Goal: Task Accomplishment & Management: Manage account settings

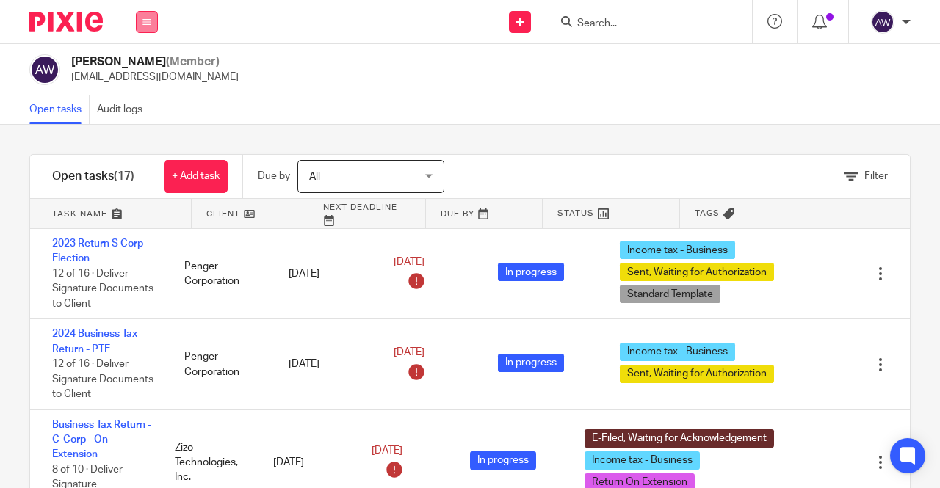
click at [142, 26] on icon at bounding box center [146, 22] width 9 height 9
click at [146, 130] on link "Team" at bounding box center [140, 133] width 26 height 10
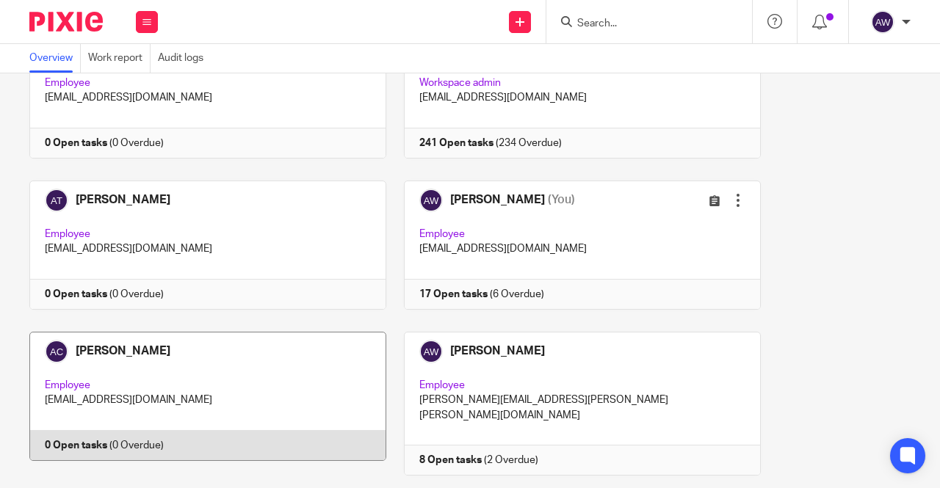
scroll to position [294, 0]
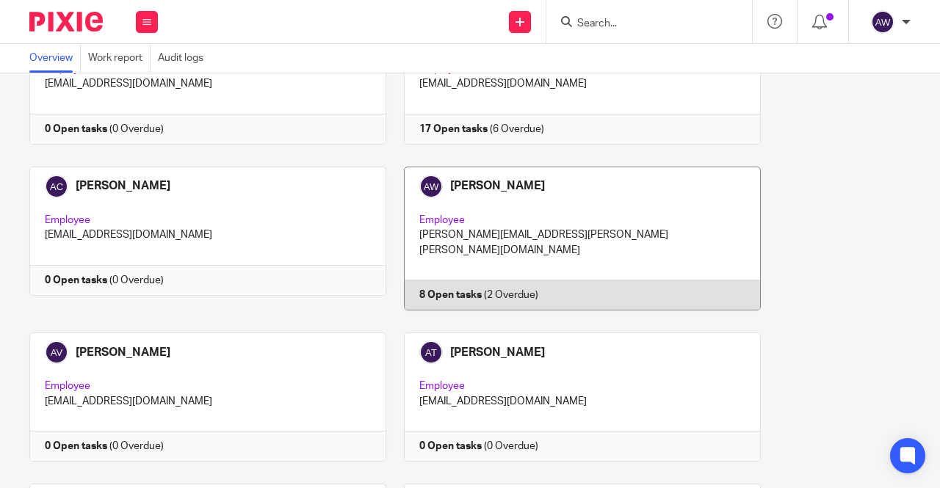
click at [499, 246] on link at bounding box center [573, 239] width 375 height 144
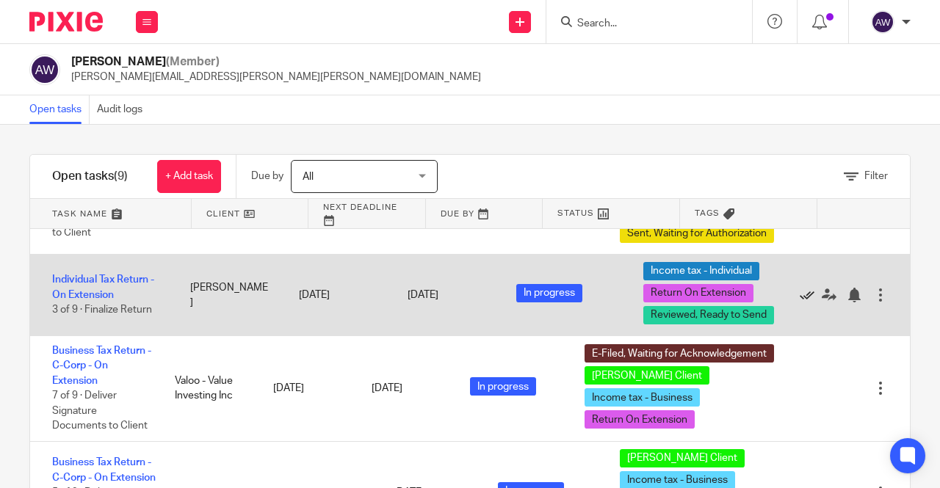
scroll to position [441, 0]
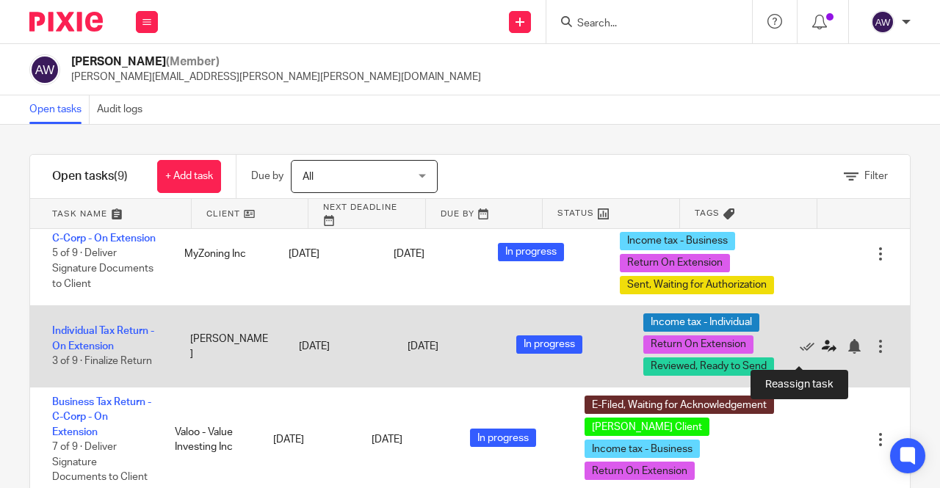
click at [822, 354] on icon at bounding box center [829, 346] width 15 height 15
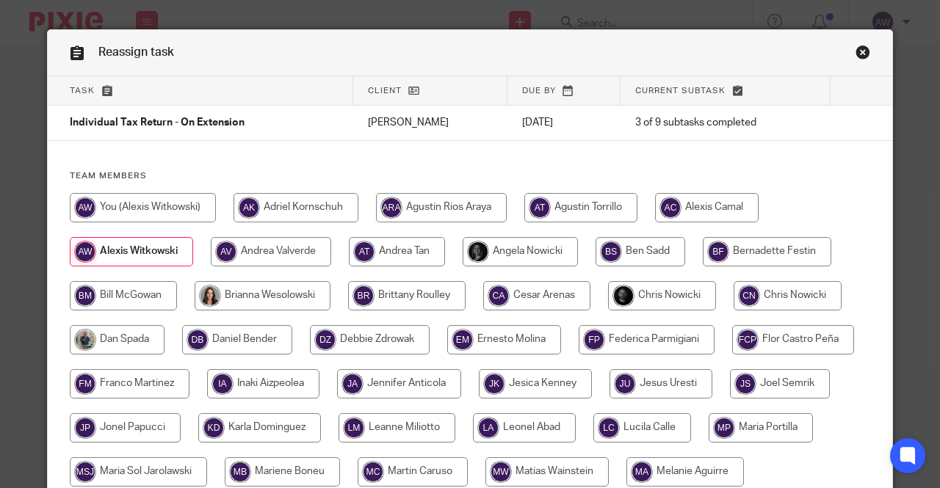
click at [120, 214] on input "radio" at bounding box center [143, 207] width 146 height 29
radio input "true"
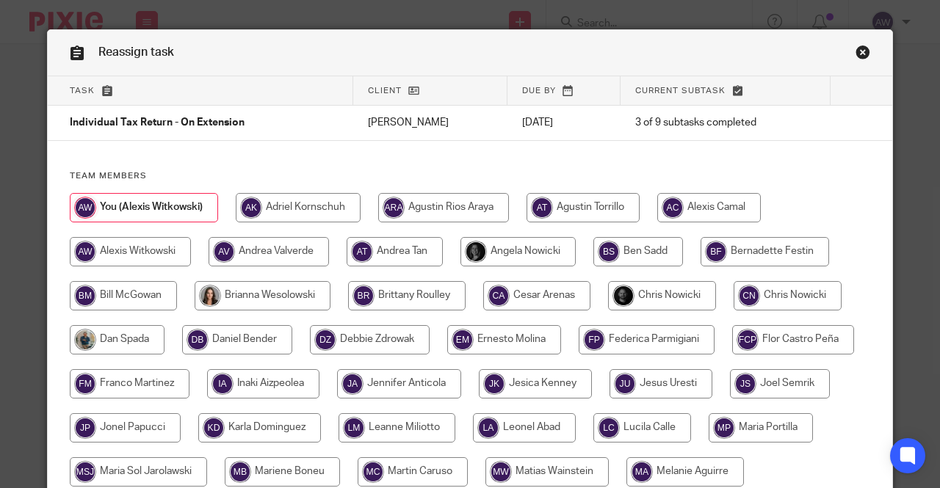
scroll to position [220, 0]
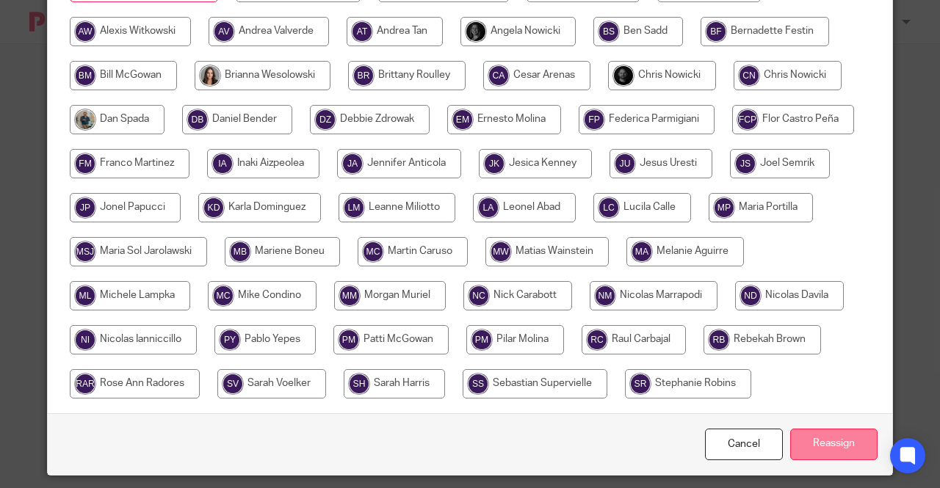
click at [831, 434] on input "Reassign" at bounding box center [833, 445] width 87 height 32
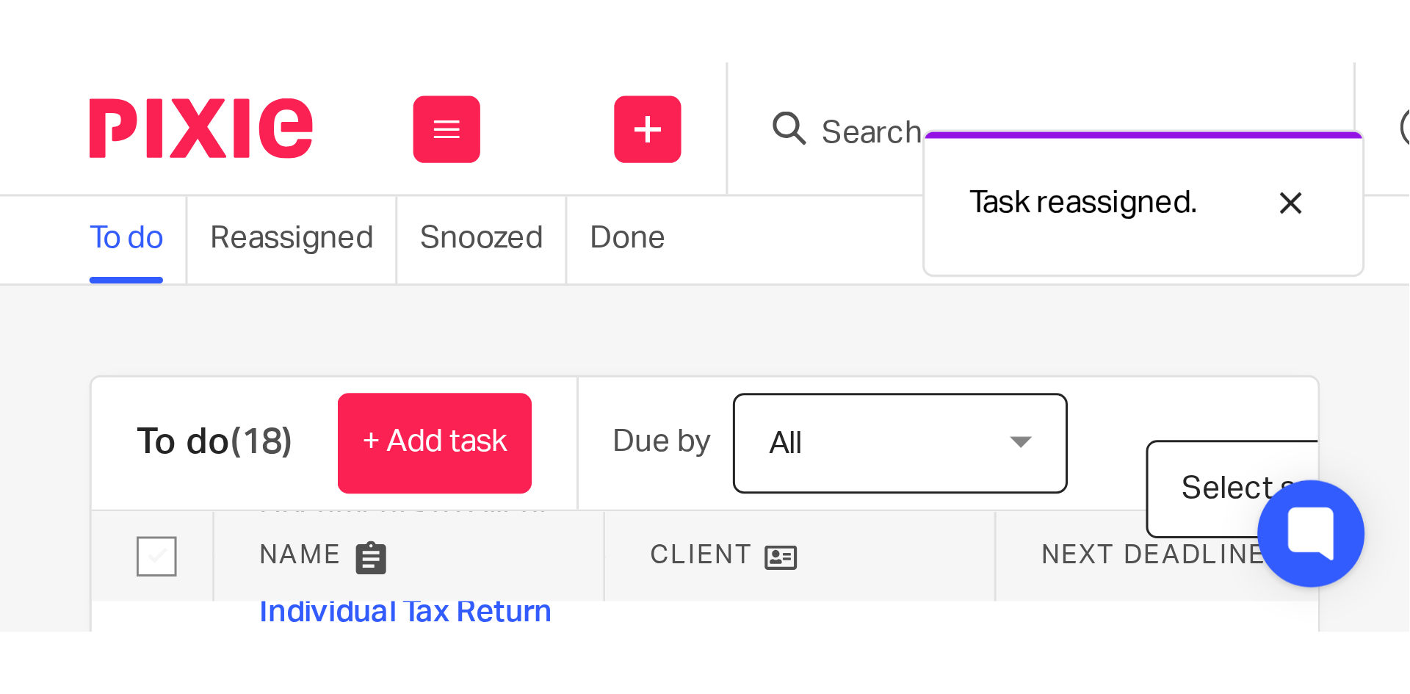
scroll to position [587, 0]
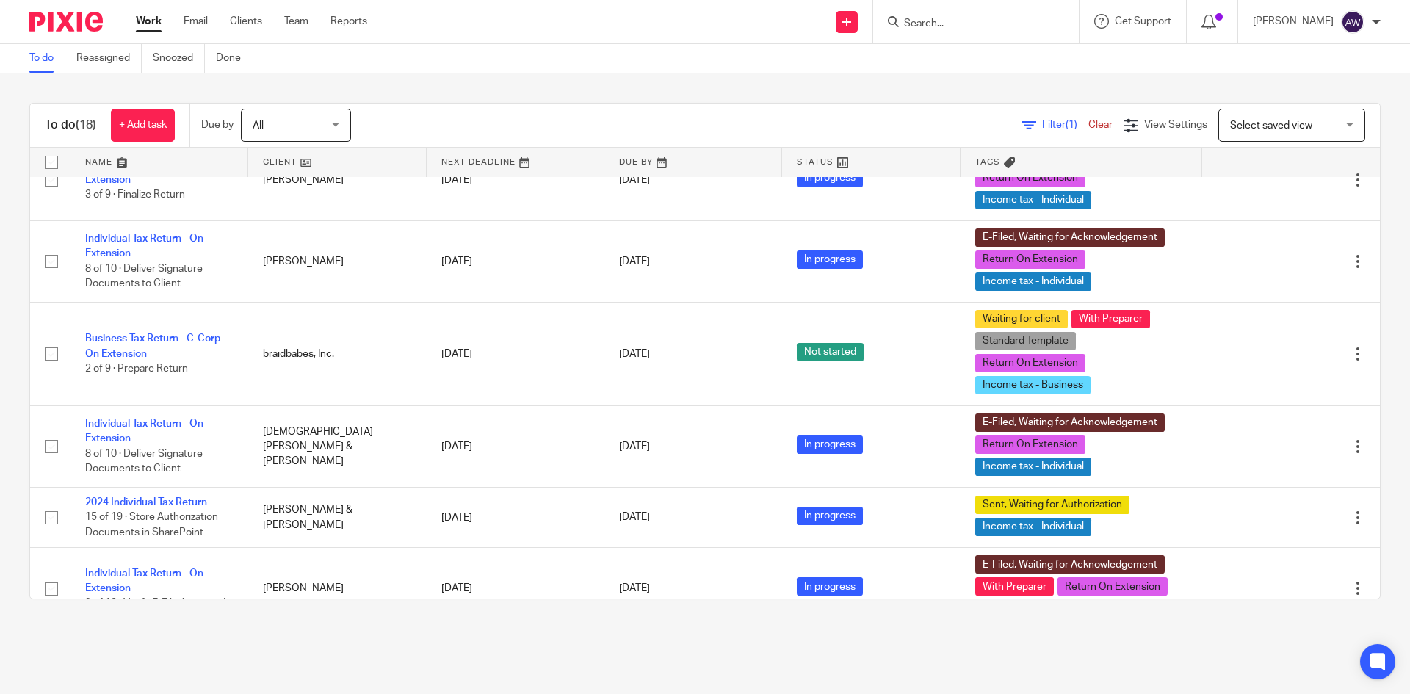
click at [939, 33] on div at bounding box center [976, 21] width 206 height 43
click at [939, 12] on form at bounding box center [980, 21] width 156 height 18
click at [918, 26] on input "Search" at bounding box center [968, 24] width 132 height 13
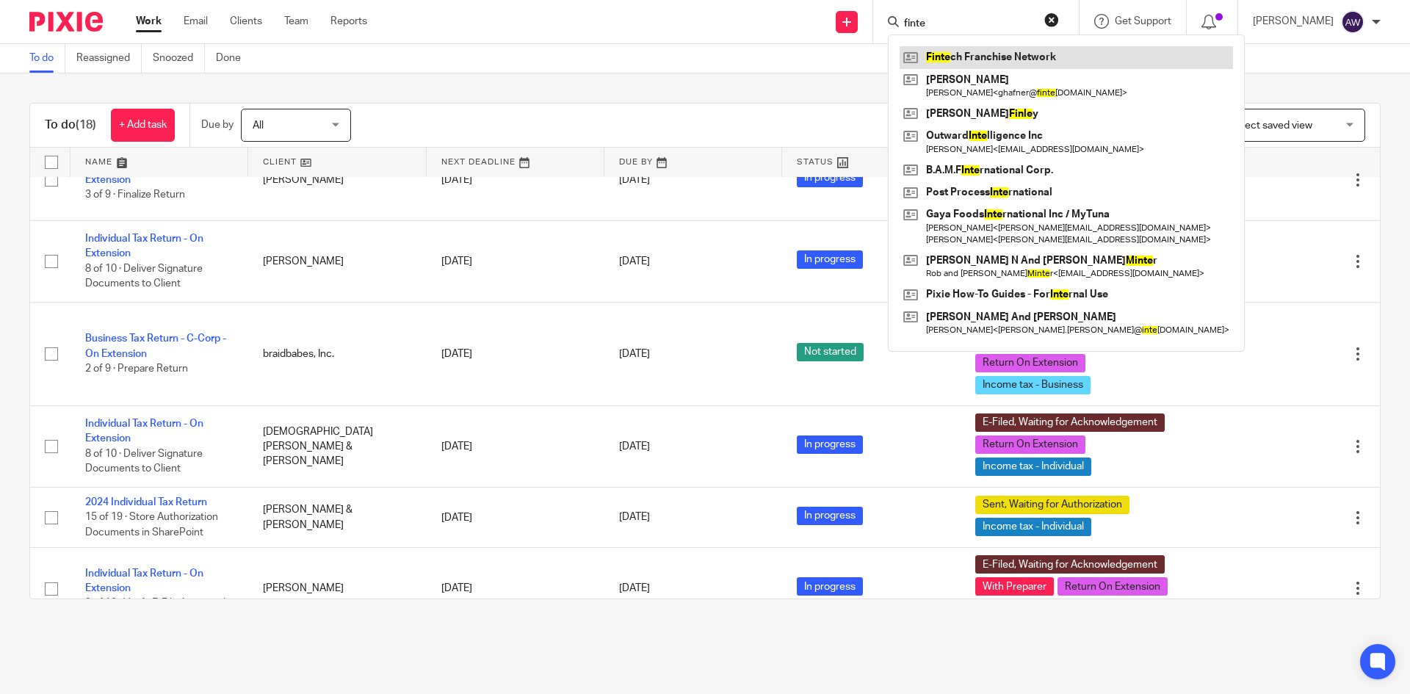
type input "finte"
click at [939, 48] on link at bounding box center [1066, 57] width 333 height 22
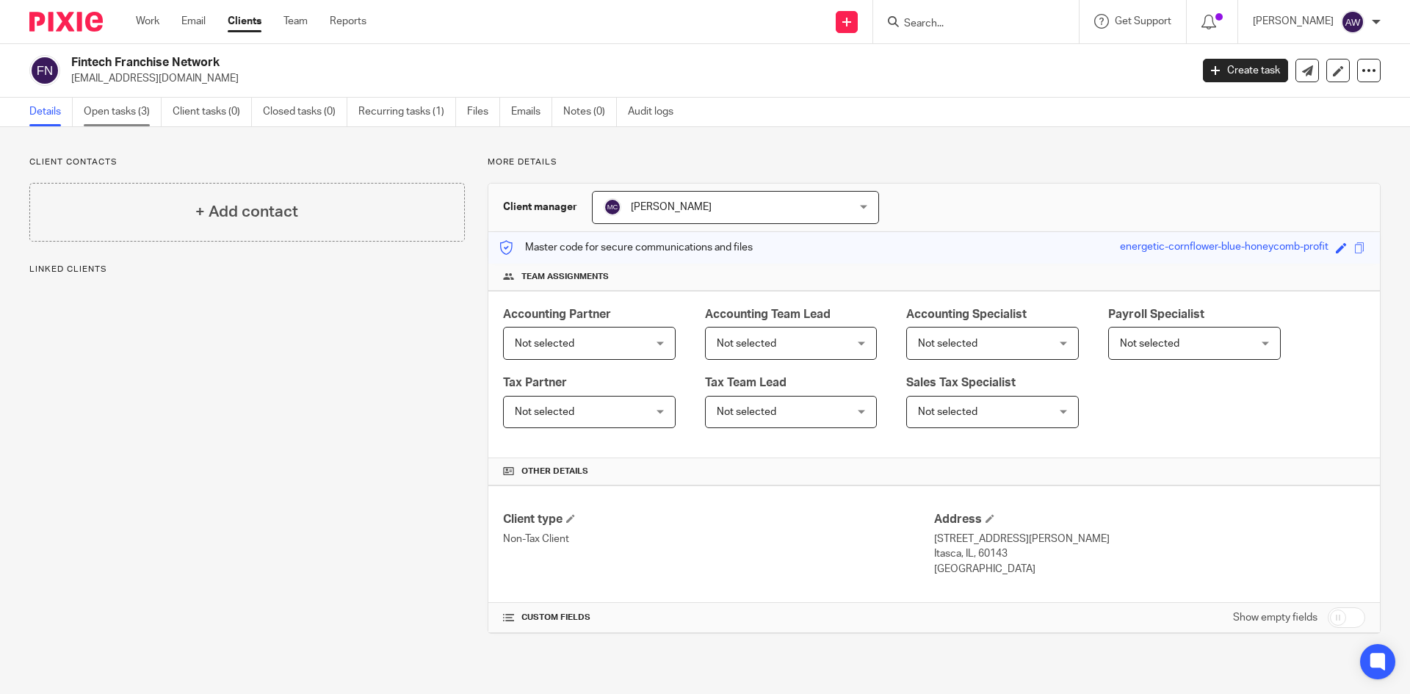
click at [118, 120] on link "Open tasks (3)" at bounding box center [123, 112] width 78 height 29
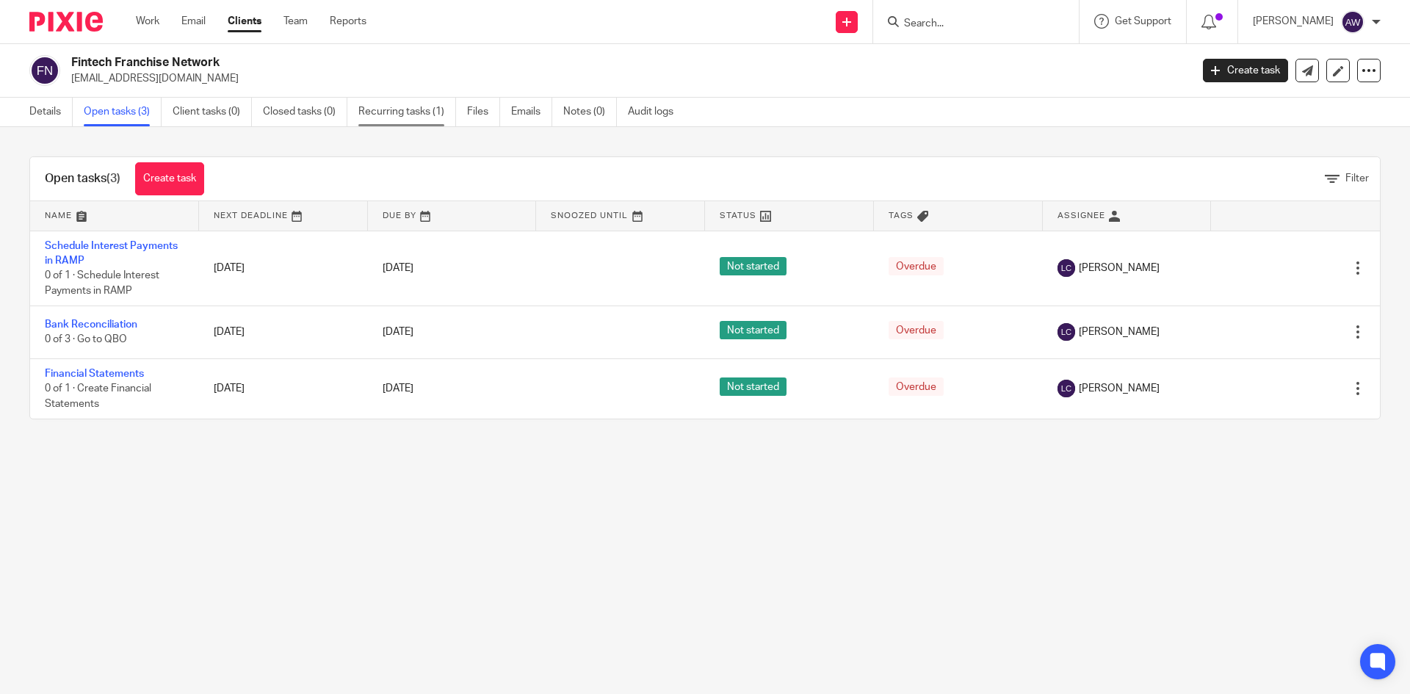
click at [395, 112] on link "Recurring tasks (1)" at bounding box center [407, 112] width 98 height 29
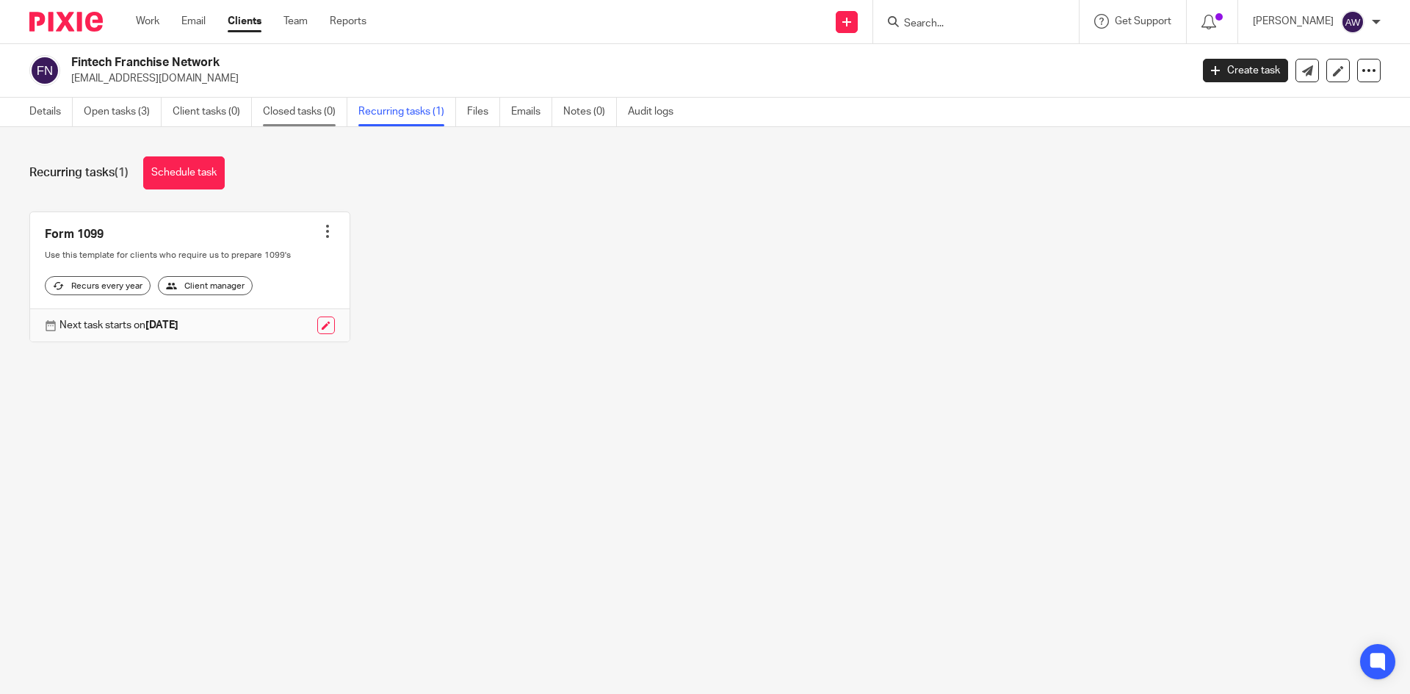
click at [326, 115] on link "Closed tasks (0)" at bounding box center [305, 112] width 84 height 29
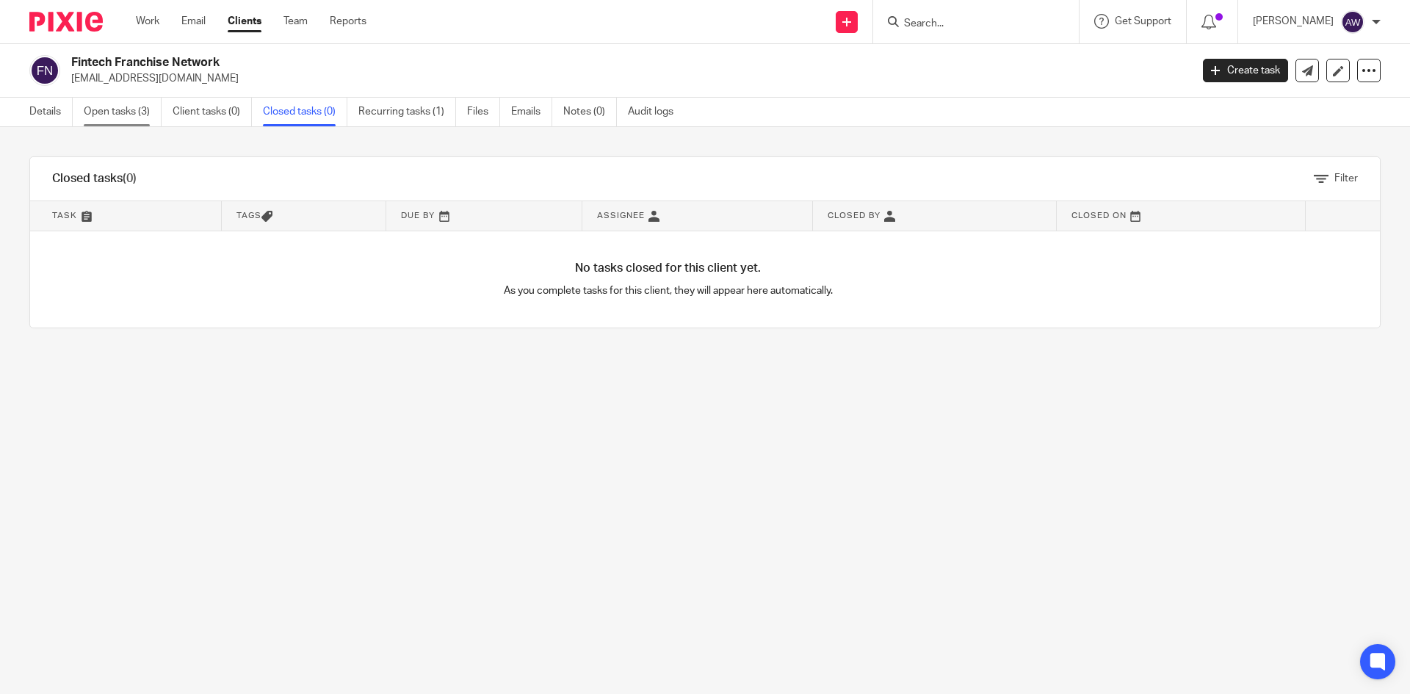
click at [109, 123] on link "Open tasks (3)" at bounding box center [123, 112] width 78 height 29
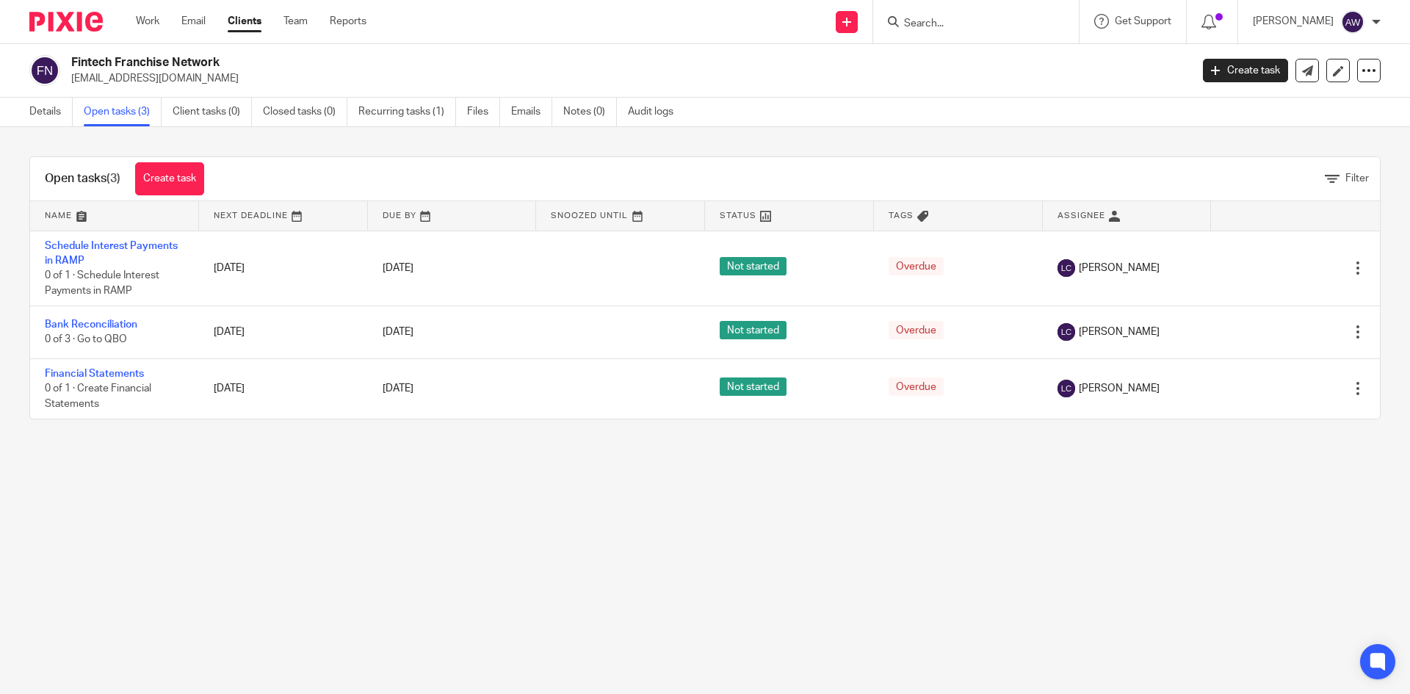
click at [961, 27] on input "Search" at bounding box center [968, 24] width 132 height 13
click at [962, 27] on input "Search" at bounding box center [968, 24] width 132 height 13
type input "fintech"
click at [141, 26] on link "Work" at bounding box center [147, 21] width 23 height 15
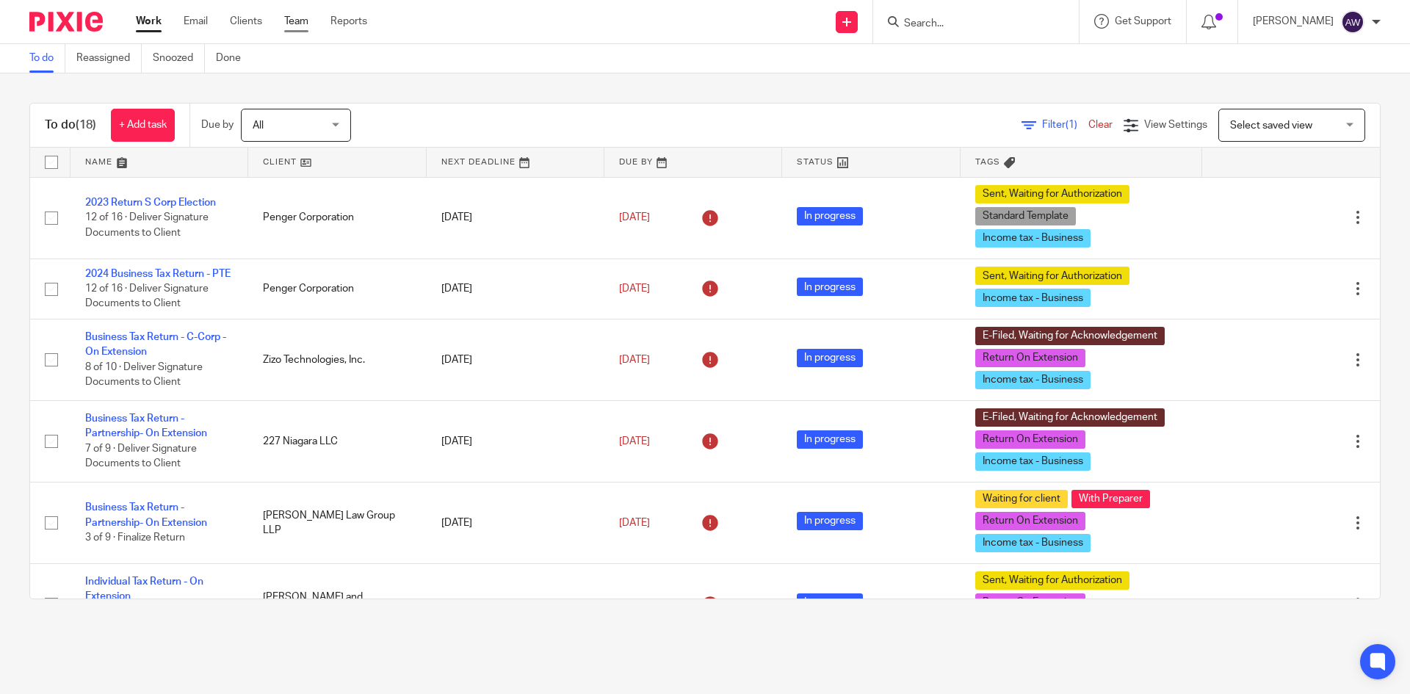
click at [304, 20] on link "Team" at bounding box center [296, 21] width 24 height 15
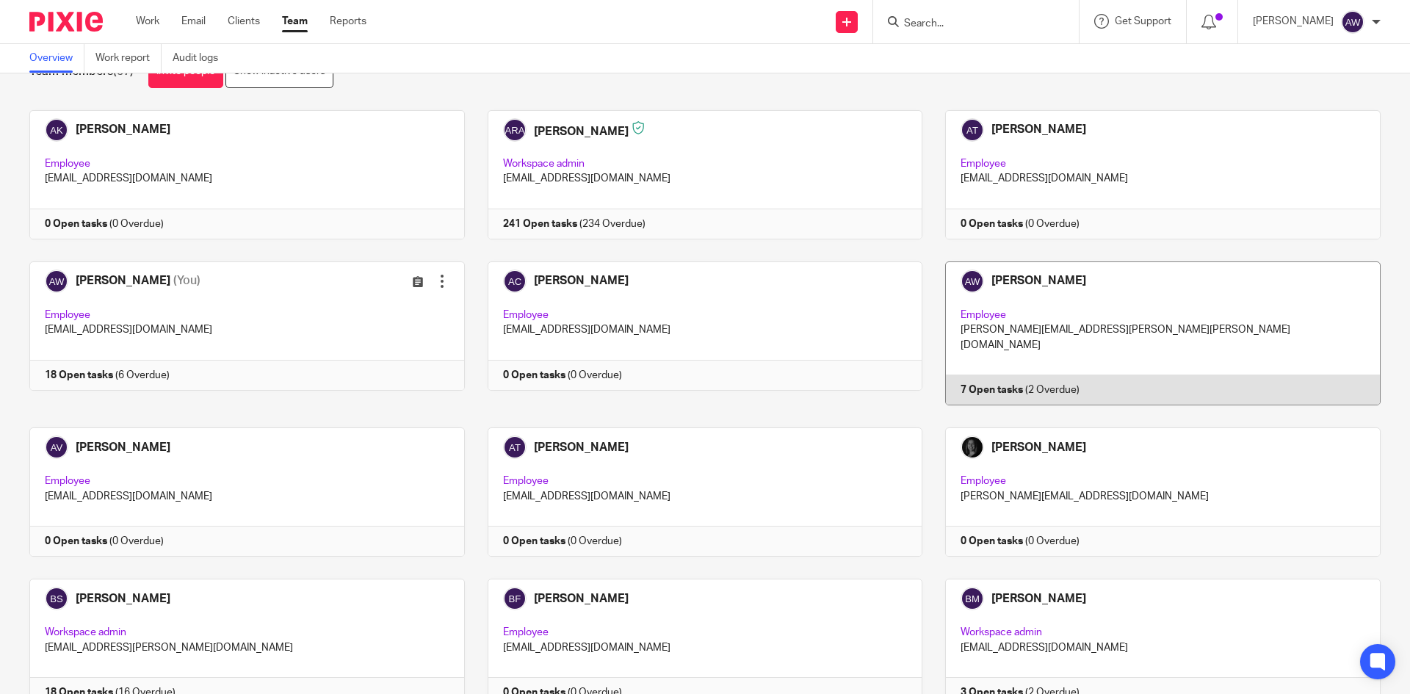
scroll to position [73, 0]
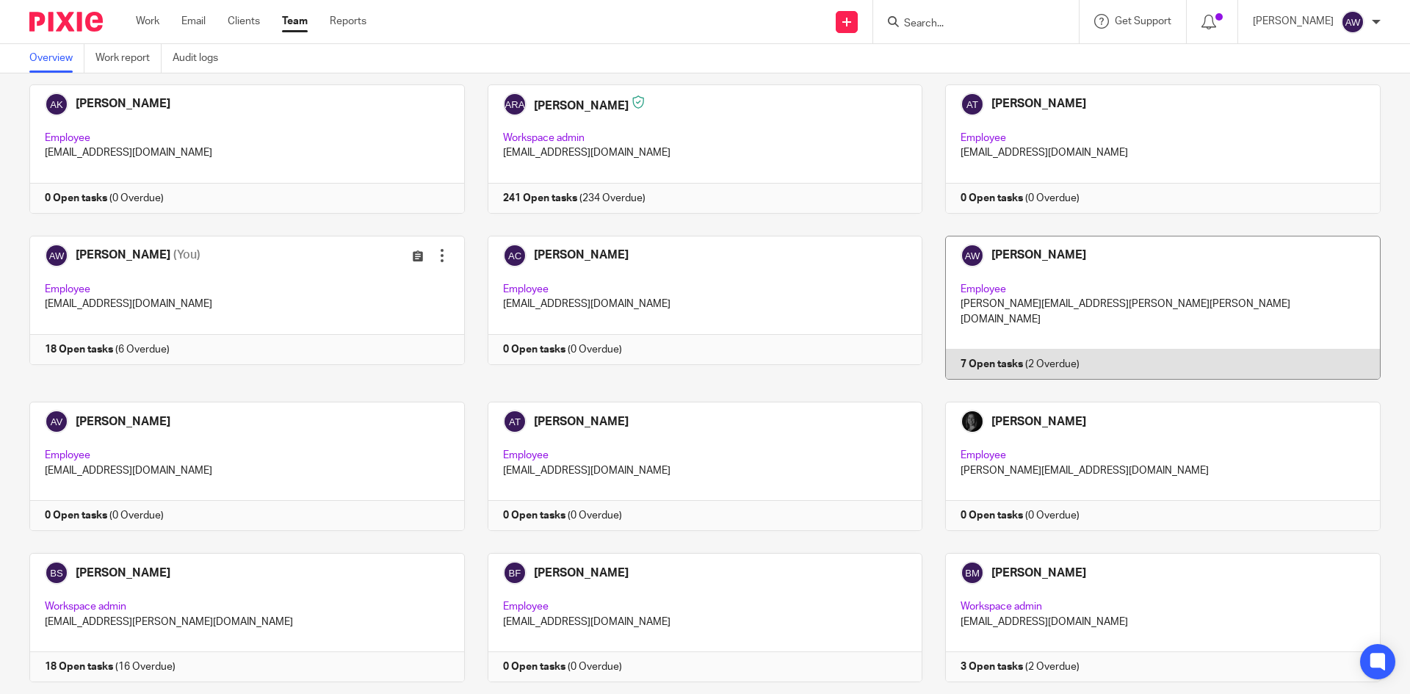
click at [1115, 348] on link at bounding box center [1151, 308] width 458 height 144
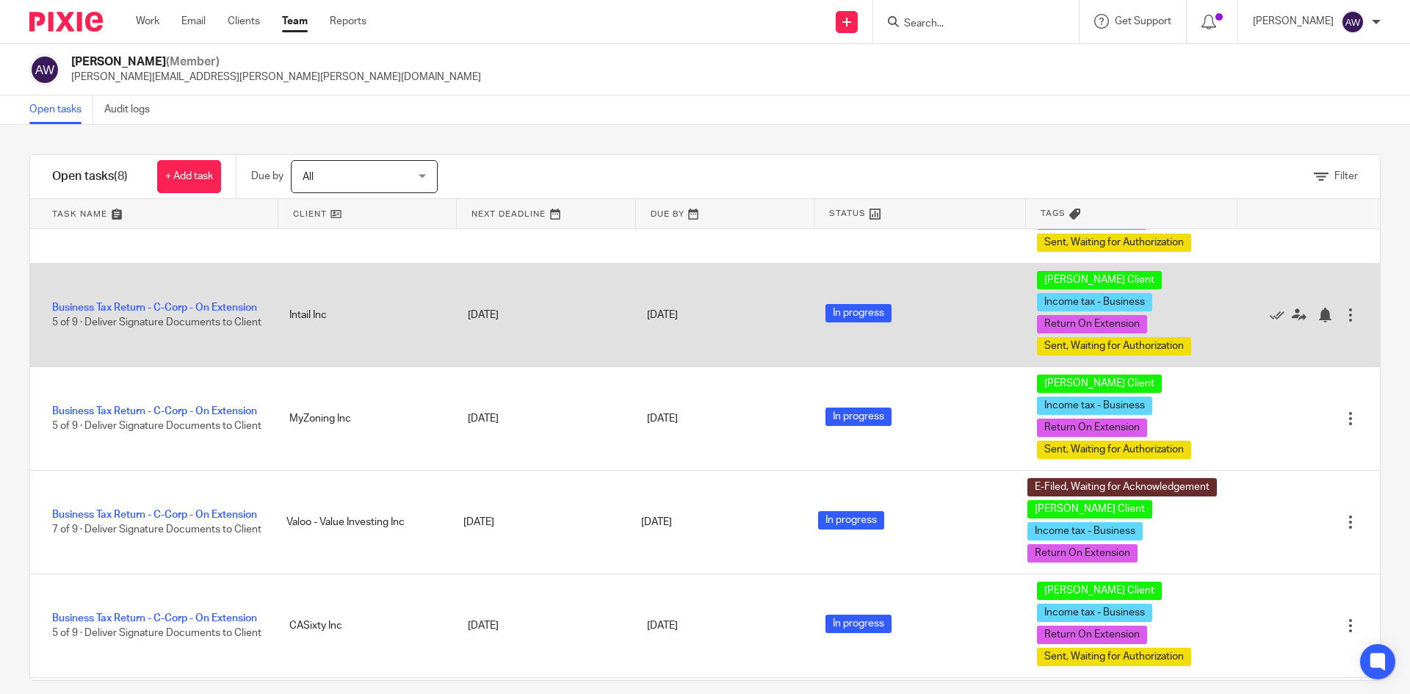
scroll to position [333, 0]
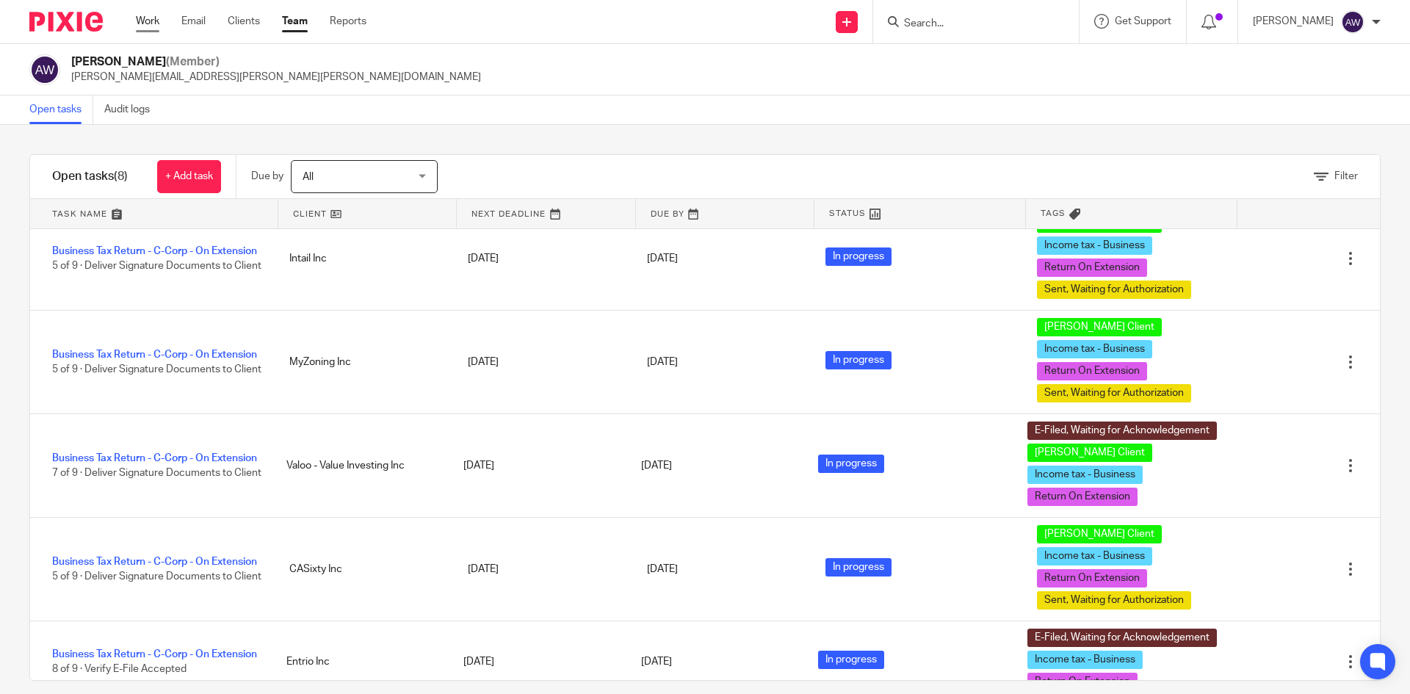
click at [145, 14] on link "Work" at bounding box center [147, 21] width 23 height 15
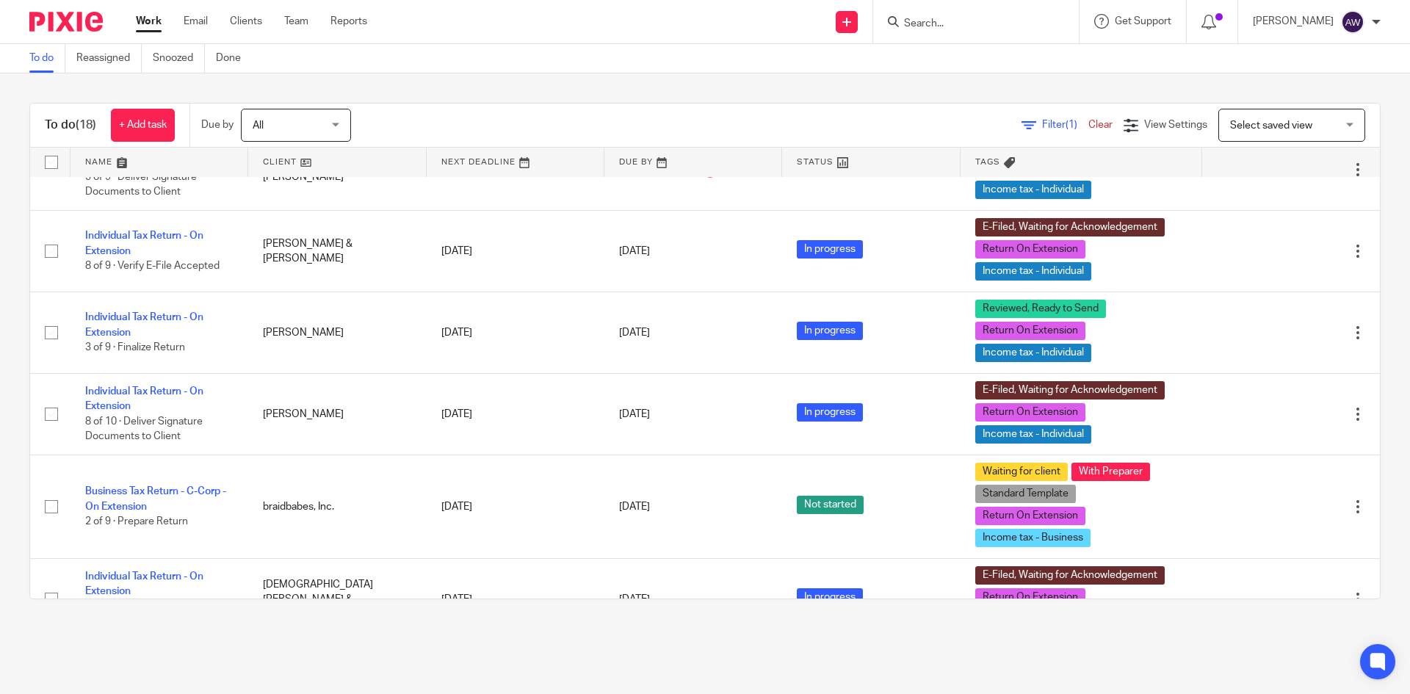
scroll to position [352, 0]
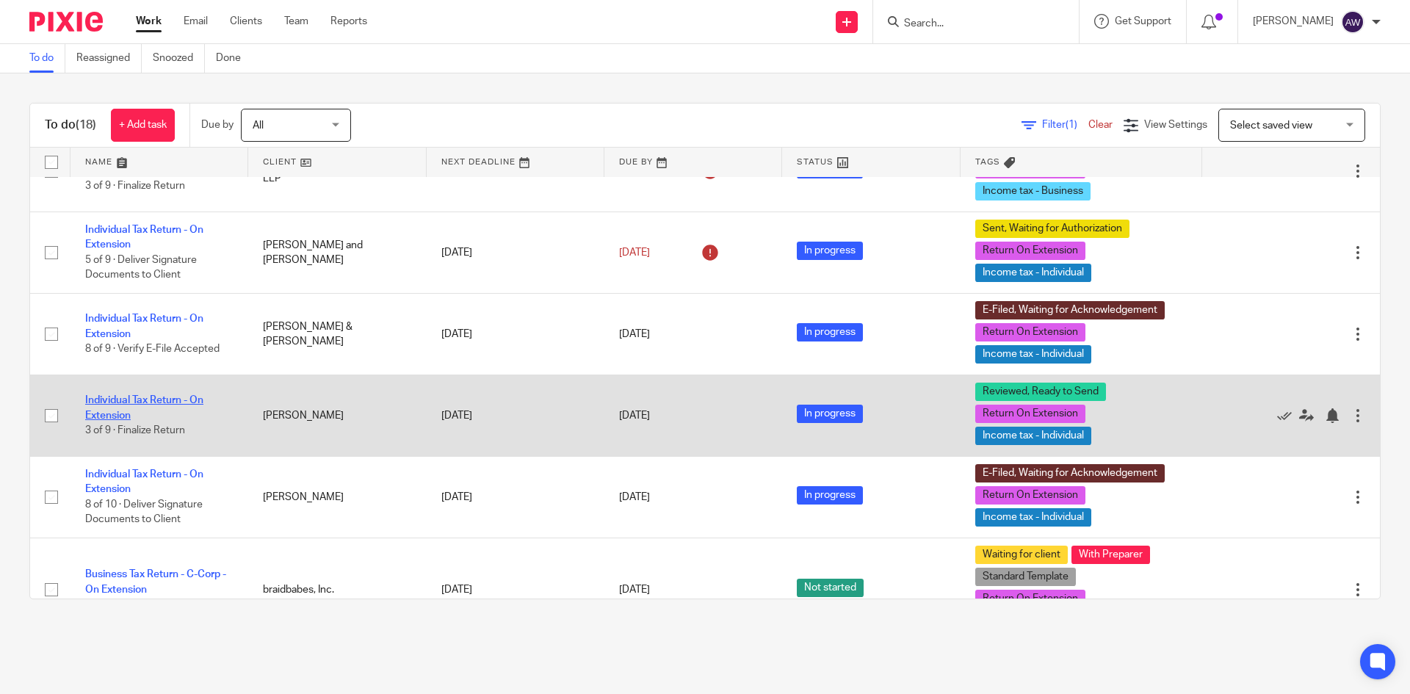
click at [129, 417] on link "Individual Tax Return - On Extension" at bounding box center [144, 407] width 118 height 25
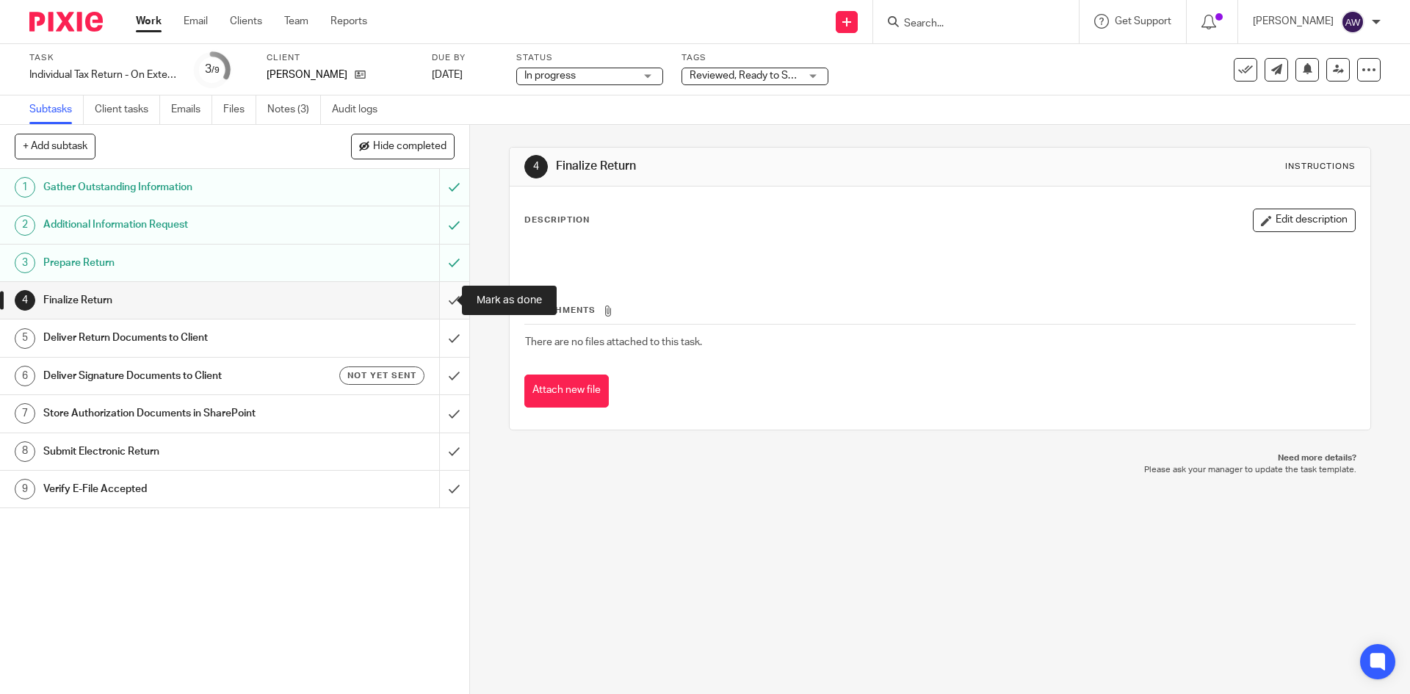
click at [446, 308] on input "submit" at bounding box center [234, 300] width 469 height 37
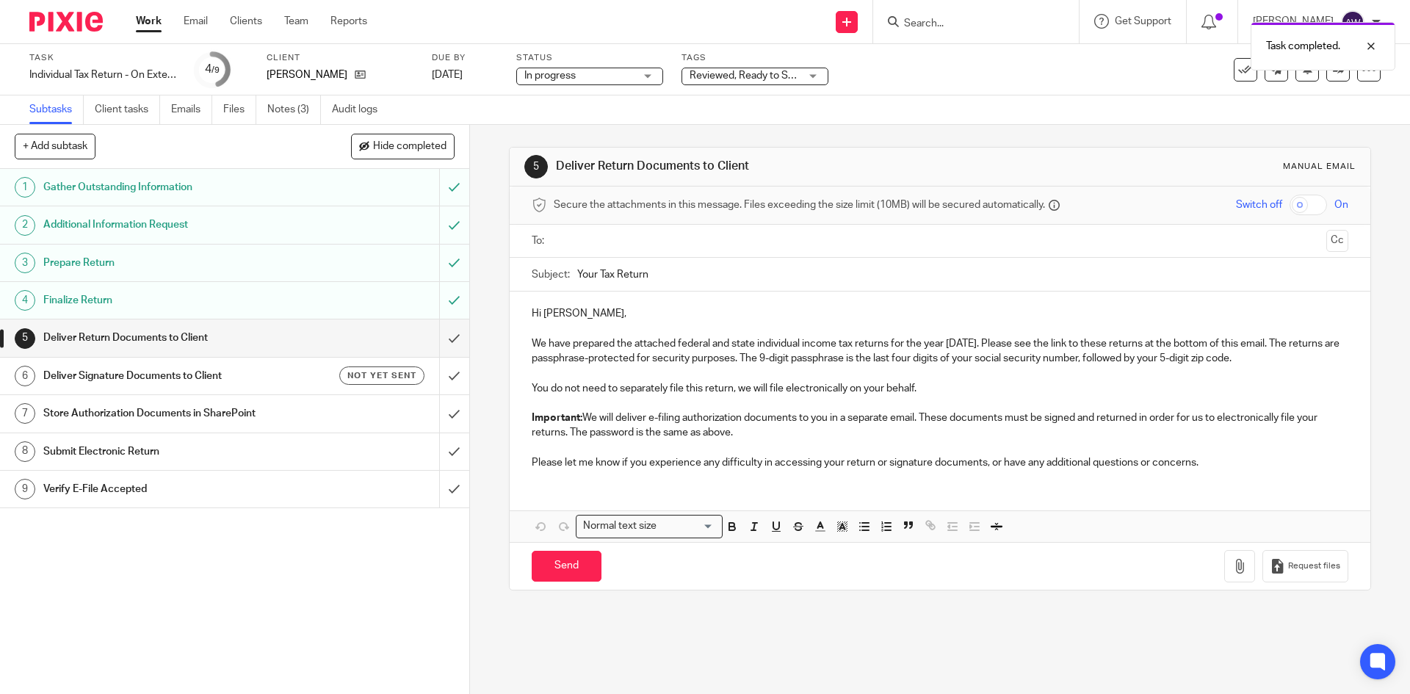
click at [611, 245] on input "text" at bounding box center [939, 241] width 761 height 17
click at [690, 269] on input "Your Tax Return" at bounding box center [962, 277] width 770 height 33
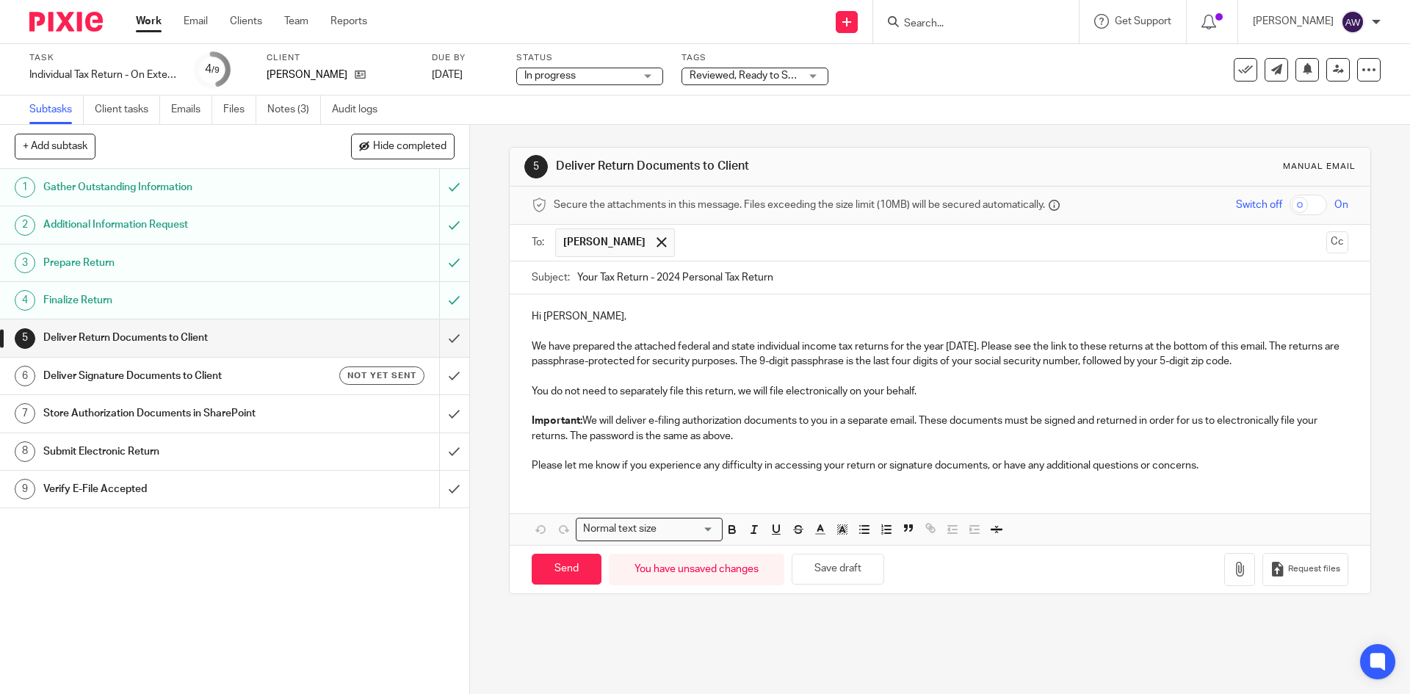
type input "Your Tax Return - 2024 Personal Tax Return"
click at [1245, 469] on p "Please let me know if you experience any difficulty in accessing your return or…" at bounding box center [940, 465] width 816 height 15
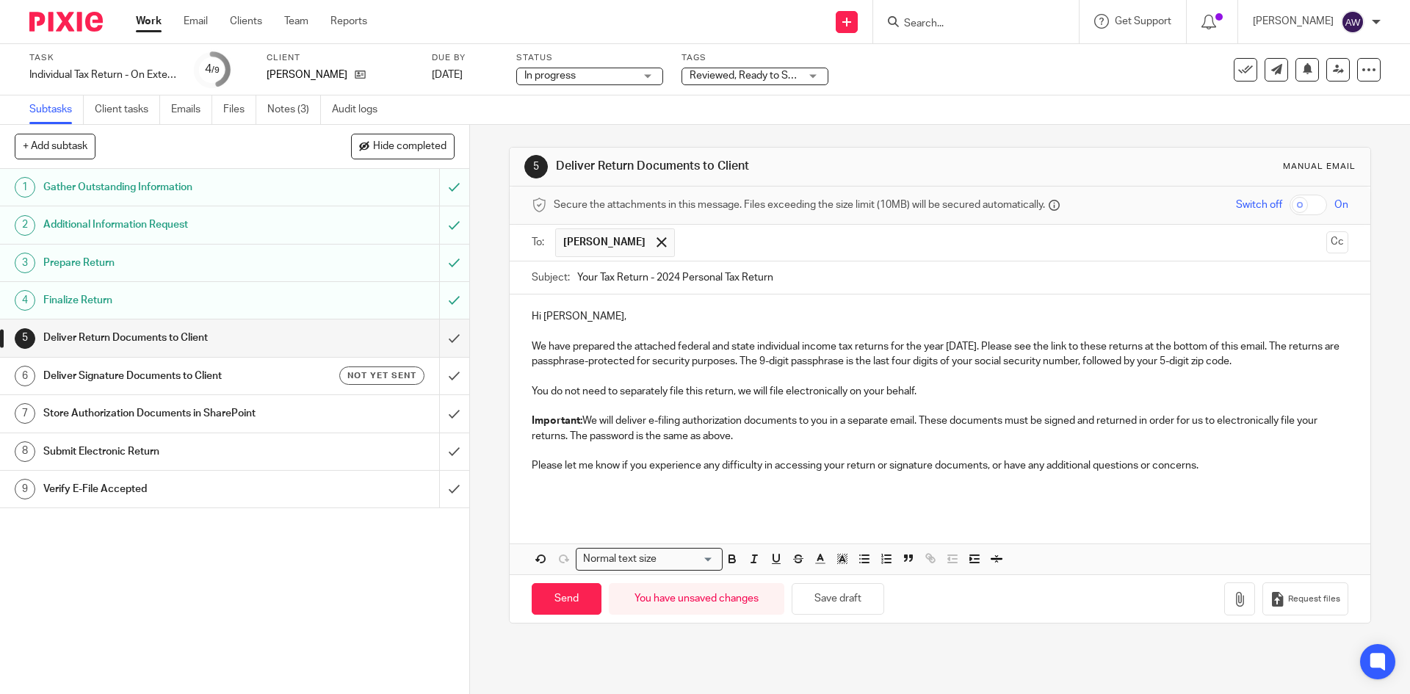
click at [746, 438] on p "Important: We will deliver e-filing authorization documents to you in a separat…" at bounding box center [940, 428] width 816 height 30
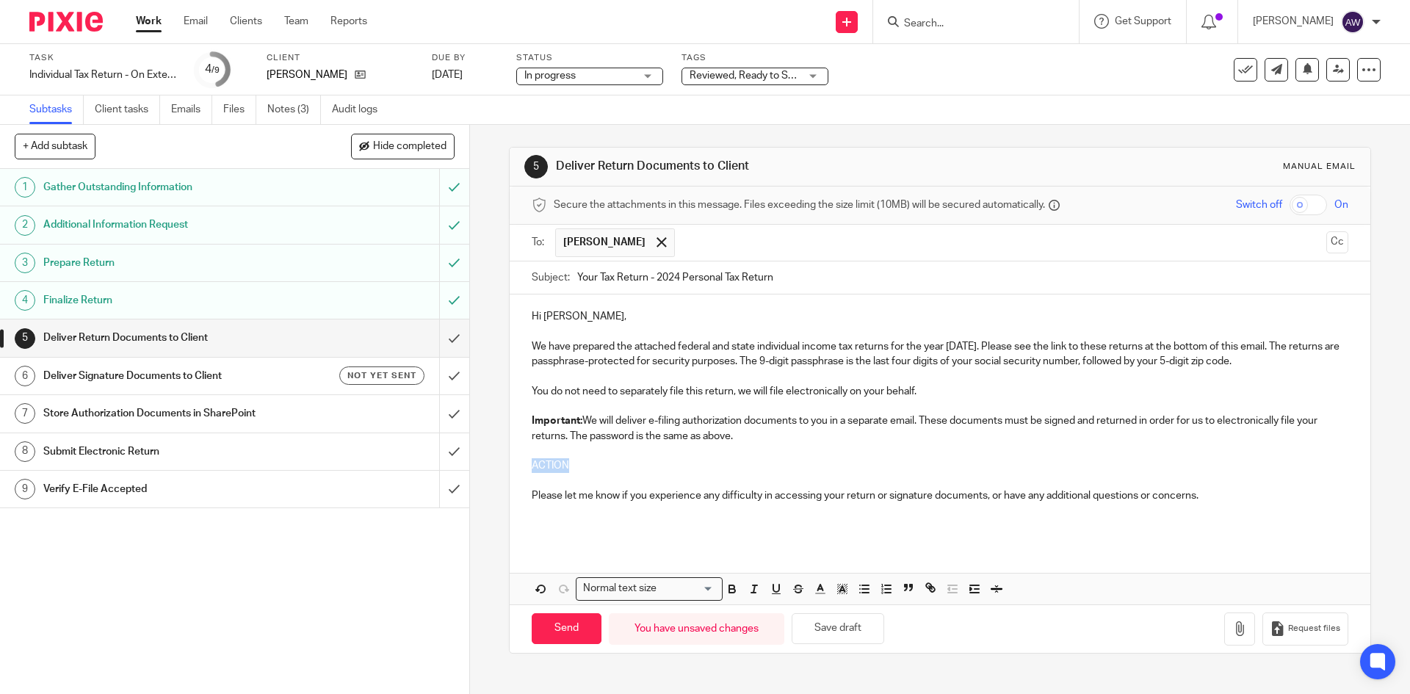
drag, startPoint x: 574, startPoint y: 459, endPoint x: 518, endPoint y: 460, distance: 55.1
click at [518, 460] on div "Hi Jared, We have prepared the attached federal and state individual income tax…" at bounding box center [940, 418] width 860 height 249
click at [723, 590] on button "button" at bounding box center [732, 589] width 18 height 18
click at [609, 462] on p "ACTION" at bounding box center [940, 465] width 816 height 15
click at [1226, 501] on p "Please let me know if you experience any difficulty in accessing your return or…" at bounding box center [940, 495] width 816 height 15
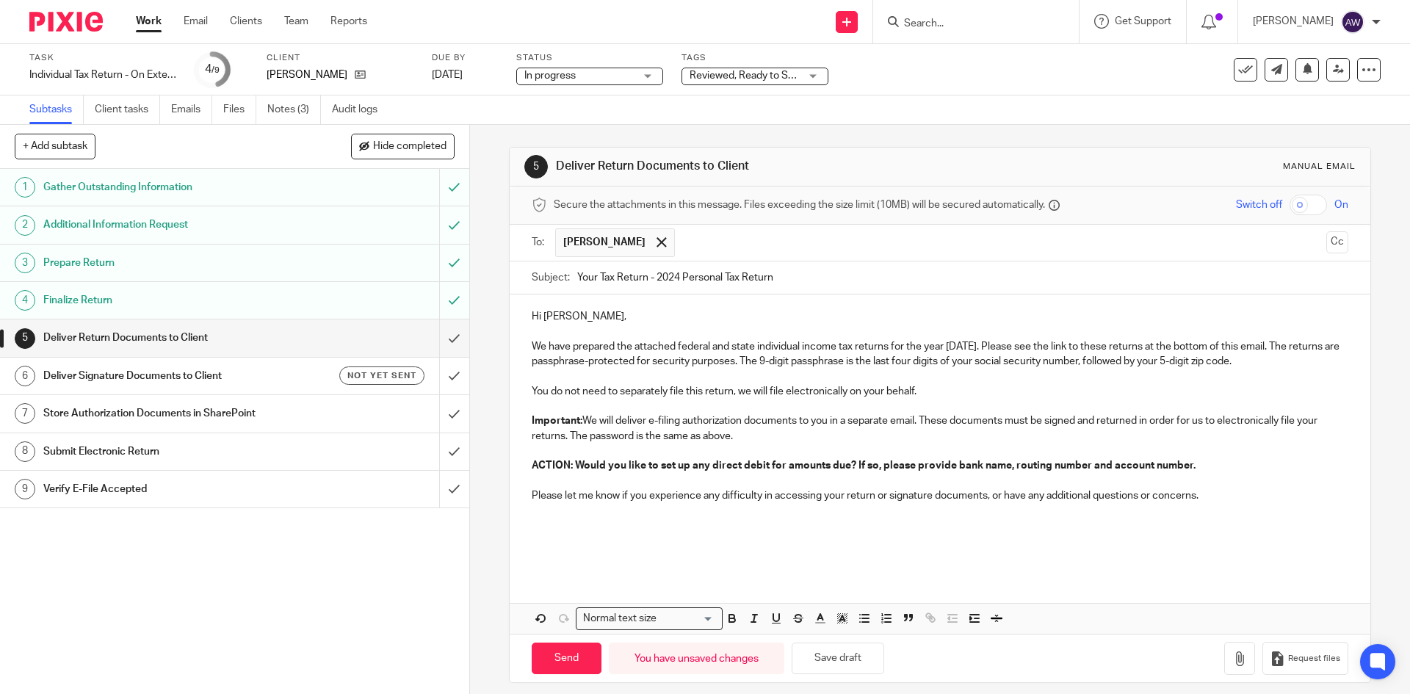
click at [546, 524] on p at bounding box center [940, 525] width 816 height 15
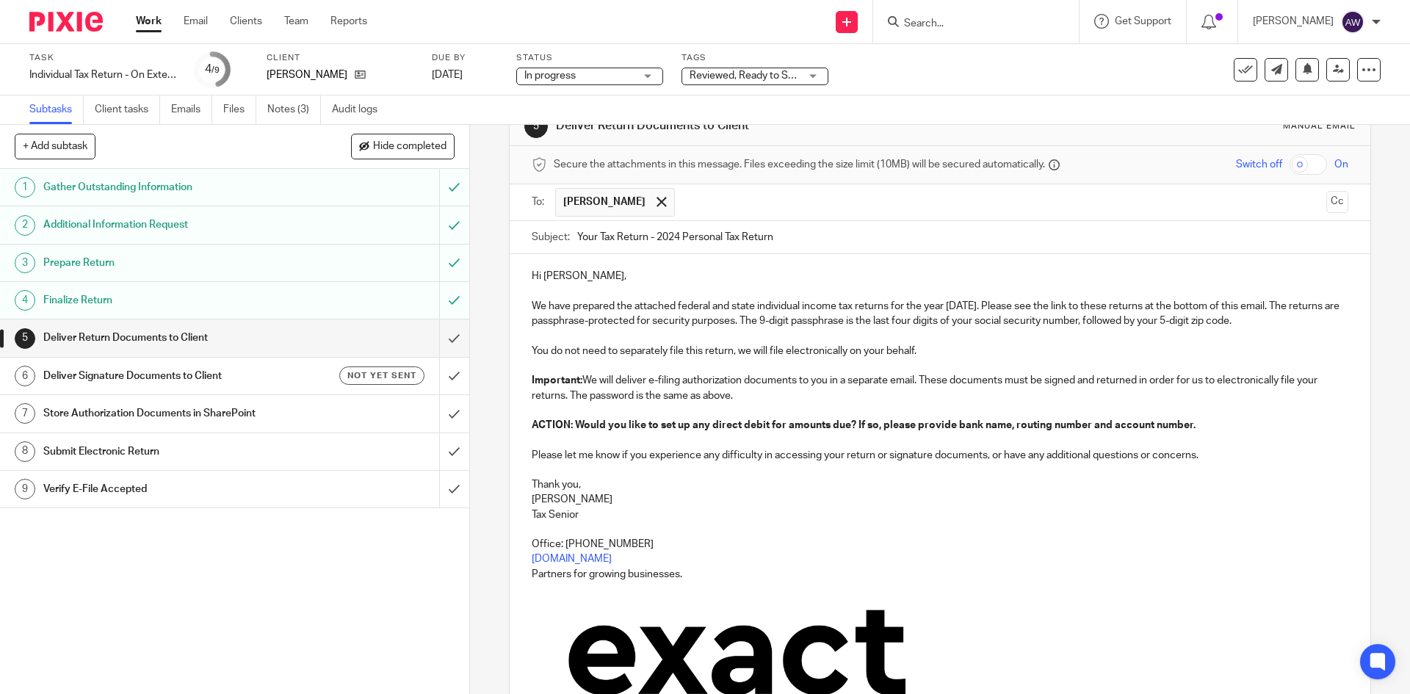
scroll to position [40, 0]
click at [1326, 204] on button "Cc" at bounding box center [1337, 203] width 22 height 22
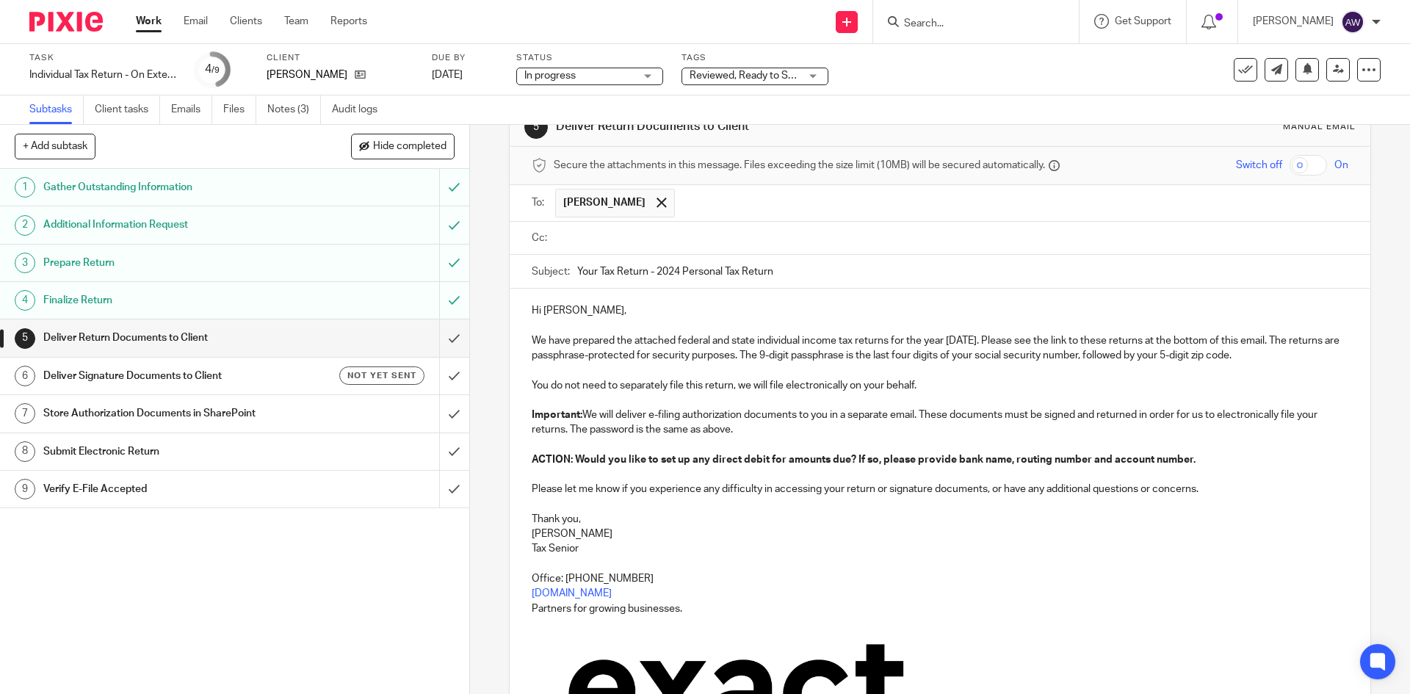
click at [1289, 164] on input "checkbox" at bounding box center [1307, 165] width 37 height 21
checkbox input "true"
click at [889, 234] on input "text" at bounding box center [950, 238] width 783 height 17
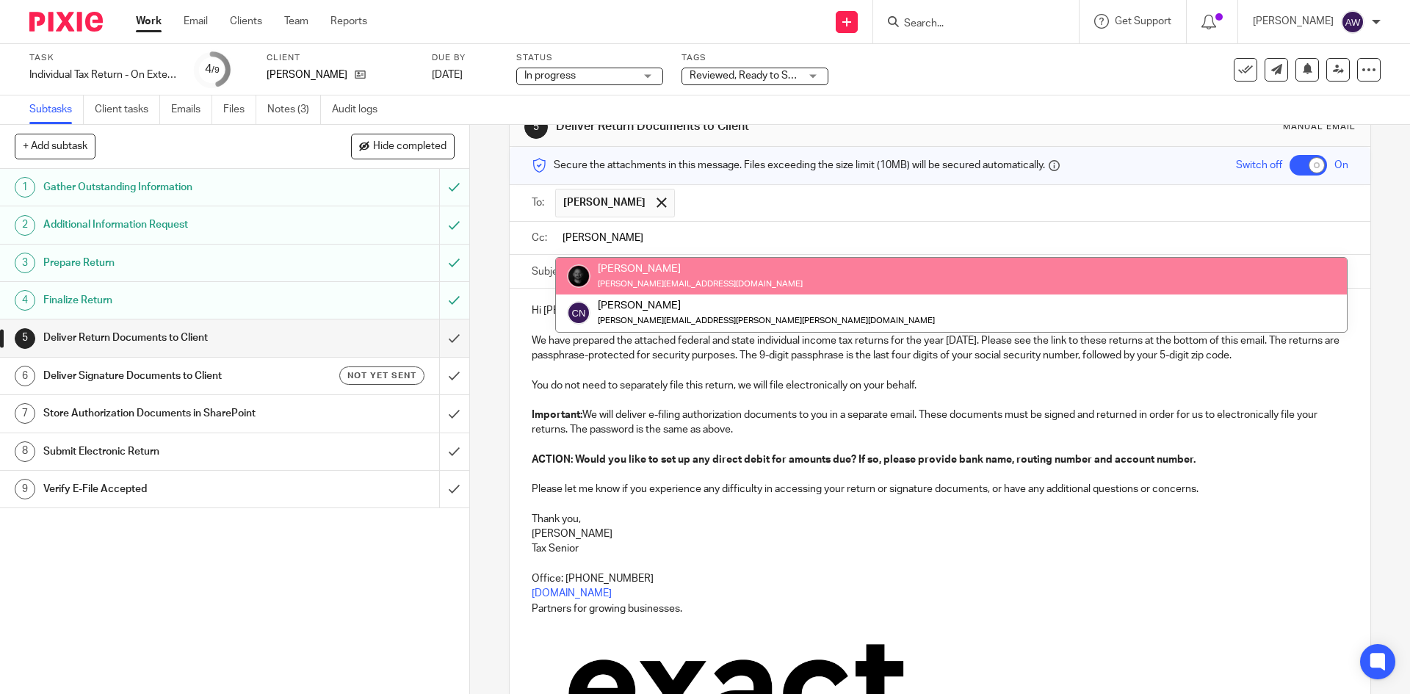
type input "chris"
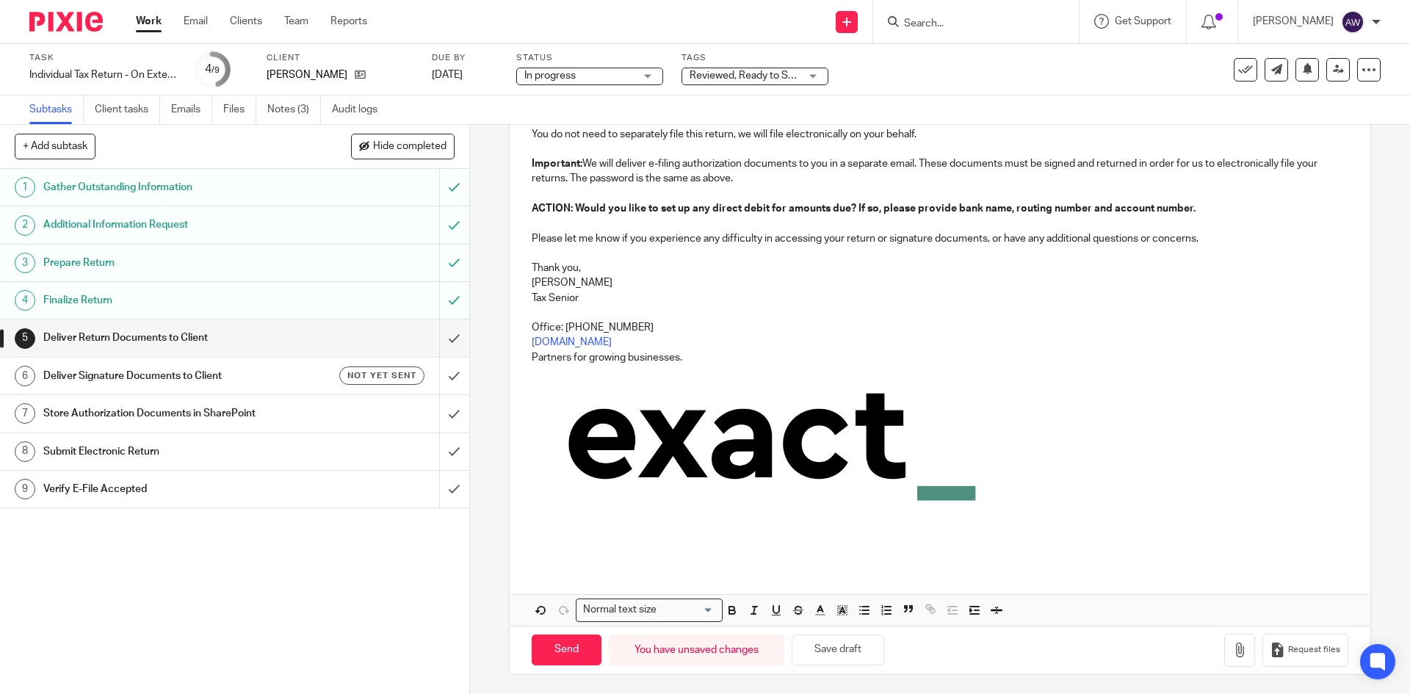
scroll to position [297, 0]
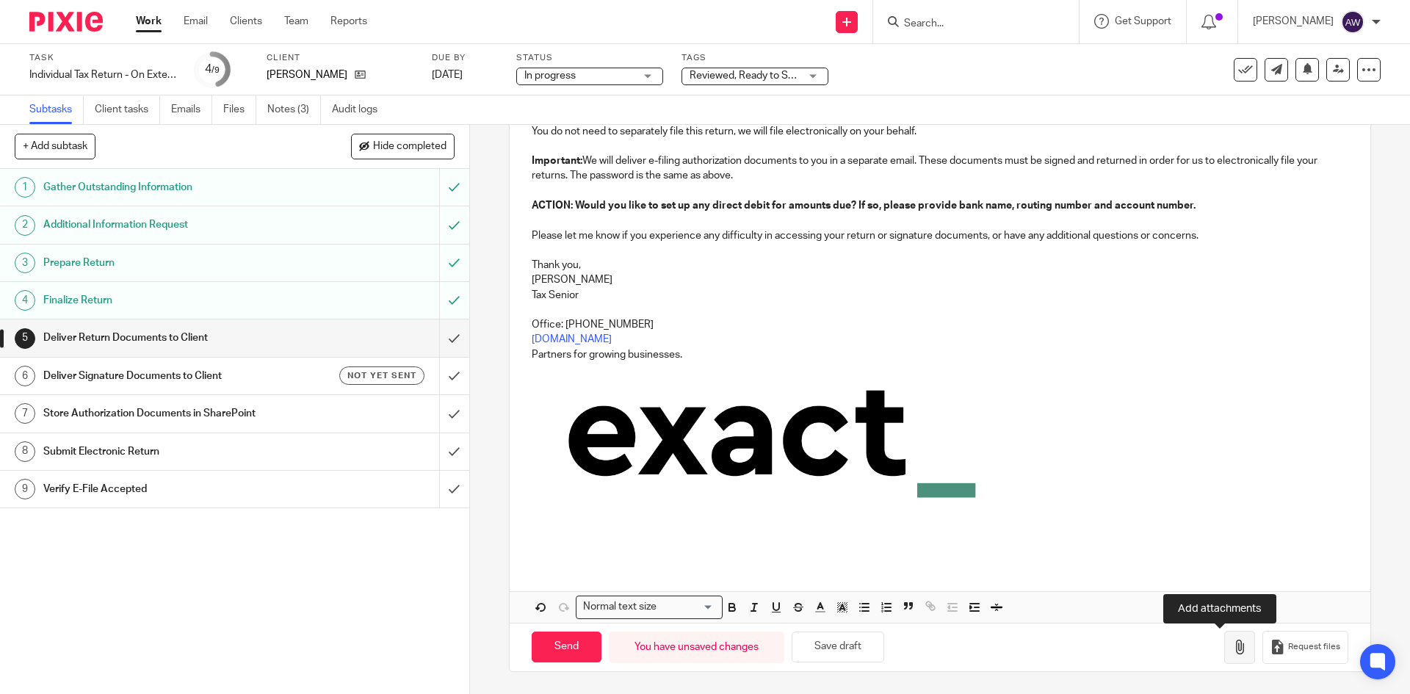
click at [1228, 649] on button "button" at bounding box center [1239, 647] width 31 height 33
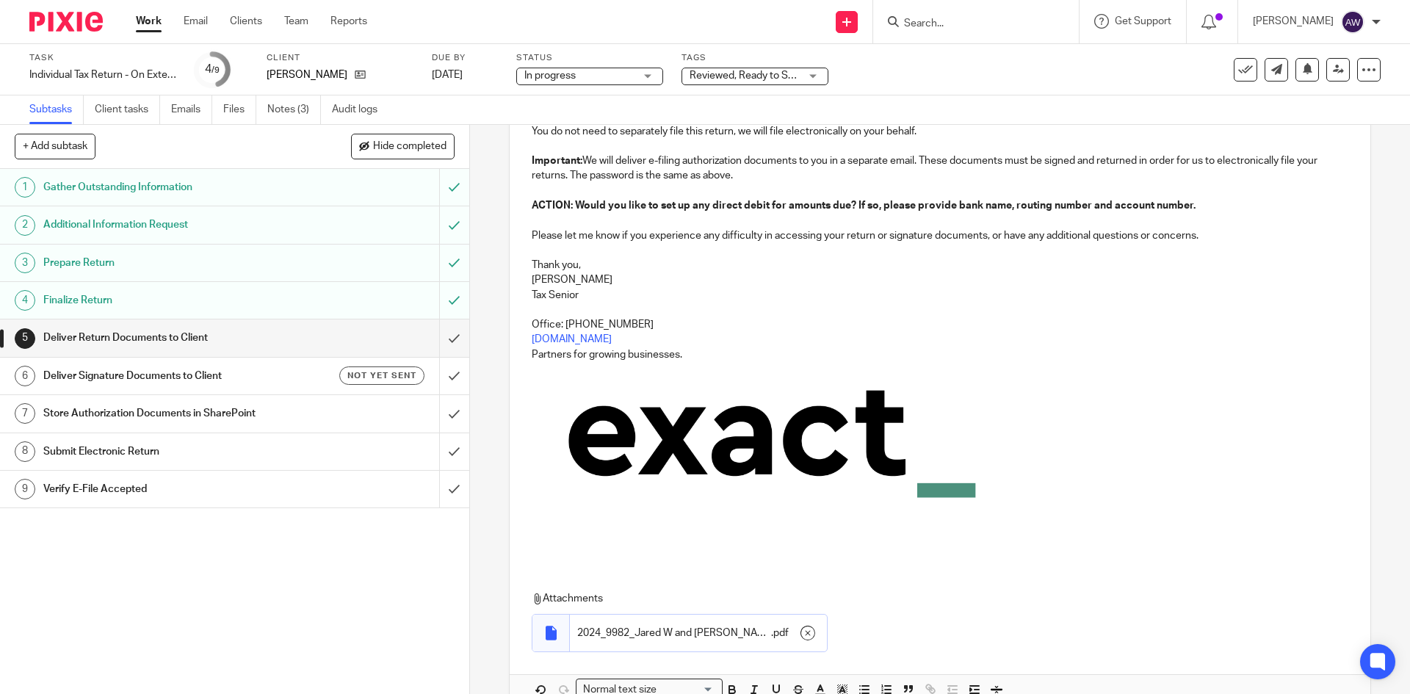
click at [701, 626] on span "2024_9982_Jared W and Paige P White_ClientCopy_Individual" at bounding box center [674, 633] width 194 height 15
drag, startPoint x: 666, startPoint y: 635, endPoint x: 668, endPoint y: 618, distance: 17.8
click at [665, 635] on span "2024_9982_Jared W and Paige P White_ClientCopy_Individual" at bounding box center [674, 633] width 194 height 15
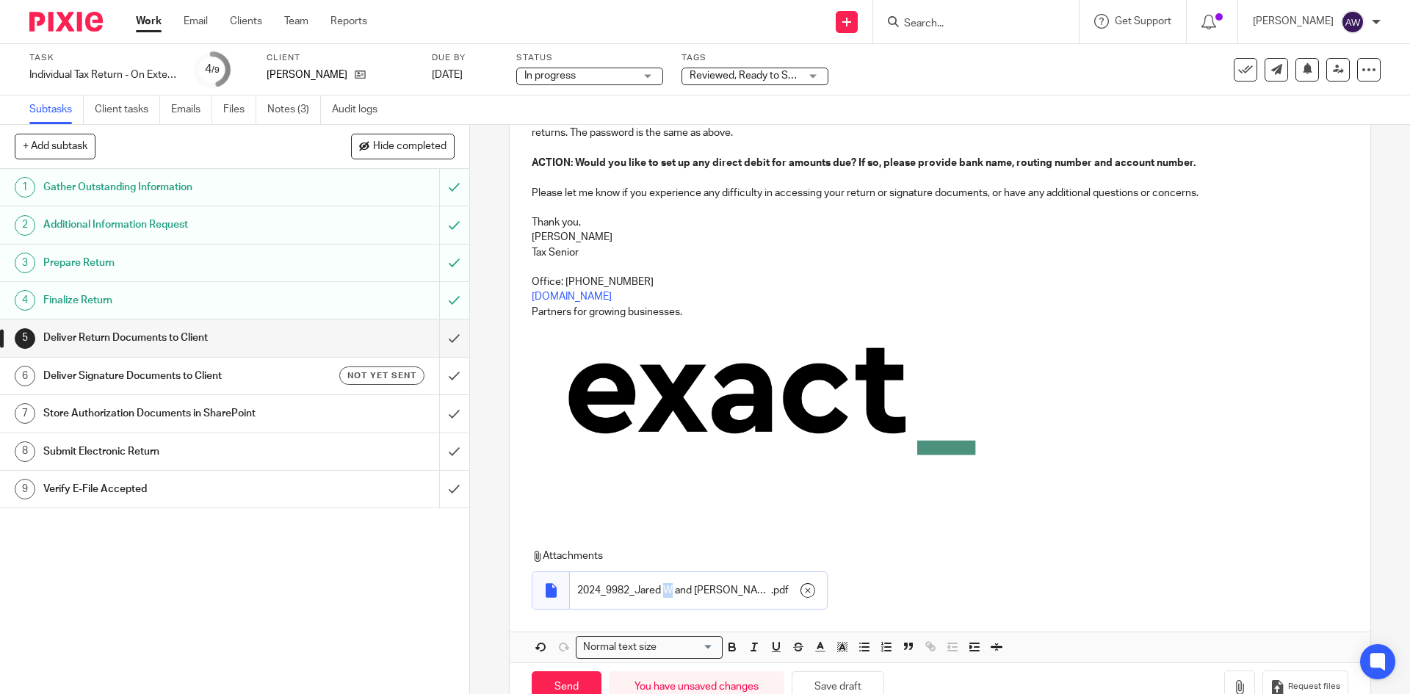
scroll to position [380, 0]
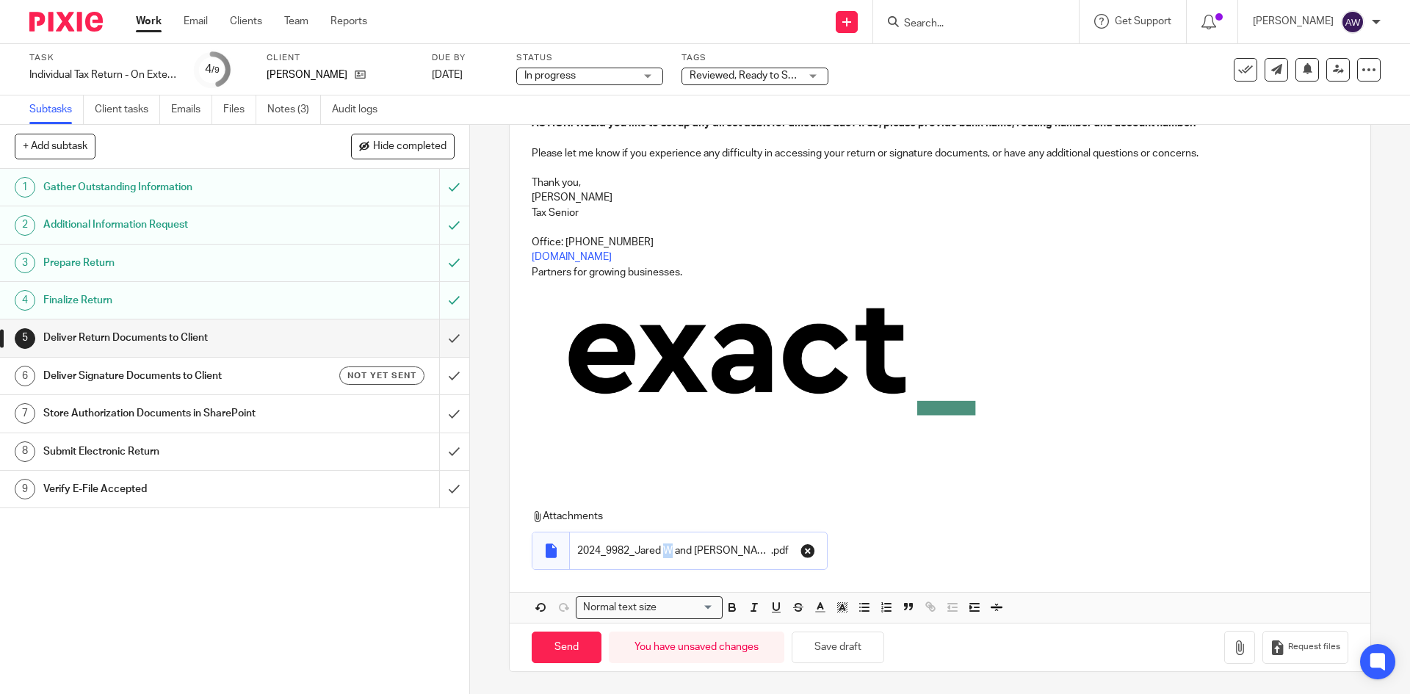
click at [802, 554] on icon "button" at bounding box center [807, 550] width 15 height 15
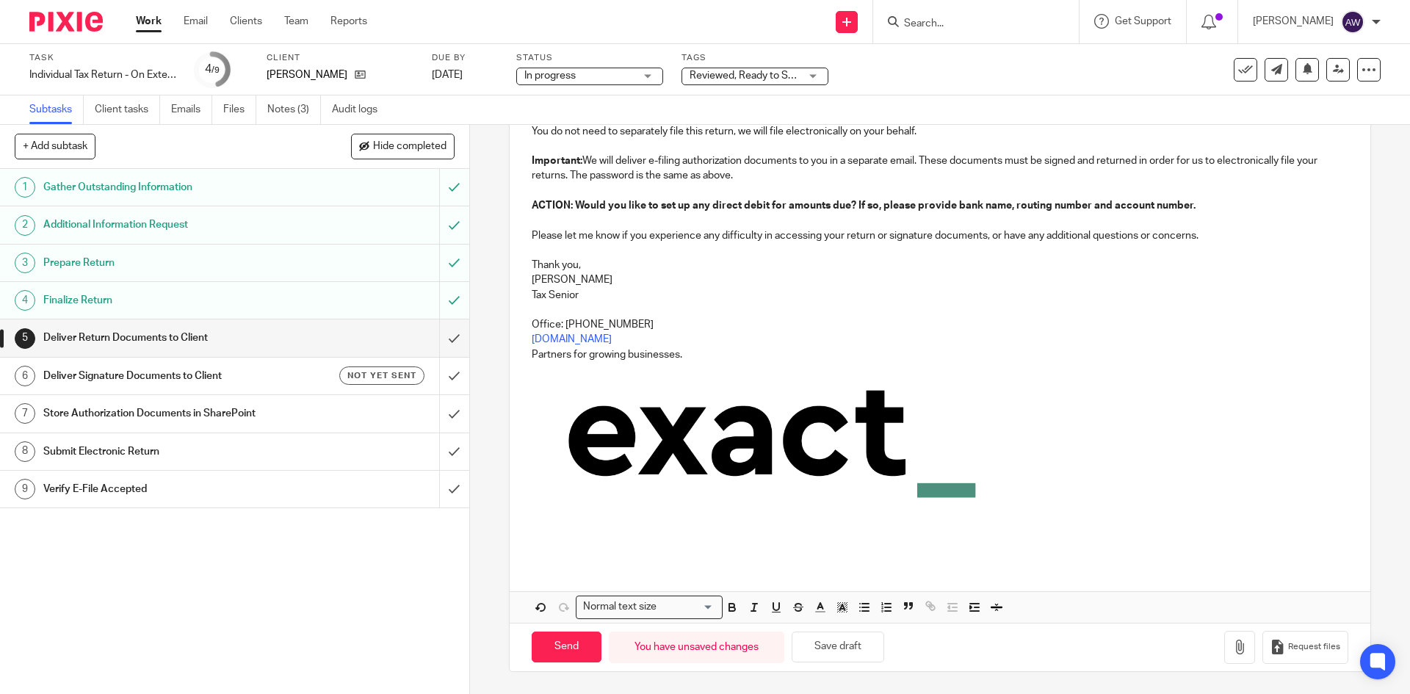
scroll to position [297, 0]
click at [1228, 637] on button "button" at bounding box center [1239, 647] width 31 height 33
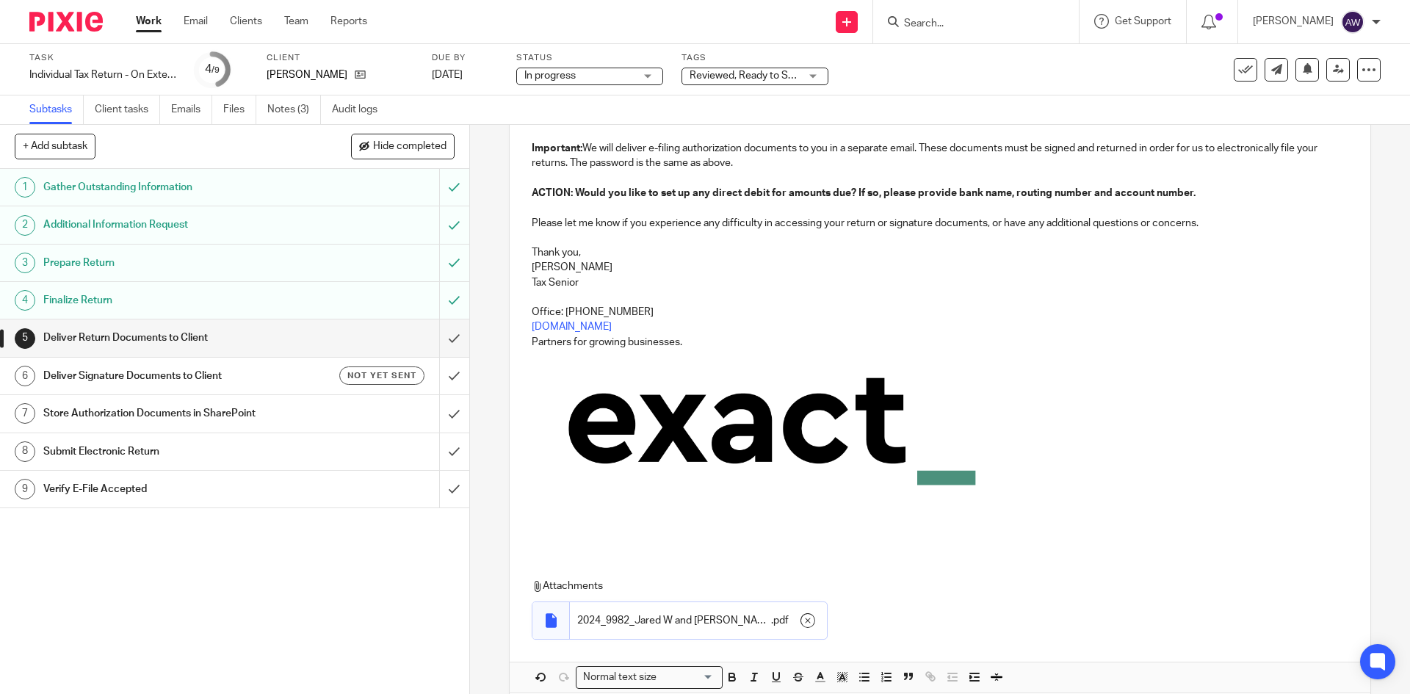
scroll to position [380, 0]
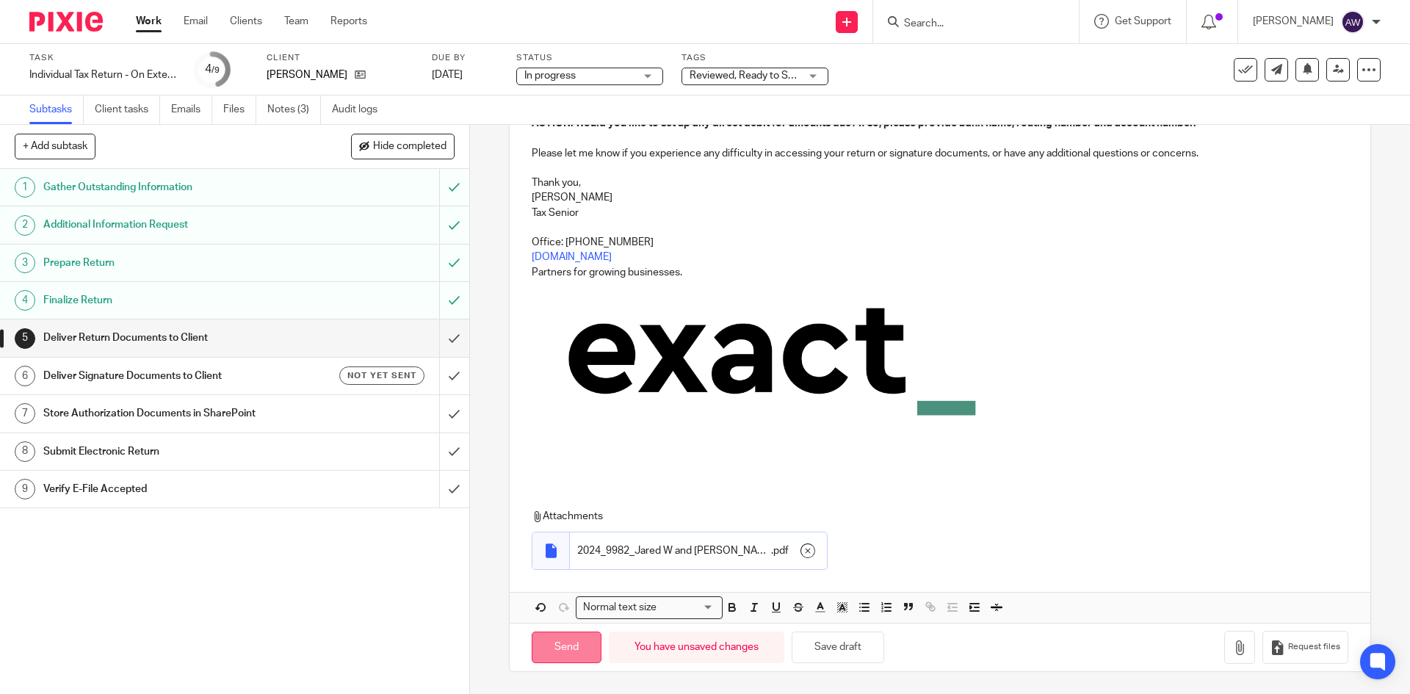
click at [566, 639] on input "Send" at bounding box center [567, 648] width 70 height 32
checkbox input "false"
type input "Sent"
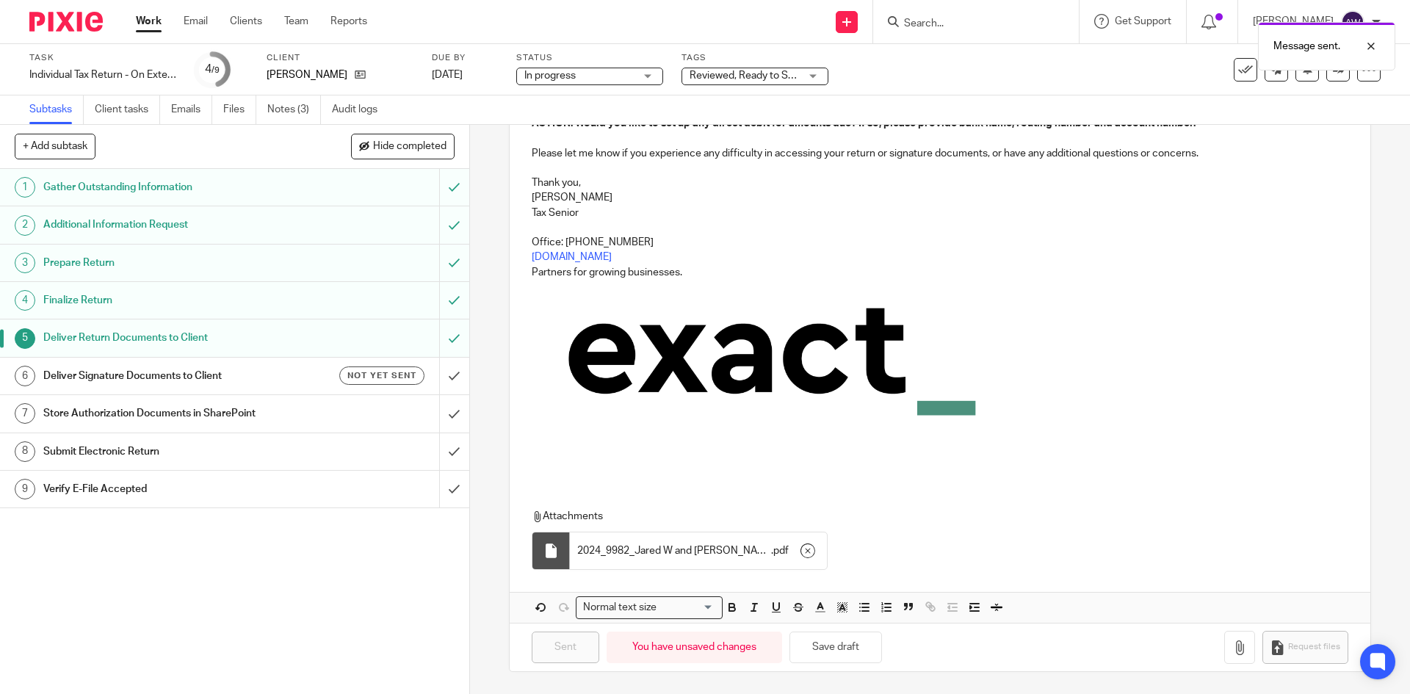
click at [249, 380] on h1 "Deliver Signature Documents to Client" at bounding box center [170, 376] width 254 height 22
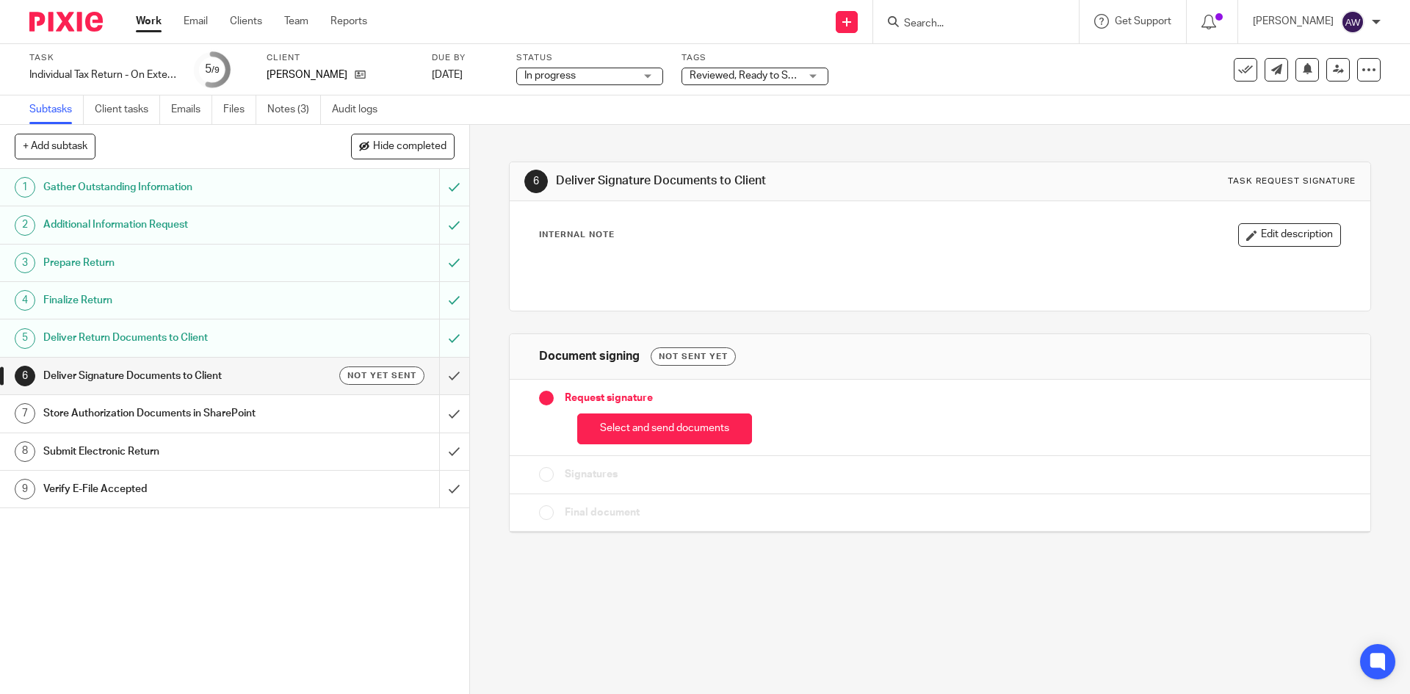
click at [681, 409] on div "Select and send documents" at bounding box center [939, 425] width 801 height 39
click at [667, 423] on button "Select and send documents" at bounding box center [664, 429] width 175 height 32
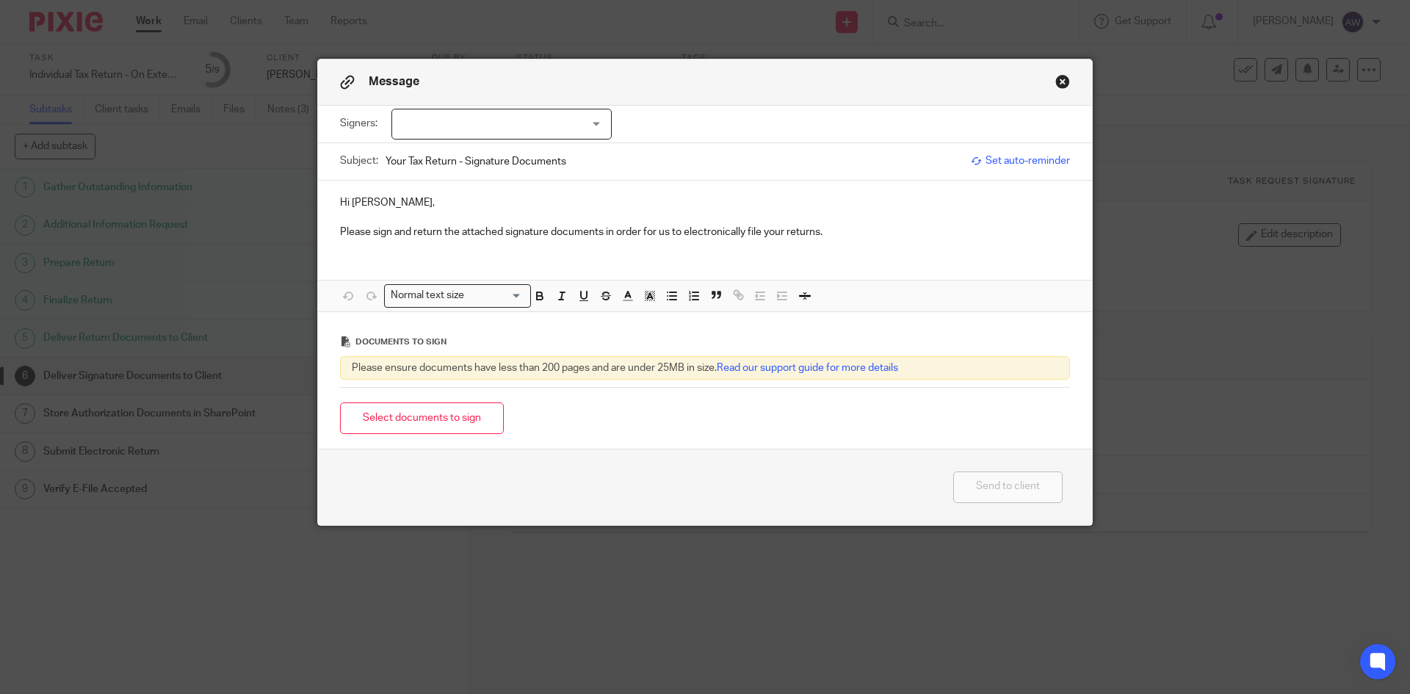
click at [540, 112] on div at bounding box center [501, 124] width 220 height 31
click at [493, 153] on li "[PERSON_NAME]" at bounding box center [496, 155] width 219 height 30
checkbox input "true"
click at [631, 150] on input "Your Tax Return - Signature Documents" at bounding box center [675, 161] width 578 height 33
type input "Your Tax Return - Signature Documents - 2024 Personal Return"
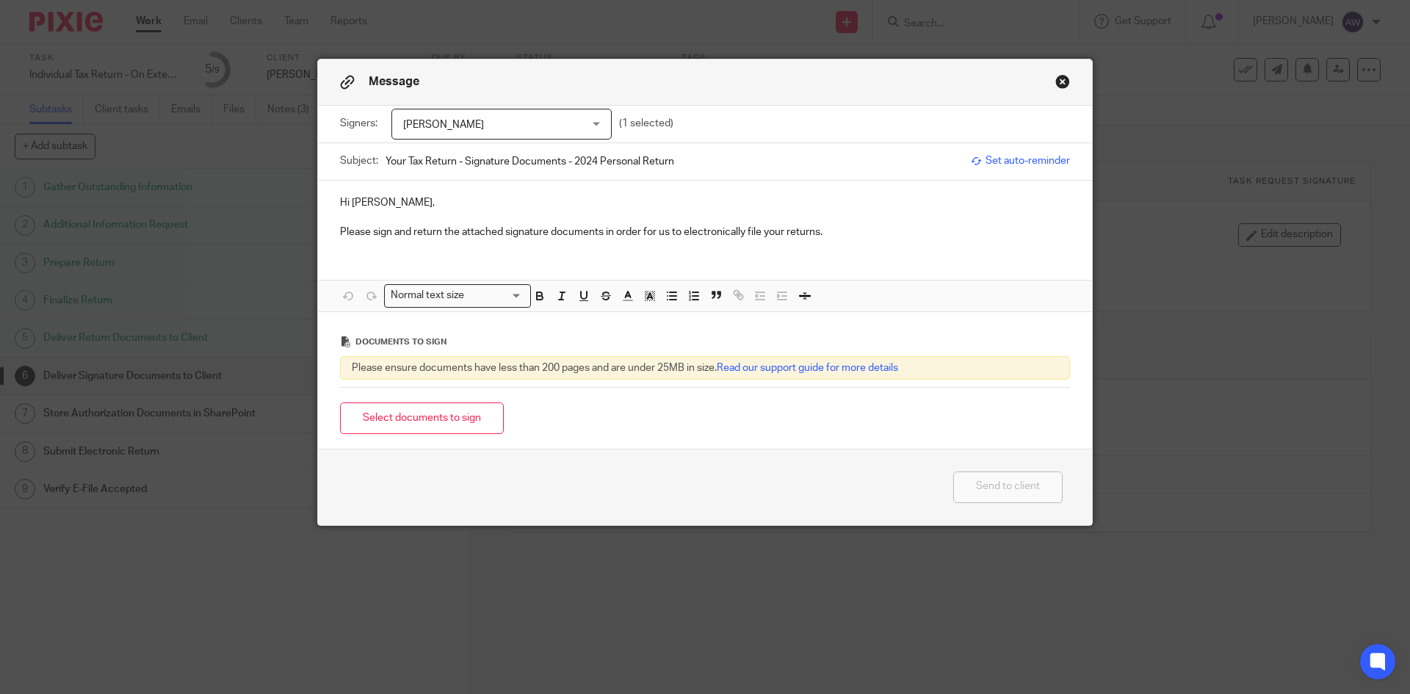
click at [855, 227] on p "Please sign and return the attached signature documents in order for us to elec…" at bounding box center [705, 232] width 730 height 15
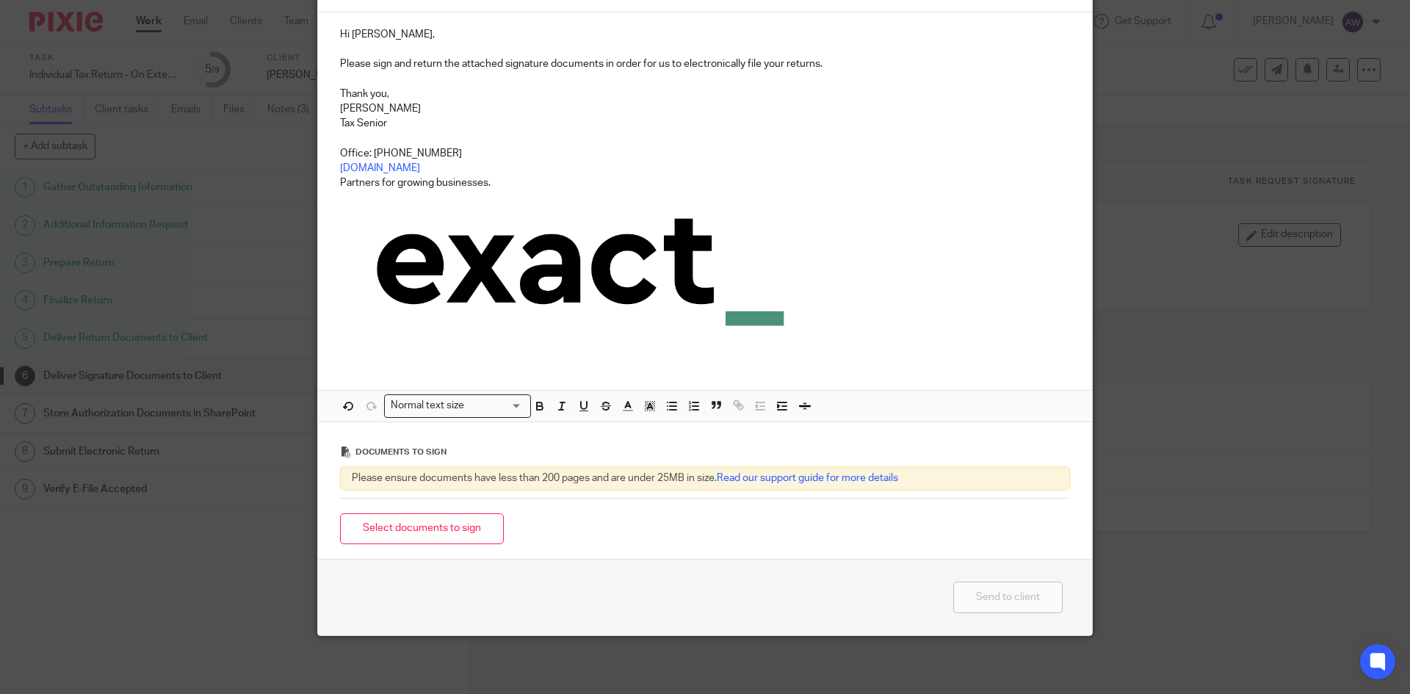
scroll to position [169, 0]
click at [477, 532] on button "Select documents to sign" at bounding box center [422, 529] width 164 height 32
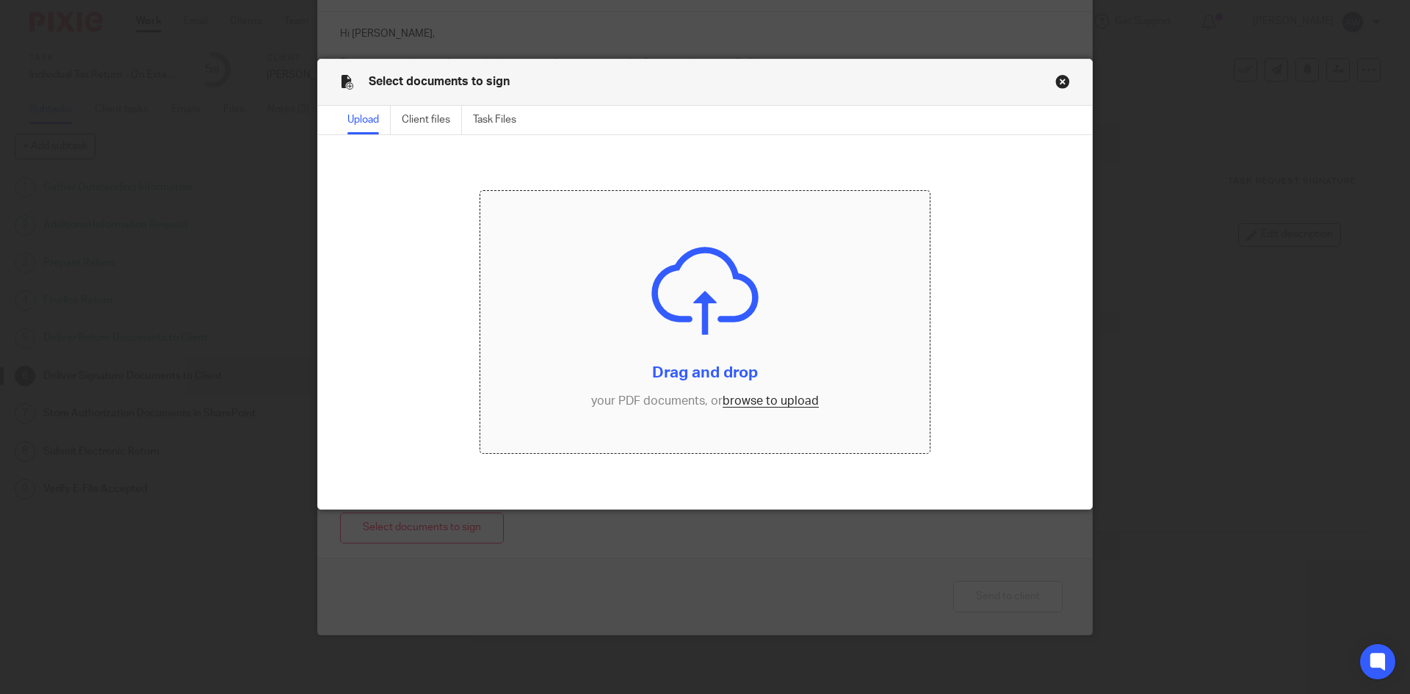
click at [784, 399] on input "file" at bounding box center [705, 322] width 450 height 263
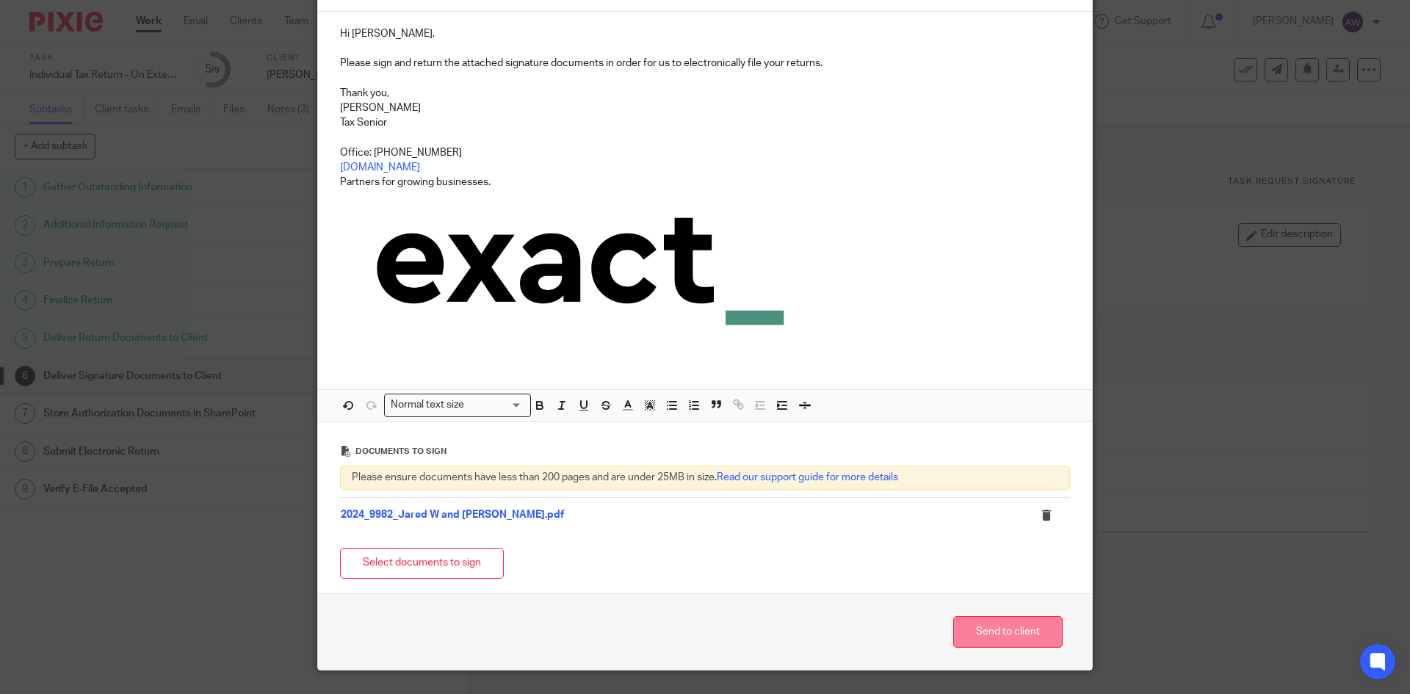
click at [987, 629] on button "Send to client" at bounding box center [1007, 632] width 109 height 32
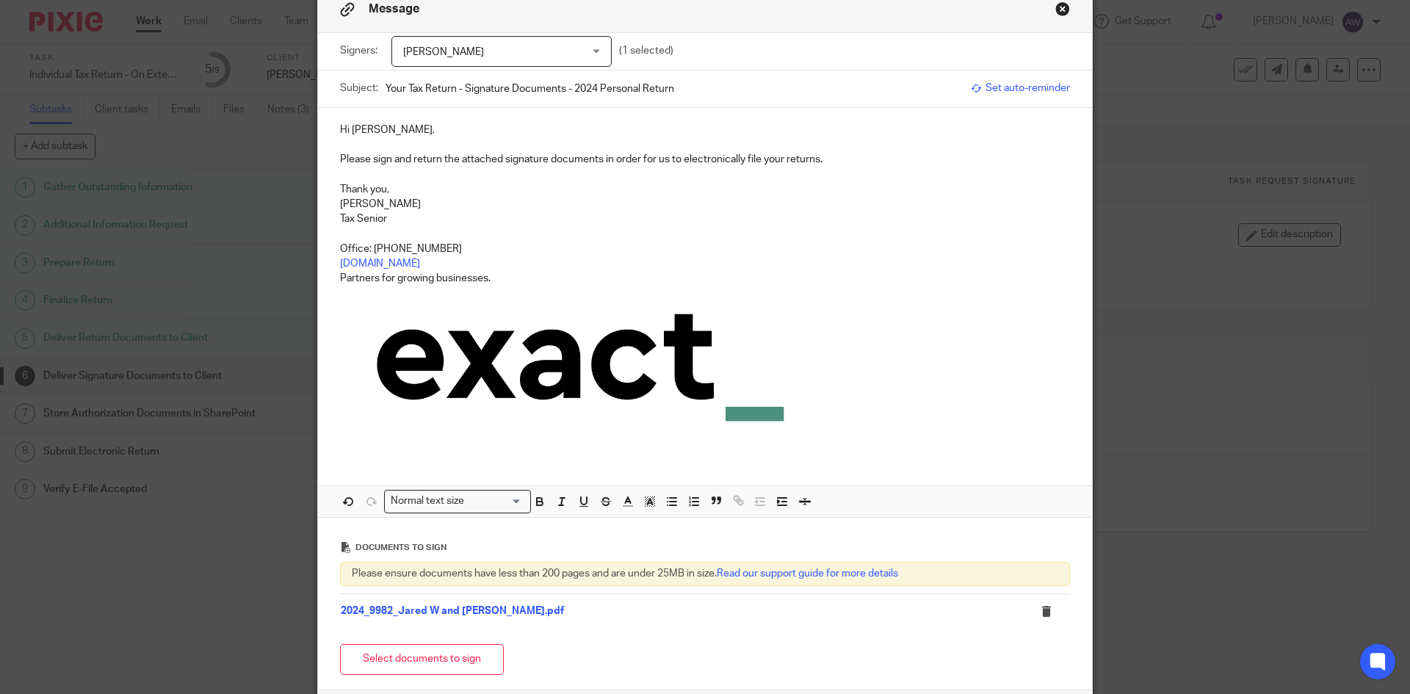
scroll to position [73, 0]
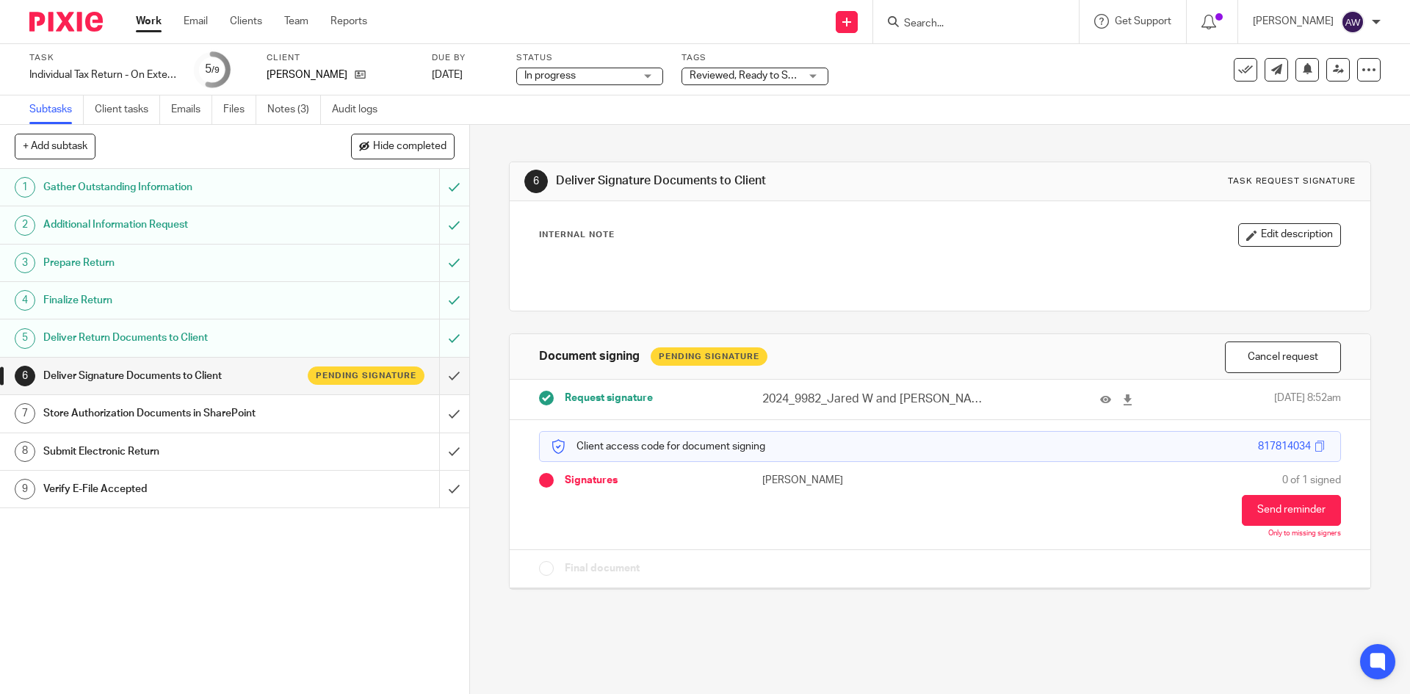
click at [745, 81] on span "Reviewed, Ready to Send + 2" at bounding box center [745, 75] width 110 height 15
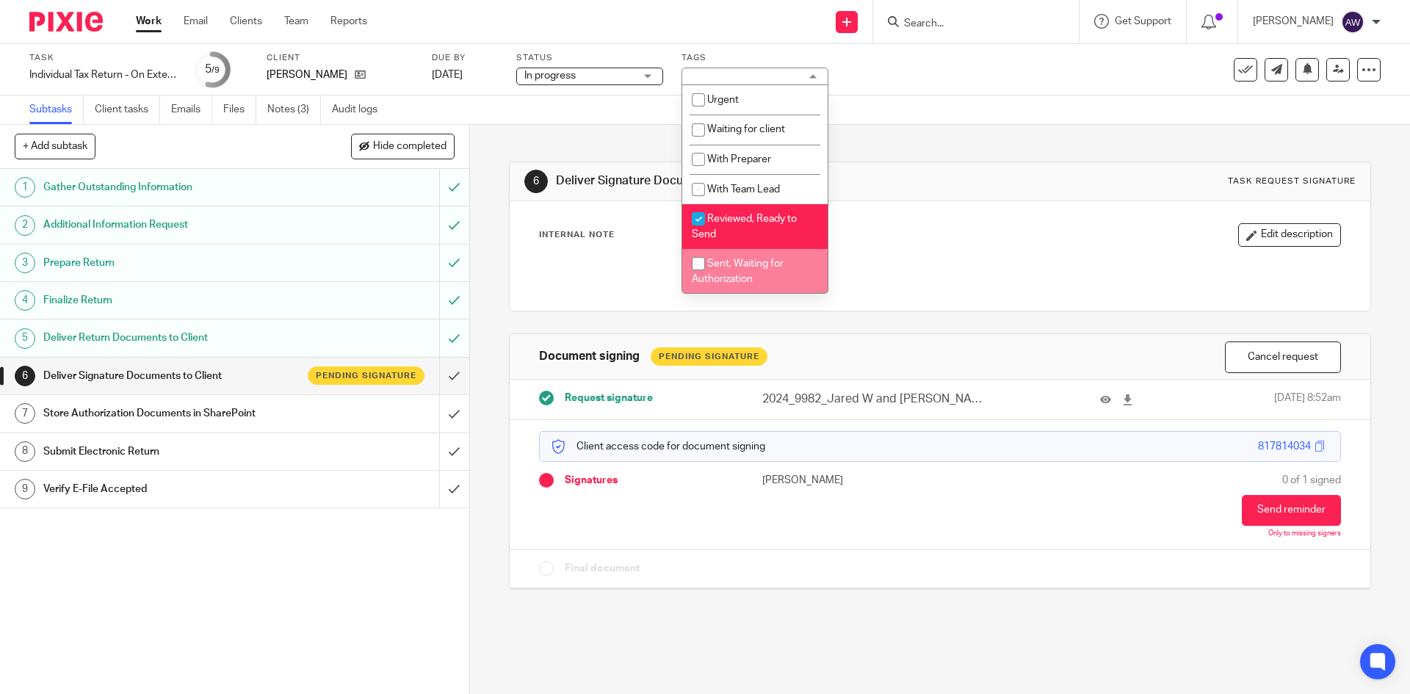
click at [729, 272] on li "Sent, Waiting for Authorization" at bounding box center [754, 271] width 145 height 45
checkbox input "true"
click at [742, 215] on span "Reviewed, Ready to Send" at bounding box center [744, 227] width 105 height 26
checkbox input "false"
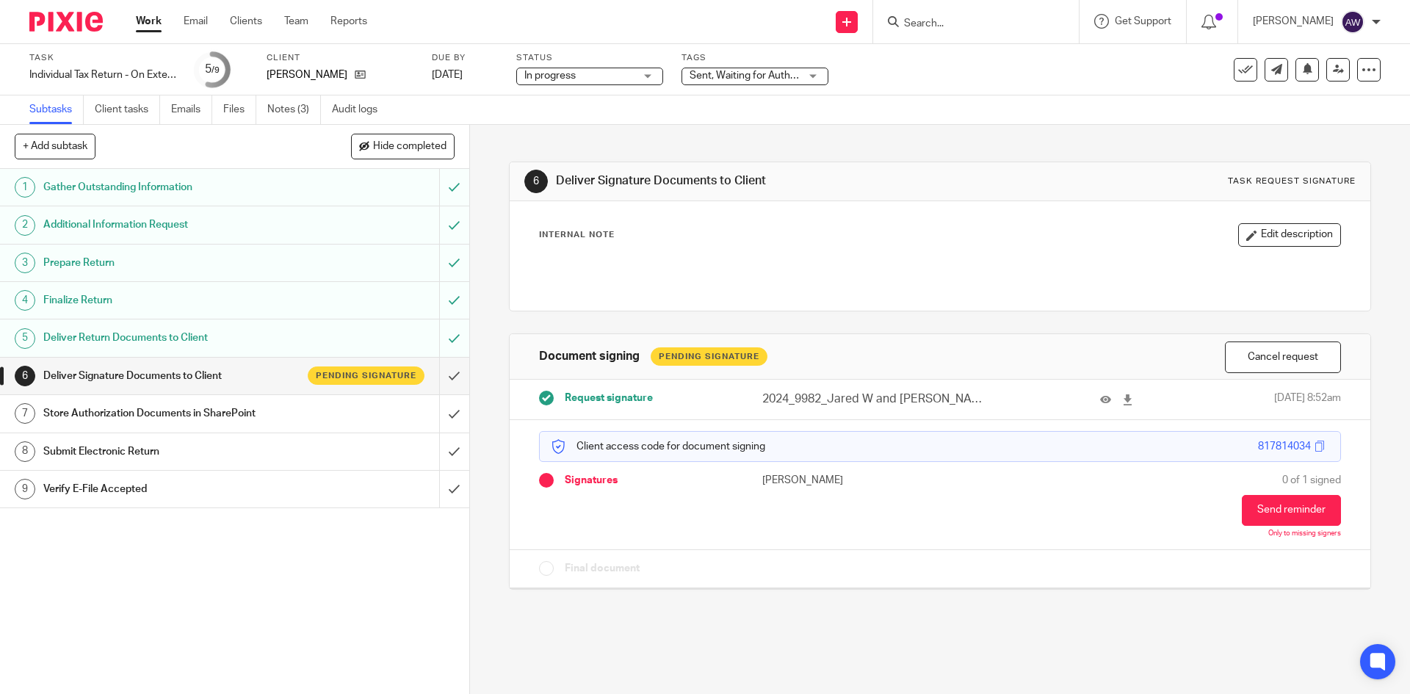
click at [507, 101] on div "Subtasks Client tasks Emails Files Notes (3) Audit logs" at bounding box center [705, 109] width 1410 height 29
click at [142, 23] on link "Work" at bounding box center [149, 21] width 26 height 15
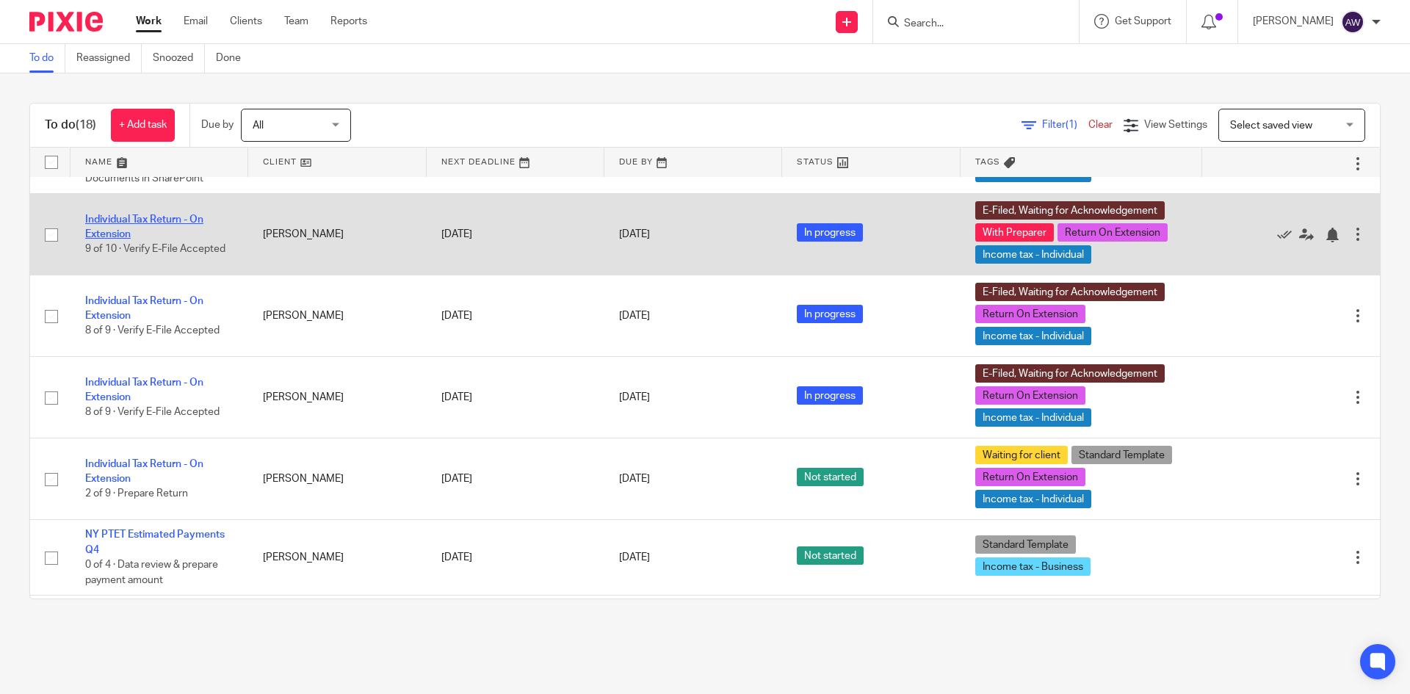
scroll to position [955, 0]
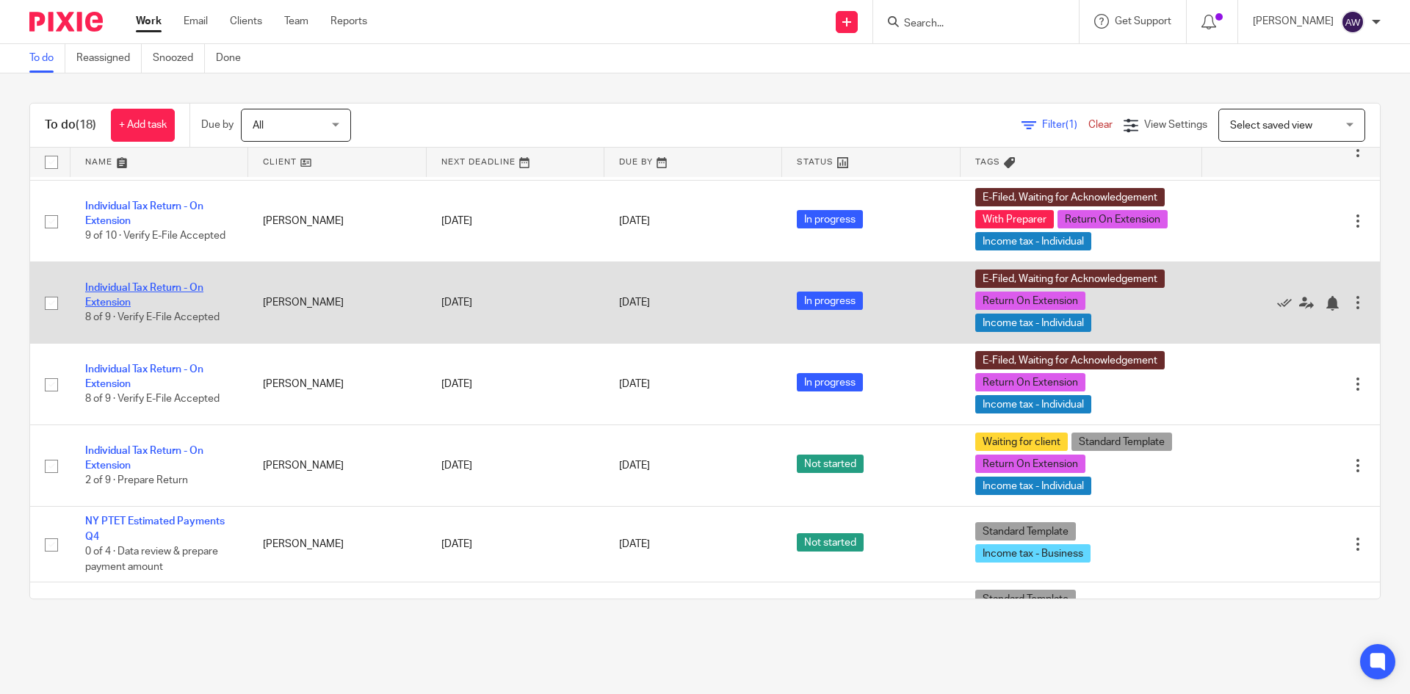
click at [103, 299] on link "Individual Tax Return - On Extension" at bounding box center [144, 295] width 118 height 25
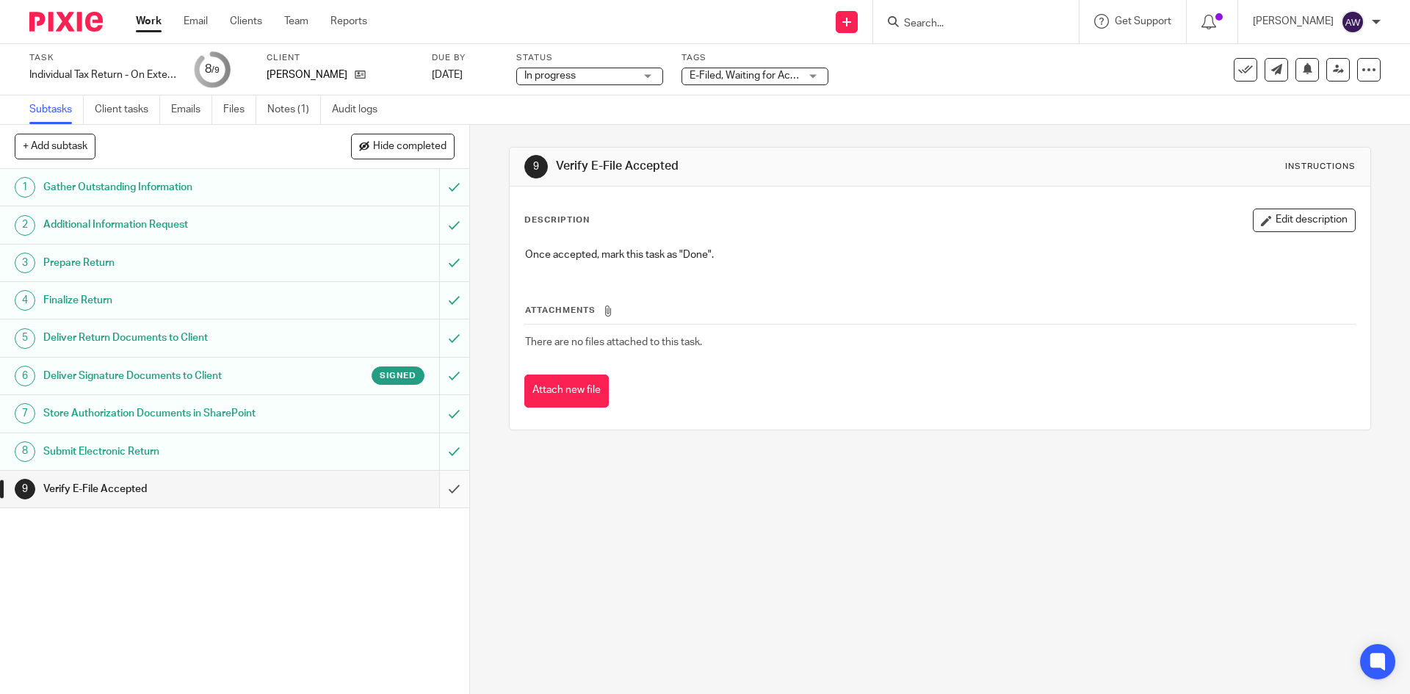
click at [441, 491] on input "submit" at bounding box center [234, 489] width 469 height 37
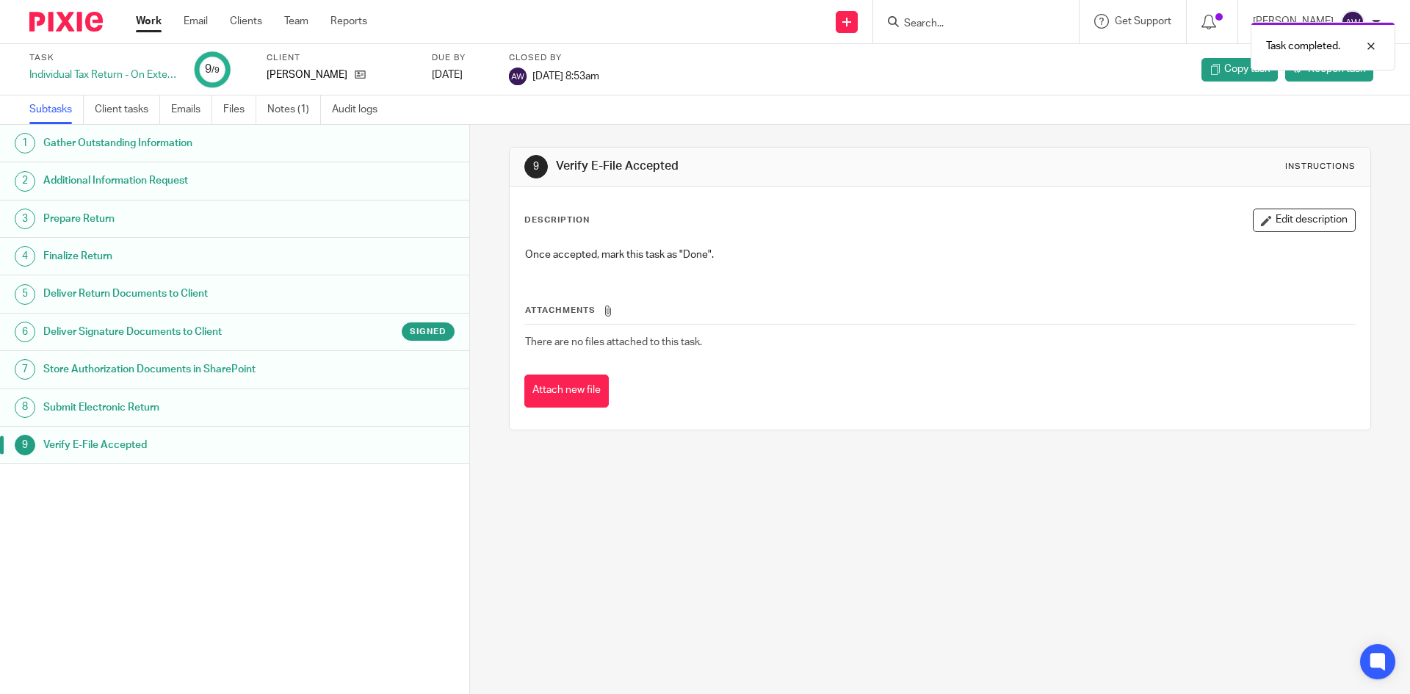
click at [154, 19] on link "Work" at bounding box center [149, 21] width 26 height 15
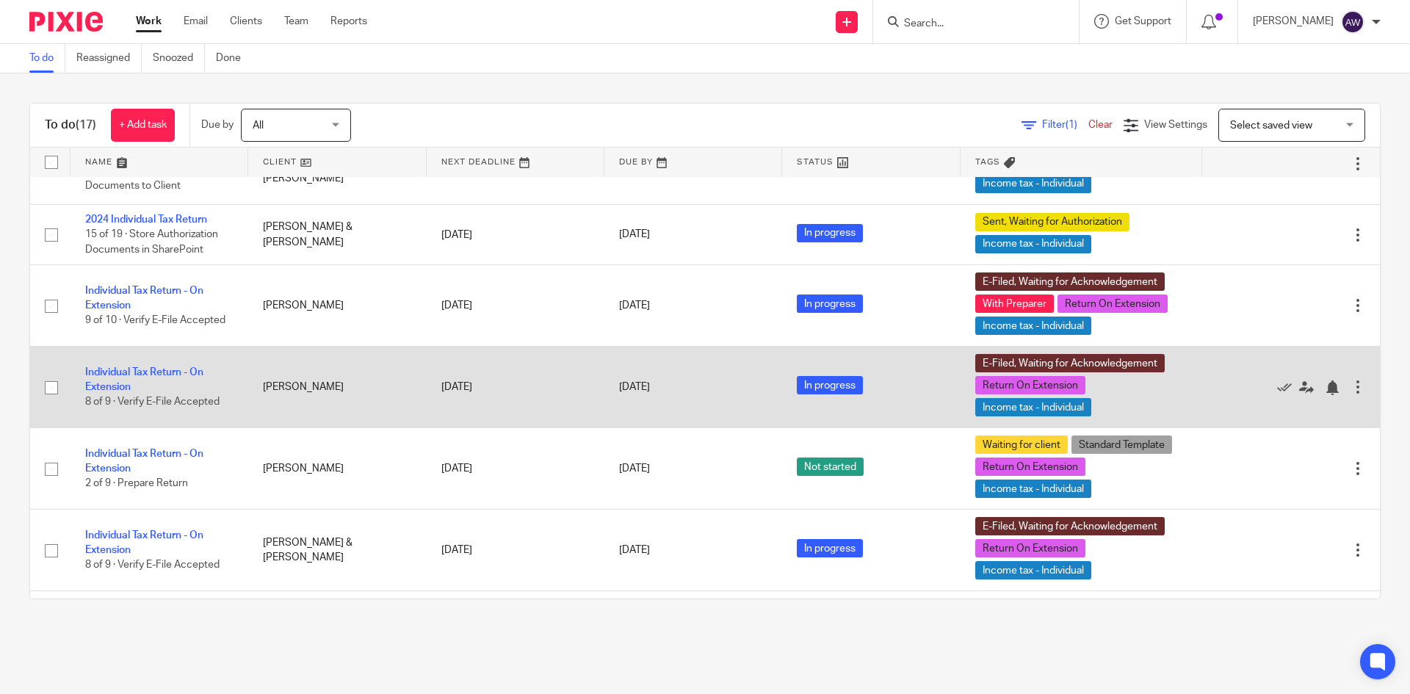
scroll to position [784, 0]
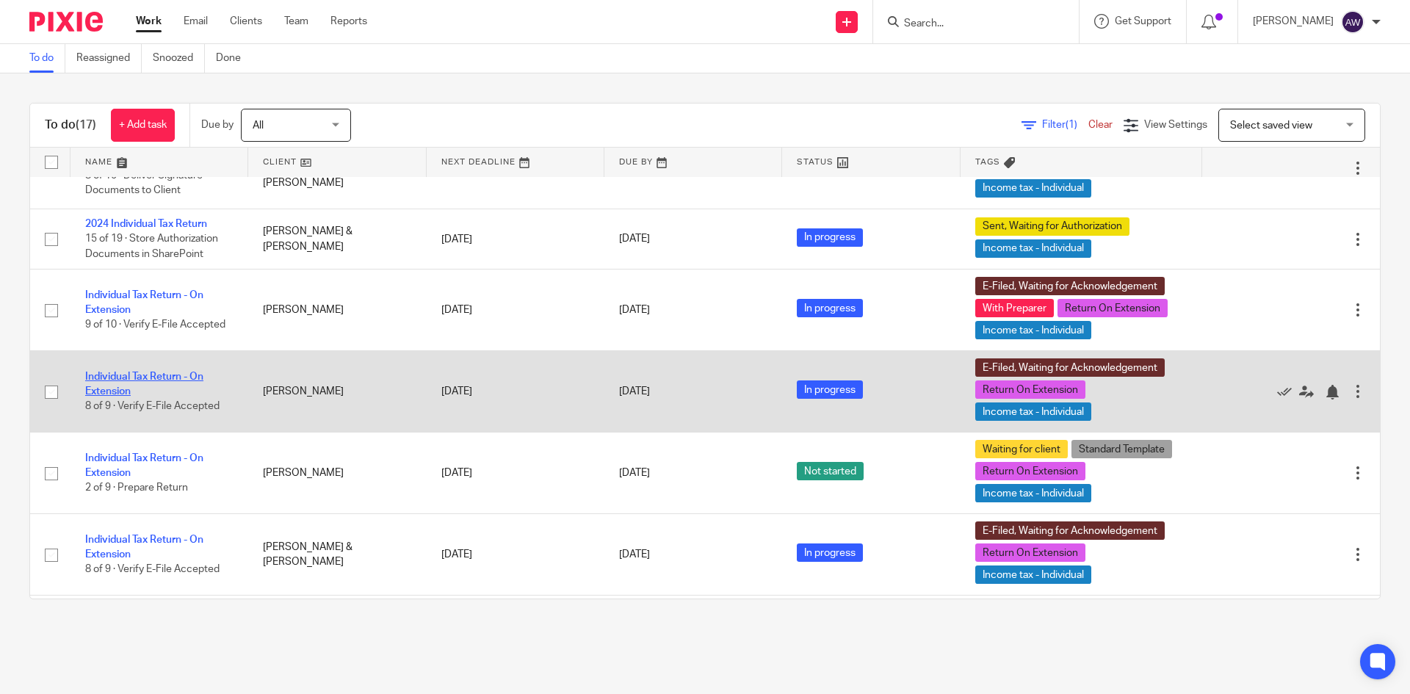
click at [134, 396] on link "Individual Tax Return - On Extension" at bounding box center [144, 384] width 118 height 25
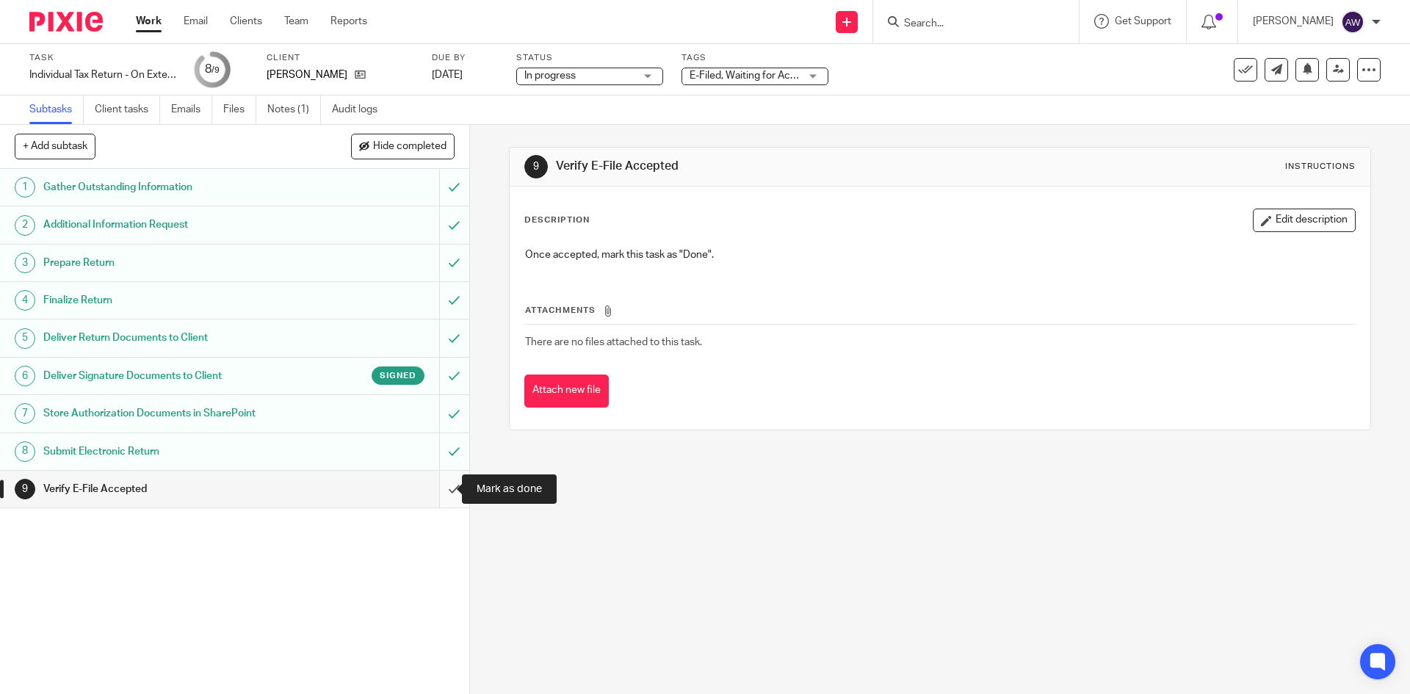
click at [441, 498] on input "submit" at bounding box center [234, 489] width 469 height 37
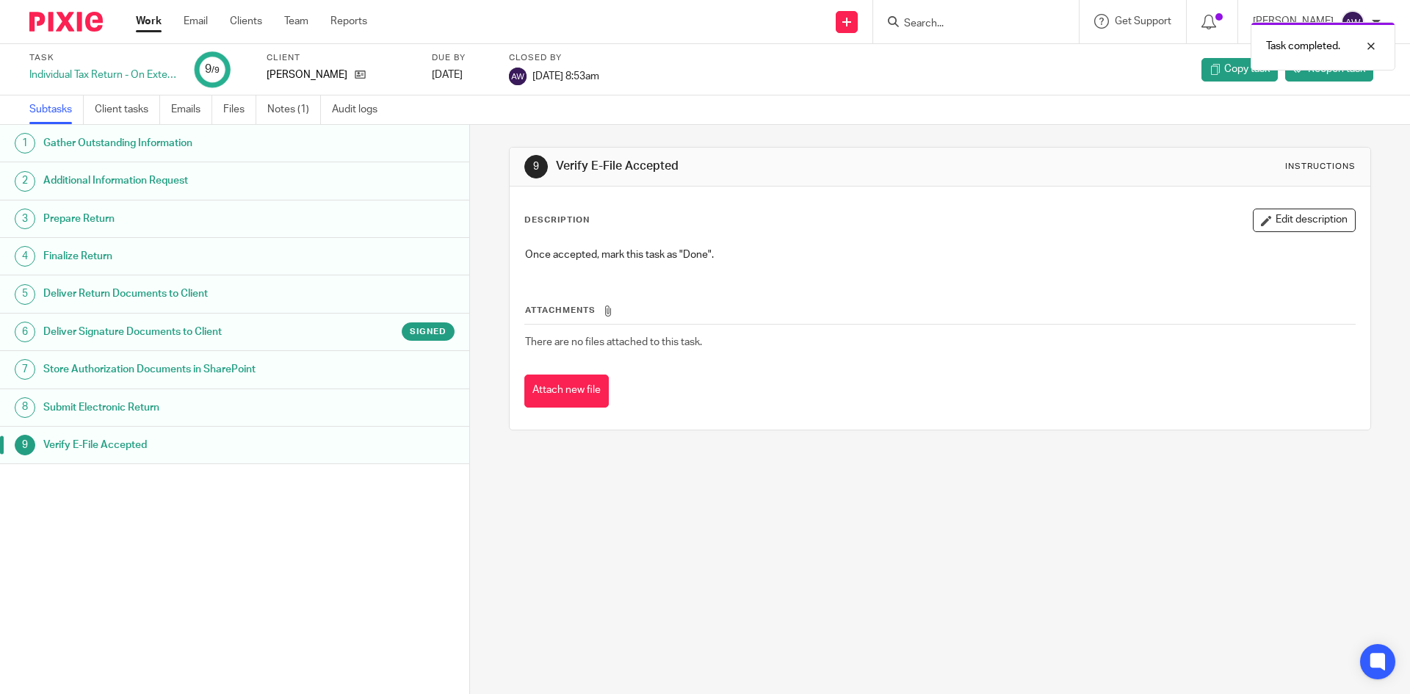
click at [156, 18] on link "Work" at bounding box center [149, 21] width 26 height 15
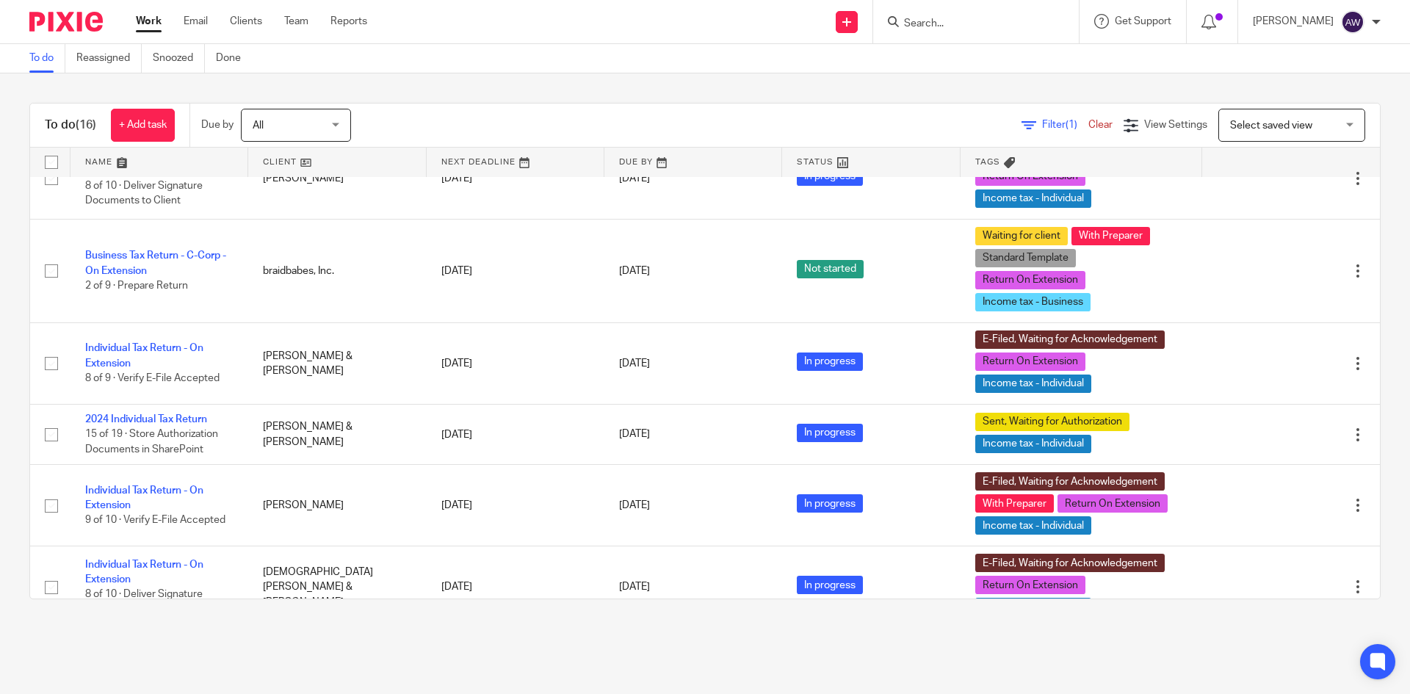
scroll to position [587, 0]
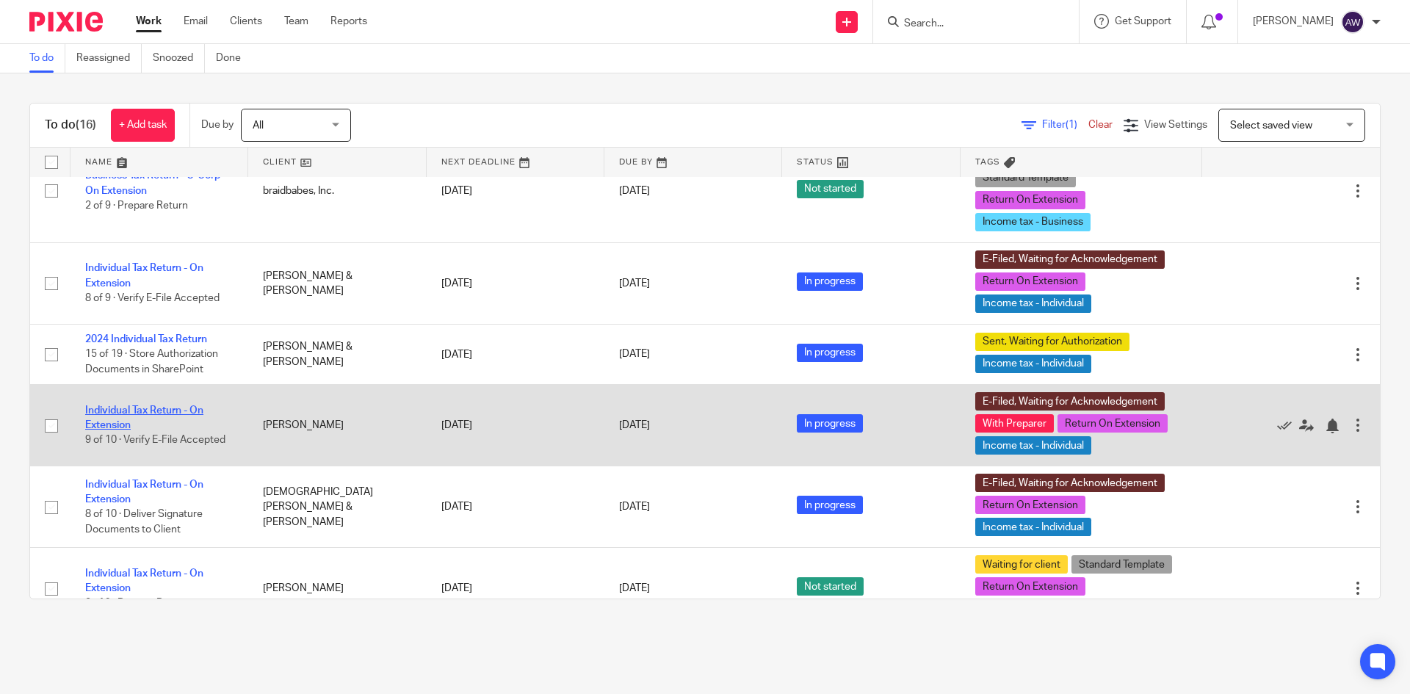
click at [131, 430] on link "Individual Tax Return - On Extension" at bounding box center [144, 417] width 118 height 25
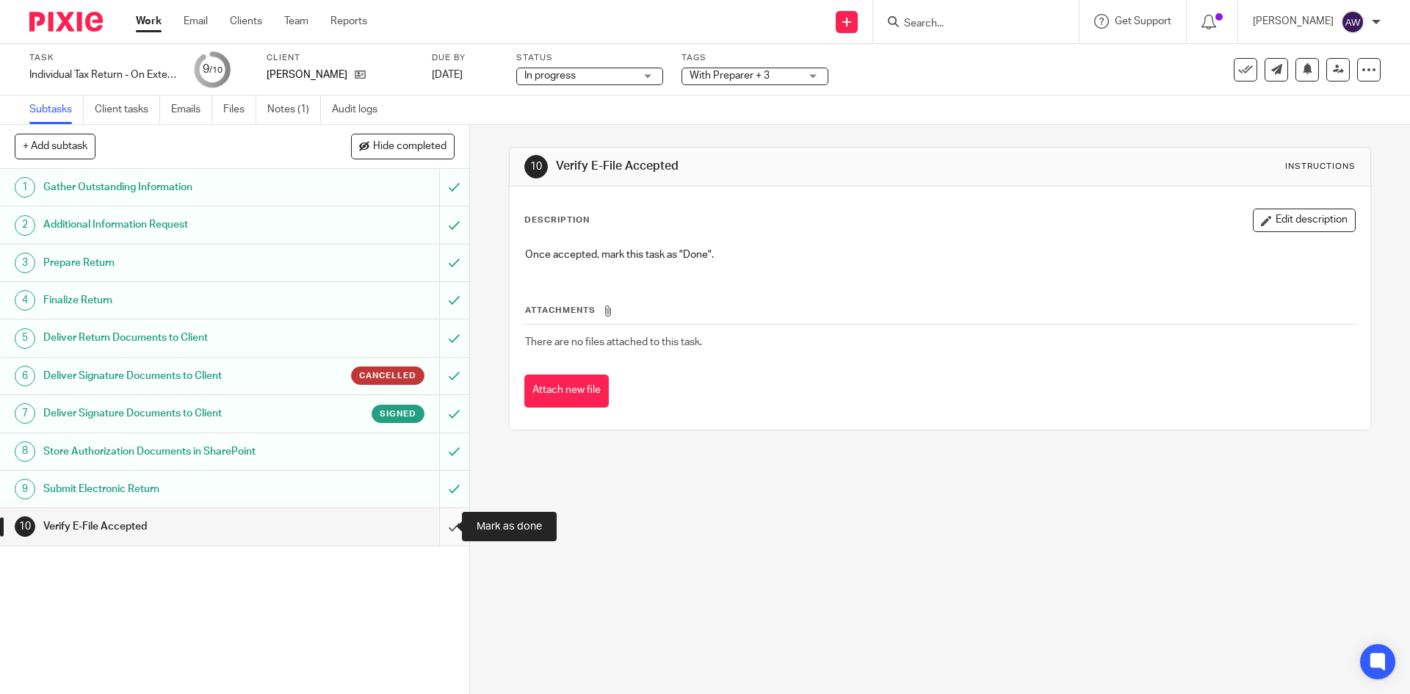
click at [434, 535] on input "submit" at bounding box center [234, 526] width 469 height 37
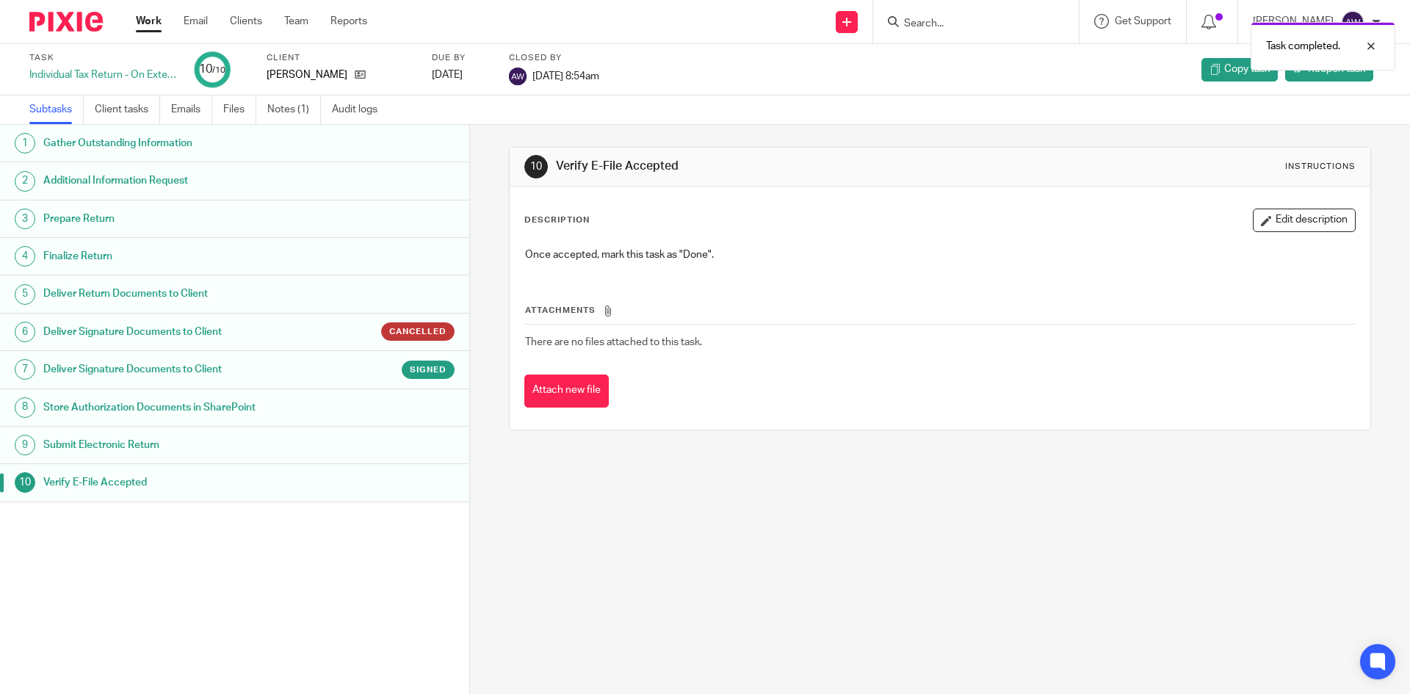
click at [156, 22] on link "Work" at bounding box center [149, 21] width 26 height 15
click at [157, 26] on link "Work" at bounding box center [149, 21] width 26 height 15
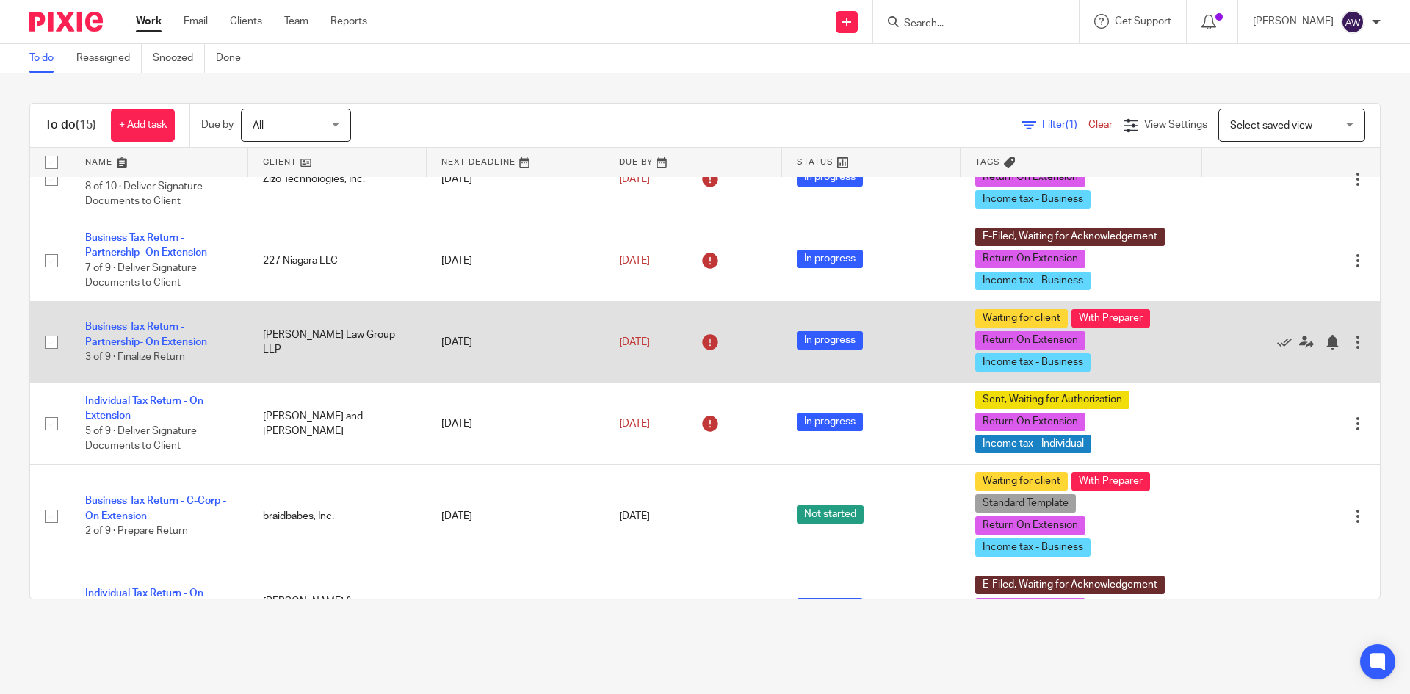
scroll to position [34, 0]
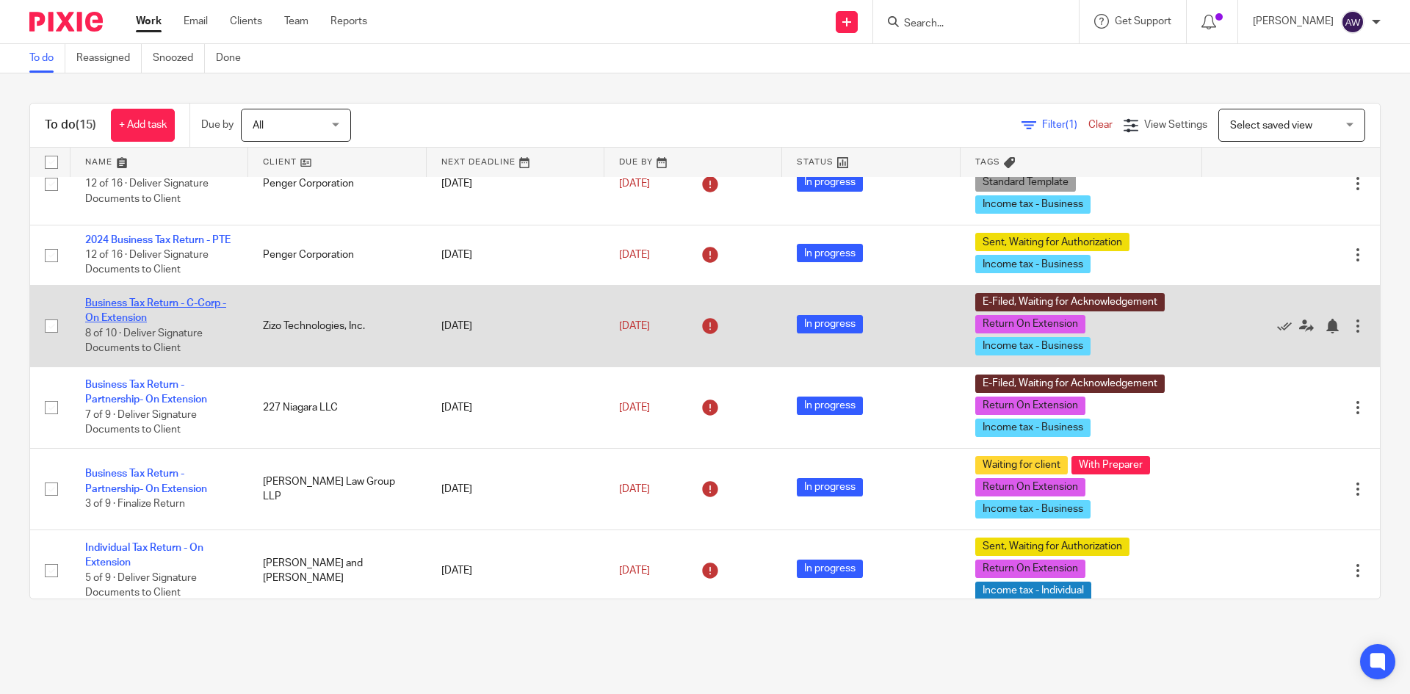
click at [164, 319] on link "Business Tax Return - C-Corp - On Extension" at bounding box center [155, 310] width 141 height 25
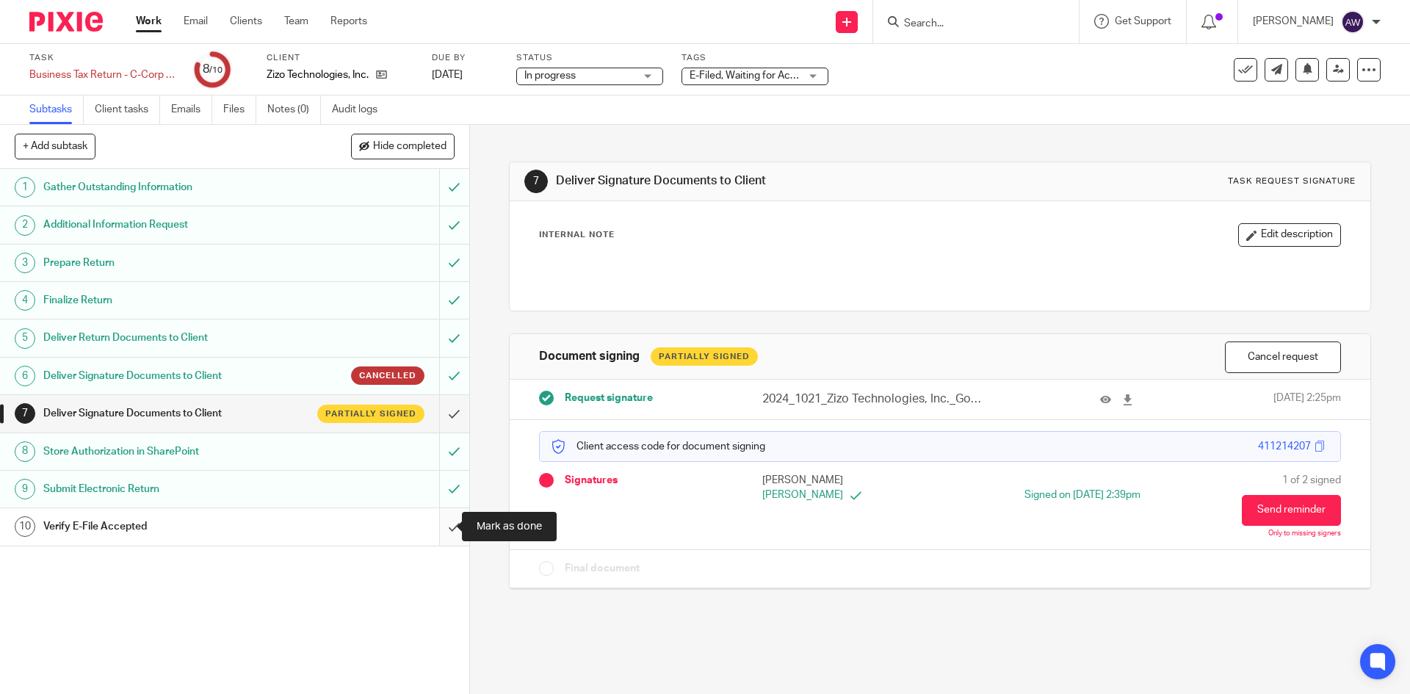
click at [446, 529] on input "submit" at bounding box center [234, 526] width 469 height 37
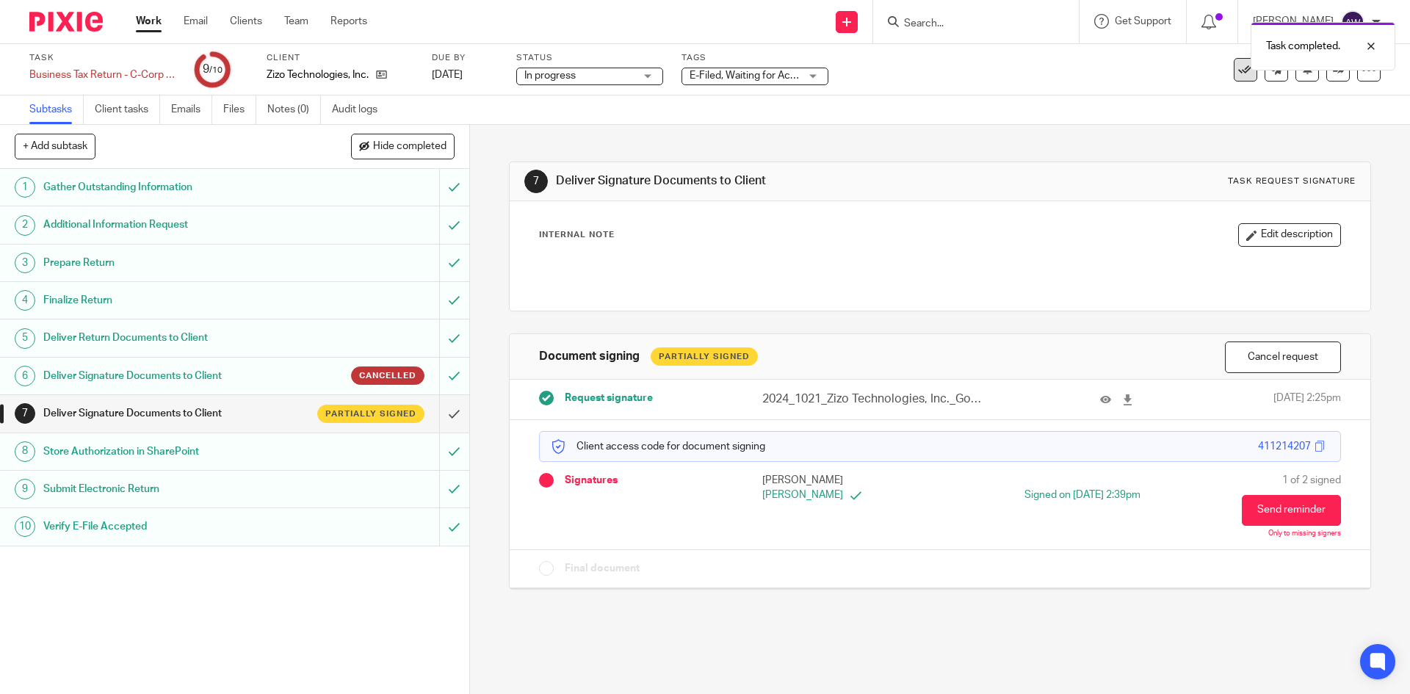
click at [1239, 73] on icon at bounding box center [1245, 69] width 15 height 15
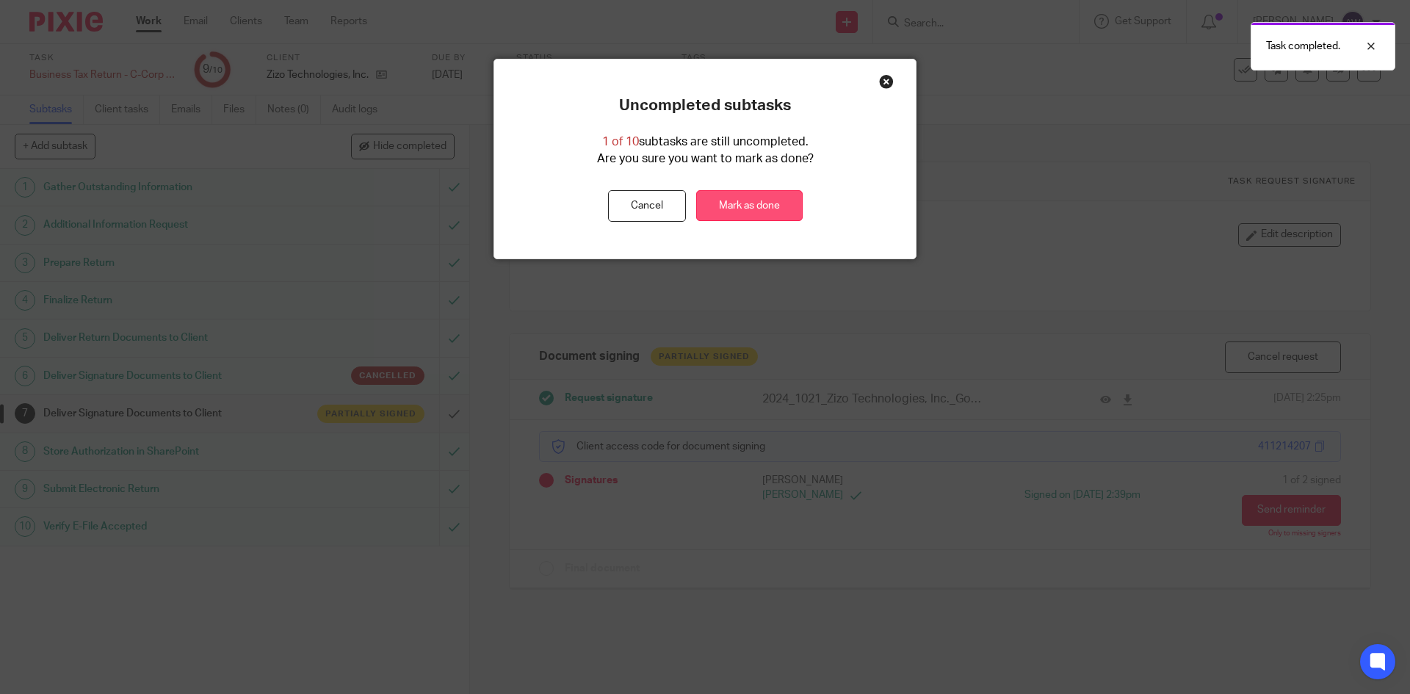
click at [733, 214] on link "Mark as done" at bounding box center [749, 206] width 106 height 32
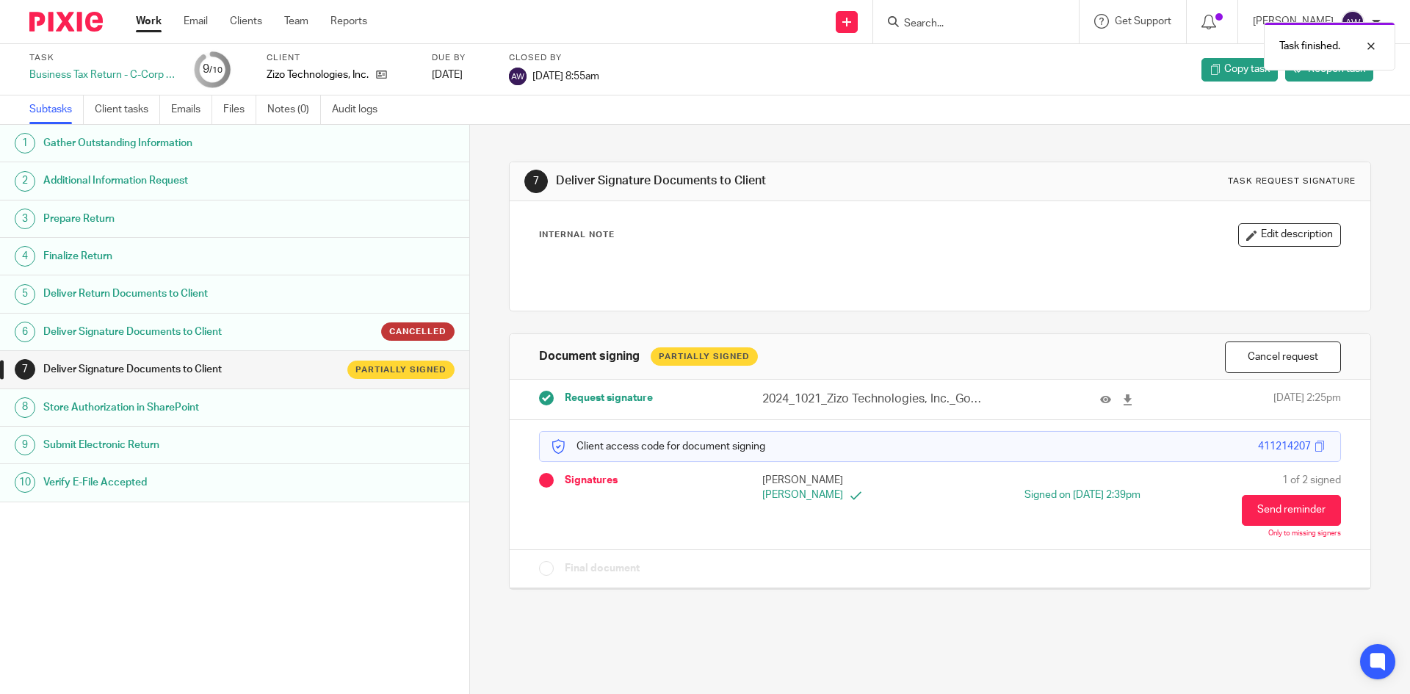
click at [152, 17] on link "Work" at bounding box center [149, 21] width 26 height 15
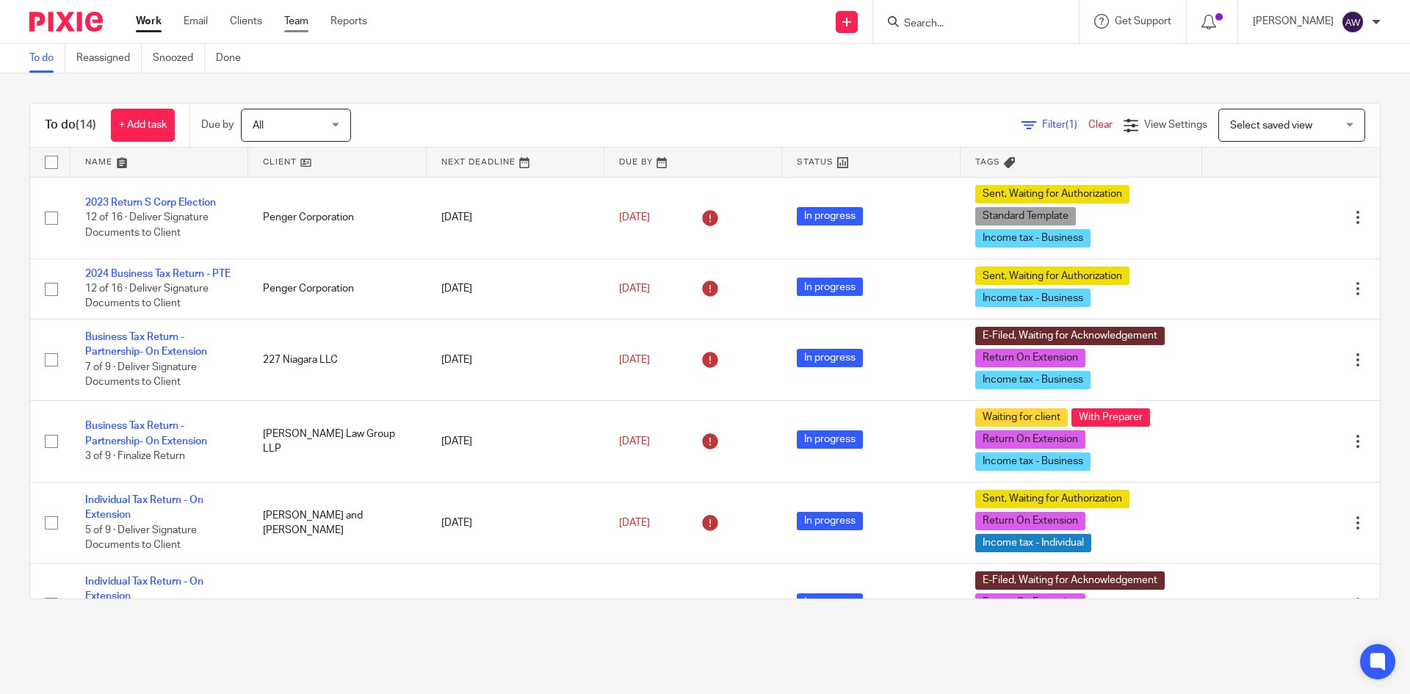
click at [291, 20] on link "Team" at bounding box center [296, 21] width 24 height 15
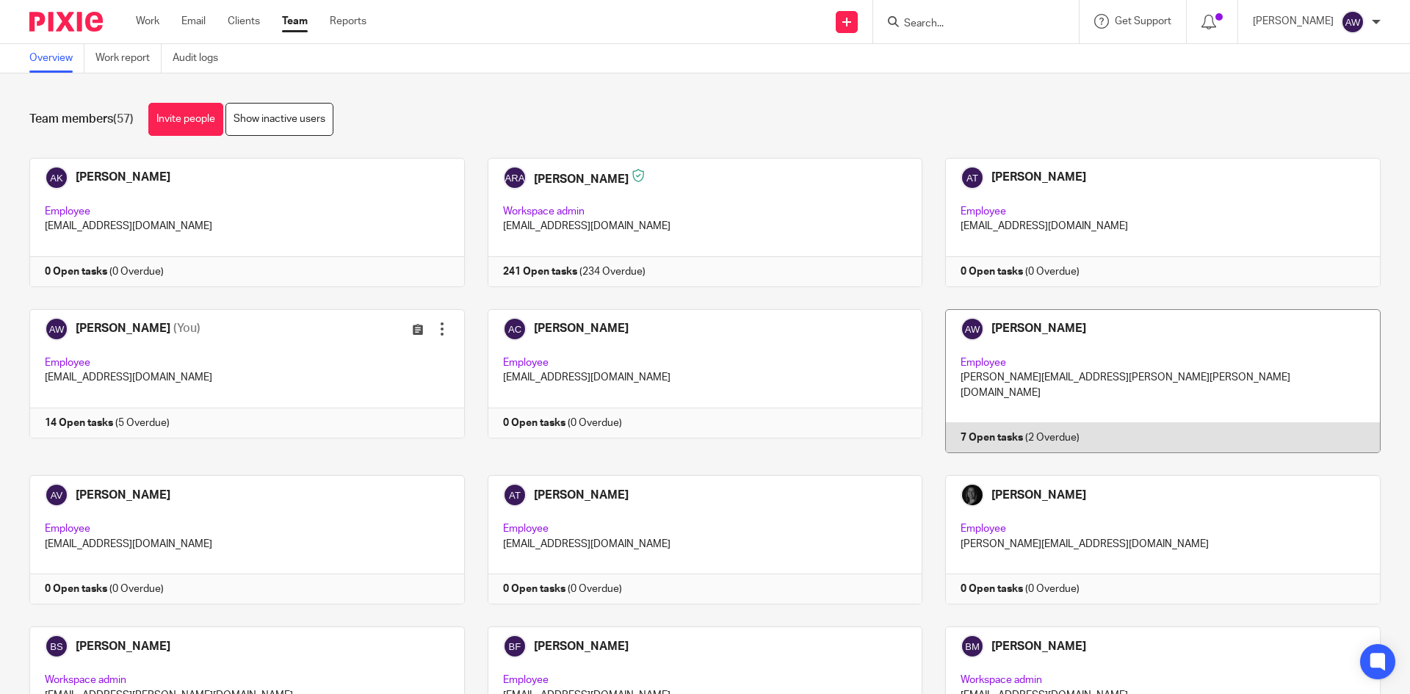
click at [1002, 368] on link at bounding box center [1151, 381] width 458 height 144
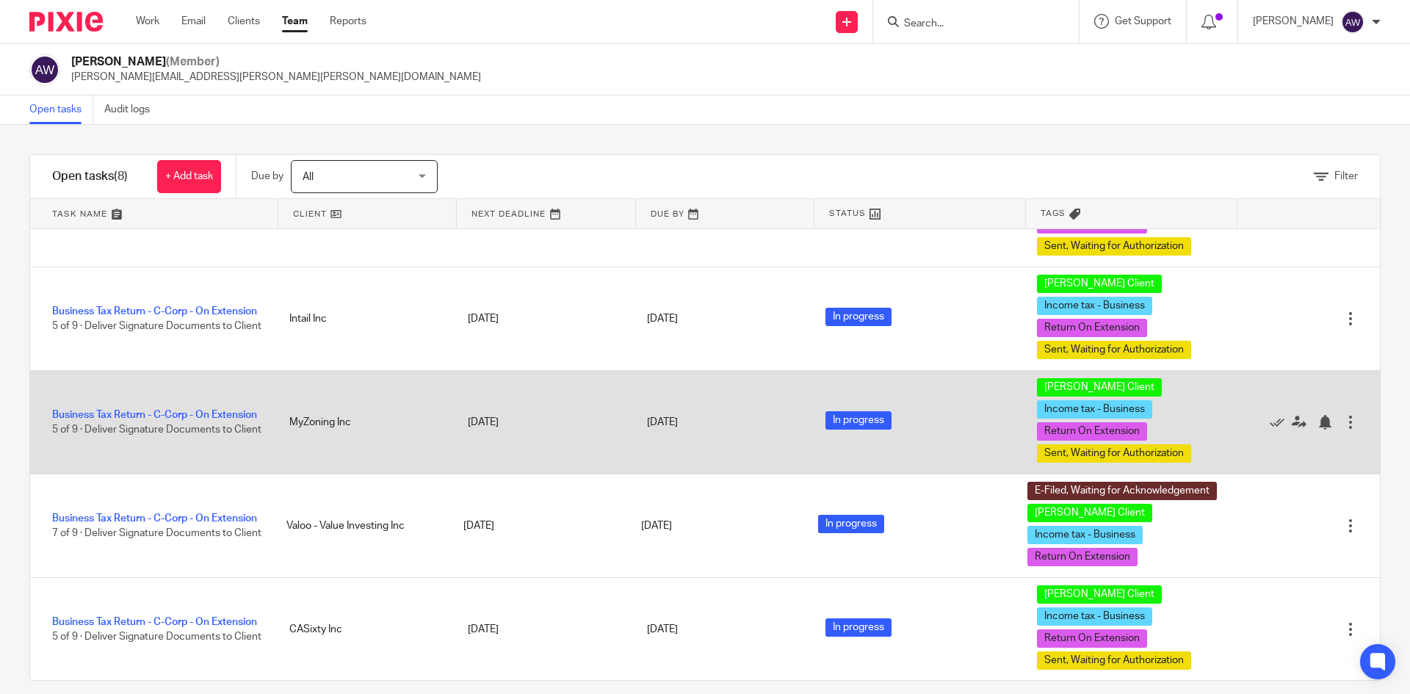
scroll to position [333, 0]
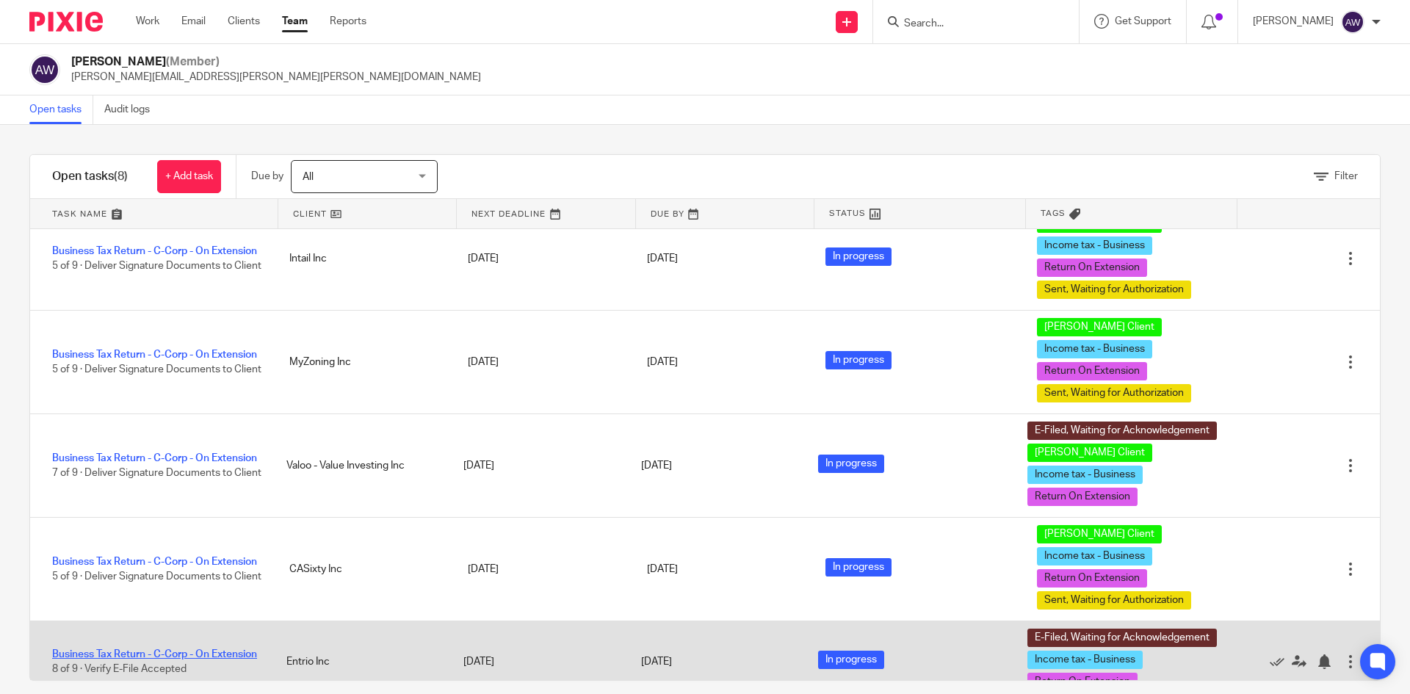
click at [95, 649] on link "Business Tax Return - C-Corp - On Extension" at bounding box center [154, 654] width 205 height 10
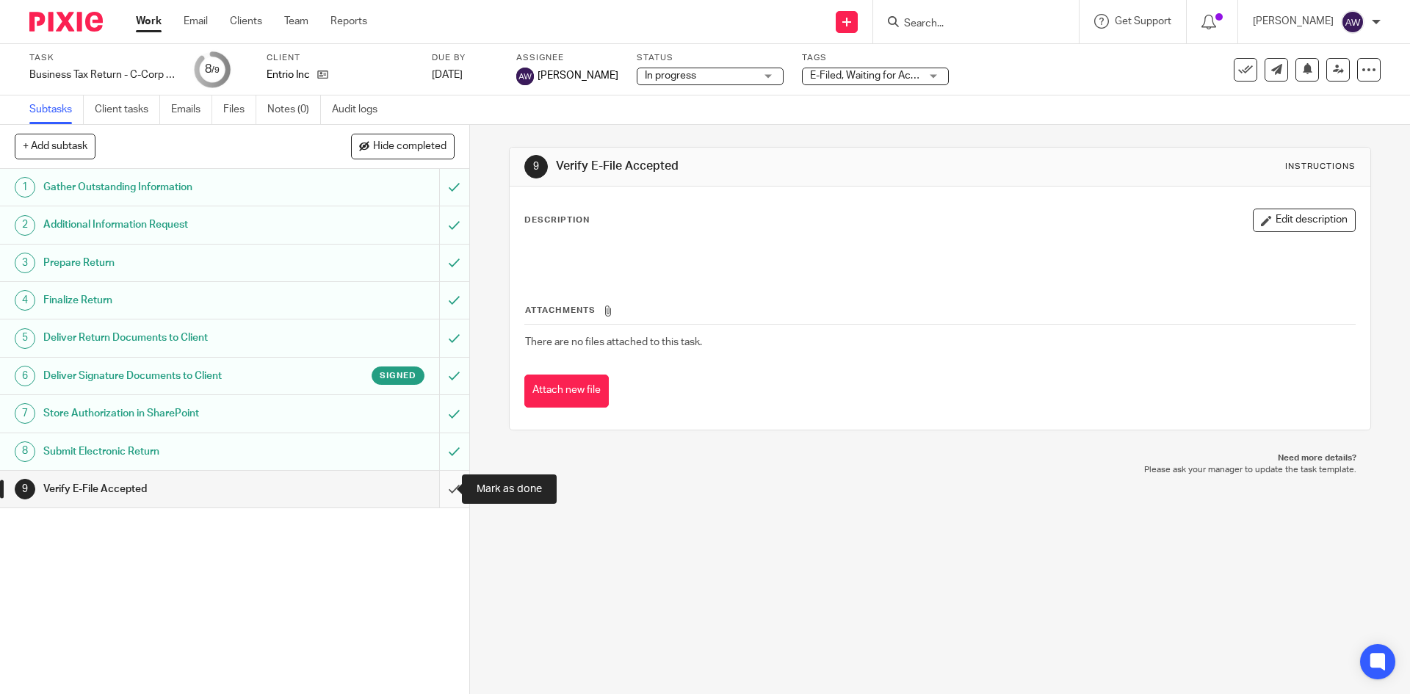
click at [427, 497] on input "submit" at bounding box center [234, 489] width 469 height 37
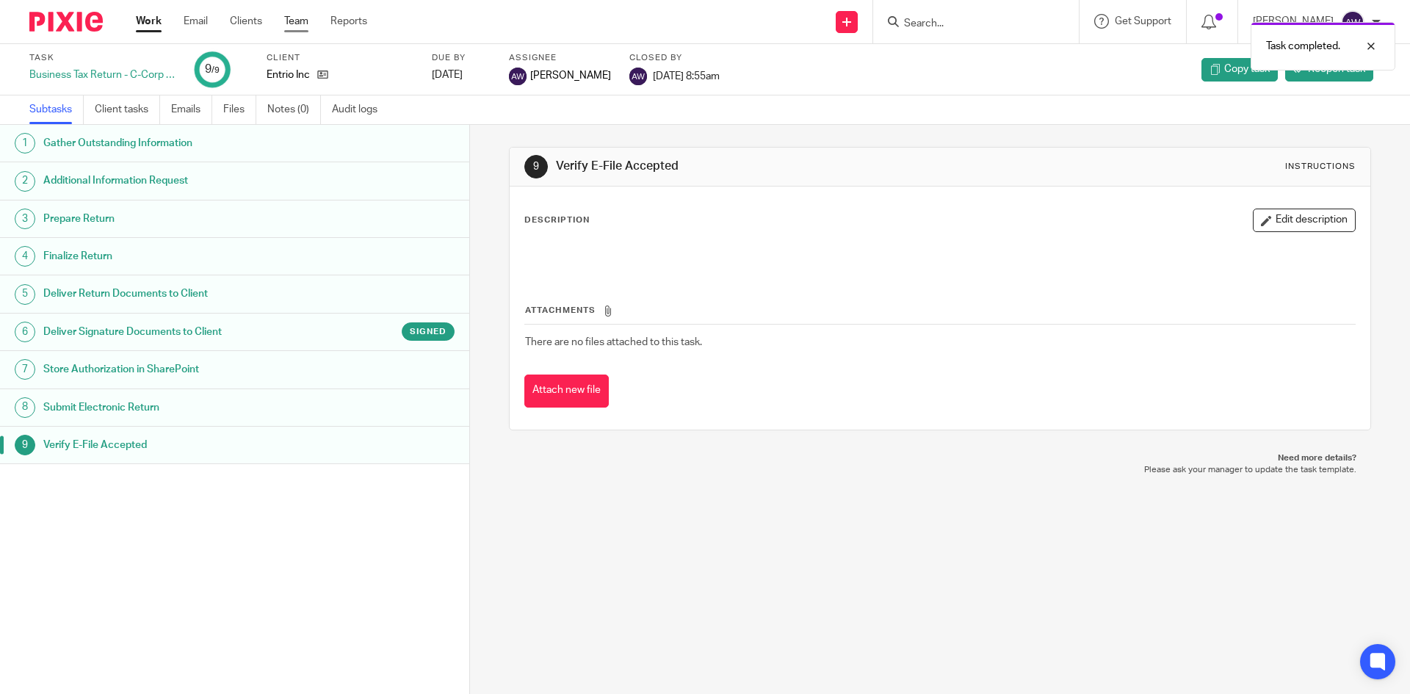
click at [308, 18] on link "Team" at bounding box center [296, 21] width 24 height 15
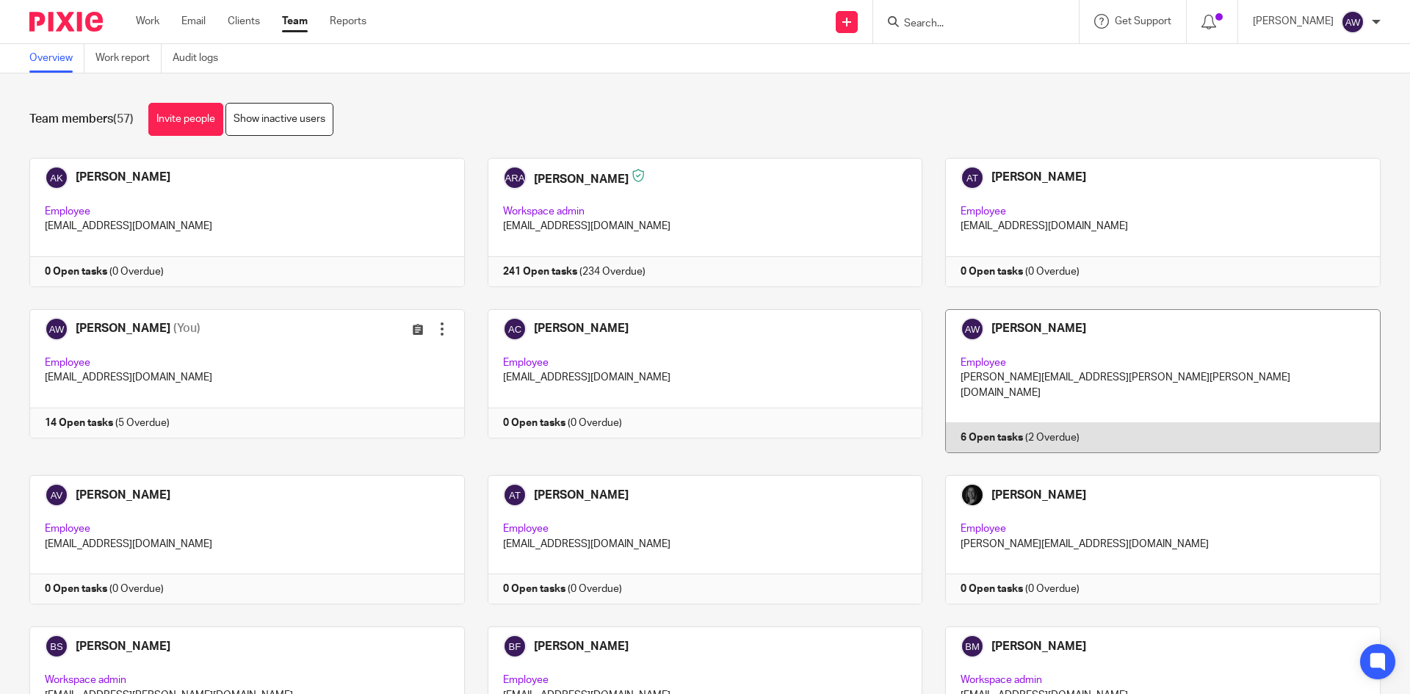
click at [1154, 378] on link at bounding box center [1151, 381] width 458 height 144
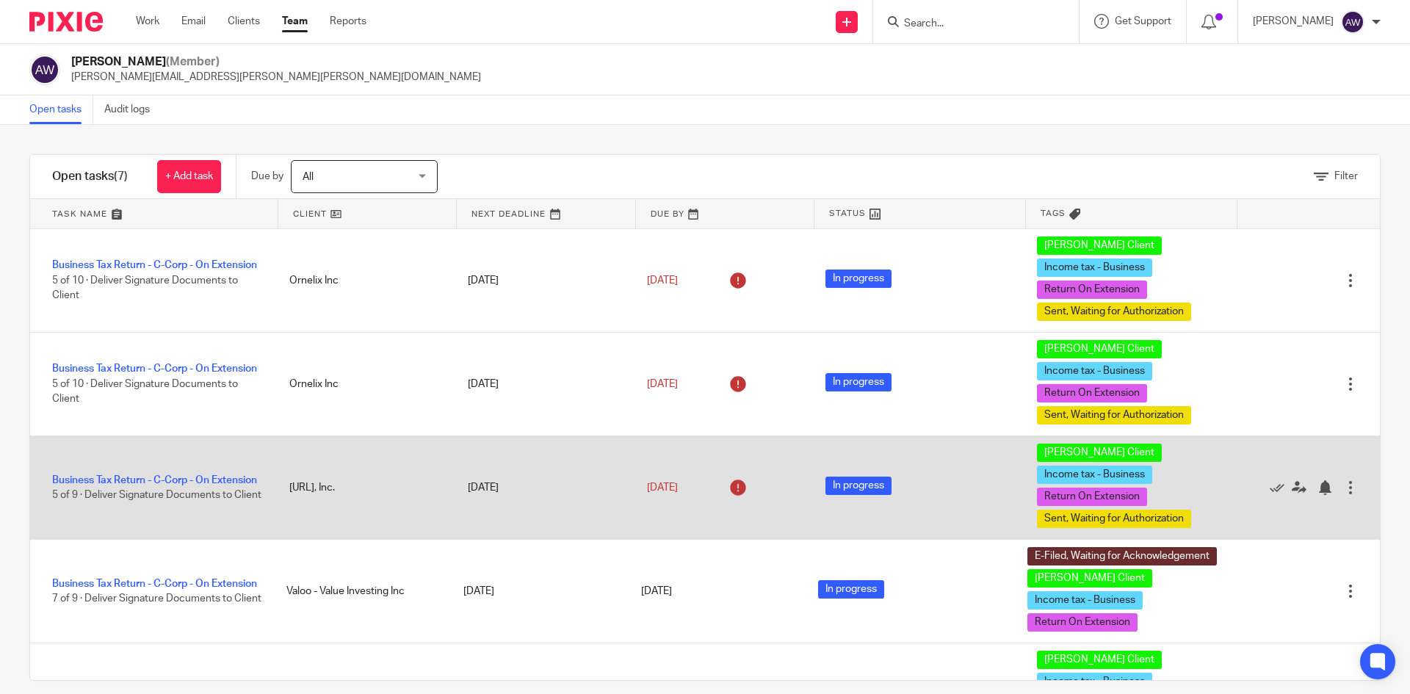
scroll to position [220, 0]
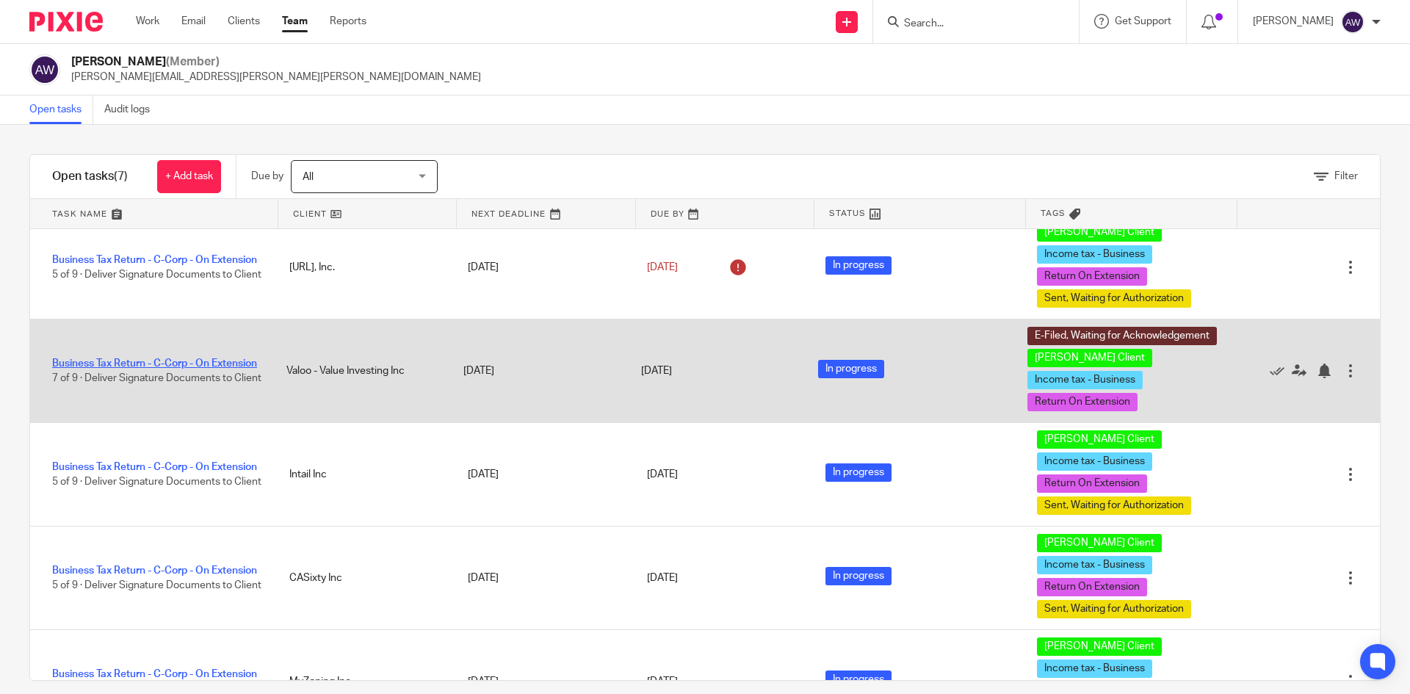
click at [120, 358] on link "Business Tax Return - C-Corp - On Extension" at bounding box center [154, 363] width 205 height 10
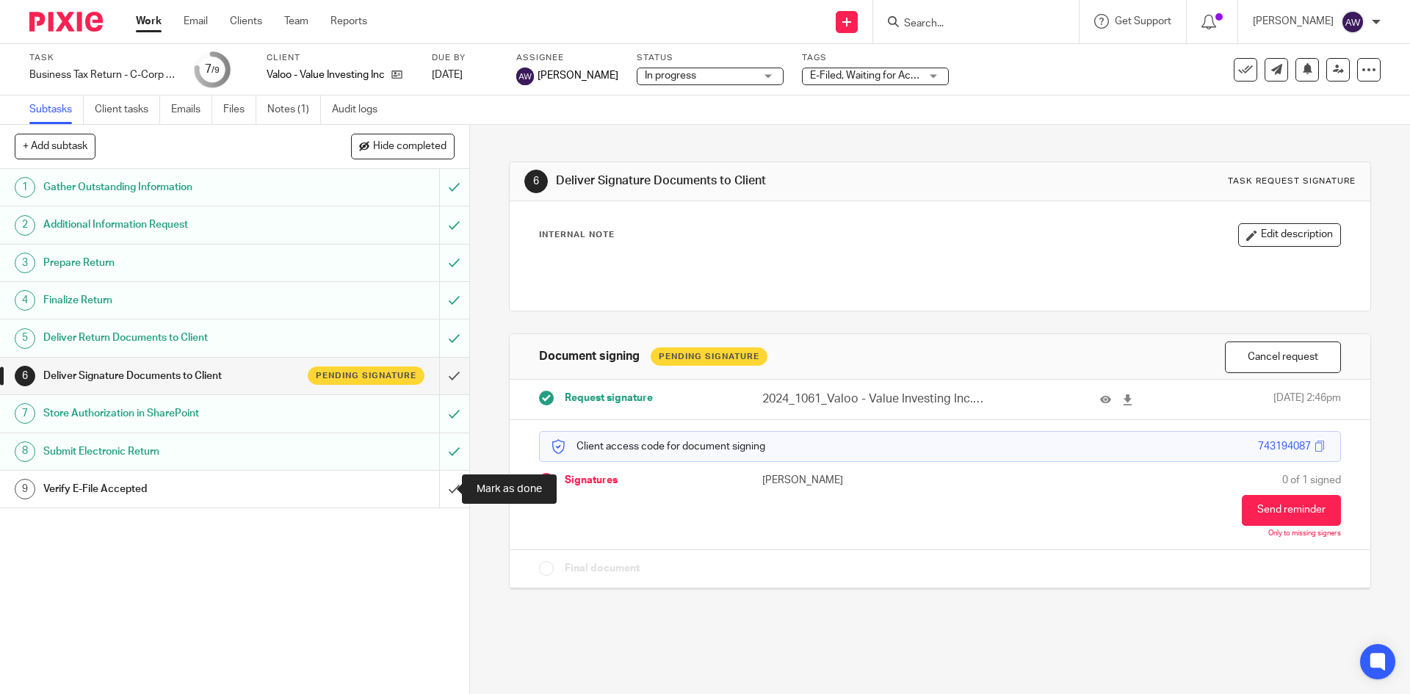
click at [438, 499] on input "submit" at bounding box center [234, 489] width 469 height 37
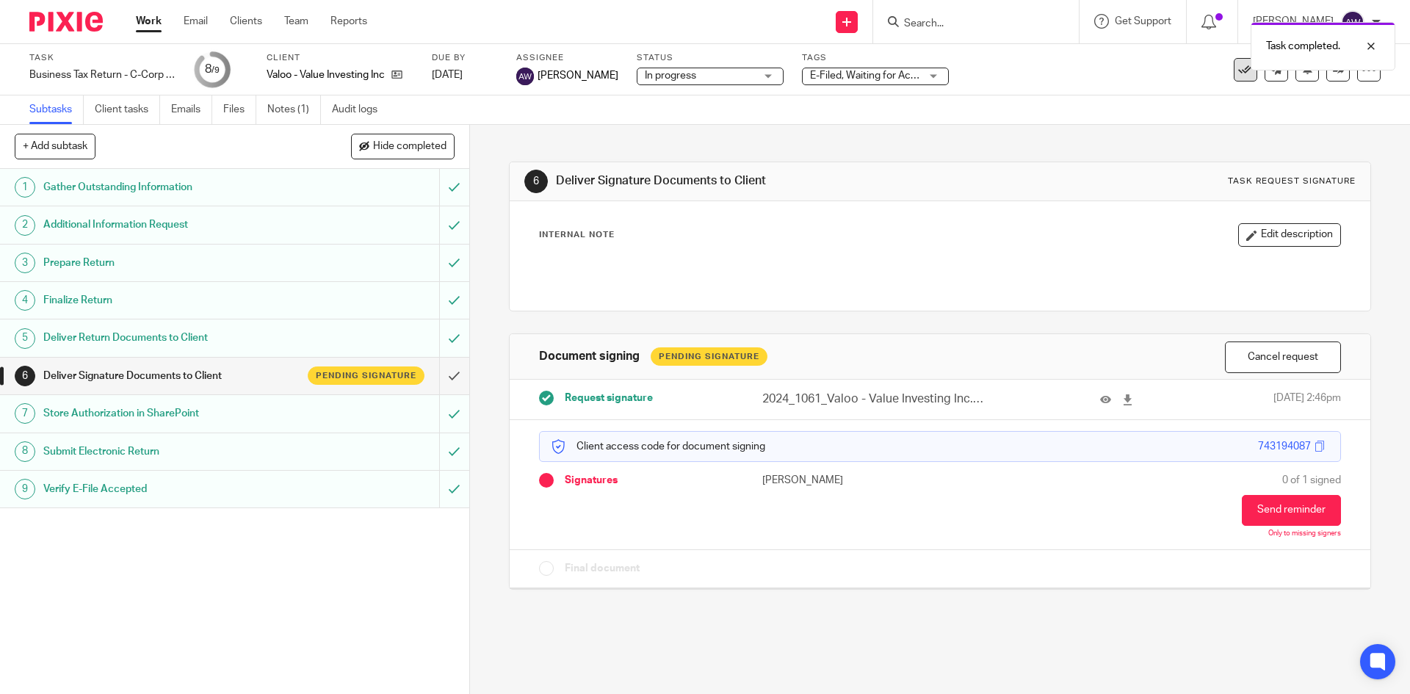
click at [1234, 76] on button at bounding box center [1245, 69] width 23 height 23
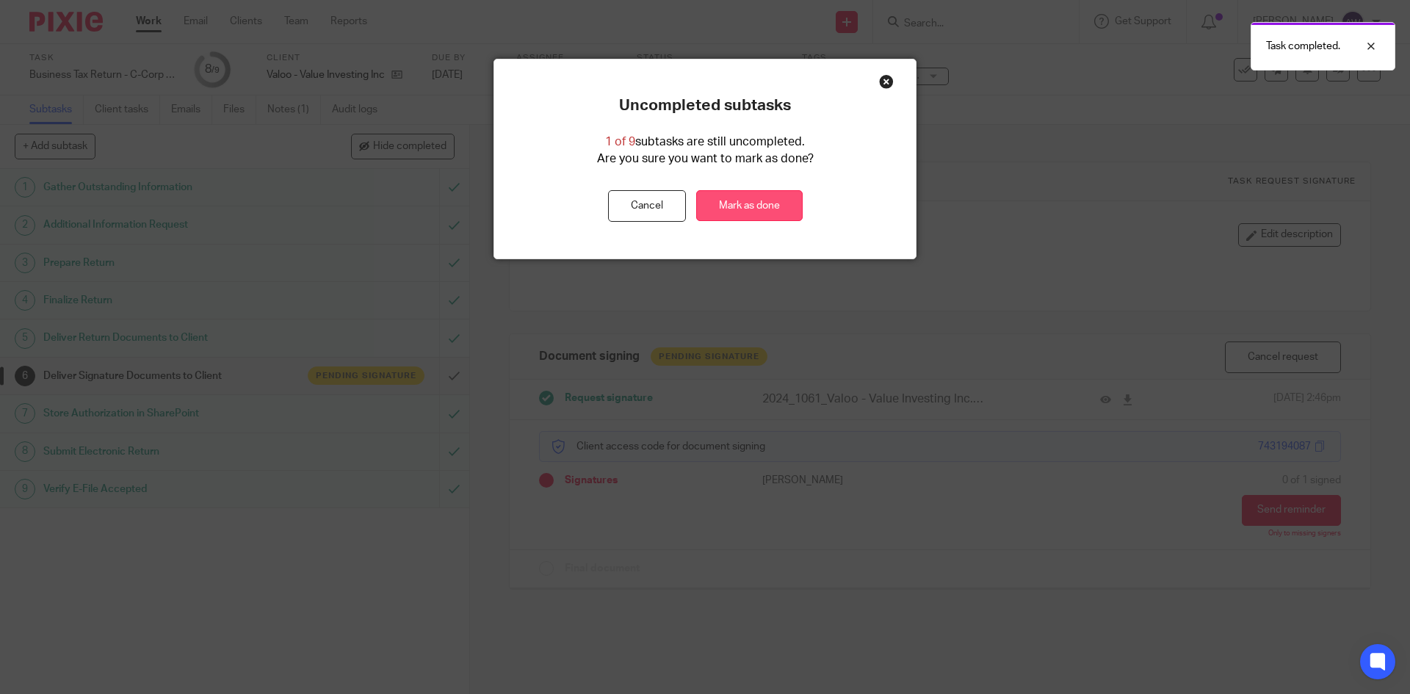
click at [737, 197] on link "Mark as done" at bounding box center [749, 206] width 106 height 32
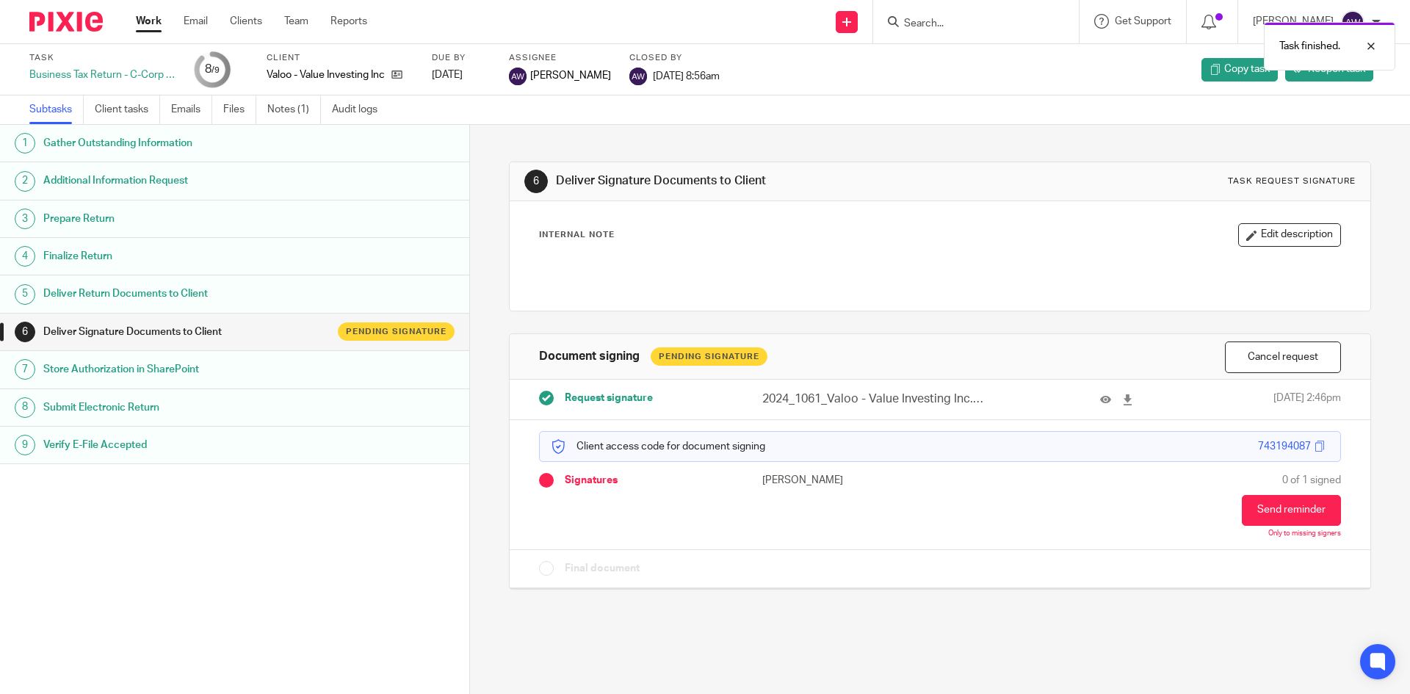
click at [152, 18] on link "Work" at bounding box center [149, 21] width 26 height 15
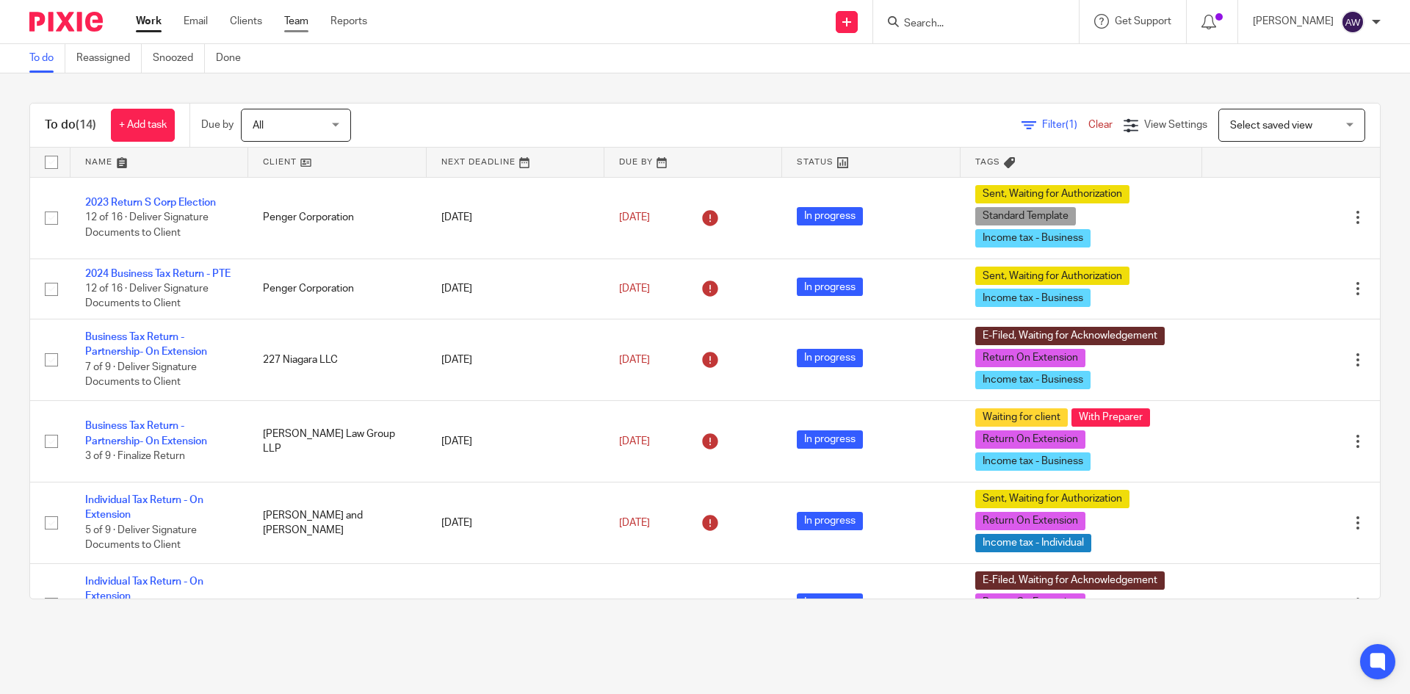
click at [292, 22] on link "Team" at bounding box center [296, 21] width 24 height 15
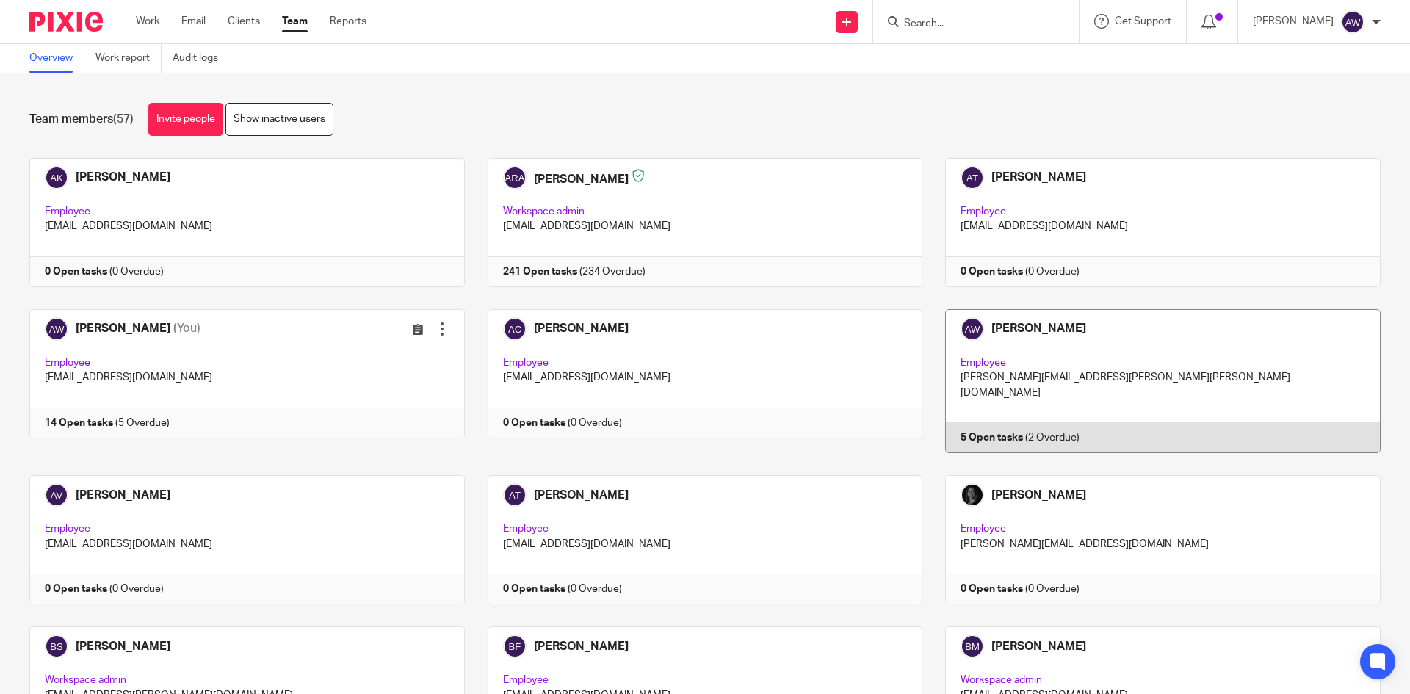
click at [1068, 365] on link at bounding box center [1151, 381] width 458 height 144
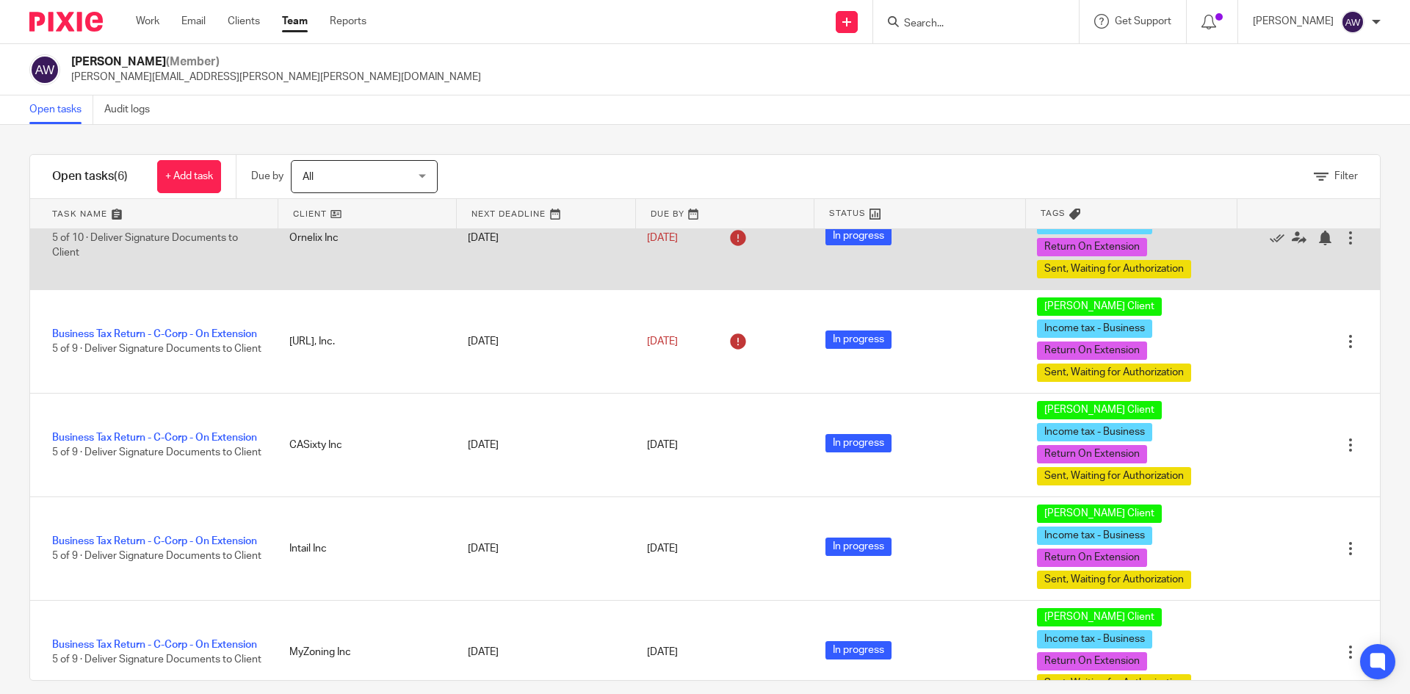
scroll to position [147, 0]
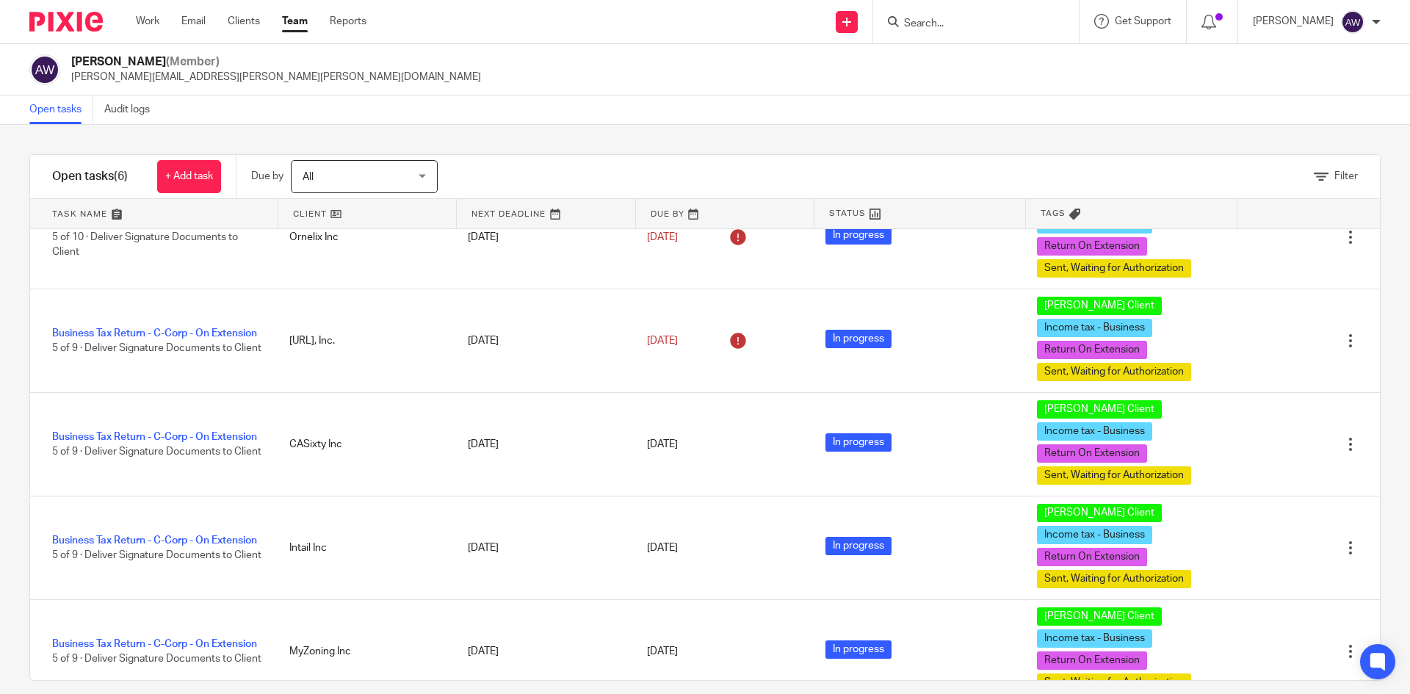
click at [308, 23] on link "Team" at bounding box center [295, 21] width 26 height 15
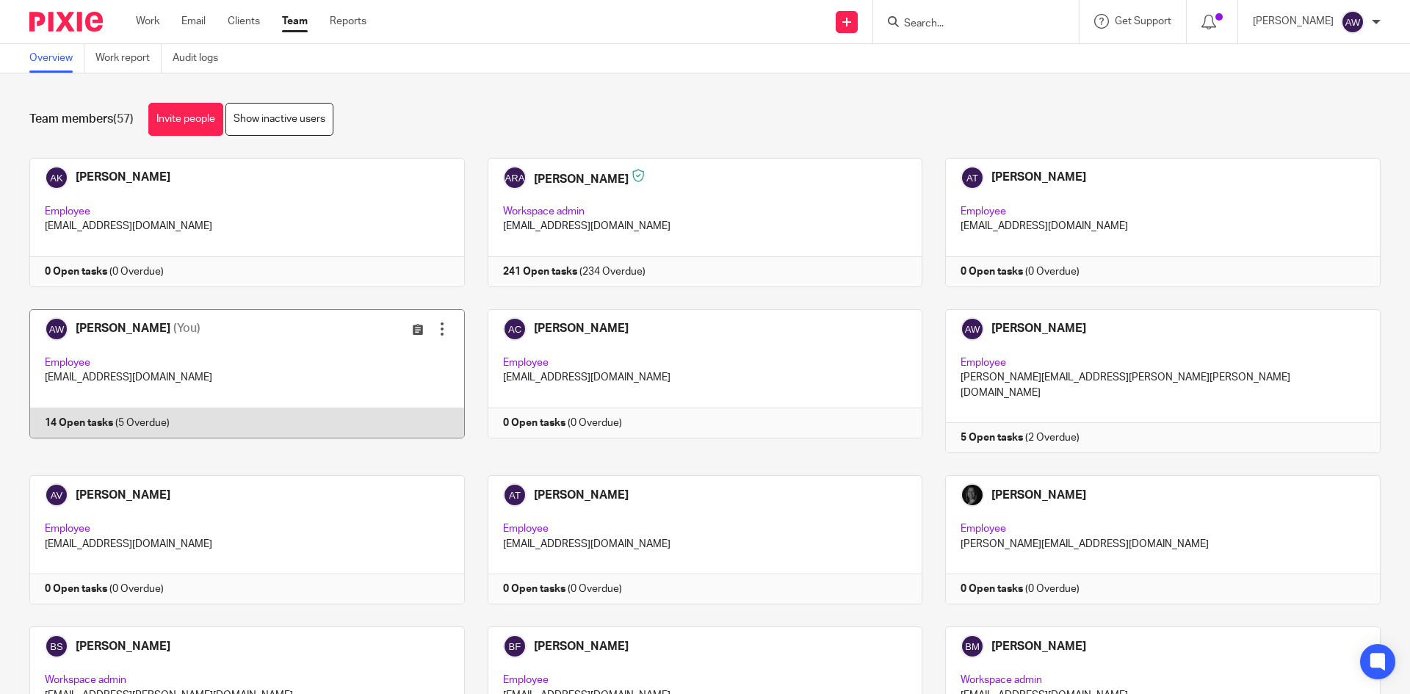
click at [339, 367] on link at bounding box center [236, 381] width 458 height 144
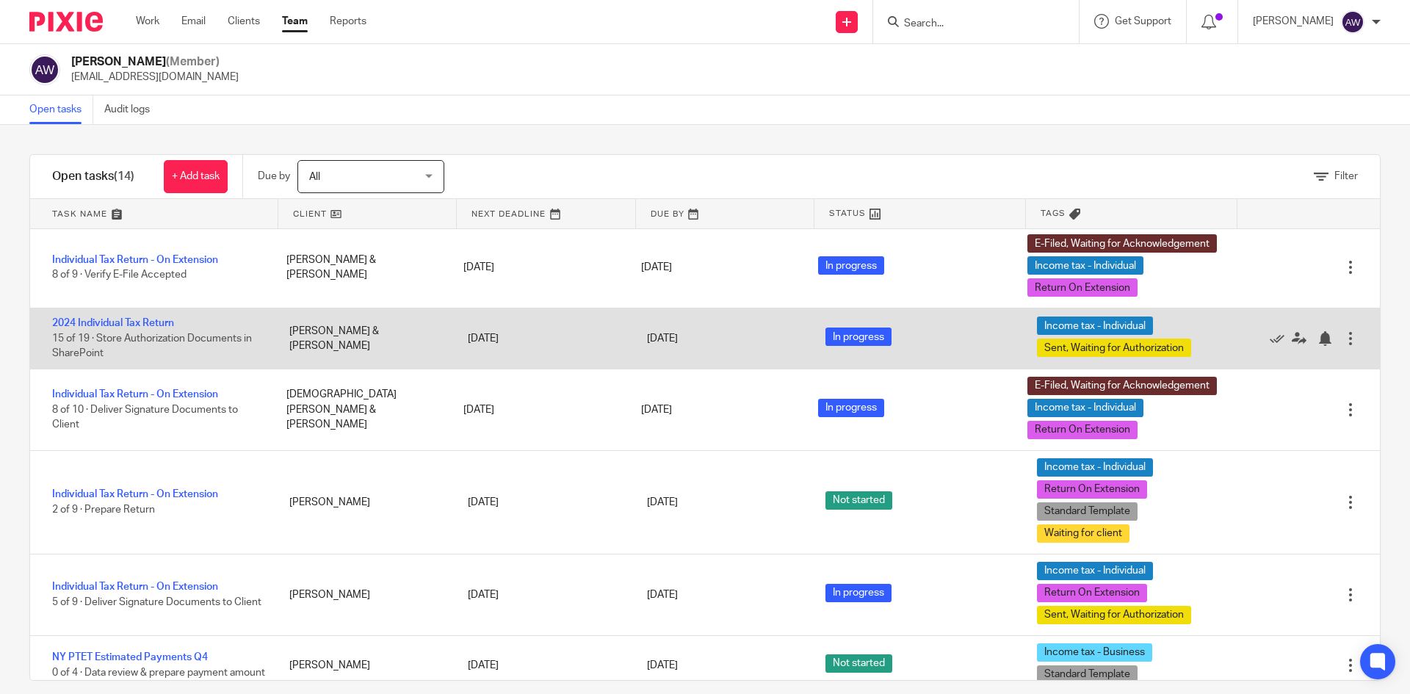
scroll to position [587, 0]
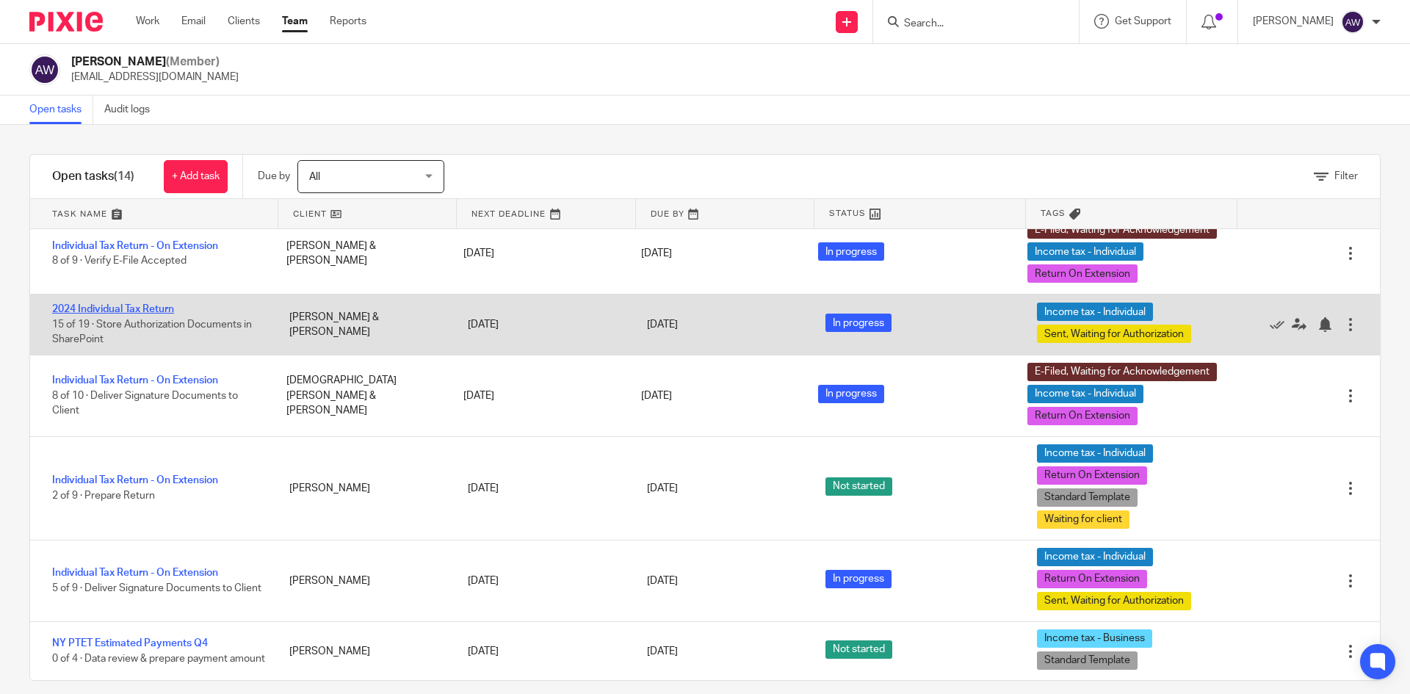
click at [148, 314] on link "2024 Individual Tax Return" at bounding box center [113, 309] width 122 height 10
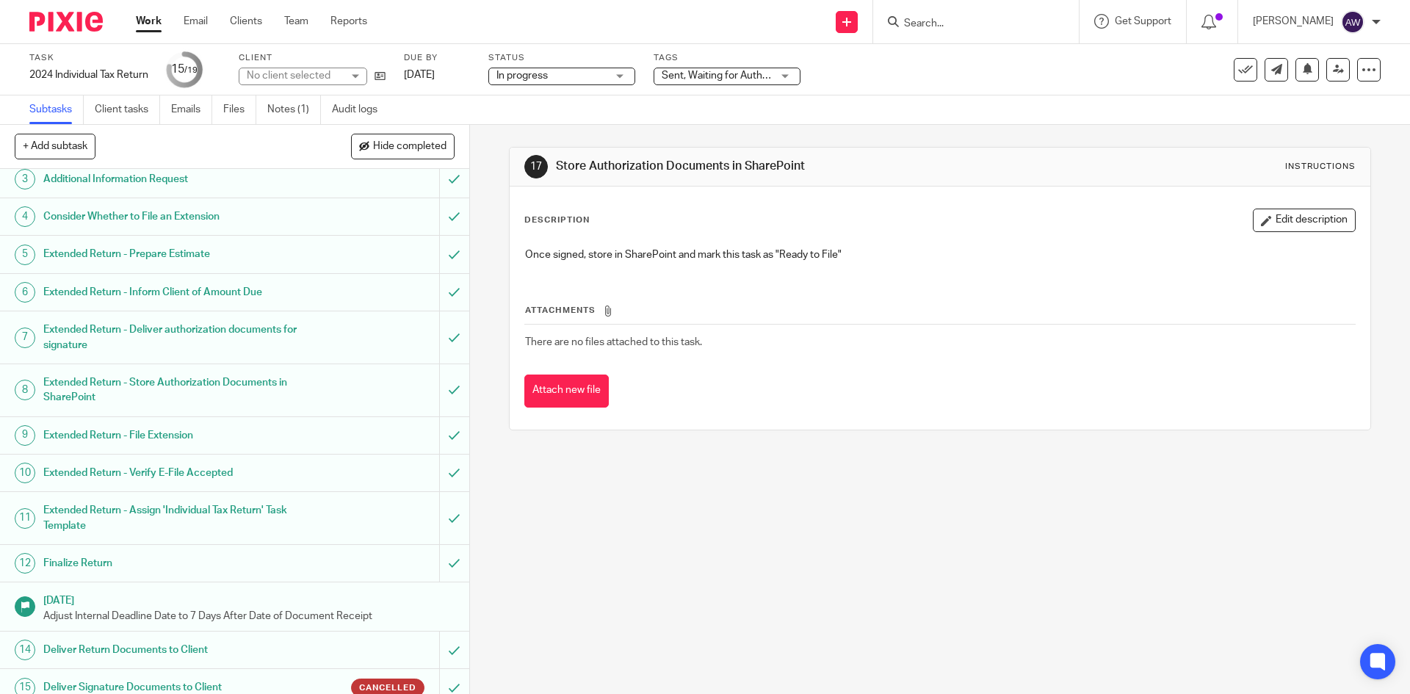
scroll to position [247, 0]
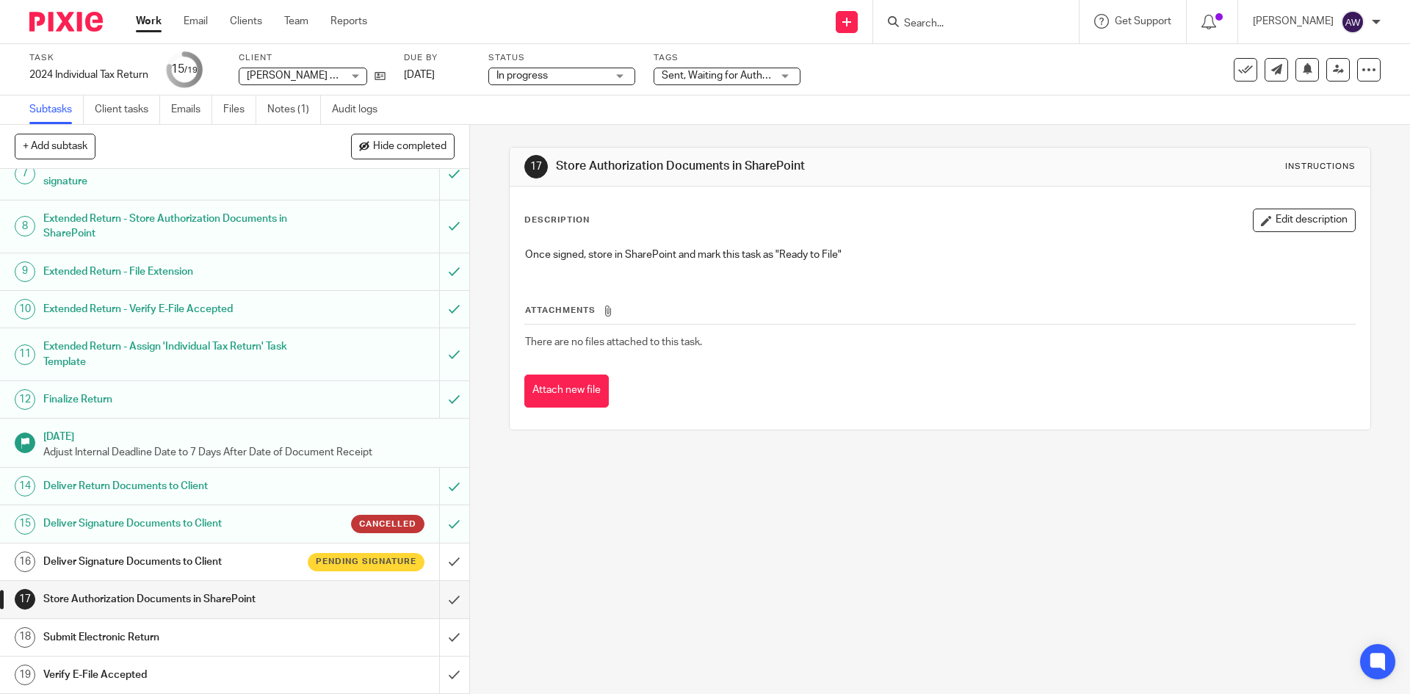
click at [152, 29] on link "Work" at bounding box center [149, 21] width 26 height 15
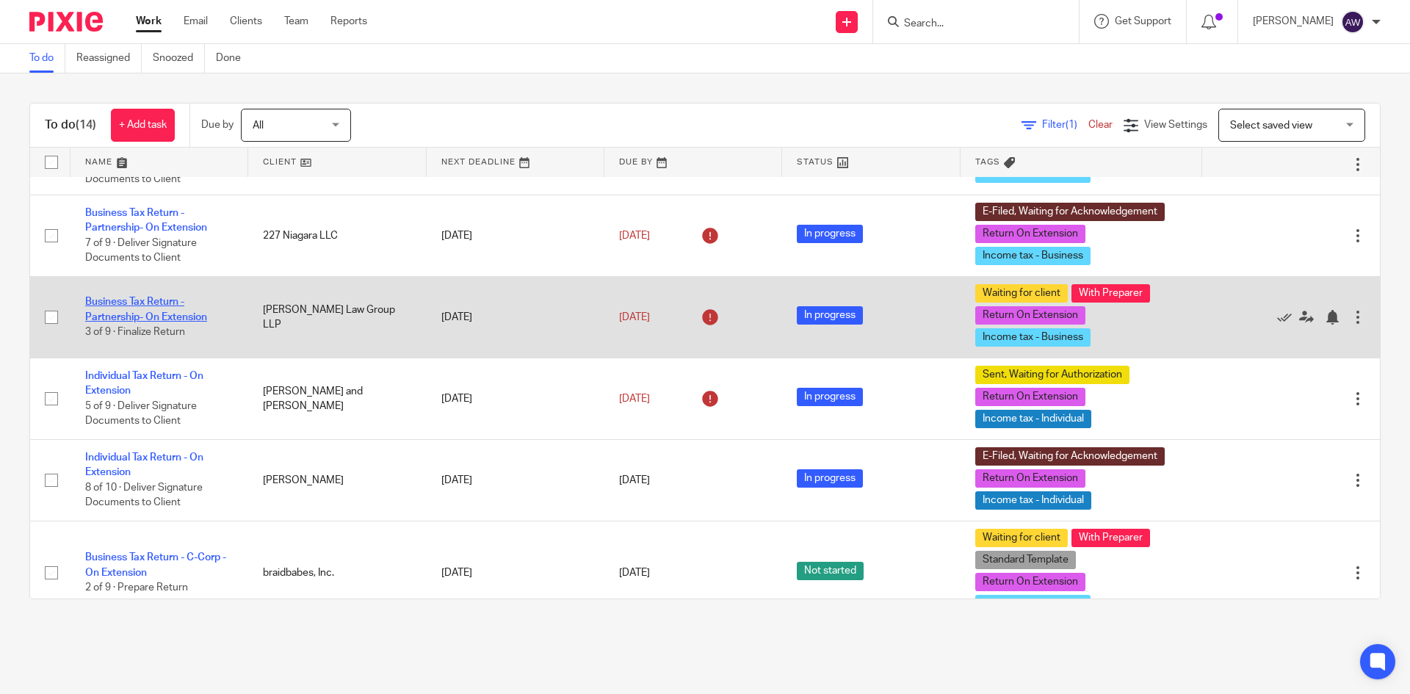
scroll to position [147, 0]
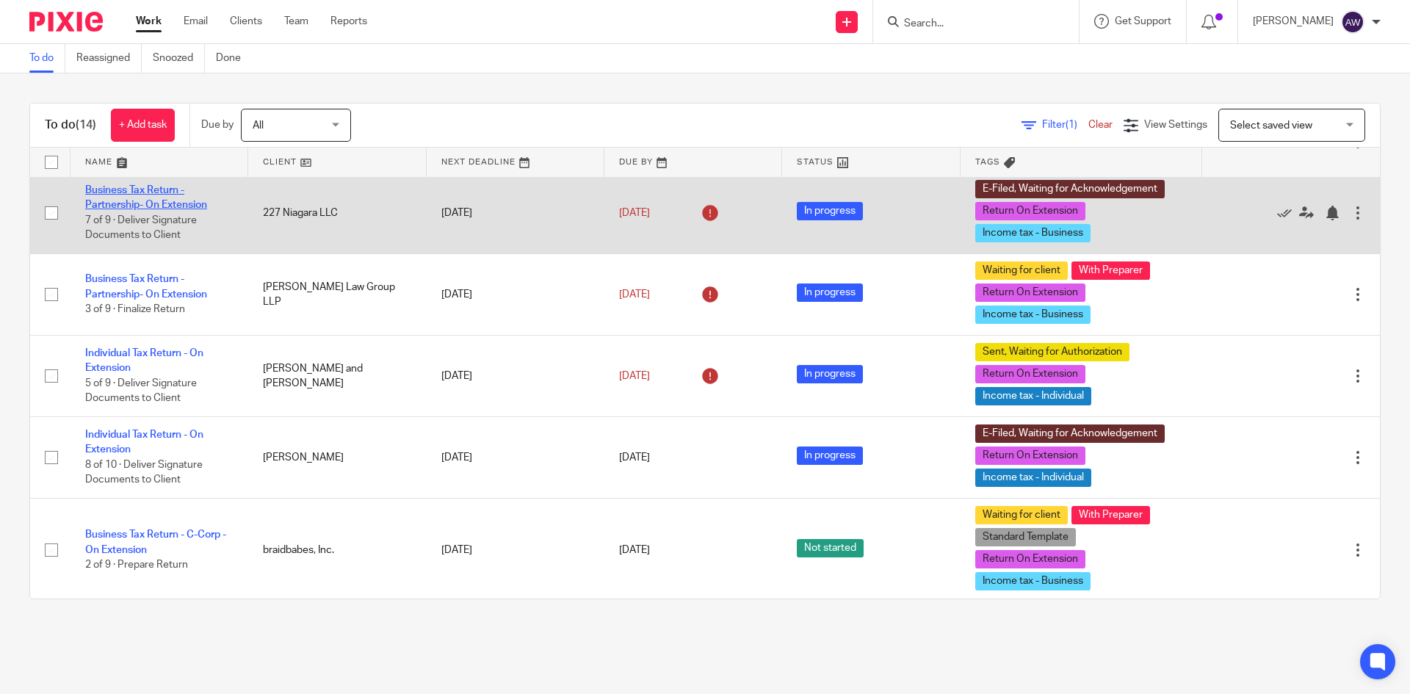
click at [133, 209] on link "Business Tax Return - Partnership- On Extension" at bounding box center [146, 197] width 122 height 25
click at [130, 214] on td "Business Tax Return - Partnership- On Extension 7 of 9 · Deliver Signature Docu…" at bounding box center [159, 213] width 178 height 82
click at [128, 210] on link "Business Tax Return - Partnership- On Extension" at bounding box center [146, 197] width 122 height 25
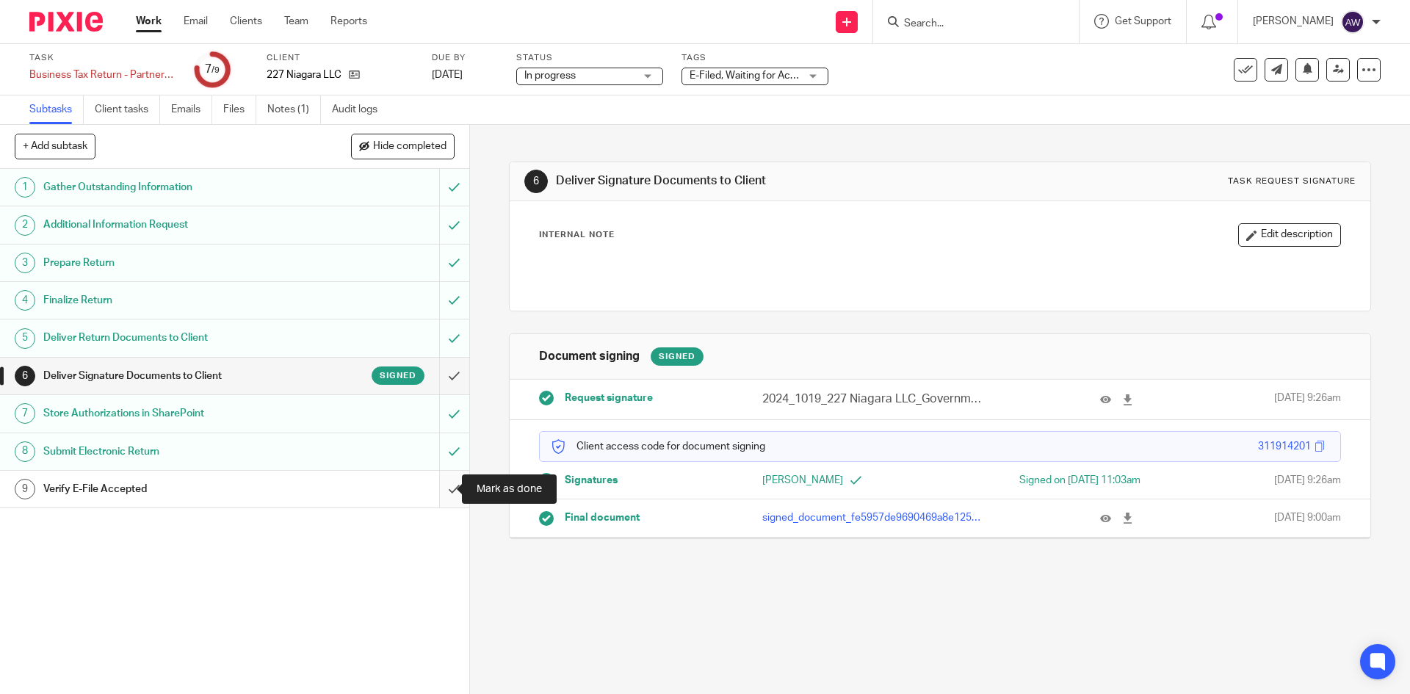
click at [446, 482] on input "submit" at bounding box center [234, 489] width 469 height 37
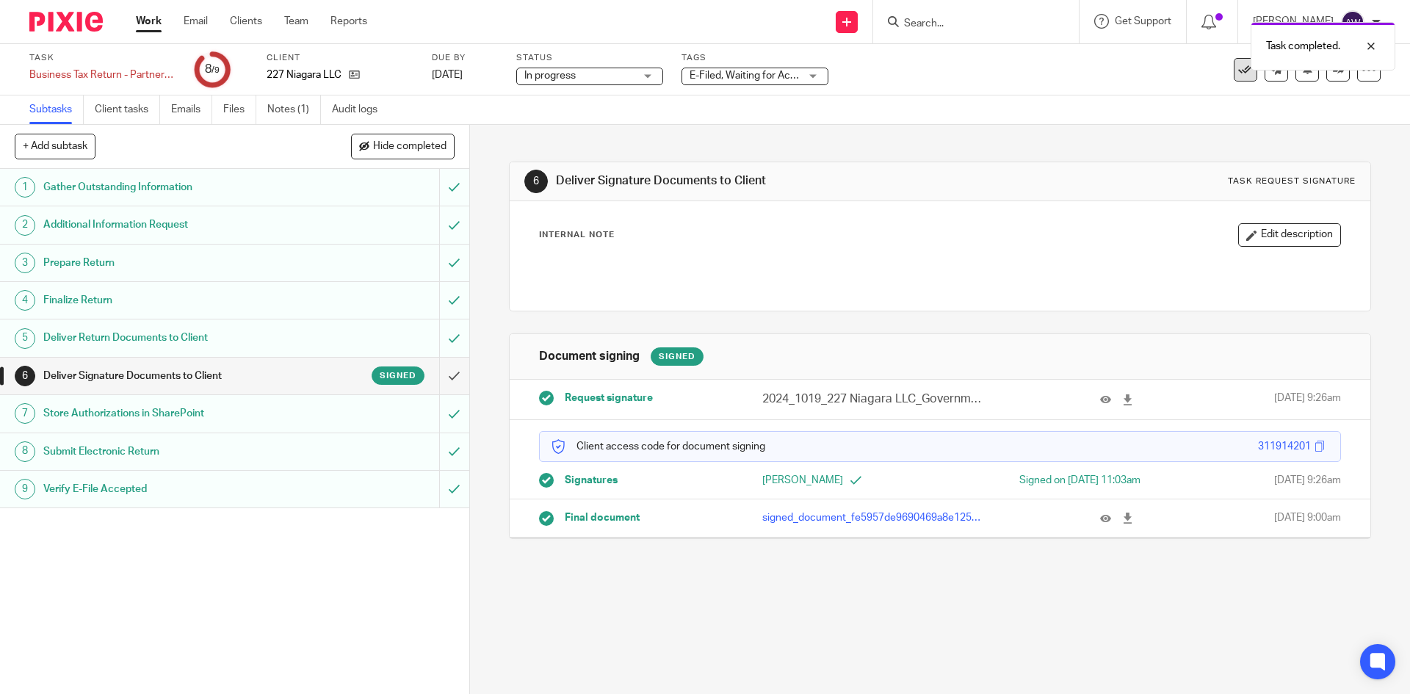
click at [1234, 71] on button at bounding box center [1245, 69] width 23 height 23
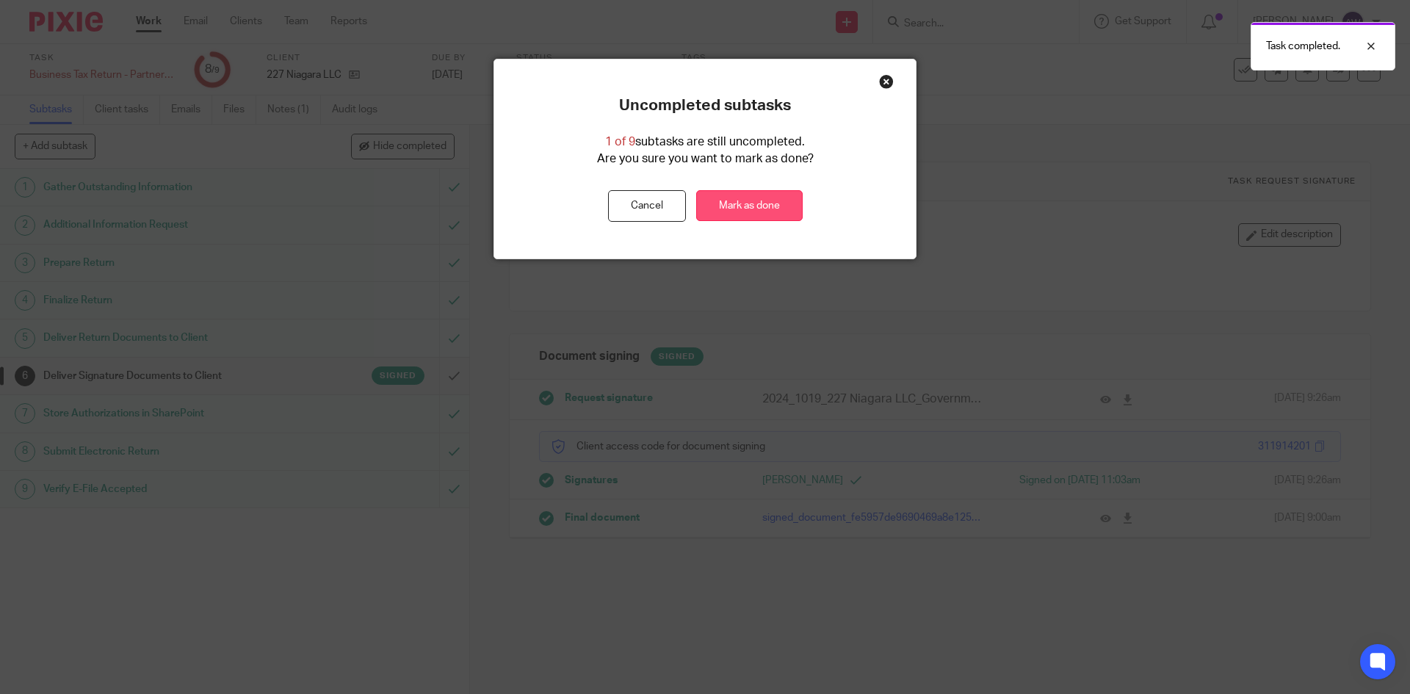
click at [761, 207] on link "Mark as done" at bounding box center [749, 206] width 106 height 32
click at [734, 213] on link "Mark as done" at bounding box center [749, 206] width 106 height 32
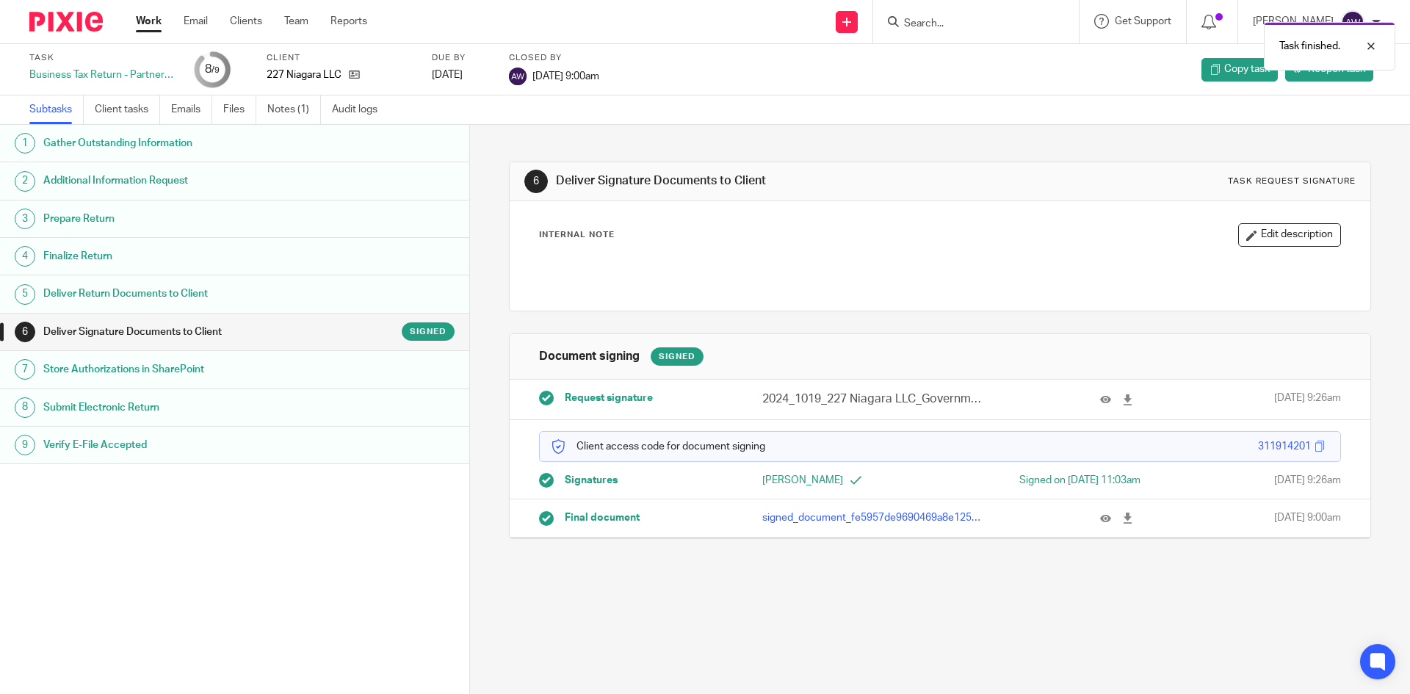
click at [148, 24] on link "Work" at bounding box center [149, 21] width 26 height 15
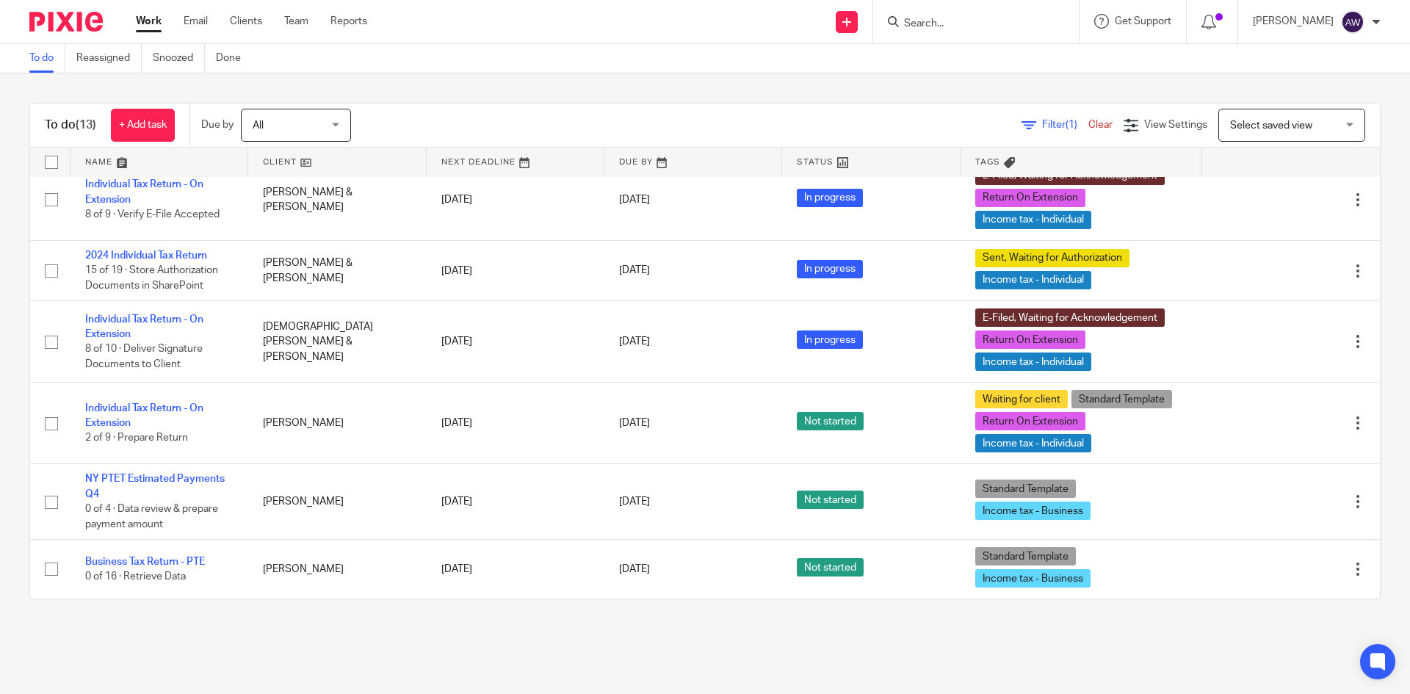
scroll to position [605, 0]
click at [297, 29] on div "Work Email Clients Team Reports Work Email Clients Team Reports Settings" at bounding box center [255, 21] width 268 height 43
click at [297, 26] on link "Team" at bounding box center [296, 21] width 24 height 15
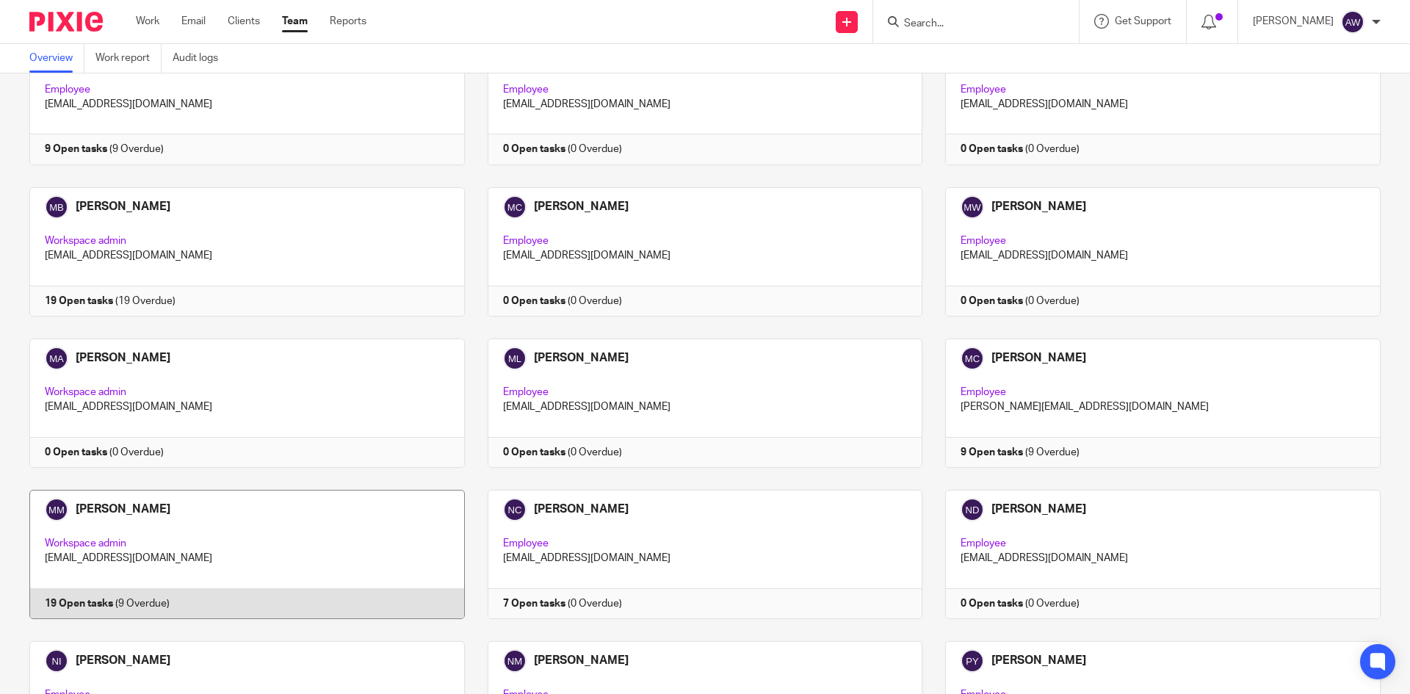
scroll to position [1983, 0]
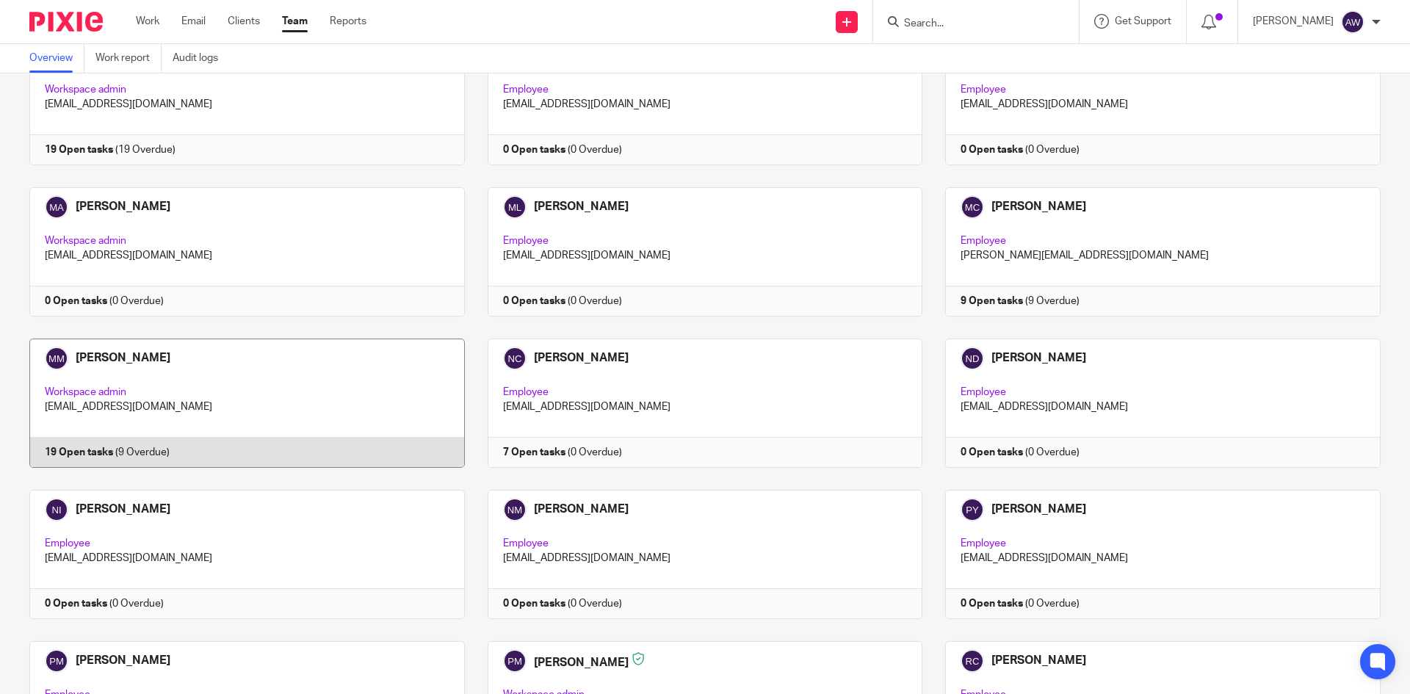
click at [316, 366] on link at bounding box center [236, 403] width 458 height 129
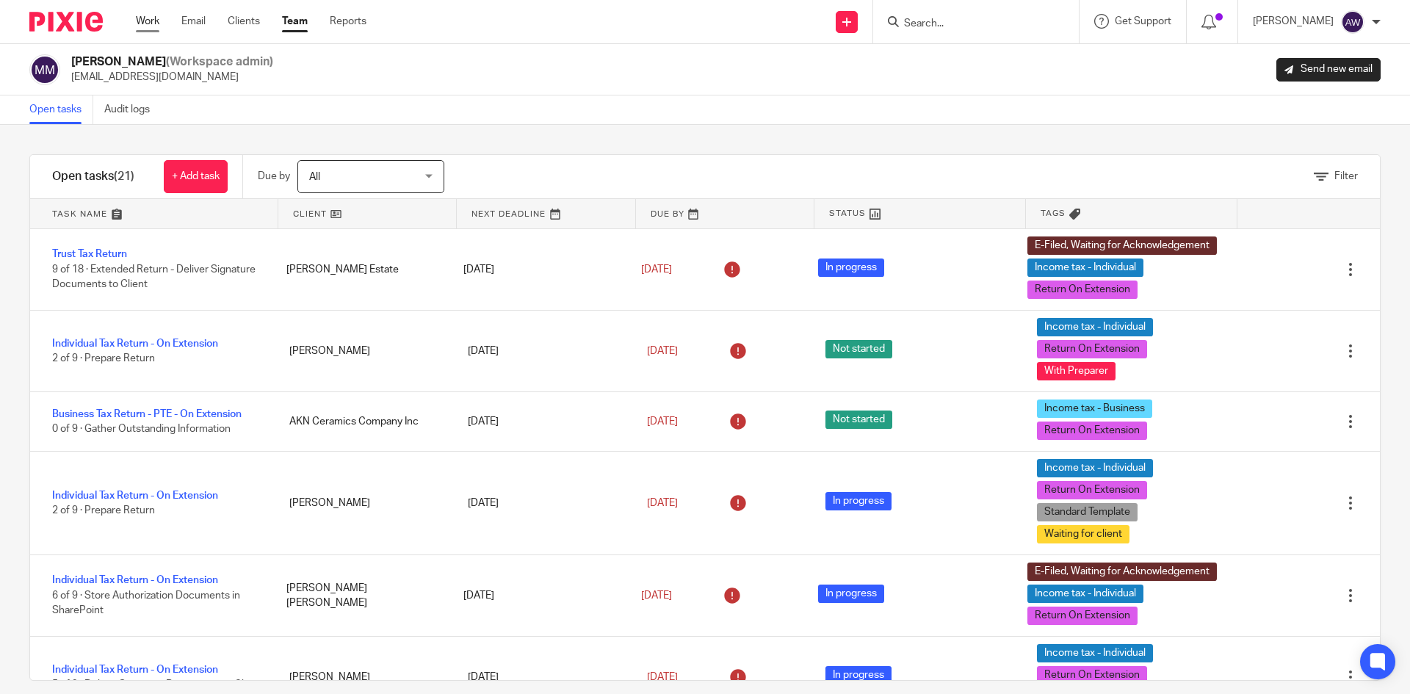
click at [145, 18] on link "Work" at bounding box center [147, 21] width 23 height 15
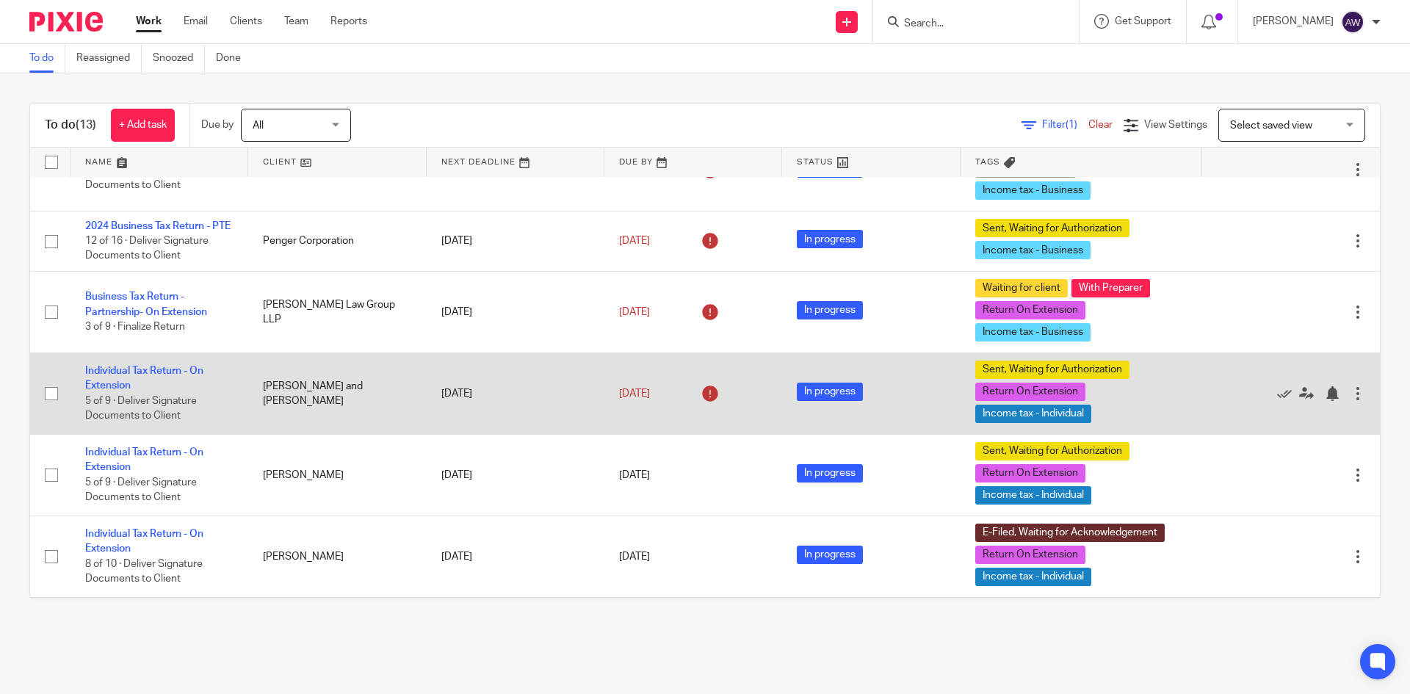
scroll to position [73, 0]
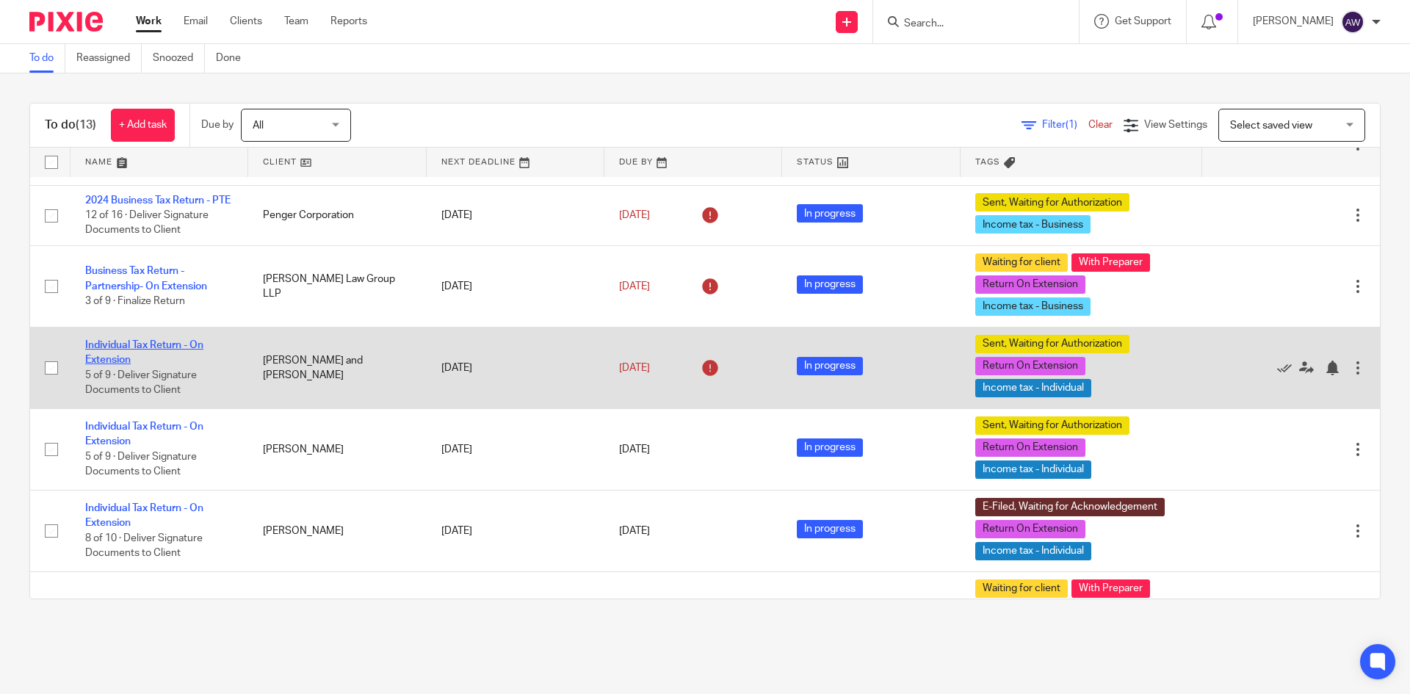
click at [149, 357] on link "Individual Tax Return - On Extension" at bounding box center [144, 352] width 118 height 25
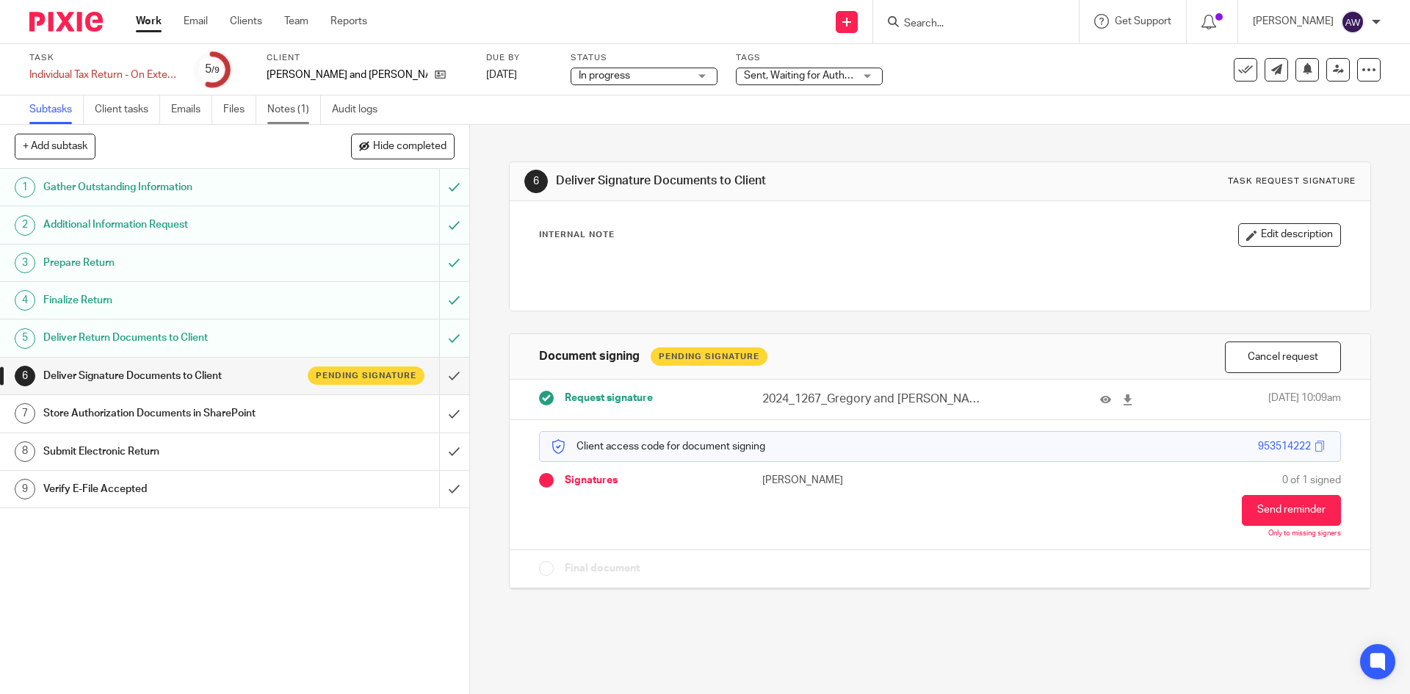
click at [280, 111] on link "Notes (1)" at bounding box center [294, 109] width 54 height 29
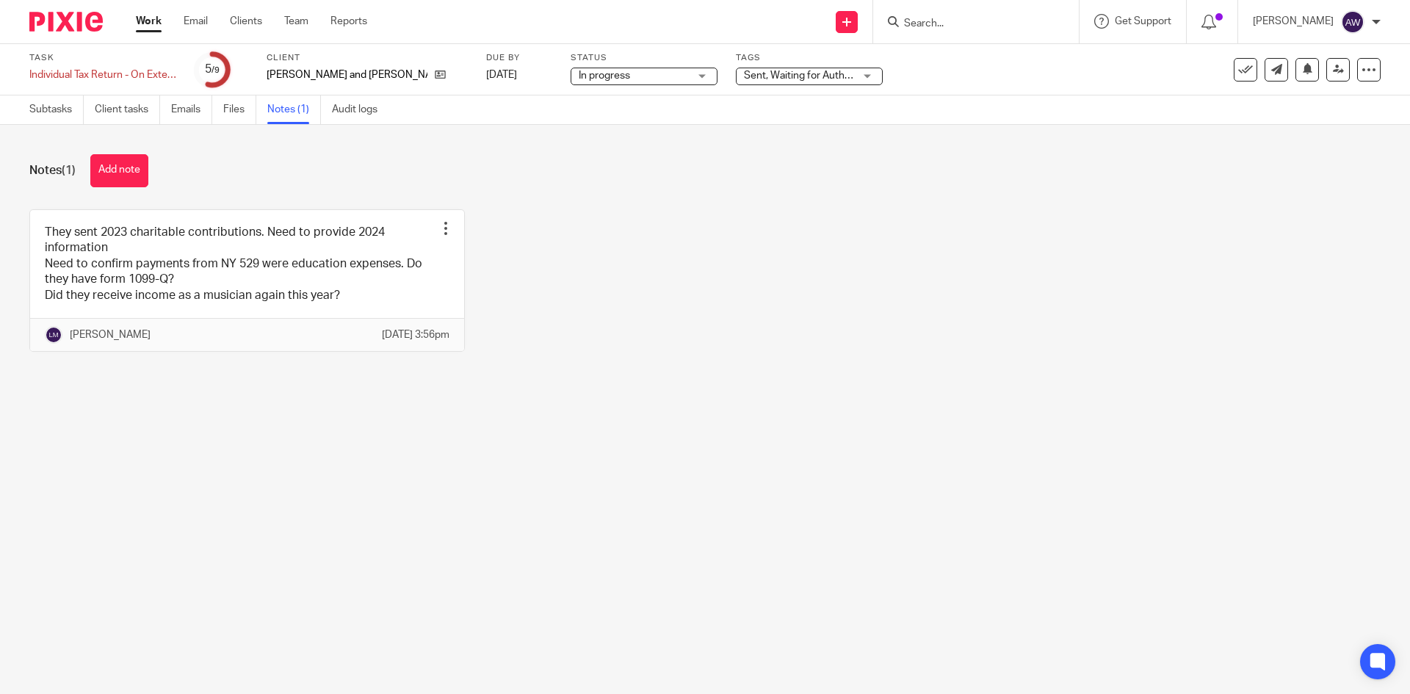
click at [138, 23] on link "Work" at bounding box center [149, 21] width 26 height 15
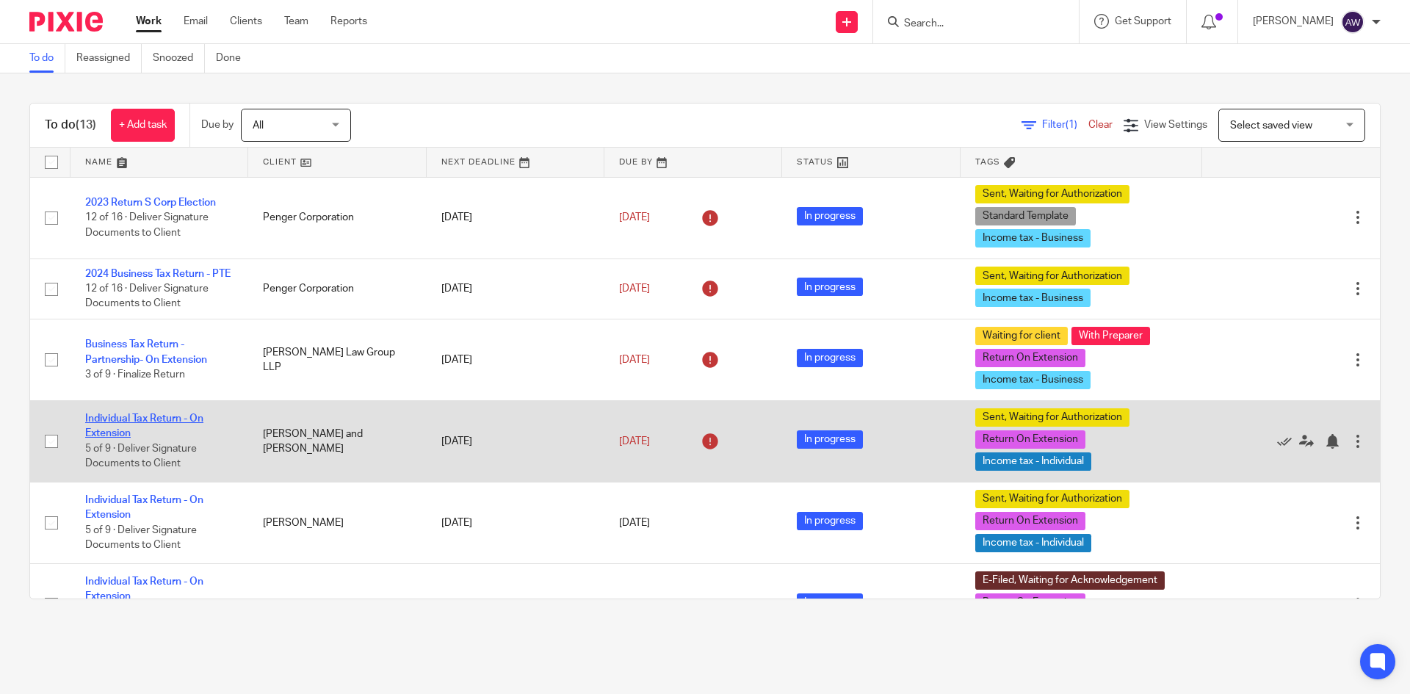
click at [156, 435] on link "Individual Tax Return - On Extension" at bounding box center [144, 425] width 118 height 25
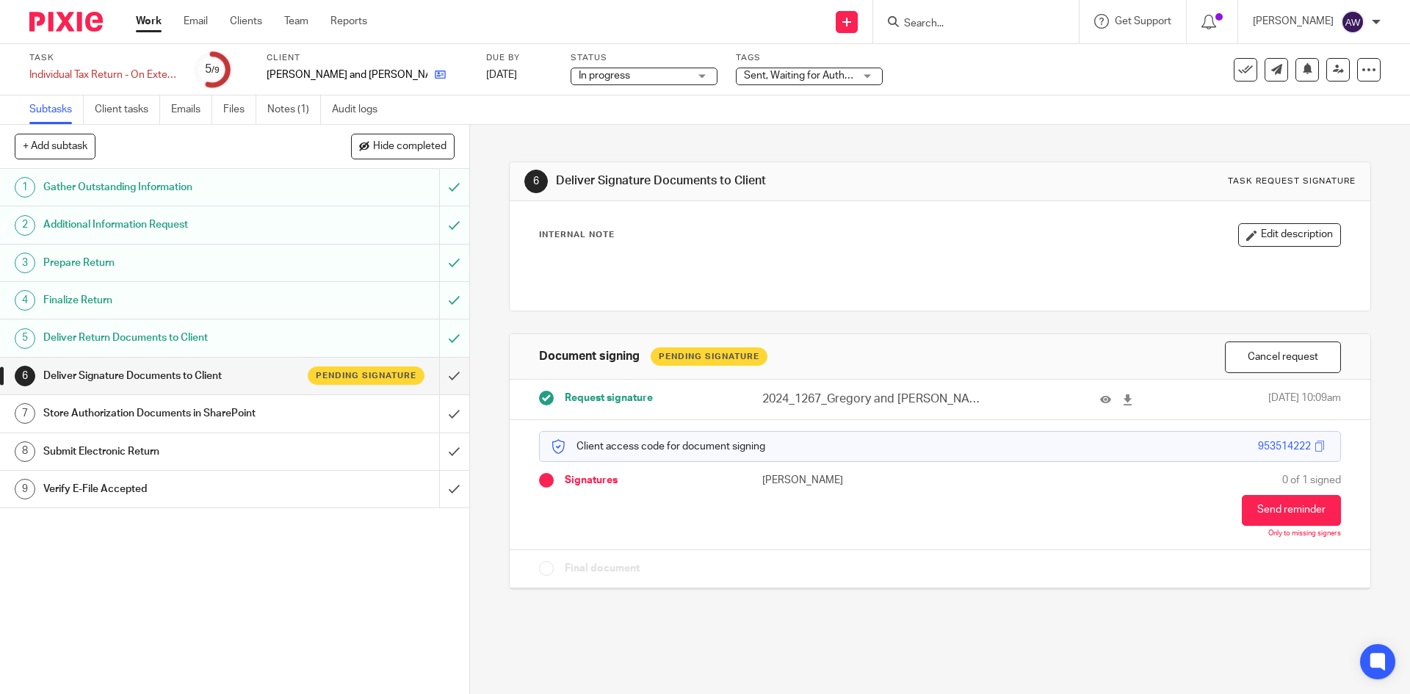
click at [427, 72] on link at bounding box center [436, 75] width 18 height 15
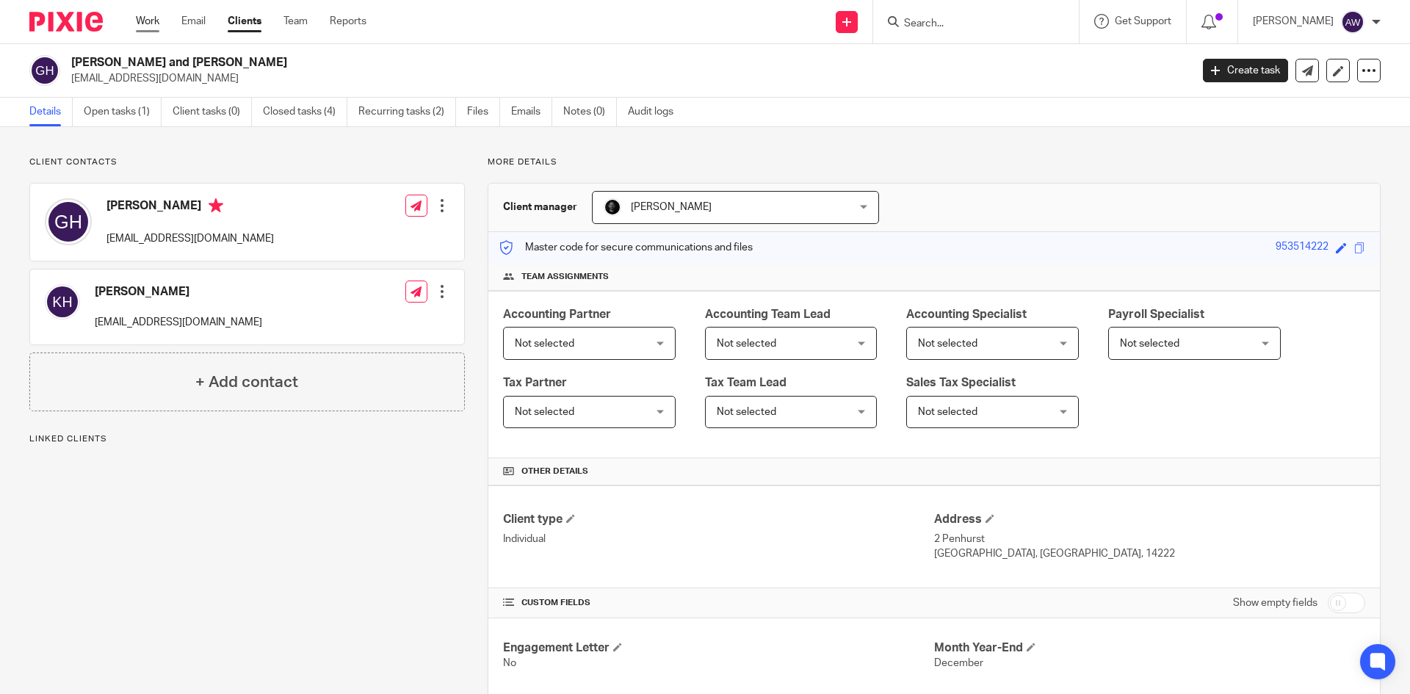
click at [151, 18] on link "Work" at bounding box center [147, 21] width 23 height 15
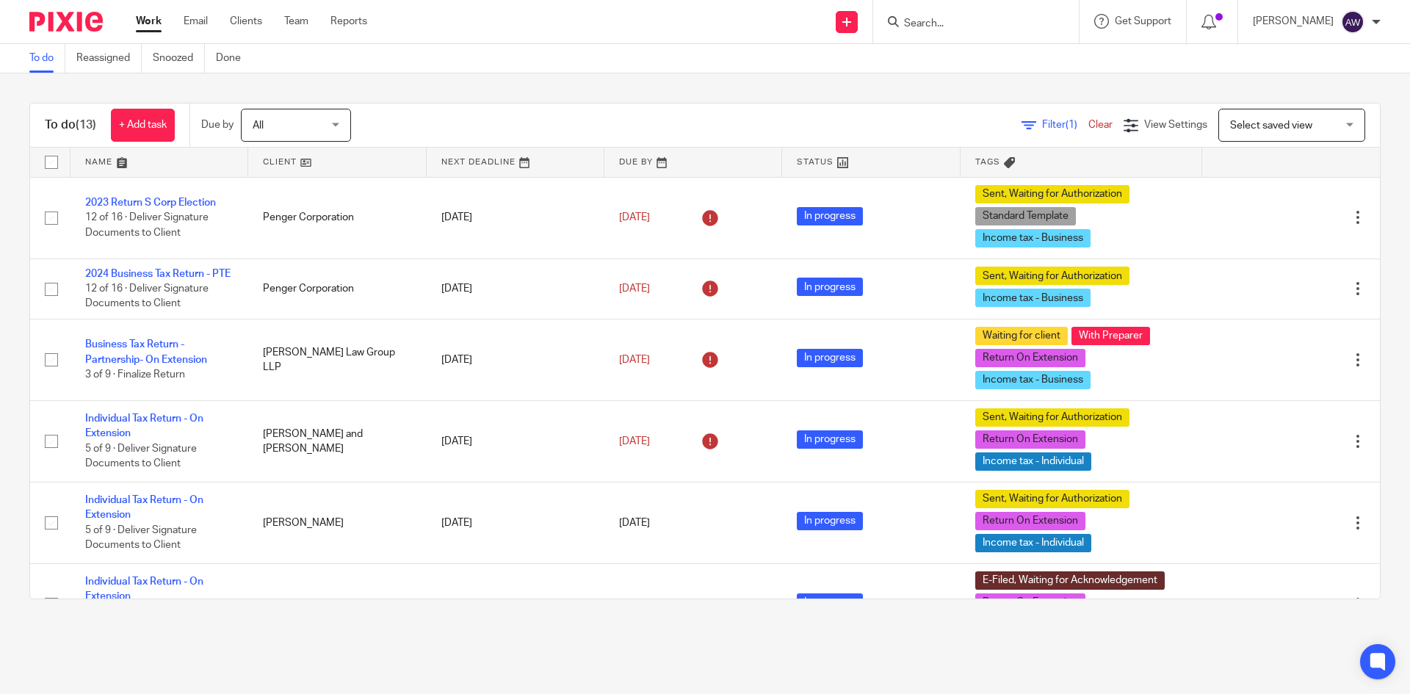
click at [934, 21] on input "Search" at bounding box center [968, 24] width 132 height 13
type input "g5 capitl"
click at [958, 50] on link at bounding box center [1024, 63] width 248 height 34
click at [1010, 63] on link at bounding box center [1024, 63] width 248 height 34
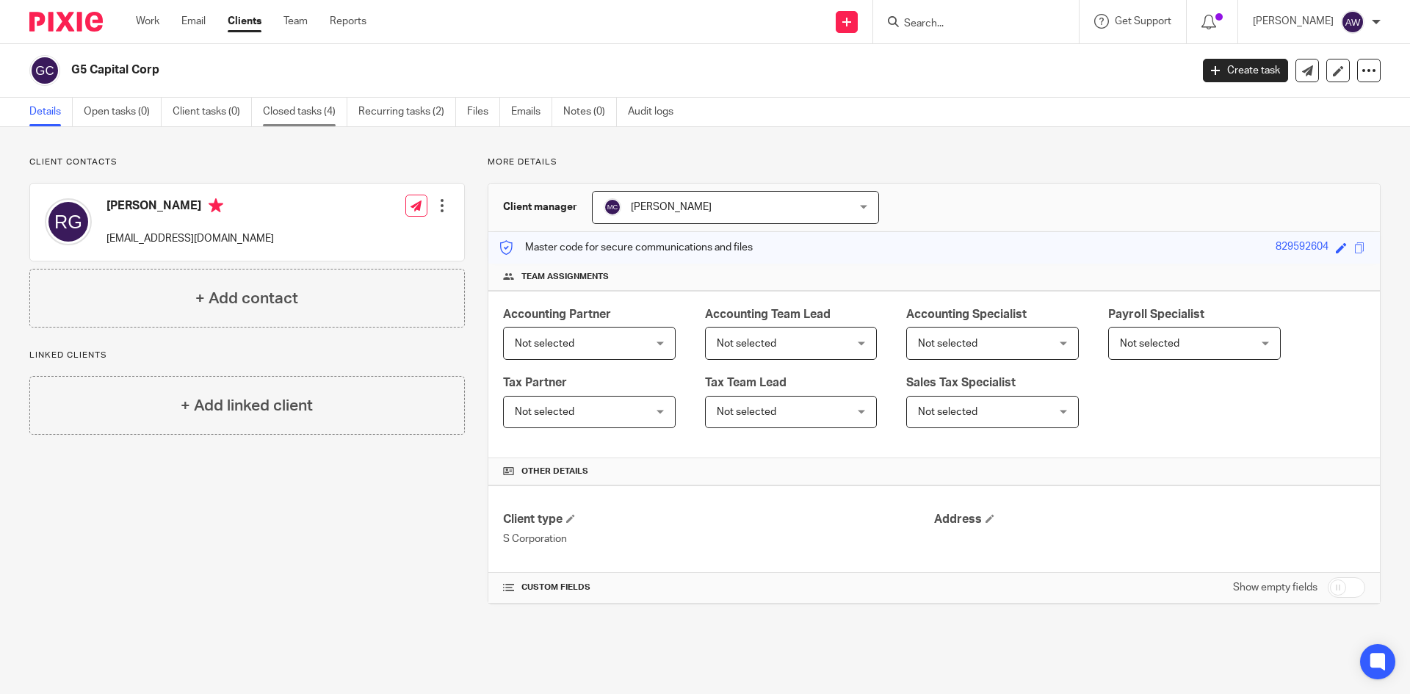
click at [328, 112] on link "Closed tasks (4)" at bounding box center [305, 112] width 84 height 29
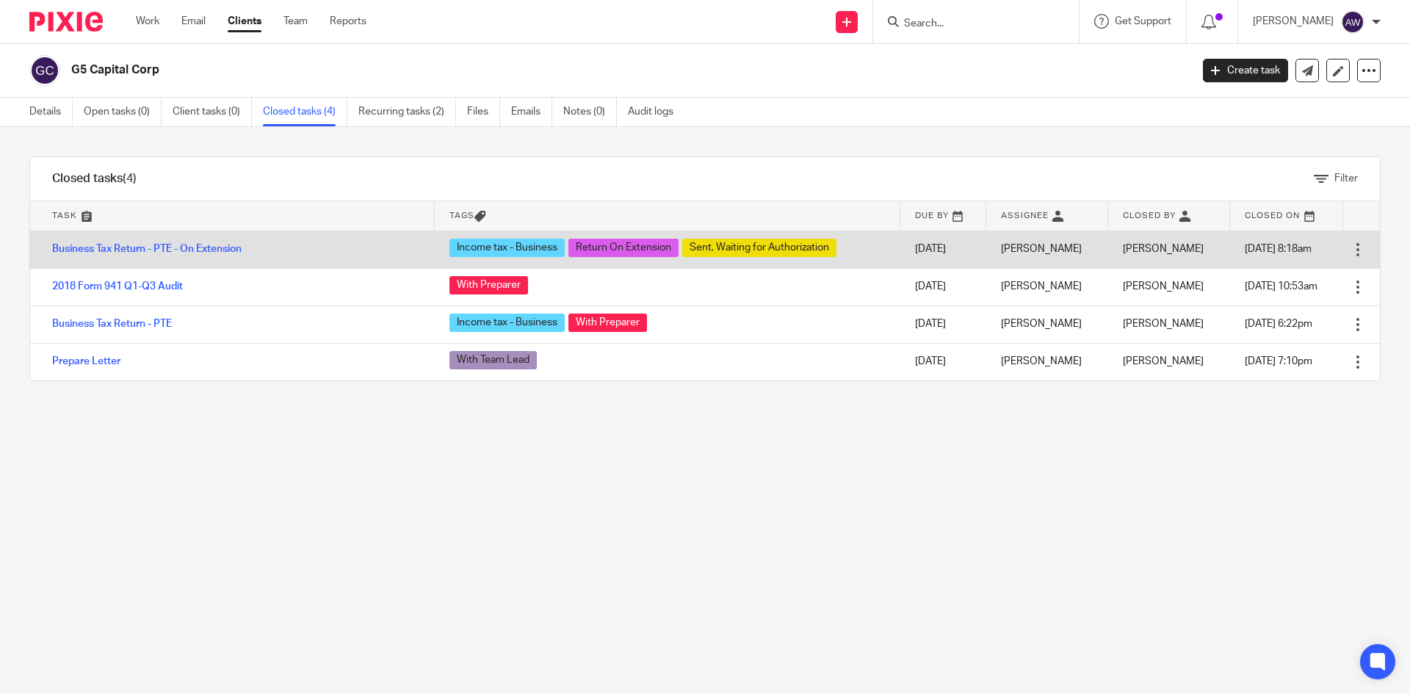
click at [174, 241] on td "Business Tax Return - PTE - On Extension" at bounding box center [232, 249] width 405 height 37
click at [165, 245] on link "Business Tax Return - PTE - On Extension" at bounding box center [146, 249] width 189 height 10
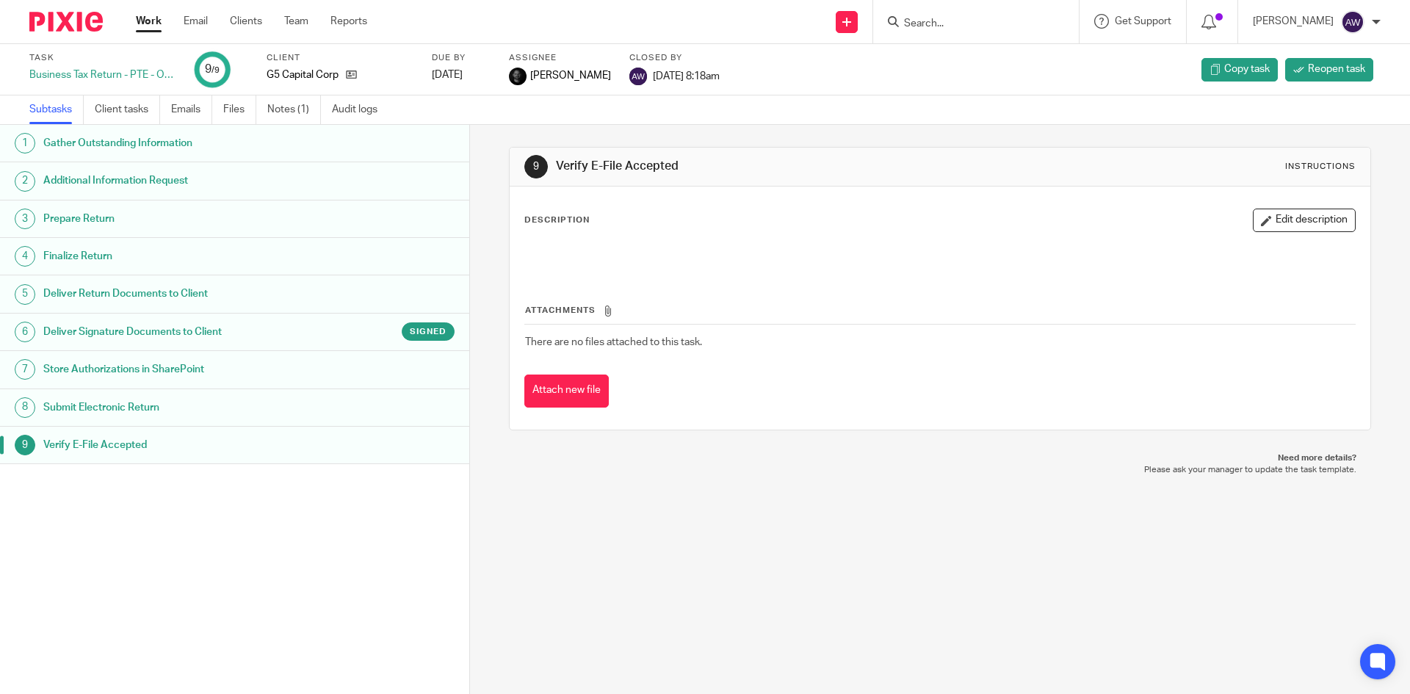
click at [217, 299] on h1 "Deliver Return Documents to Client" at bounding box center [180, 294] width 275 height 22
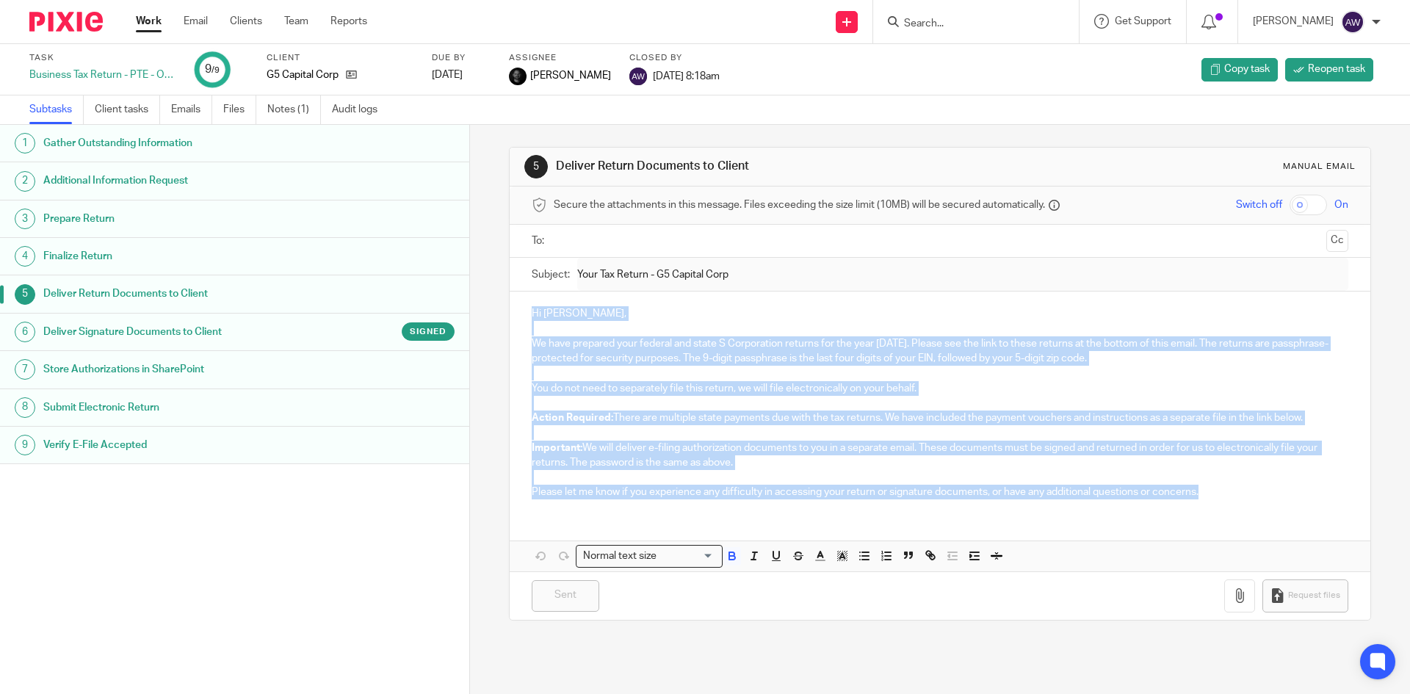
drag, startPoint x: 529, startPoint y: 315, endPoint x: 1043, endPoint y: 483, distance: 541.5
click at [1208, 496] on div "Hi Ronald, We have prepared your federal and state S Corporation returns for th…" at bounding box center [940, 401] width 860 height 219
copy div "Hi Ronald, We have prepared your federal and state S Corporation returns for th…"
click at [152, 19] on link "Work" at bounding box center [149, 21] width 26 height 15
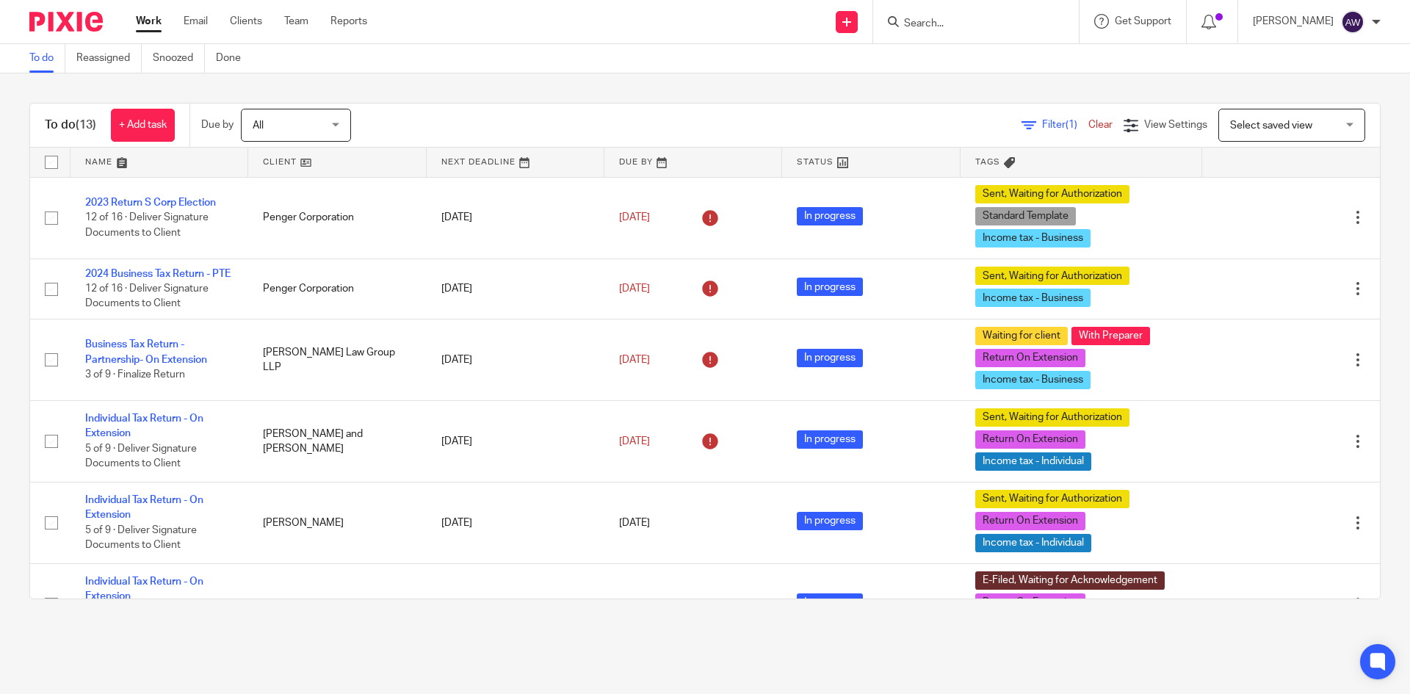
click at [950, 20] on input "Search" at bounding box center [968, 24] width 132 height 13
type input "g5"
click at [952, 55] on link at bounding box center [1024, 63] width 248 height 34
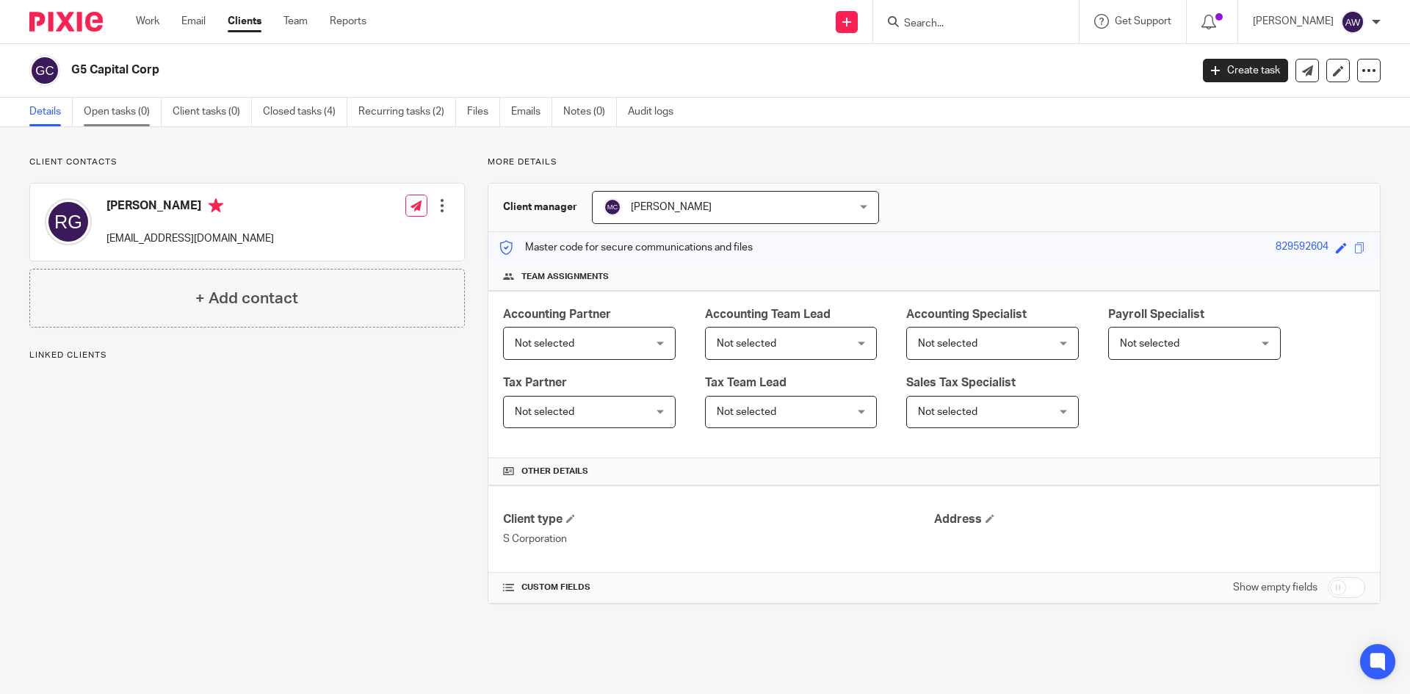
click at [134, 110] on link "Open tasks (0)" at bounding box center [123, 112] width 78 height 29
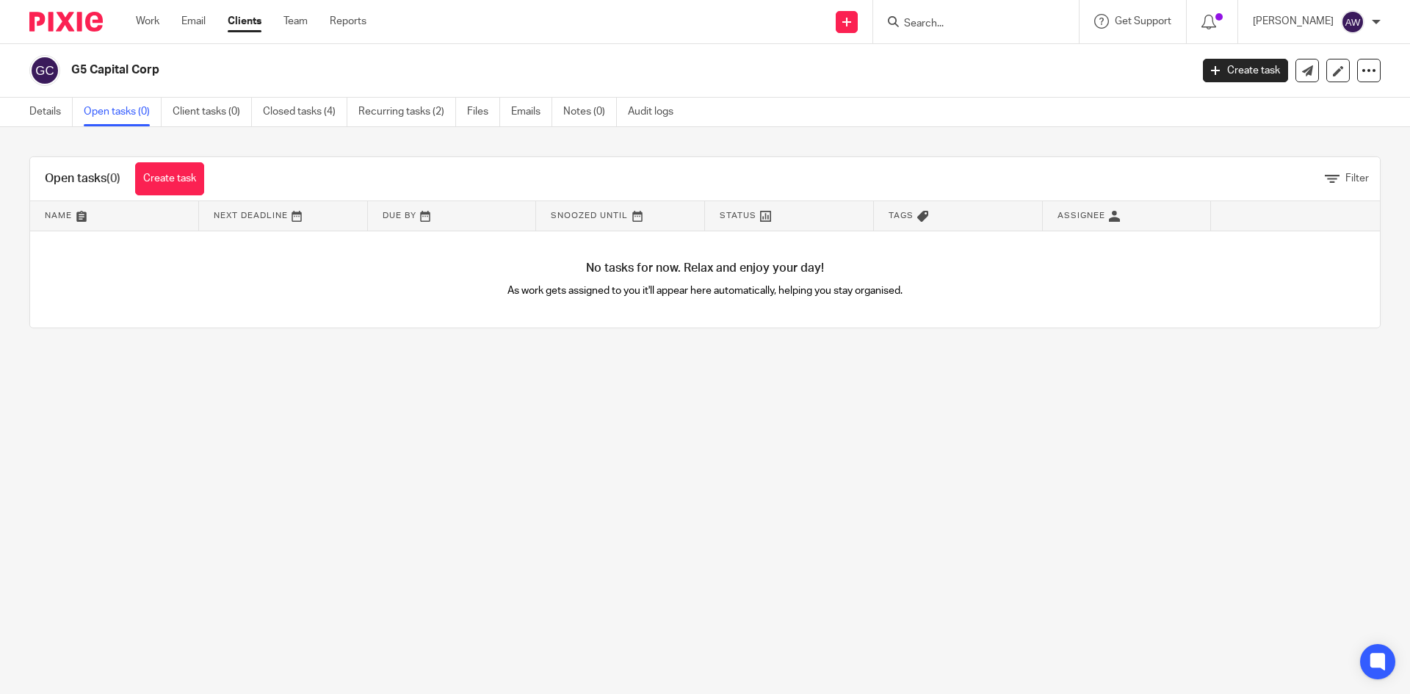
click at [1241, 84] on div "G5 Capital Corp Create task Export data Merge Archive client" at bounding box center [704, 70] width 1351 height 31
click at [1244, 81] on link "Create task" at bounding box center [1245, 70] width 85 height 23
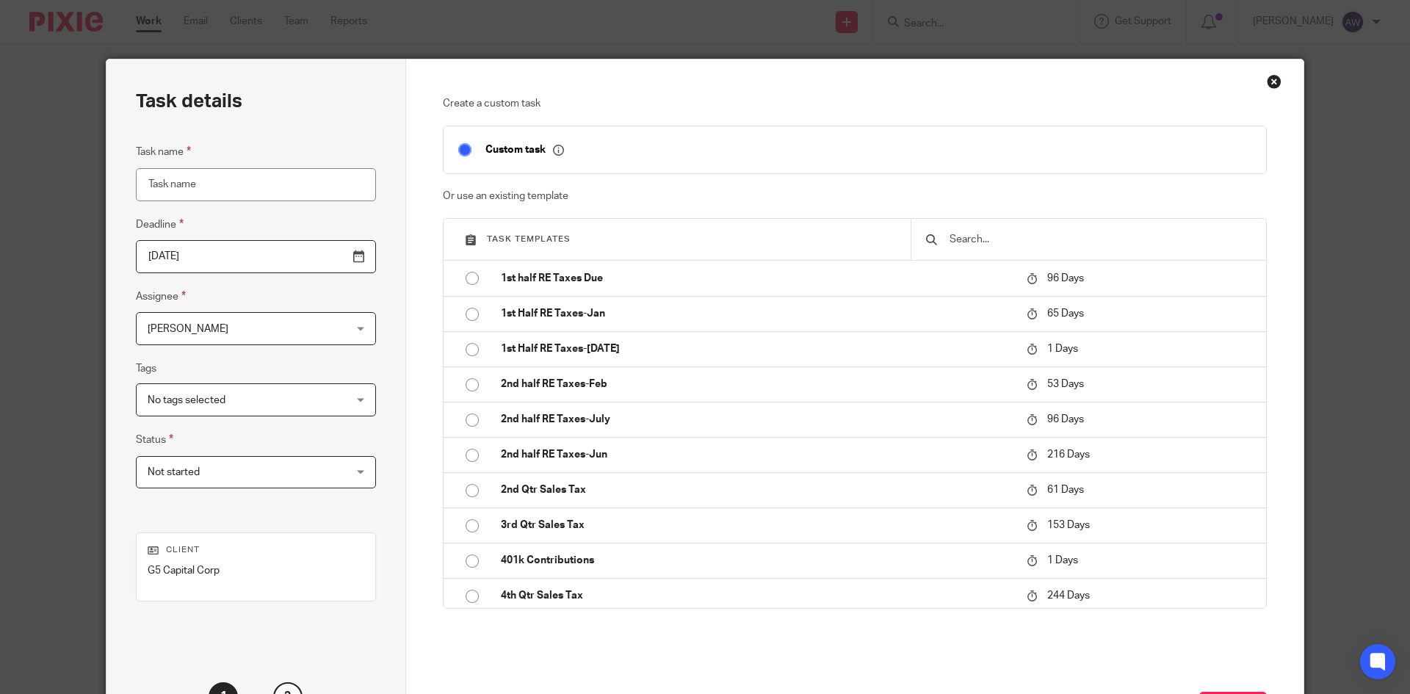
click at [250, 180] on input "Task name" at bounding box center [256, 184] width 240 height 33
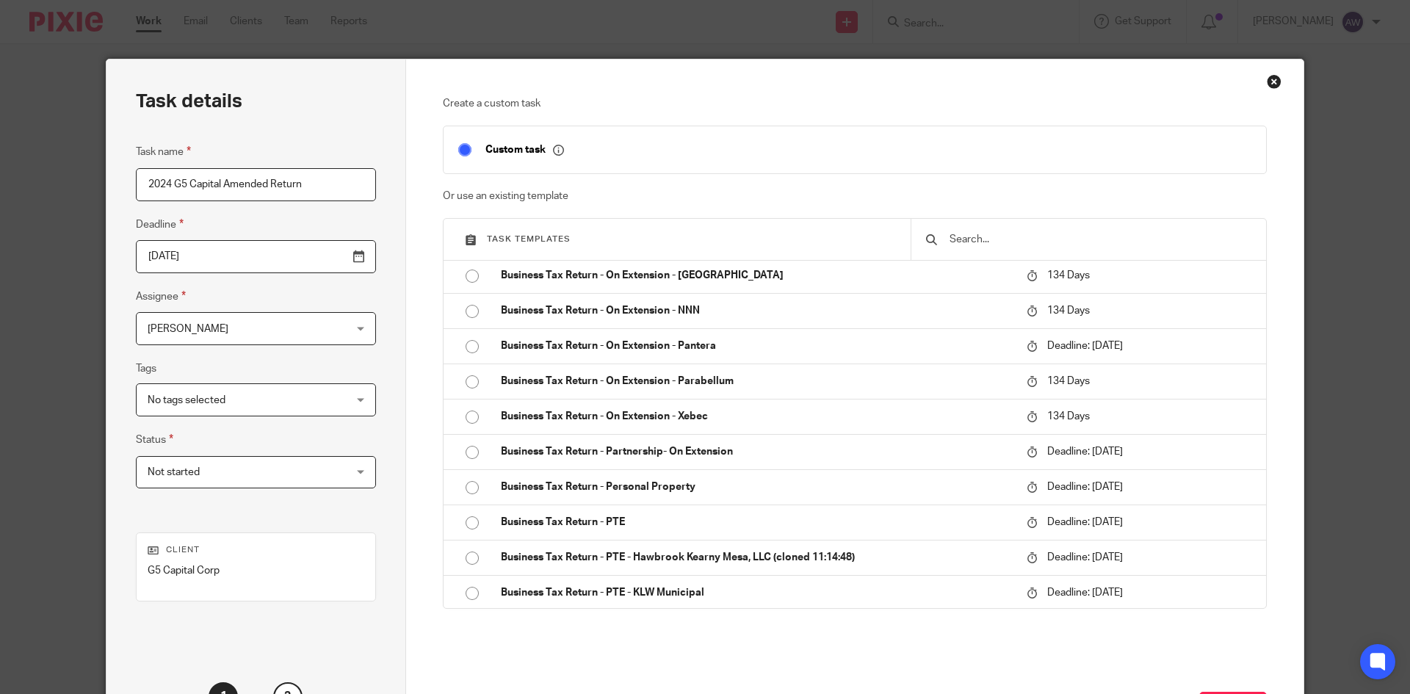
scroll to position [3672, 0]
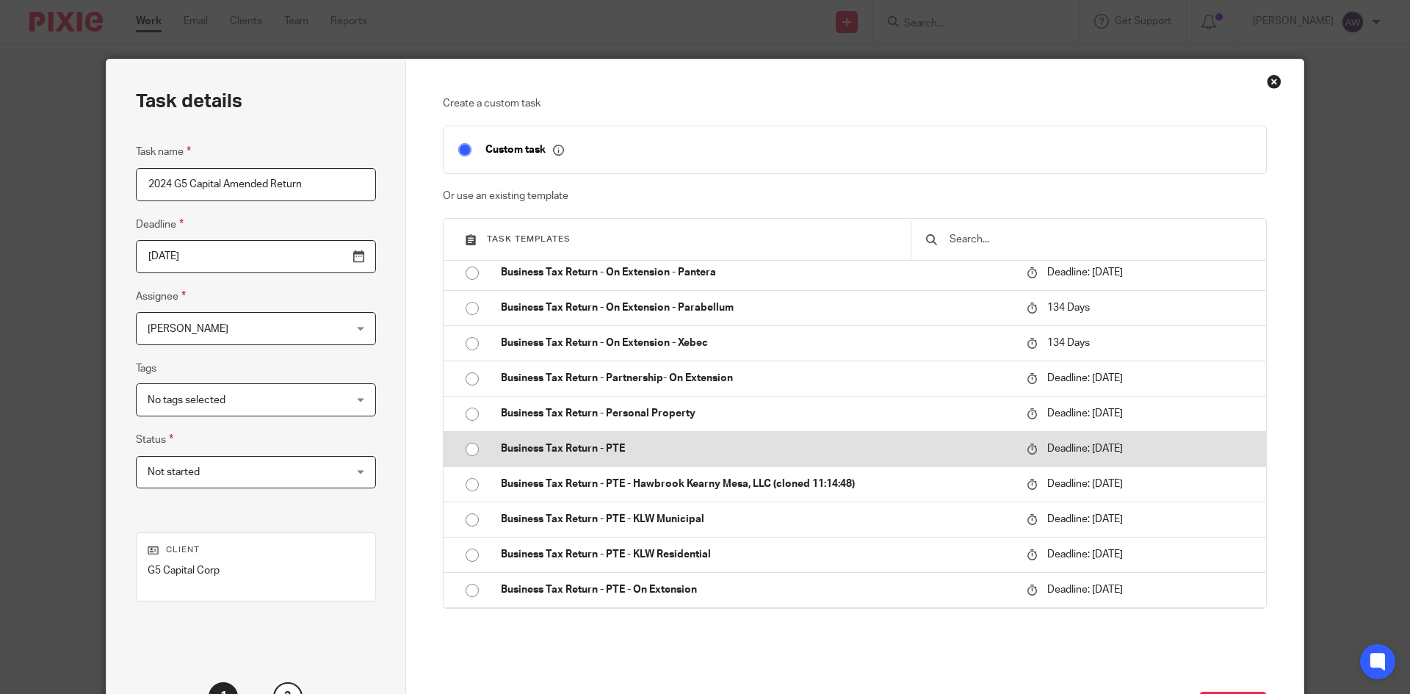
type input "2024 G5 Capital Amended Return"
click at [669, 456] on p "Business Tax Return - PTE" at bounding box center [756, 448] width 511 height 15
type input "2026-03-15"
checkbox input "false"
radio input "true"
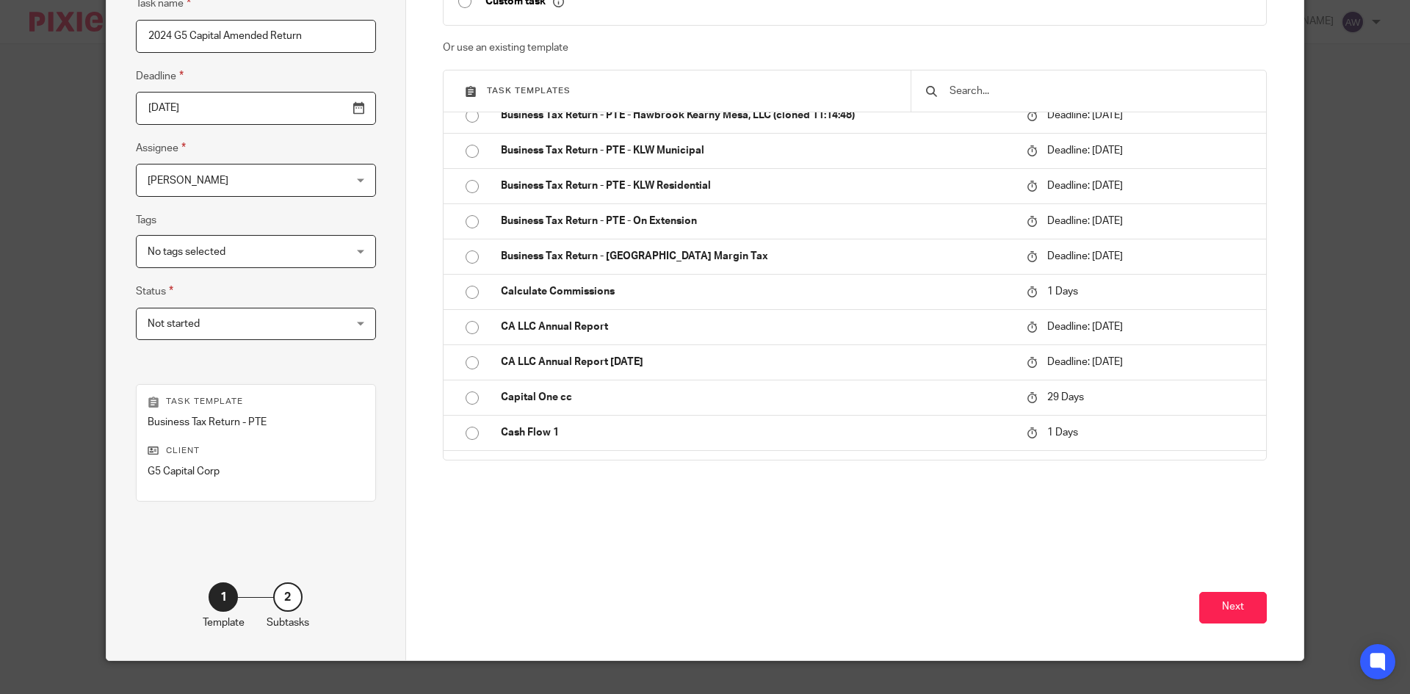
scroll to position [174, 0]
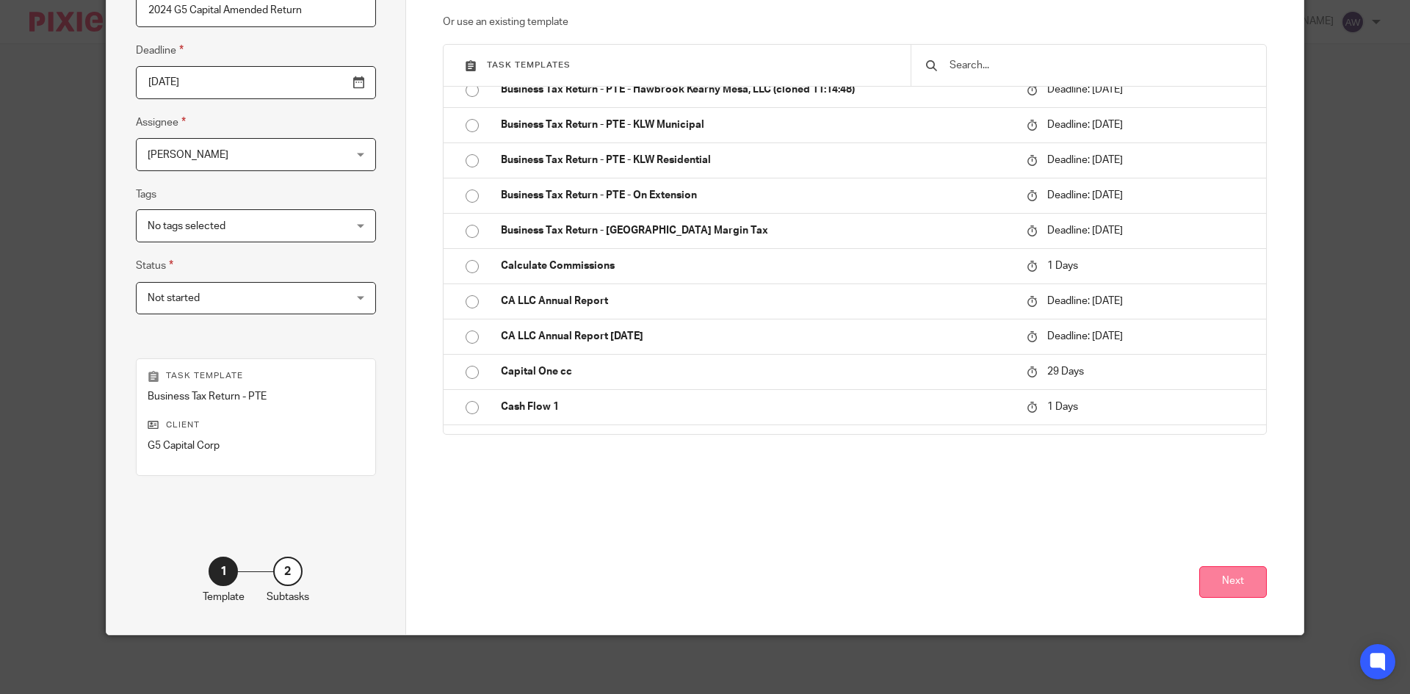
click at [1212, 590] on button "Next" at bounding box center [1233, 582] width 68 height 32
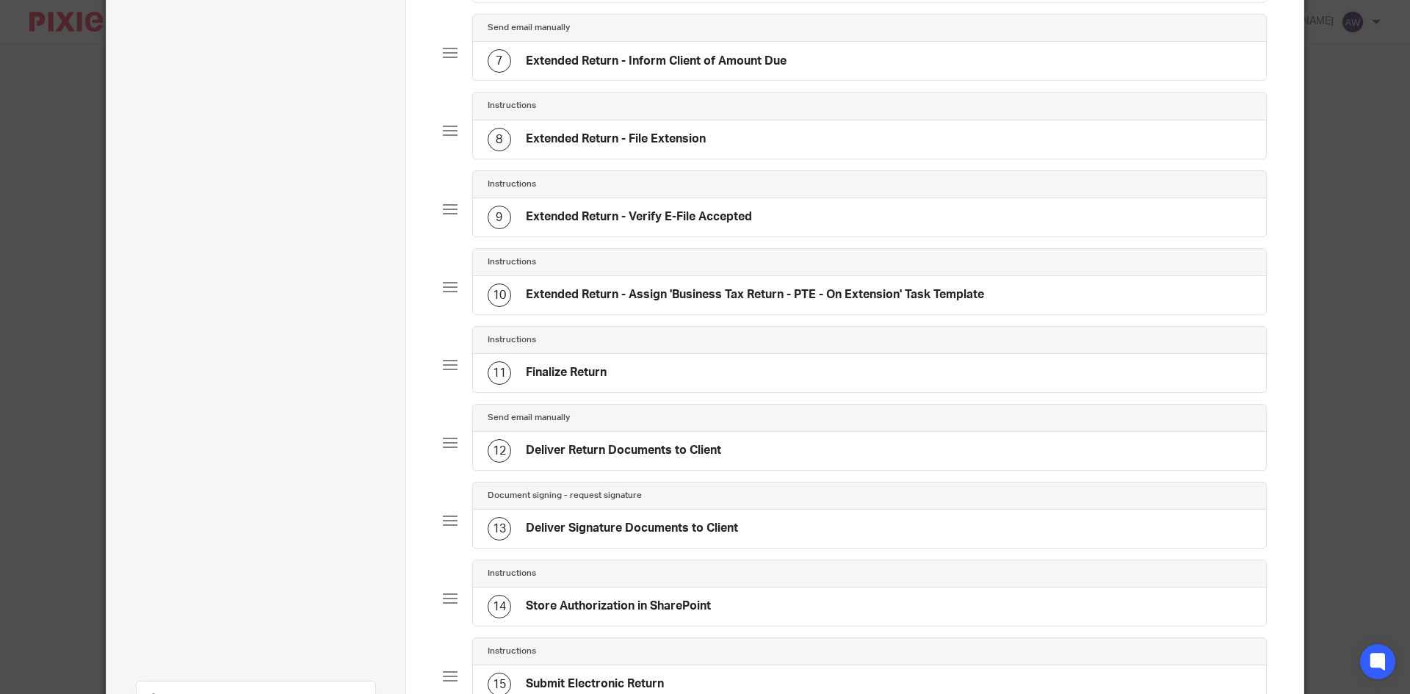
scroll to position [808, 0]
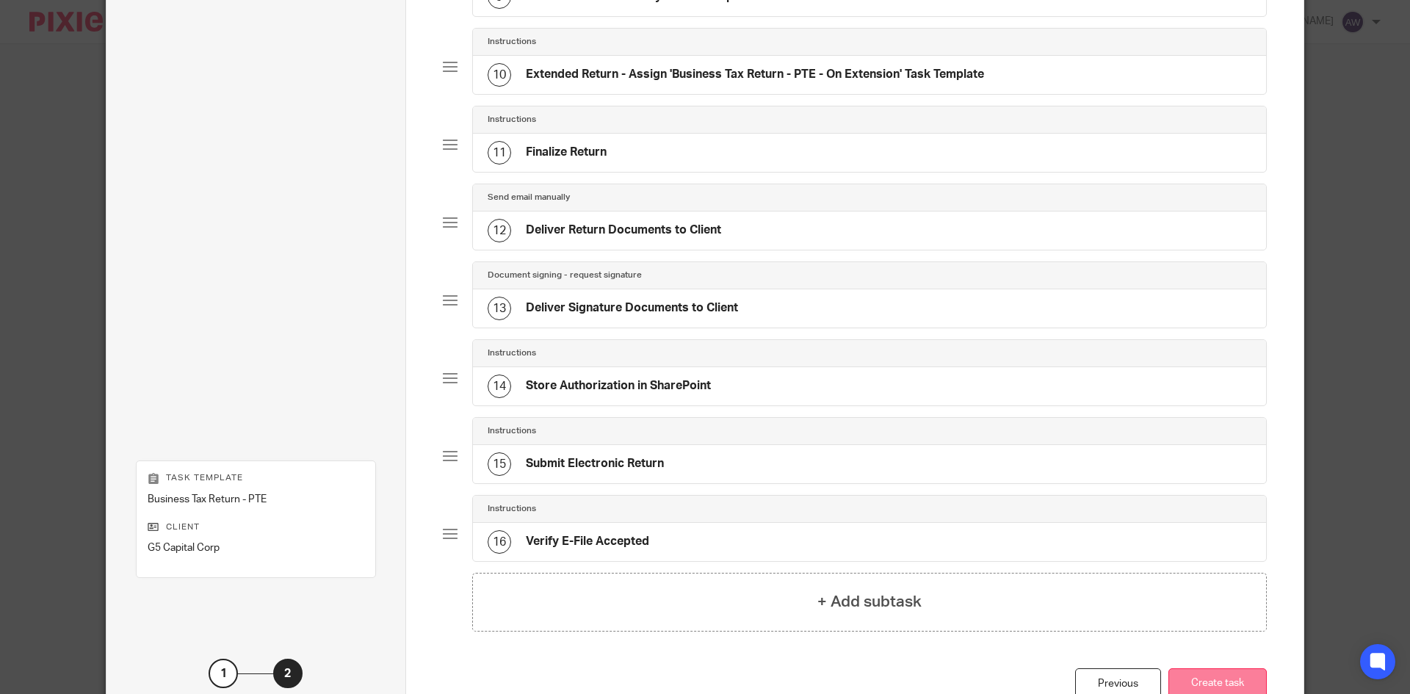
click at [1220, 684] on button "Create task" at bounding box center [1217, 684] width 98 height 32
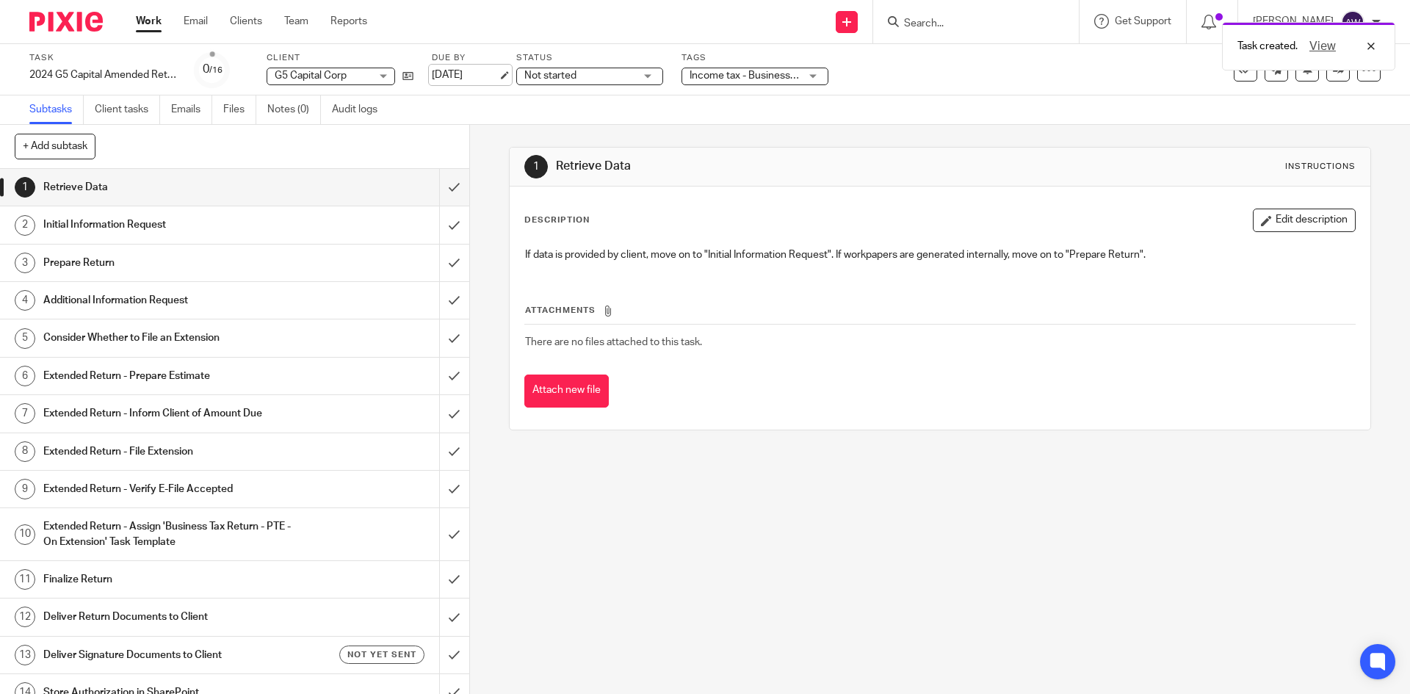
click at [452, 74] on link "Mar 15, 2026" at bounding box center [465, 75] width 66 height 15
click at [447, 186] on input "submit" at bounding box center [234, 187] width 469 height 37
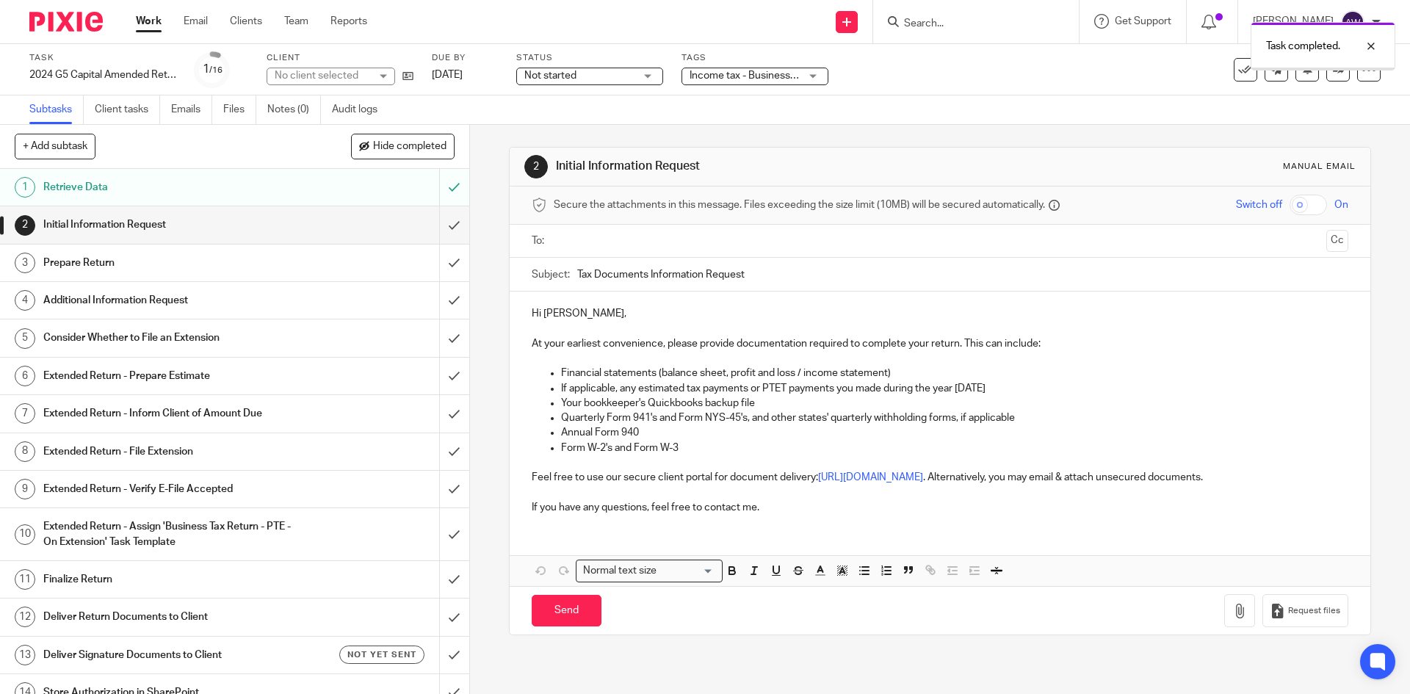
click at [438, 236] on input "submit" at bounding box center [234, 224] width 469 height 37
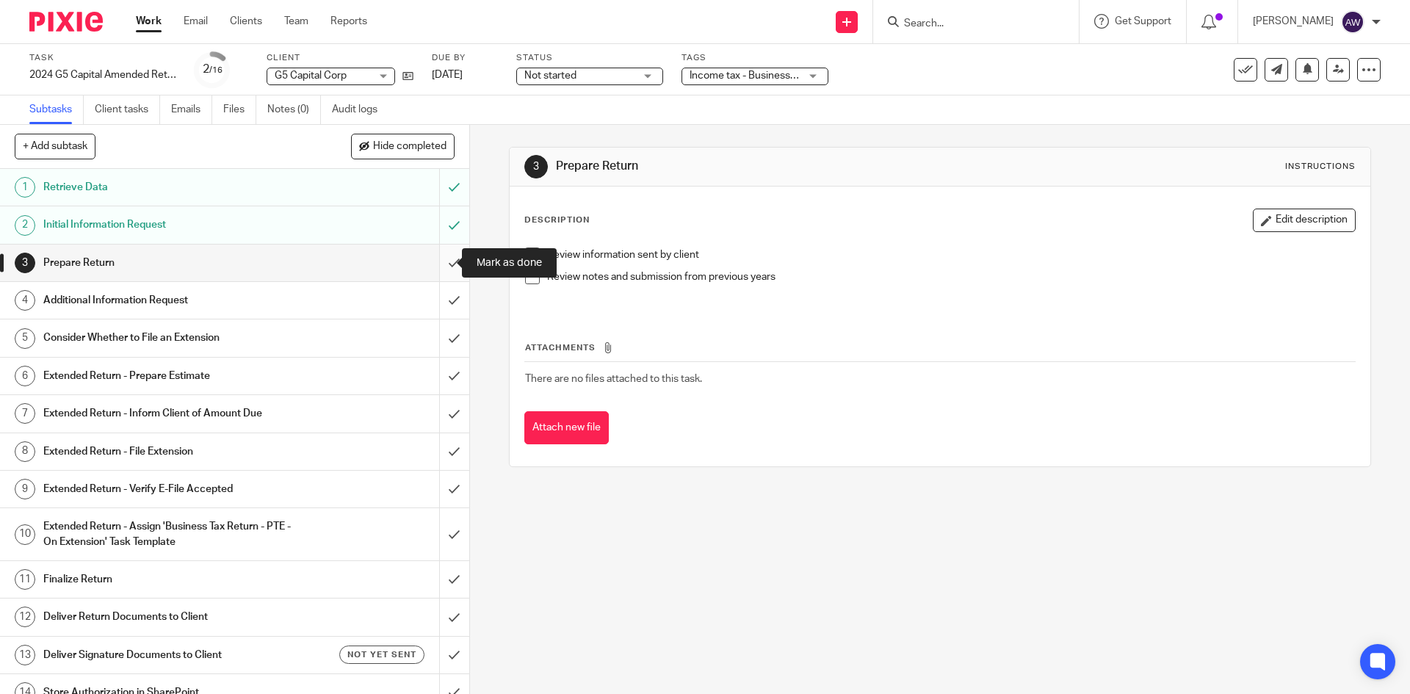
click at [442, 266] on input "submit" at bounding box center [234, 263] width 469 height 37
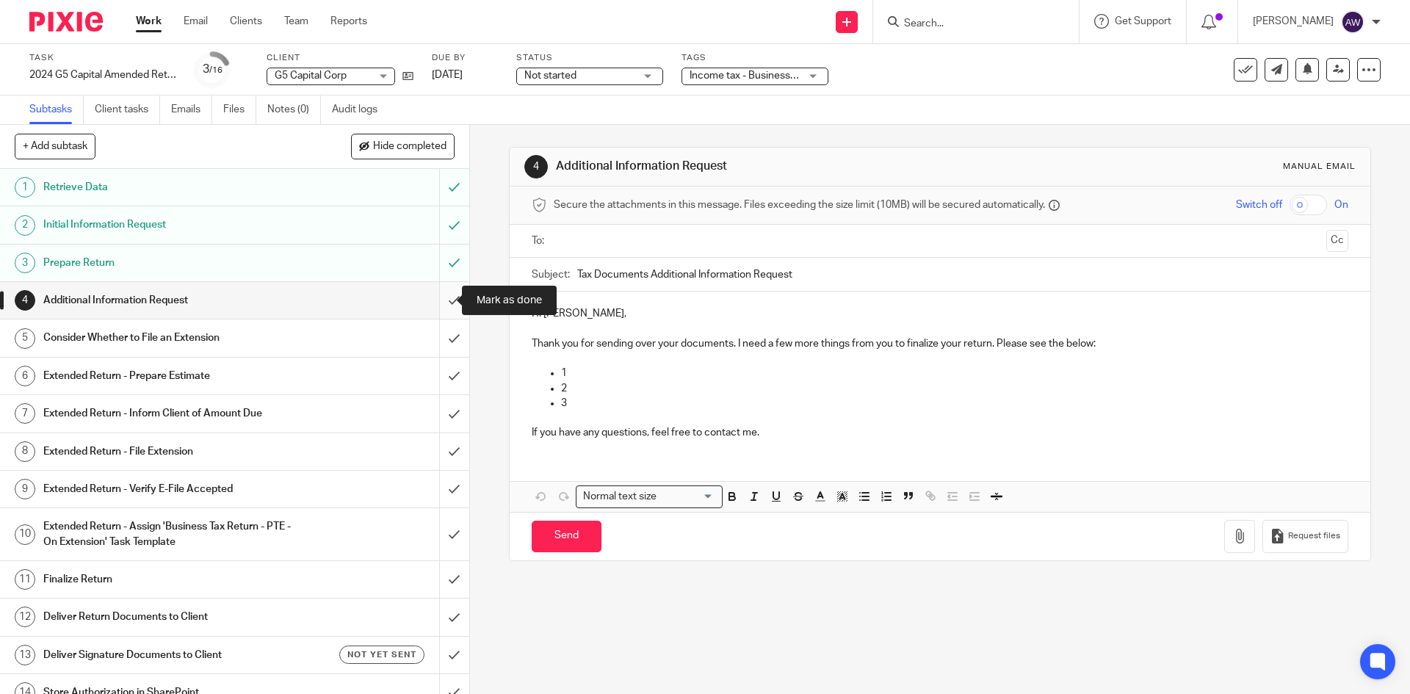
click at [433, 302] on input "submit" at bounding box center [234, 300] width 469 height 37
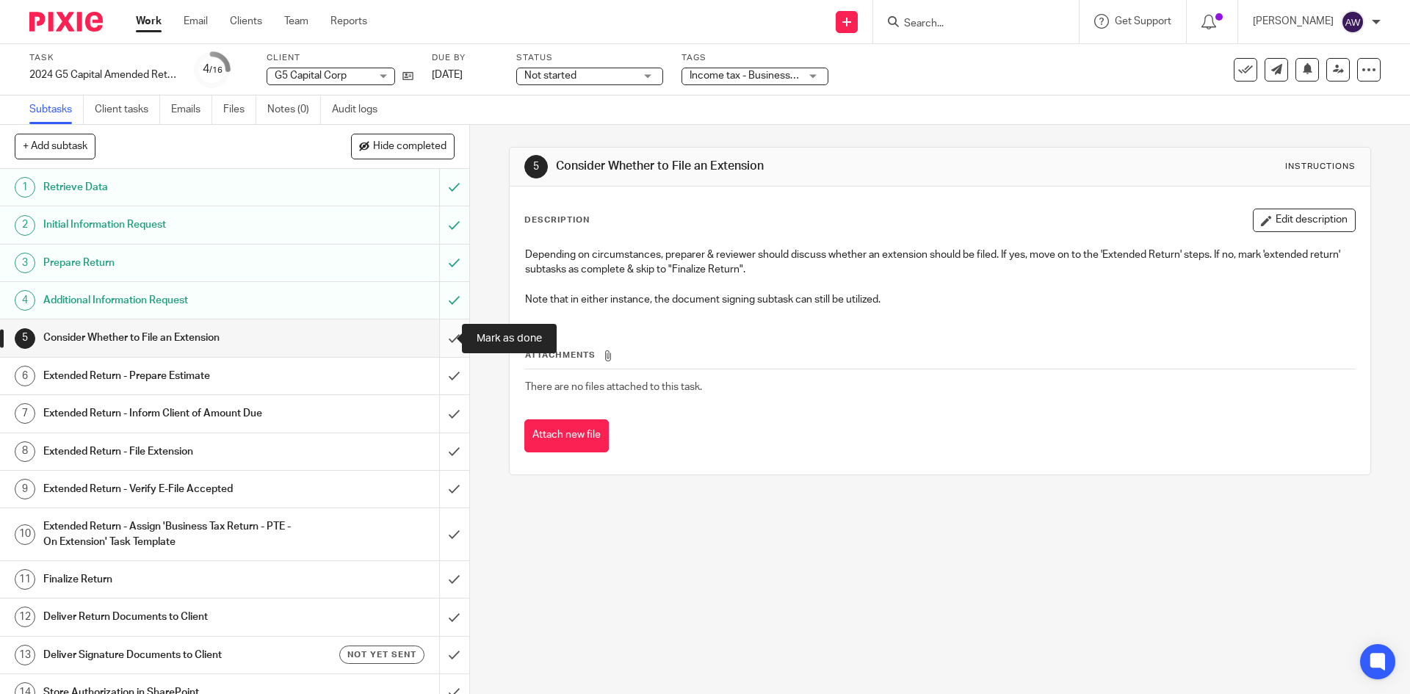
click at [450, 333] on input "submit" at bounding box center [234, 337] width 469 height 37
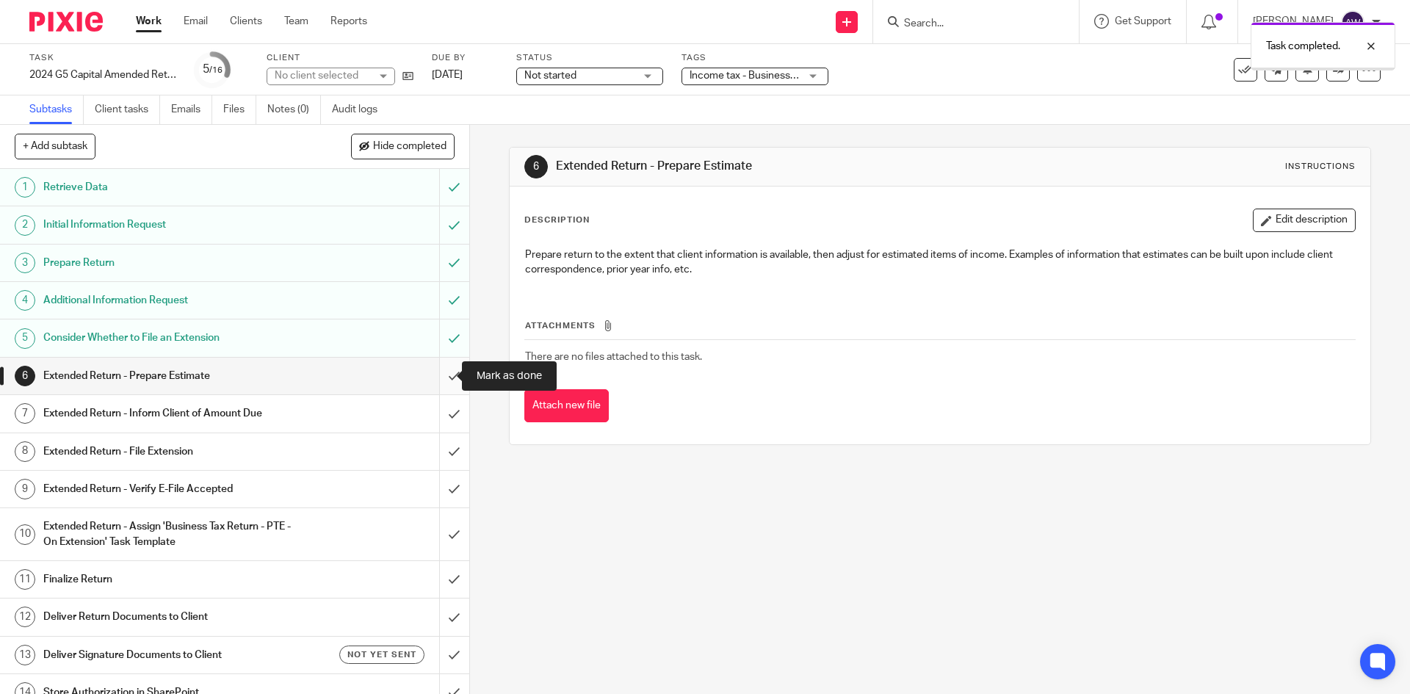
click at [437, 364] on input "submit" at bounding box center [234, 376] width 469 height 37
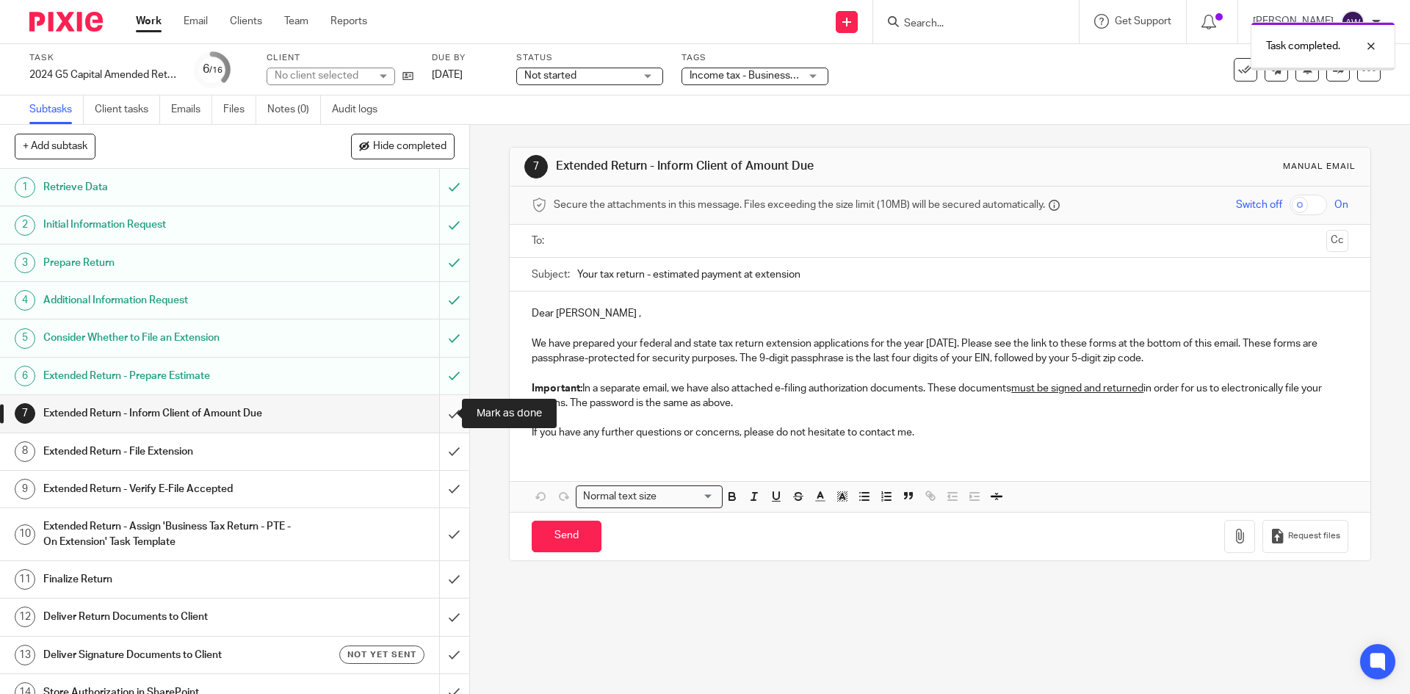
click at [437, 413] on input "submit" at bounding box center [234, 413] width 469 height 37
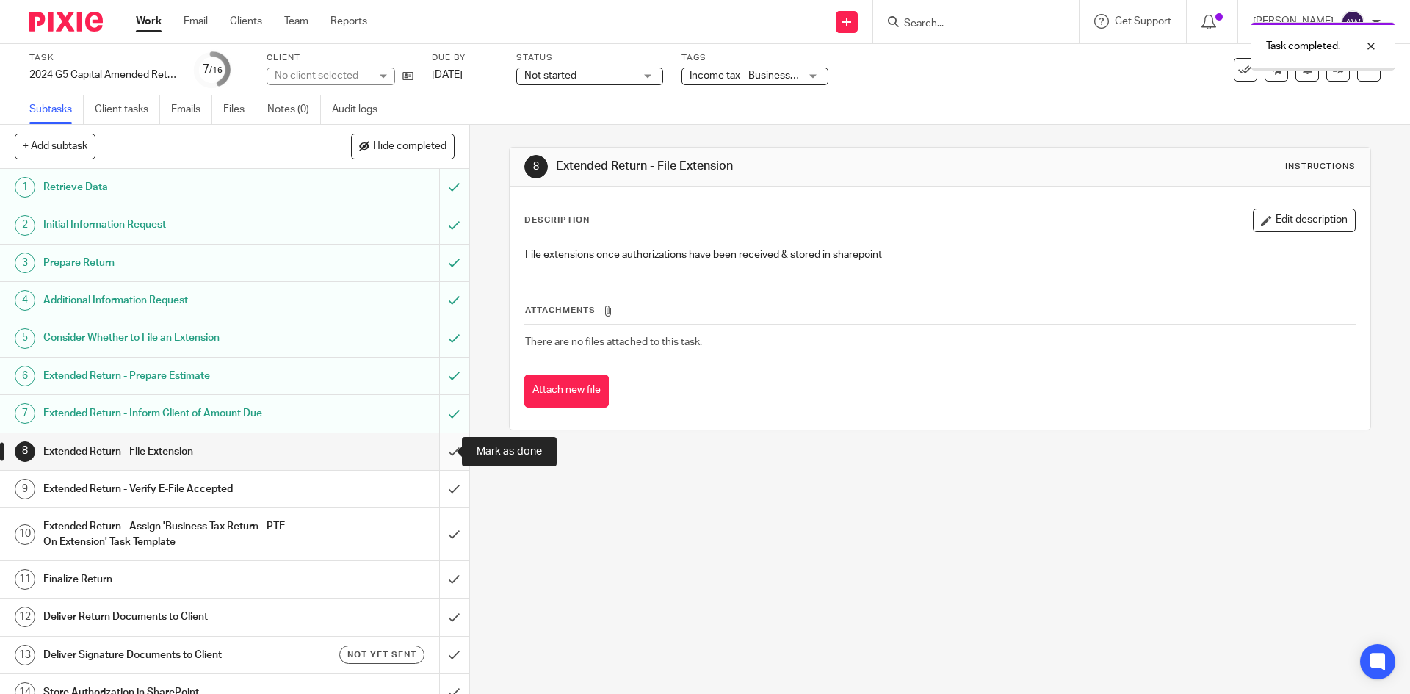
click at [433, 445] on input "submit" at bounding box center [234, 451] width 469 height 37
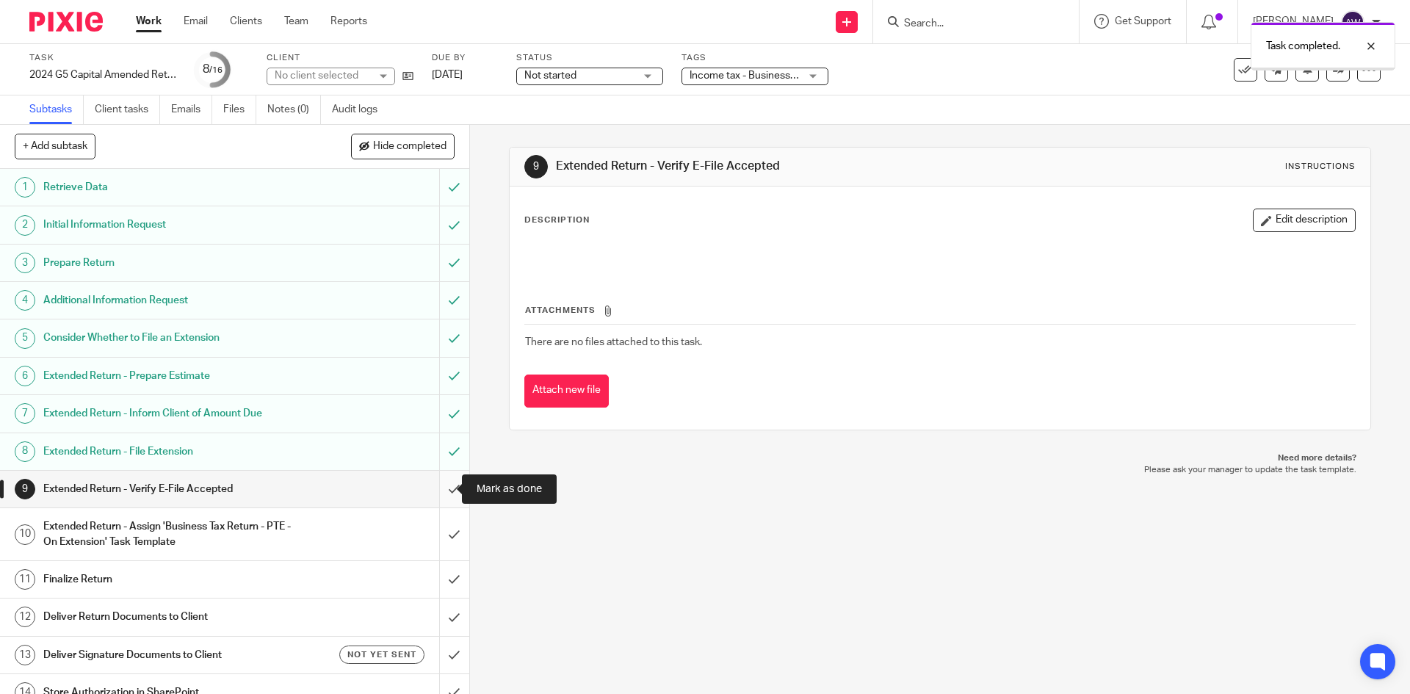
click at [441, 484] on input "submit" at bounding box center [234, 489] width 469 height 37
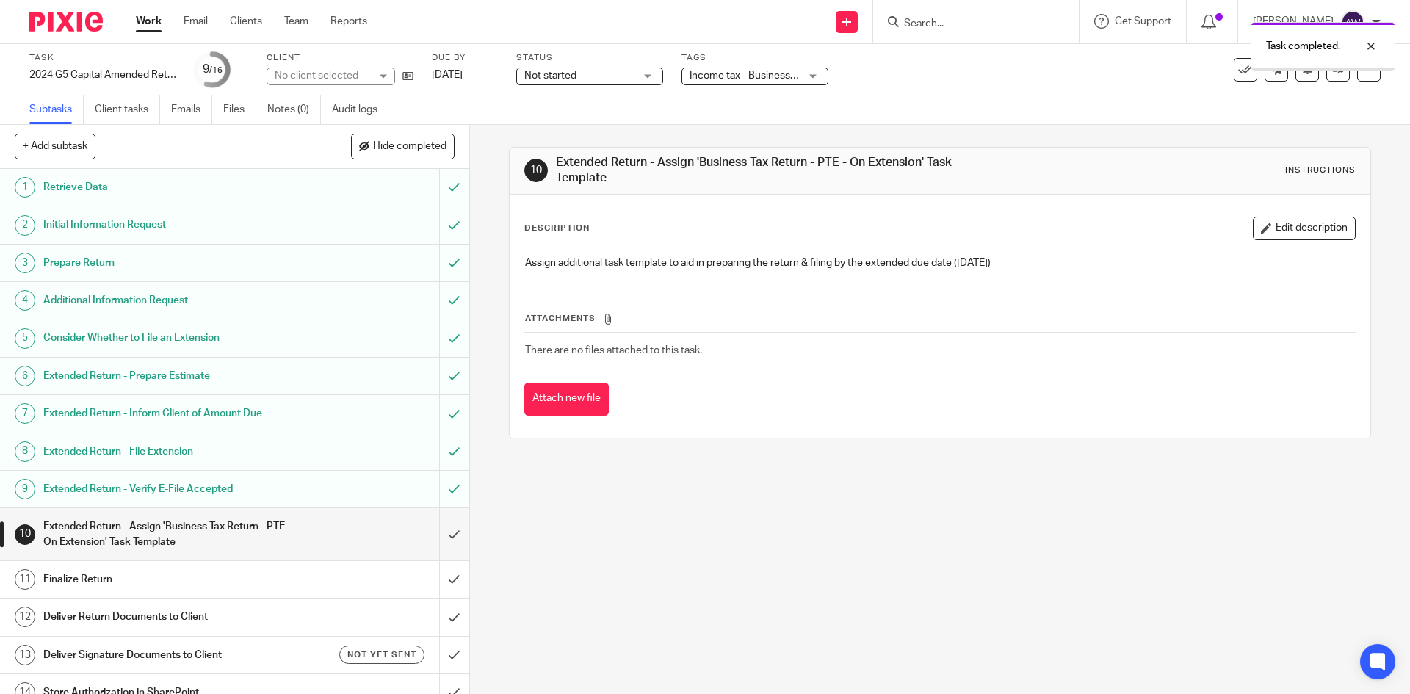
click at [440, 532] on input "submit" at bounding box center [234, 534] width 469 height 52
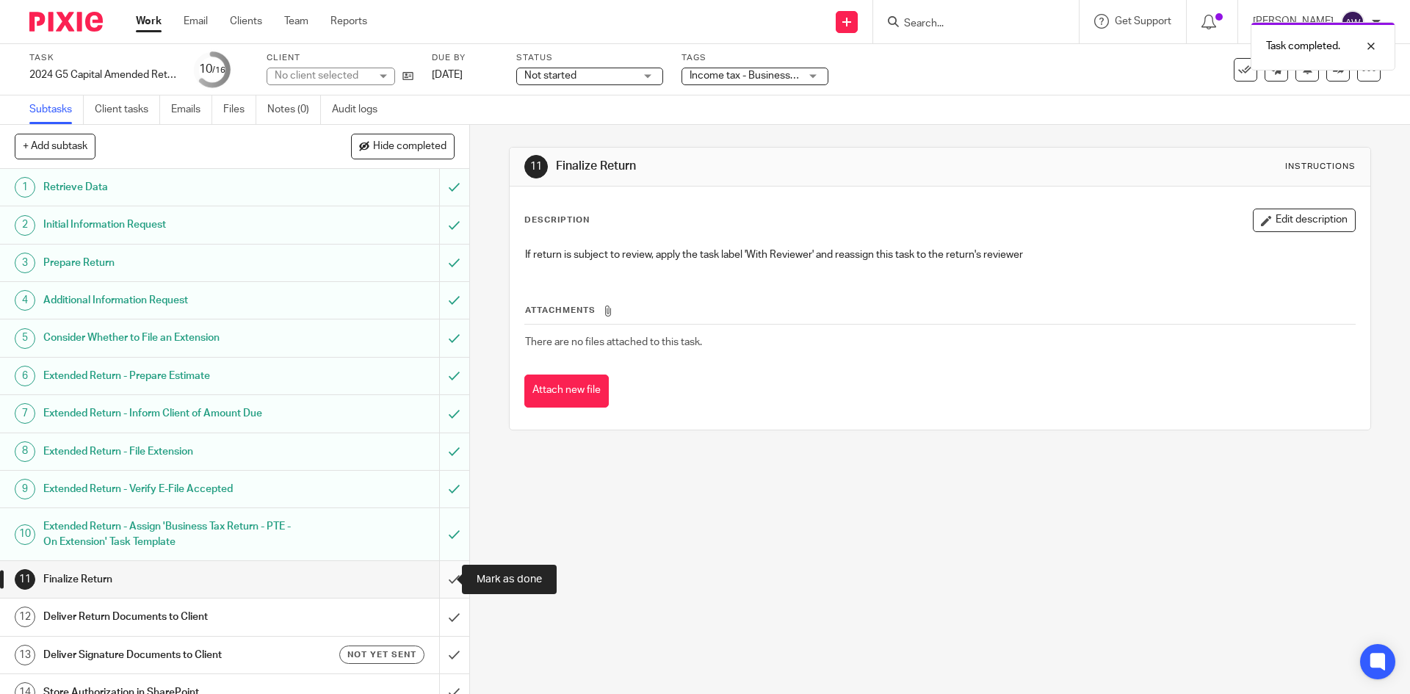
click at [436, 579] on input "submit" at bounding box center [234, 579] width 469 height 37
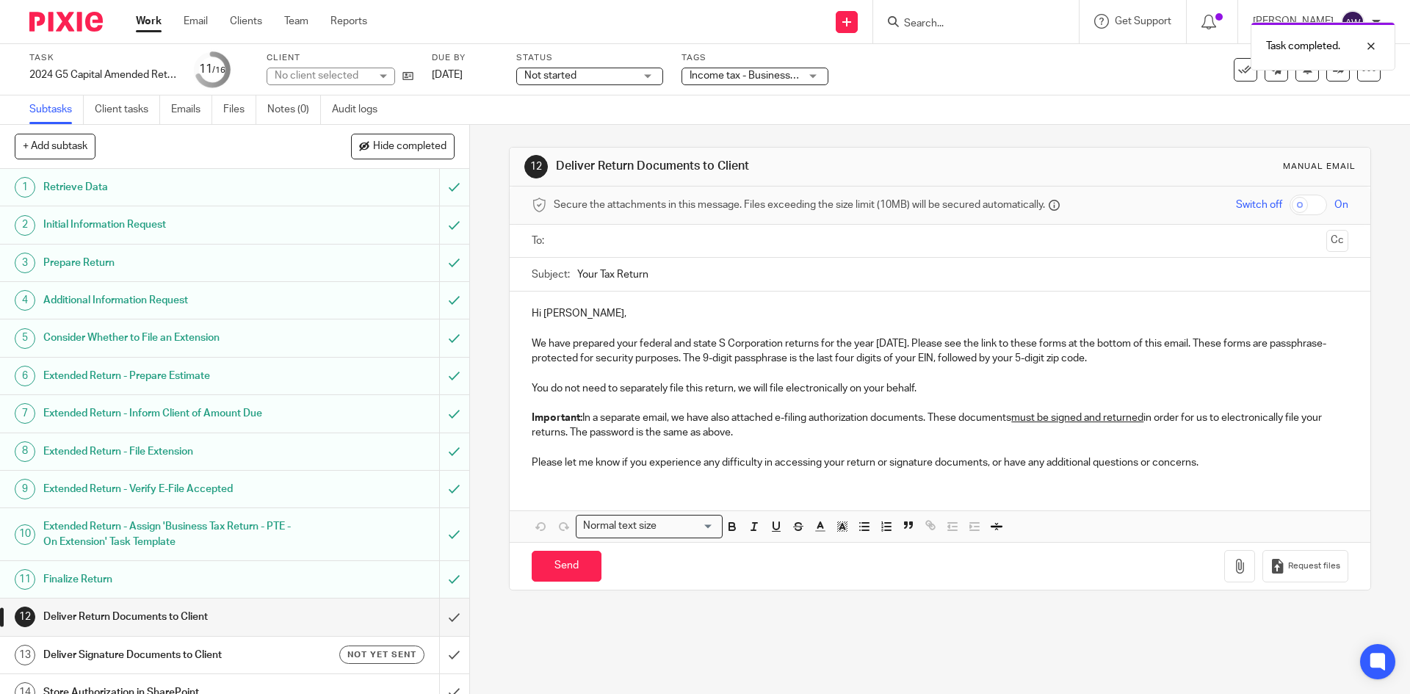
click at [644, 237] on input "text" at bounding box center [939, 241] width 761 height 17
click at [1292, 205] on input "checkbox" at bounding box center [1307, 205] width 37 height 21
checkbox input "true"
click at [1326, 248] on button "Cc" at bounding box center [1337, 242] width 22 height 22
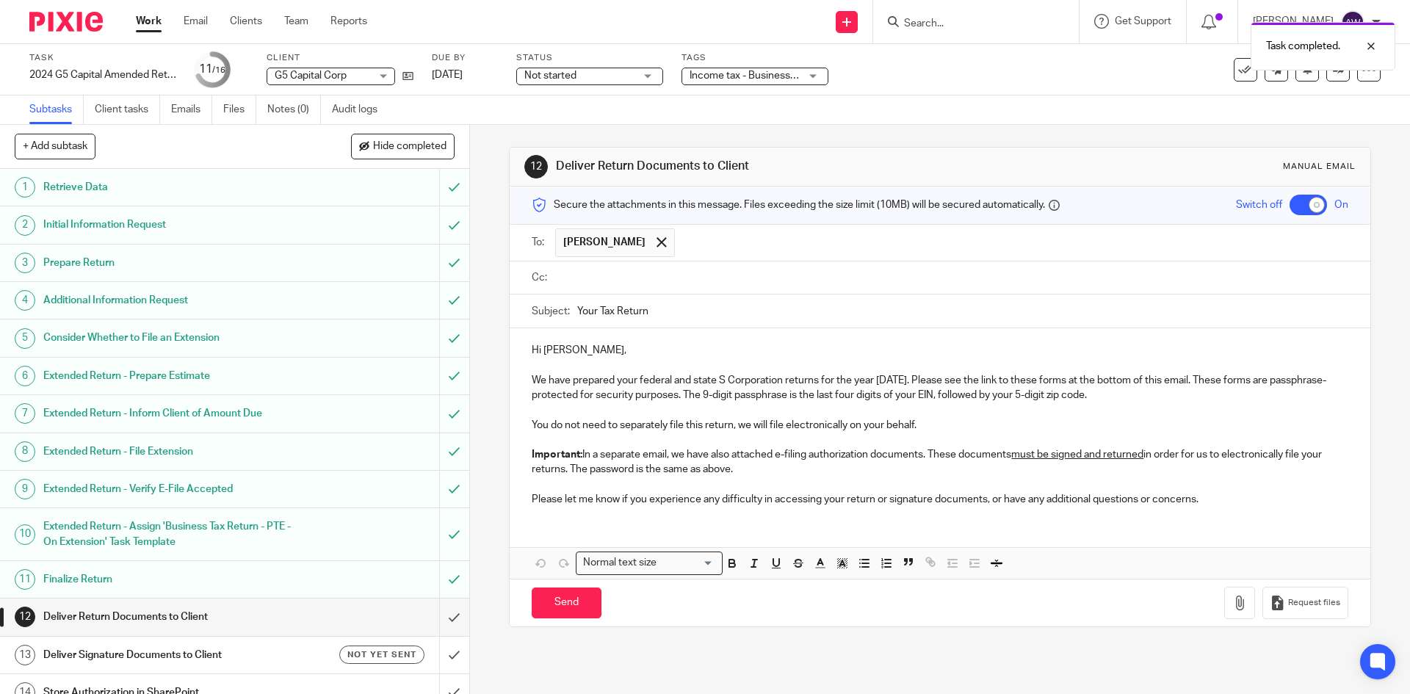
click at [827, 274] on input "text" at bounding box center [950, 278] width 783 height 17
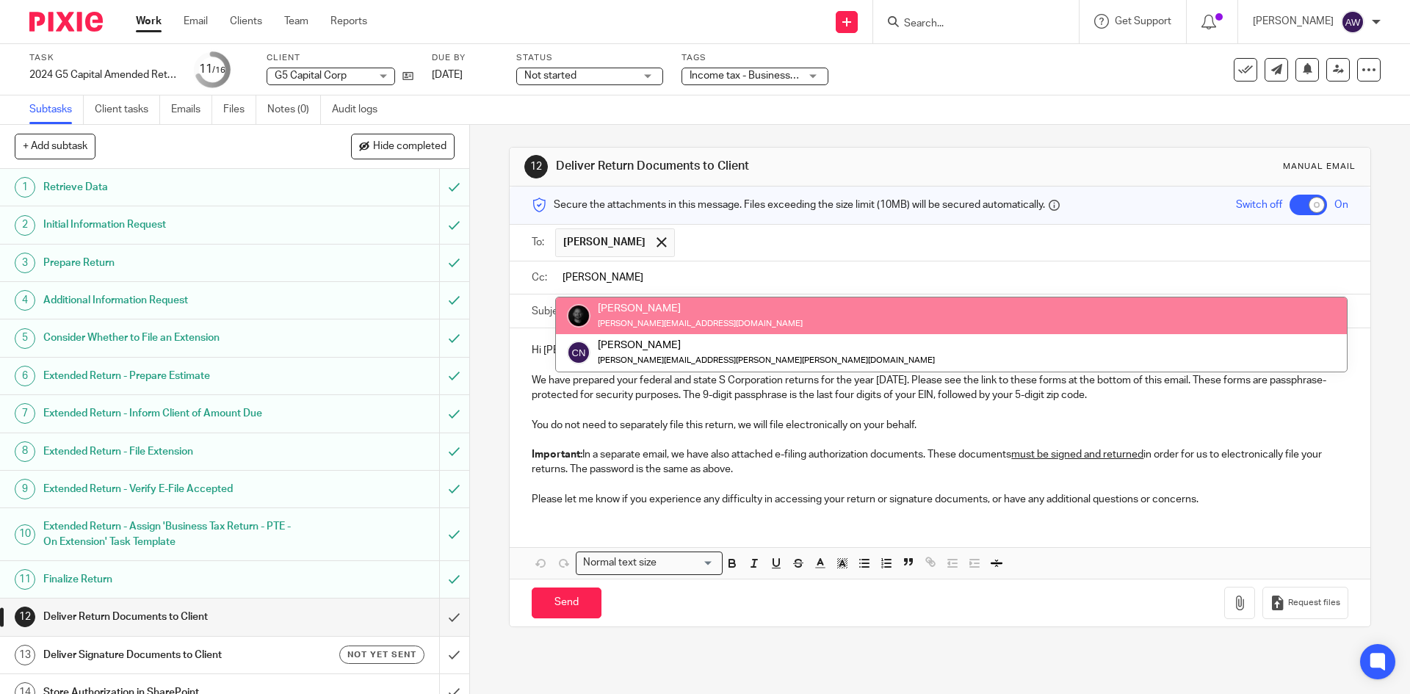
type input "chris"
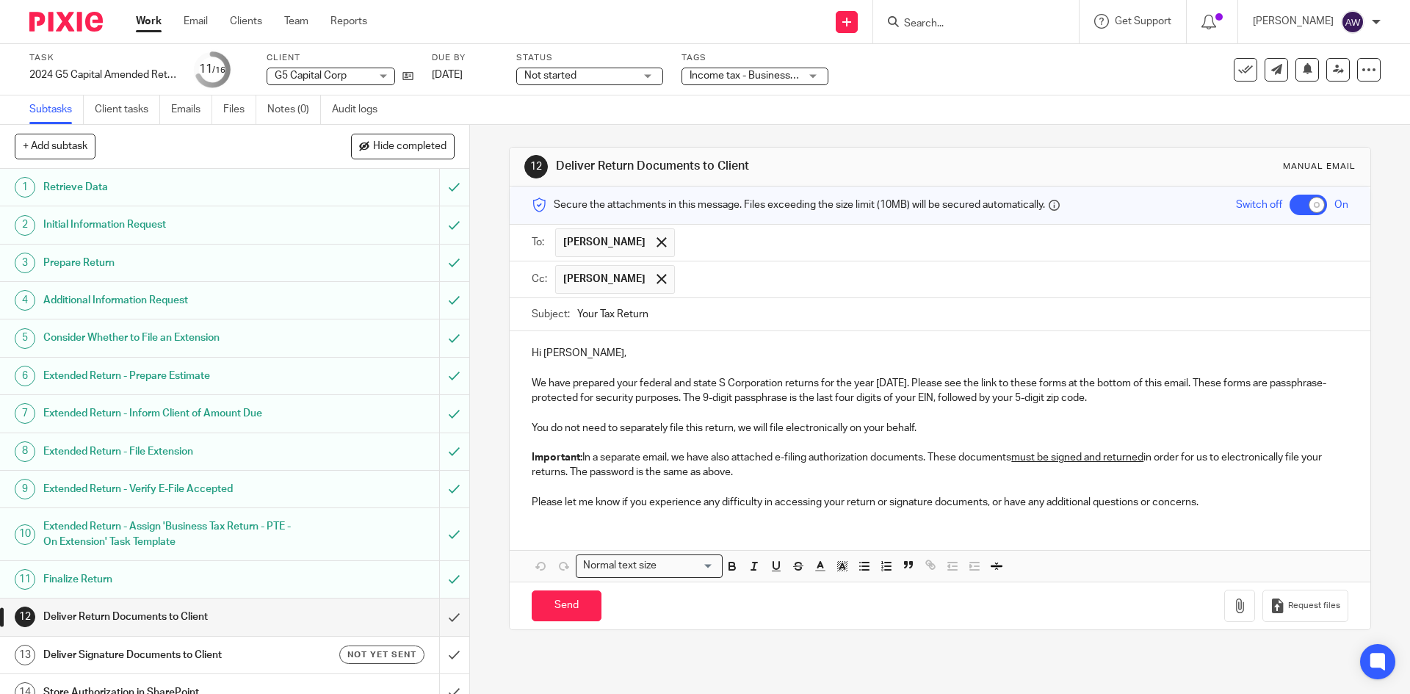
click at [699, 314] on input "Your Tax Return" at bounding box center [962, 314] width 770 height 33
type input "Your Tax Return - 2024 Amended G5 Capital Return"
click at [632, 380] on p "We have prepared your federal and state S Corporation returns for the year 2024…" at bounding box center [940, 391] width 816 height 30
click at [634, 378] on p "We have prepared your federal and state S Corporation returns for the year 2024…" at bounding box center [940, 391] width 816 height 30
click at [859, 617] on button "Save draft" at bounding box center [838, 606] width 93 height 32
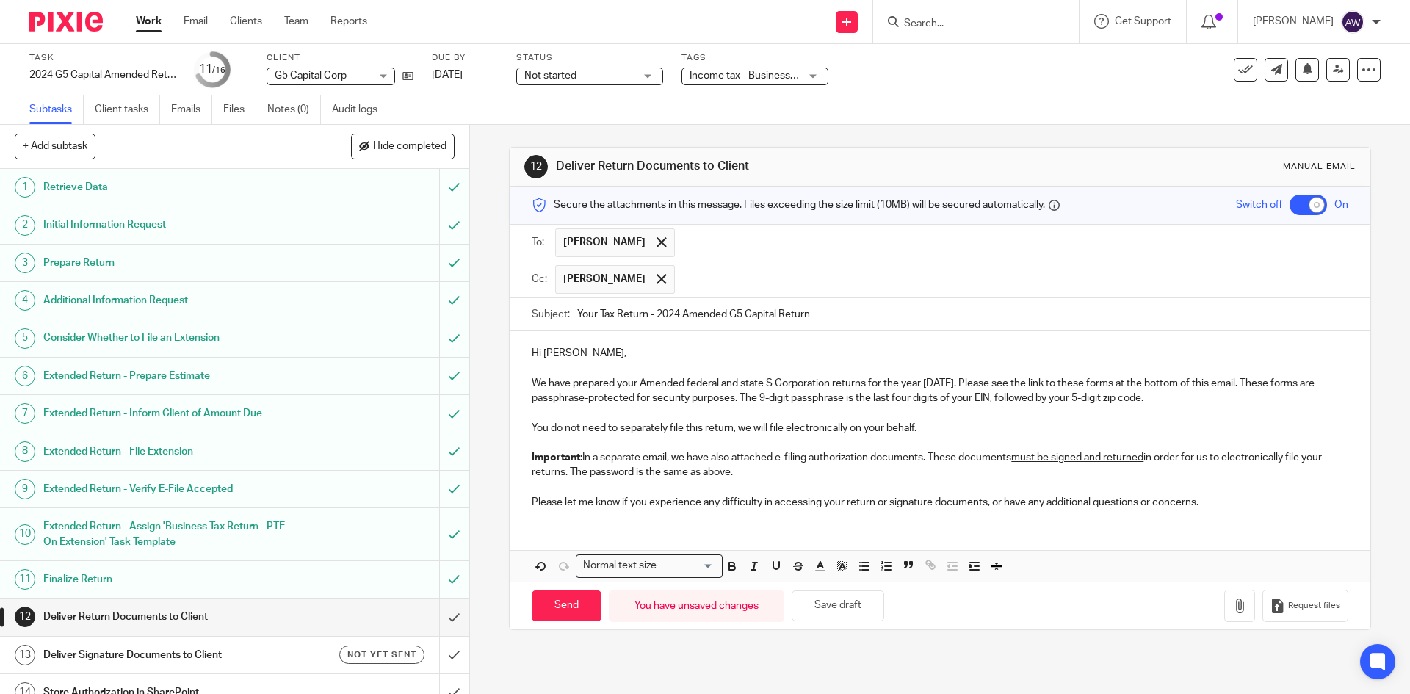
click at [134, 23] on div "Work Email Clients Team Reports Work Email Clients Team Reports Settings" at bounding box center [255, 21] width 268 height 43
click at [855, 603] on button "Save draft" at bounding box center [838, 606] width 93 height 32
click at [145, 21] on link "Work" at bounding box center [149, 21] width 26 height 15
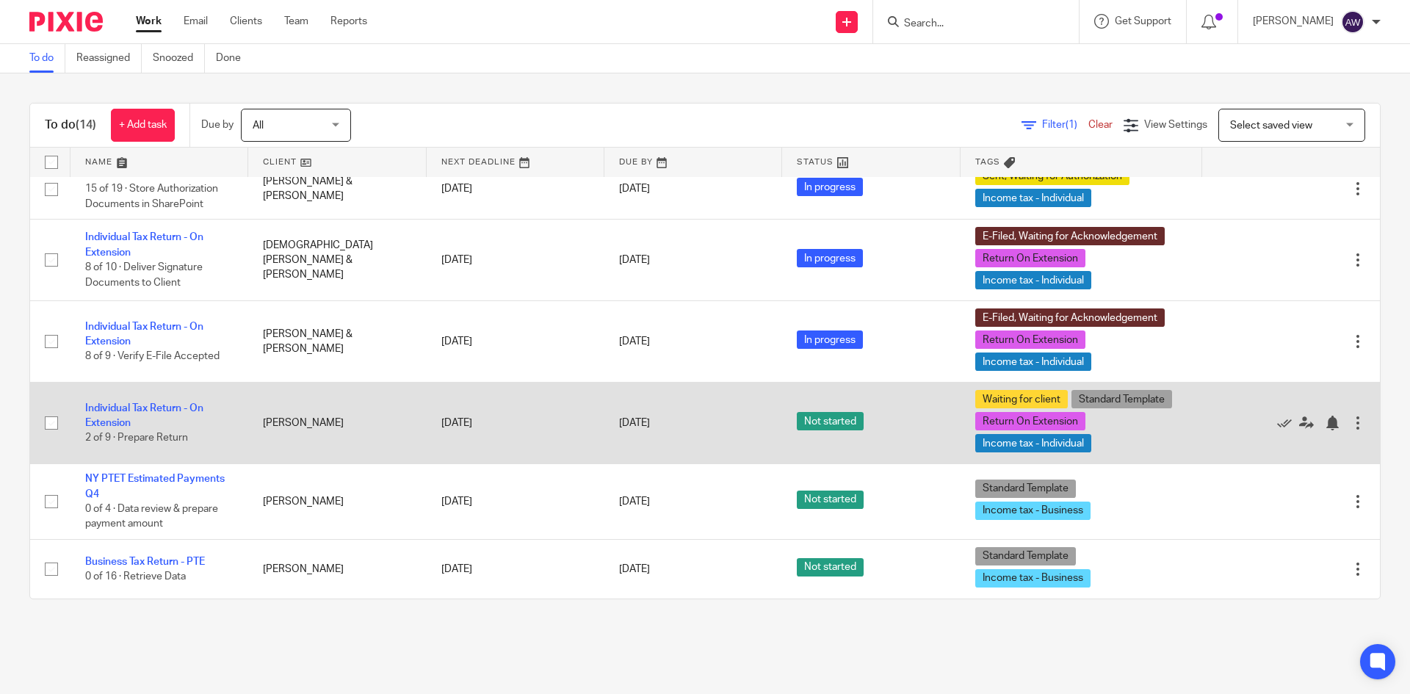
scroll to position [680, 0]
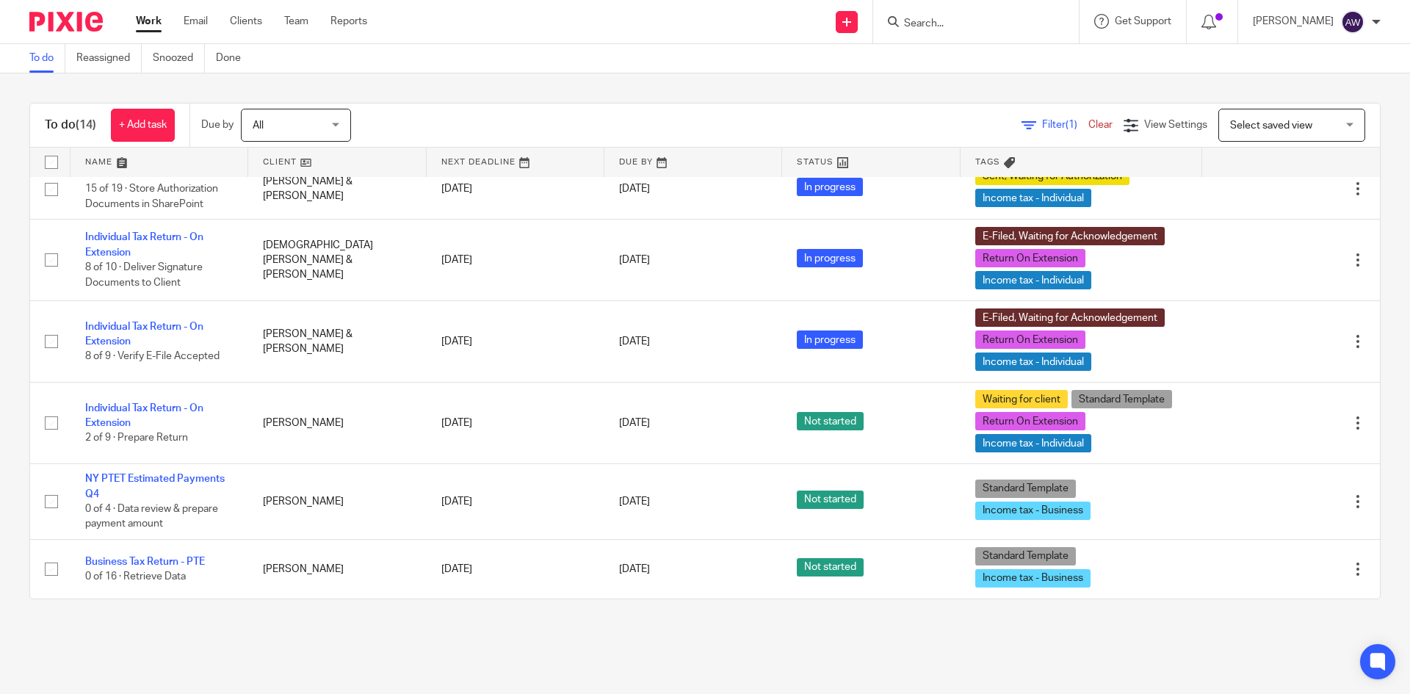
click at [311, 29] on ul "Work Email Clients Team Reports" at bounding box center [262, 21] width 253 height 15
click at [303, 20] on link "Team" at bounding box center [296, 21] width 24 height 15
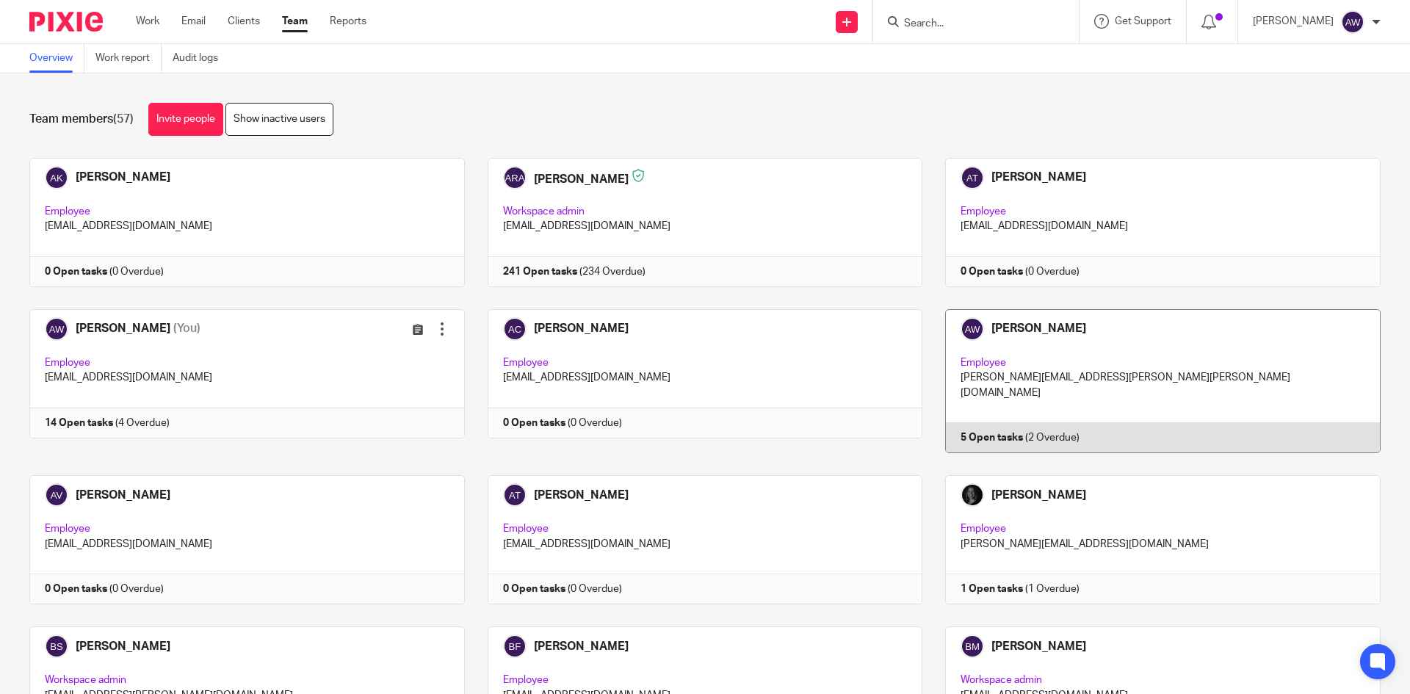
click at [1033, 379] on link at bounding box center [1151, 381] width 458 height 144
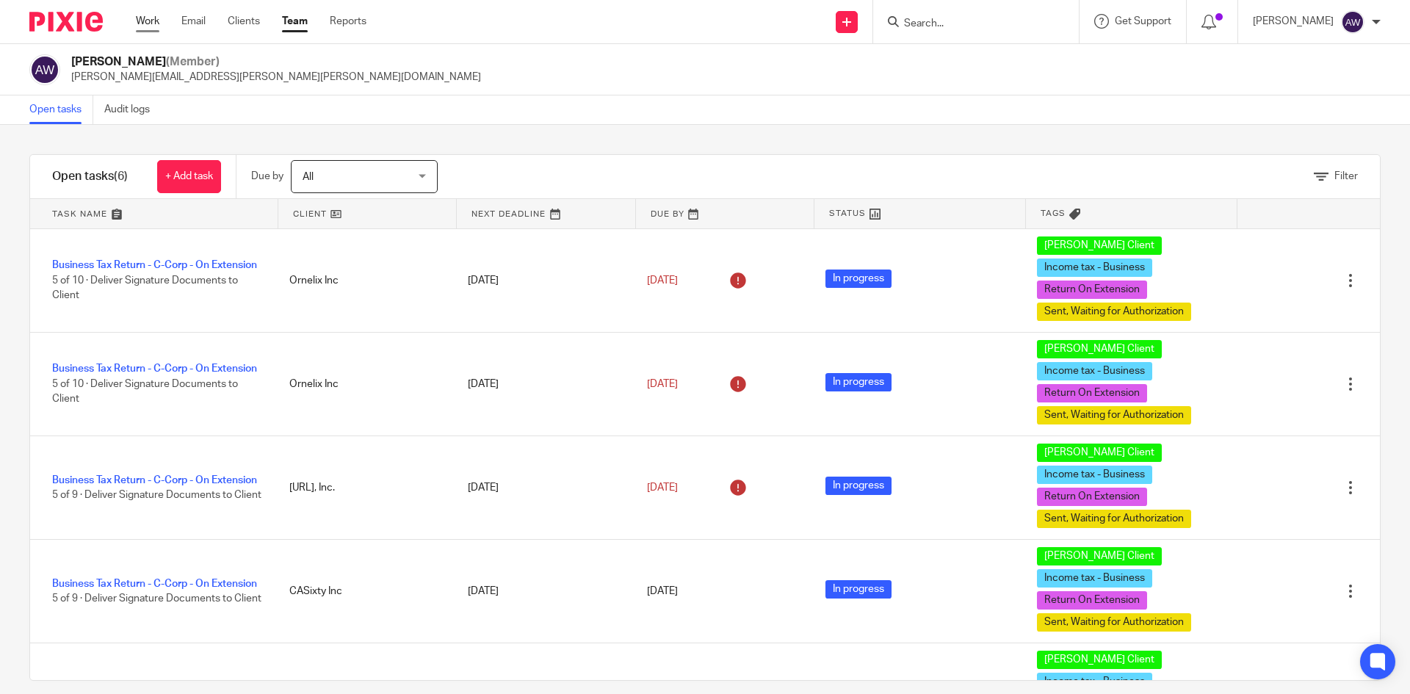
click at [153, 23] on link "Work" at bounding box center [147, 21] width 23 height 15
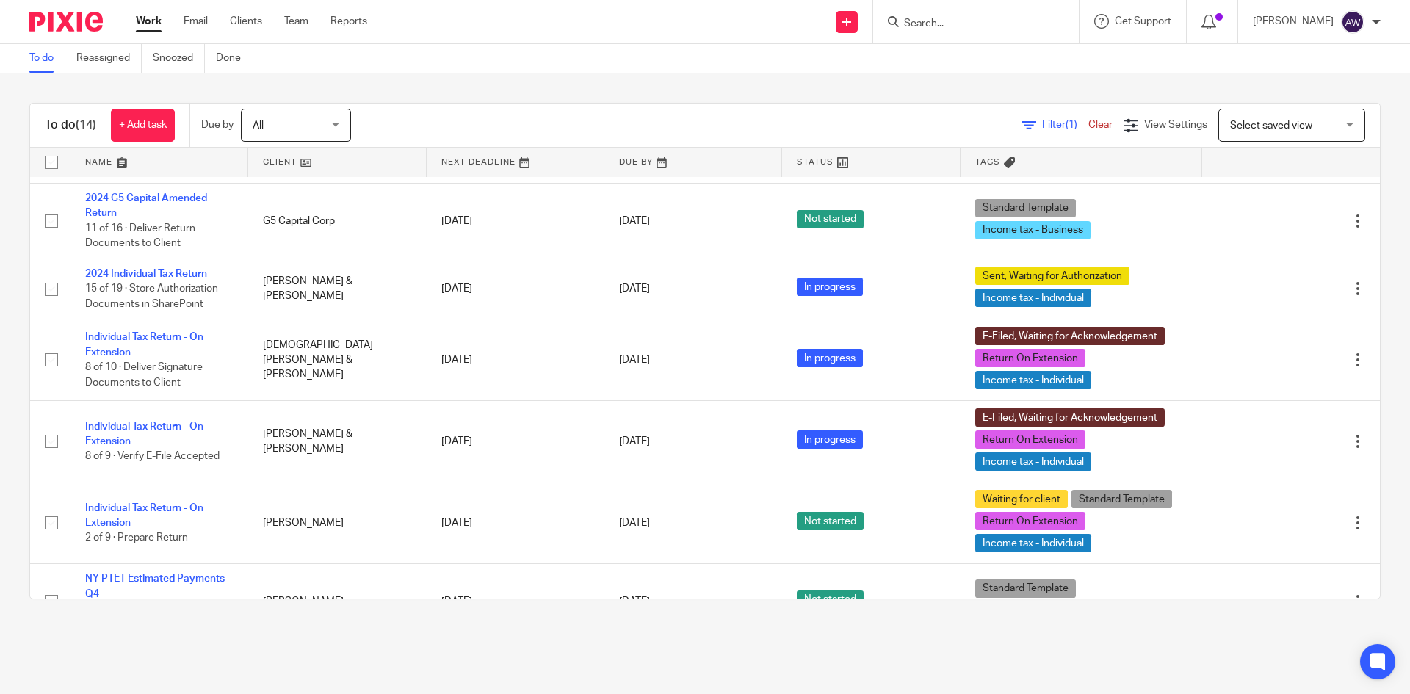
scroll to position [587, 0]
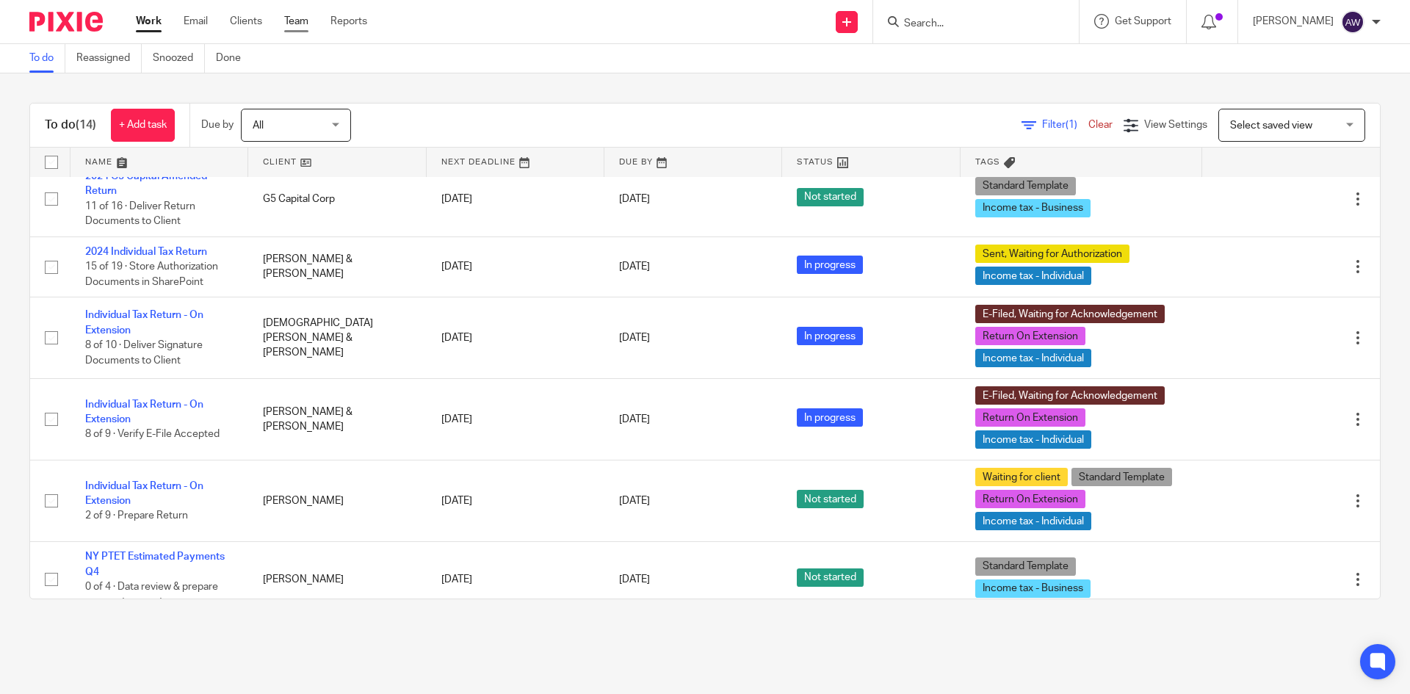
click at [294, 25] on link "Team" at bounding box center [296, 21] width 24 height 15
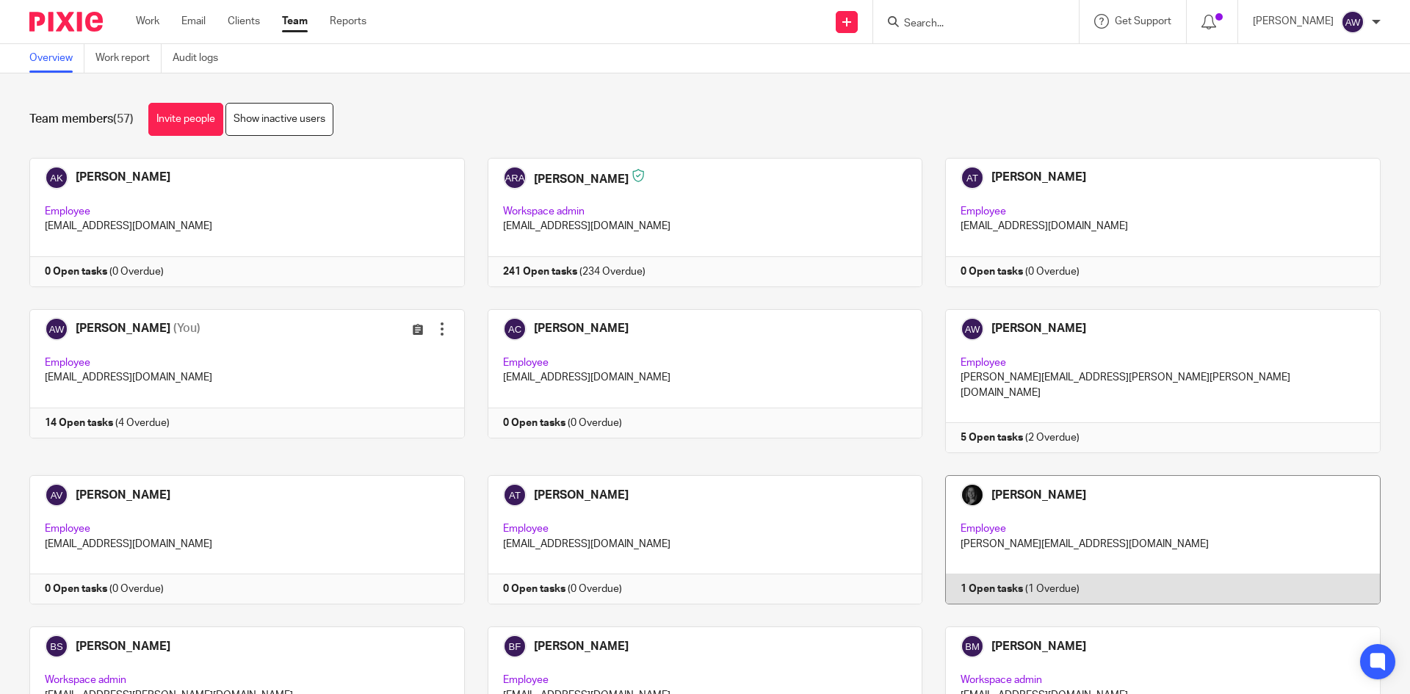
click at [1018, 516] on link at bounding box center [1151, 539] width 458 height 129
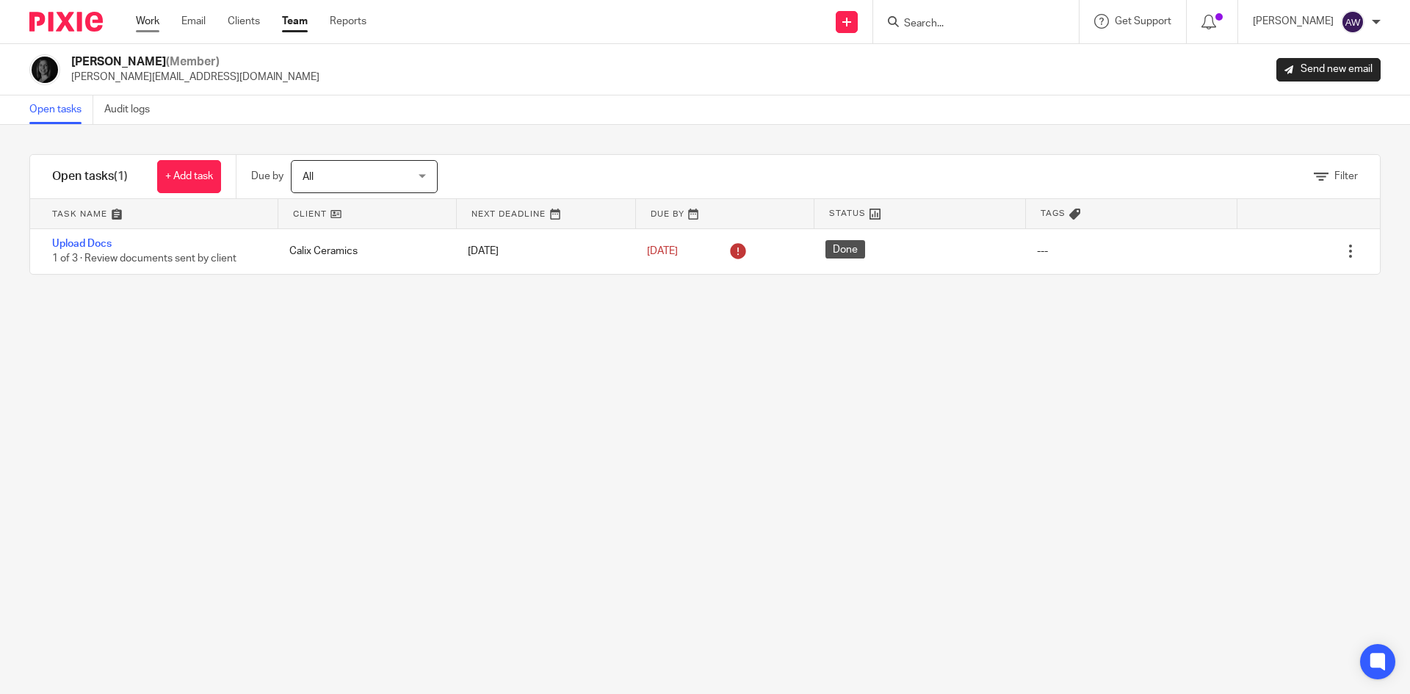
click at [151, 27] on link "Work" at bounding box center [147, 21] width 23 height 15
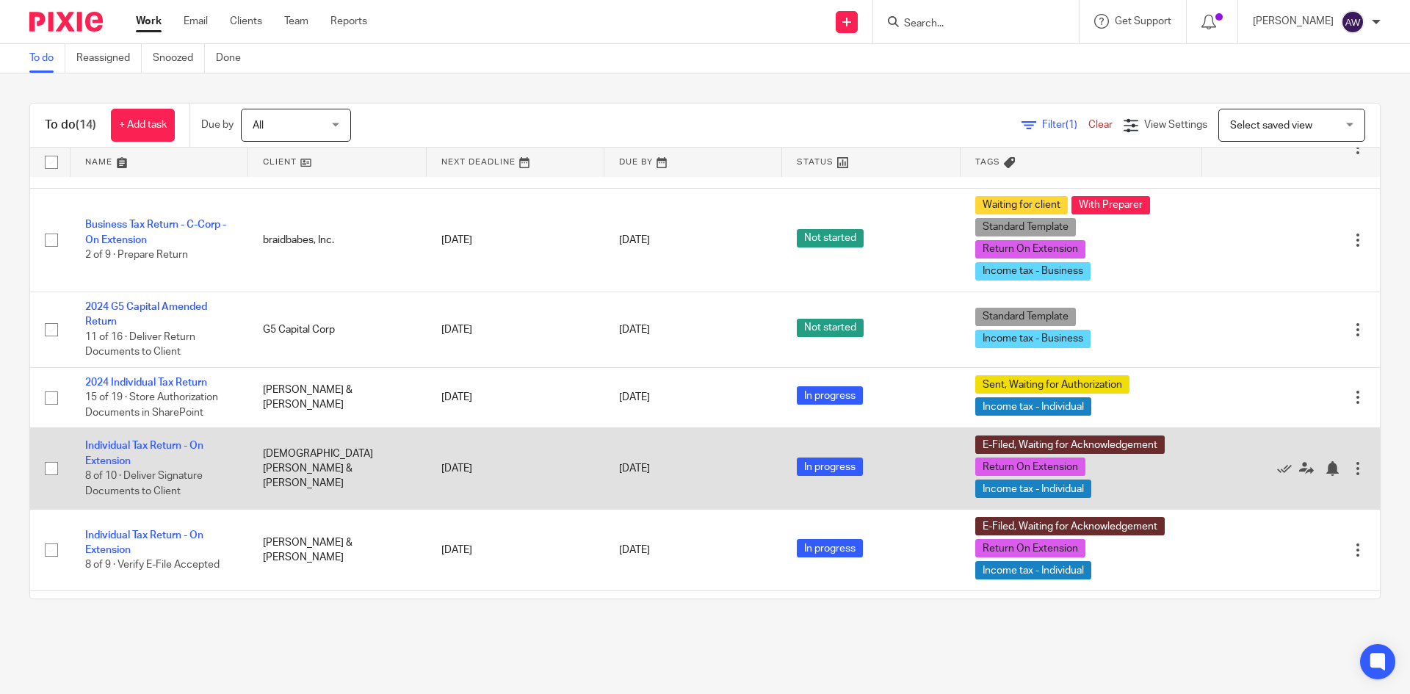
scroll to position [239, 0]
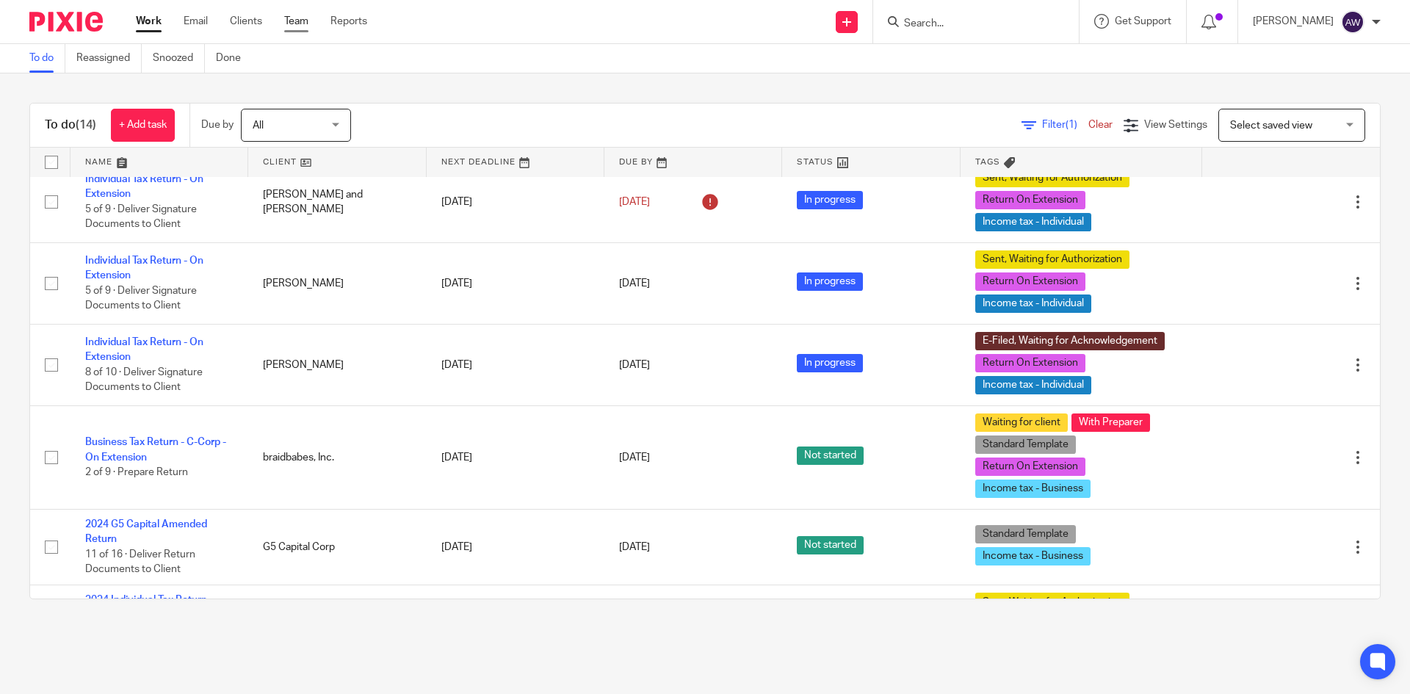
click at [303, 25] on link "Team" at bounding box center [296, 21] width 24 height 15
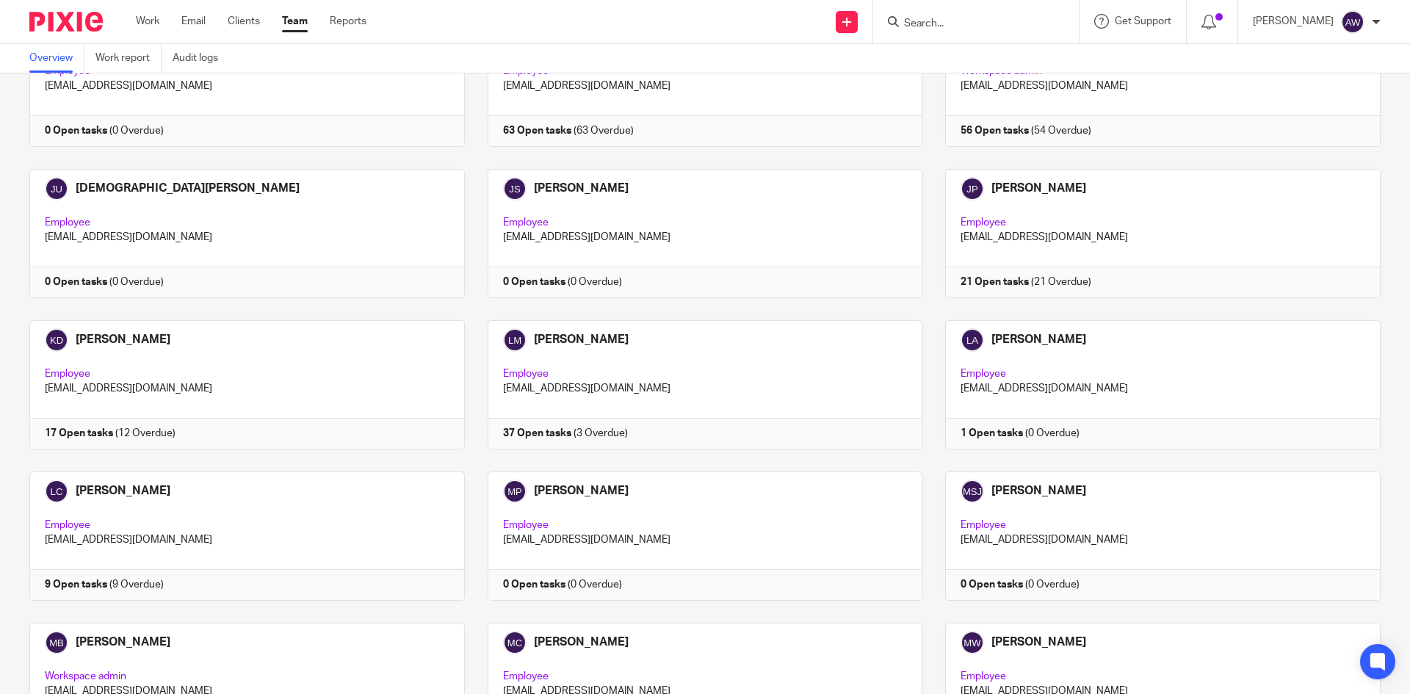
scroll to position [1395, 0]
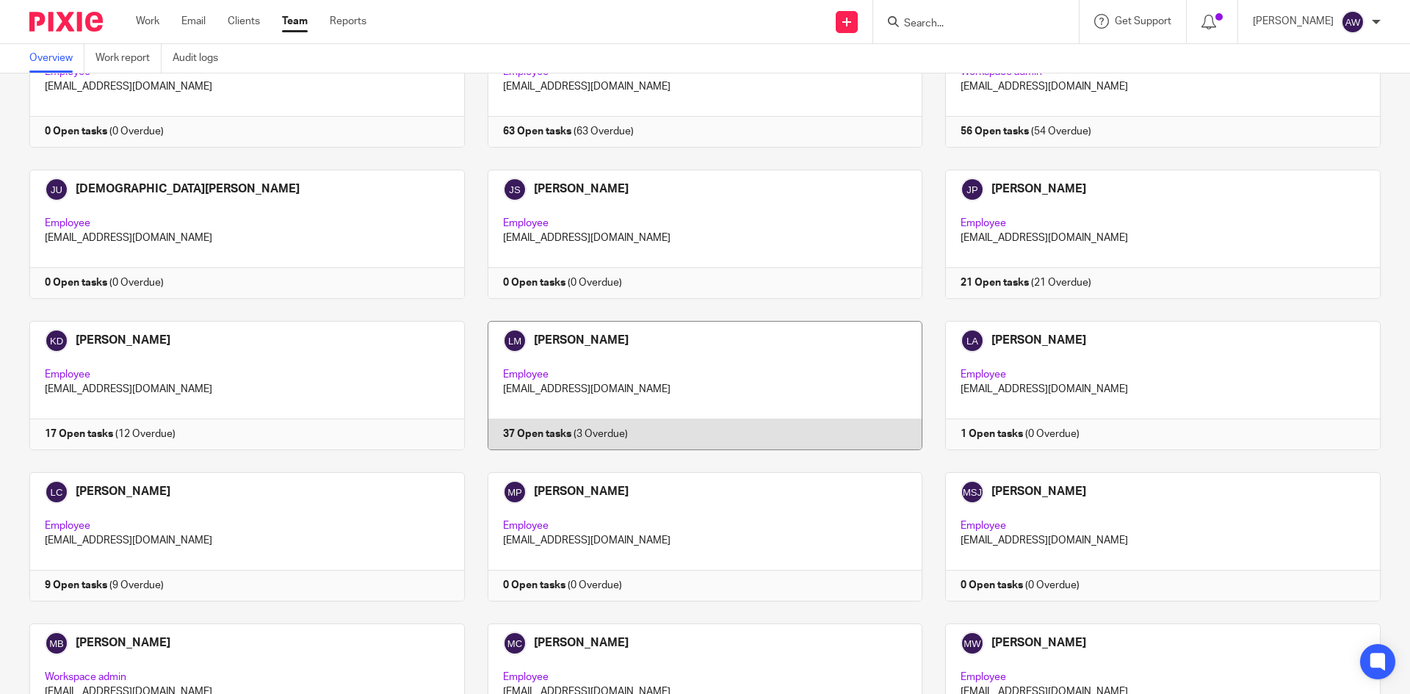
click at [682, 375] on link at bounding box center [694, 385] width 458 height 129
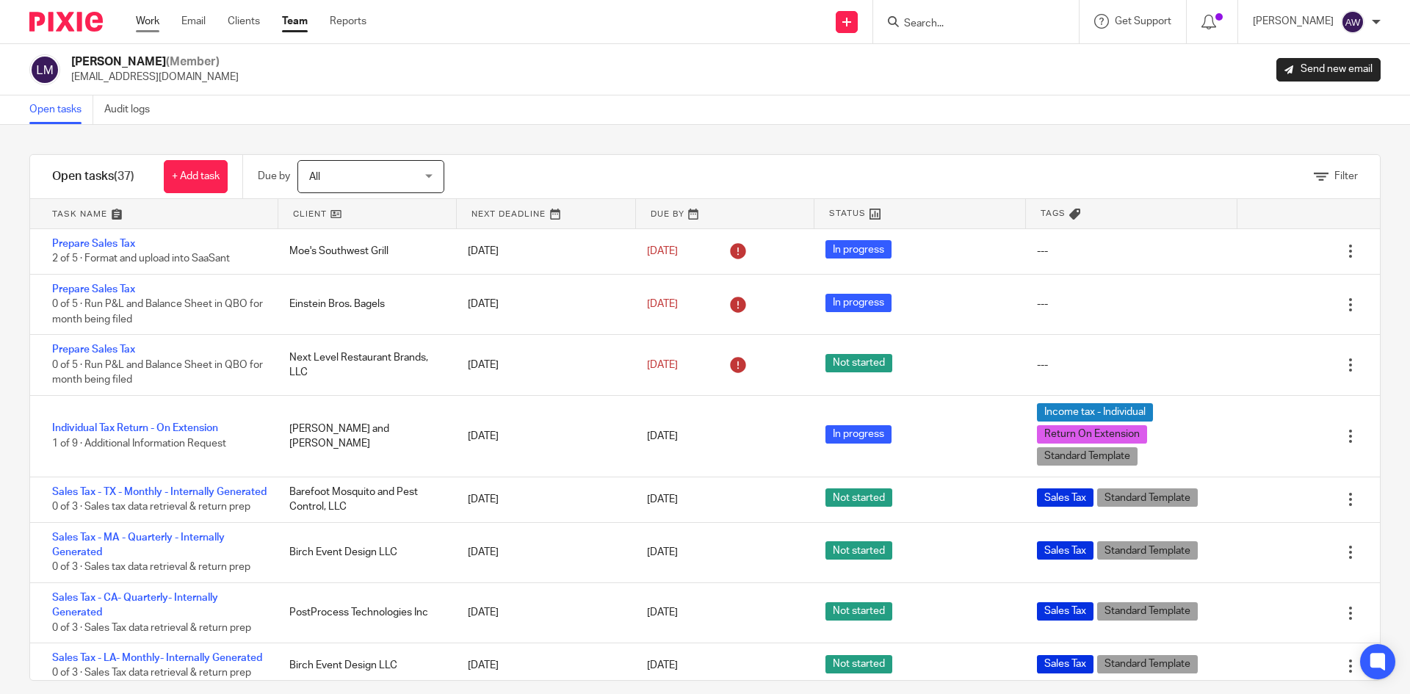
click at [155, 21] on link "Work" at bounding box center [147, 21] width 23 height 15
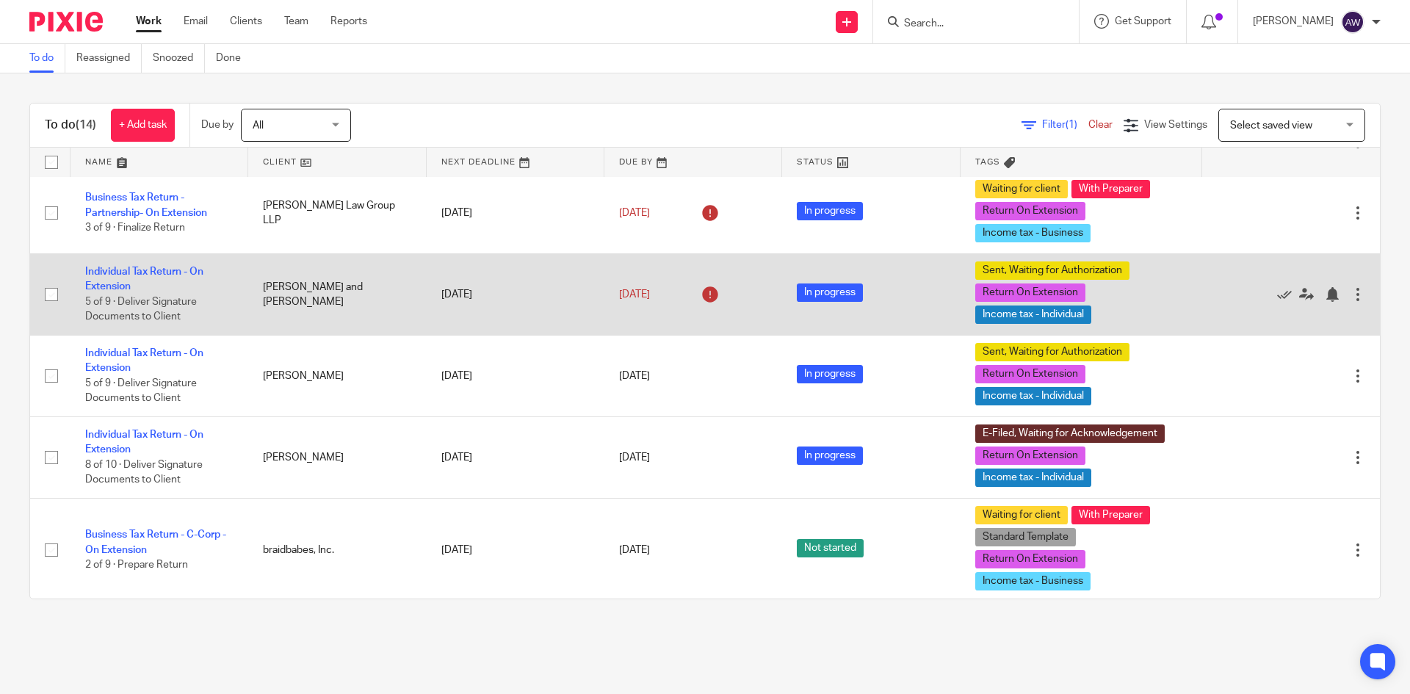
scroll to position [367, 0]
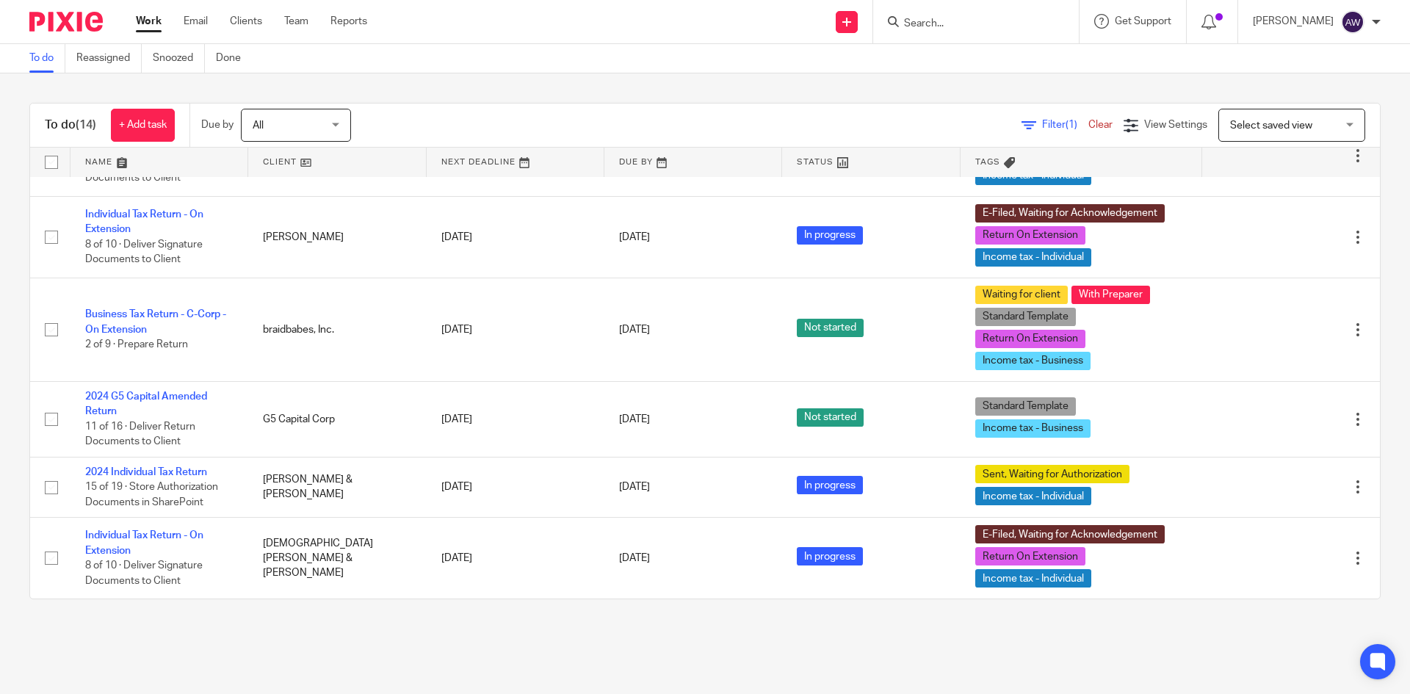
click at [944, 22] on input "Search" at bounding box center [968, 24] width 132 height 13
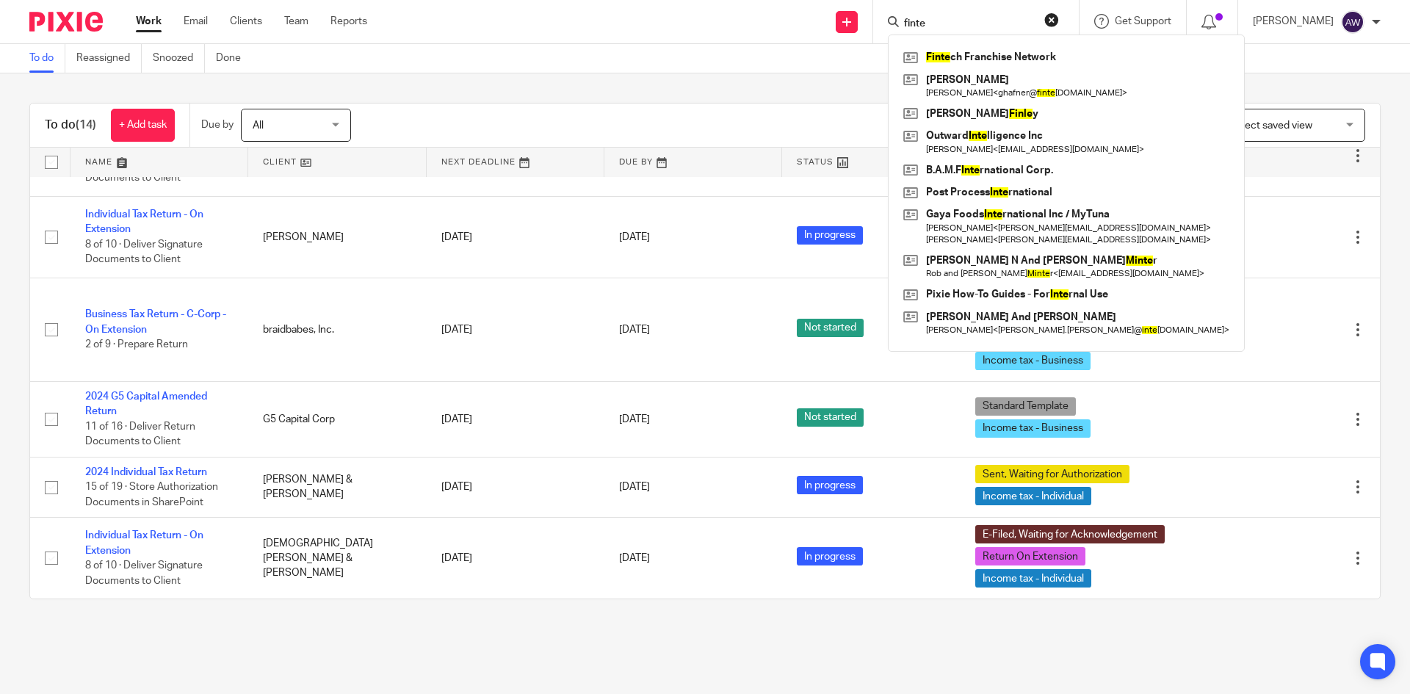
type input "finte"
click at [842, 81] on div "To do (14) + Add task Due by All All Today Tomorrow This week Next week This mo…" at bounding box center [705, 350] width 1410 height 555
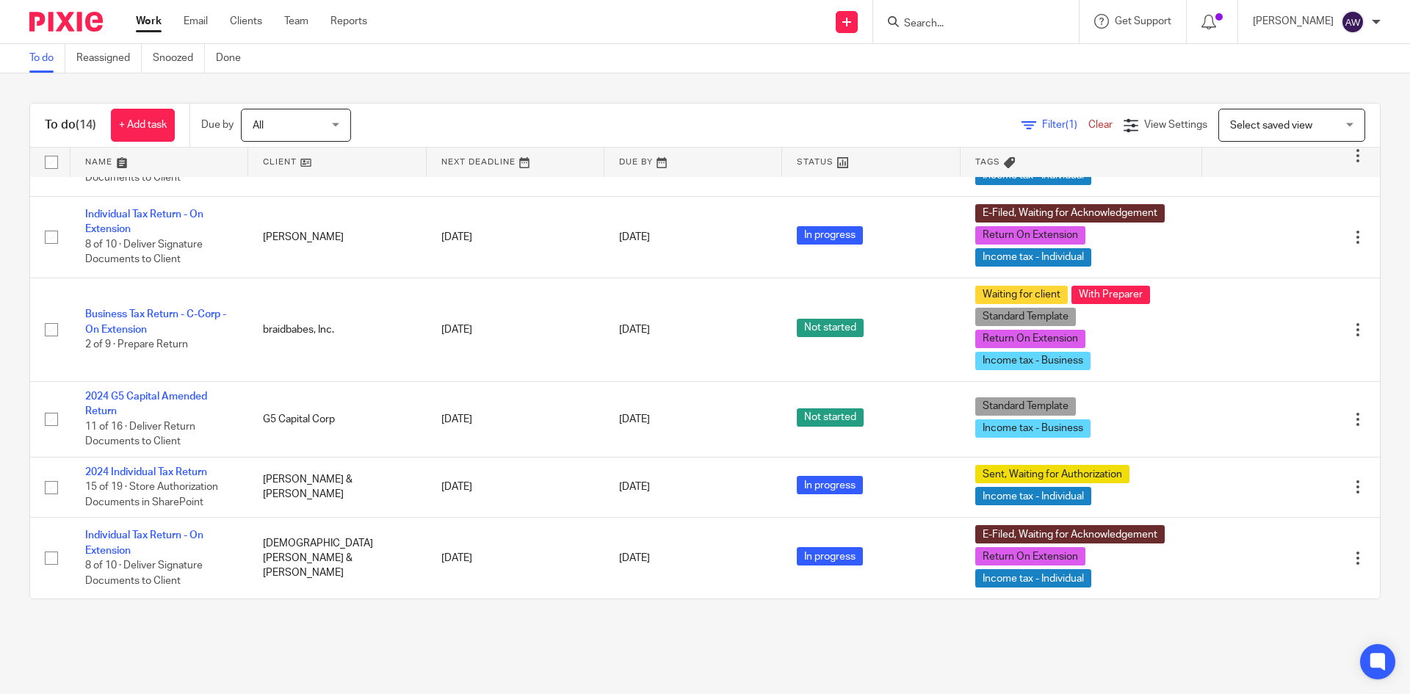
click at [928, 13] on form at bounding box center [980, 21] width 156 height 18
click at [936, 22] on input "Search" at bounding box center [968, 24] width 132 height 13
type input "kinsame"
click at [972, 48] on link at bounding box center [1024, 63] width 248 height 34
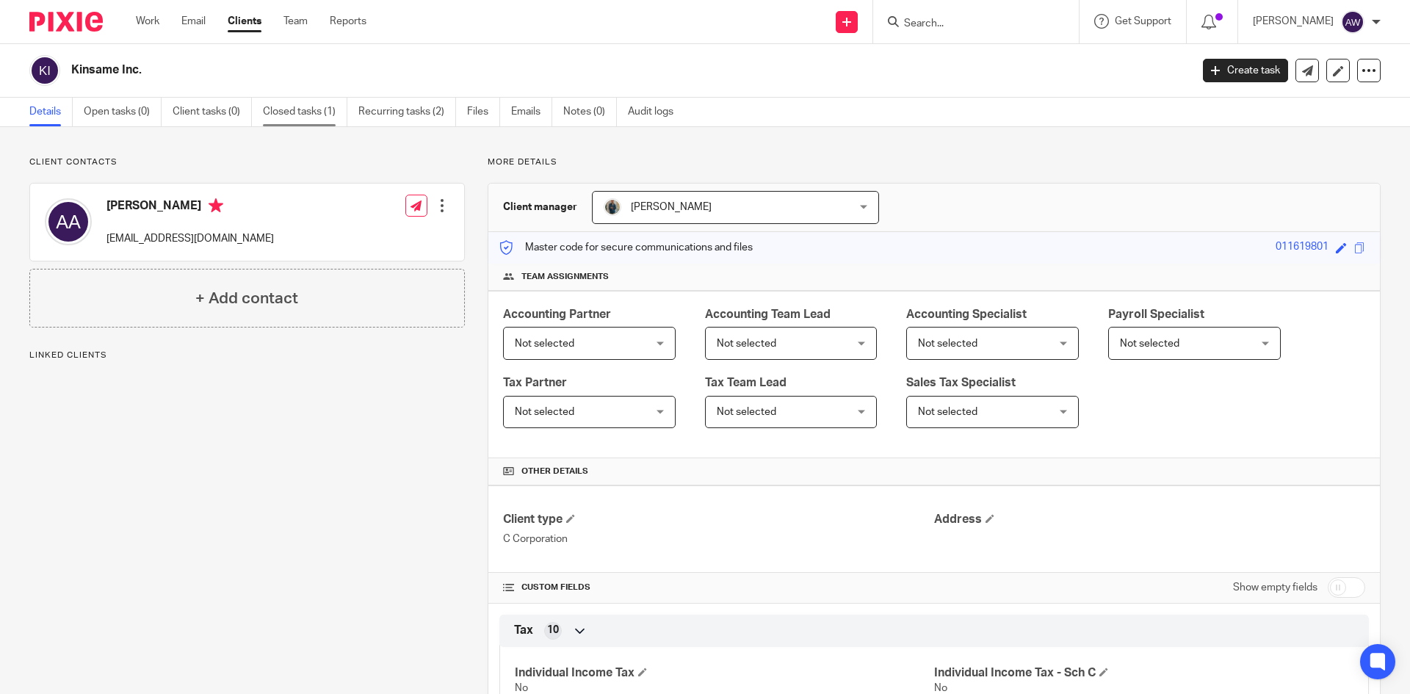
click at [328, 118] on link "Closed tasks (1)" at bounding box center [305, 112] width 84 height 29
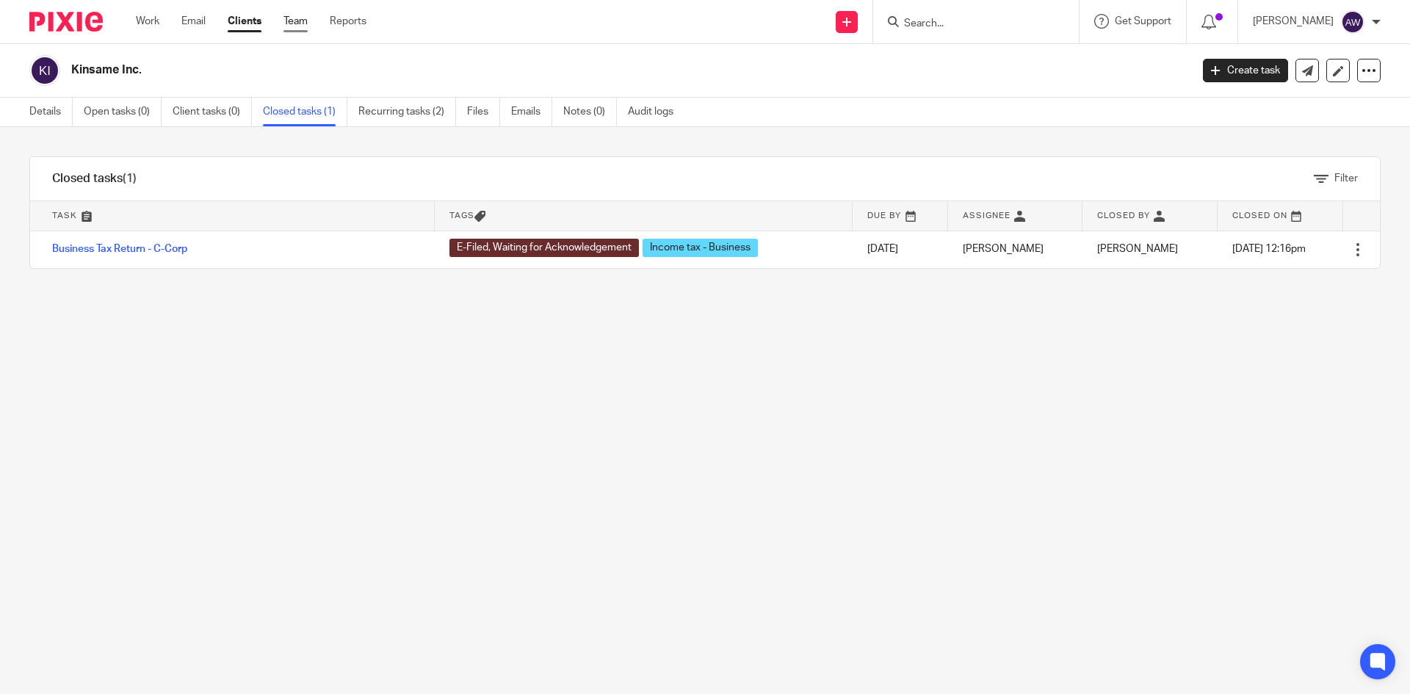
click at [300, 14] on link "Team" at bounding box center [295, 21] width 24 height 15
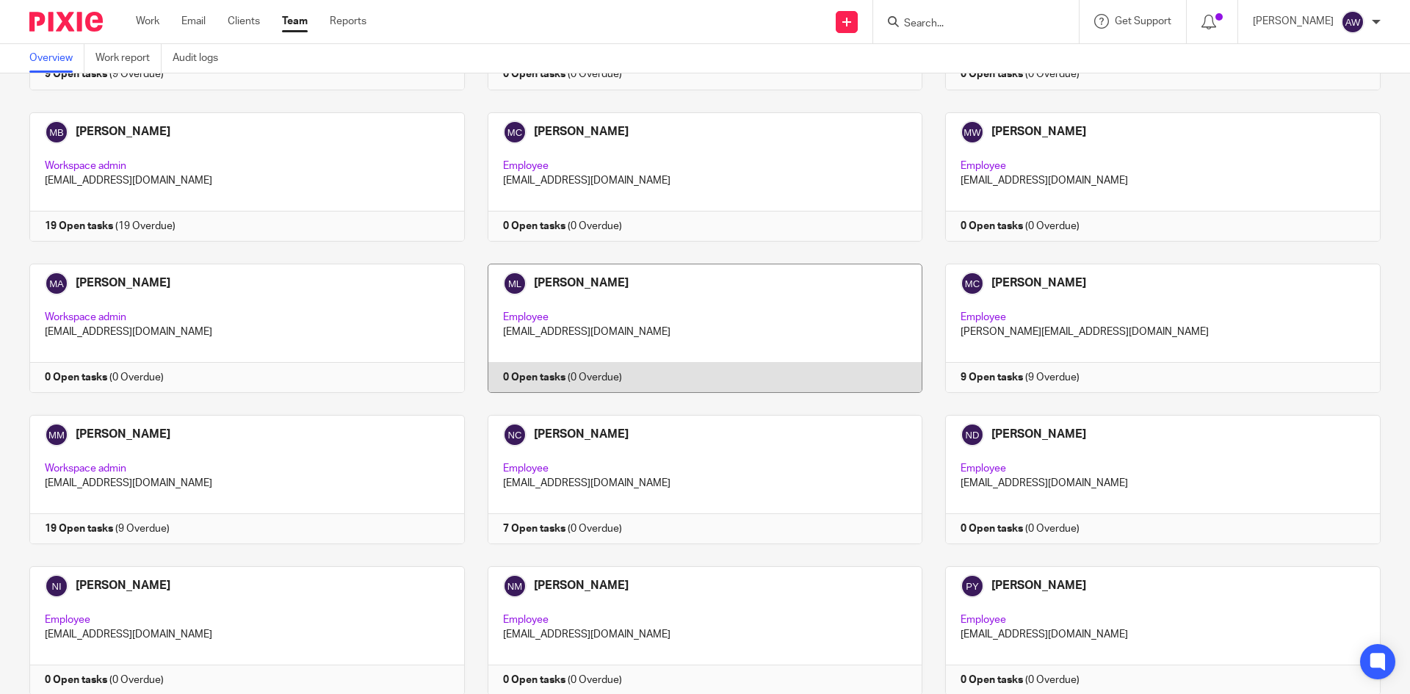
scroll to position [1909, 0]
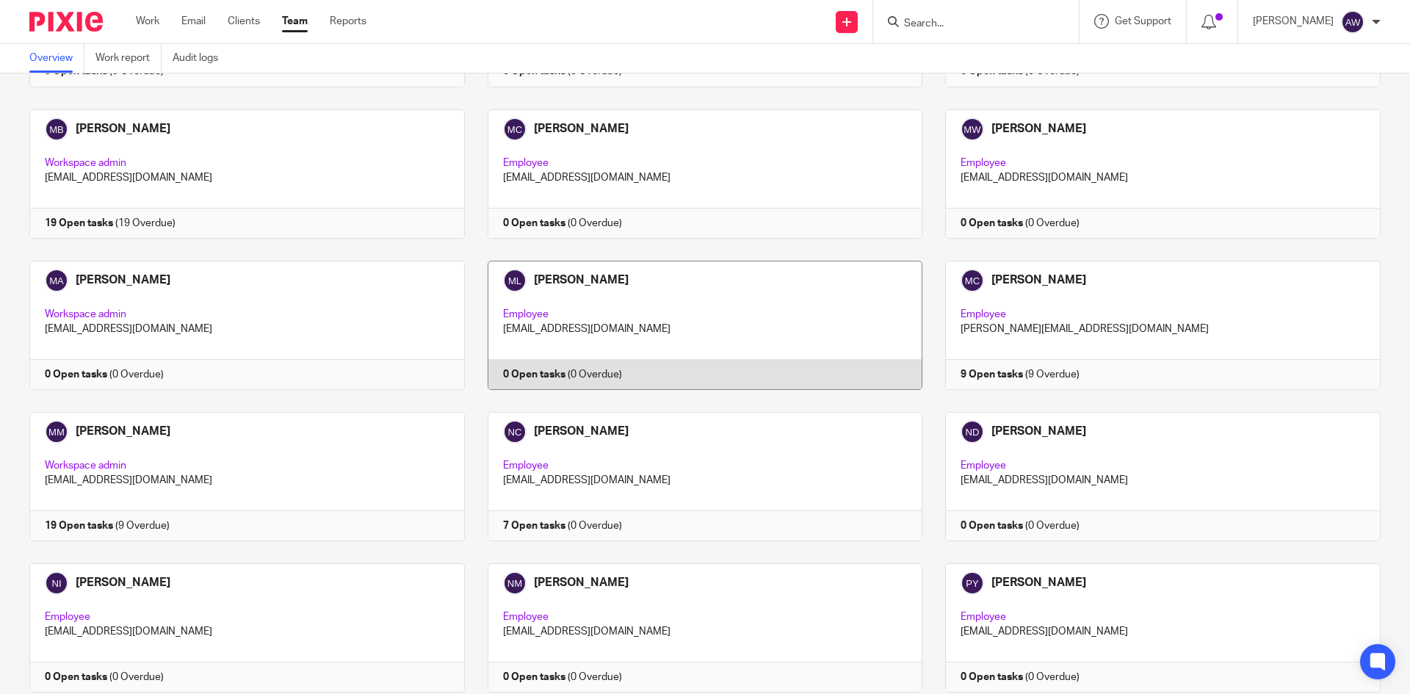
click at [629, 454] on link at bounding box center [694, 476] width 458 height 129
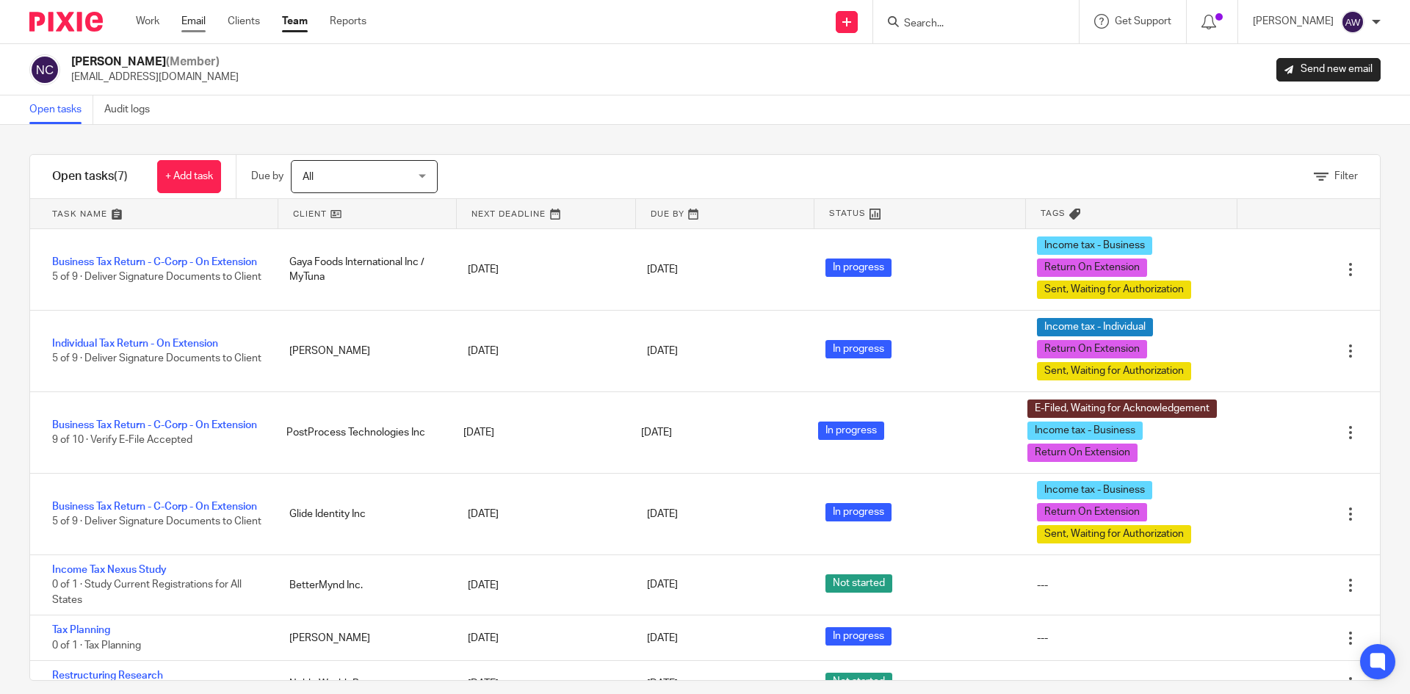
click at [191, 18] on link "Email" at bounding box center [193, 21] width 24 height 15
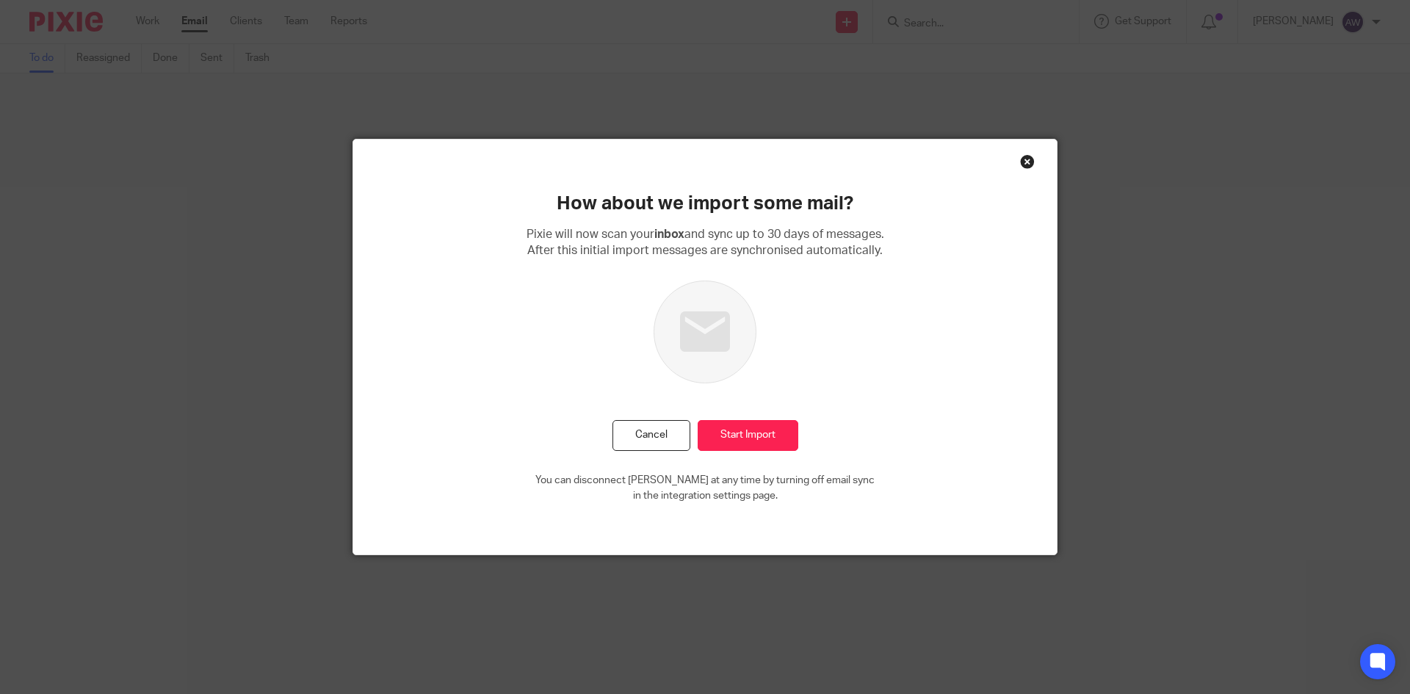
click at [1024, 162] on div "Close this dialog window" at bounding box center [1027, 161] width 15 height 15
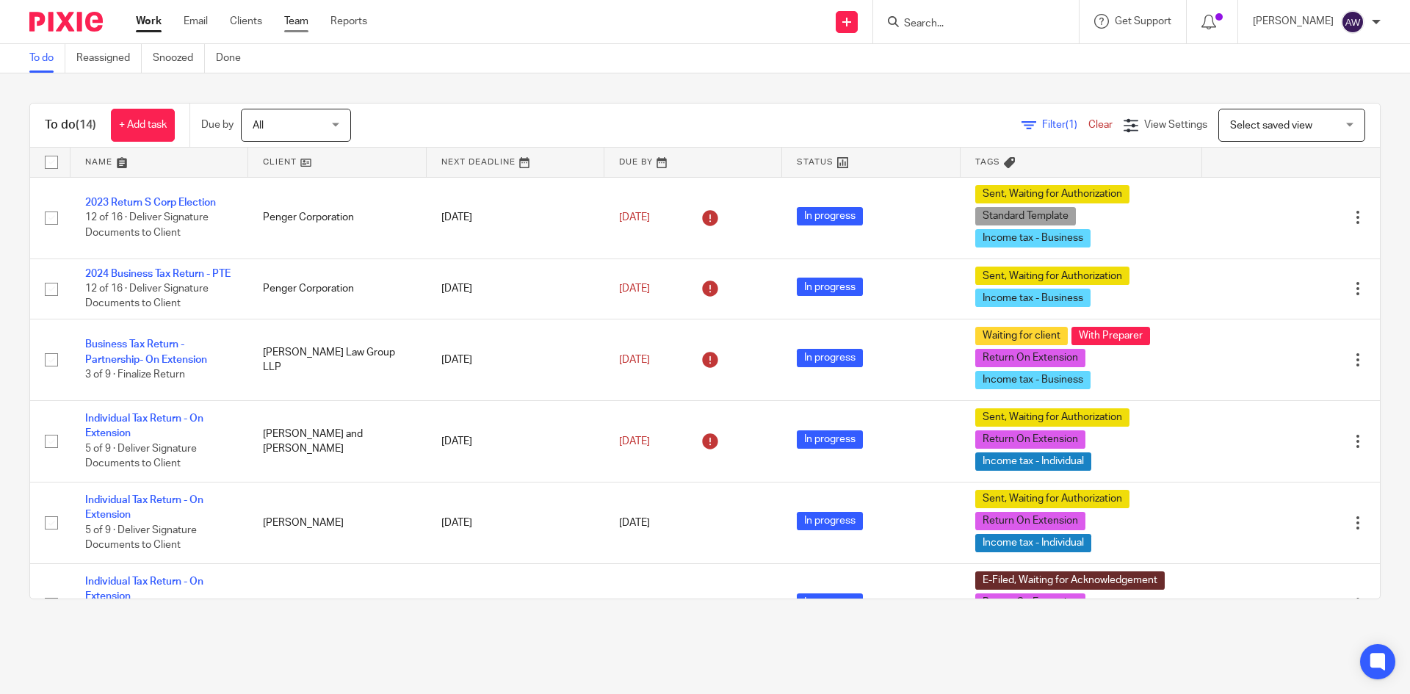
click at [305, 21] on link "Team" at bounding box center [296, 21] width 24 height 15
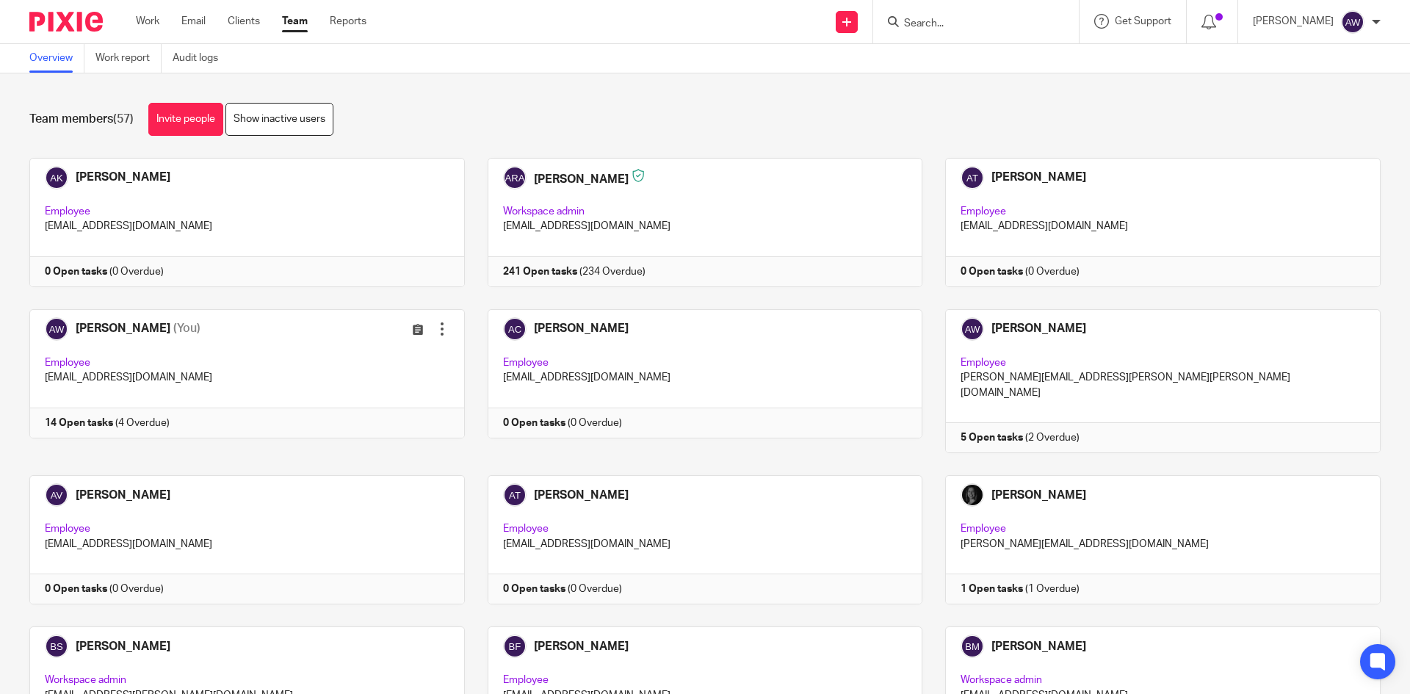
click at [947, 20] on input "Search" at bounding box center [968, 24] width 132 height 13
type input "kinsame"
click at [1048, 65] on link at bounding box center [1024, 63] width 248 height 34
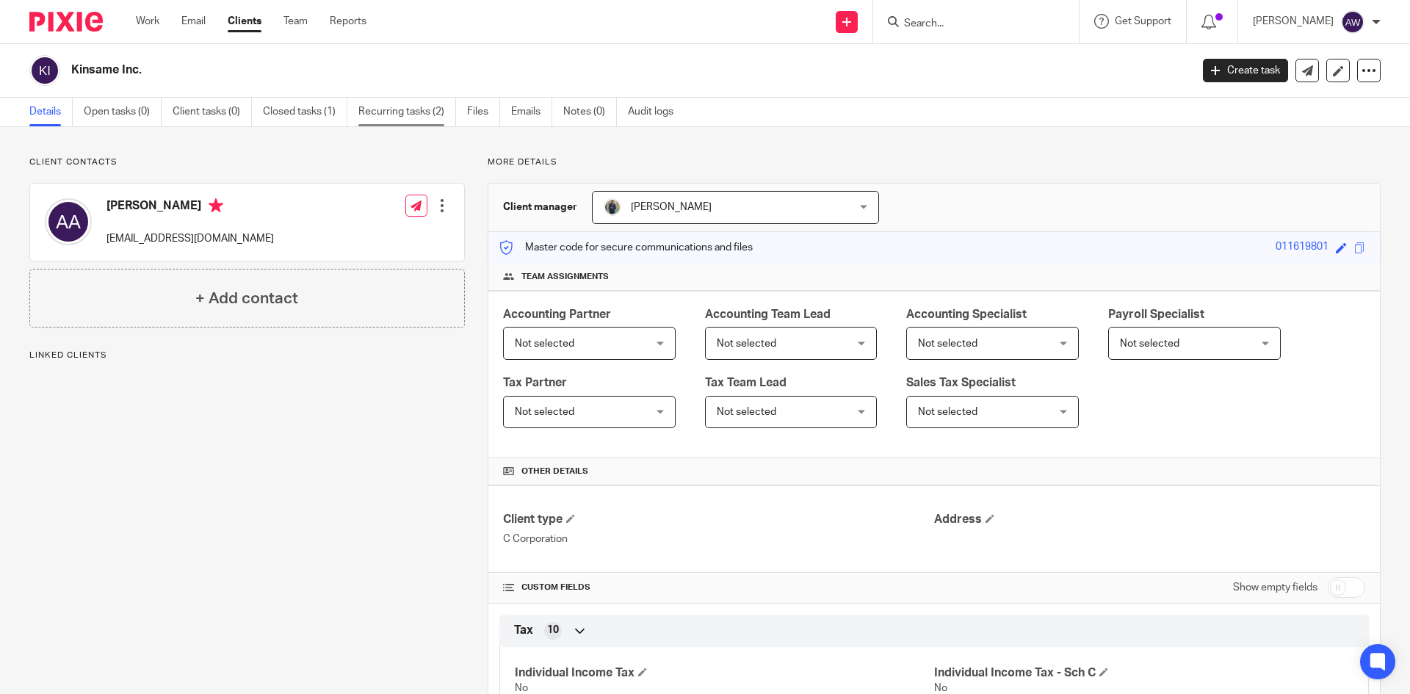
click at [412, 117] on link "Recurring tasks (2)" at bounding box center [407, 112] width 98 height 29
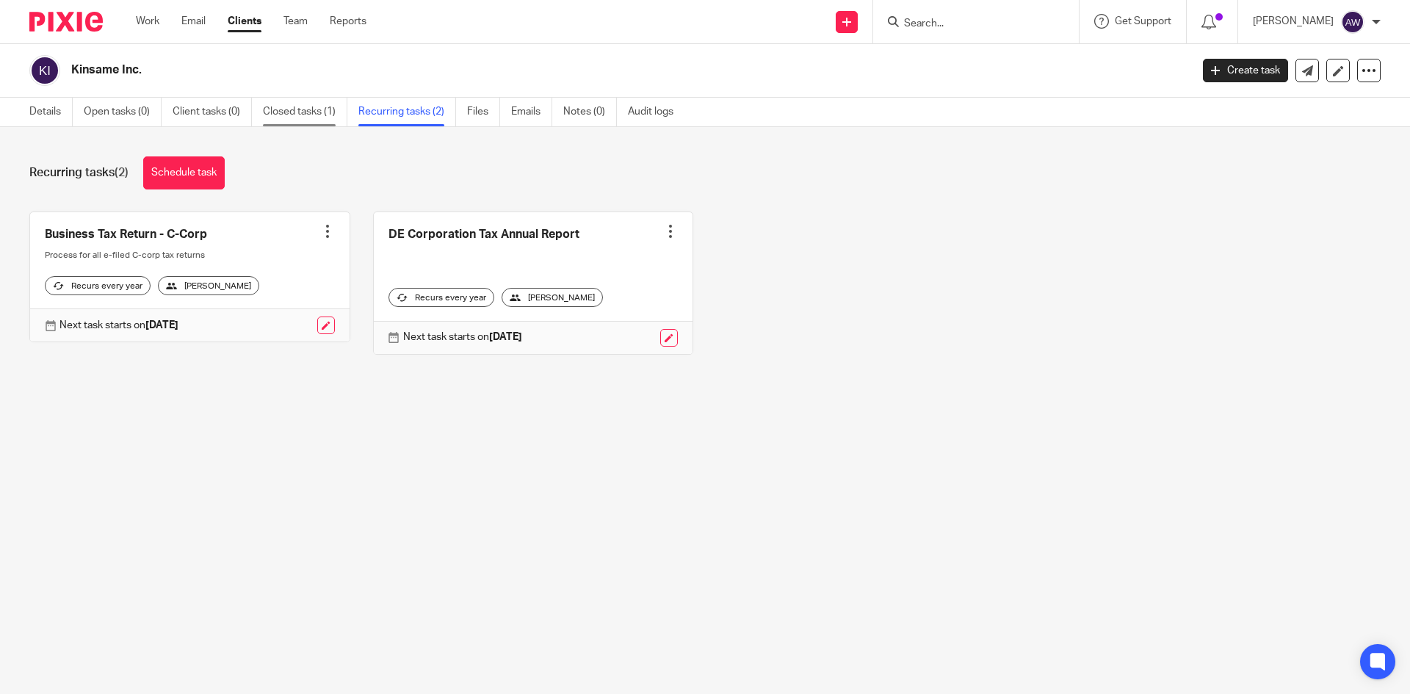
click at [322, 122] on link "Closed tasks (1)" at bounding box center [305, 112] width 84 height 29
click at [321, 110] on link "Closed tasks (1)" at bounding box center [305, 112] width 84 height 29
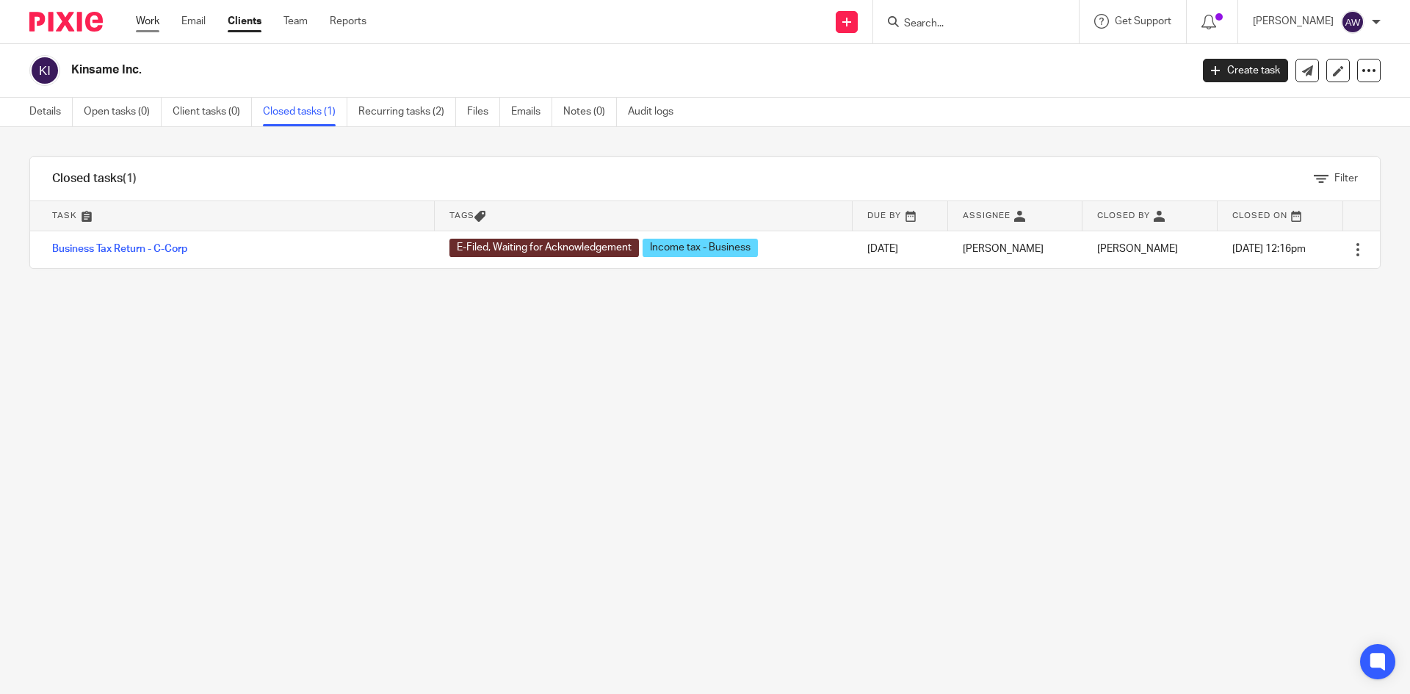
click at [146, 20] on link "Work" at bounding box center [147, 21] width 23 height 15
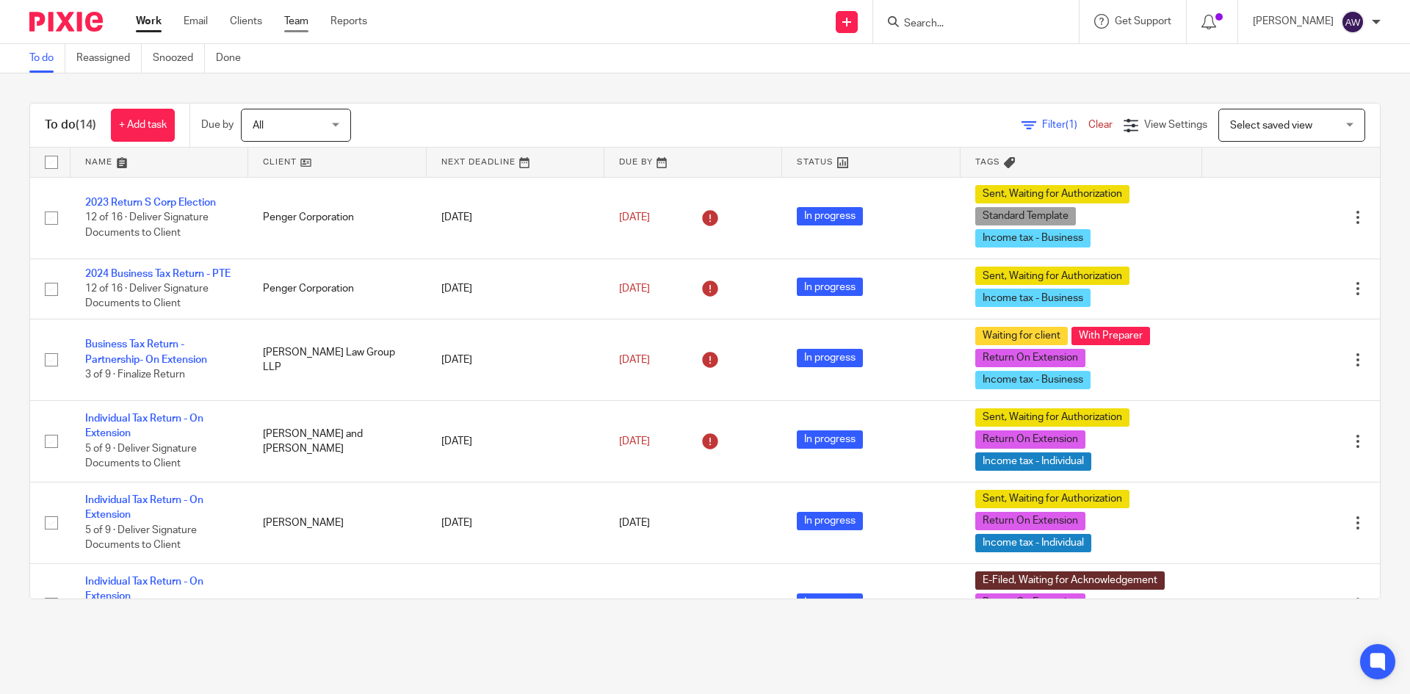
click at [299, 23] on link "Team" at bounding box center [296, 21] width 24 height 15
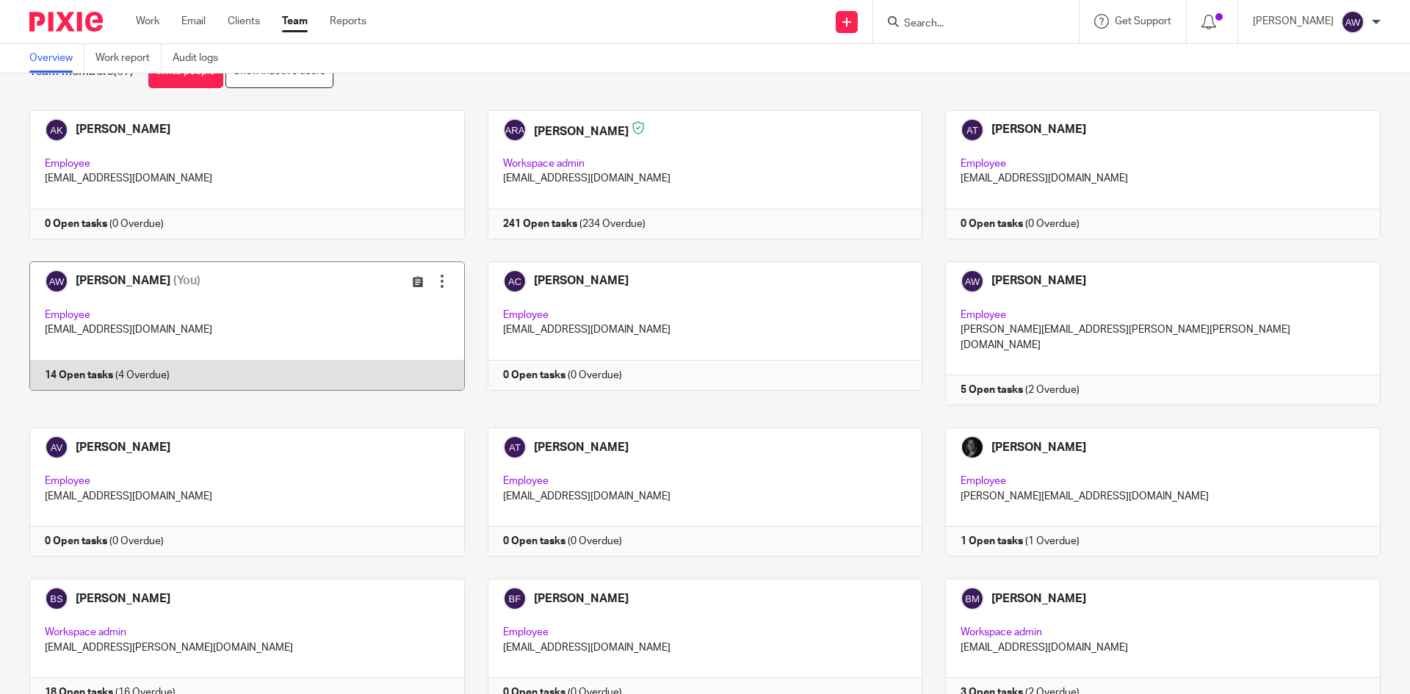
scroll to position [147, 0]
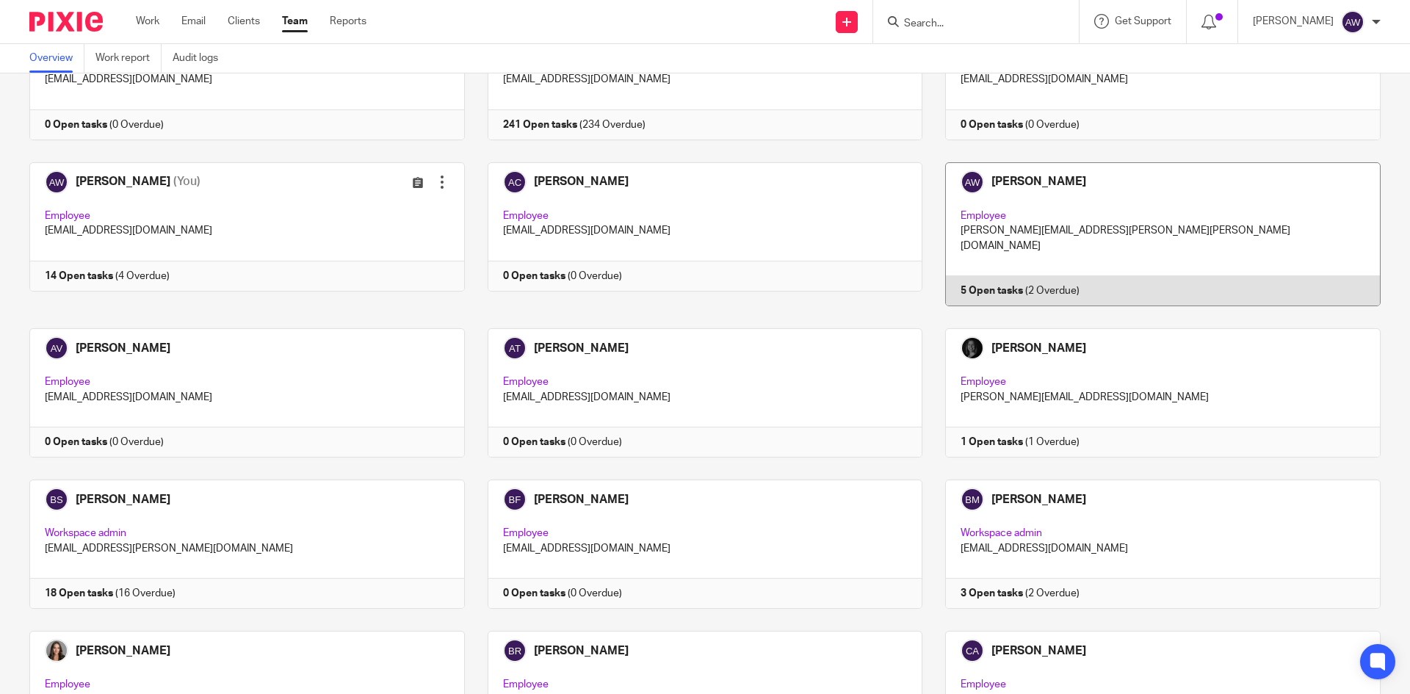
click at [1021, 244] on link at bounding box center [1151, 234] width 458 height 144
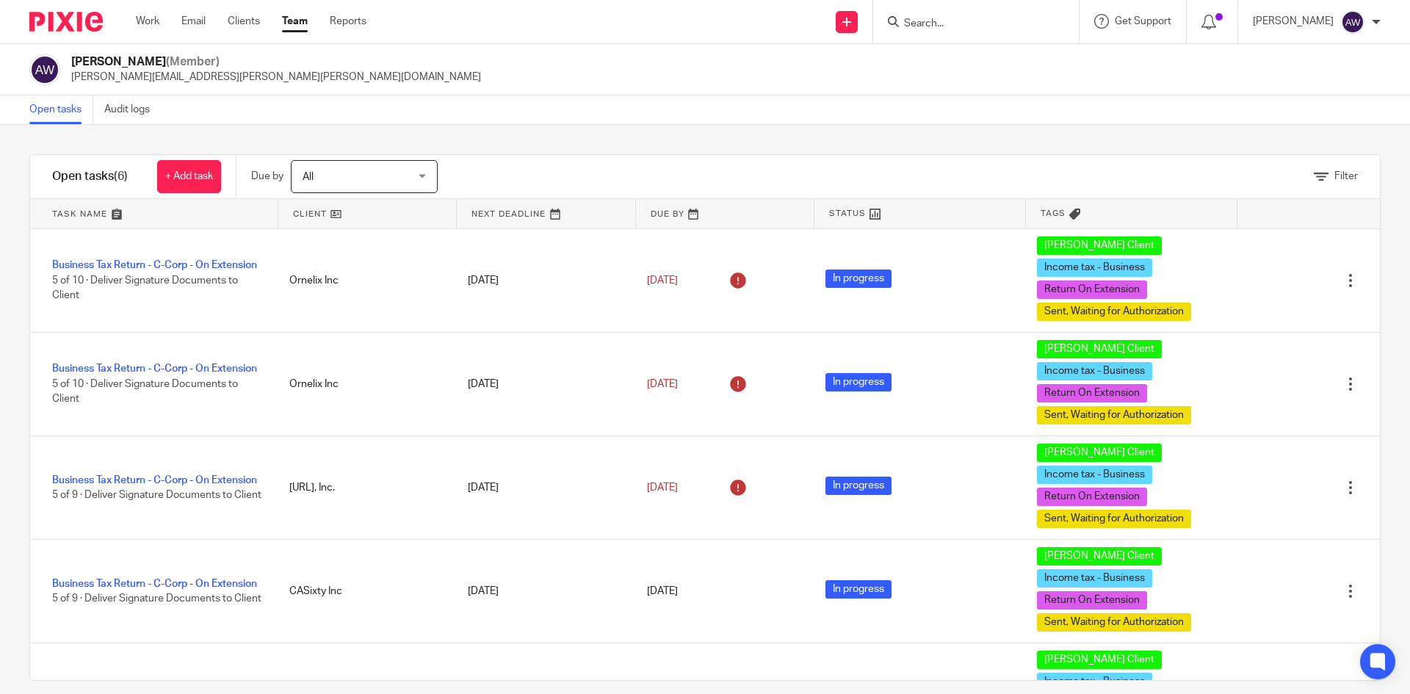
click at [147, 30] on div "Work Email Clients Team Reports Work Email Clients Team Reports Settings" at bounding box center [254, 21] width 267 height 43
click at [168, 11] on div "Work Email Clients Team Reports Work Email Clients Team Reports Settings" at bounding box center [254, 21] width 267 height 43
click at [156, 18] on link "Work" at bounding box center [147, 21] width 23 height 15
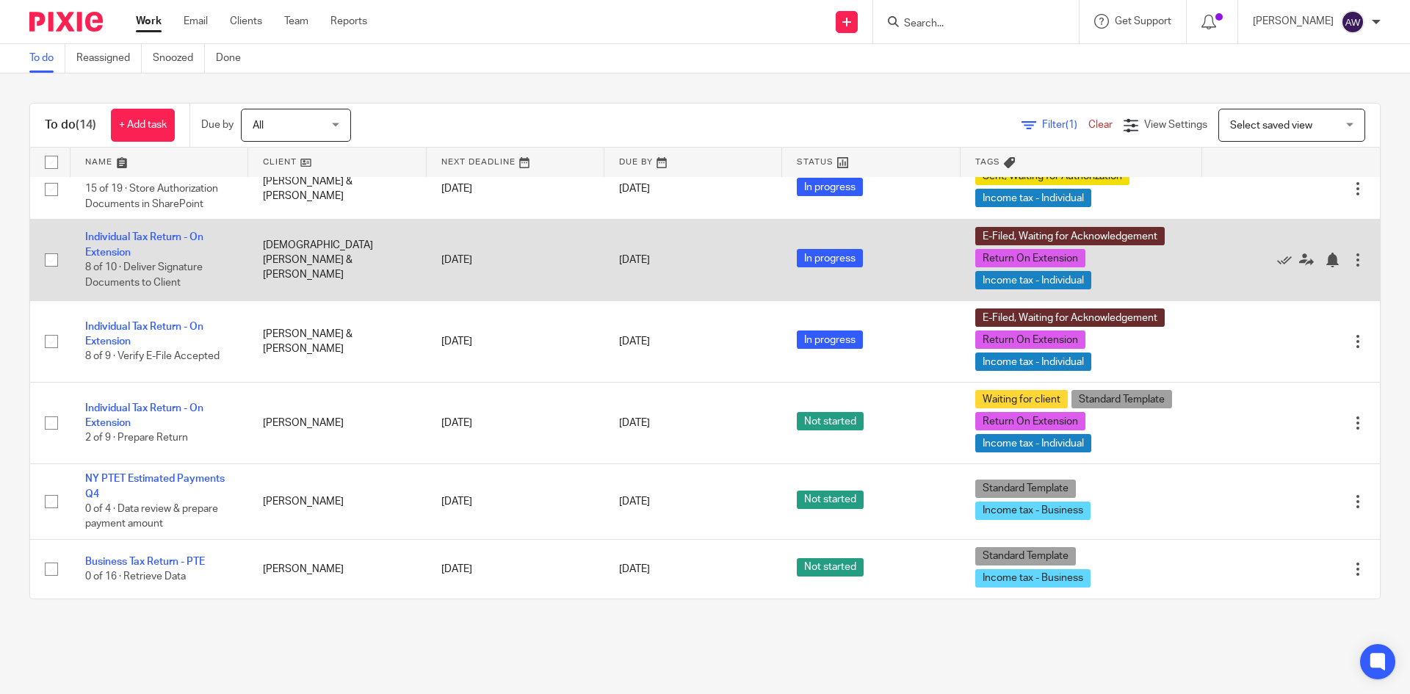
scroll to position [460, 0]
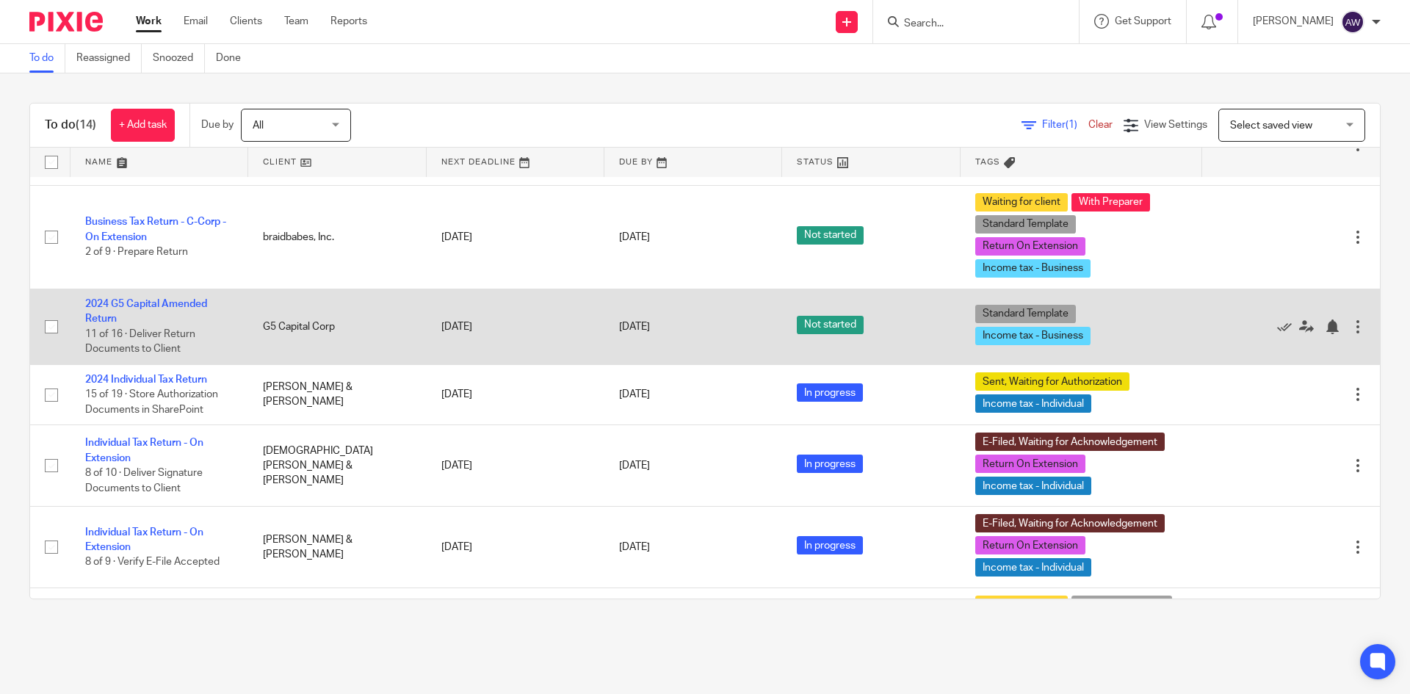
click at [143, 313] on td "2024 G5 Capital Amended Return 11 of 16 · Deliver Return Documents to Client" at bounding box center [159, 327] width 178 height 76
click at [127, 325] on td "2024 G5 Capital Amended Return 11 of 16 · Deliver Return Documents to Client" at bounding box center [159, 327] width 178 height 76
click at [133, 319] on link "2024 G5 Capital Amended Return" at bounding box center [146, 311] width 122 height 25
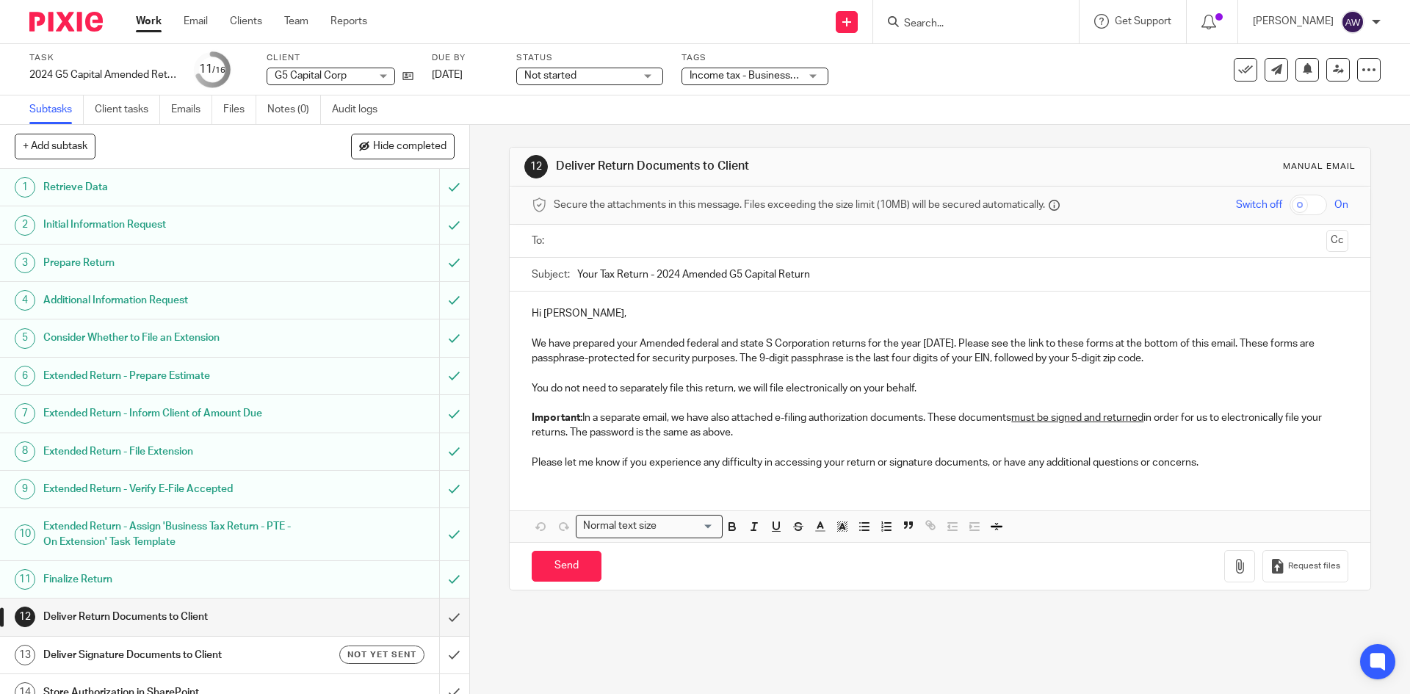
drag, startPoint x: 704, startPoint y: 386, endPoint x: 717, endPoint y: 383, distance: 12.7
click at [704, 386] on p "You do not need to separately file this return, we will file electronically on …" at bounding box center [940, 388] width 816 height 15
click at [737, 386] on p "You do not need to separately file this return, we will file electronically on …" at bounding box center [940, 388] width 816 height 15
click at [955, 392] on p "You do not need to separately file this return, we will file electronically on …" at bounding box center [940, 388] width 816 height 15
click at [732, 385] on p "You do not need to separately file this return, we will file electronically on …" at bounding box center [940, 388] width 816 height 15
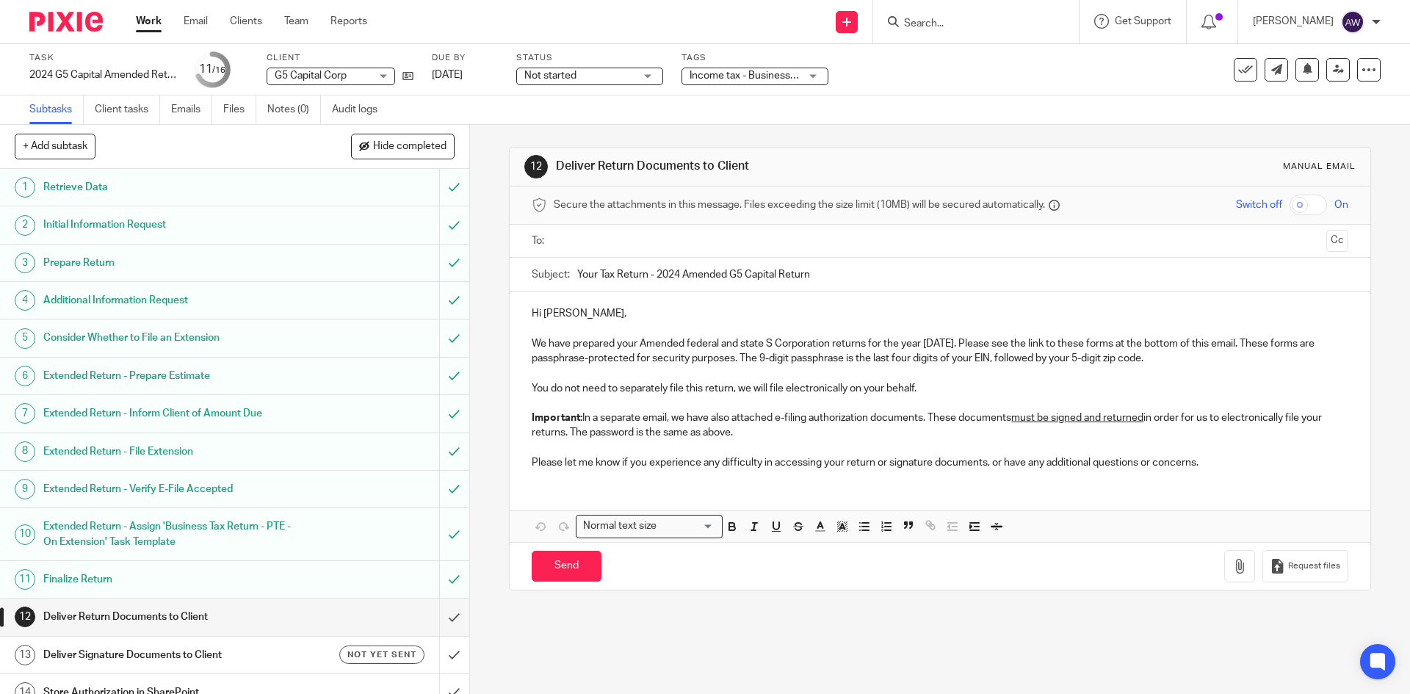
click at [701, 385] on p "You do not need to separately file this return, we will file electronically on …" at bounding box center [940, 388] width 816 height 15
click at [745, 391] on p "You do not need to separately file this return, we will file electronically on …" at bounding box center [940, 388] width 816 height 15
click at [917, 392] on p "You do not need to separately file this return, we will file electronically on …" at bounding box center [940, 388] width 816 height 15
click at [621, 388] on p "You do not need to separately file this return, we will file electronically on …" at bounding box center [940, 388] width 816 height 15
click at [618, 390] on p "You do not need to separately file this return, we will file electronically on …" at bounding box center [940, 388] width 816 height 15
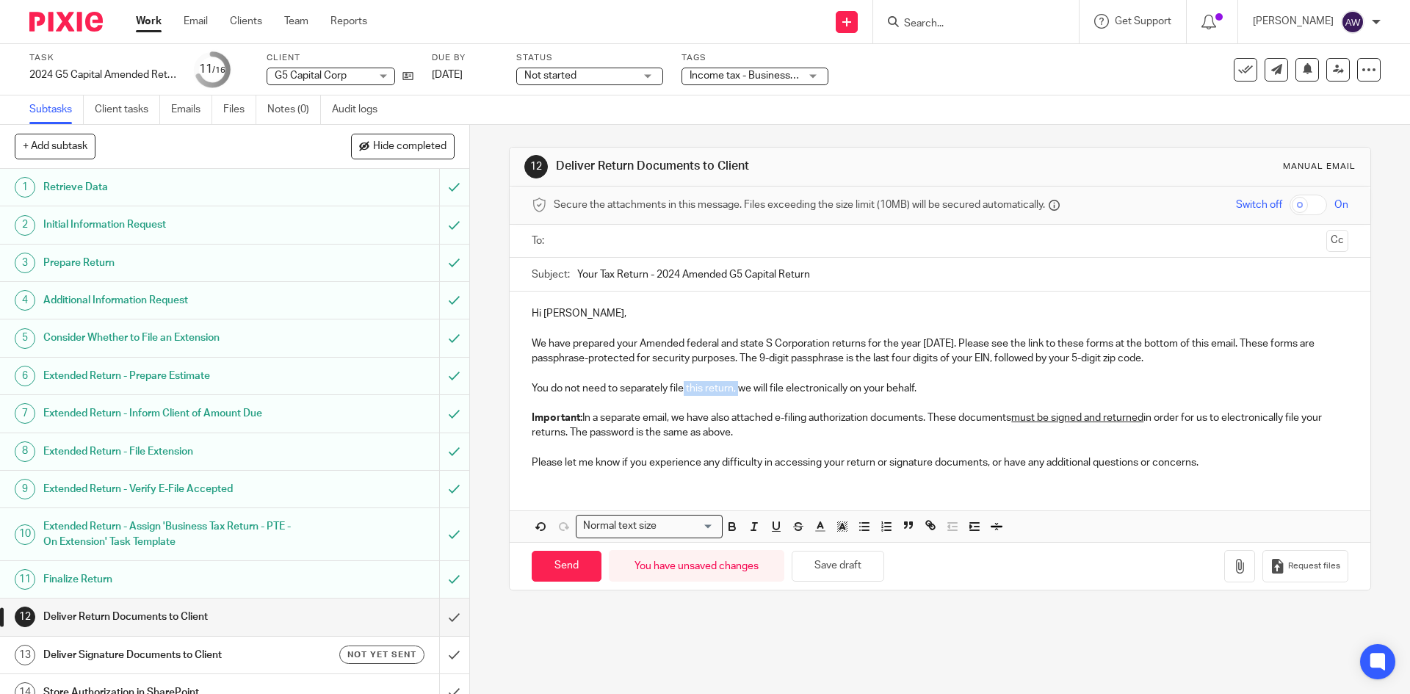
drag, startPoint x: 681, startPoint y: 386, endPoint x: 735, endPoint y: 381, distance: 54.5
click at [735, 381] on p "You do not need to separately file this return, we will file electronically on …" at bounding box center [940, 388] width 816 height 15
click at [767, 388] on p "You do not need to separately file the federal return, we will file electronica…" at bounding box center [940, 388] width 816 height 15
drag, startPoint x: 878, startPoint y: 385, endPoint x: 925, endPoint y: 388, distance: 47.1
click at [925, 388] on p "You do not need to separately file the federal return, California, Georiga Iowa…" at bounding box center [940, 388] width 816 height 15
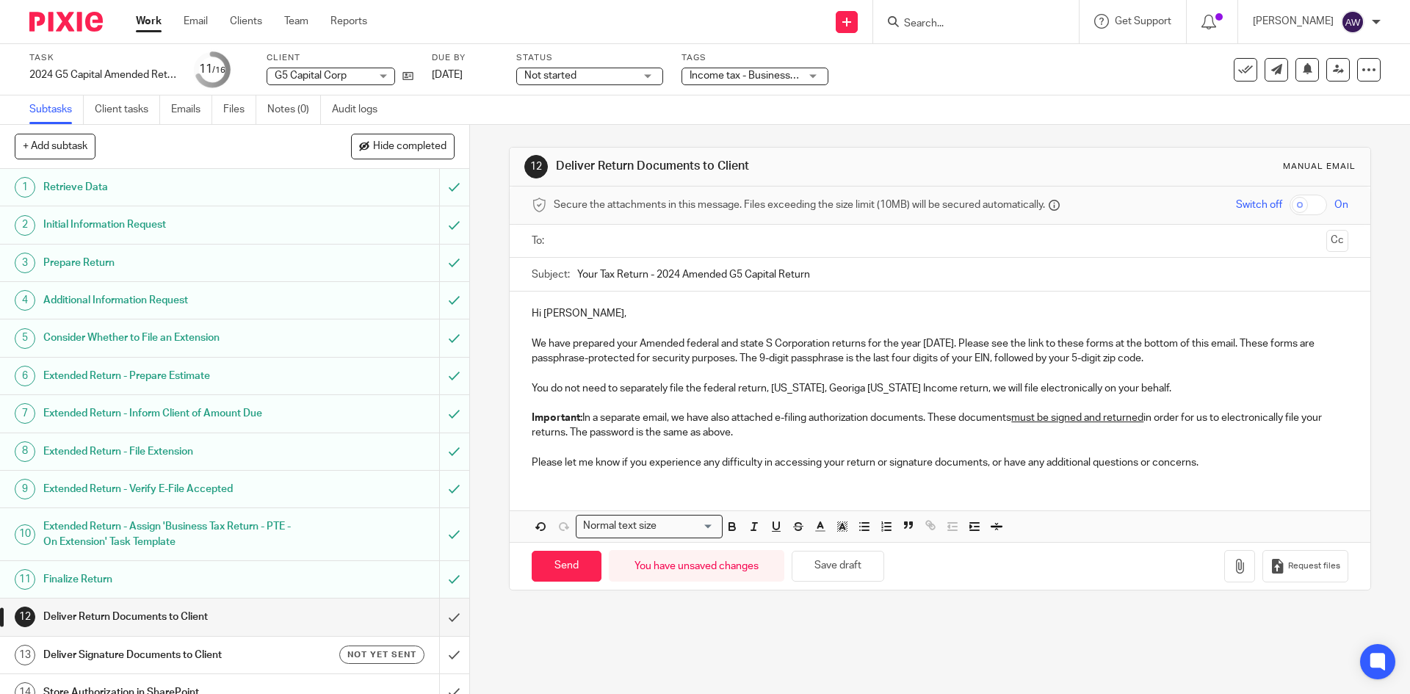
click at [948, 393] on p "You do not need to separately file the federal return, California, Georiga Iowa…" at bounding box center [940, 388] width 816 height 15
click at [949, 394] on p "You do not need to separately file the federal return, California, Georiga Iowa…" at bounding box center [940, 388] width 816 height 15
drag, startPoint x: 1163, startPoint y: 386, endPoint x: 1173, endPoint y: 386, distance: 9.6
click at [1164, 386] on p "You do not need to separately file the federal return, California, Georiga Iowa…" at bounding box center [940, 388] width 816 height 15
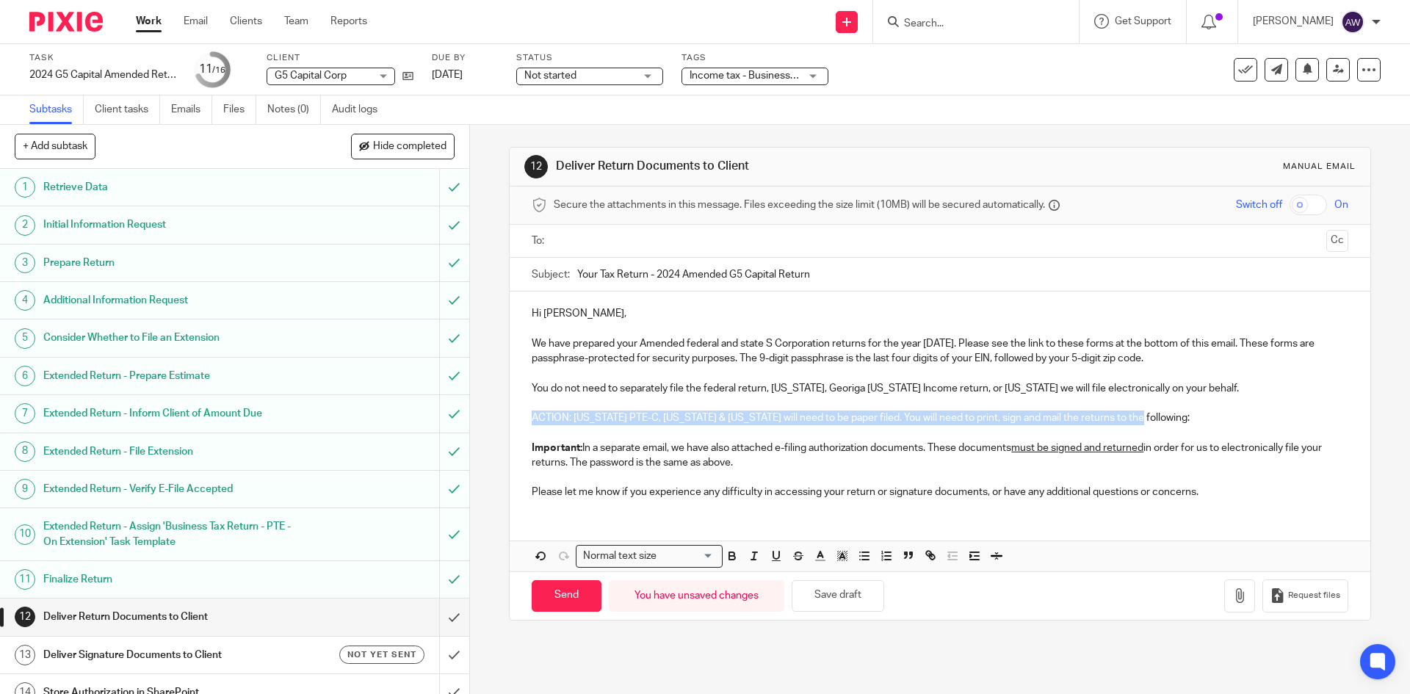
drag, startPoint x: 525, startPoint y: 416, endPoint x: 1134, endPoint y: 422, distance: 608.8
click at [1134, 422] on div "Hi Ronald, We have prepared your Amended federal and state S Corporation return…" at bounding box center [940, 401] width 860 height 219
click at [733, 555] on icon "button" at bounding box center [732, 555] width 13 height 13
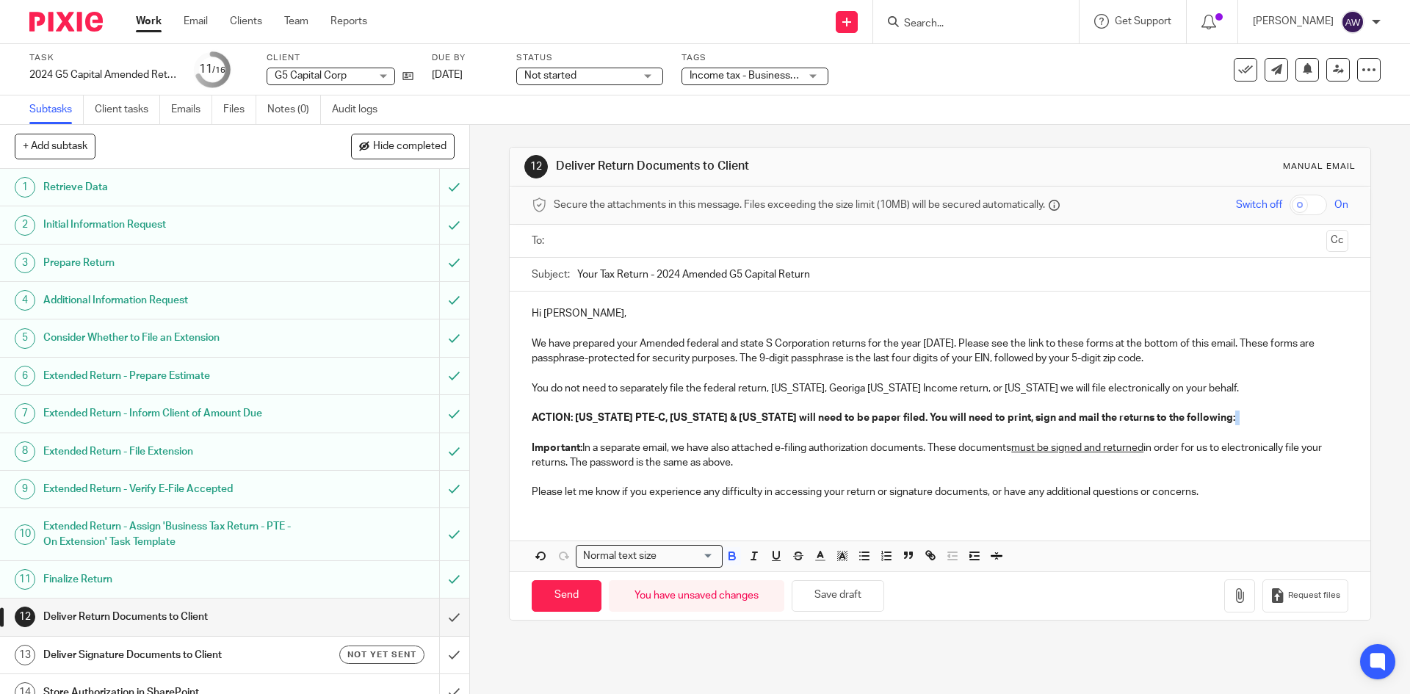
click at [1186, 412] on p "ACTION: Iowa PTE-C, Minnesota & Utah will need to be paper filed. You will need…" at bounding box center [940, 417] width 816 height 15
click at [1184, 418] on p "ACTION: Iowa PTE-C, Minnesota & Utah will need to be paper filed. You will need…" at bounding box center [940, 417] width 816 height 15
click at [837, 384] on p "You do not need to separately file the federal return, California, Georiga Iowa…" at bounding box center [940, 388] width 816 height 15
click at [1162, 413] on p "ACTION: Iowa PTE-C, Minnesota & Utah will need to be paper filed. You will need…" at bounding box center [940, 417] width 816 height 15
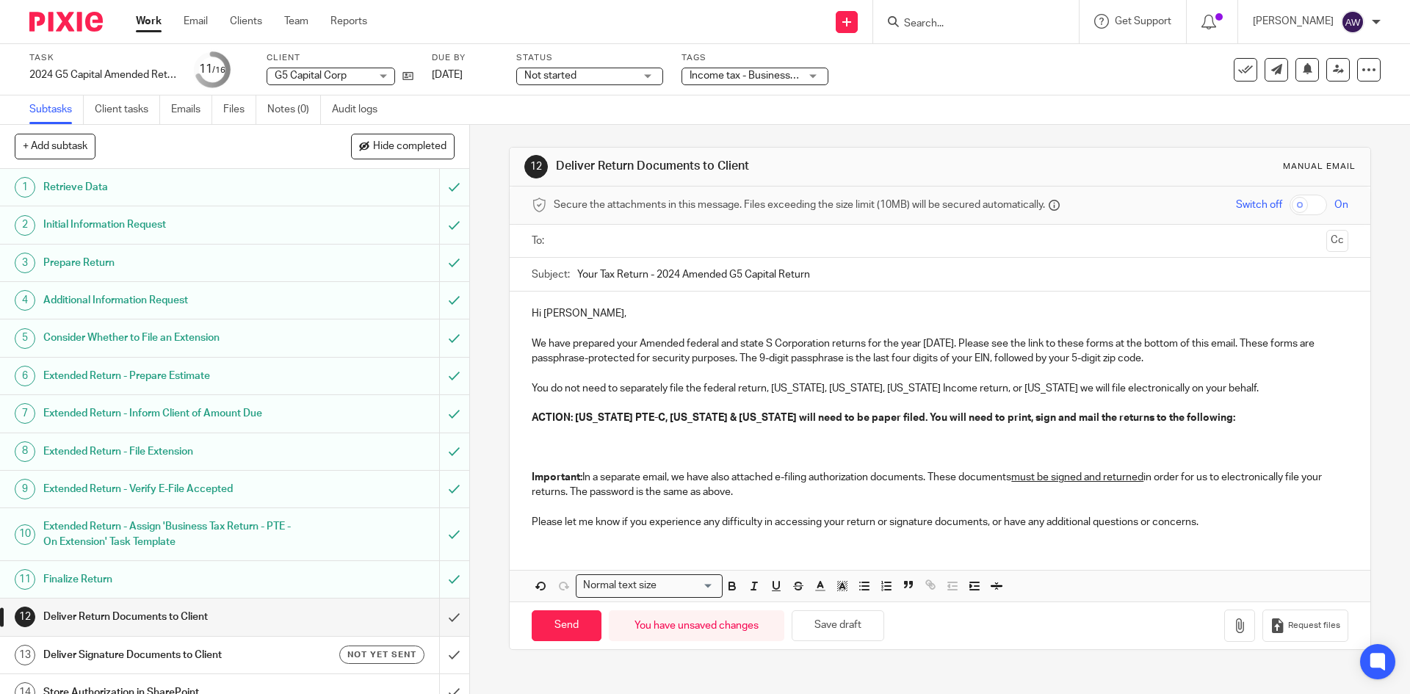
click at [549, 439] on p at bounding box center [940, 432] width 816 height 15
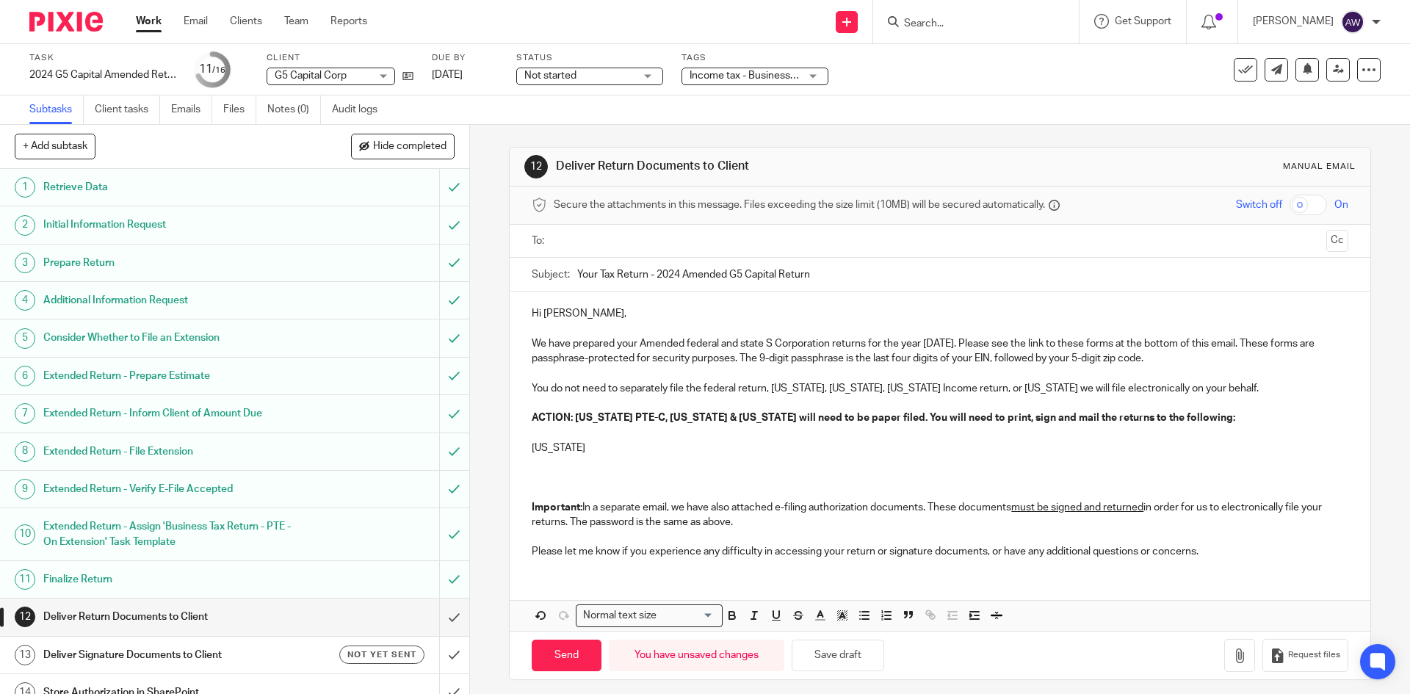
click at [552, 465] on p at bounding box center [940, 462] width 816 height 15
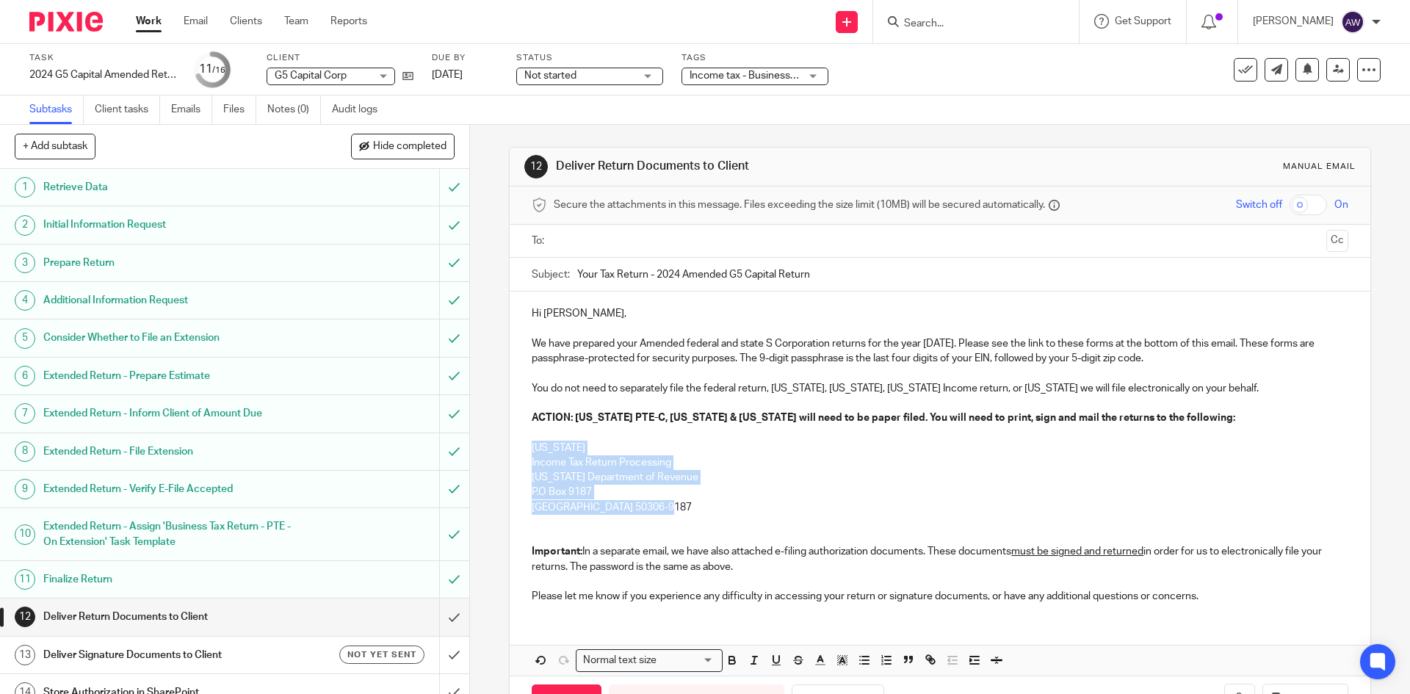
drag, startPoint x: 521, startPoint y: 444, endPoint x: 679, endPoint y: 508, distance: 169.6
click at [678, 507] on div "Hi Ronald, We have prepared your Amended federal and state S Corporation return…" at bounding box center [940, 453] width 860 height 323
click at [729, 656] on icon "button" at bounding box center [731, 658] width 5 height 4
click at [704, 485] on p "P.O Box 9187" at bounding box center [940, 492] width 816 height 15
drag, startPoint x: 557, startPoint y: 444, endPoint x: 525, endPoint y: 454, distance: 33.9
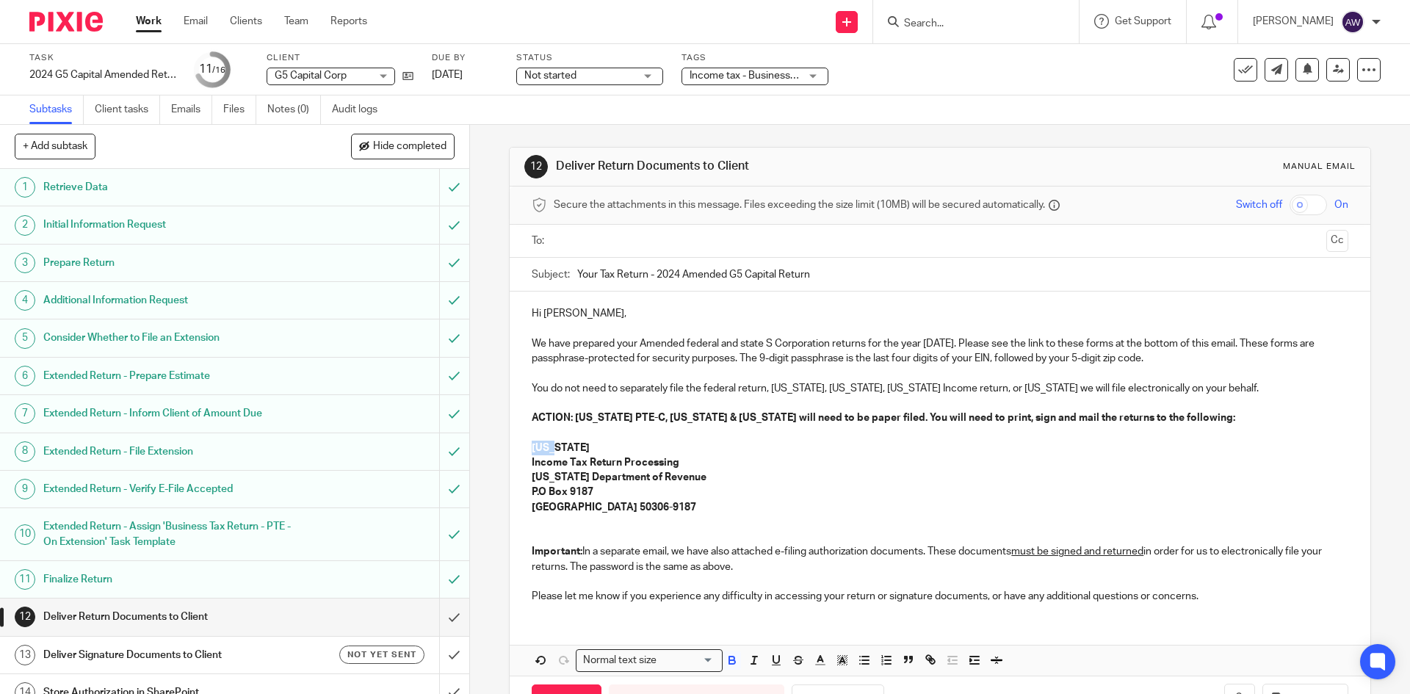
click at [523, 454] on div "Hi Ronald, We have prepared your Amended federal and state S Corporation return…" at bounding box center [940, 453] width 860 height 323
click at [767, 659] on button "button" at bounding box center [776, 660] width 18 height 18
click at [701, 507] on p "Des Moines, IA 50306-9187" at bounding box center [940, 507] width 816 height 15
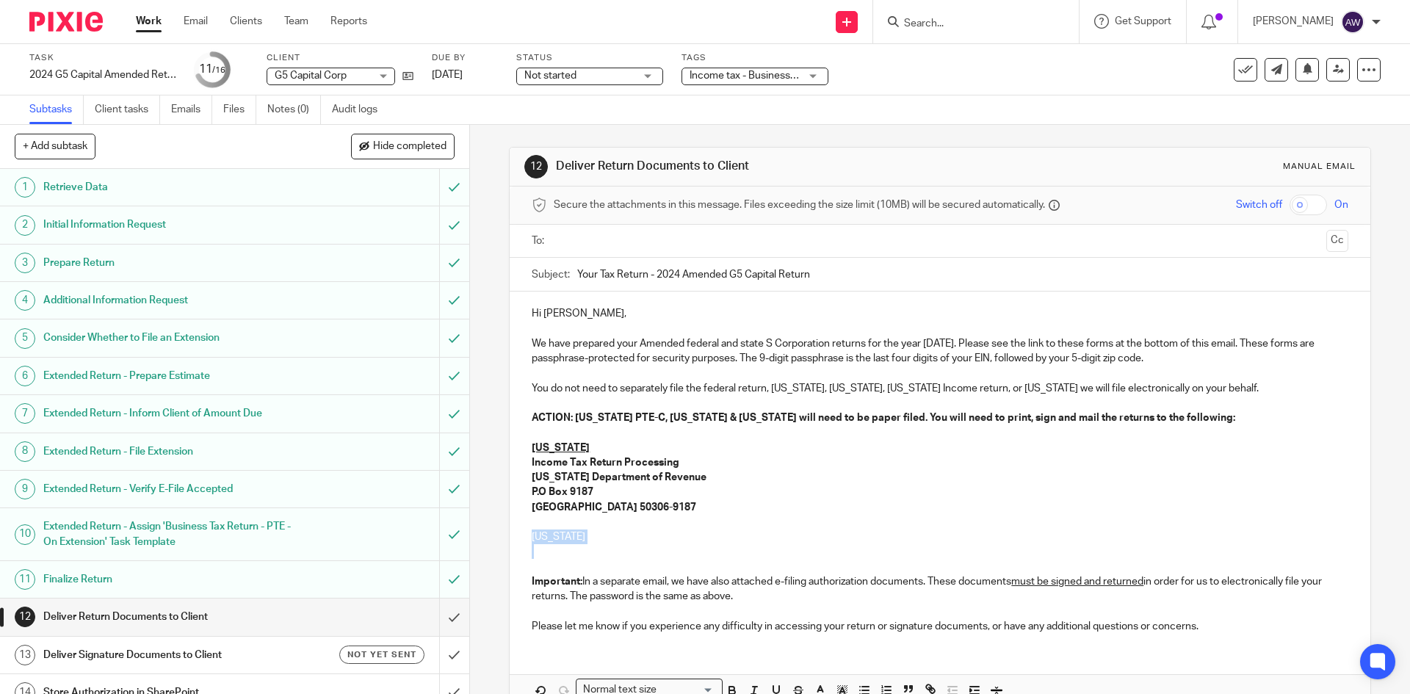
drag, startPoint x: 530, startPoint y: 539, endPoint x: 588, endPoint y: 551, distance: 59.2
click at [588, 551] on div "Hi Ronald, We have prepared your Amended federal and state S Corporation return…" at bounding box center [940, 468] width 860 height 353
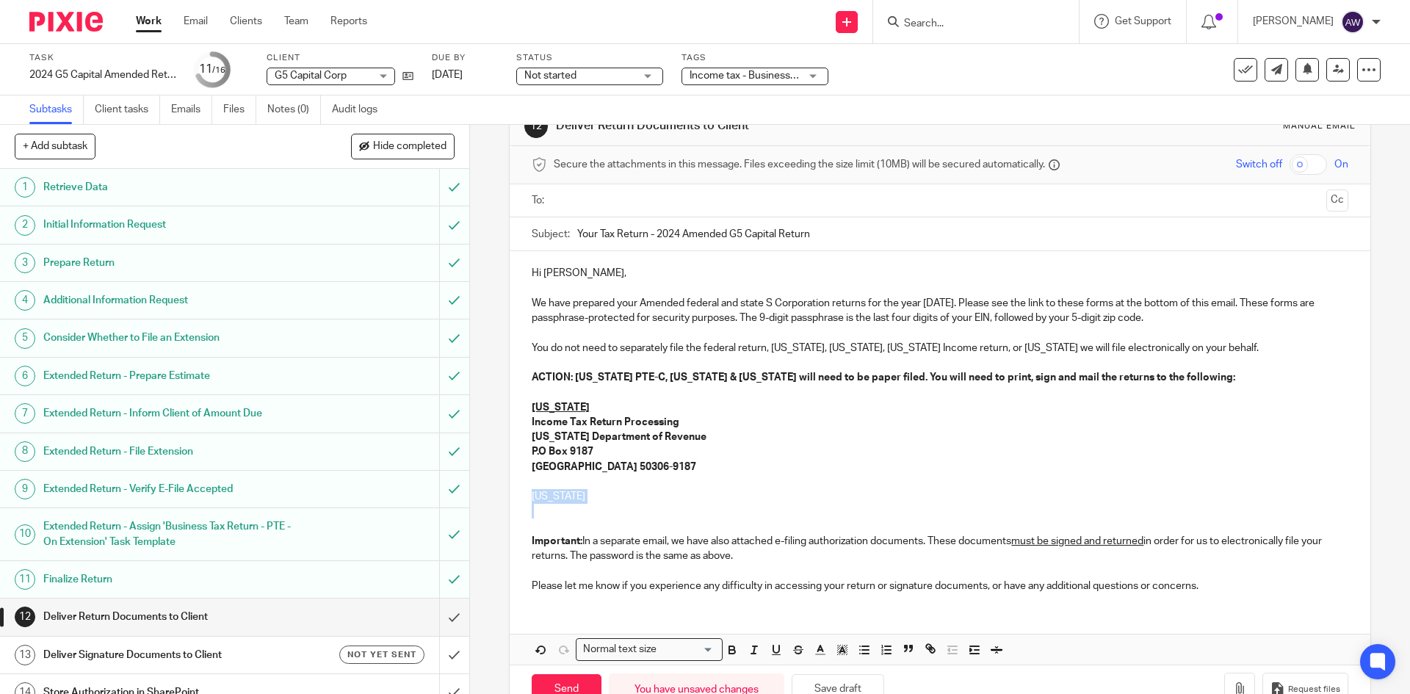
scroll to position [73, 0]
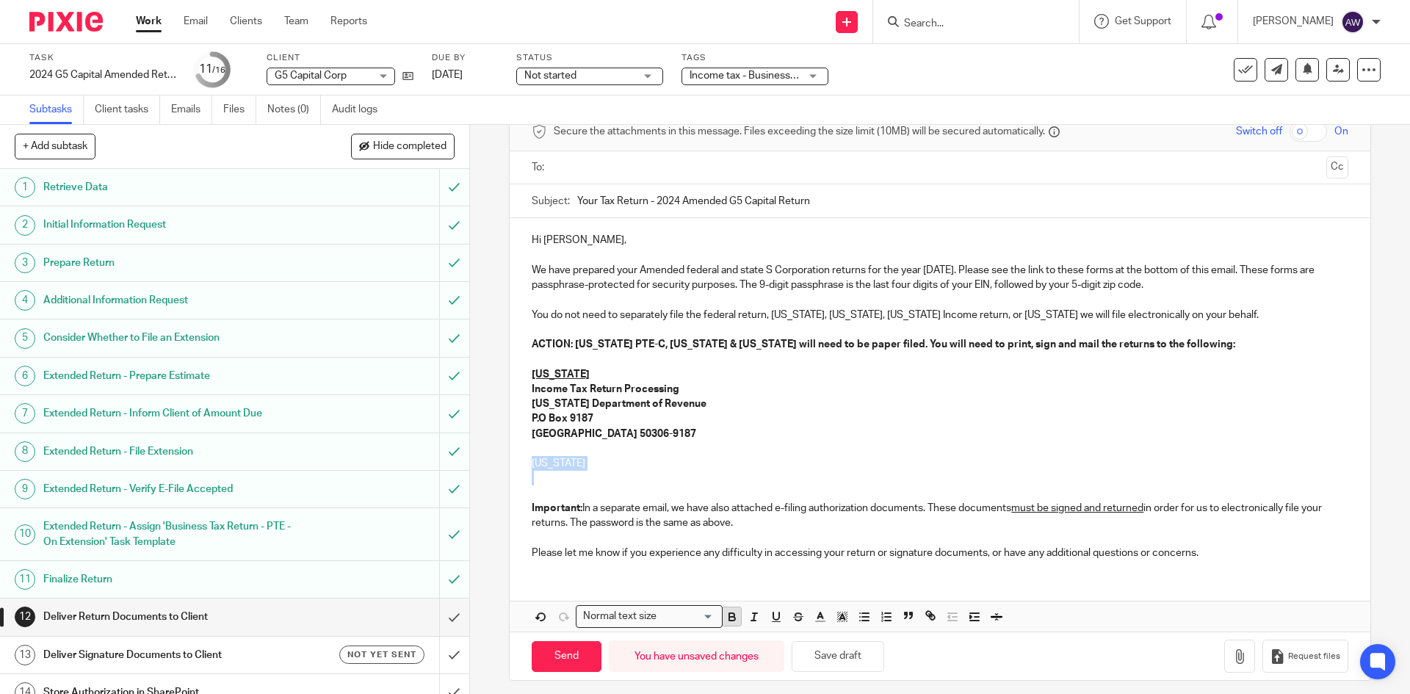
click at [726, 615] on icon "button" at bounding box center [732, 616] width 13 height 13
click at [775, 613] on icon "button" at bounding box center [776, 615] width 6 height 7
click at [623, 469] on p "Minnesota" at bounding box center [940, 463] width 816 height 15
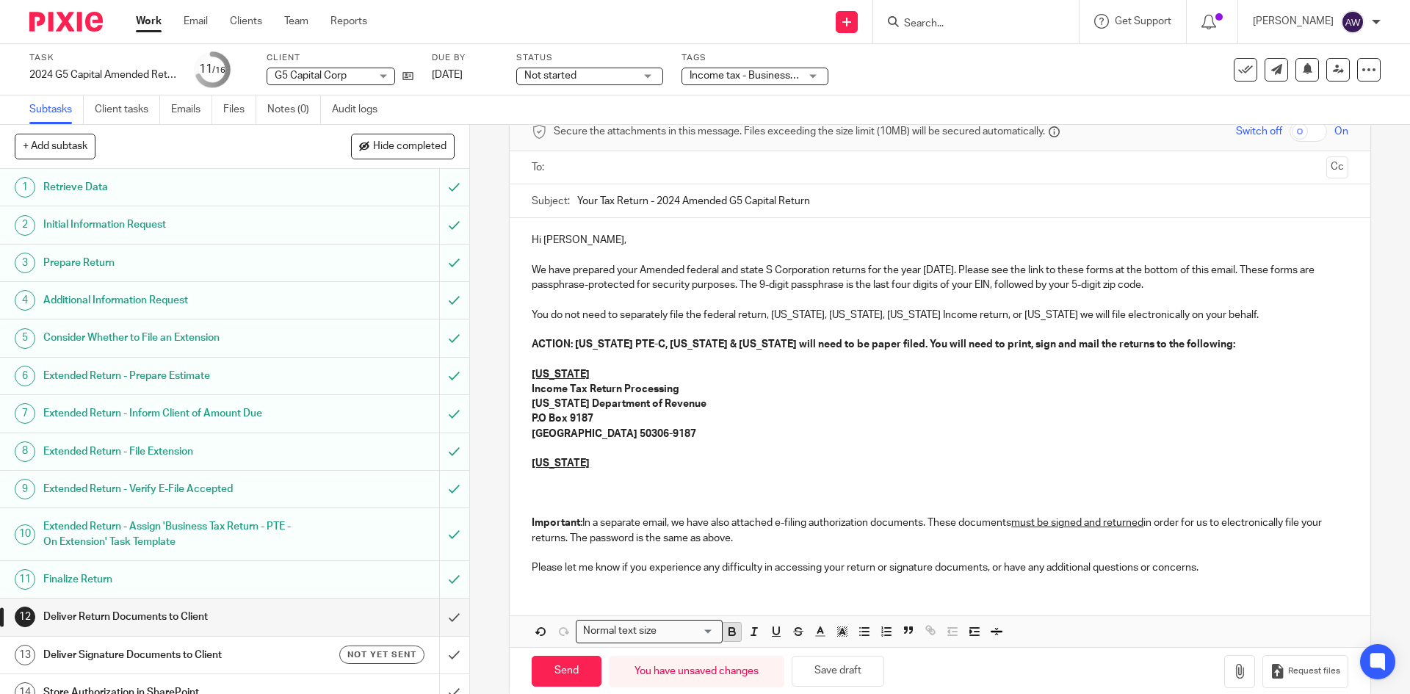
click at [726, 635] on icon "button" at bounding box center [732, 631] width 13 height 13
click at [593, 482] on p at bounding box center [940, 478] width 816 height 15
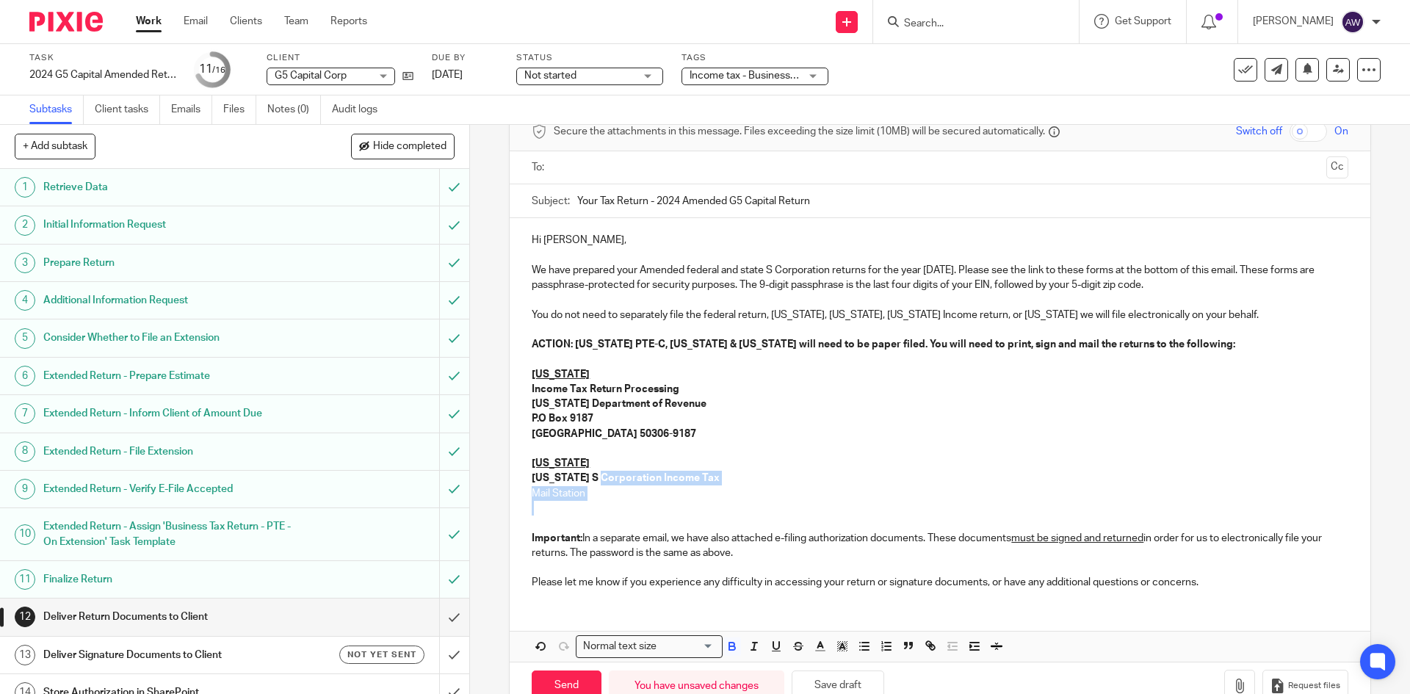
drag, startPoint x: 593, startPoint y: 482, endPoint x: 529, endPoint y: 502, distance: 66.7
click at [529, 502] on div "Hi Ronald, We have prepared your Amended federal and state S Corporation return…" at bounding box center [940, 409] width 860 height 383
click at [579, 502] on p at bounding box center [940, 508] width 816 height 15
click at [587, 496] on p "Mail Station" at bounding box center [940, 493] width 816 height 15
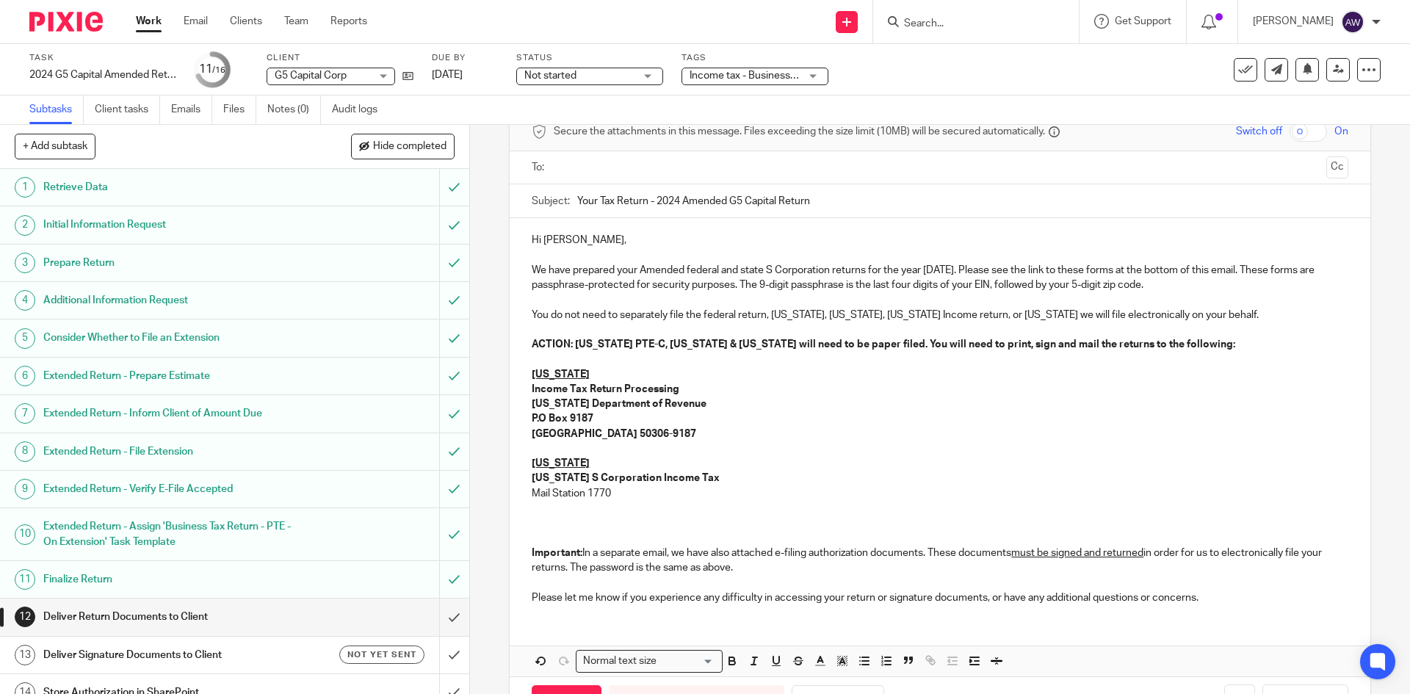
click at [629, 495] on p "Mail Station 1770" at bounding box center [940, 493] width 816 height 15
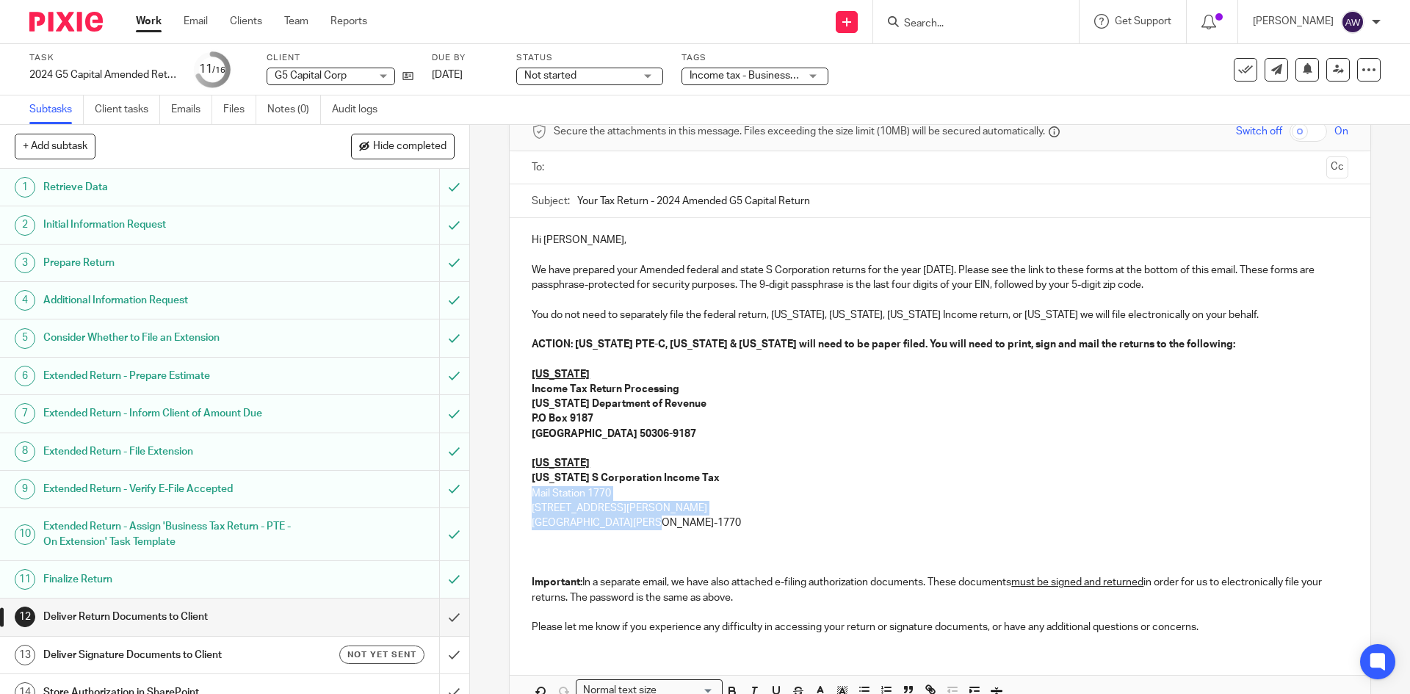
drag, startPoint x: 650, startPoint y: 527, endPoint x: 521, endPoint y: 499, distance: 131.5
click at [521, 499] on div "Hi Ronald, We have prepared your Amended federal and state S Corporation return…" at bounding box center [940, 431] width 860 height 427
click at [734, 684] on icon "button" at bounding box center [732, 690] width 13 height 13
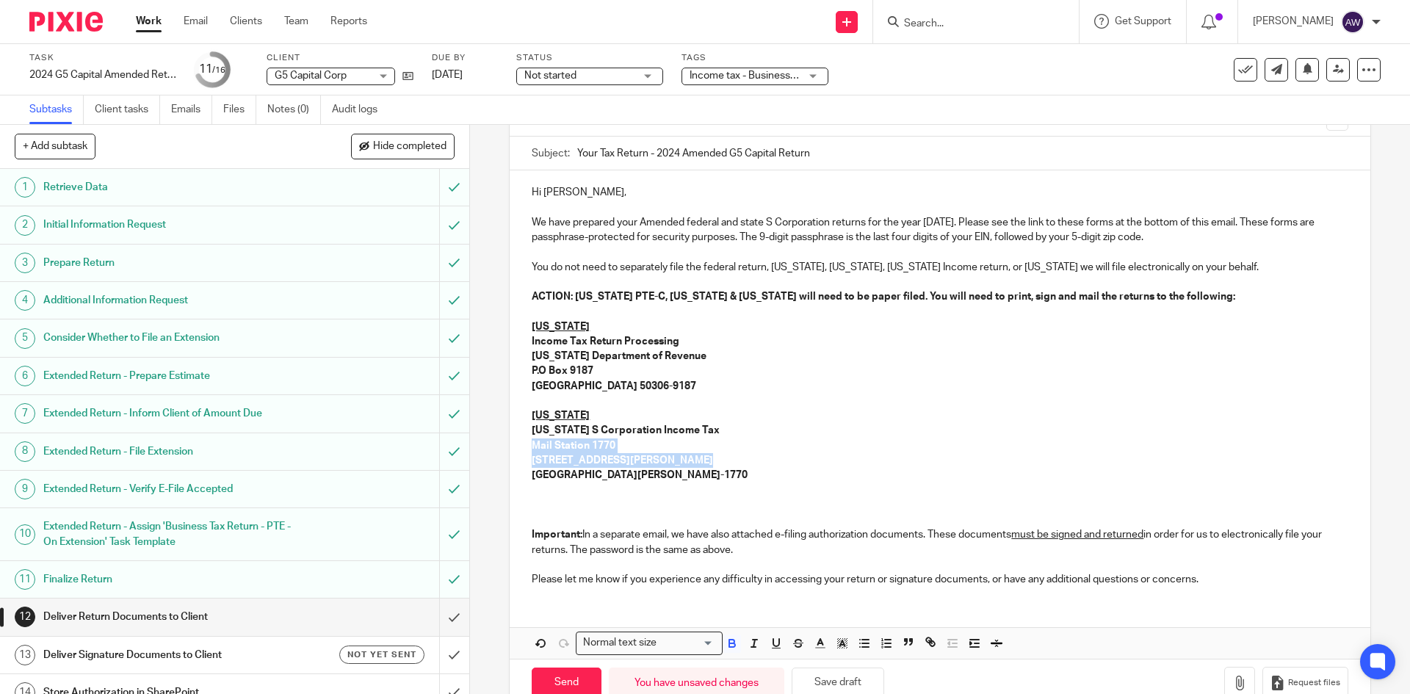
scroll to position [147, 0]
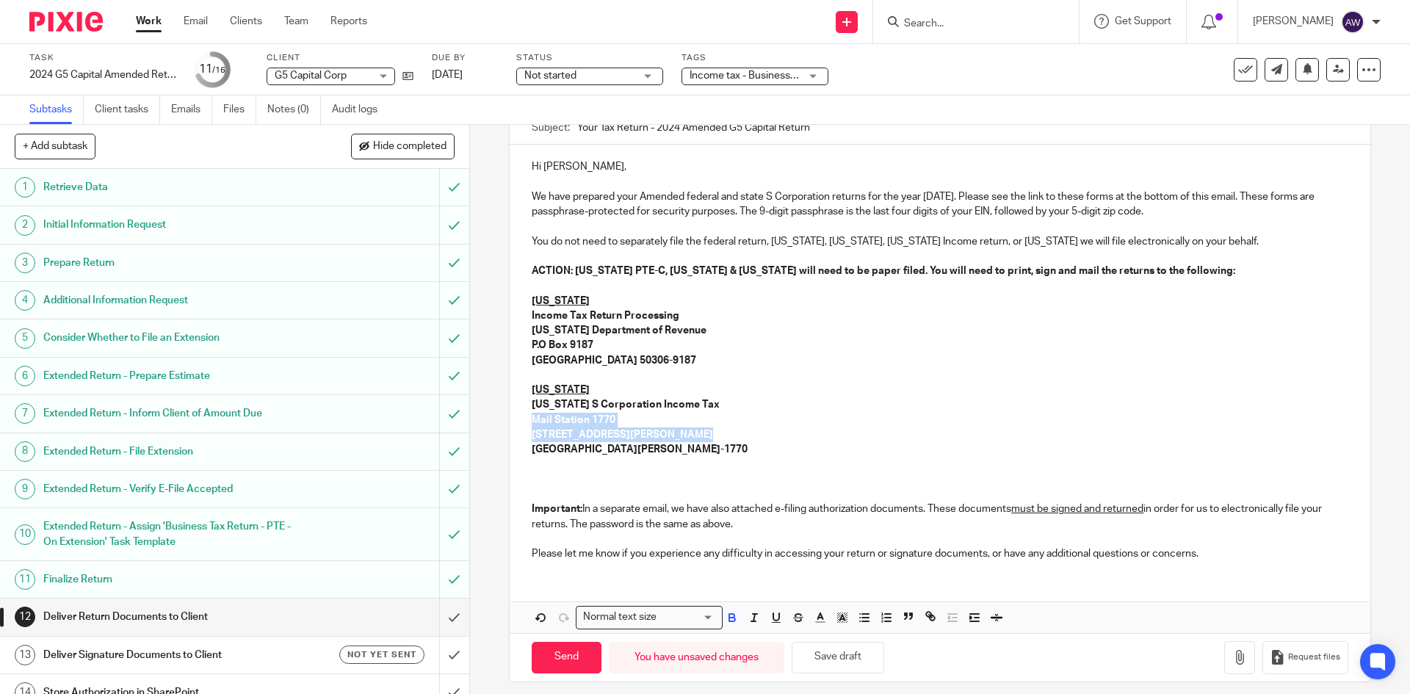
click at [679, 446] on p "St Paul, MN 55146-1770" at bounding box center [940, 449] width 816 height 15
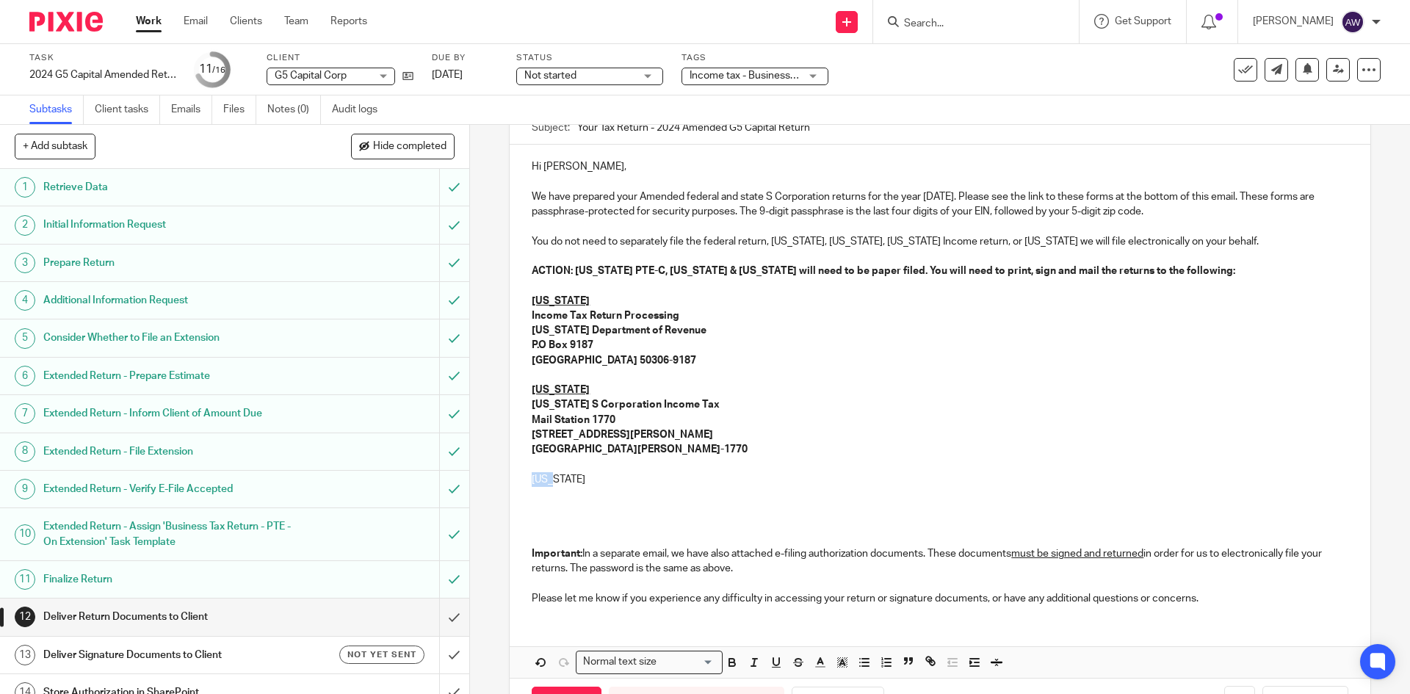
drag, startPoint x: 566, startPoint y: 485, endPoint x: 519, endPoint y: 480, distance: 47.2
click at [519, 480] on div "Hi Ronald, We have prepared your Amended federal and state S Corporation return…" at bounding box center [940, 381] width 860 height 472
drag, startPoint x: 727, startPoint y: 659, endPoint x: 735, endPoint y: 659, distance: 8.1
click at [729, 659] on icon "button" at bounding box center [731, 661] width 5 height 4
click at [772, 667] on rect "button" at bounding box center [776, 667] width 9 height 1
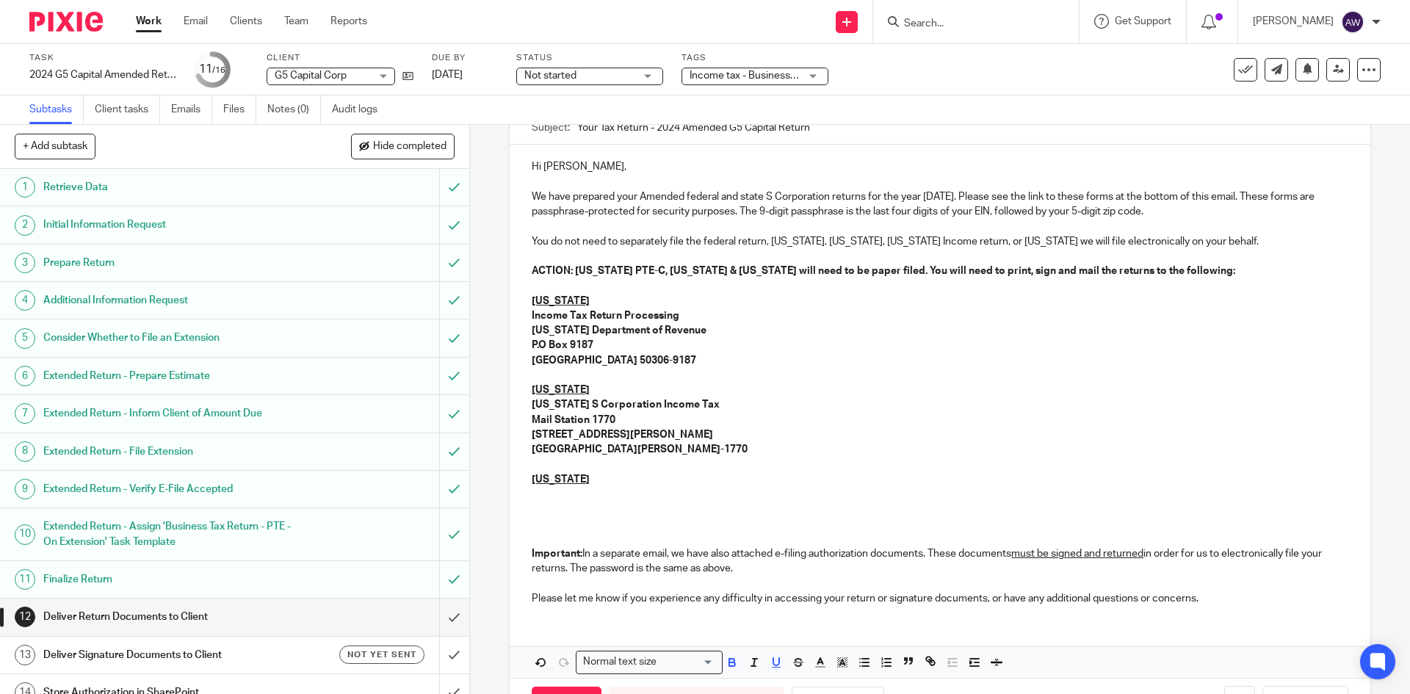
click at [572, 489] on p at bounding box center [940, 494] width 816 height 15
click at [556, 494] on p at bounding box center [940, 494] width 816 height 15
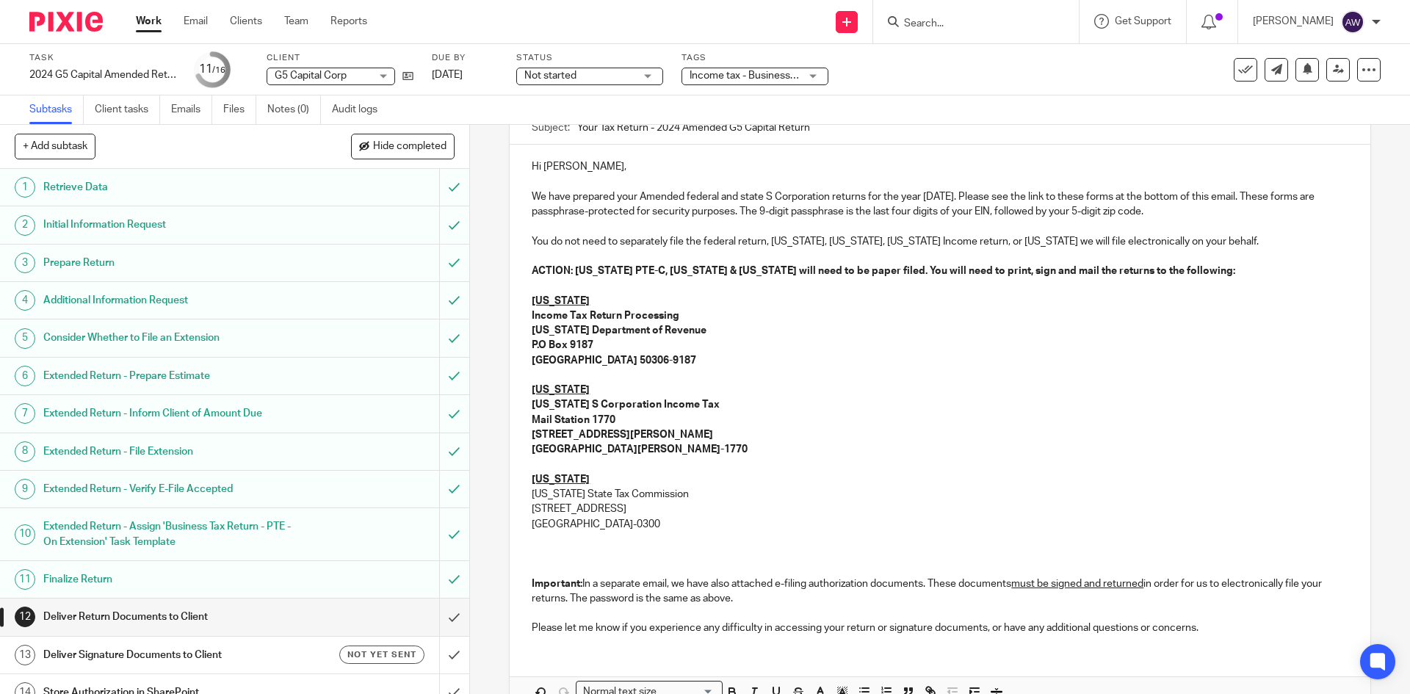
drag, startPoint x: 668, startPoint y: 515, endPoint x: 646, endPoint y: 516, distance: 22.0
click at [632, 518] on div "Hi Ronald, We have prepared your Amended federal and state S Corporation return…" at bounding box center [940, 396] width 860 height 502
drag, startPoint x: 681, startPoint y: 525, endPoint x: 750, endPoint y: 634, distance: 128.7
click at [543, 493] on div "Hi Ronald, We have prepared your Amended federal and state S Corporation return…" at bounding box center [940, 396] width 860 height 502
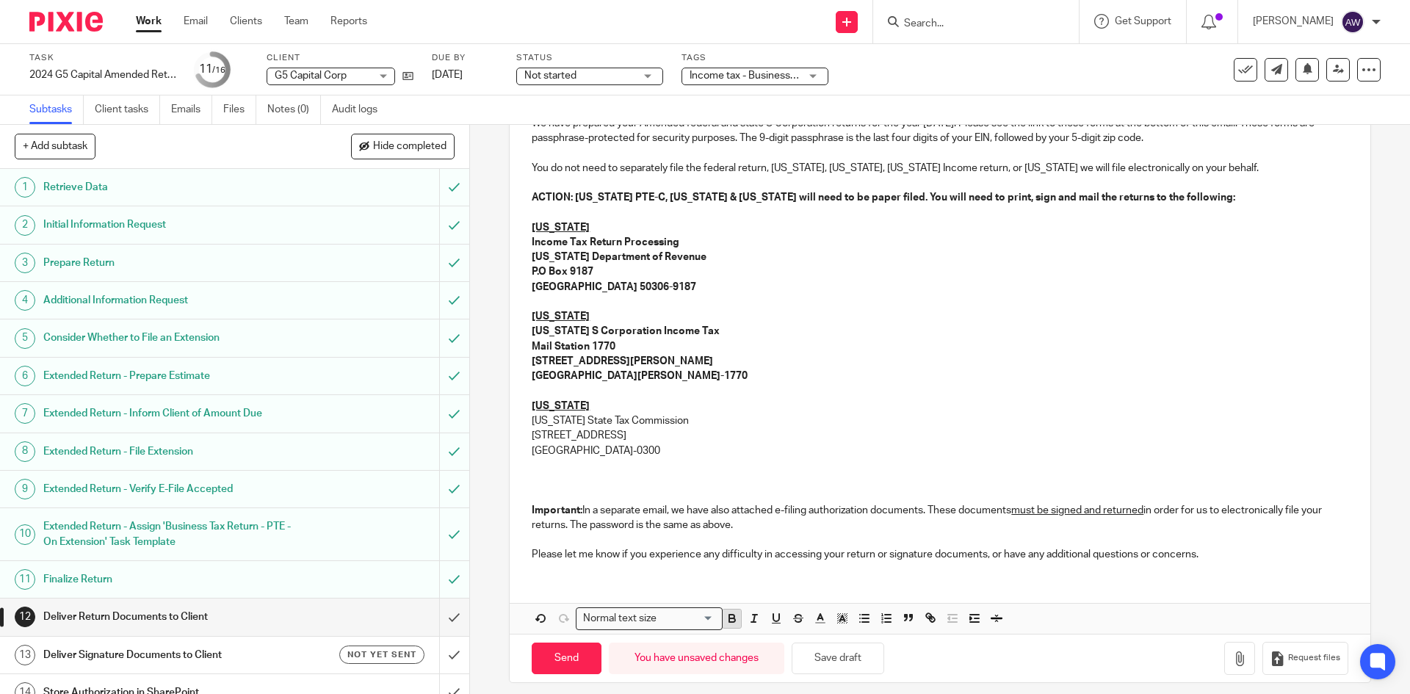
click at [733, 628] on button "button" at bounding box center [732, 618] width 18 height 18
click at [540, 419] on p "Uta h State Tax Commission" at bounding box center [940, 420] width 816 height 15
drag, startPoint x: 527, startPoint y: 417, endPoint x: 629, endPoint y: 515, distance: 141.8
click at [556, 419] on div "Hi Ronald, We have prepared your Amended federal and state S Corporation return…" at bounding box center [940, 322] width 860 height 502
click at [728, 621] on icon "button" at bounding box center [732, 618] width 13 height 13
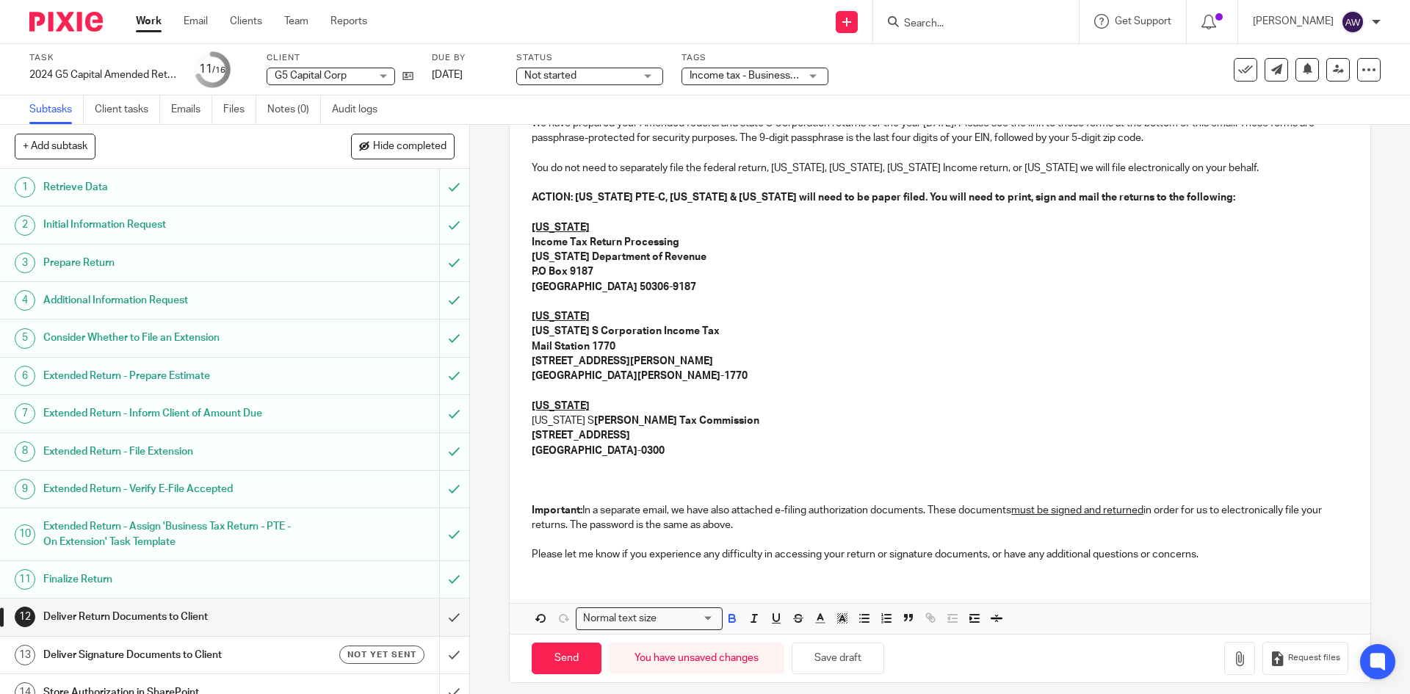
click at [689, 445] on p "Salt Lake City, UT 84134-0300" at bounding box center [940, 451] width 816 height 15
drag, startPoint x: 556, startPoint y: 419, endPoint x: 517, endPoint y: 423, distance: 39.1
click at [517, 422] on div "Hi Ronald, We have prepared your Amended federal and state S Corporation return…" at bounding box center [940, 322] width 860 height 502
click at [734, 619] on icon "button" at bounding box center [732, 618] width 13 height 13
click at [684, 441] on p "210 North 1950 West" at bounding box center [940, 435] width 816 height 15
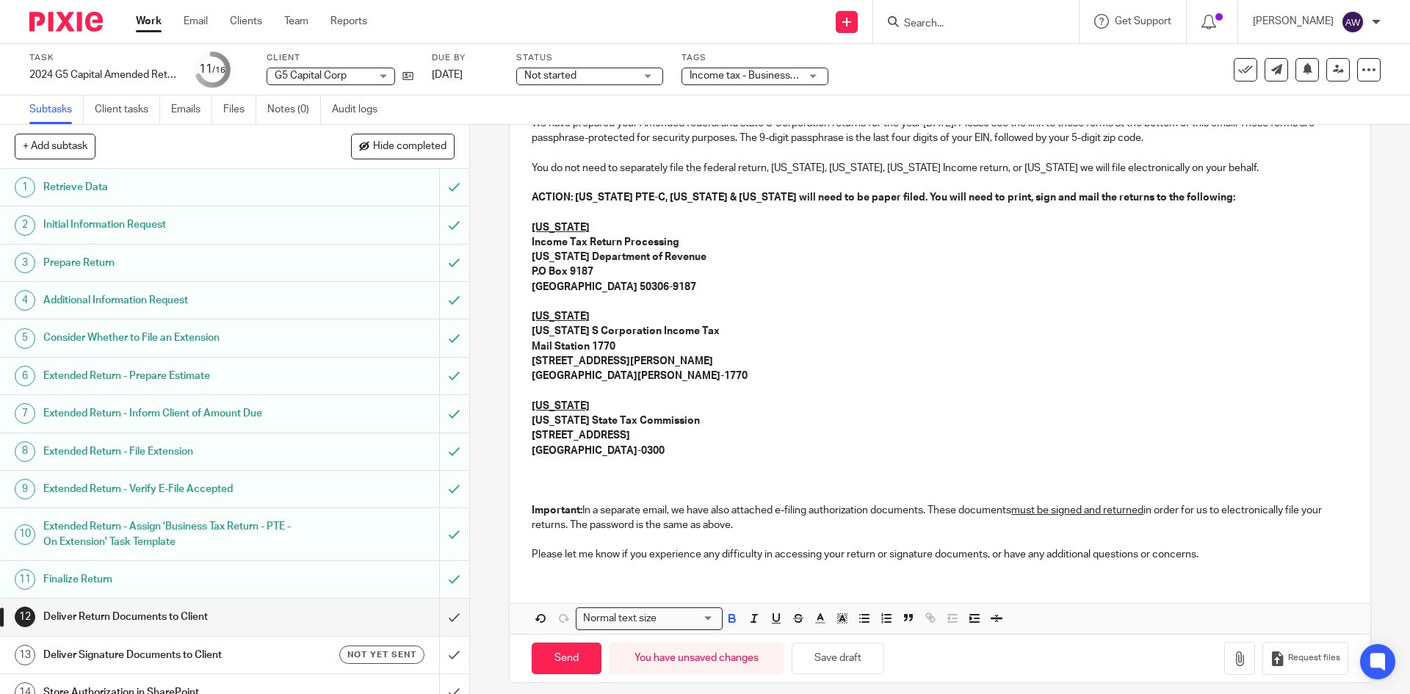
click at [687, 452] on p "Salt Lake City, UT 84134-0300" at bounding box center [940, 451] width 816 height 15
click at [1219, 557] on p "Please let me know if you experience any difficulty in accessing your return or…" at bounding box center [940, 554] width 816 height 15
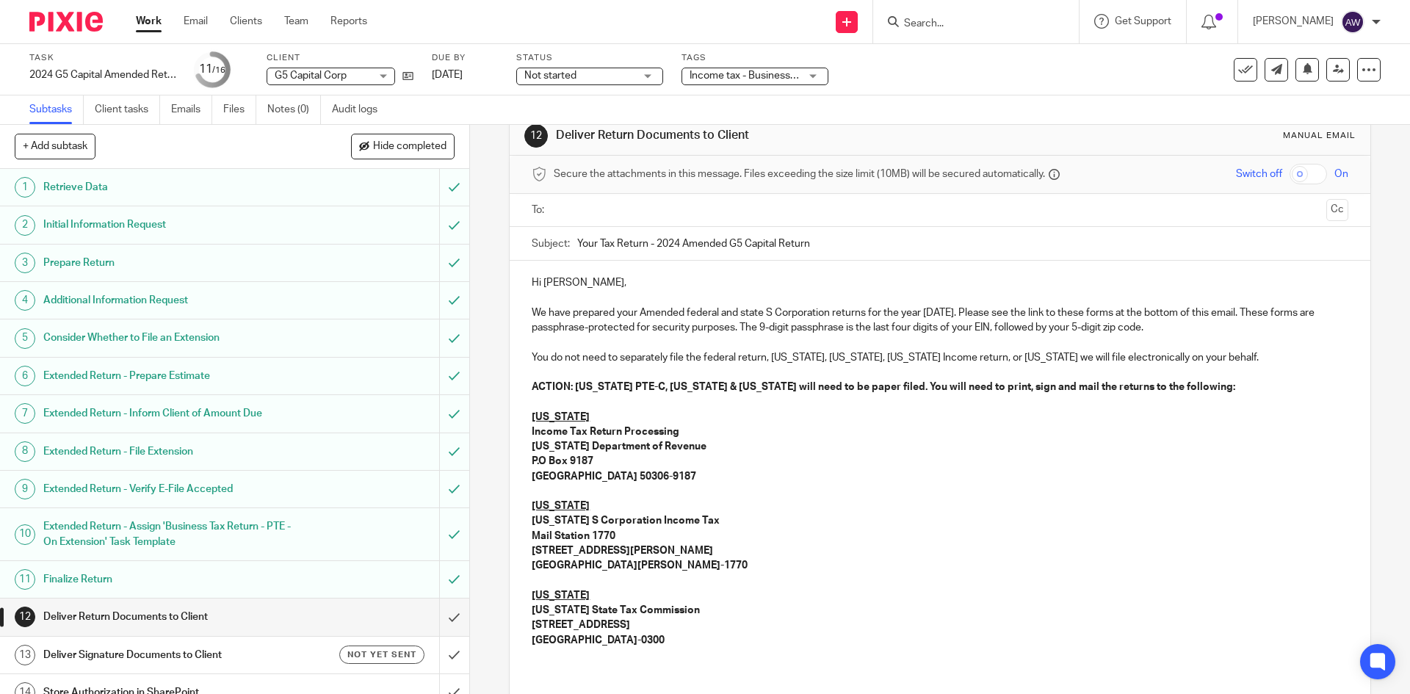
scroll to position [0, 0]
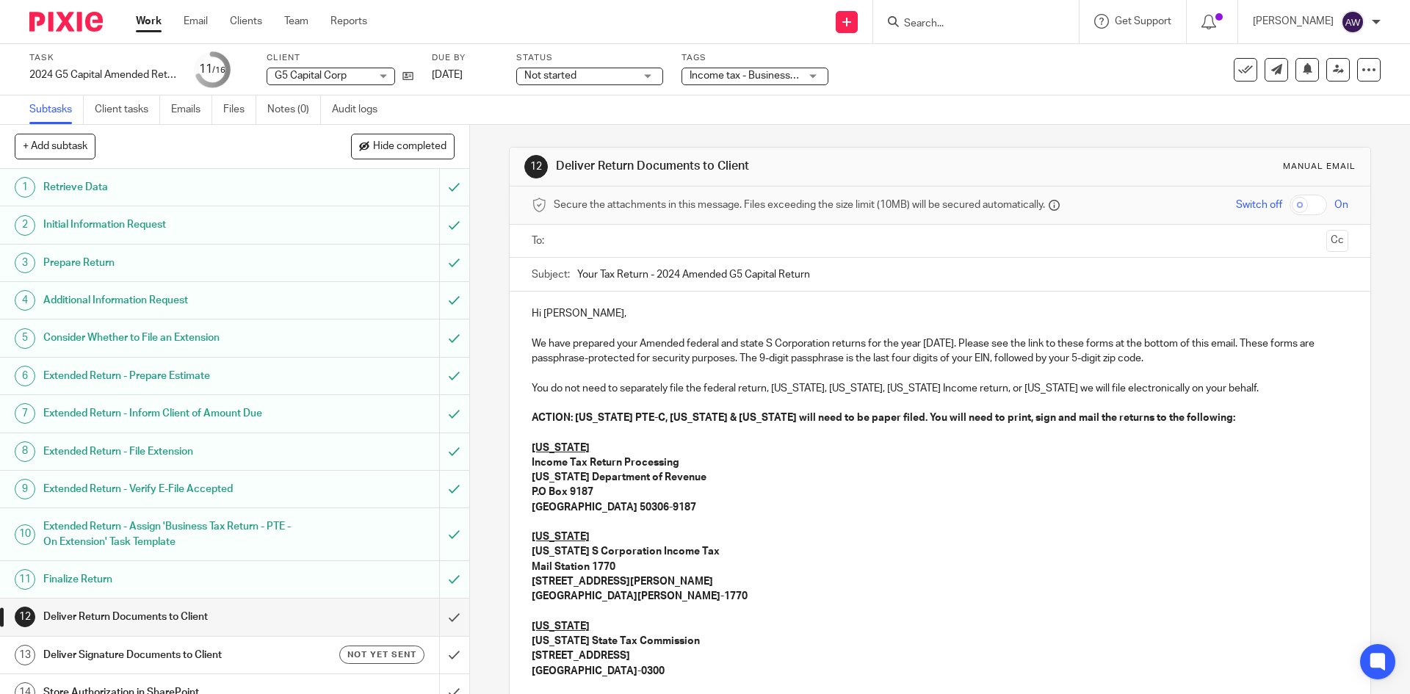
click at [646, 241] on input "text" at bounding box center [939, 241] width 761 height 17
click at [1326, 239] on button "Cc" at bounding box center [1337, 242] width 22 height 22
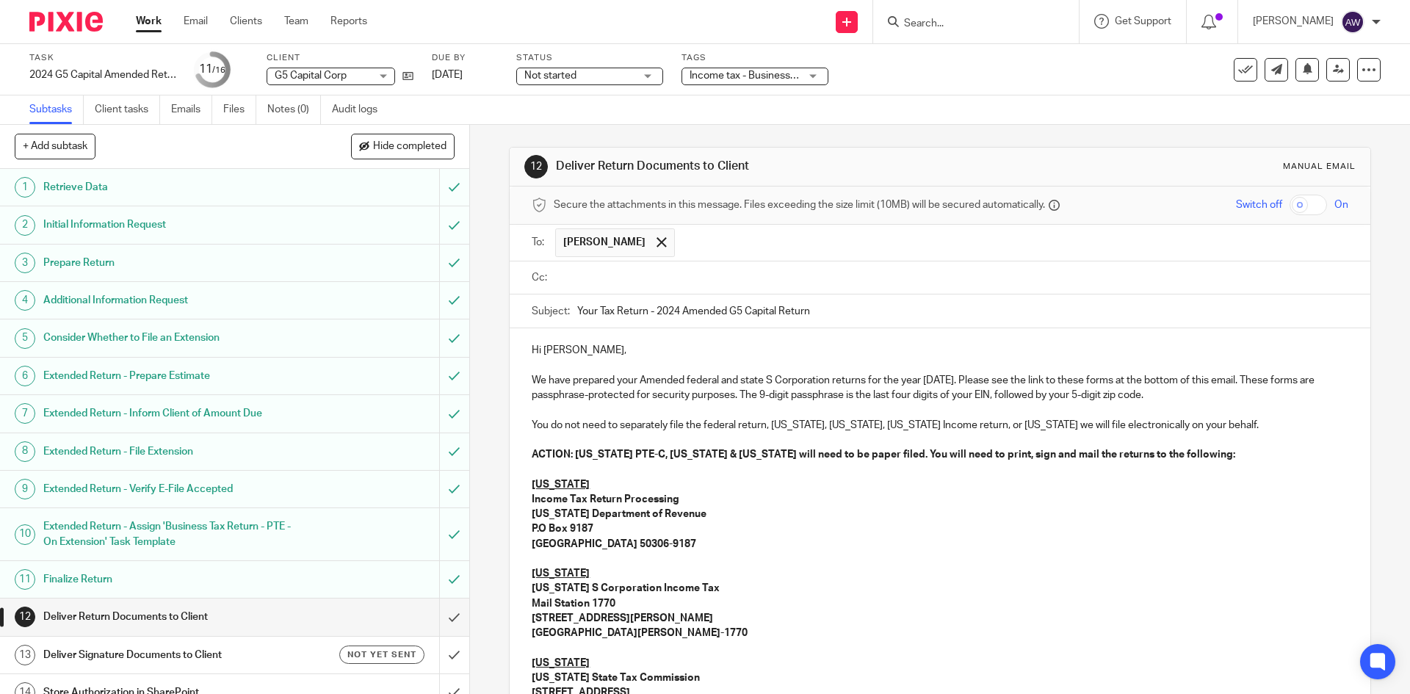
click at [1272, 192] on div "Secure the attachments in this message. Files exceeding the size limit (10MB) w…" at bounding box center [940, 206] width 860 height 38
drag, startPoint x: 1281, startPoint y: 200, endPoint x: 1269, endPoint y: 209, distance: 14.3
click at [1289, 200] on input "checkbox" at bounding box center [1307, 205] width 37 height 21
checkbox input "true"
click at [720, 286] on ul at bounding box center [951, 278] width 792 height 24
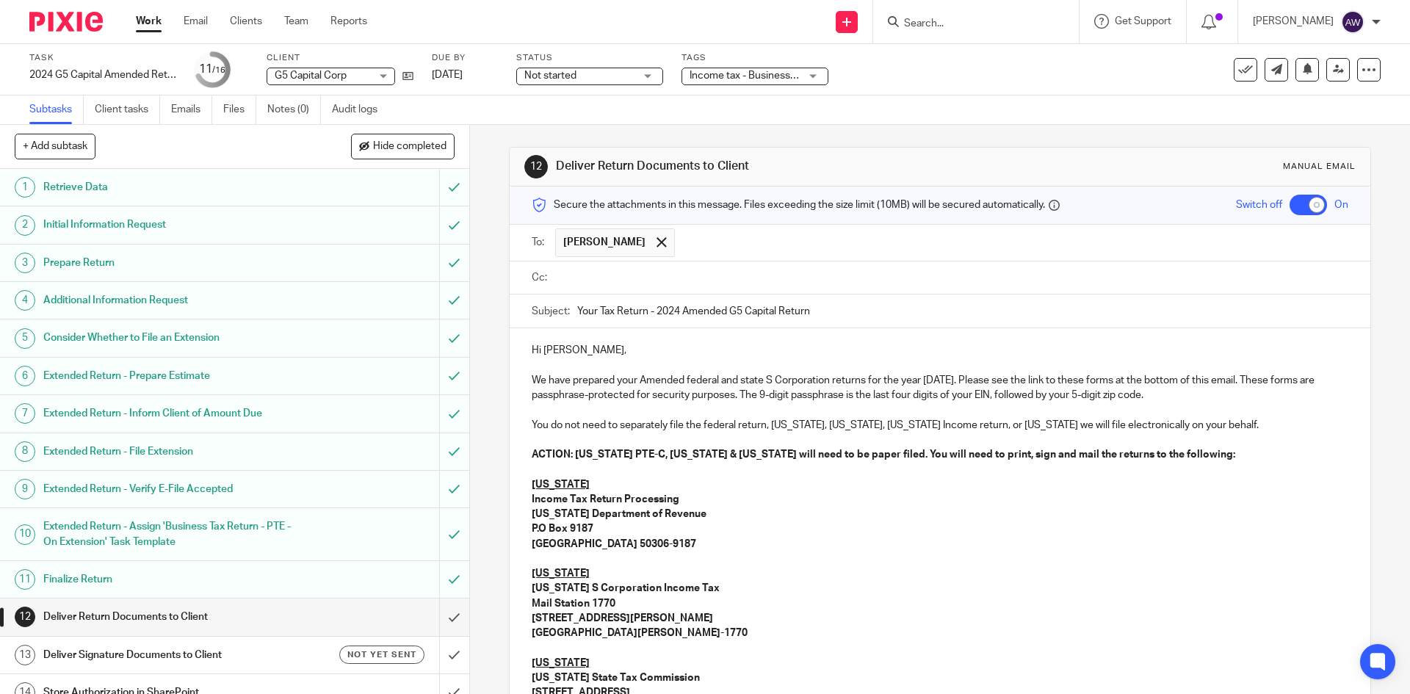
click at [725, 280] on input "text" at bounding box center [950, 278] width 783 height 17
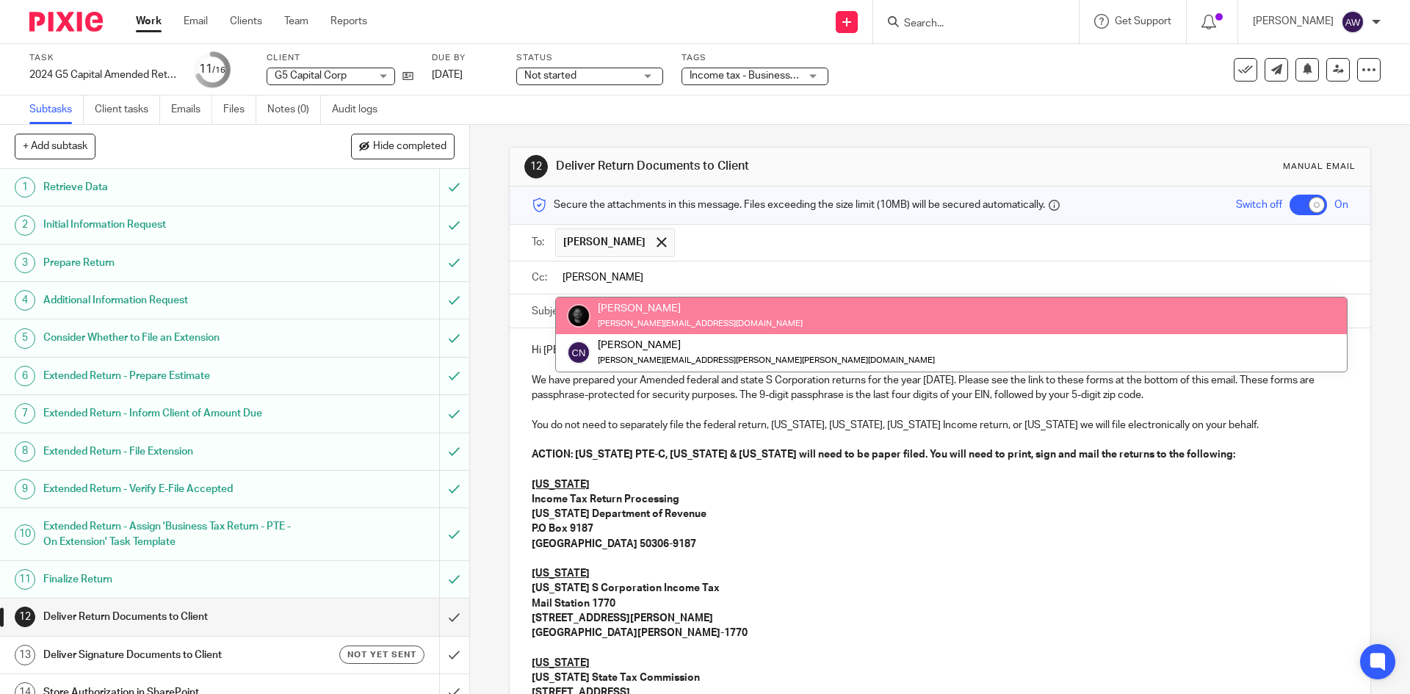
type input "chris"
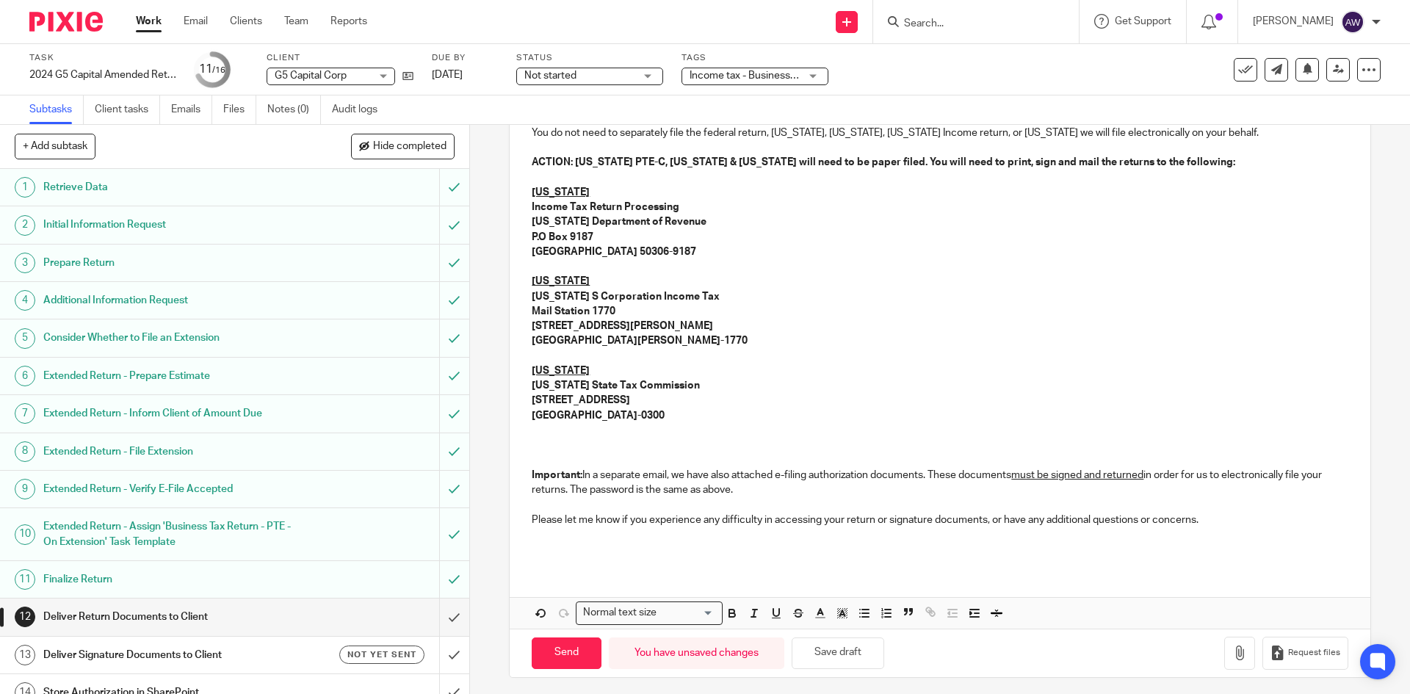
scroll to position [301, 0]
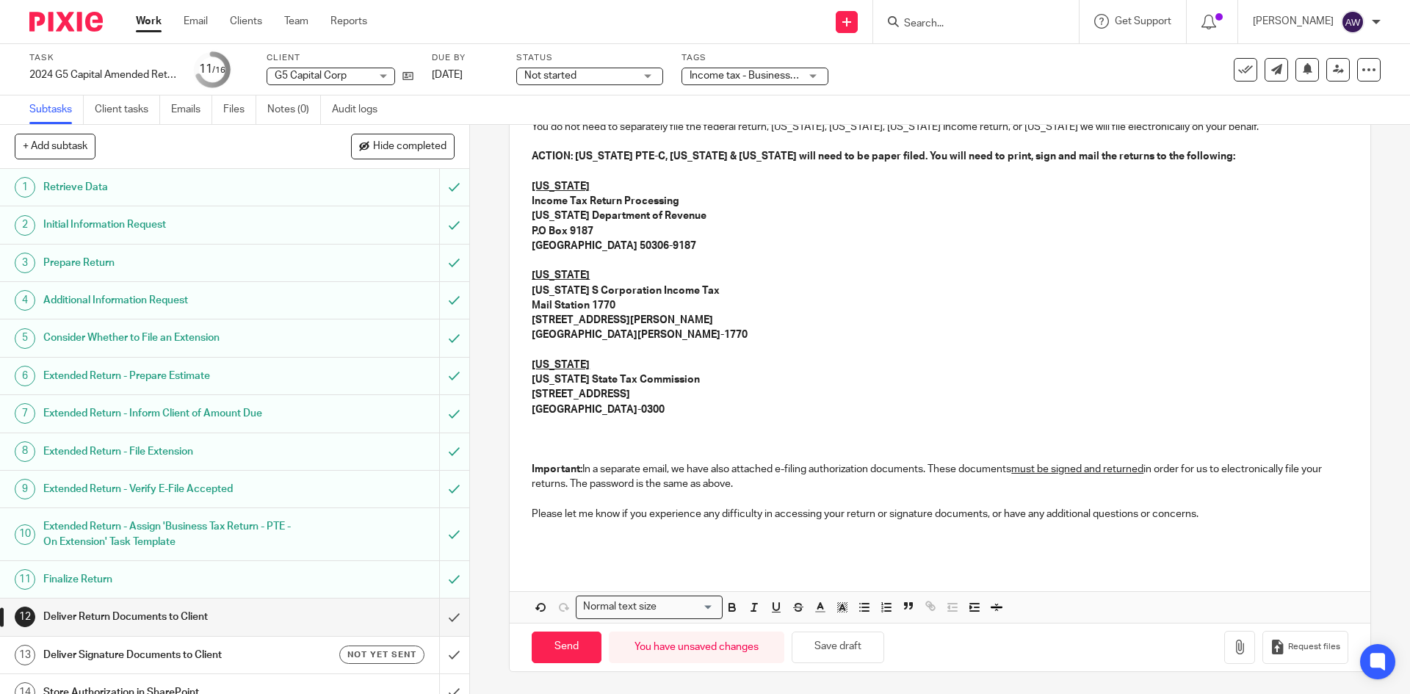
click at [602, 568] on div "Hi Ronald, We have prepared your Amended federal and state S Corporation return…" at bounding box center [940, 326] width 860 height 592
click at [1227, 516] on p "Please let me know if you experience any difficulty in accessing your return or…" at bounding box center [940, 514] width 816 height 15
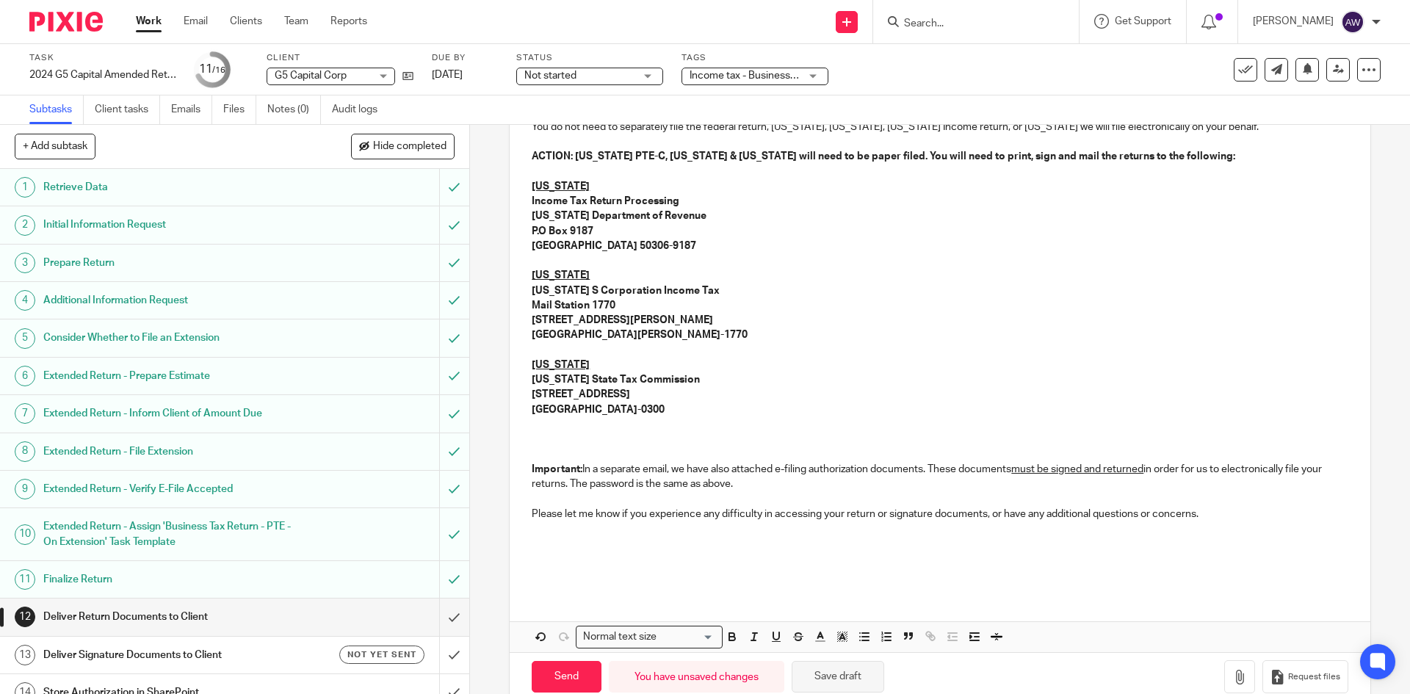
click at [848, 678] on button "Save draft" at bounding box center [838, 677] width 93 height 32
click at [527, 565] on div "Hi Ronald, We have prepared your Amended federal and state S Corporation return…" at bounding box center [940, 311] width 860 height 562
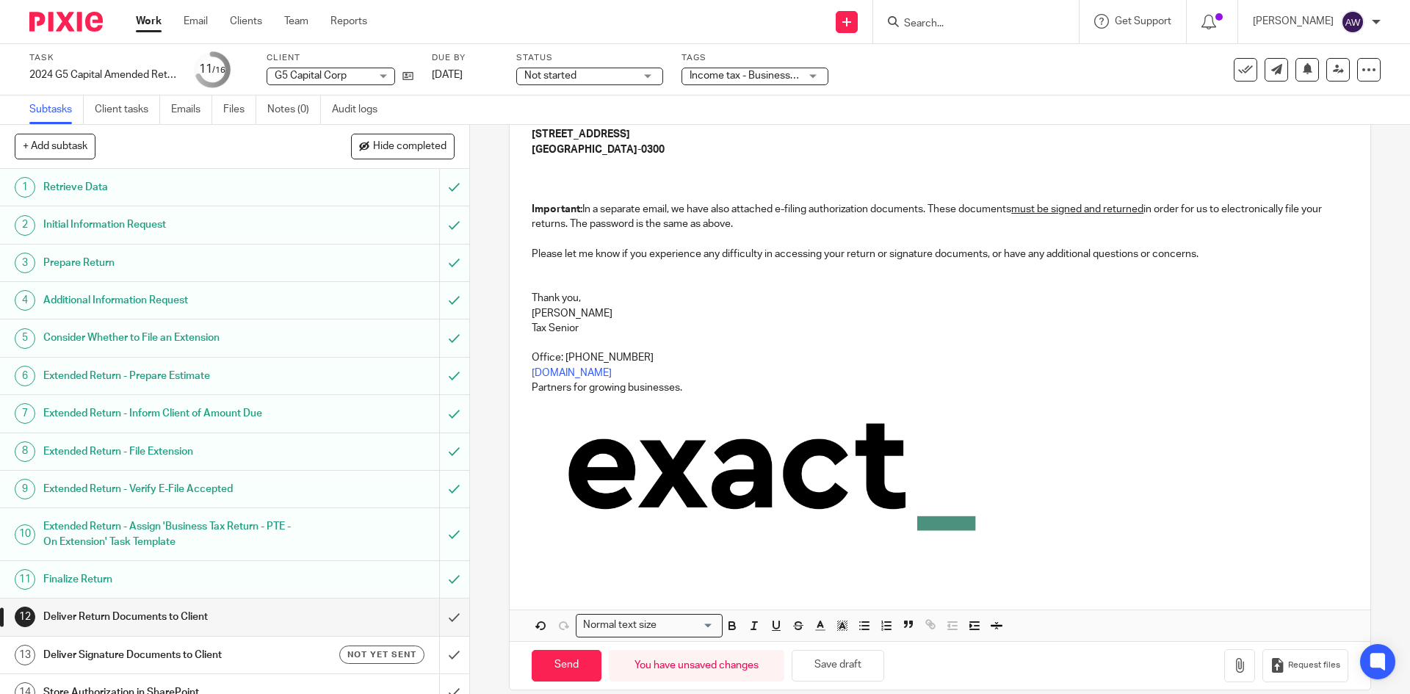
scroll to position [579, 0]
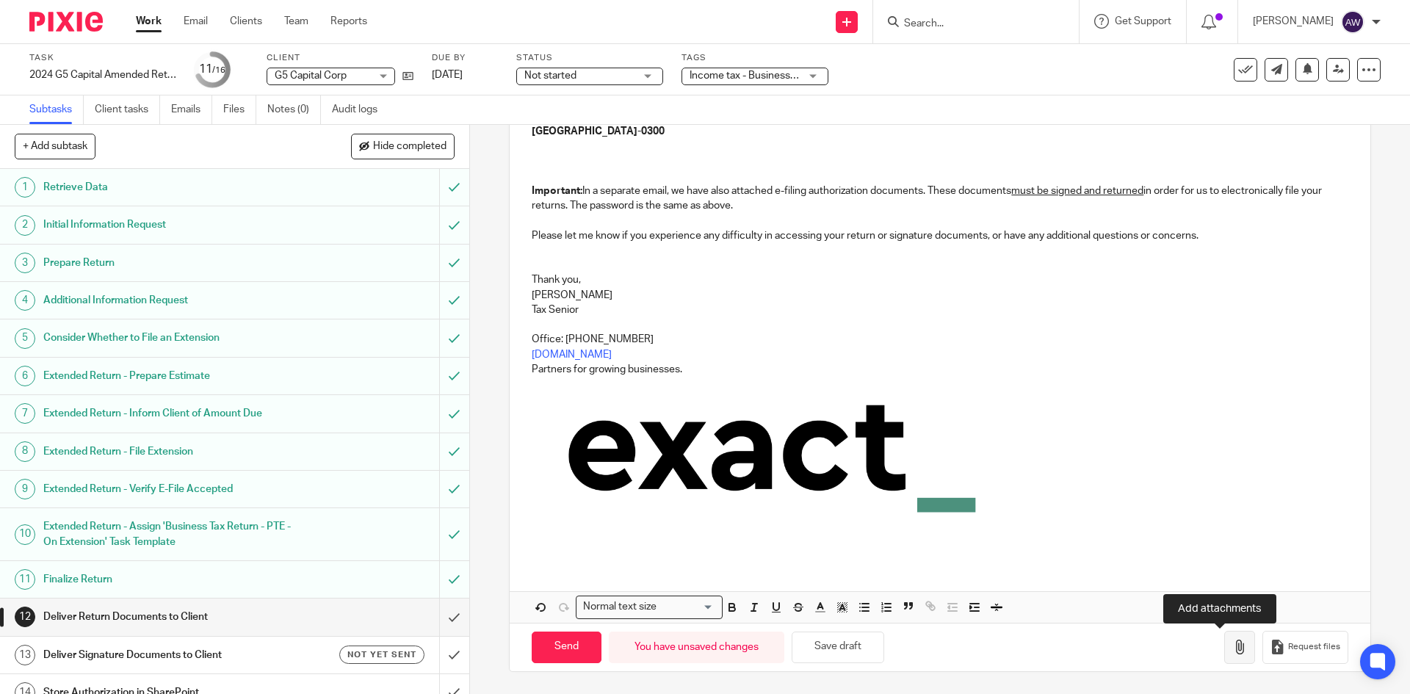
click at [1232, 641] on icon "button" at bounding box center [1239, 647] width 15 height 15
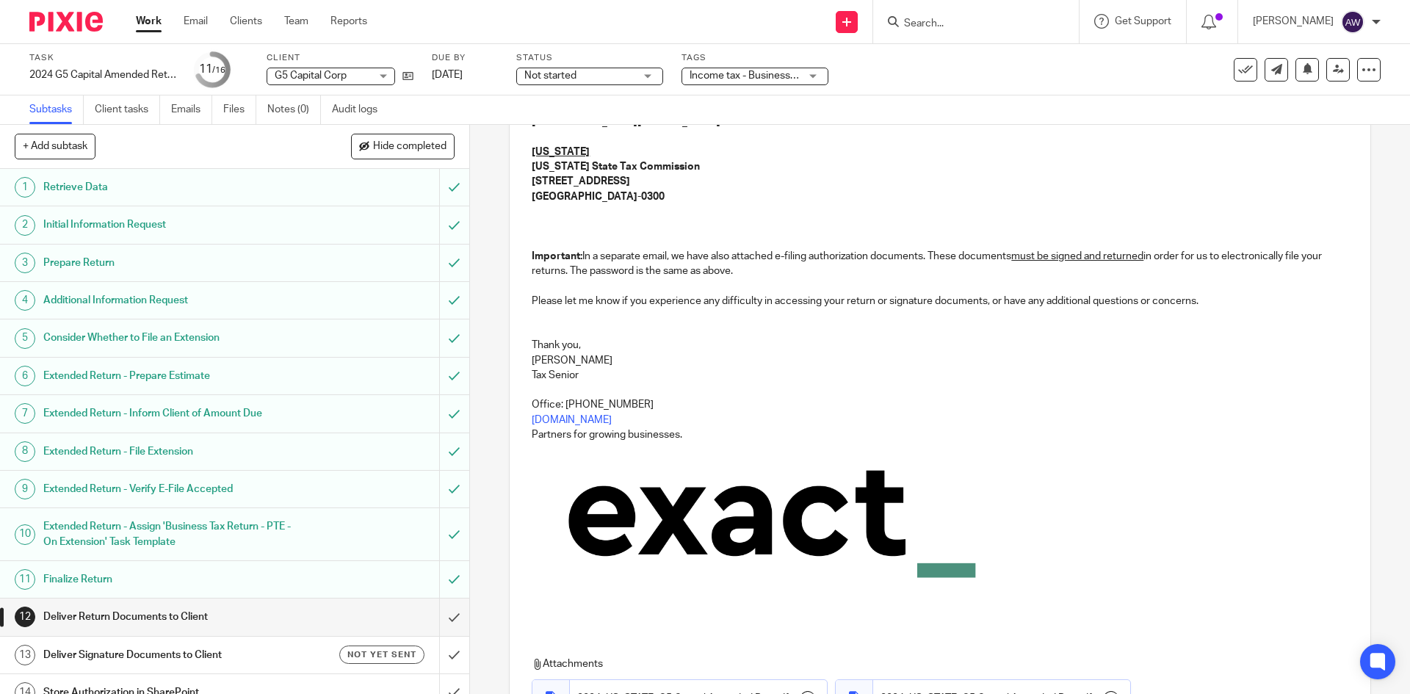
scroll to position [708, 0]
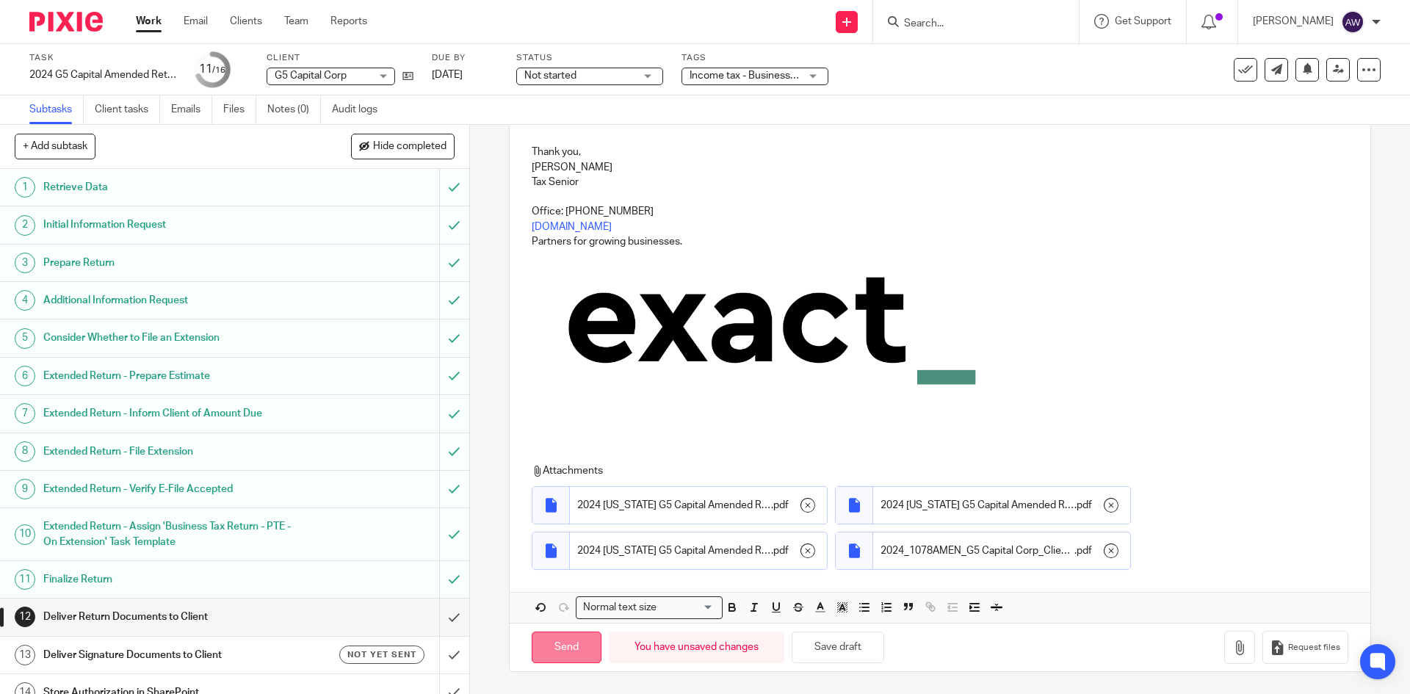
click at [578, 648] on input "Send" at bounding box center [567, 648] width 70 height 32
checkbox input "false"
type input "Sent"
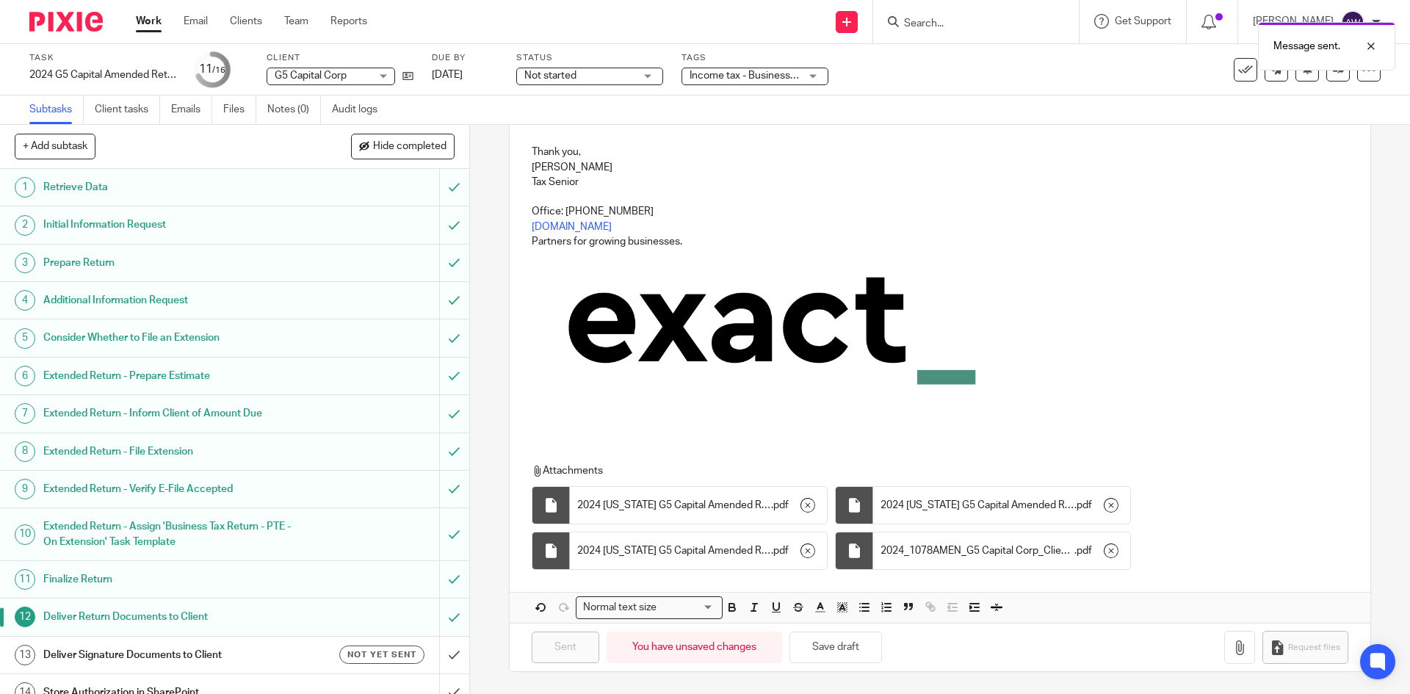
click at [228, 656] on h1 "Deliver Signature Documents to Client" at bounding box center [170, 655] width 254 height 22
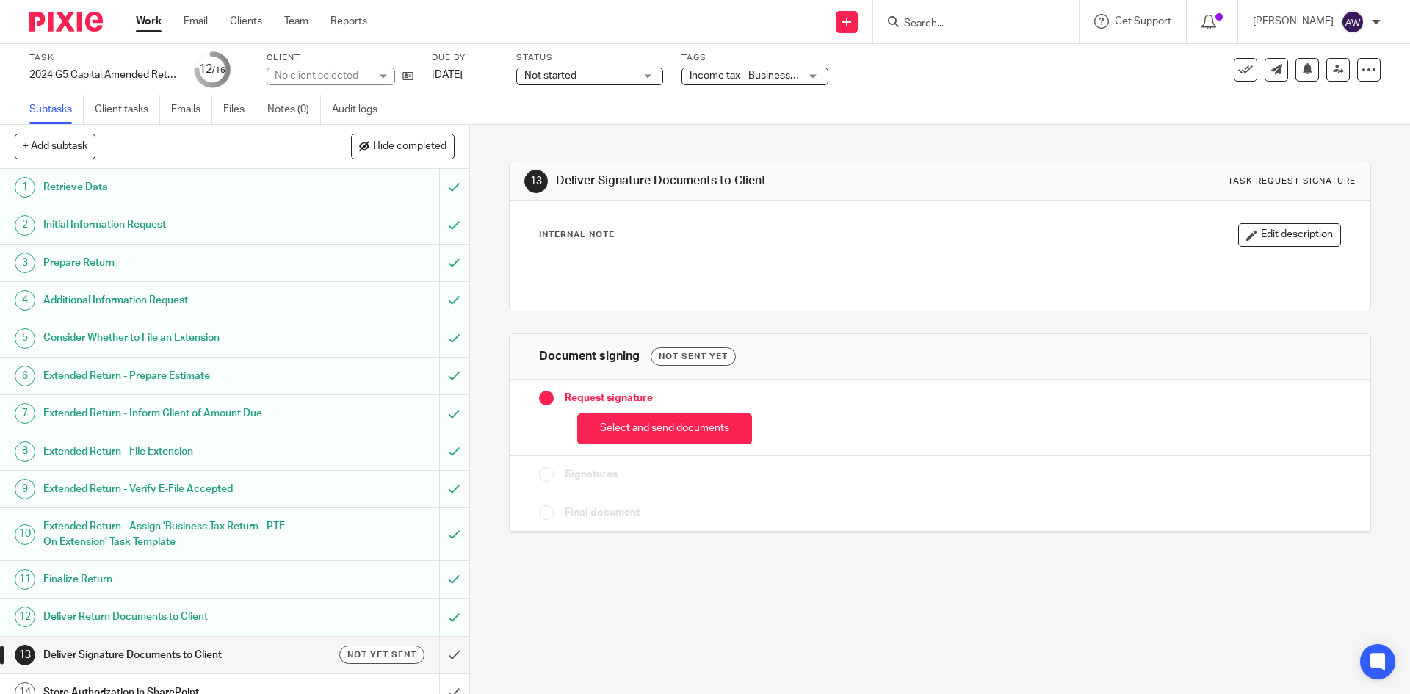
click at [618, 429] on button "Select and send documents" at bounding box center [664, 429] width 175 height 32
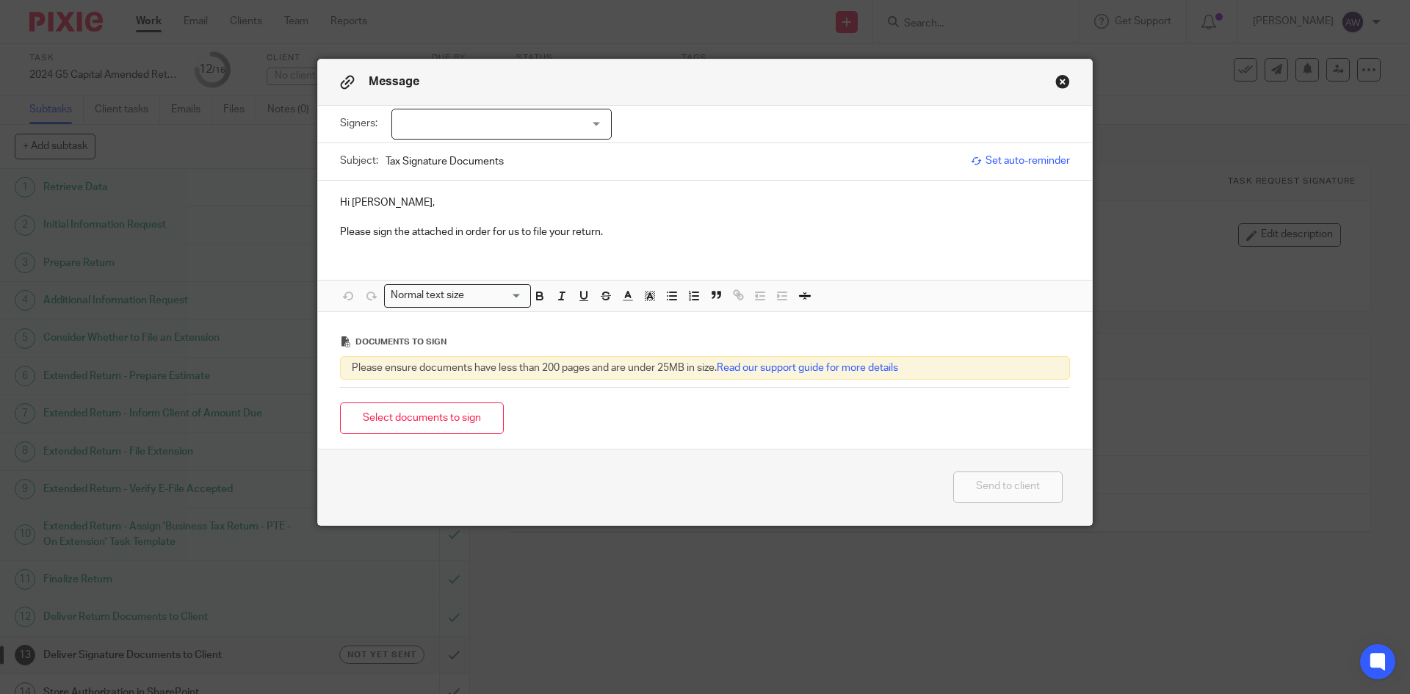
click at [564, 143] on div "Subject: Tax Signature Documents" at bounding box center [651, 161] width 623 height 37
click at [535, 131] on div at bounding box center [501, 124] width 220 height 31
click at [500, 163] on li "[PERSON_NAME]" at bounding box center [496, 155] width 219 height 30
checkbox input "true"
click at [662, 164] on input "Tax Signature Documents" at bounding box center [675, 161] width 578 height 33
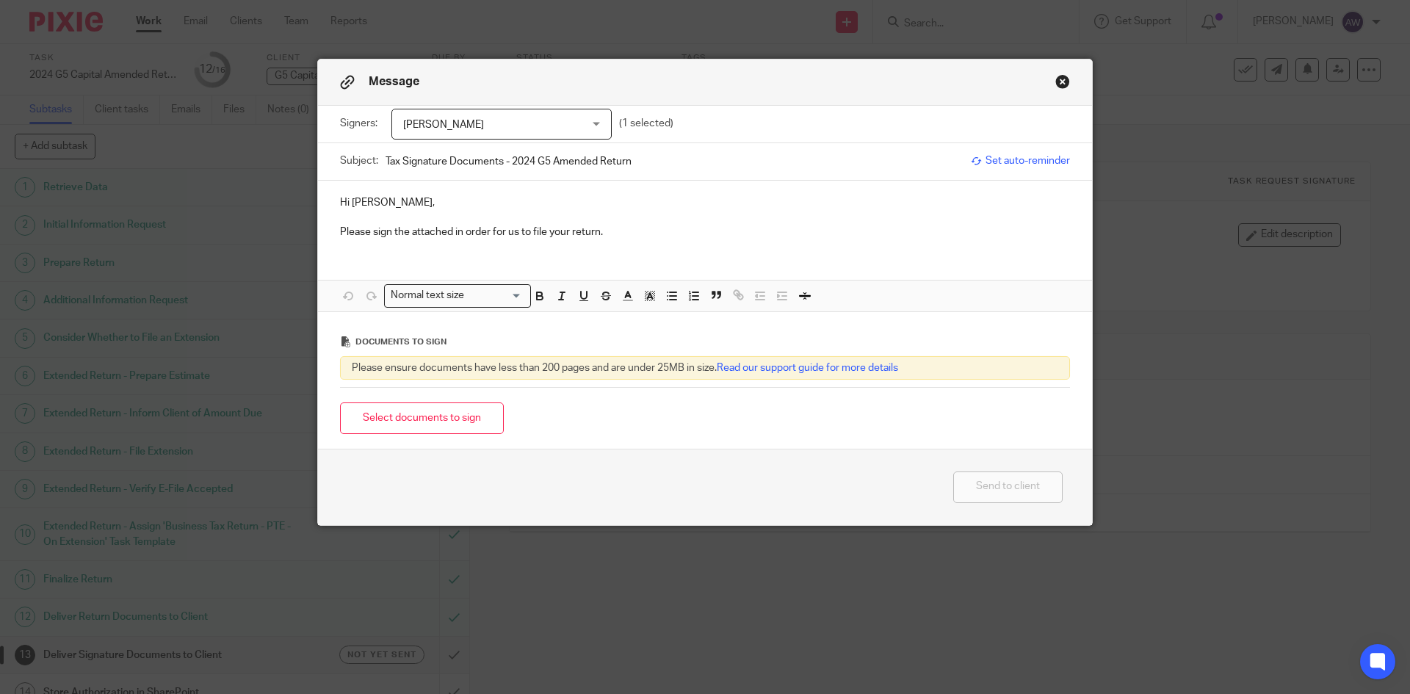
type input "Tax Signature Documents - 2024 G5 Amended Return"
click at [626, 231] on p "Please sign the attached in order for us to file your return." at bounding box center [705, 232] width 730 height 15
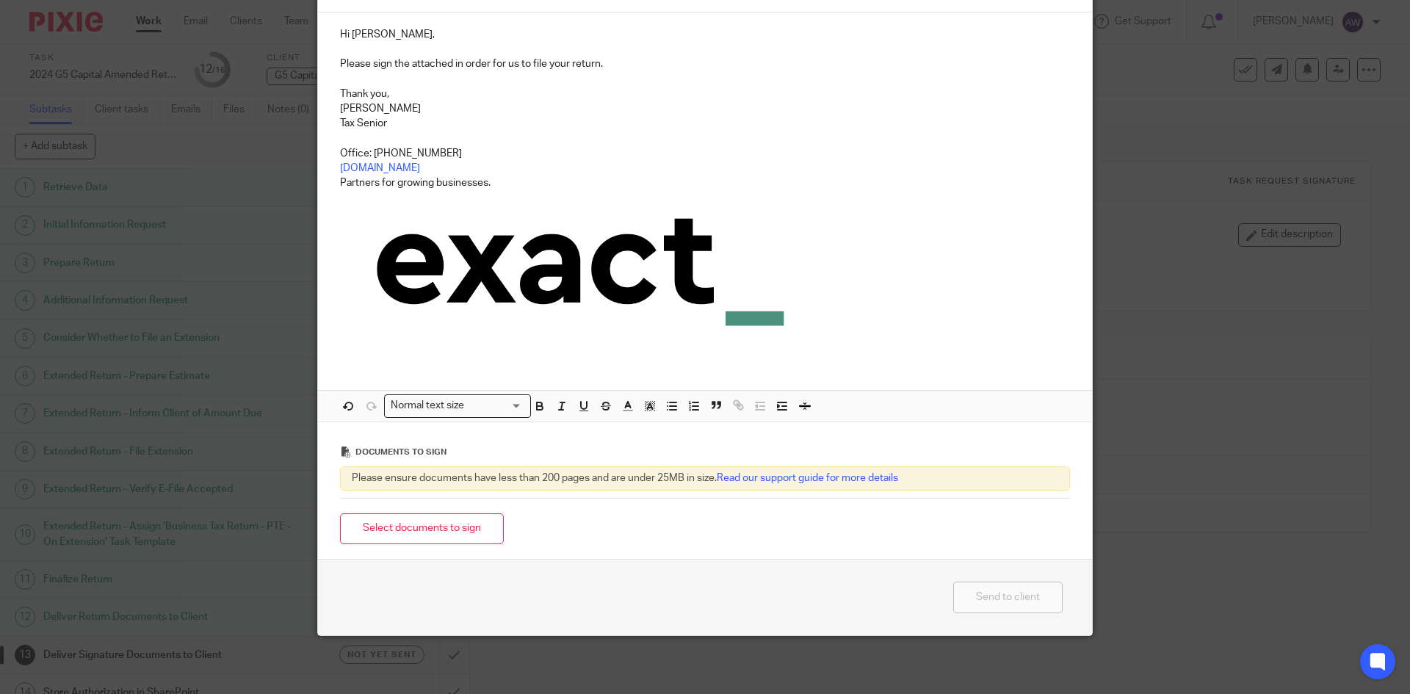
scroll to position [169, 0]
click at [458, 516] on button "Select documents to sign" at bounding box center [422, 529] width 164 height 32
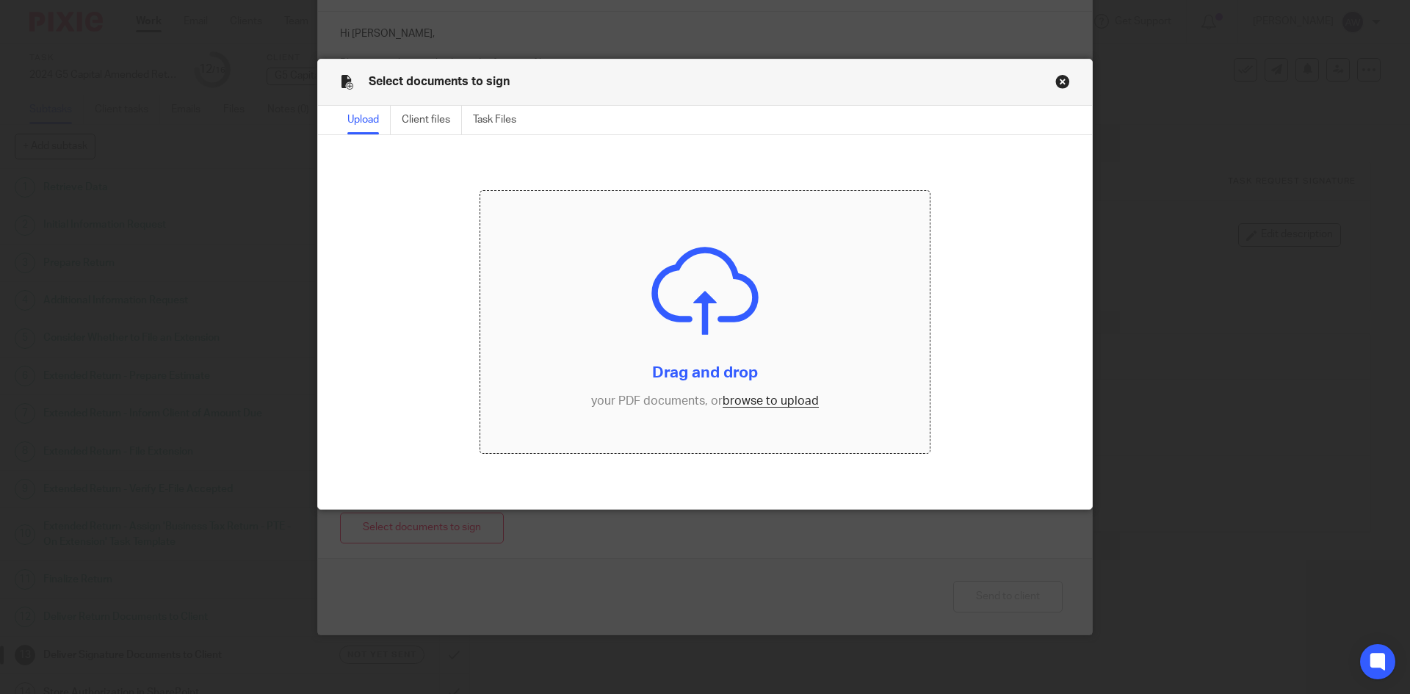
click at [746, 402] on input "file" at bounding box center [705, 322] width 450 height 263
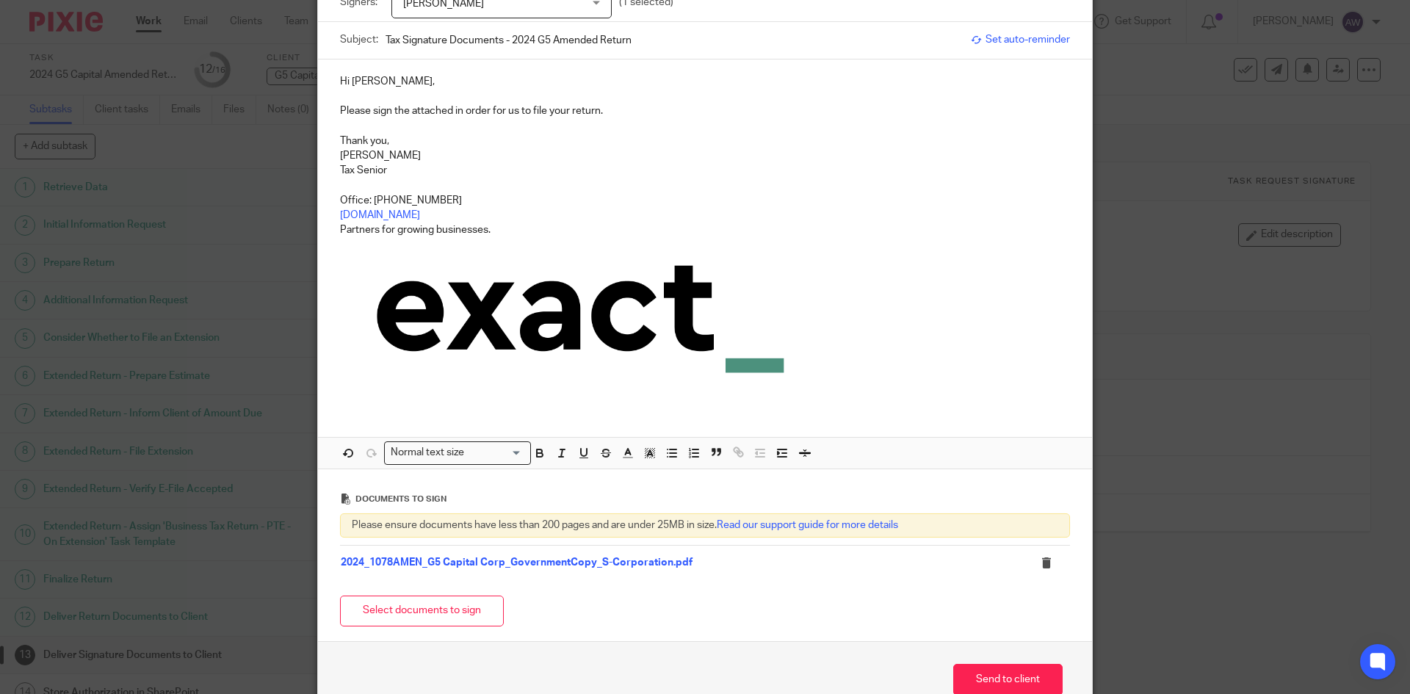
scroll to position [147, 0]
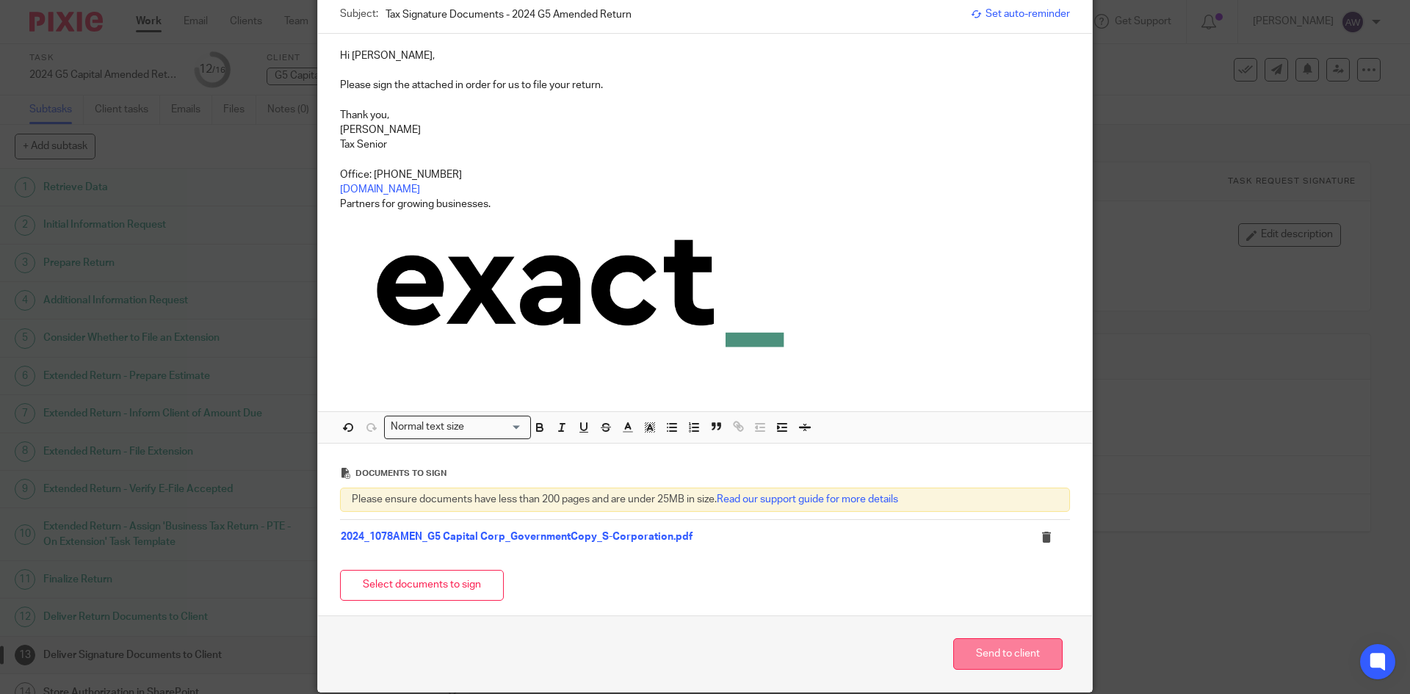
click at [1008, 668] on button "Send to client" at bounding box center [1007, 654] width 109 height 32
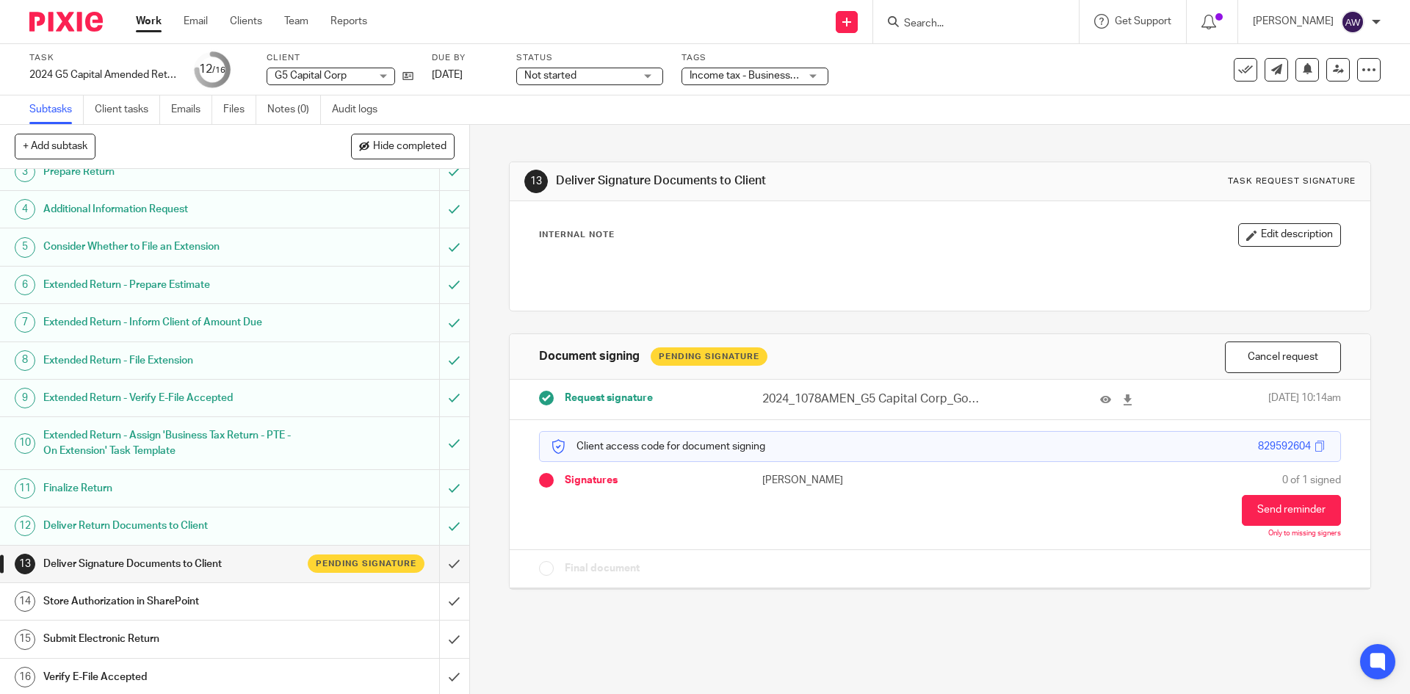
scroll to position [93, 0]
click at [156, 15] on link "Work" at bounding box center [149, 21] width 26 height 15
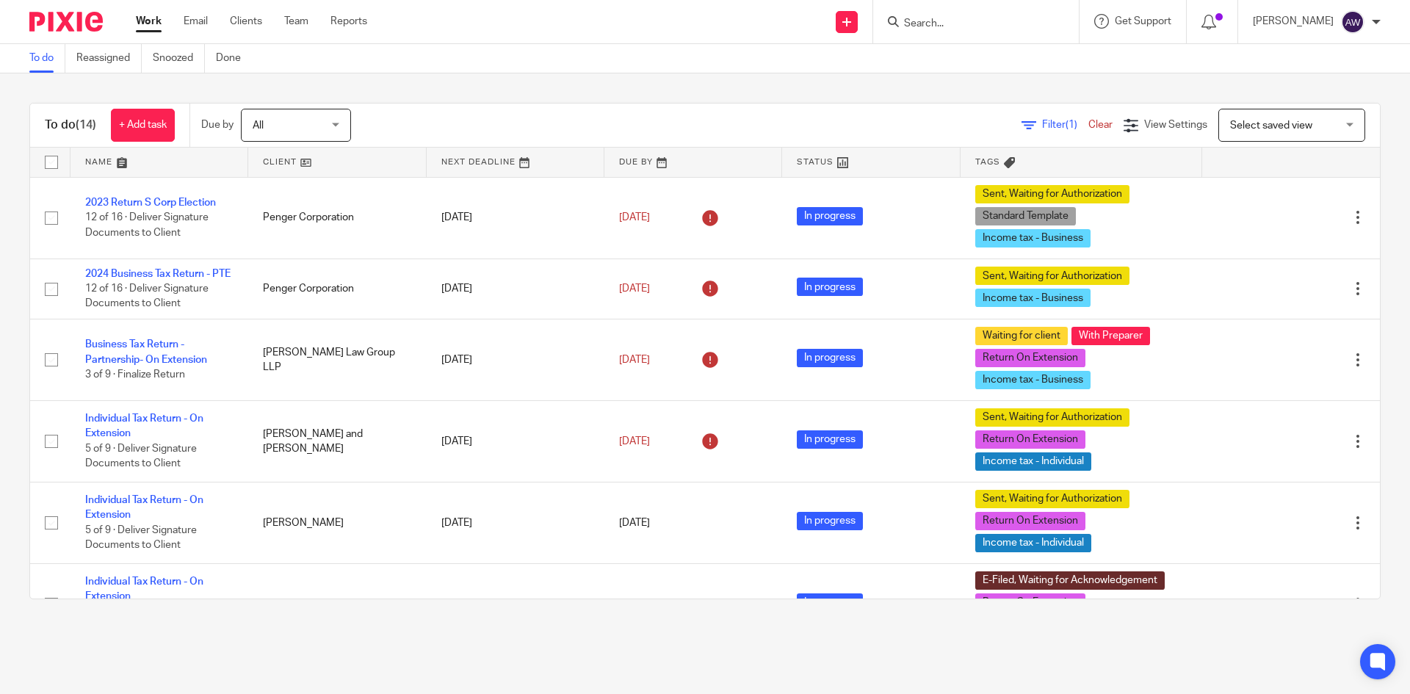
click at [1202, 32] on div at bounding box center [1212, 21] width 51 height 43
click at [1214, 22] on icon at bounding box center [1208, 22] width 15 height 15
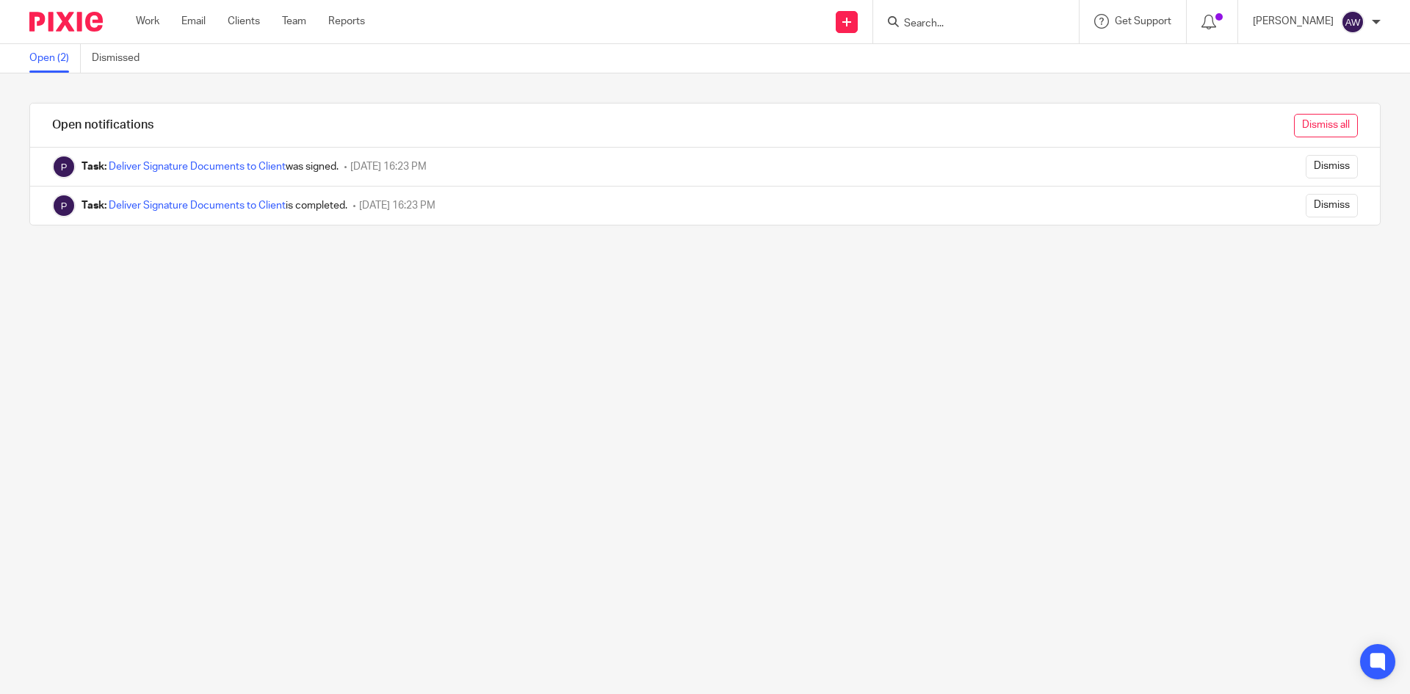
click at [1306, 131] on input "Dismiss all" at bounding box center [1326, 125] width 64 height 23
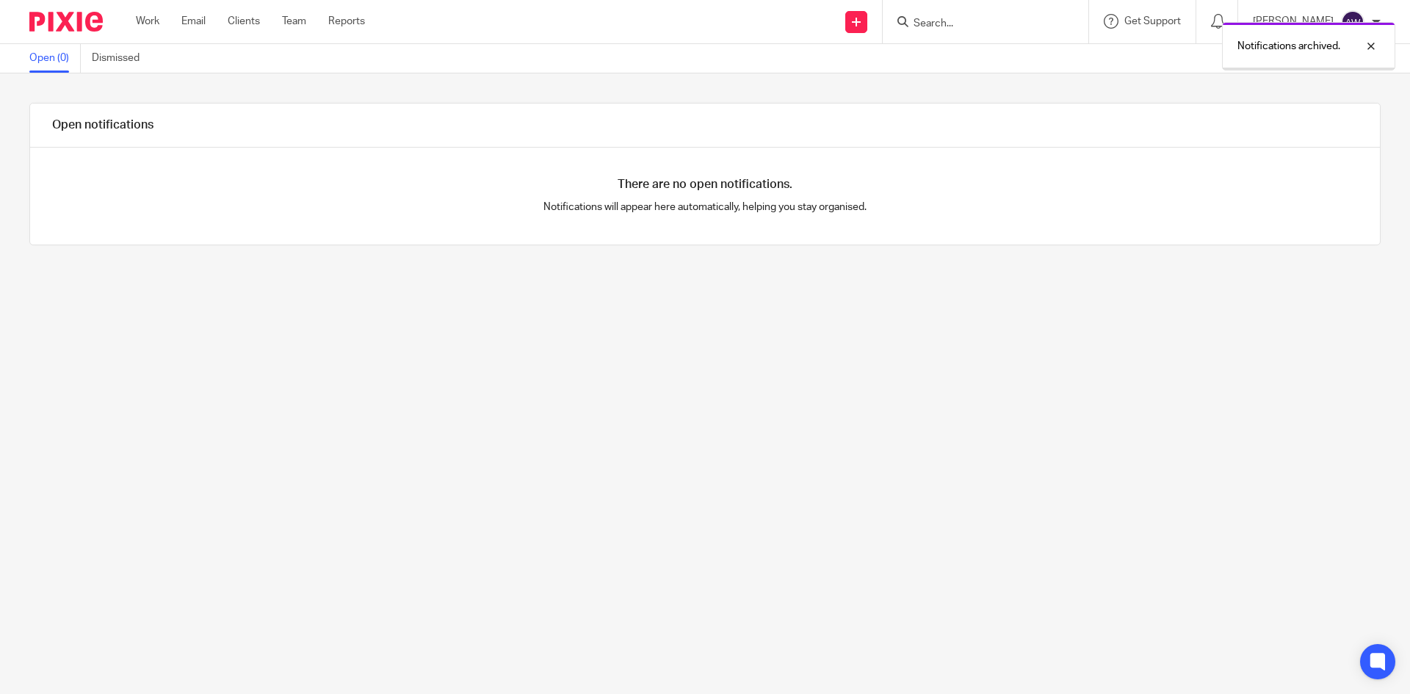
click at [162, 14] on ul "Work Email Clients Team Reports" at bounding box center [261, 21] width 251 height 15
click at [156, 18] on link "Work" at bounding box center [147, 21] width 23 height 15
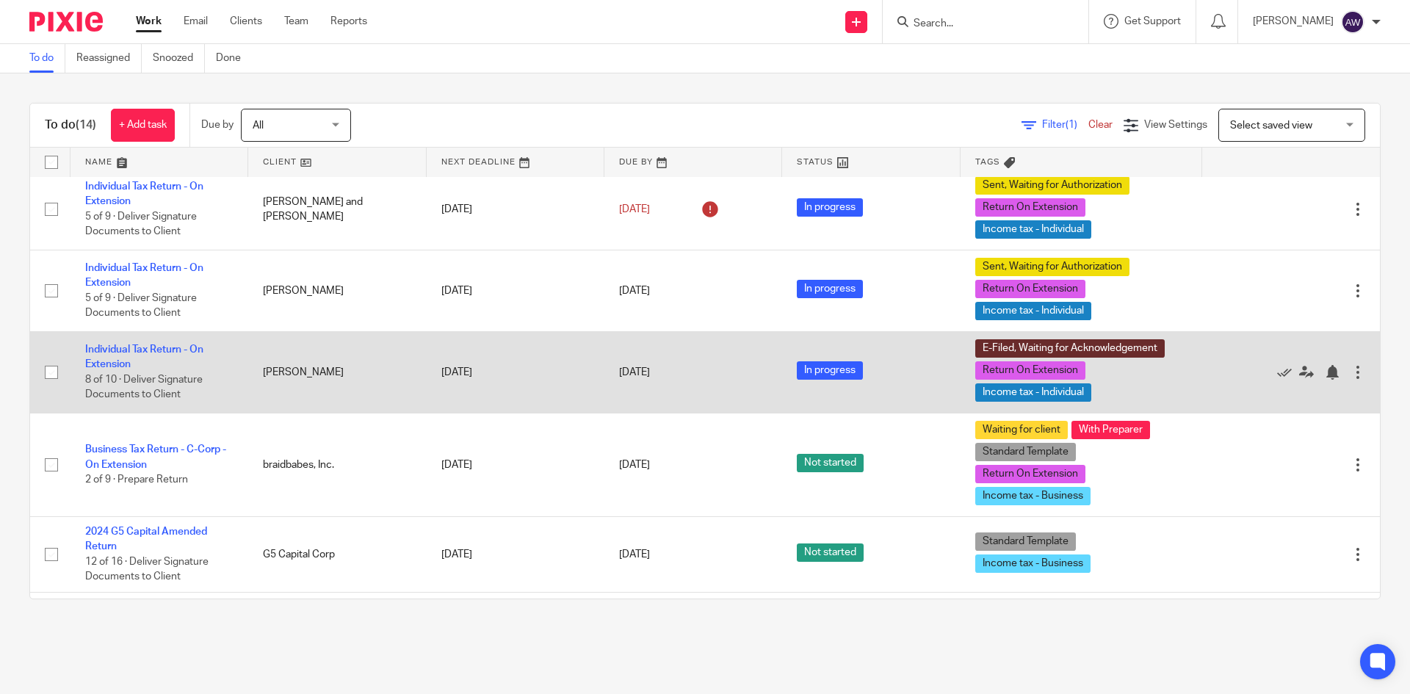
scroll to position [147, 0]
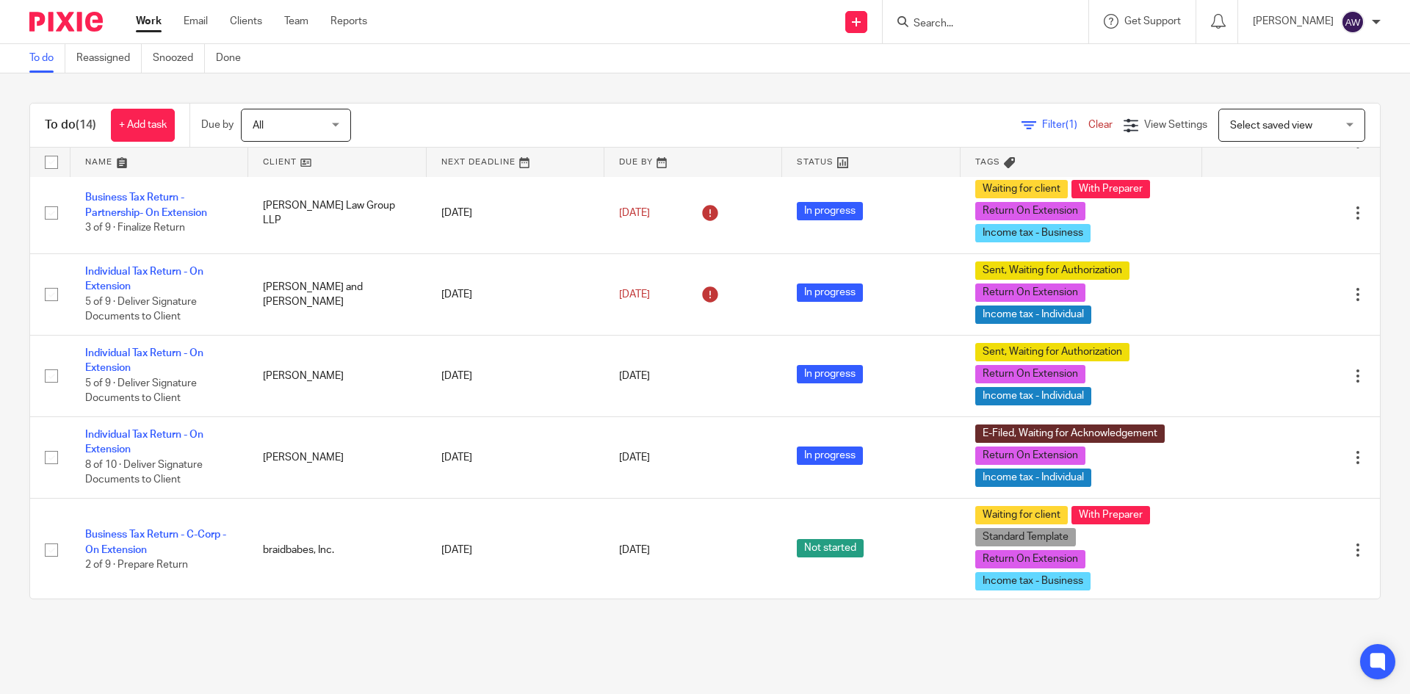
click at [152, 16] on link "Work" at bounding box center [149, 21] width 26 height 15
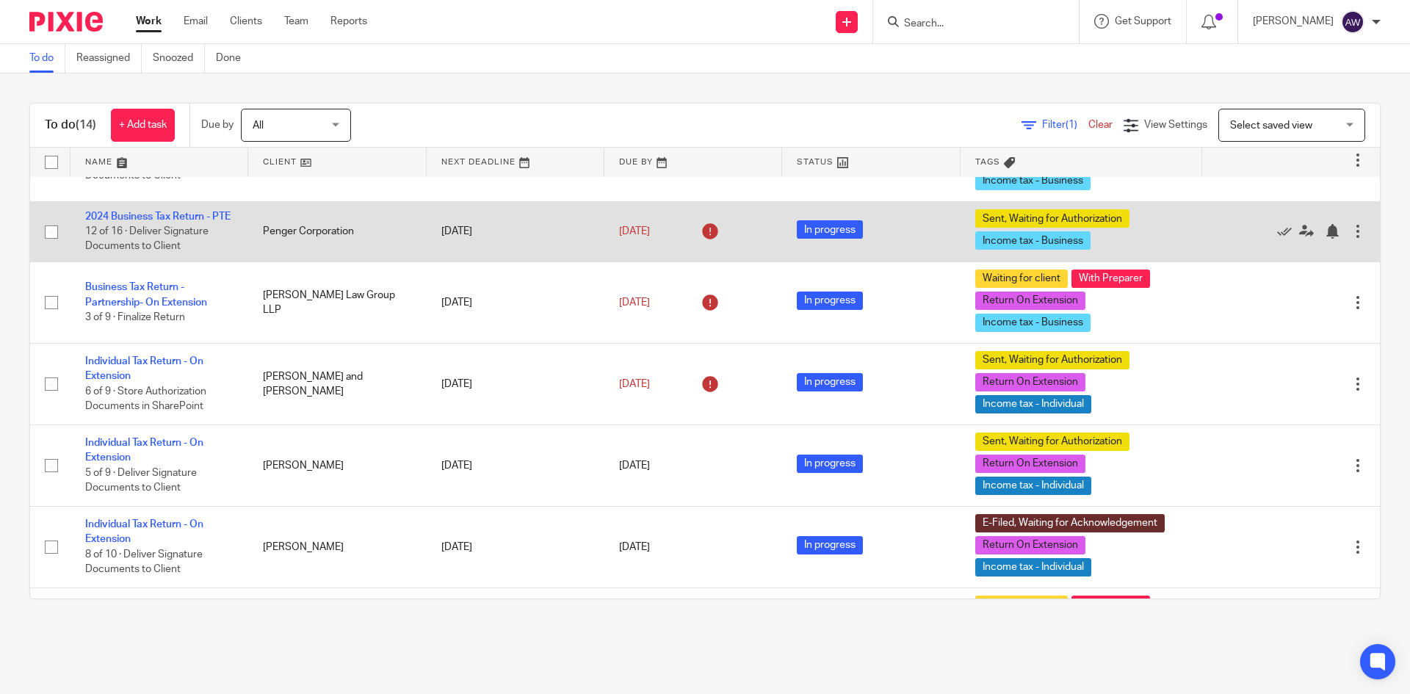
scroll to position [73, 0]
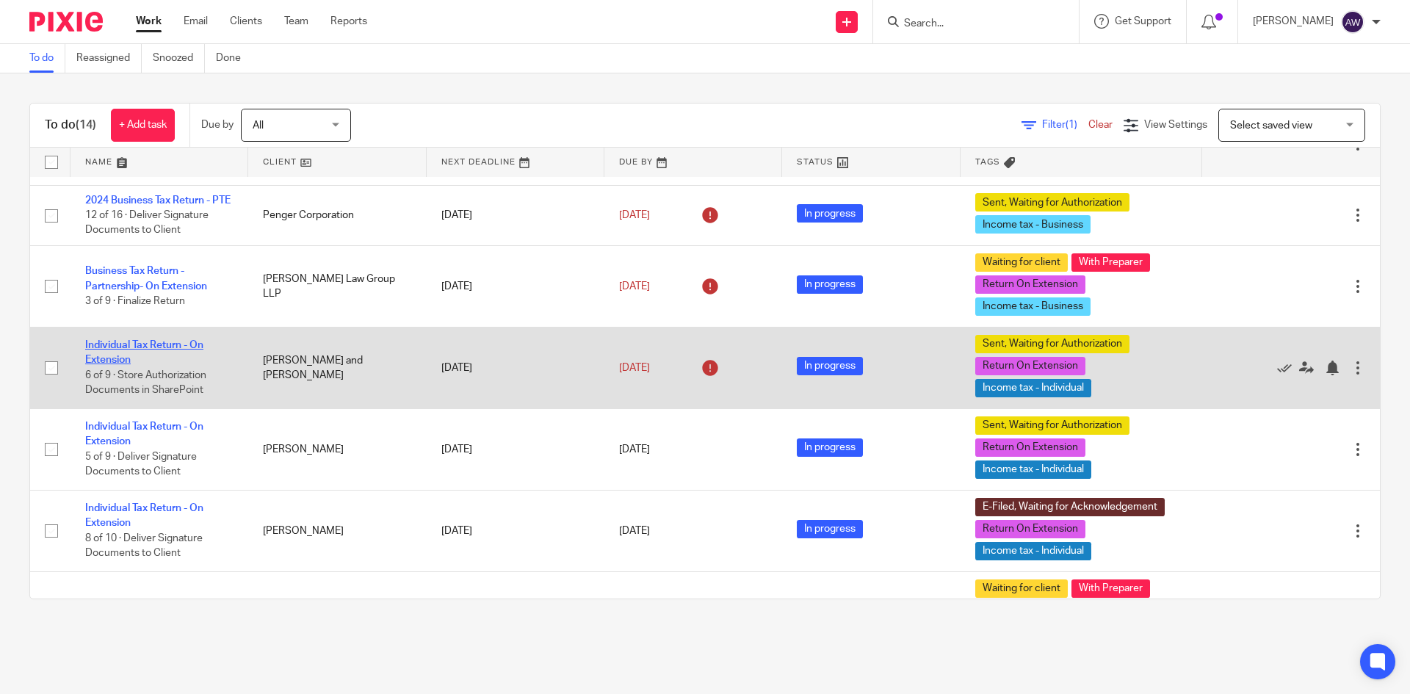
click at [156, 358] on link "Individual Tax Return - On Extension" at bounding box center [144, 352] width 118 height 25
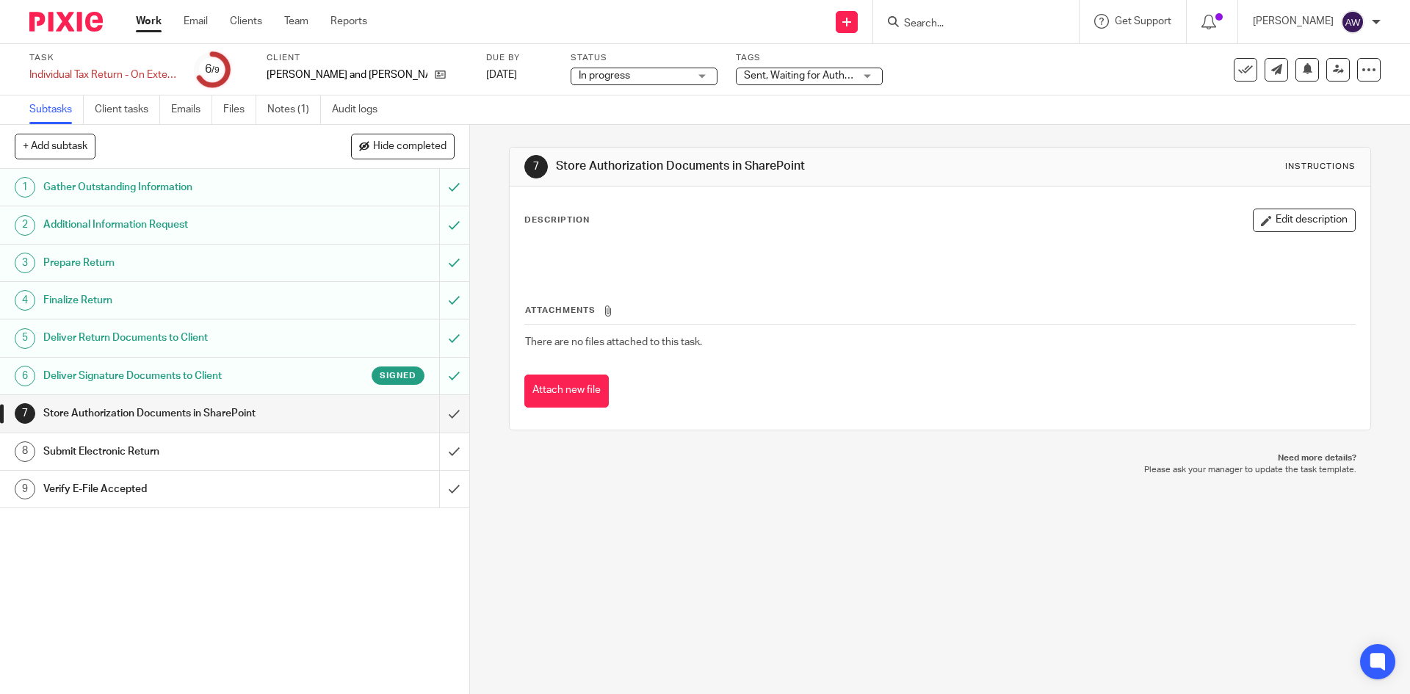
click at [297, 382] on div "Signed" at bounding box center [360, 375] width 127 height 18
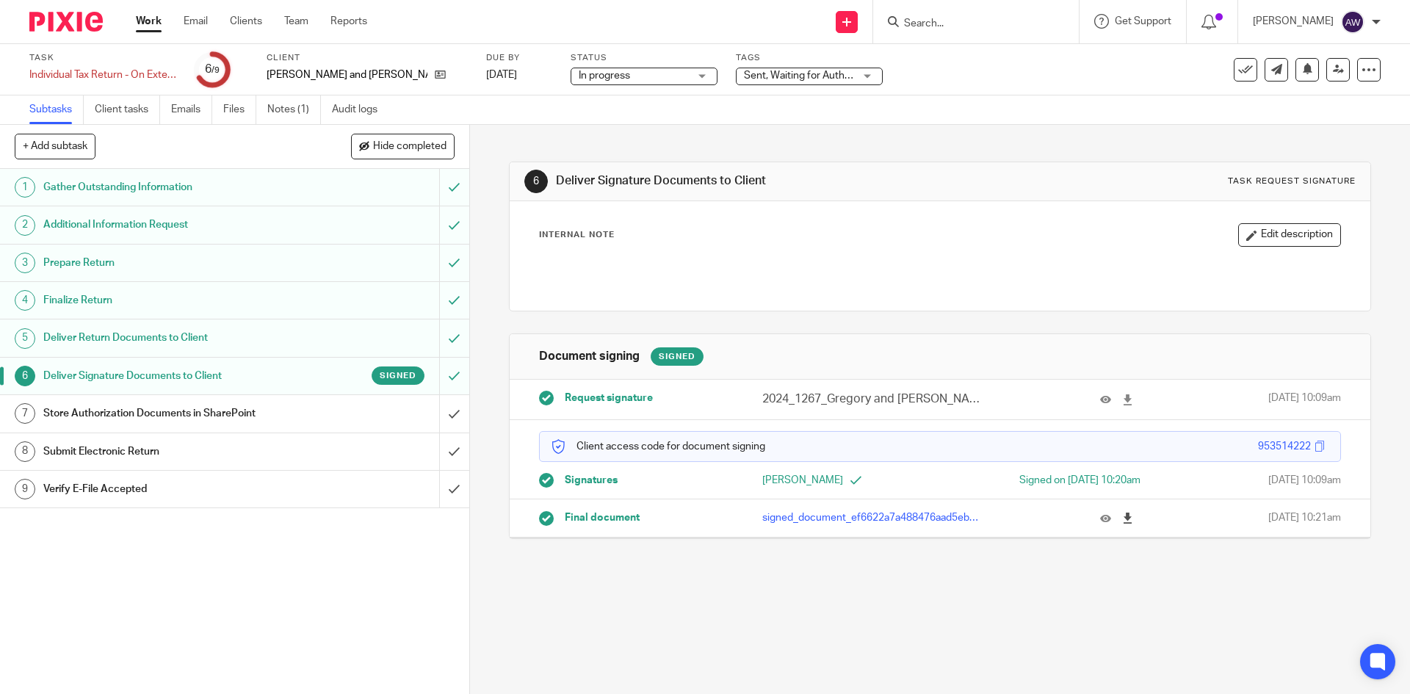
click at [1122, 519] on icon at bounding box center [1127, 518] width 11 height 11
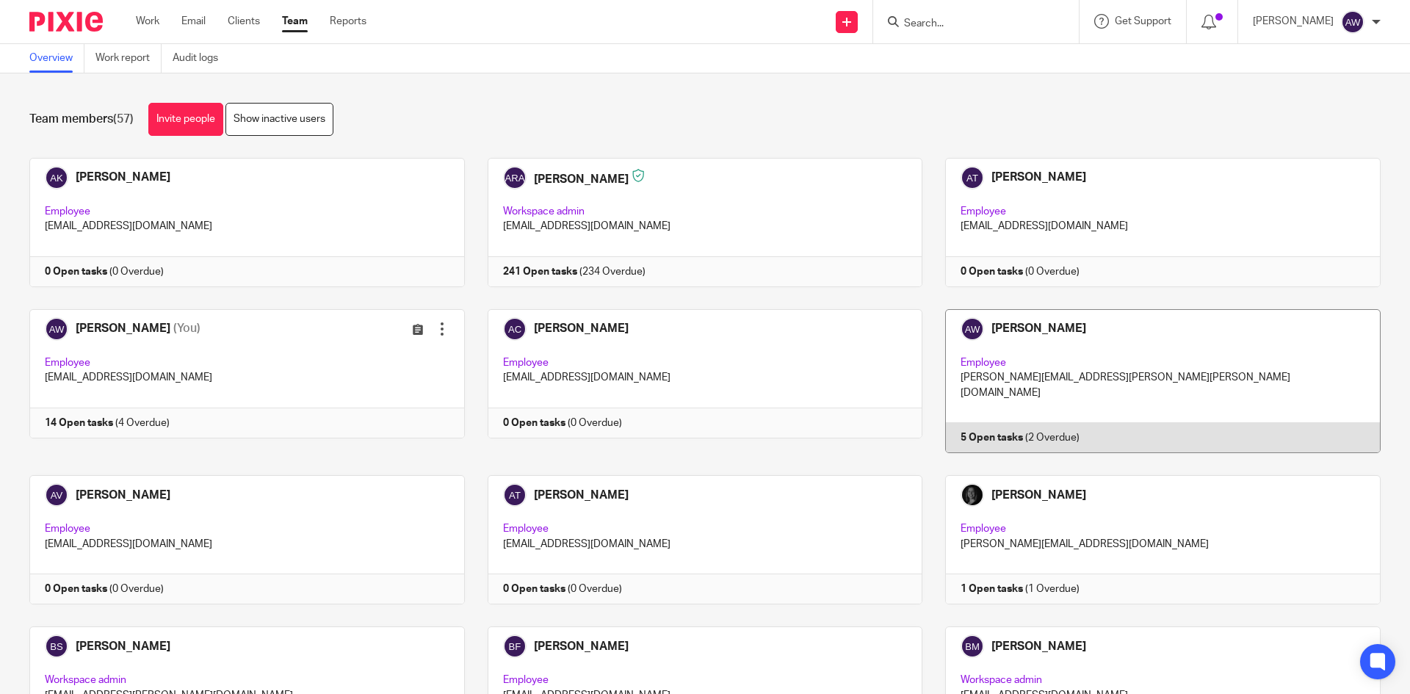
click at [1027, 370] on link at bounding box center [1151, 381] width 458 height 144
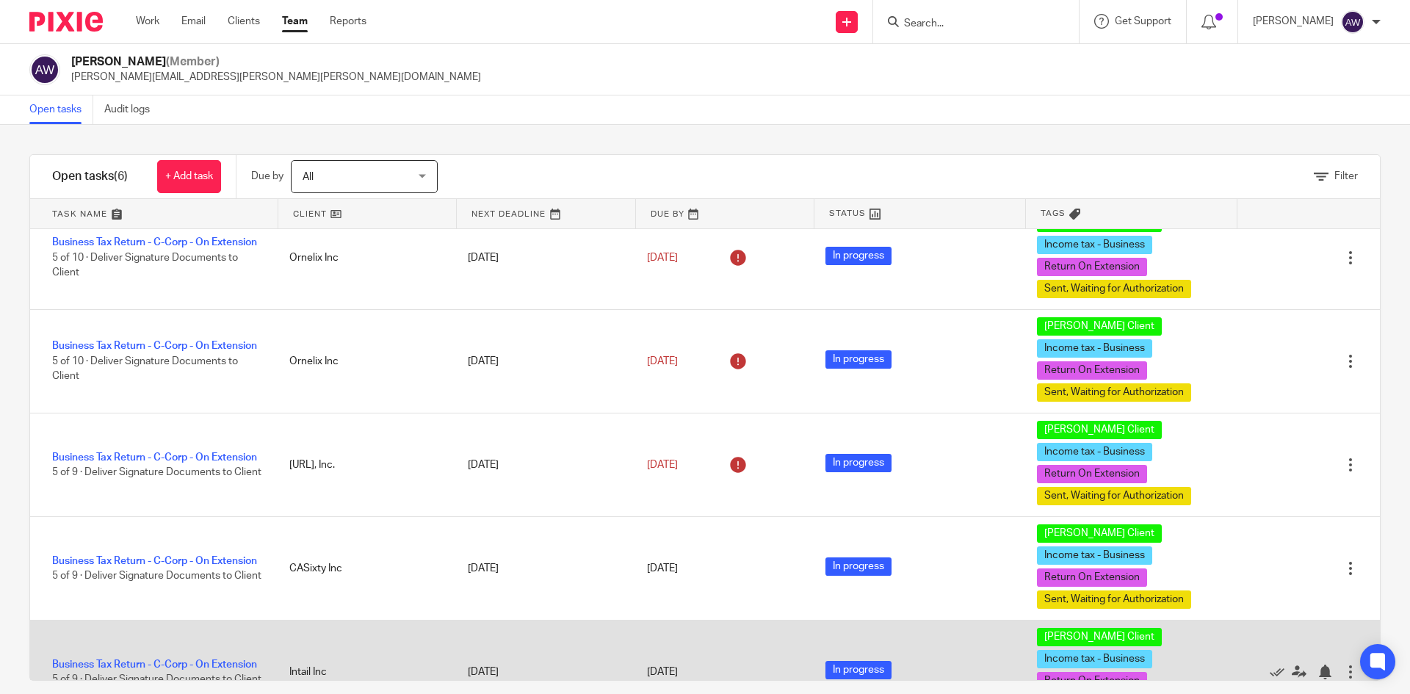
scroll to position [170, 0]
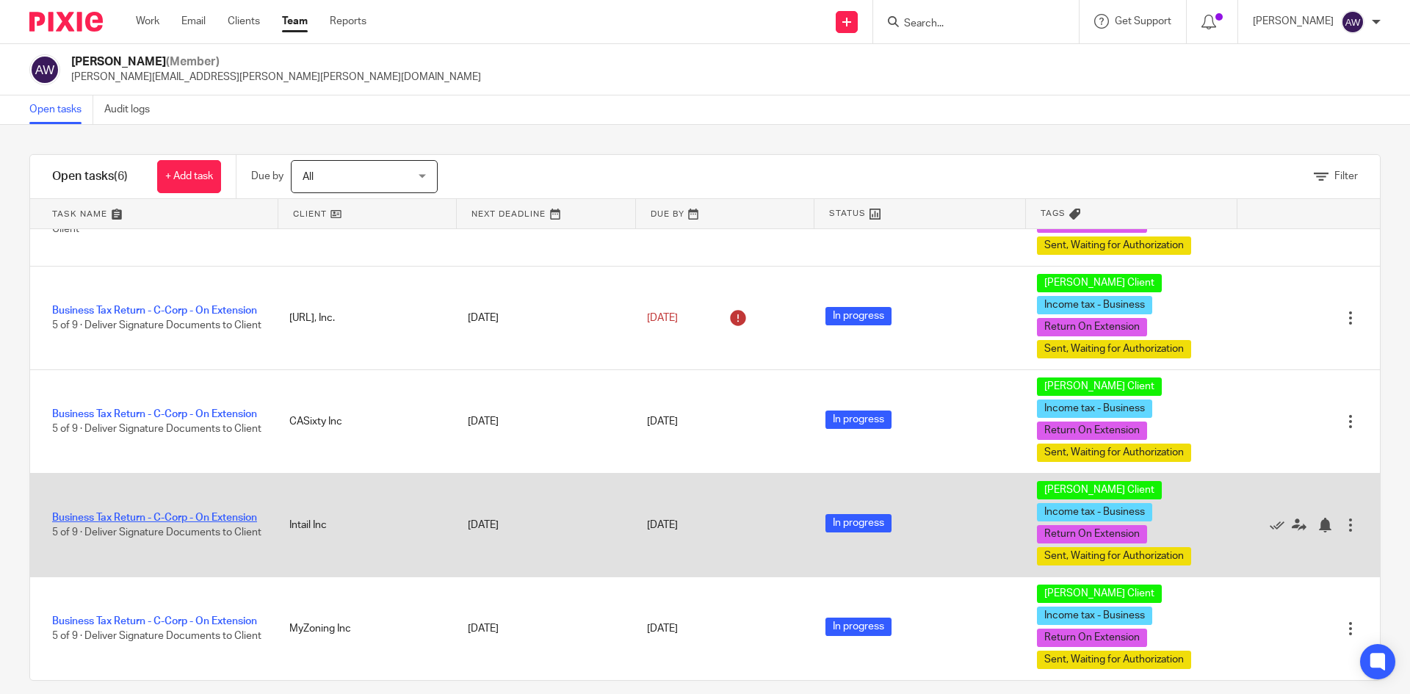
click at [118, 513] on link "Business Tax Return - C-Corp - On Extension" at bounding box center [154, 518] width 205 height 10
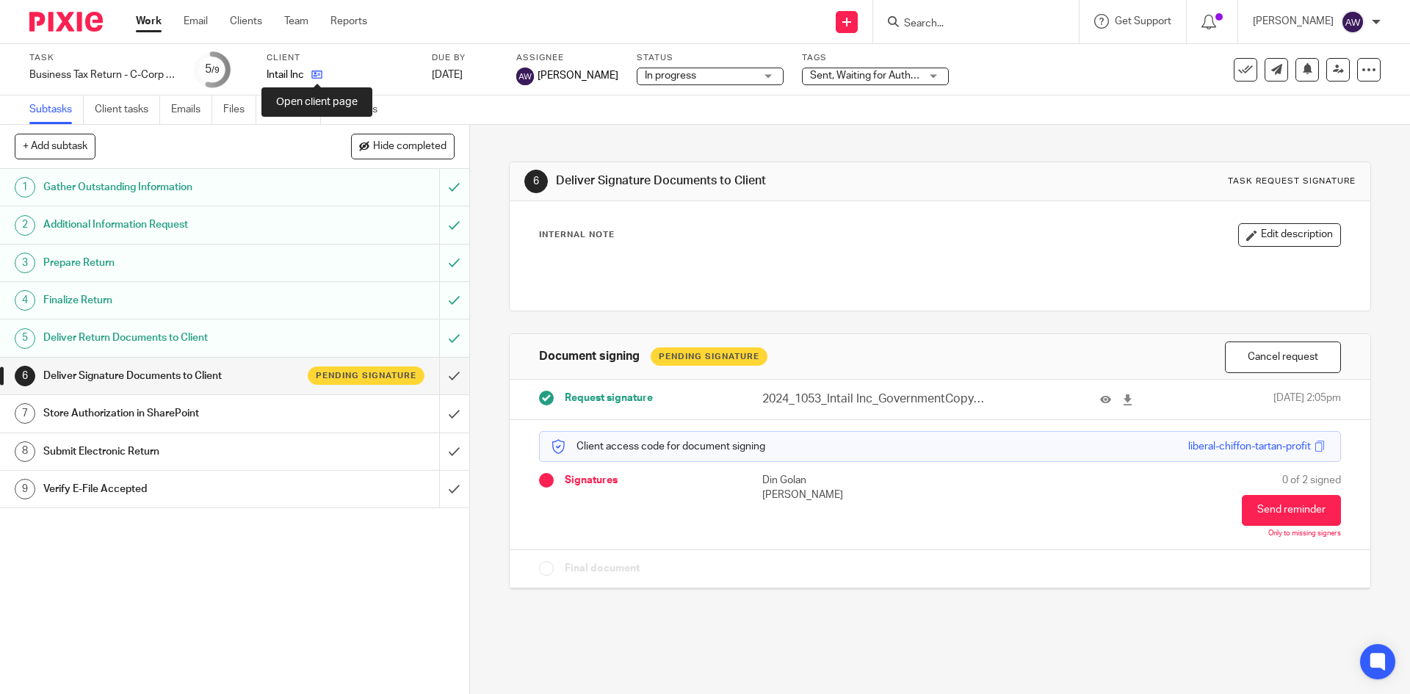
click at [322, 72] on icon at bounding box center [316, 74] width 11 height 11
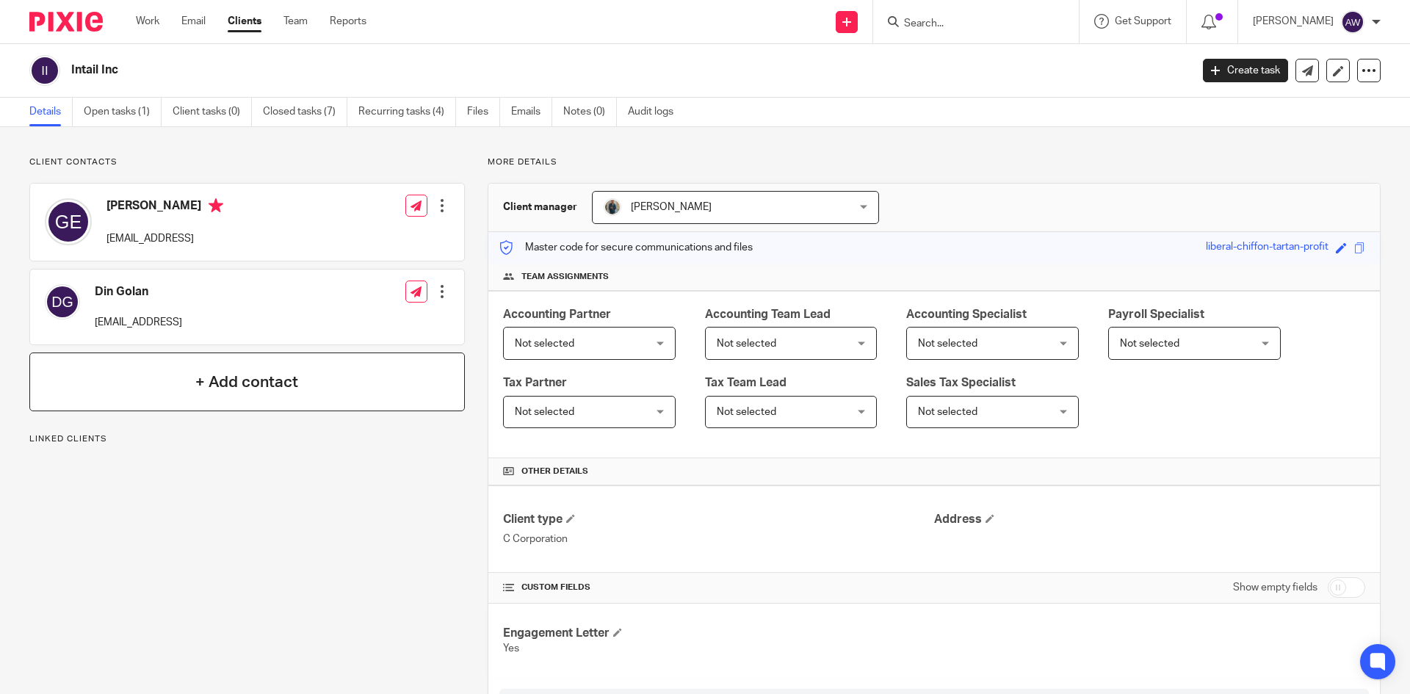
click at [261, 398] on div "+ Add contact" at bounding box center [246, 381] width 435 height 59
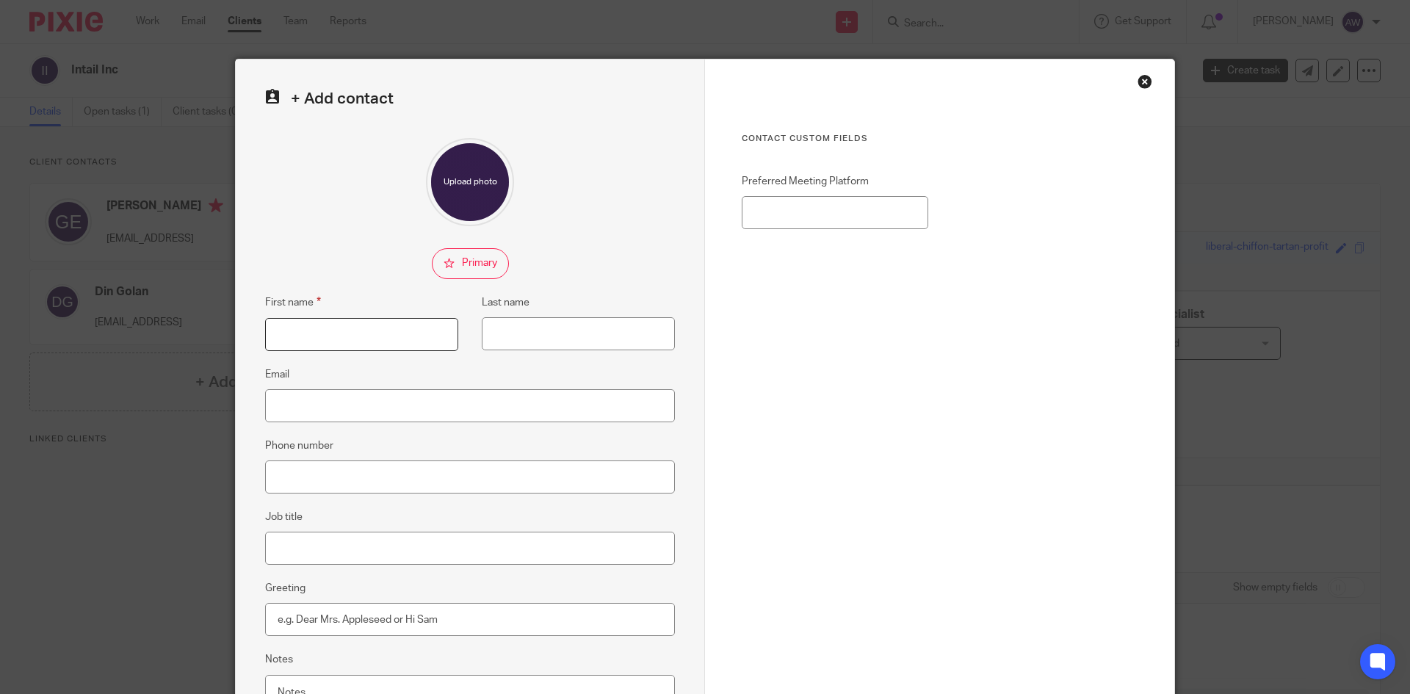
click at [393, 343] on input "First name" at bounding box center [361, 334] width 193 height 33
type input "[PERSON_NAME]"
click at [293, 411] on input "Email" at bounding box center [470, 405] width 410 height 33
paste input "jess@orbb.com"
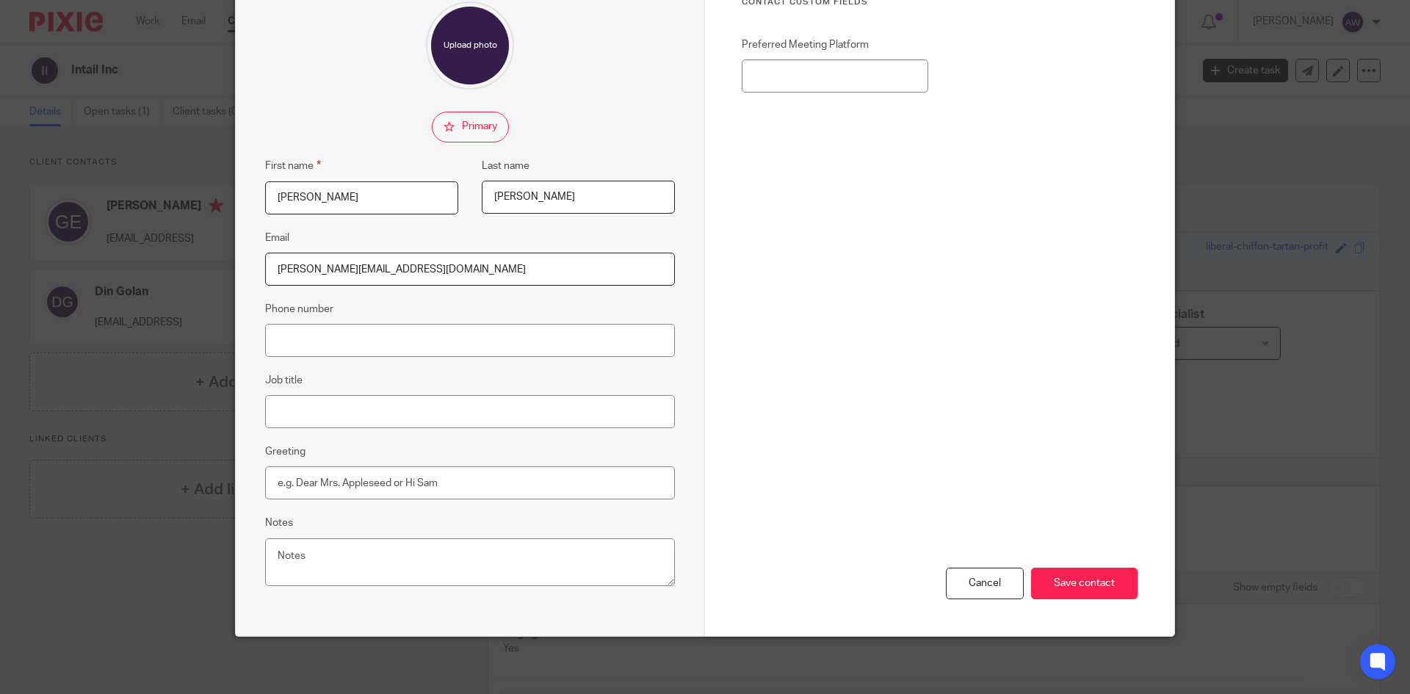
scroll to position [138, 0]
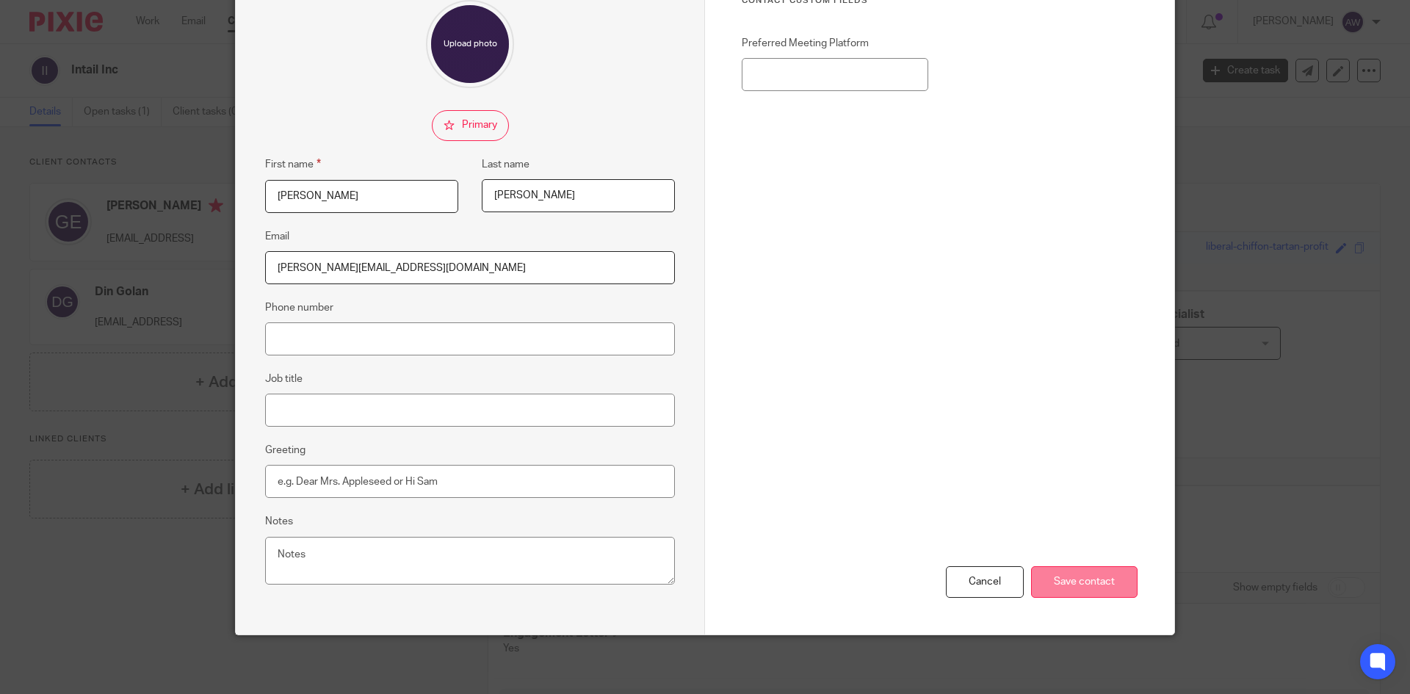
type input "[PERSON_NAME][EMAIL_ADDRESS][DOMAIN_NAME]"
drag, startPoint x: 1092, startPoint y: 573, endPoint x: 1066, endPoint y: 571, distance: 26.5
click at [1093, 573] on input "Save contact" at bounding box center [1084, 582] width 106 height 32
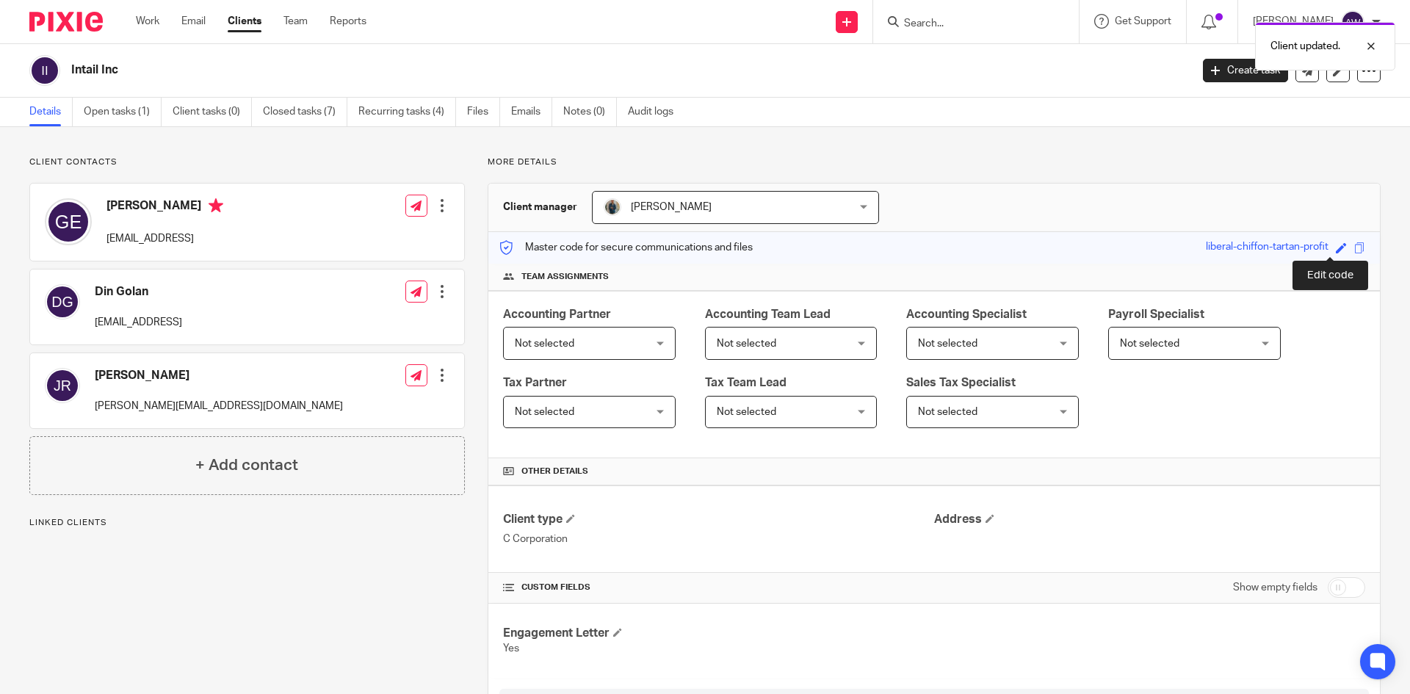
click at [1336, 251] on span at bounding box center [1341, 247] width 11 height 11
type input "liberal-chiffon-tartan-profit"
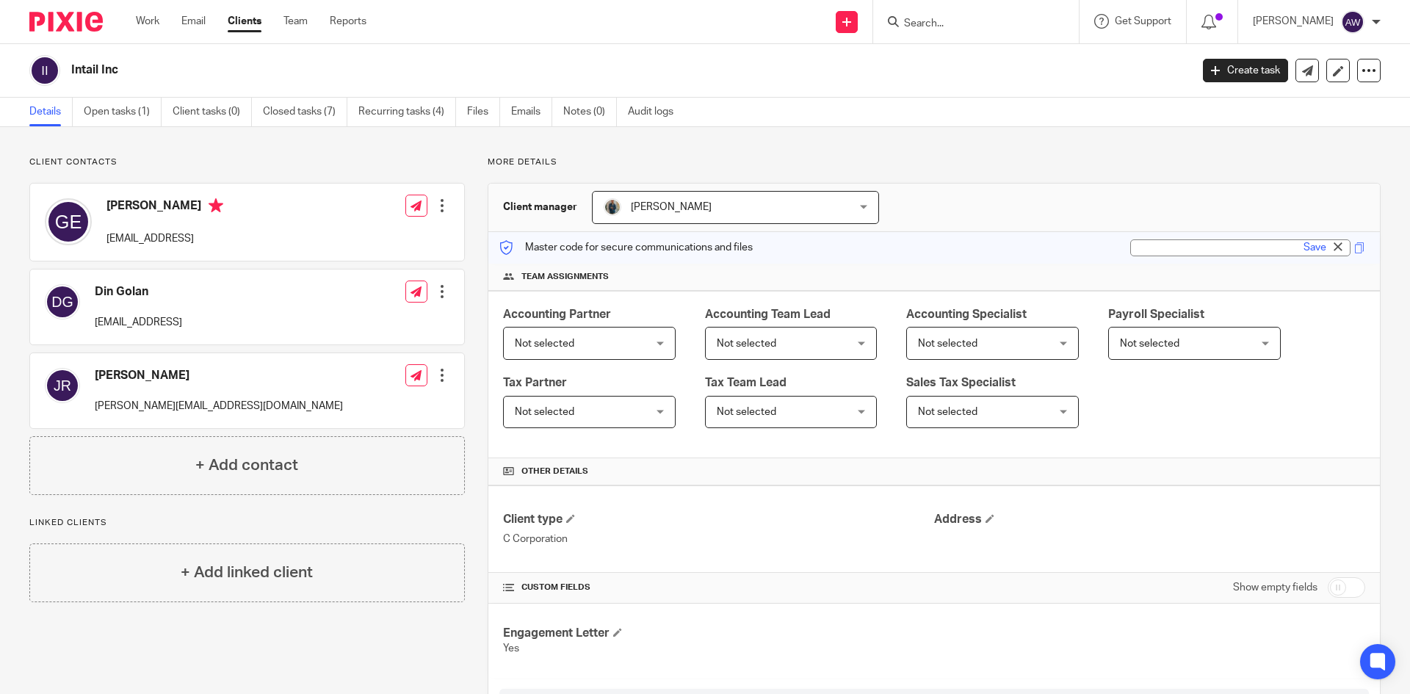
click at [1220, 252] on input "text" at bounding box center [1240, 247] width 220 height 17
click at [1187, 250] on input "5386" at bounding box center [1240, 247] width 220 height 17
type input "538610016"
click at [1303, 250] on link "Save" at bounding box center [1314, 247] width 23 height 15
type input "538610016"
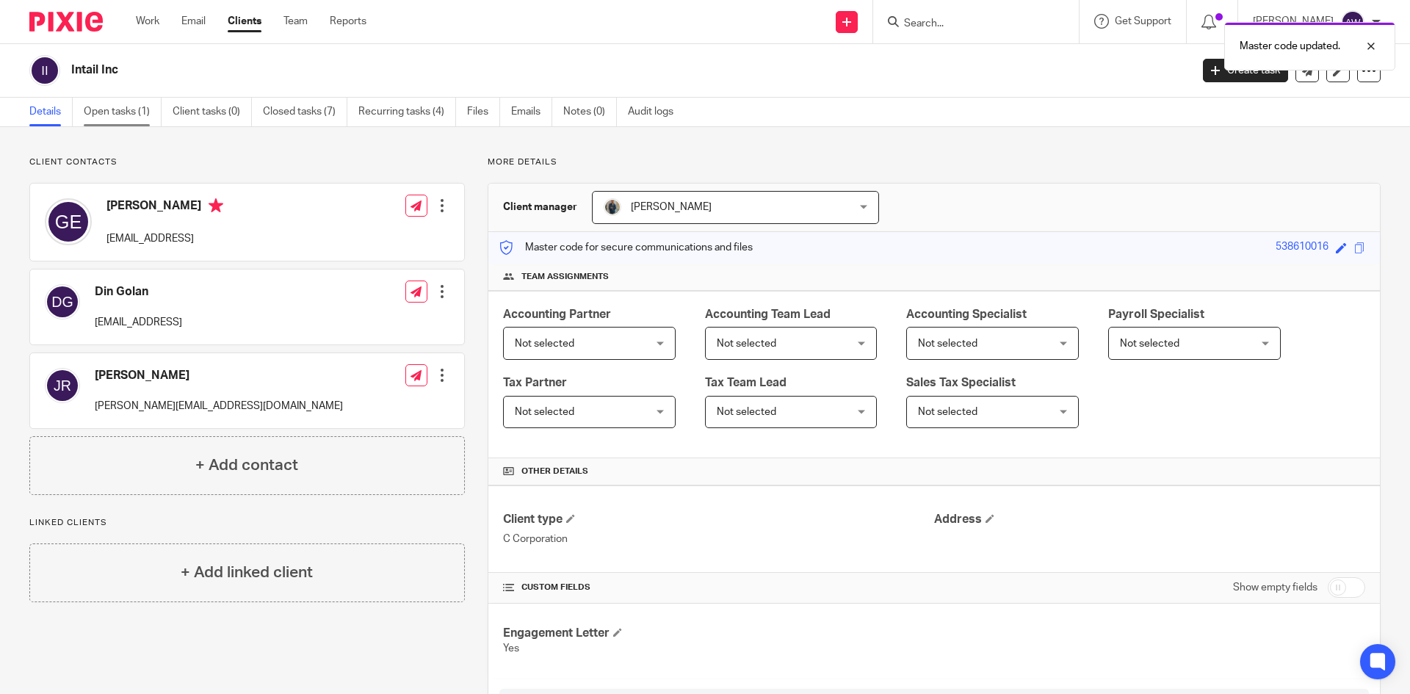
click at [134, 112] on link "Open tasks (1)" at bounding box center [123, 112] width 78 height 29
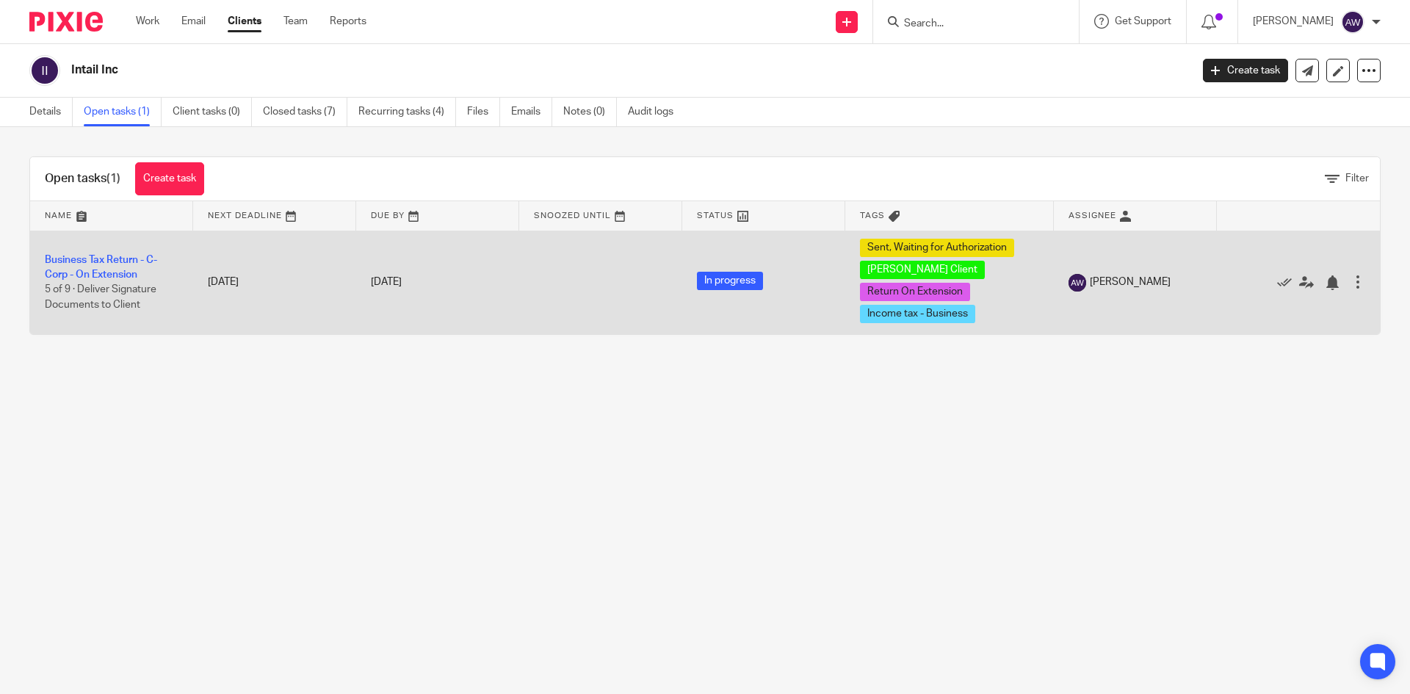
click at [98, 266] on td "Business Tax Return - C-Corp - On Extension 5 of 9 · Deliver Signature Document…" at bounding box center [111, 283] width 163 height 104
click at [102, 261] on link "Business Tax Return - C-Corp - On Extension" at bounding box center [101, 267] width 112 height 25
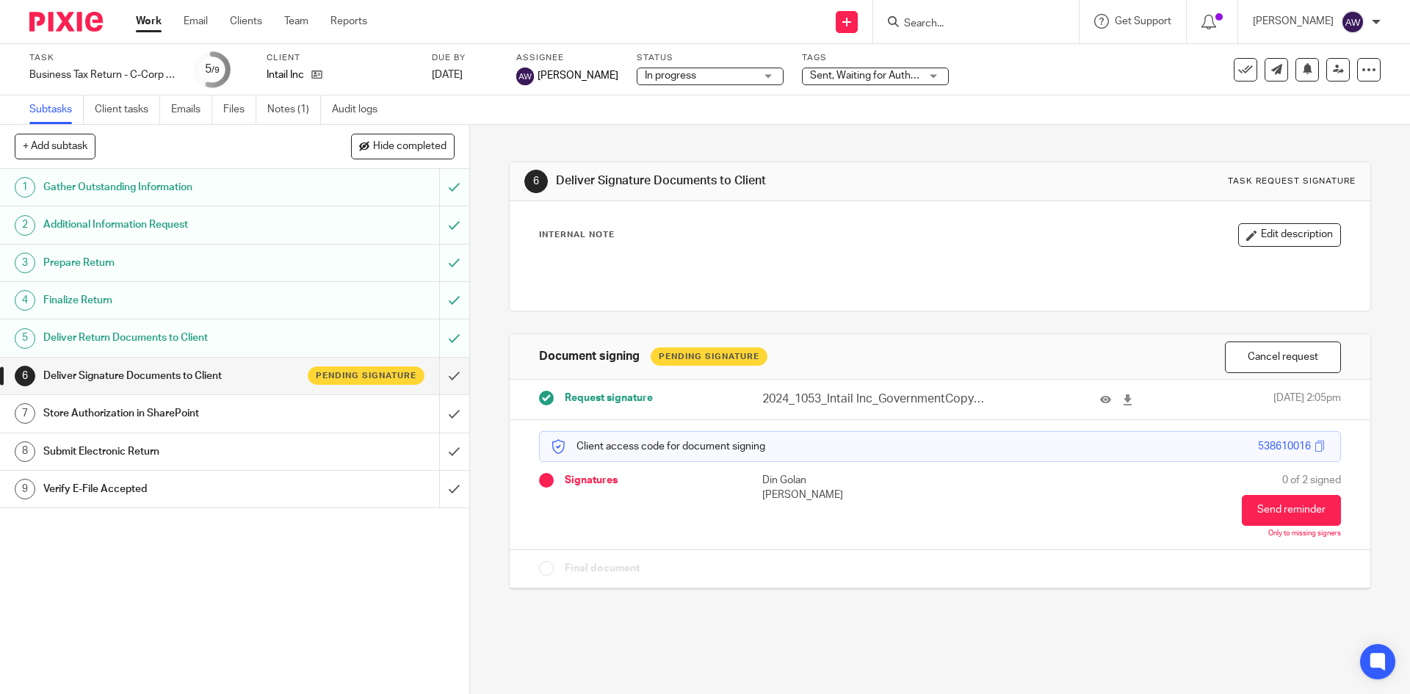
click at [1276, 350] on button "Cancel request" at bounding box center [1283, 357] width 116 height 32
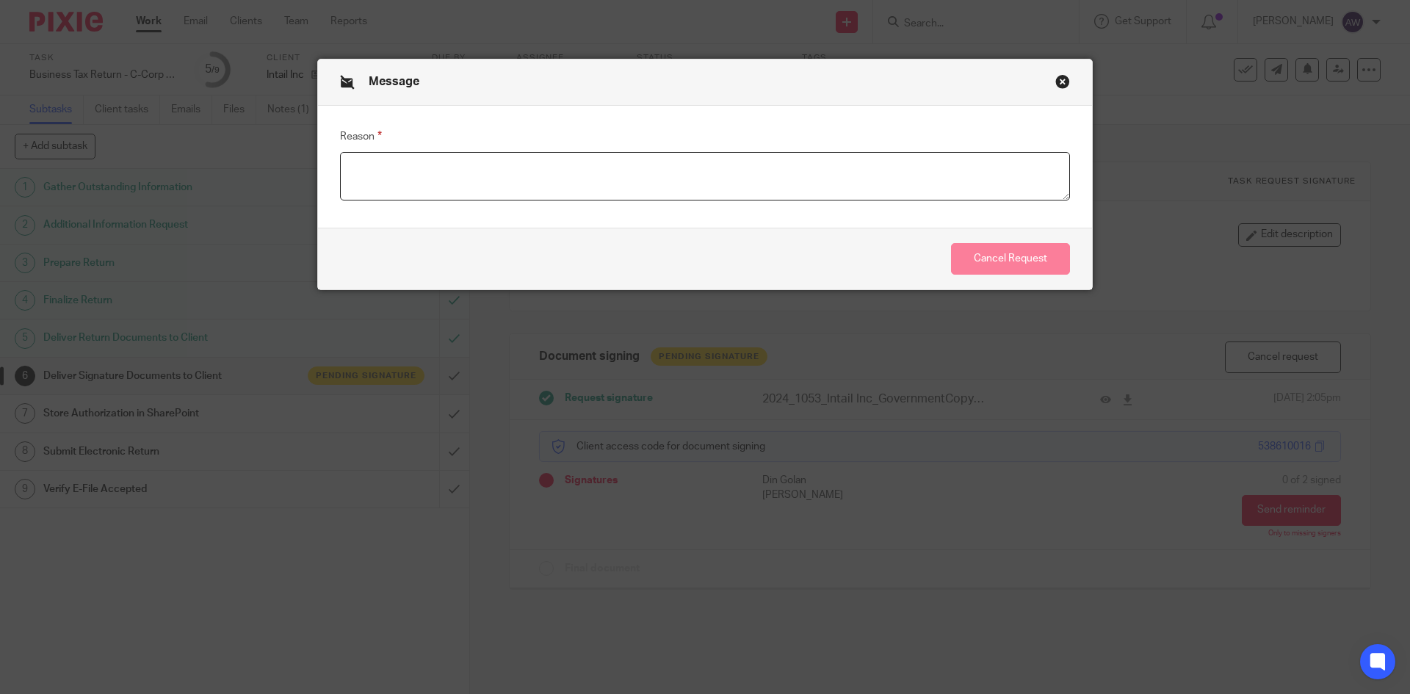
click at [783, 164] on textarea "Reason" at bounding box center [705, 176] width 730 height 48
type textarea "Need to send to Jessica"
click at [1052, 263] on button "Cancel Request" at bounding box center [1010, 259] width 119 height 32
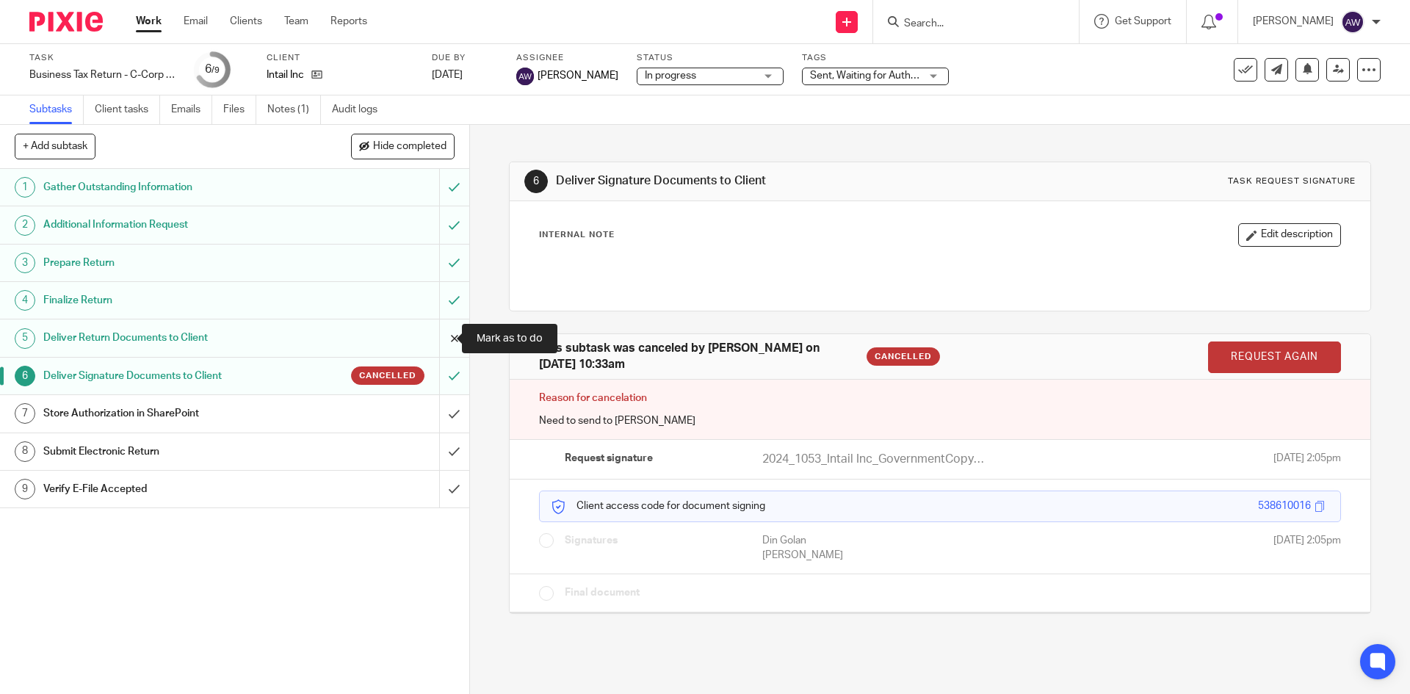
click at [441, 339] on input "submit" at bounding box center [234, 337] width 469 height 37
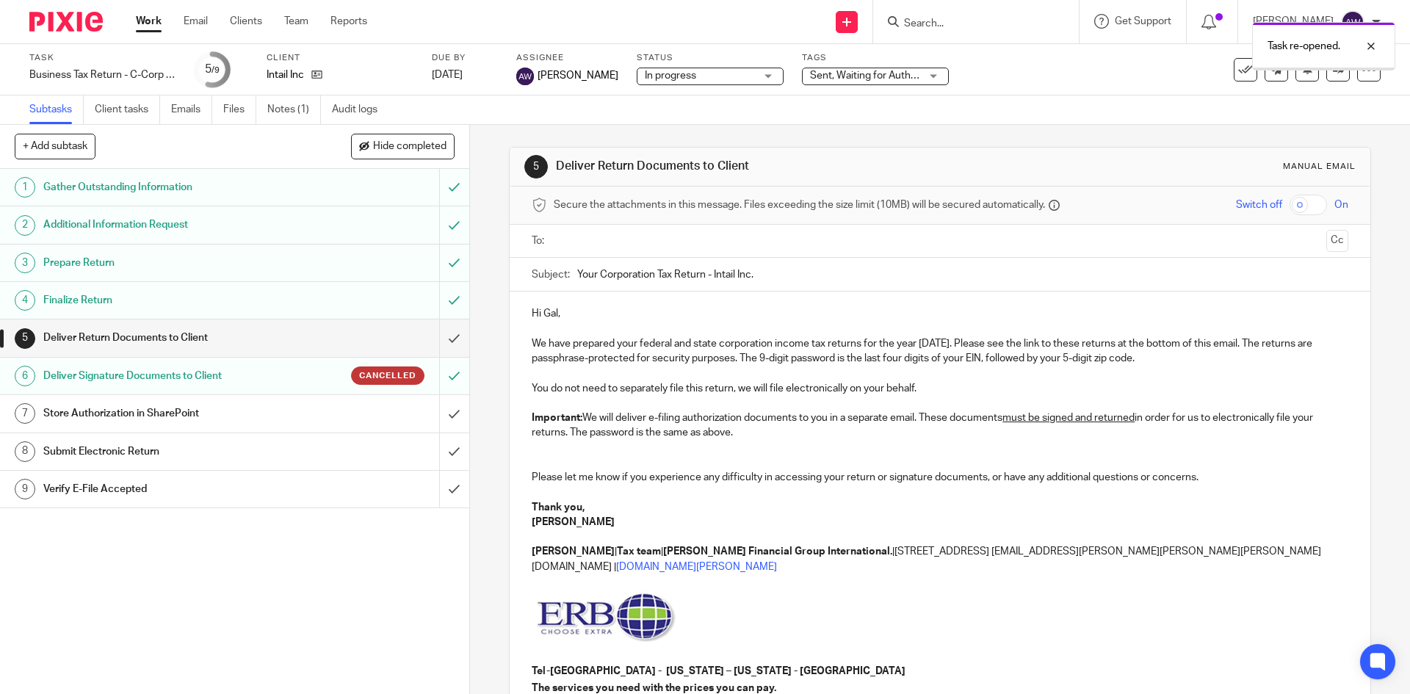
click at [576, 234] on input "text" at bounding box center [939, 241] width 761 height 17
click at [1326, 250] on button "Cc" at bounding box center [1337, 242] width 22 height 22
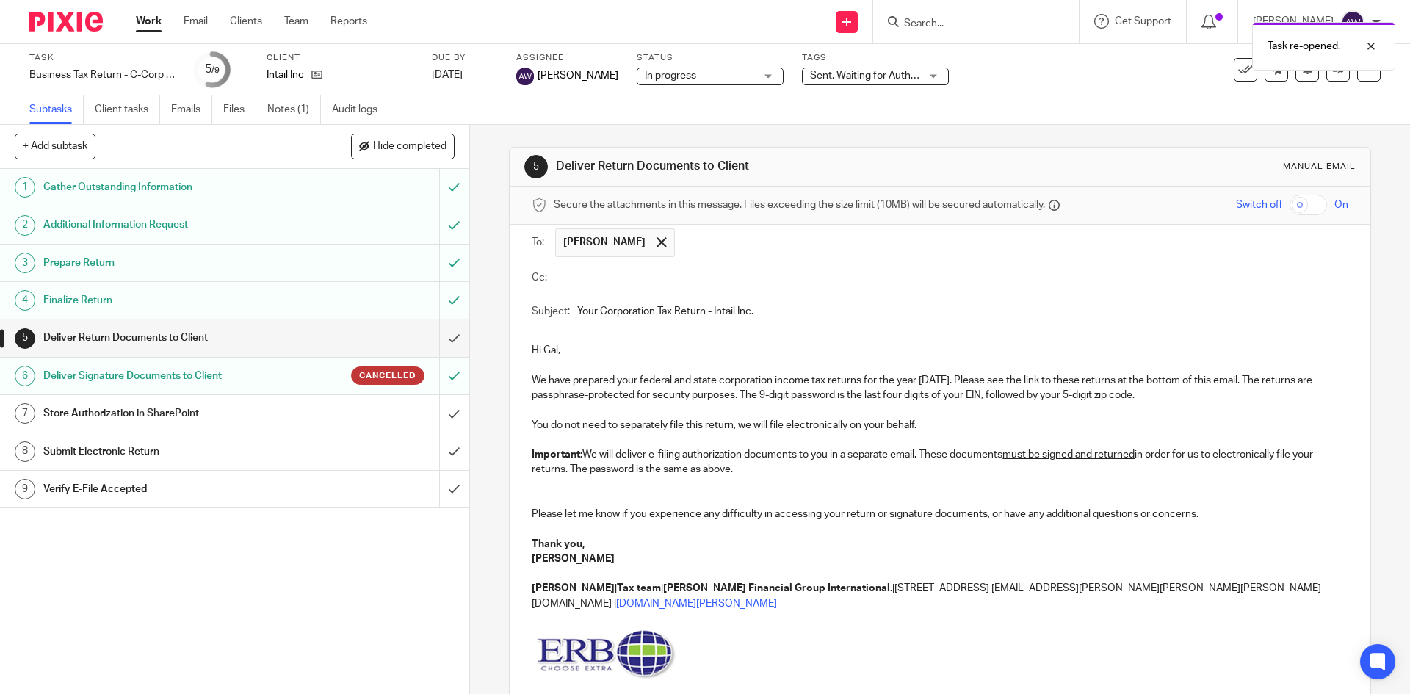
click at [1289, 198] on input "checkbox" at bounding box center [1307, 205] width 37 height 21
checkbox input "true"
click at [684, 283] on input "text" at bounding box center [950, 278] width 783 height 17
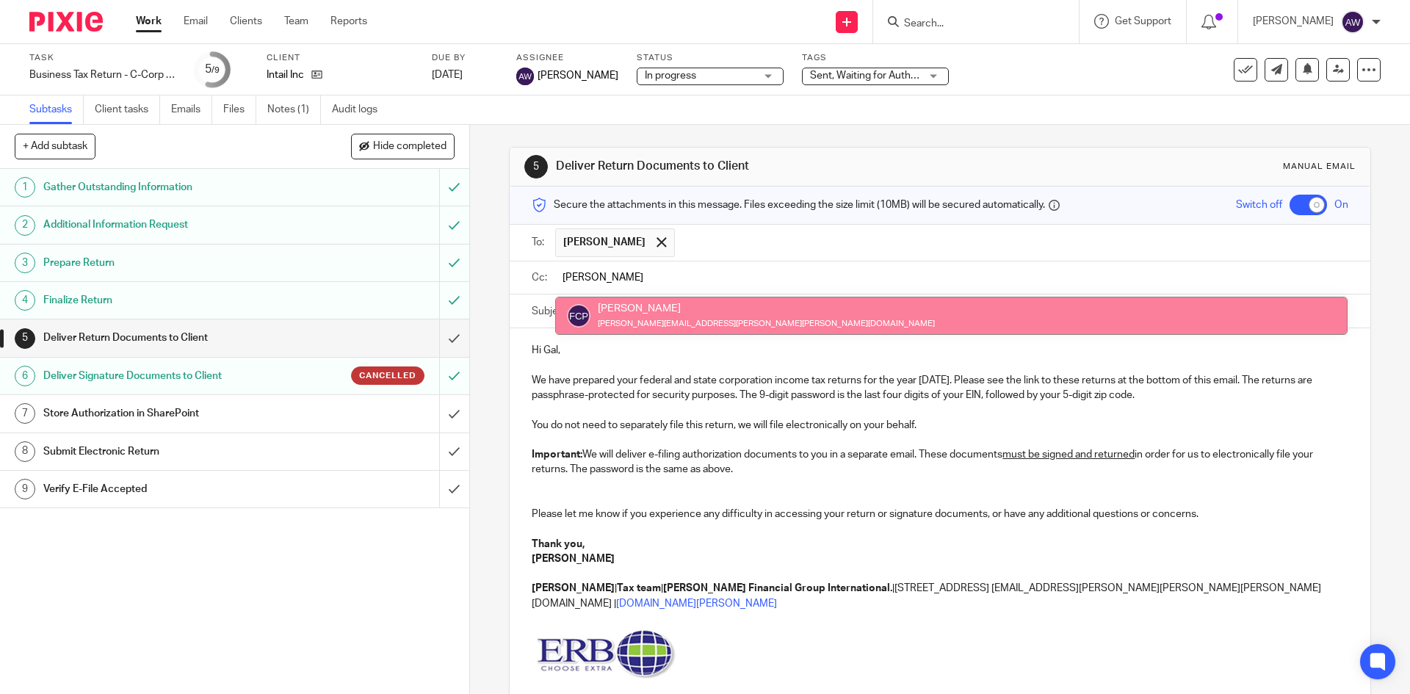
type input "flor"
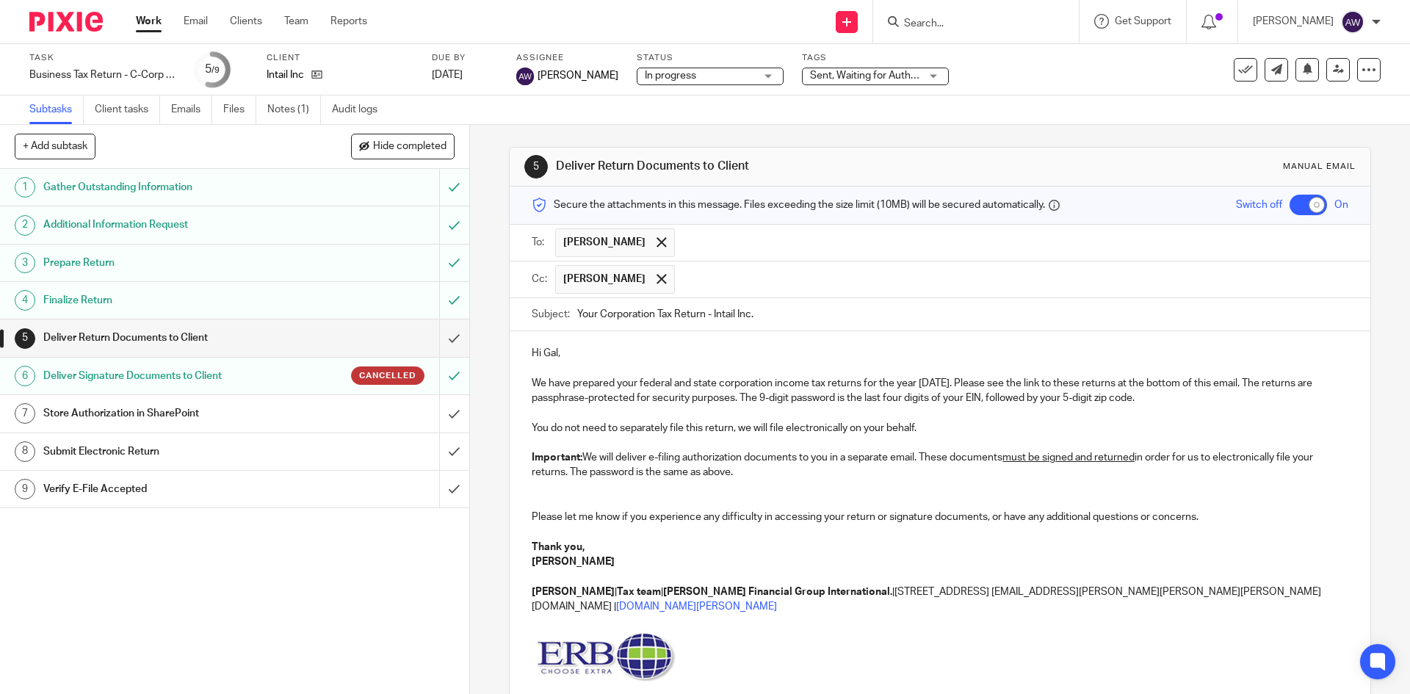
click at [550, 357] on p "Hi Gal," at bounding box center [940, 353] width 816 height 15
drag, startPoint x: 557, startPoint y: 351, endPoint x: 540, endPoint y: 358, distance: 18.1
click at [540, 355] on p "Hi Gal," at bounding box center [940, 353] width 816 height 15
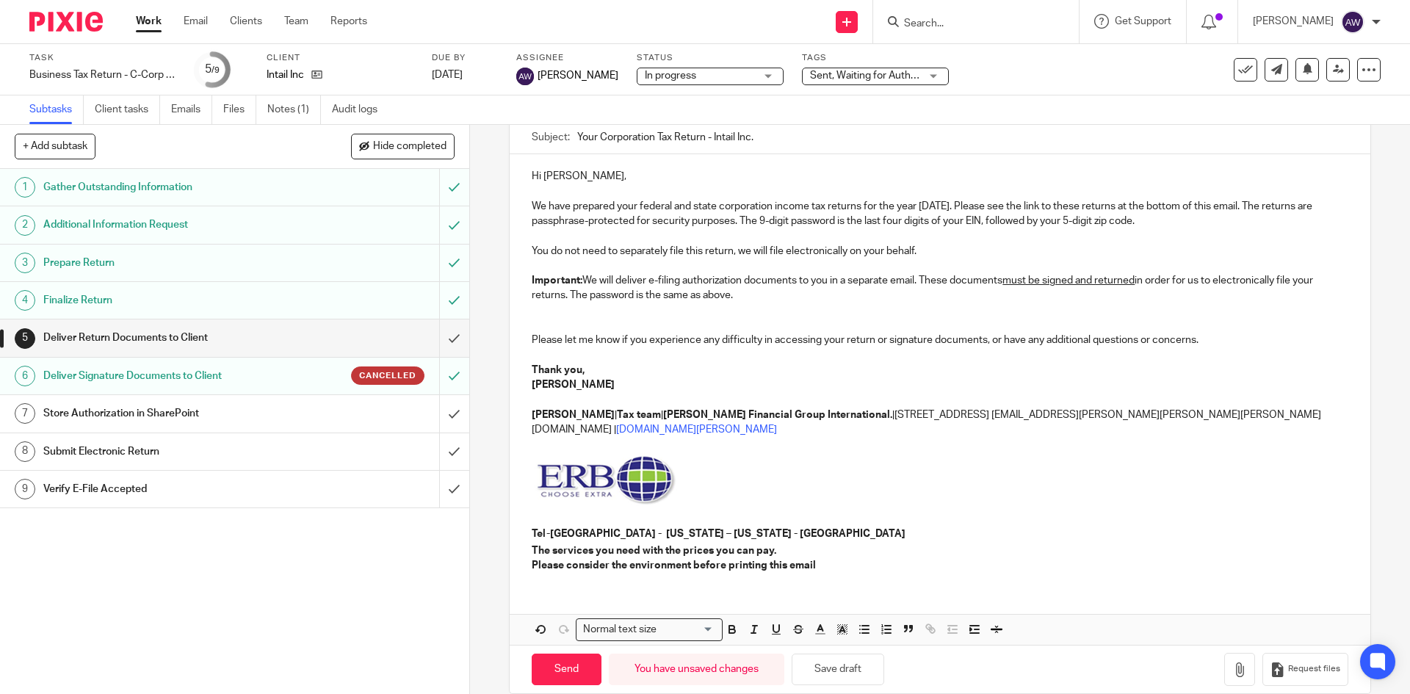
scroll to position [184, 0]
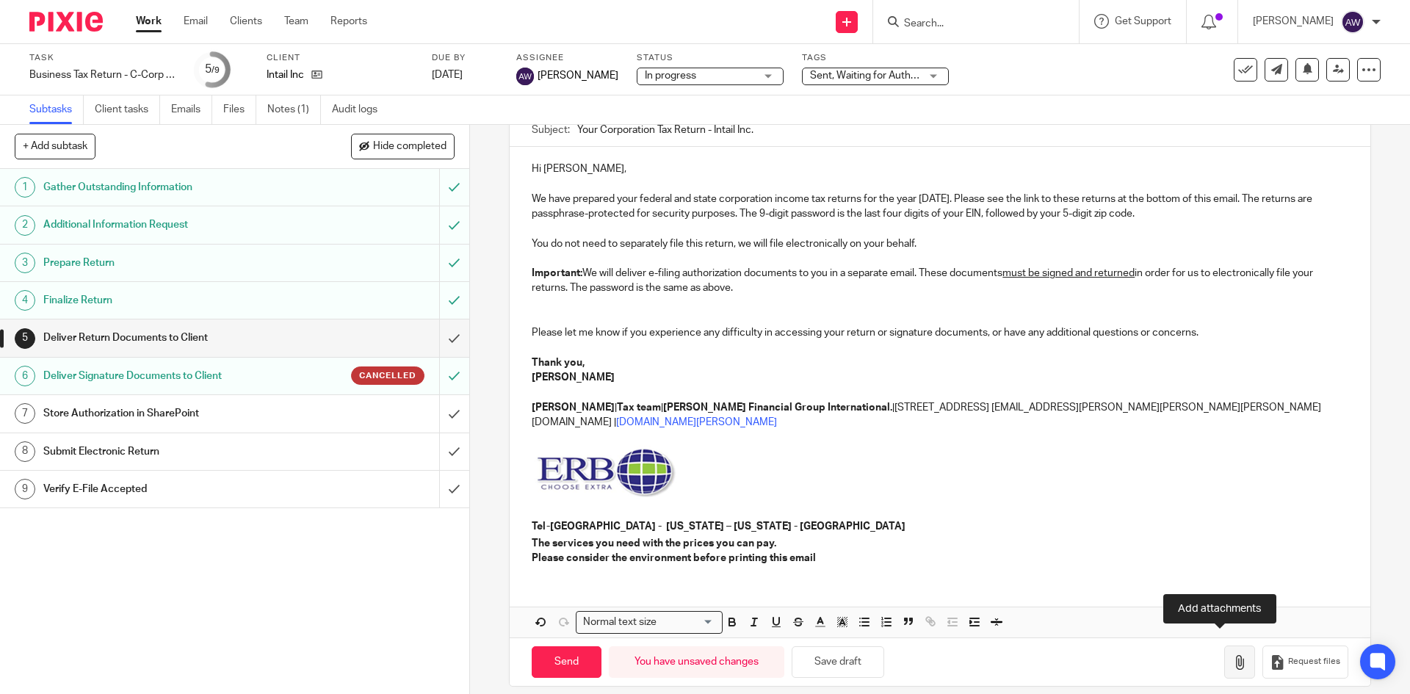
click at [1229, 653] on button "button" at bounding box center [1239, 661] width 31 height 33
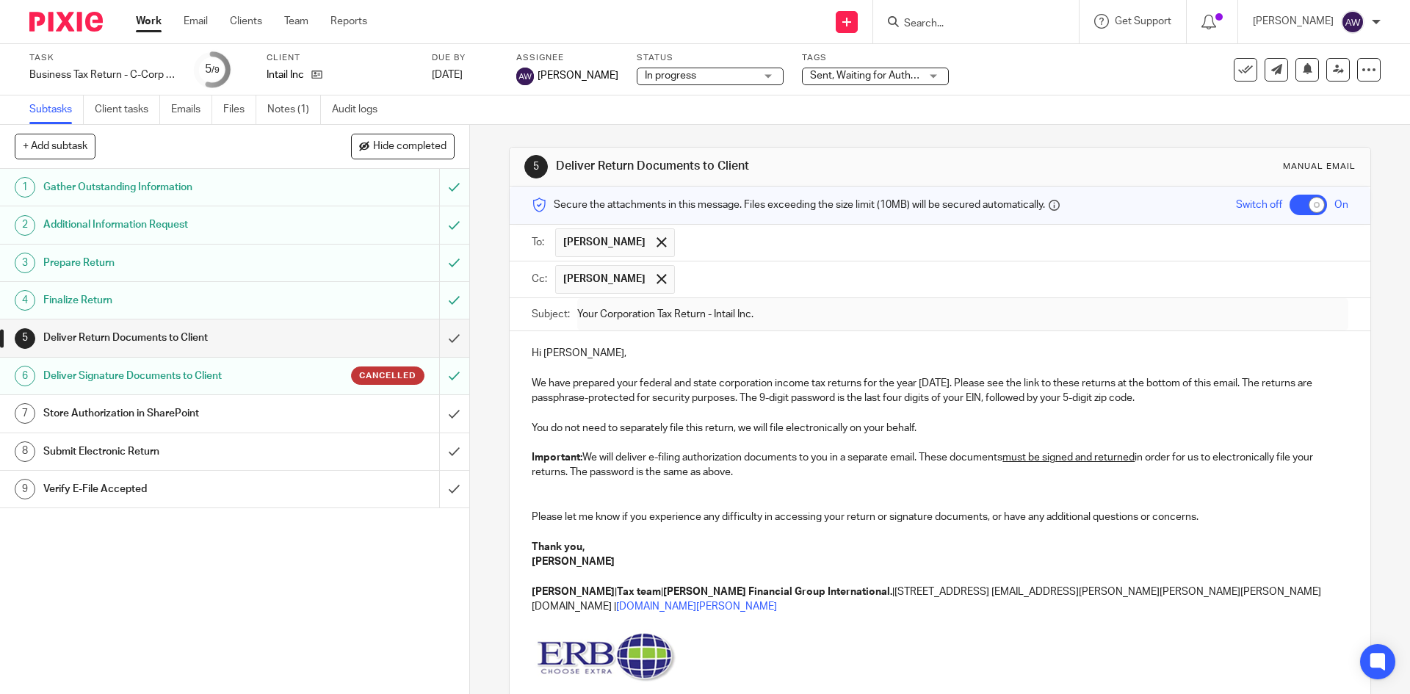
scroll to position [267, 0]
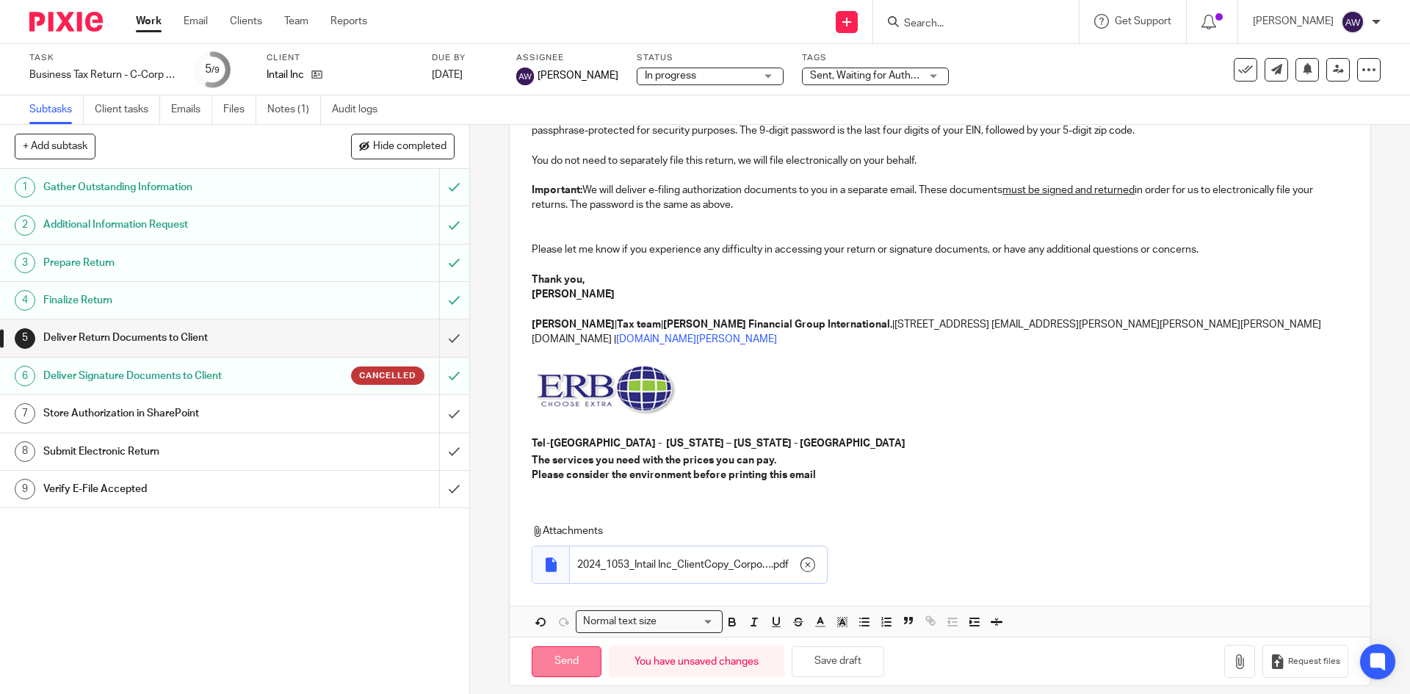
click at [578, 646] on input "Send" at bounding box center [567, 662] width 70 height 32
checkbox input "false"
type input "Sent"
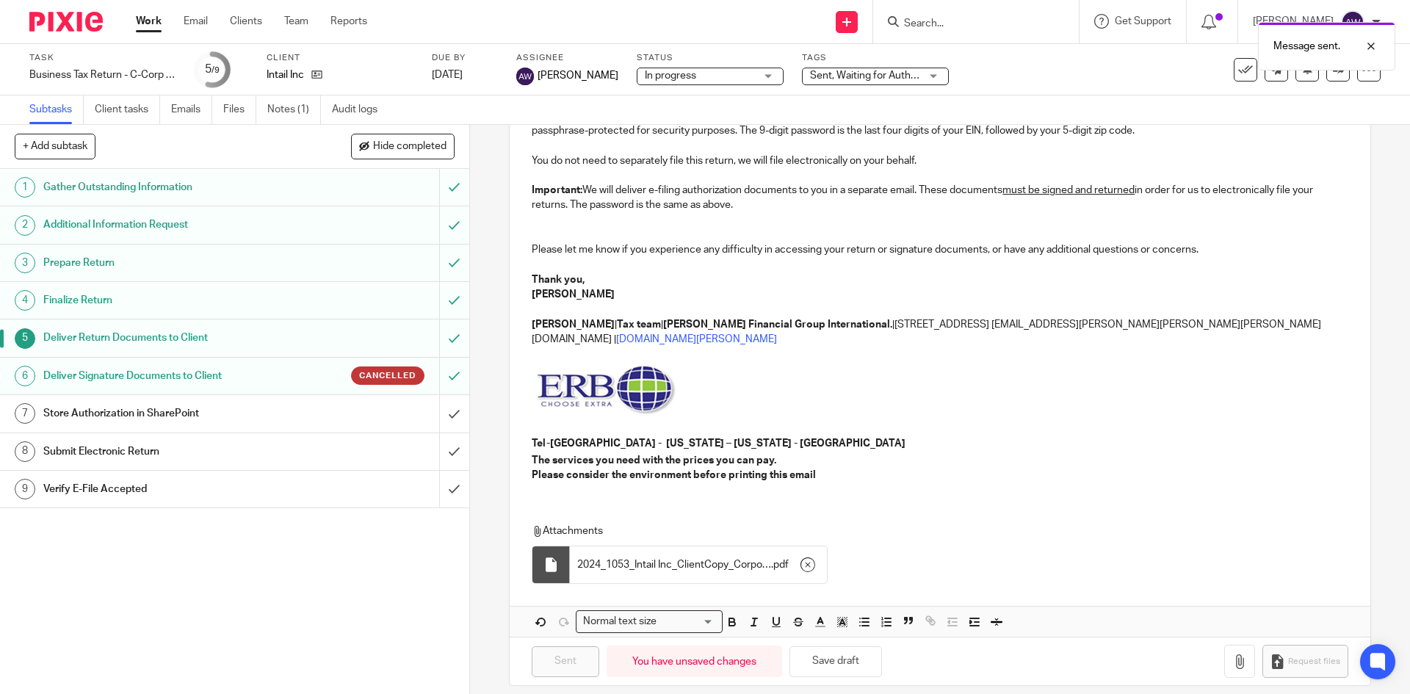
click at [325, 380] on div "Cancelled" at bounding box center [360, 375] width 127 height 18
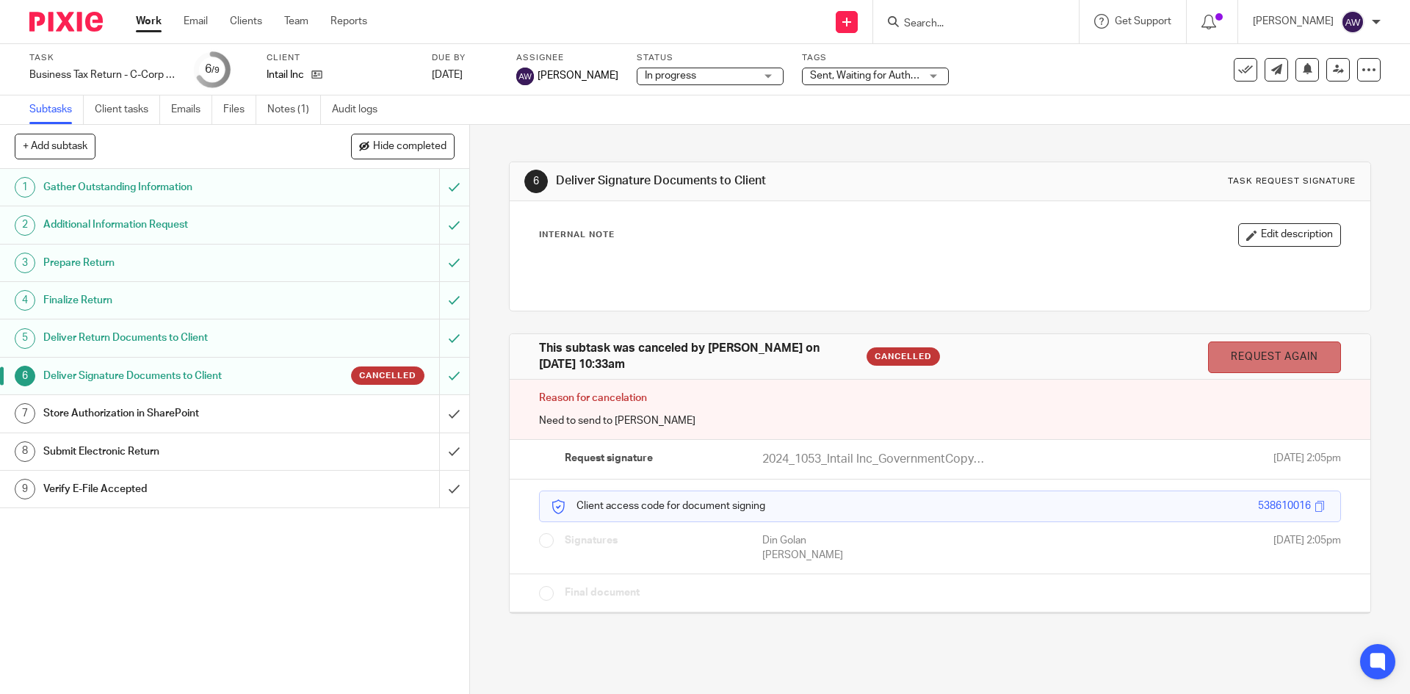
drag, startPoint x: 1220, startPoint y: 361, endPoint x: 778, endPoint y: 74, distance: 527.1
click at [1220, 362] on link "Request again" at bounding box center [1274, 357] width 133 height 32
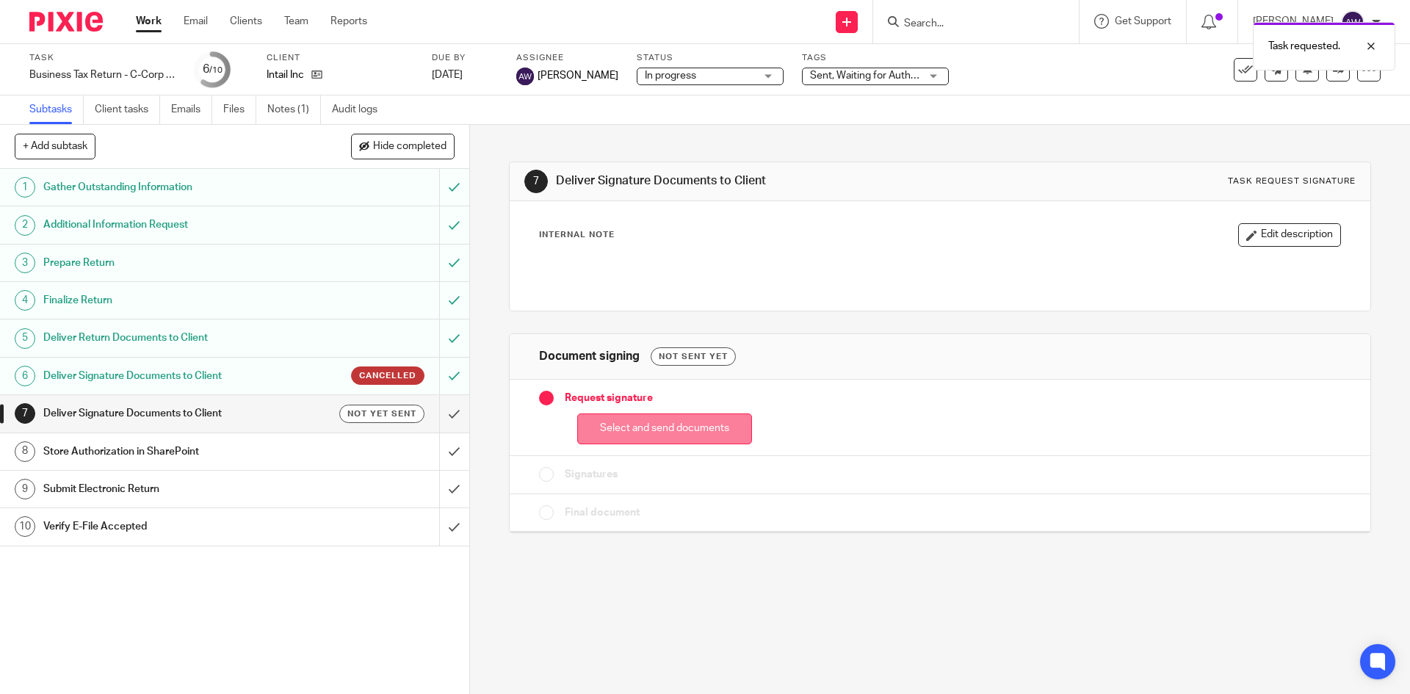
click at [628, 424] on button "Select and send documents" at bounding box center [664, 429] width 175 height 32
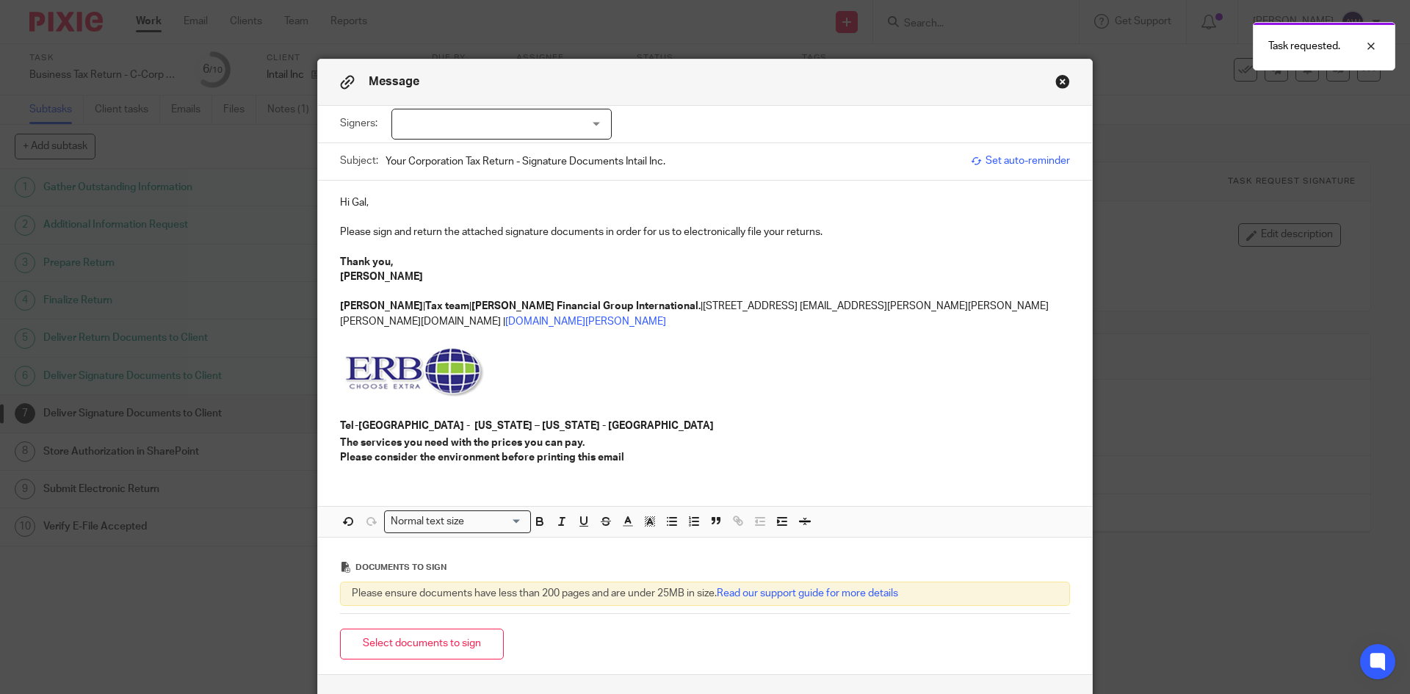
click at [485, 131] on div at bounding box center [501, 124] width 220 height 31
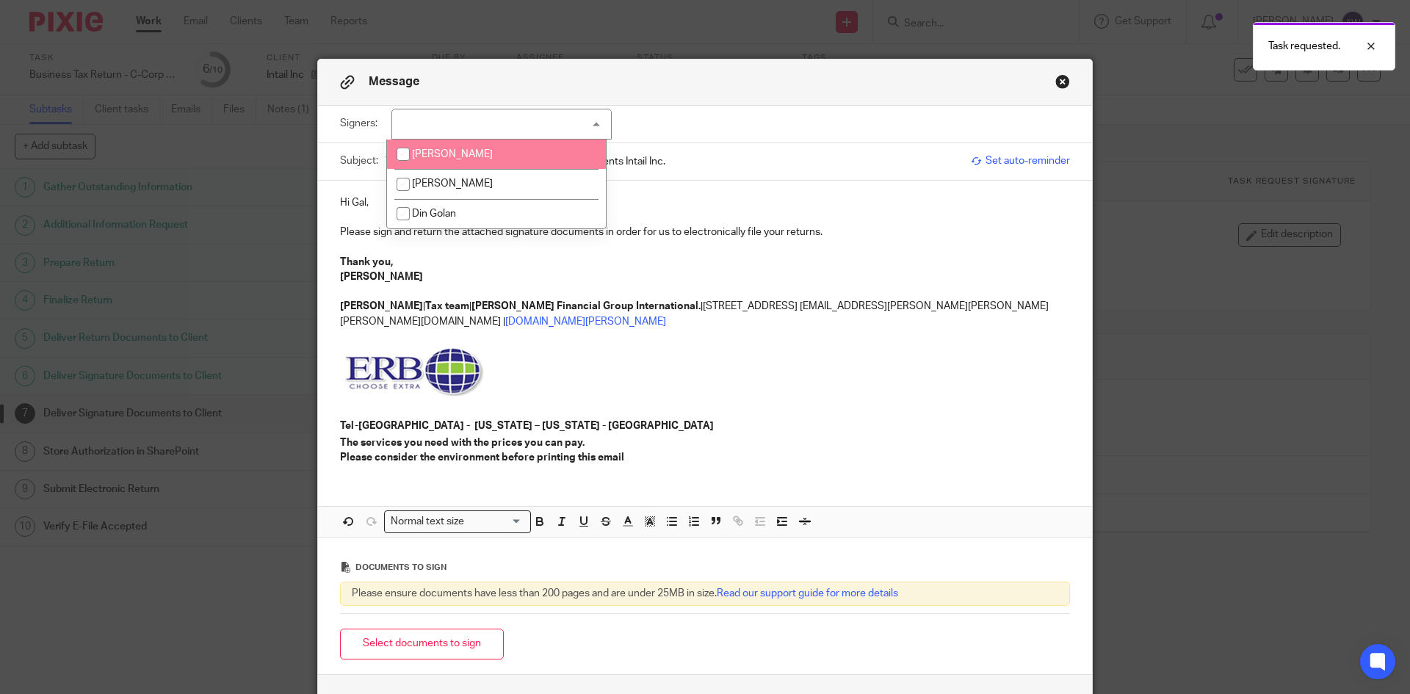
drag, startPoint x: 475, startPoint y: 148, endPoint x: 465, endPoint y: 162, distance: 17.3
click at [475, 148] on li "[PERSON_NAME]" at bounding box center [496, 155] width 219 height 30
checkbox input "true"
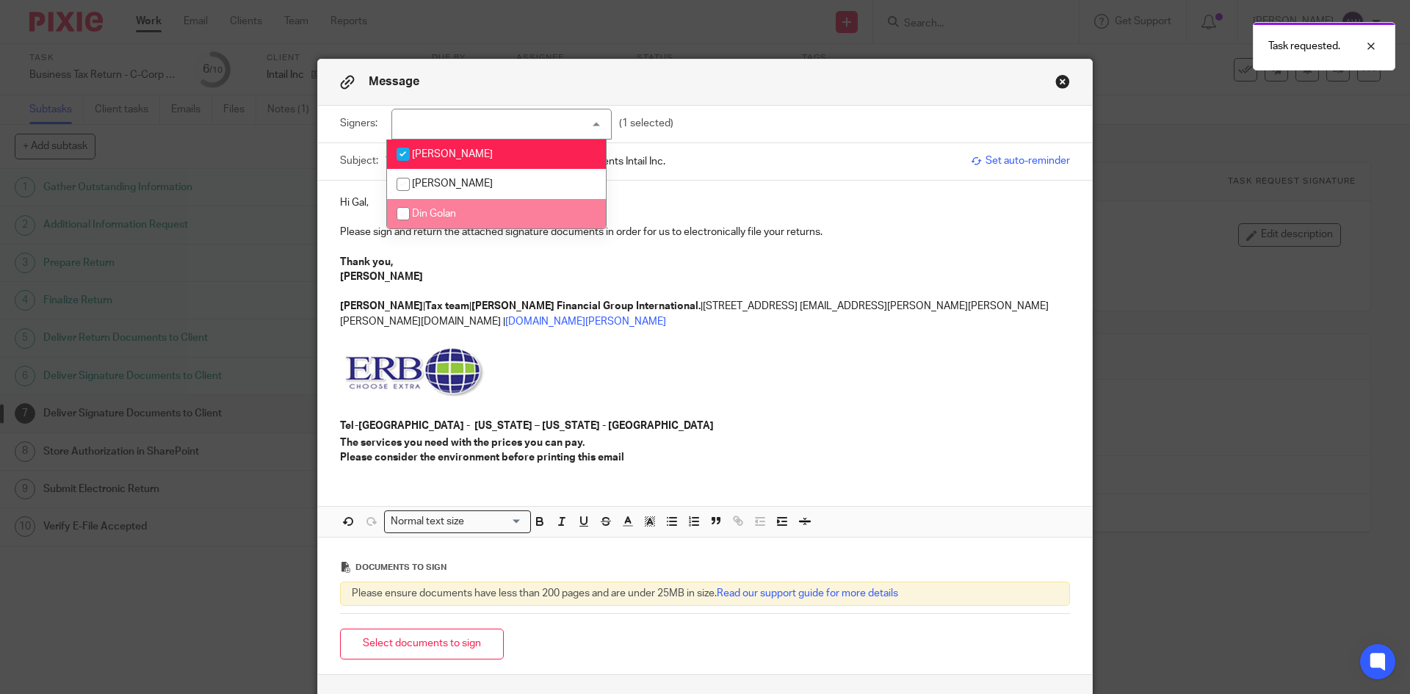
click at [362, 214] on p at bounding box center [705, 217] width 730 height 15
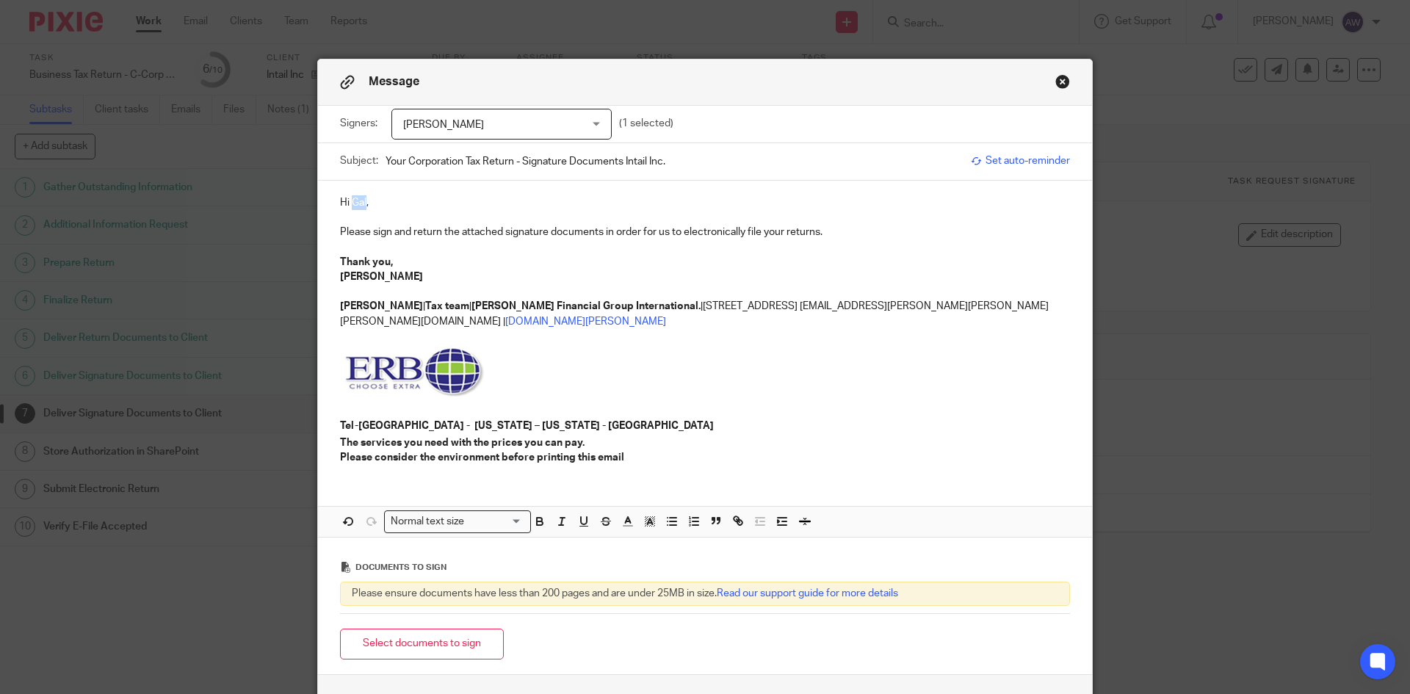
drag, startPoint x: 361, startPoint y: 204, endPoint x: 348, endPoint y: 204, distance: 12.5
click at [348, 204] on p "Hi Gal," at bounding box center [705, 202] width 730 height 15
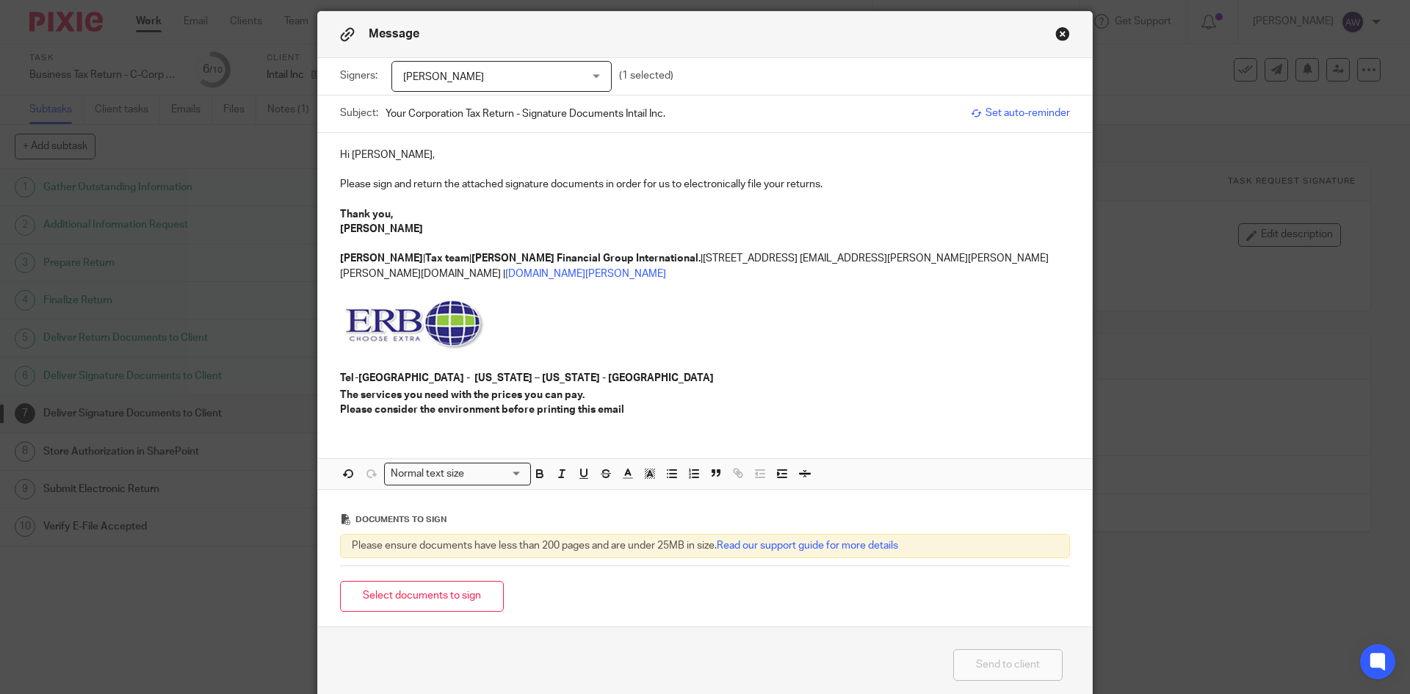
scroll to position [73, 0]
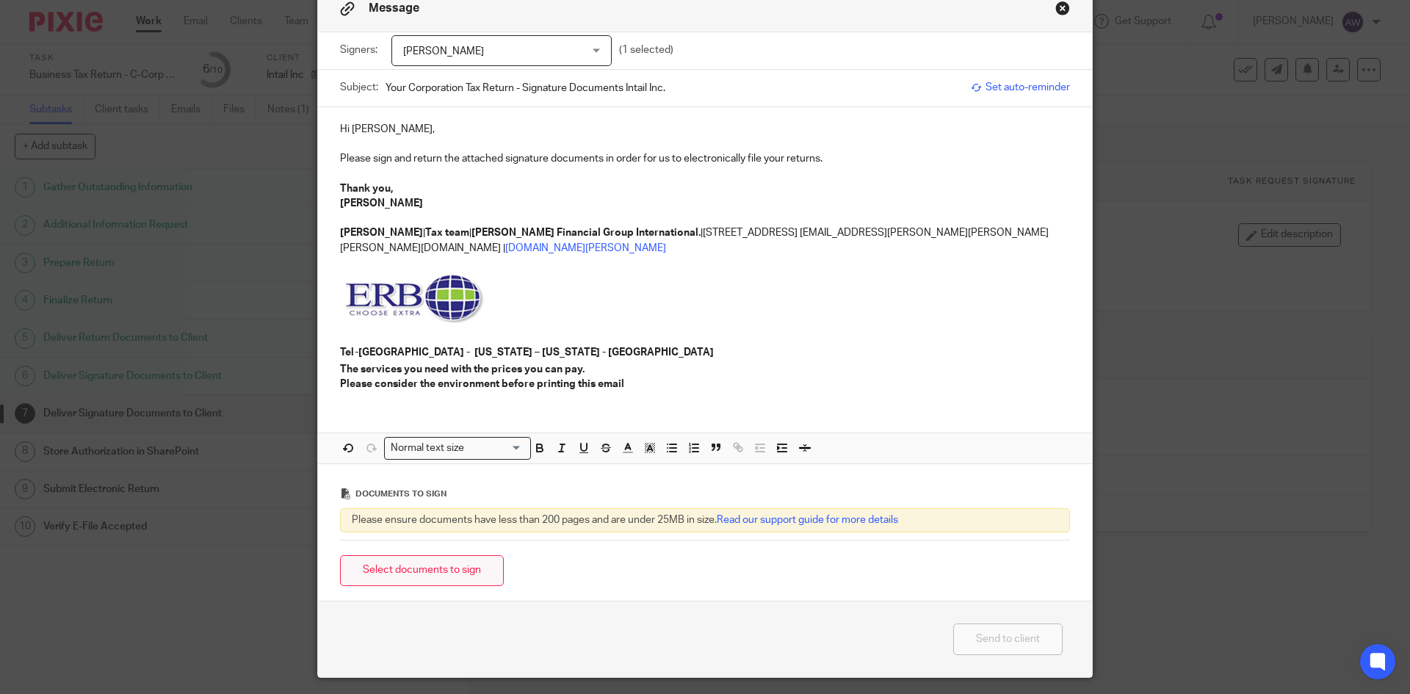
click at [440, 555] on button "Select documents to sign" at bounding box center [422, 571] width 164 height 32
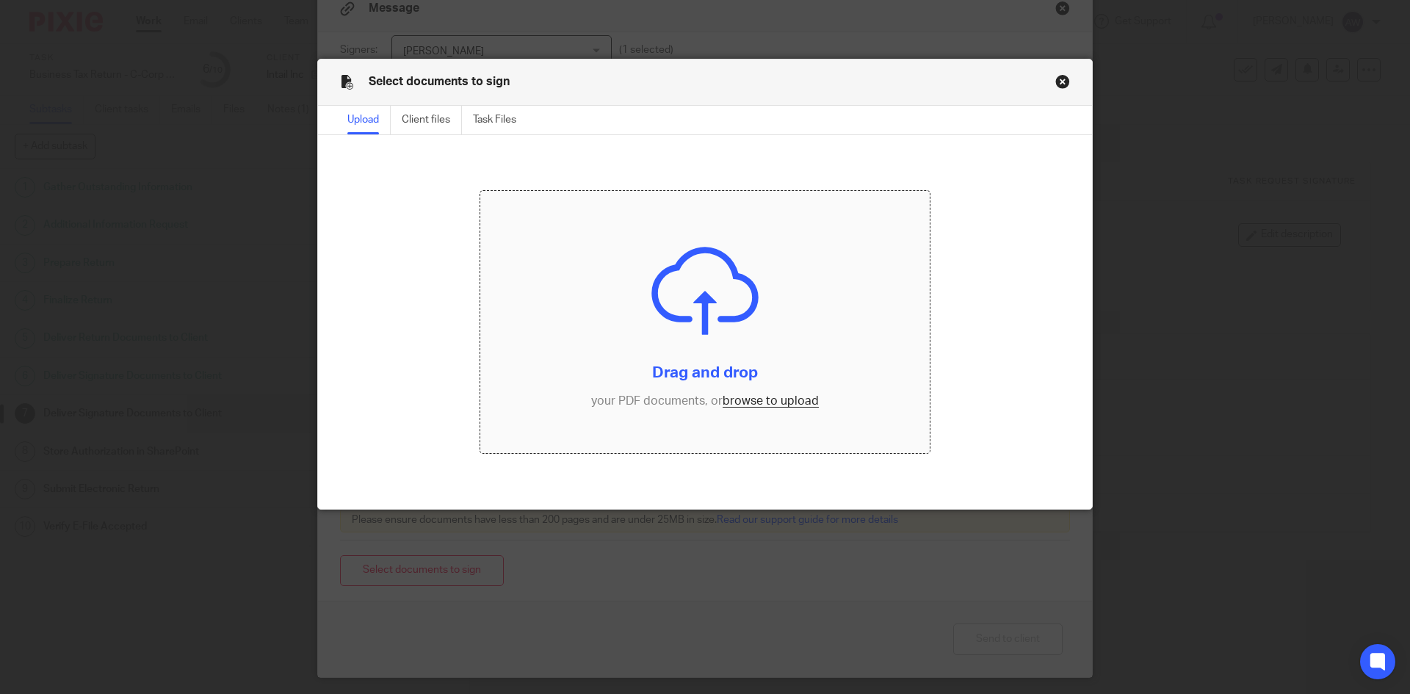
click at [767, 397] on input "file" at bounding box center [705, 322] width 450 height 263
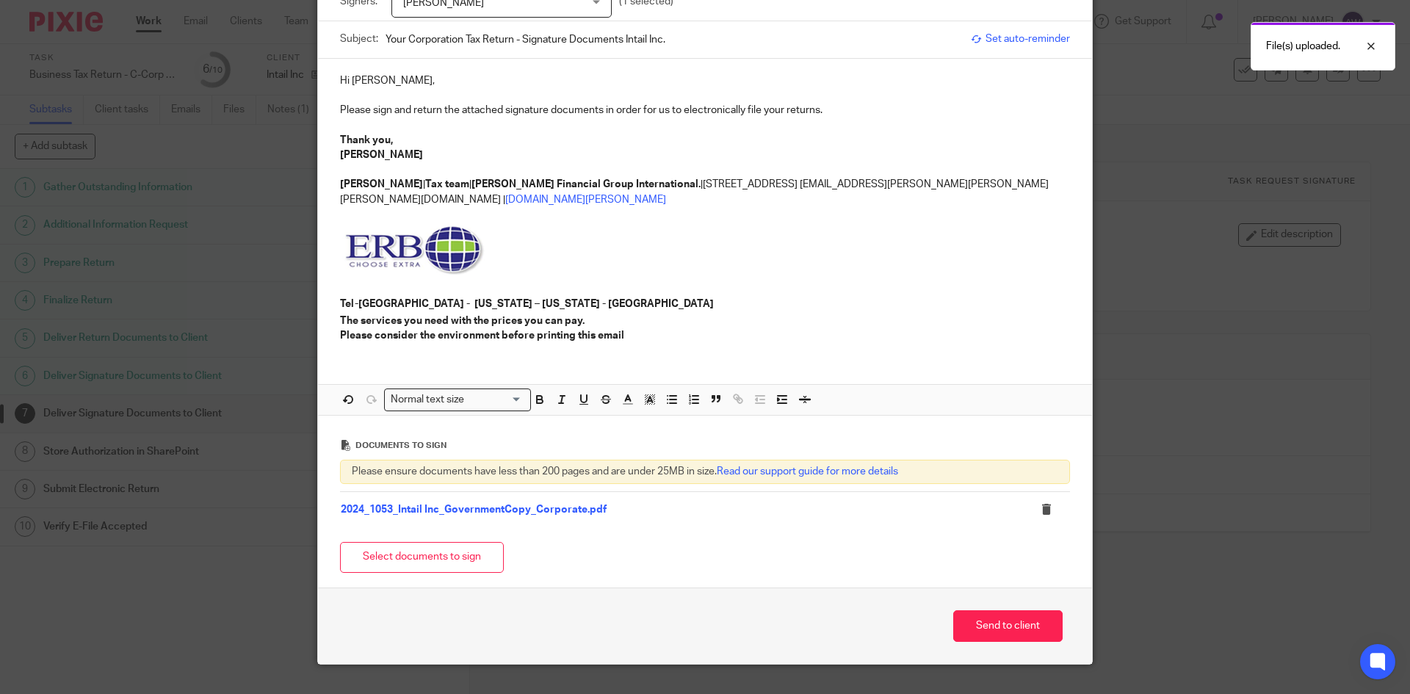
scroll to position [137, 0]
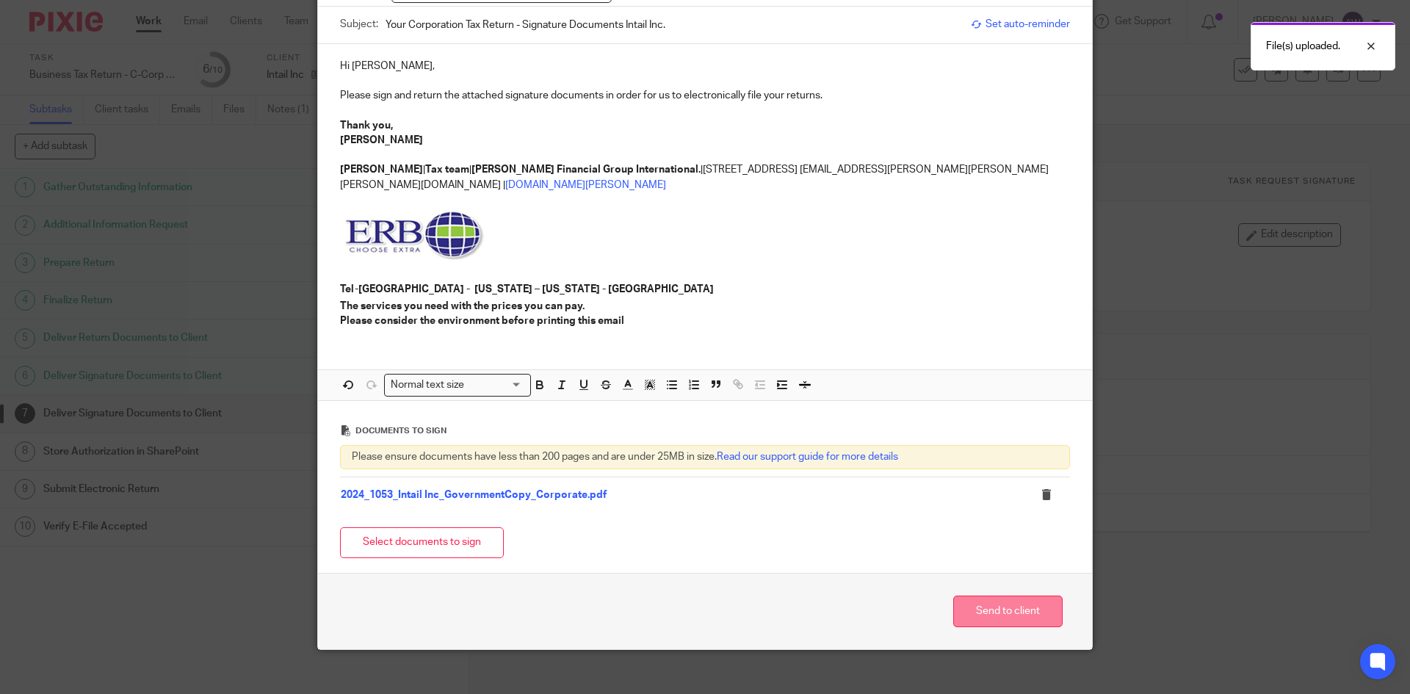
click at [977, 596] on button "Send to client" at bounding box center [1007, 612] width 109 height 32
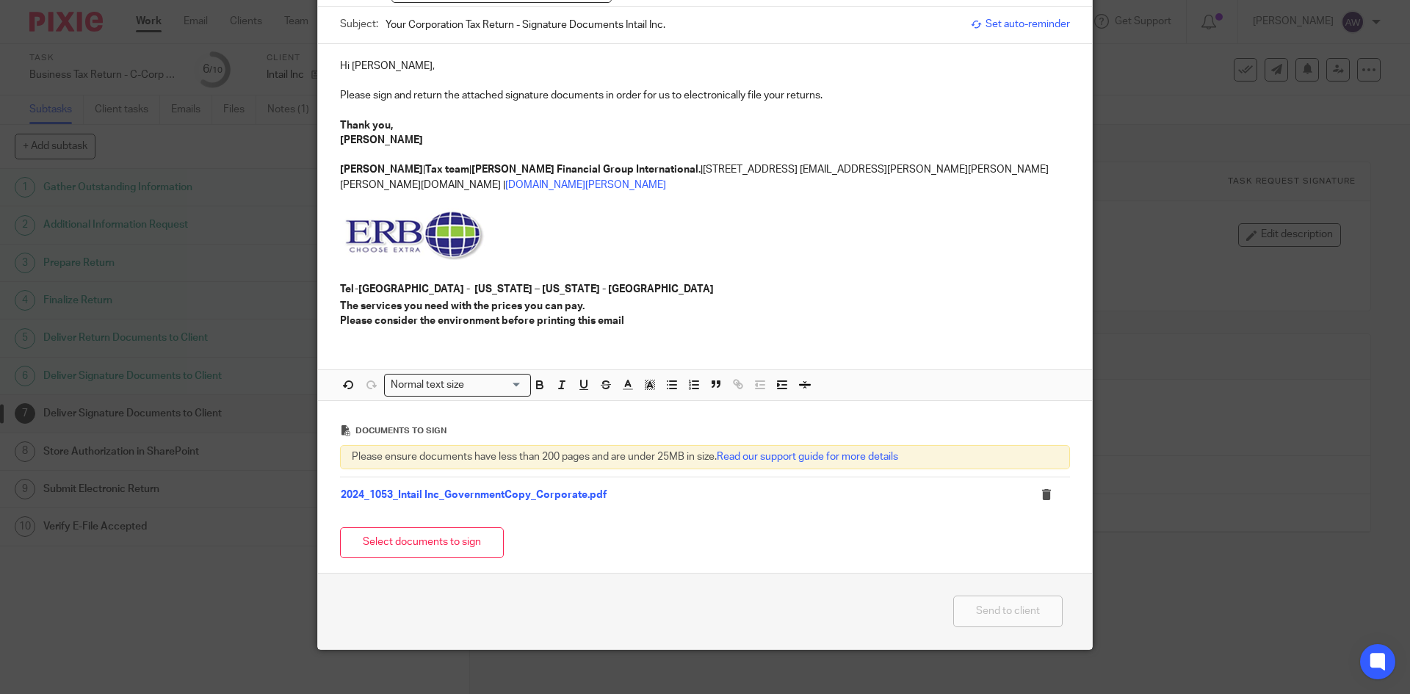
scroll to position [0, 0]
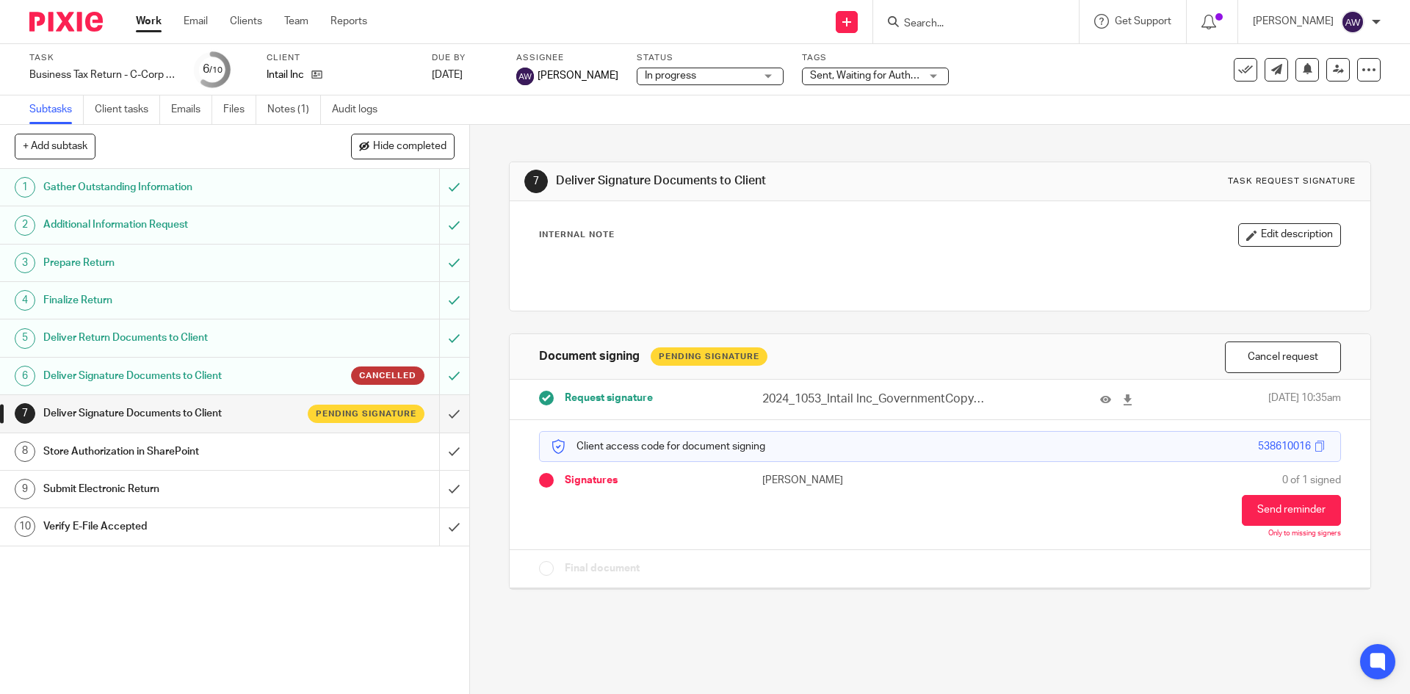
click at [148, 18] on link "Work" at bounding box center [149, 21] width 26 height 15
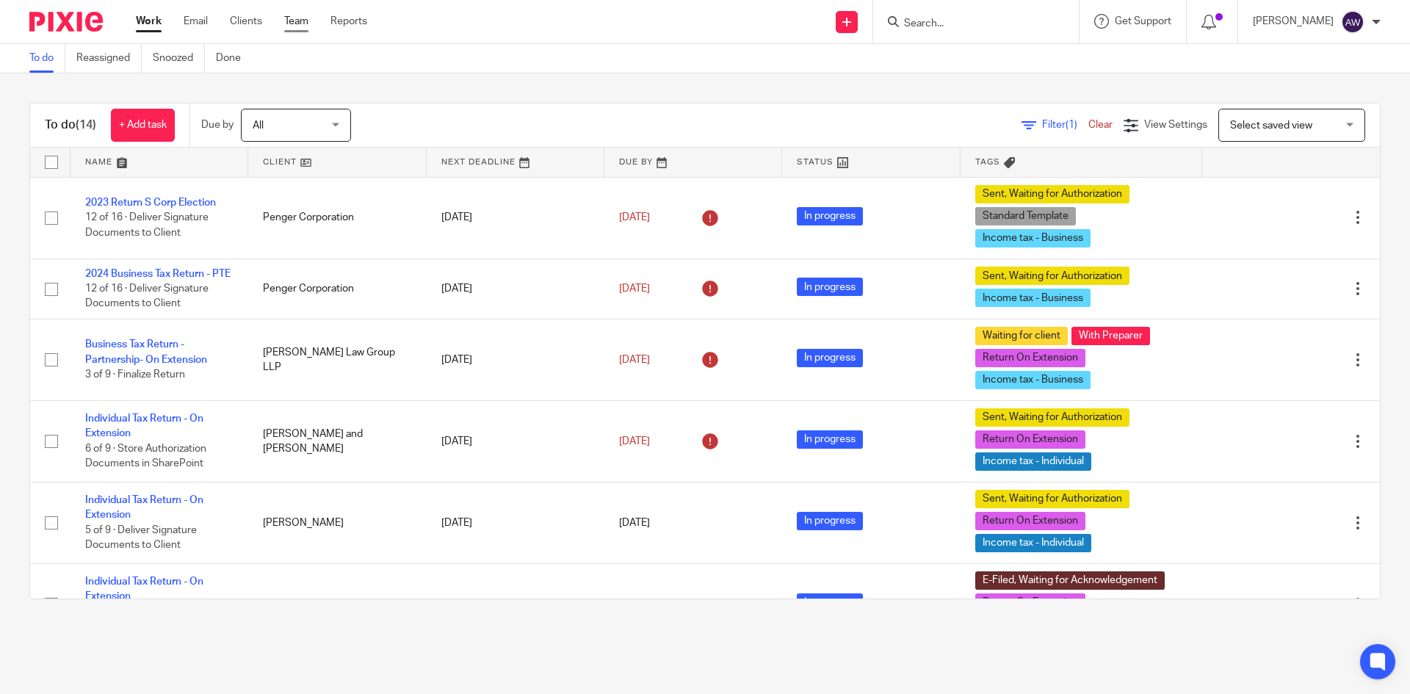
click at [293, 19] on link "Team" at bounding box center [296, 21] width 24 height 15
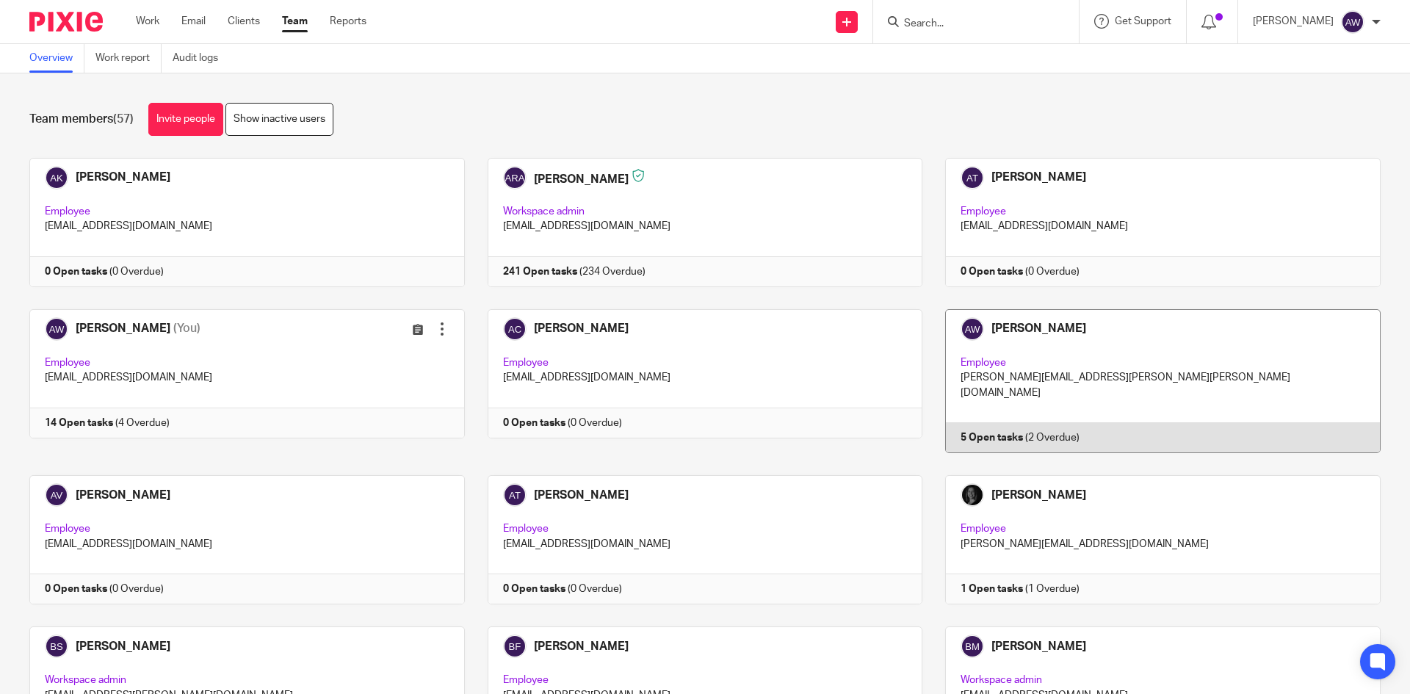
click at [1010, 370] on link at bounding box center [1151, 381] width 458 height 144
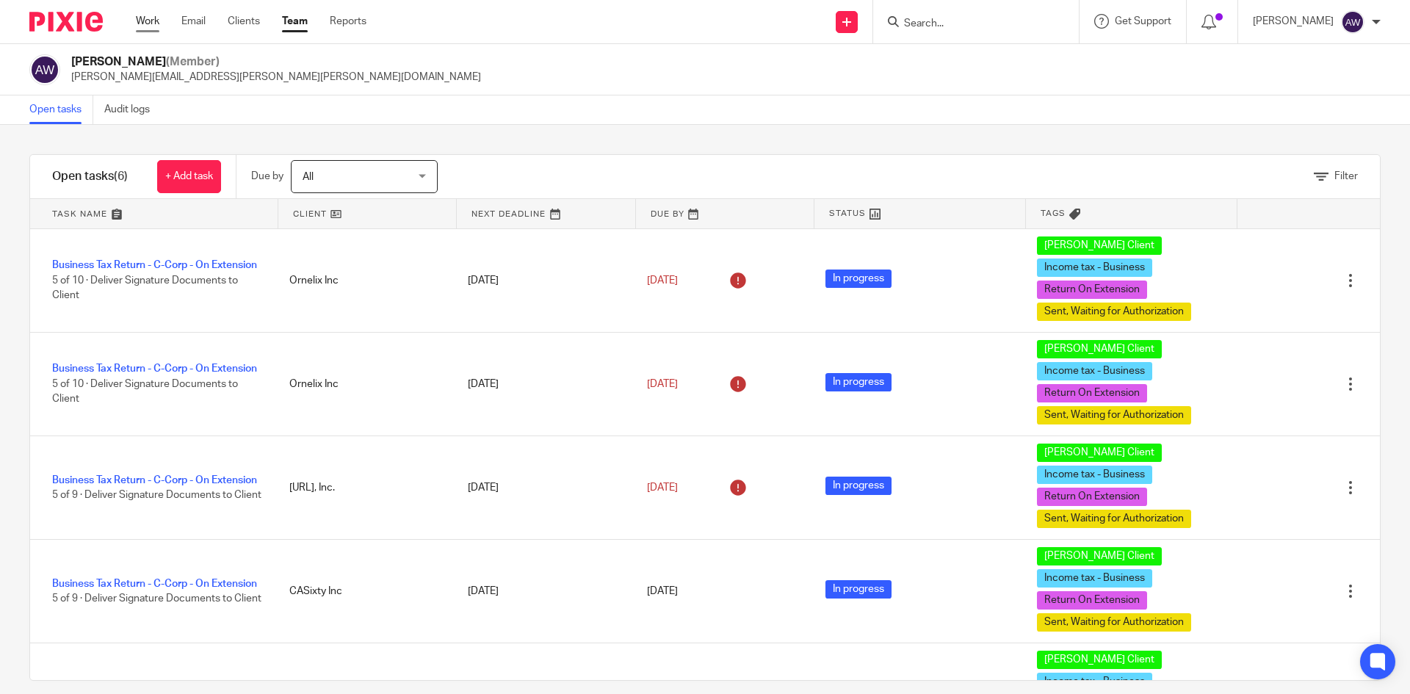
click at [159, 25] on link "Work" at bounding box center [147, 21] width 23 height 15
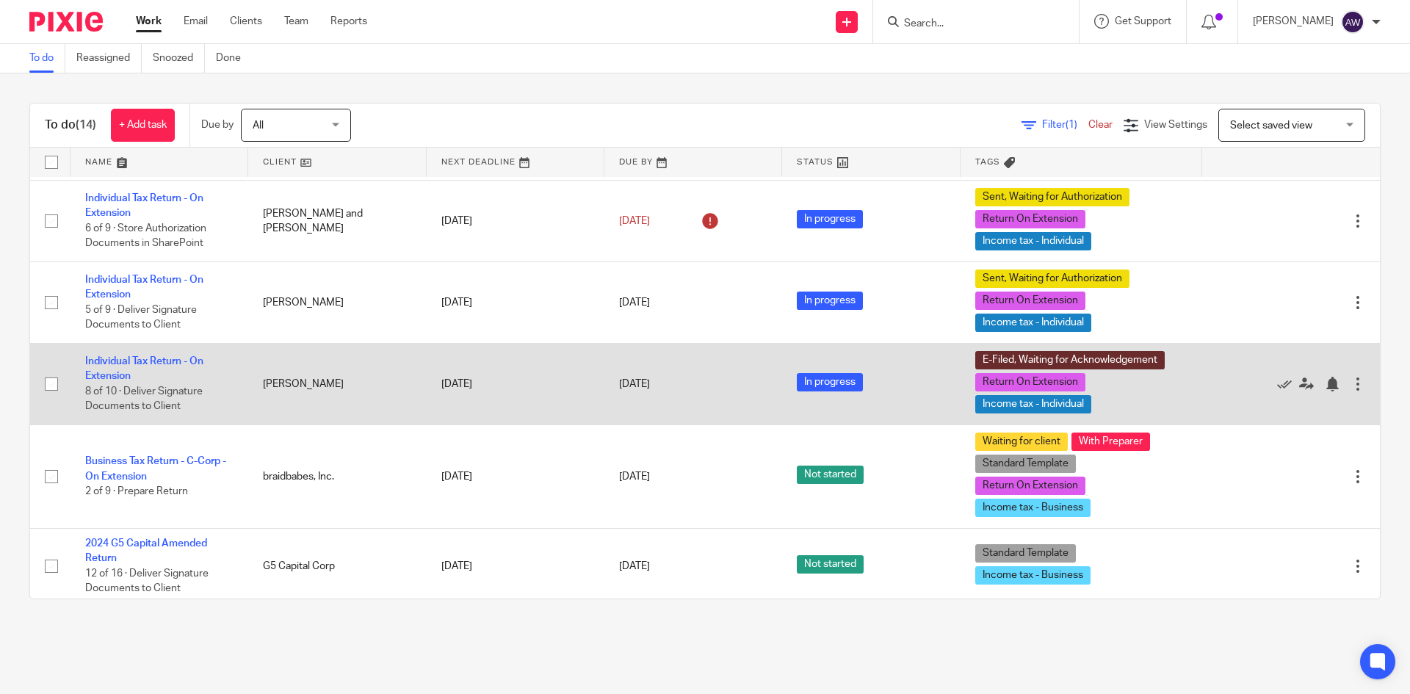
scroll to position [294, 0]
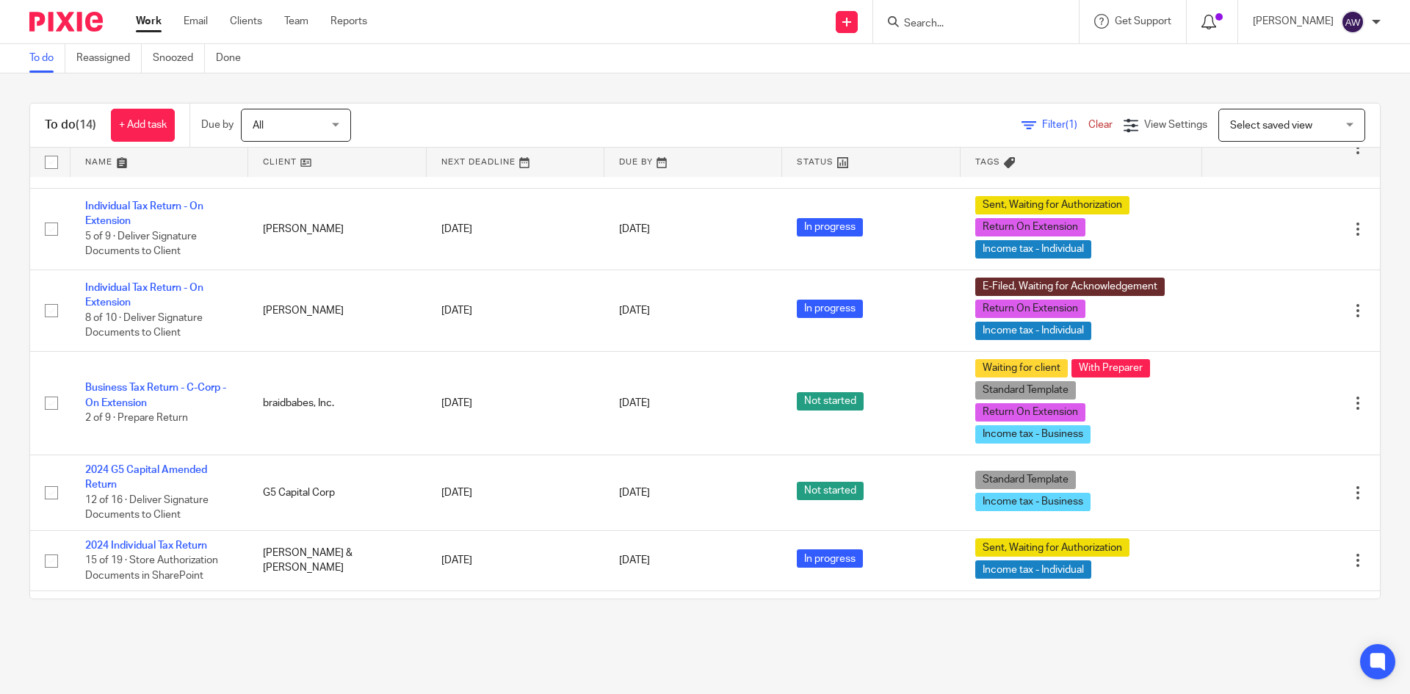
click at [1212, 16] on icon at bounding box center [1208, 22] width 15 height 15
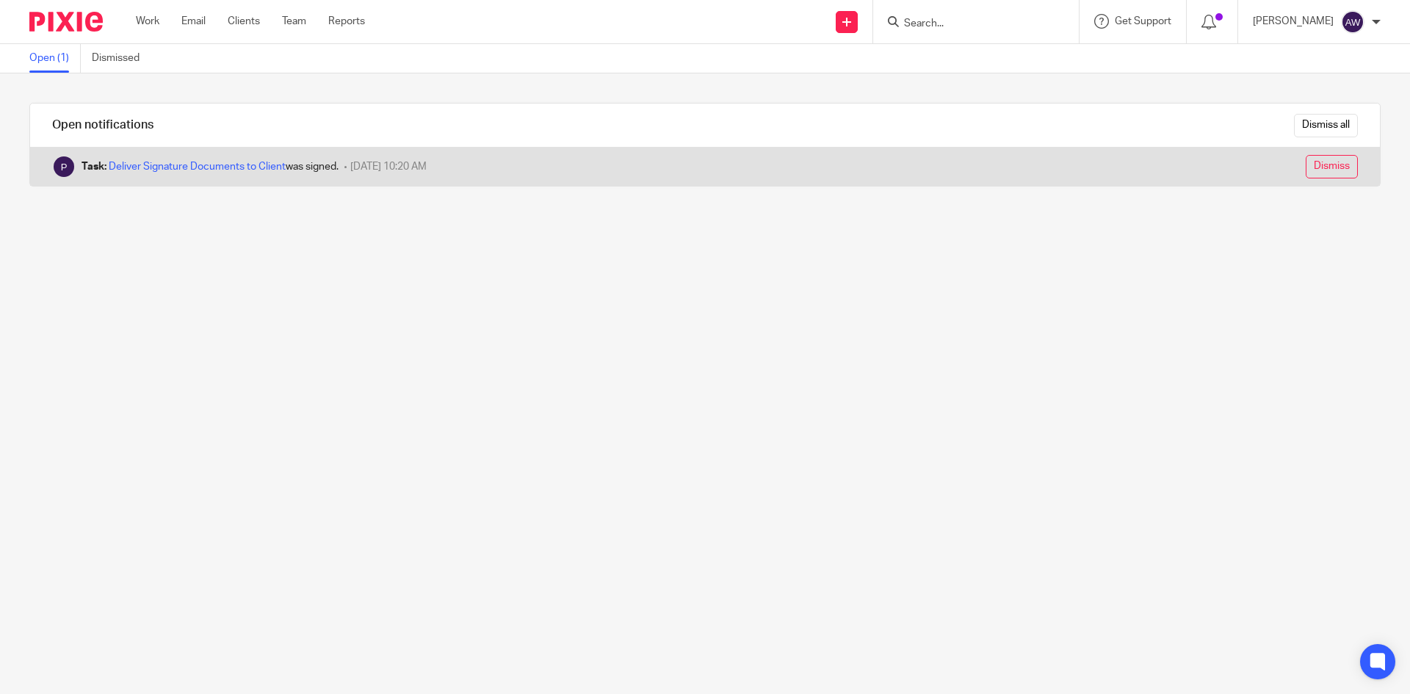
click at [1318, 173] on input "Dismiss" at bounding box center [1332, 166] width 52 height 23
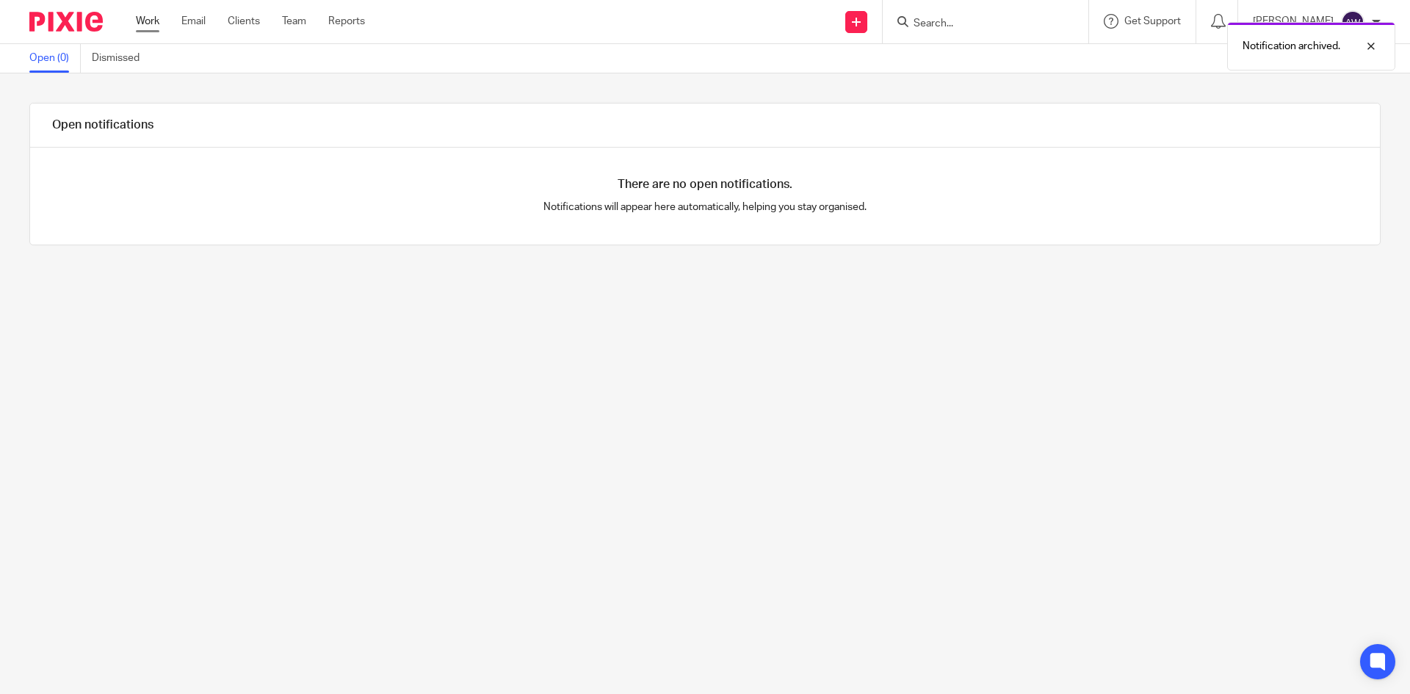
click at [150, 23] on link "Work" at bounding box center [147, 21] width 23 height 15
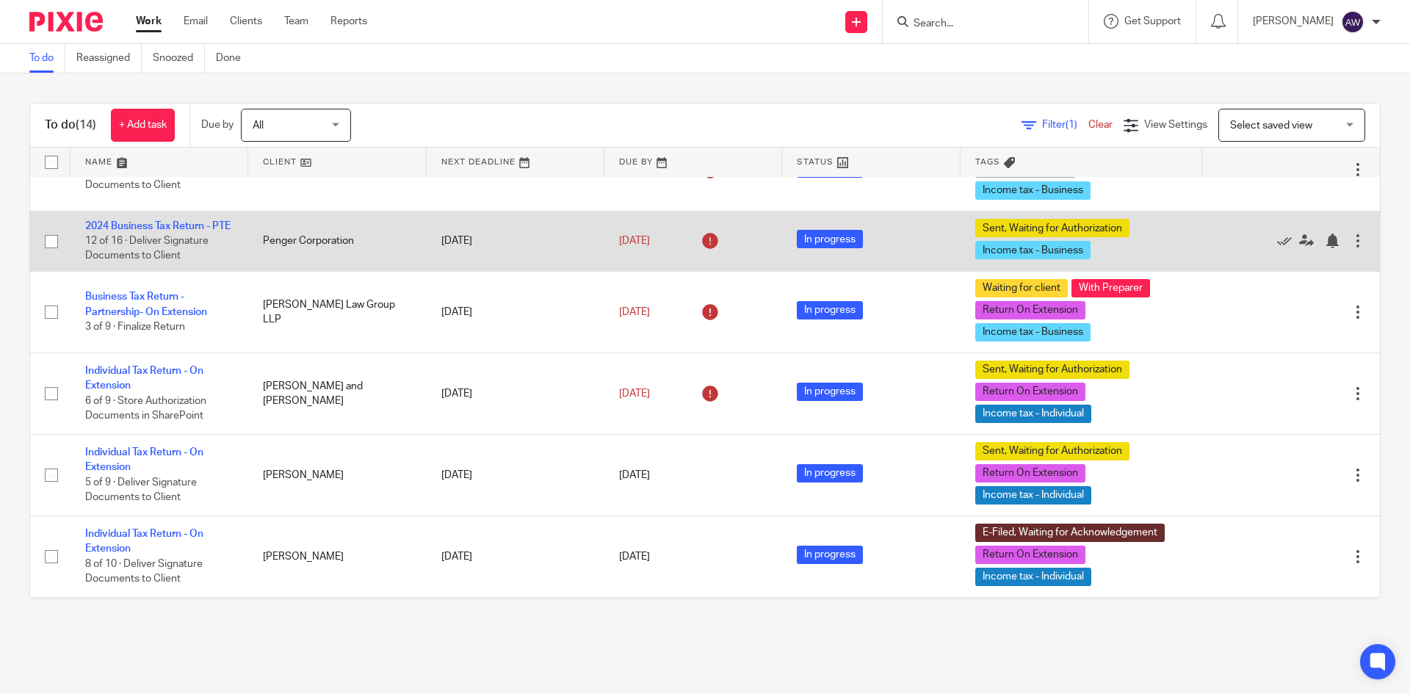
scroll to position [73, 0]
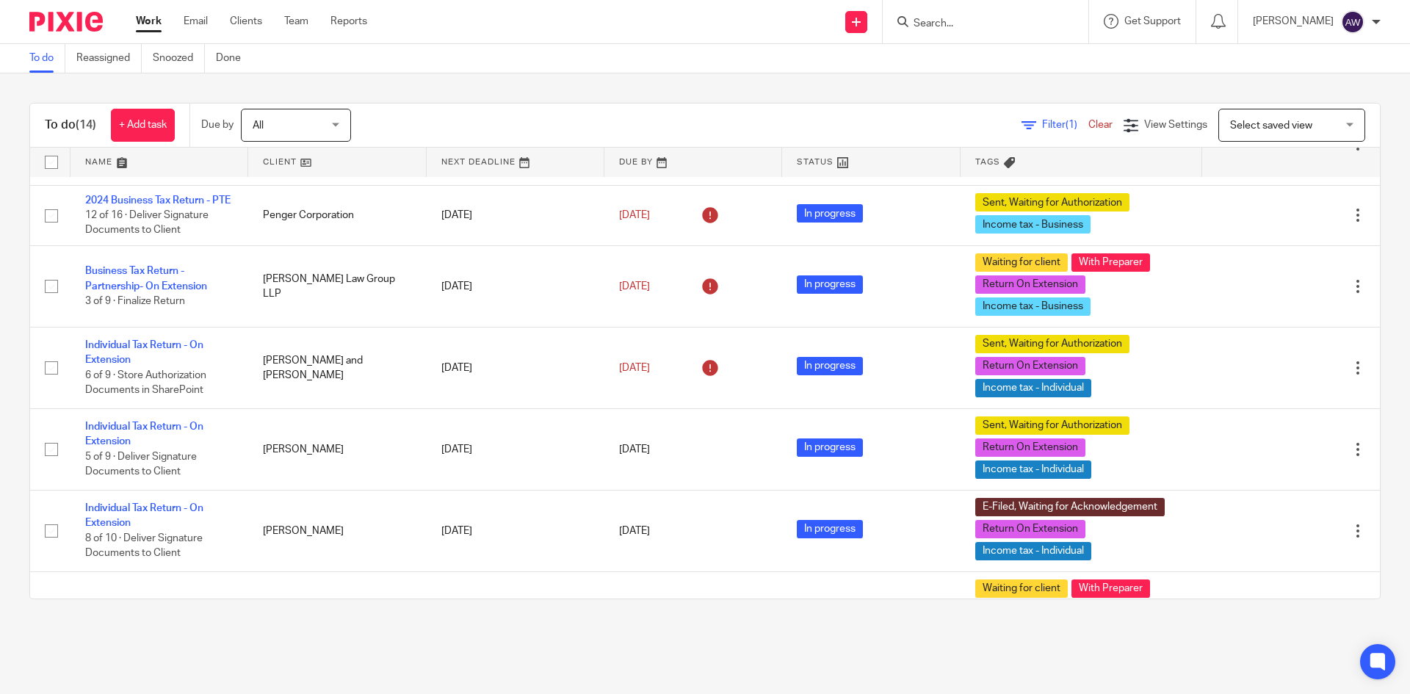
click at [310, 21] on ul "Work Email Clients Team Reports" at bounding box center [262, 21] width 253 height 15
click at [305, 23] on link "Team" at bounding box center [296, 21] width 24 height 15
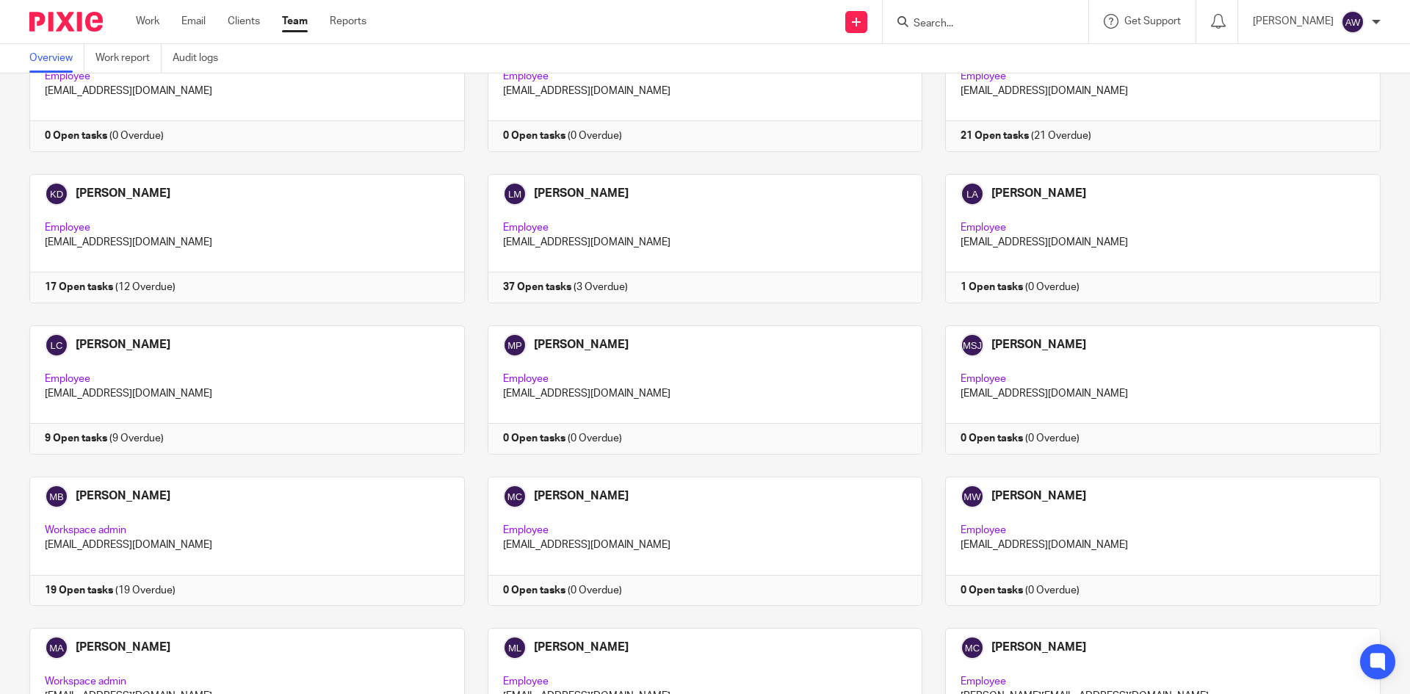
scroll to position [1762, 0]
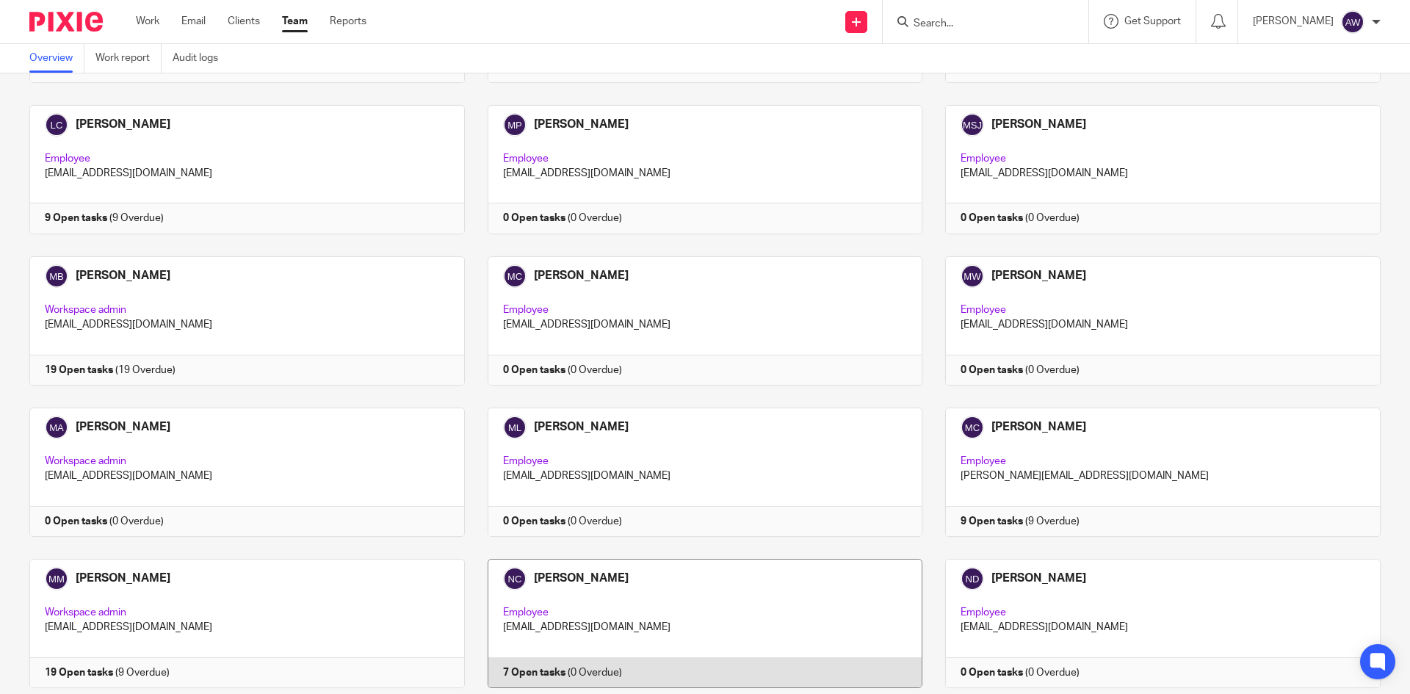
click at [638, 576] on link at bounding box center [694, 623] width 458 height 129
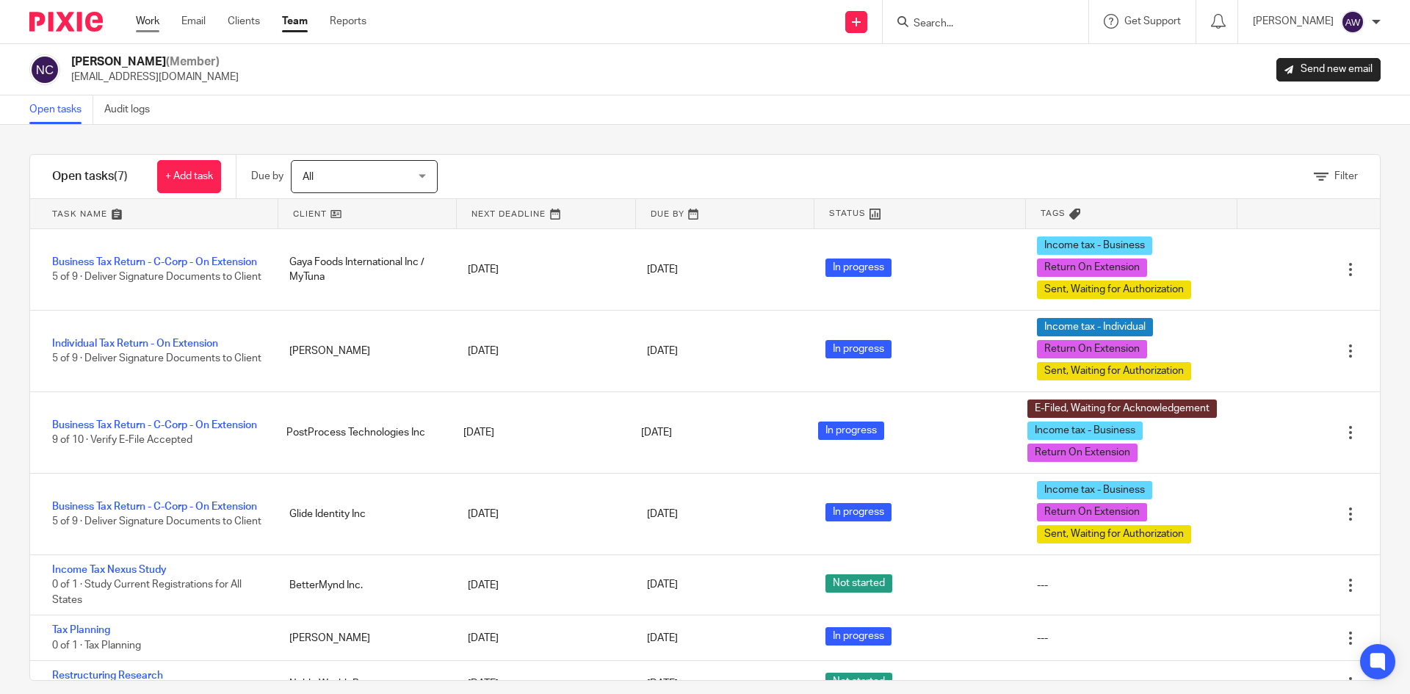
click at [140, 20] on link "Work" at bounding box center [147, 21] width 23 height 15
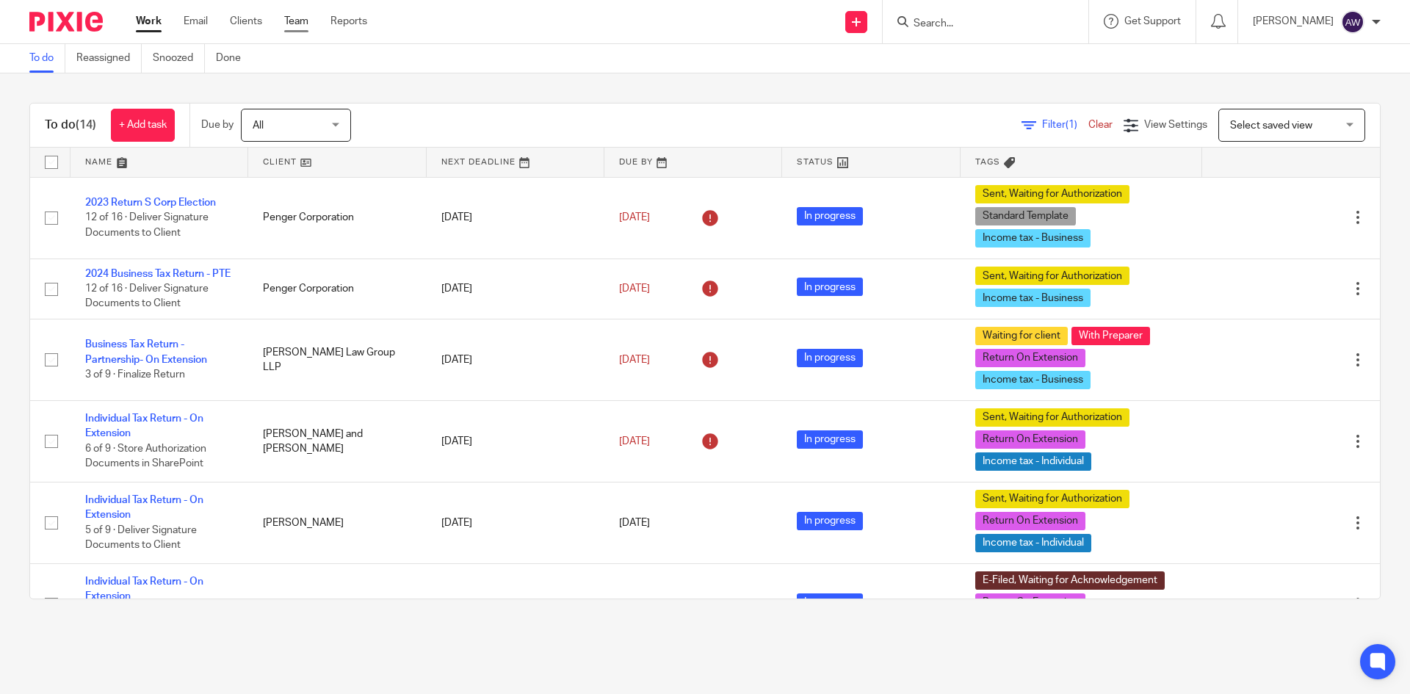
click at [300, 14] on link "Team" at bounding box center [296, 21] width 24 height 15
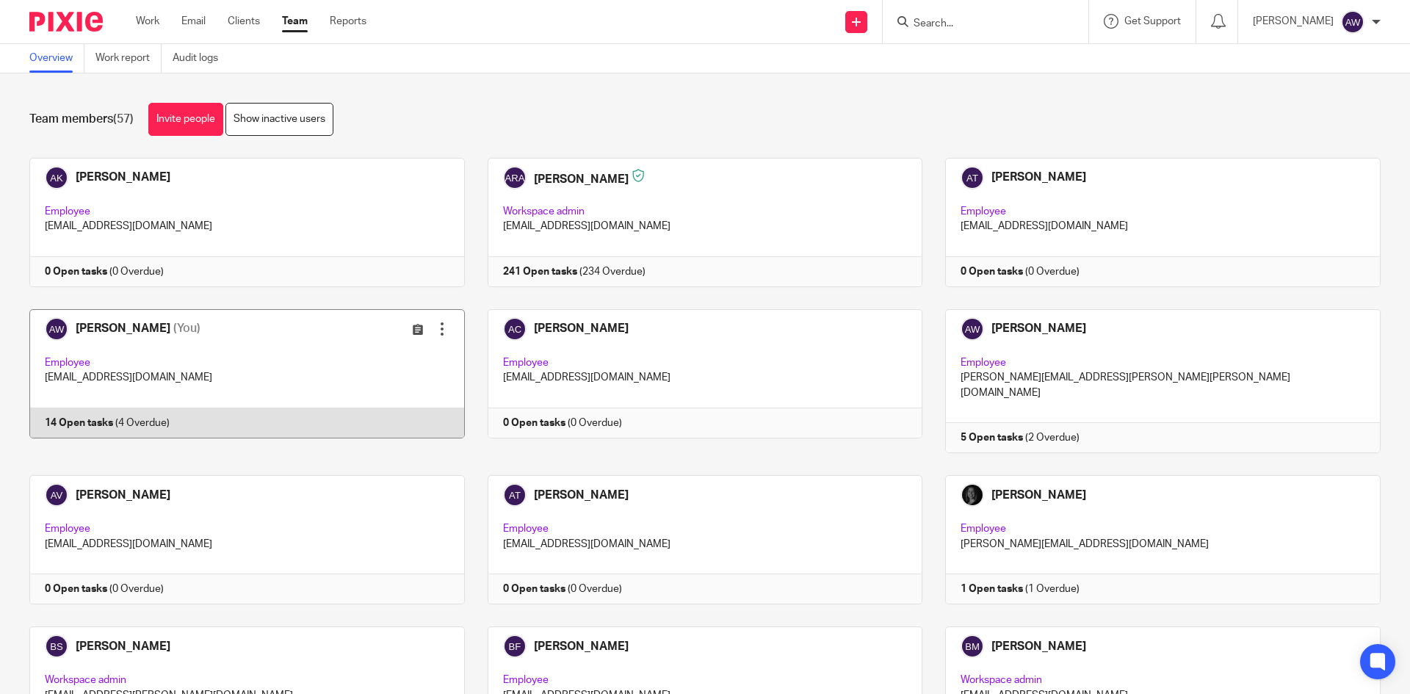
click at [258, 384] on link at bounding box center [236, 381] width 458 height 144
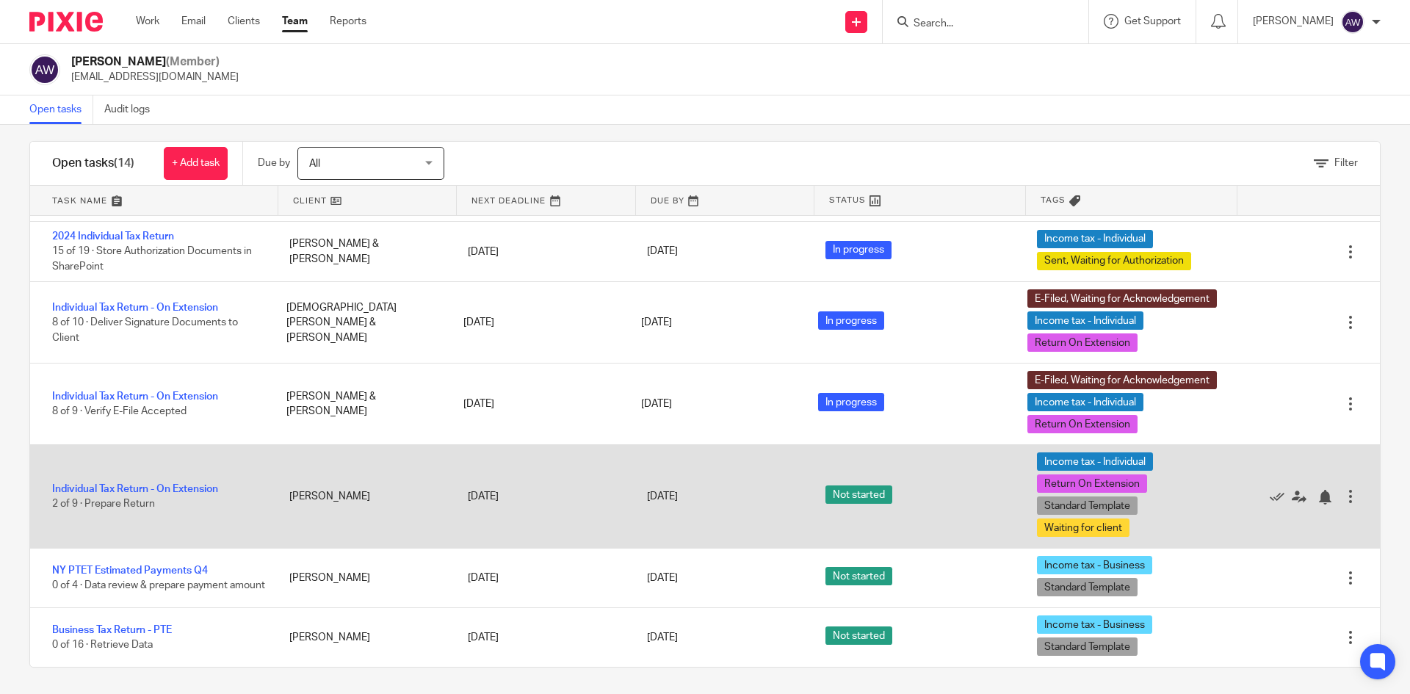
scroll to position [16, 0]
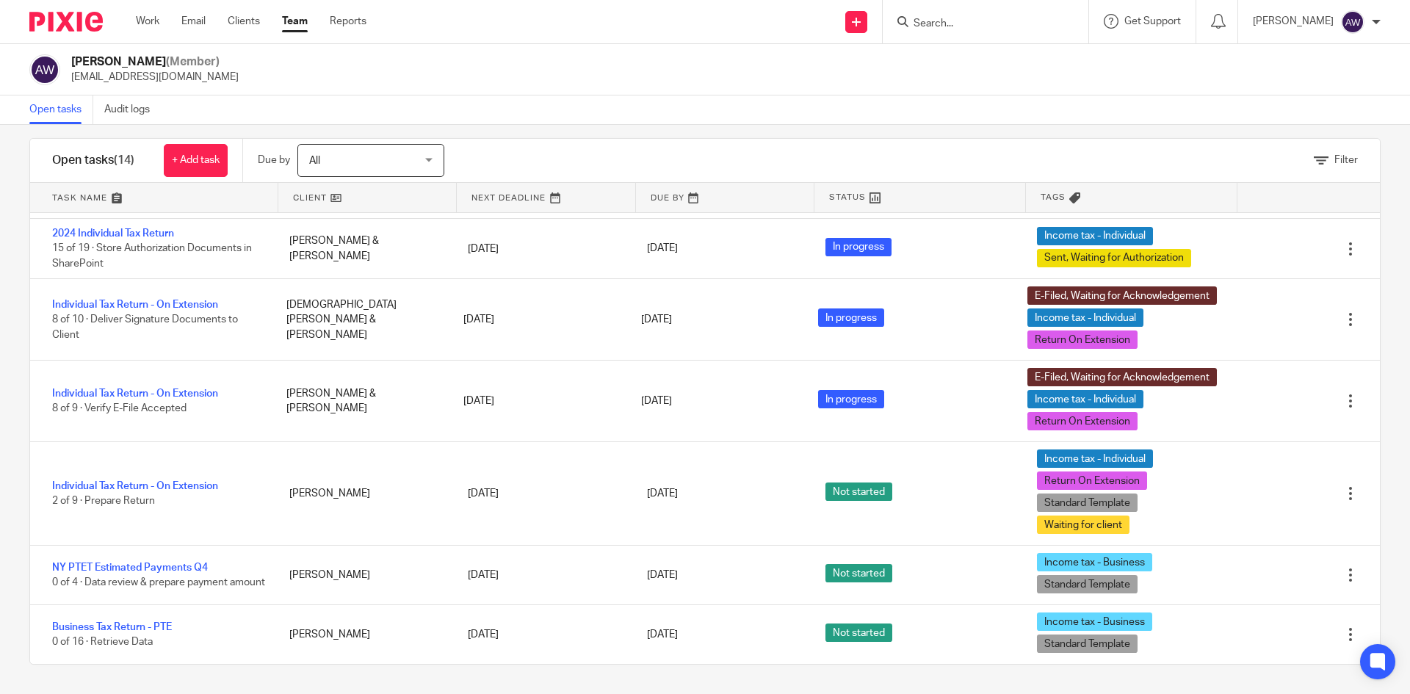
click at [307, 23] on link "Team" at bounding box center [295, 21] width 26 height 15
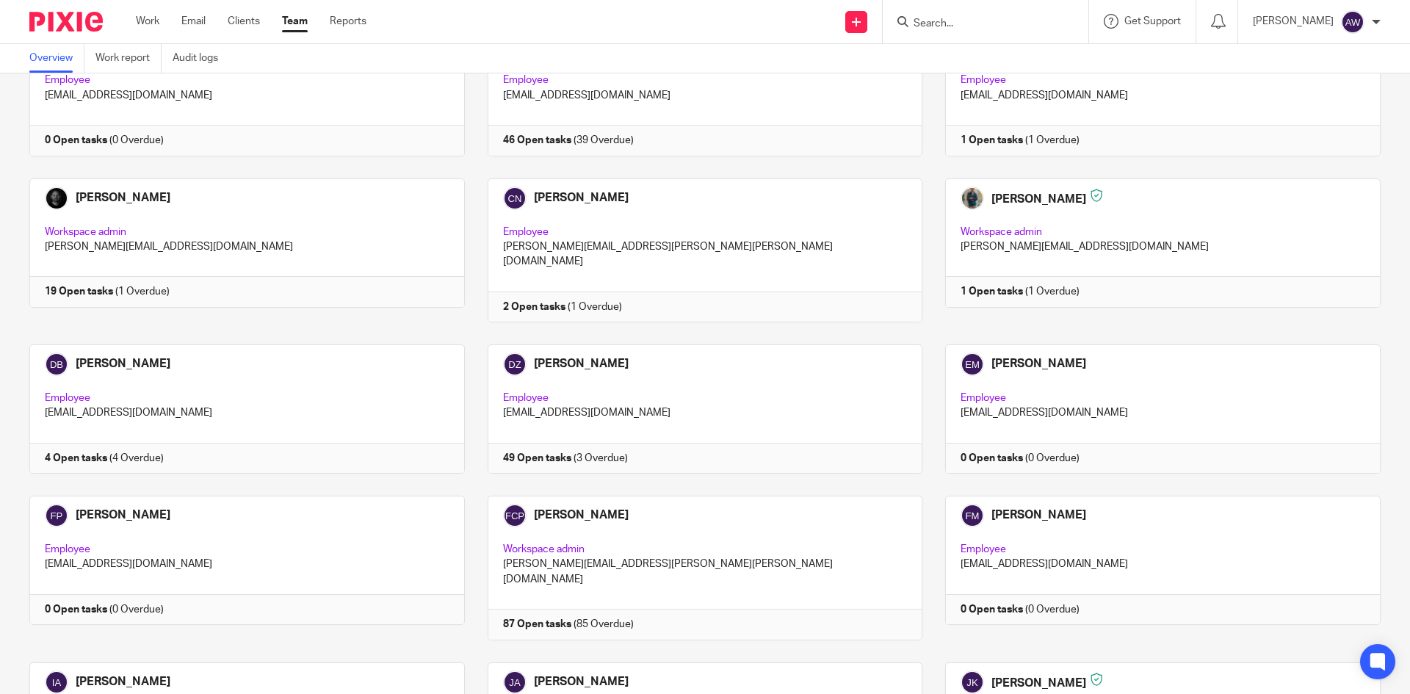
scroll to position [955, 0]
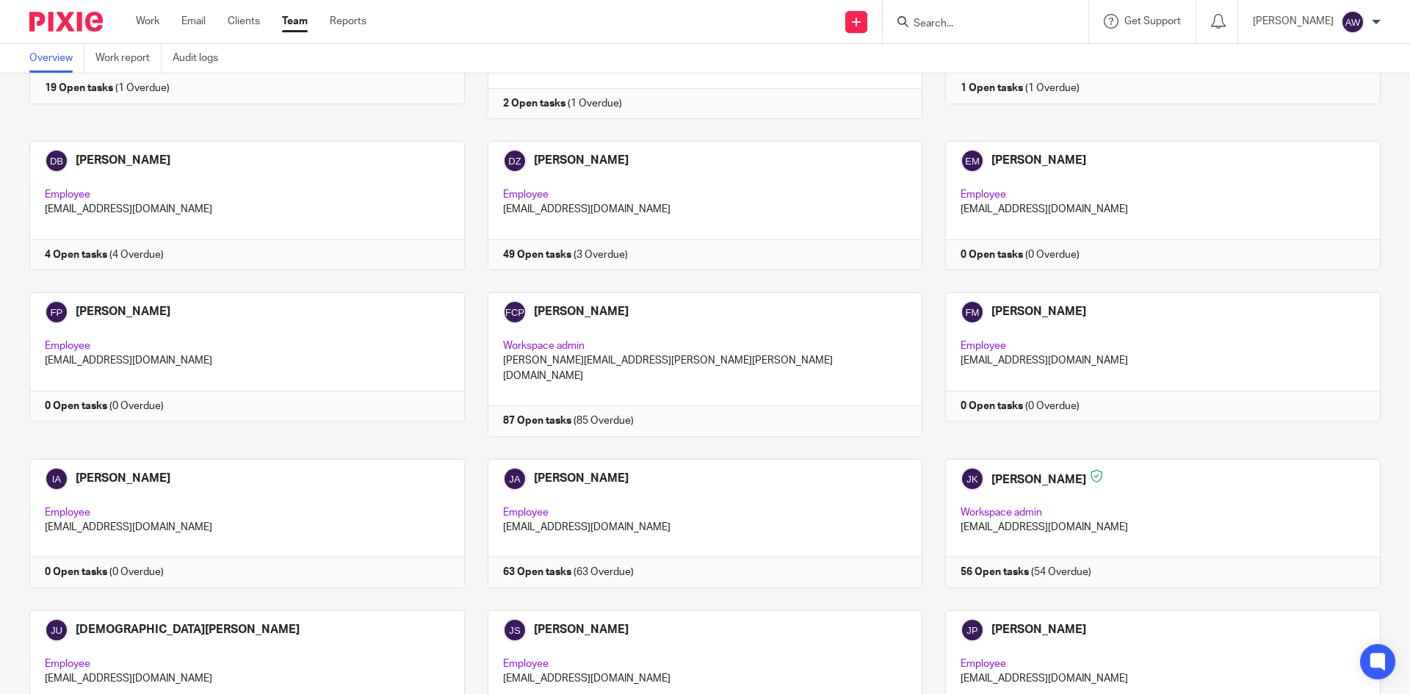
click at [153, 32] on div "Work Email Clients Team Reports Work Email Clients Team Reports Settings" at bounding box center [254, 21] width 267 height 43
click at [157, 17] on link "Work" at bounding box center [147, 21] width 23 height 15
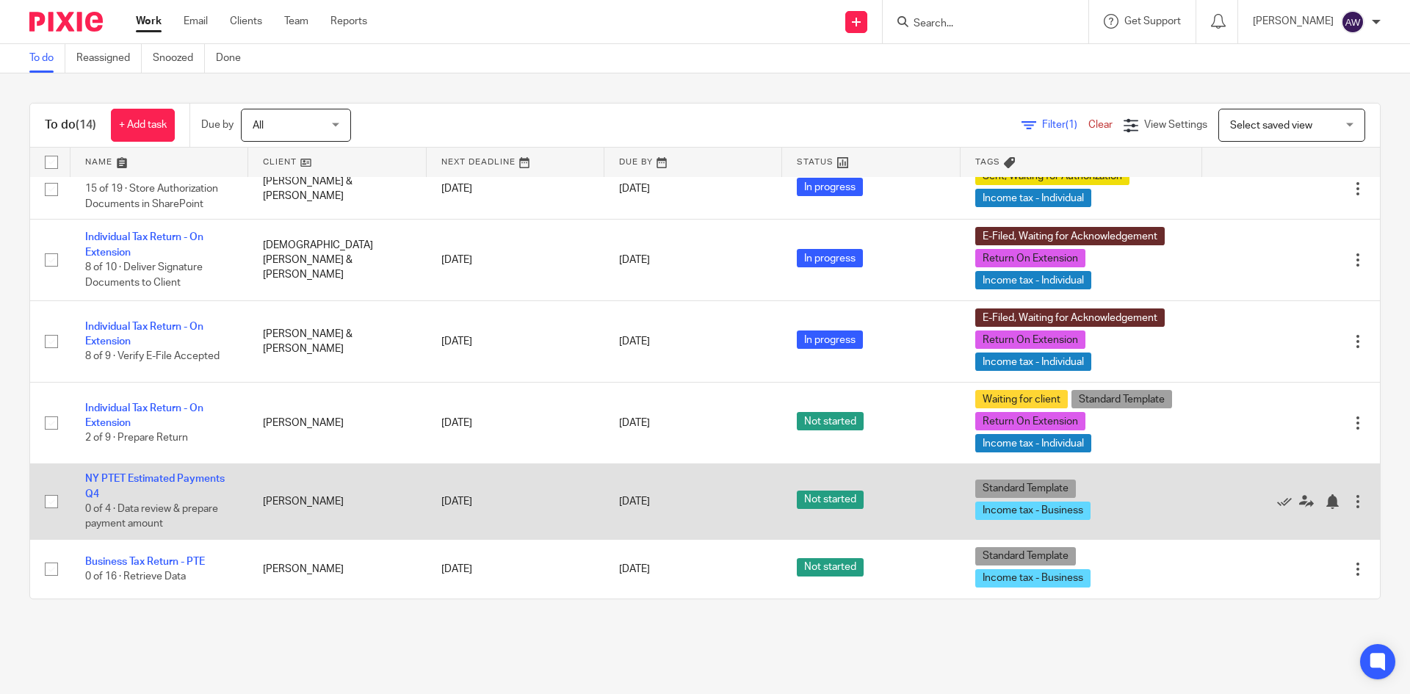
scroll to position [680, 0]
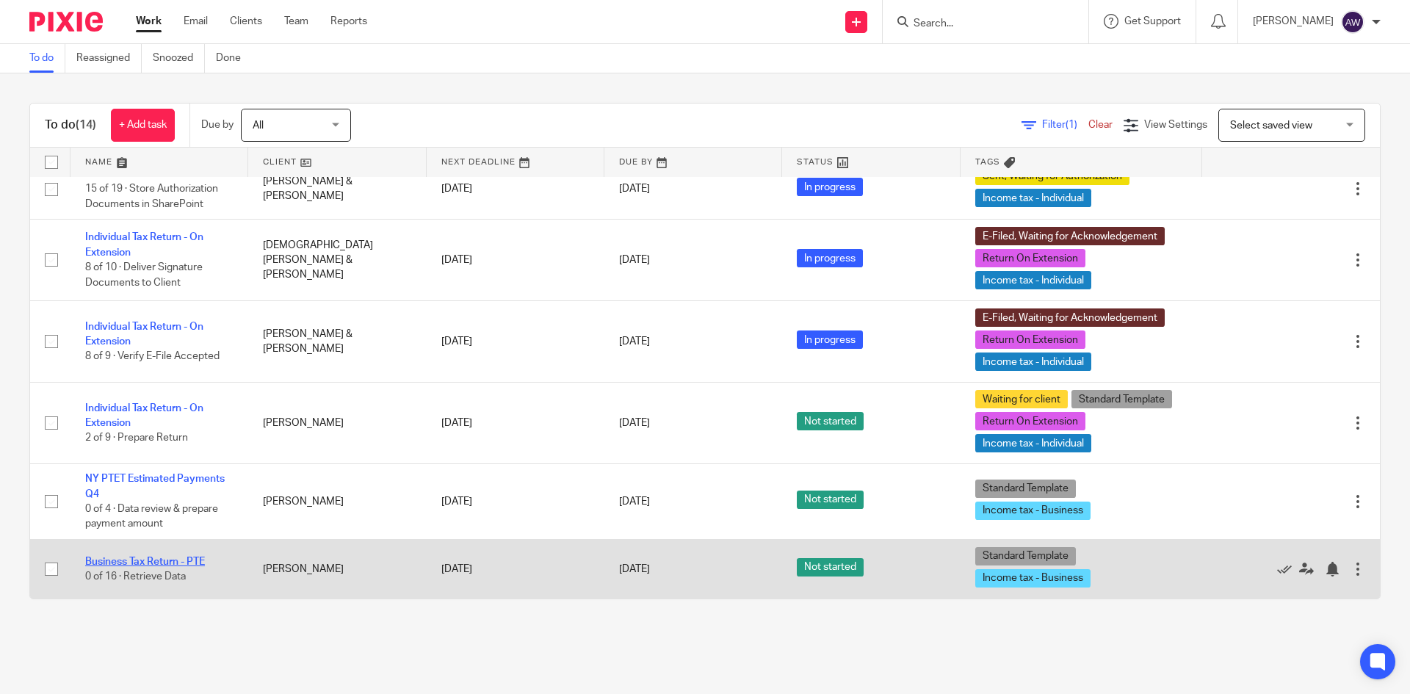
click at [112, 557] on link "Business Tax Return - PTE" at bounding box center [145, 562] width 120 height 10
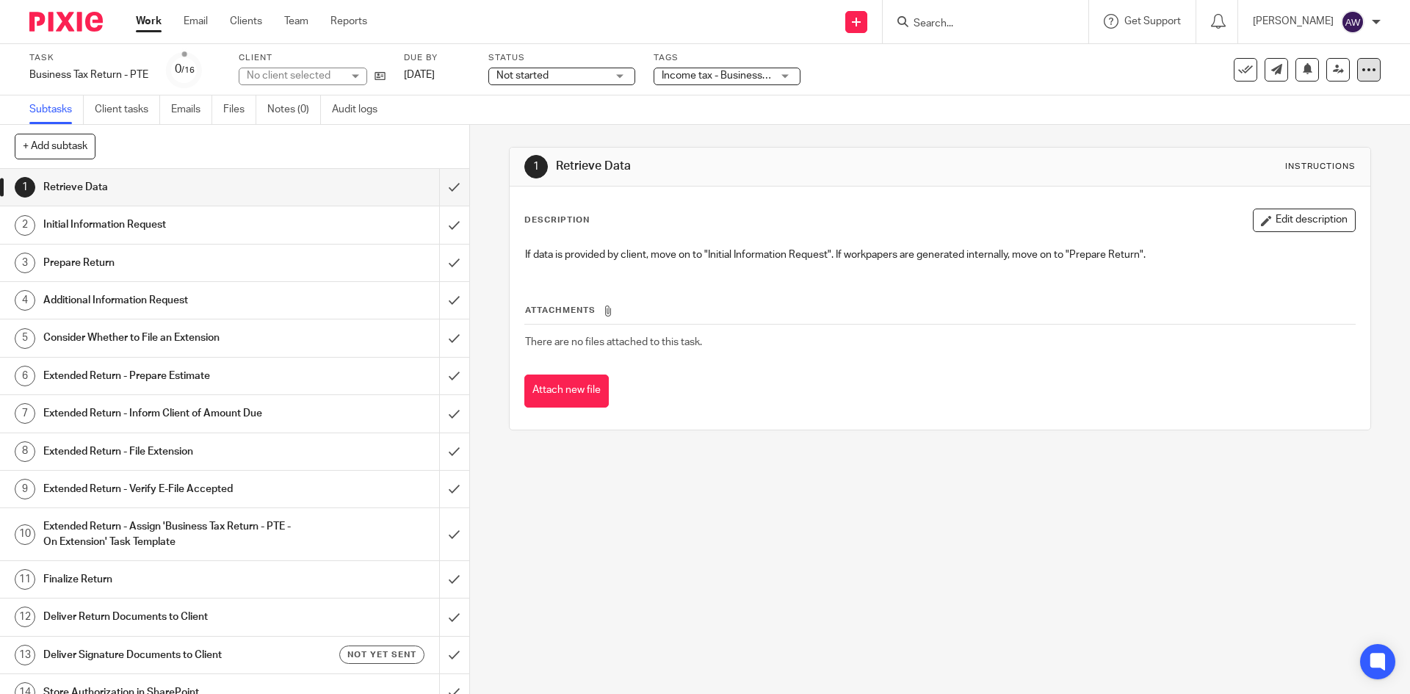
click at [1361, 69] on icon at bounding box center [1368, 69] width 15 height 15
click at [1300, 122] on li "Advanced task editor" at bounding box center [1301, 128] width 117 height 21
click at [1285, 130] on link "Advanced task editor" at bounding box center [1312, 128] width 97 height 10
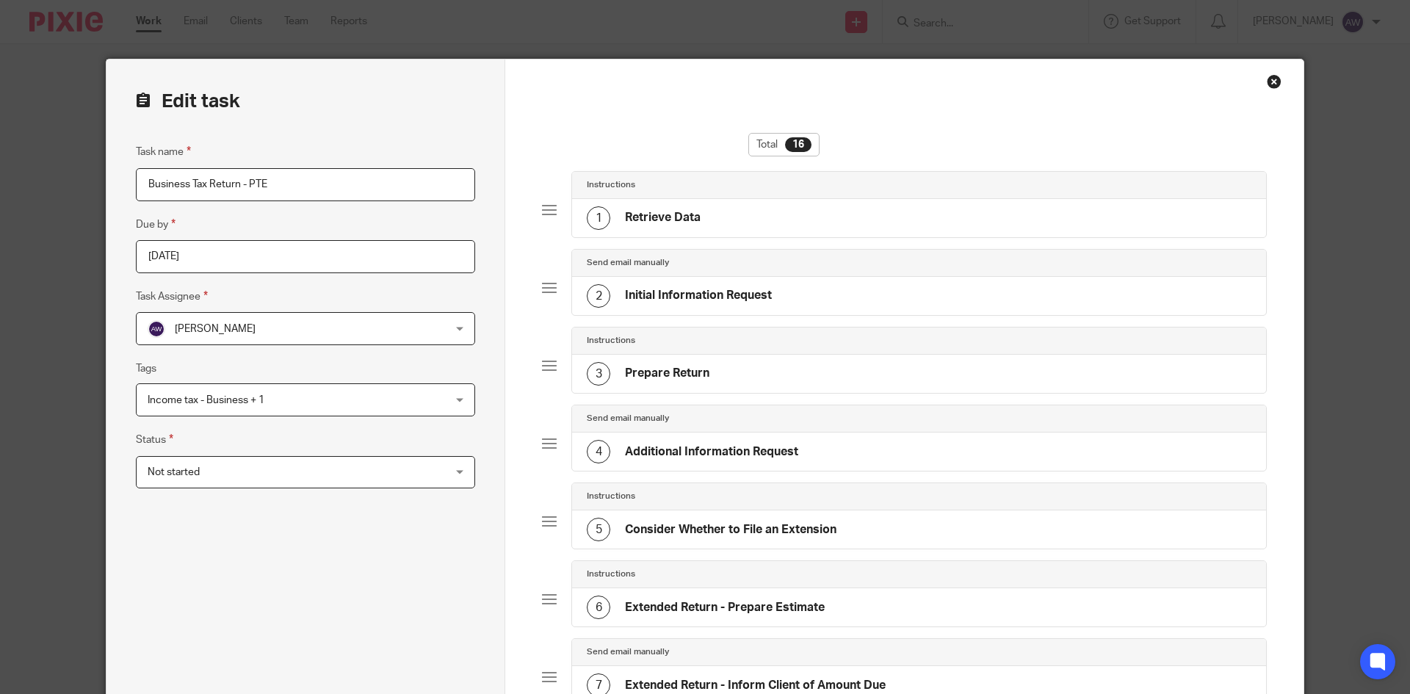
click at [275, 336] on span "[PERSON_NAME]" at bounding box center [278, 328] width 261 height 31
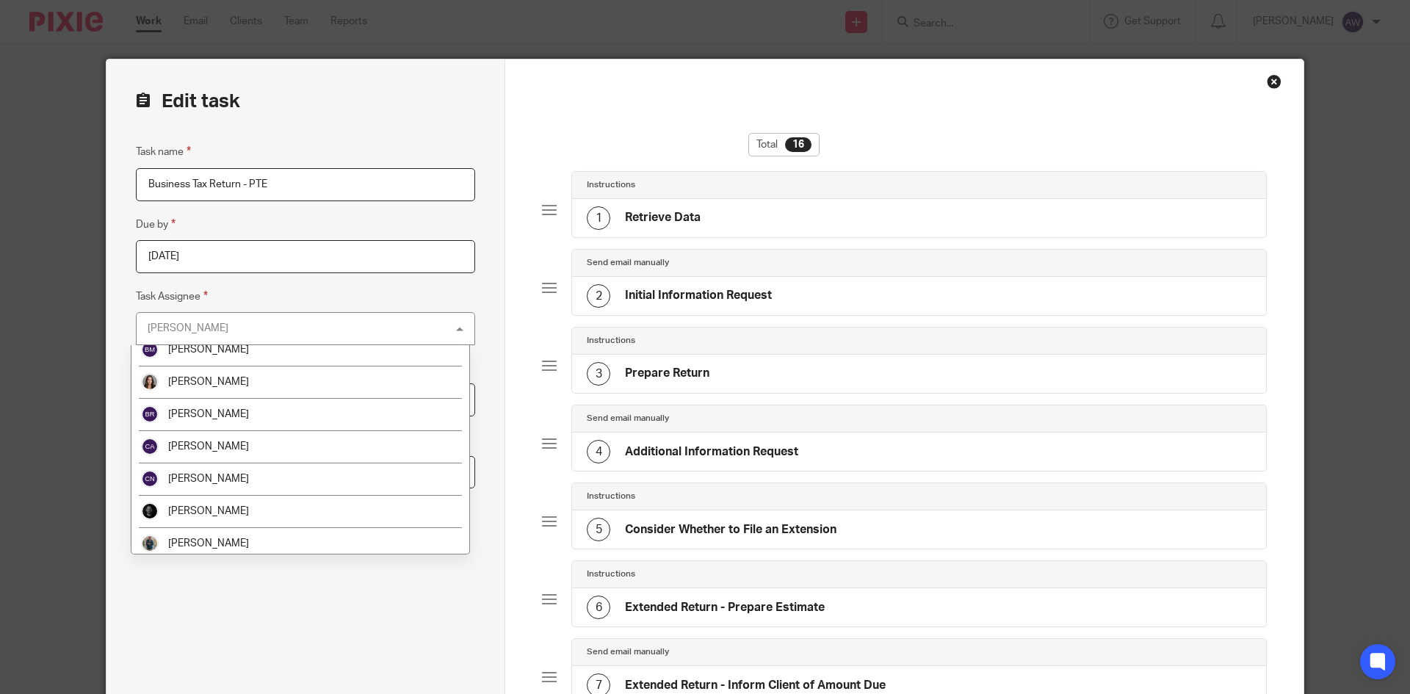
scroll to position [441, 0]
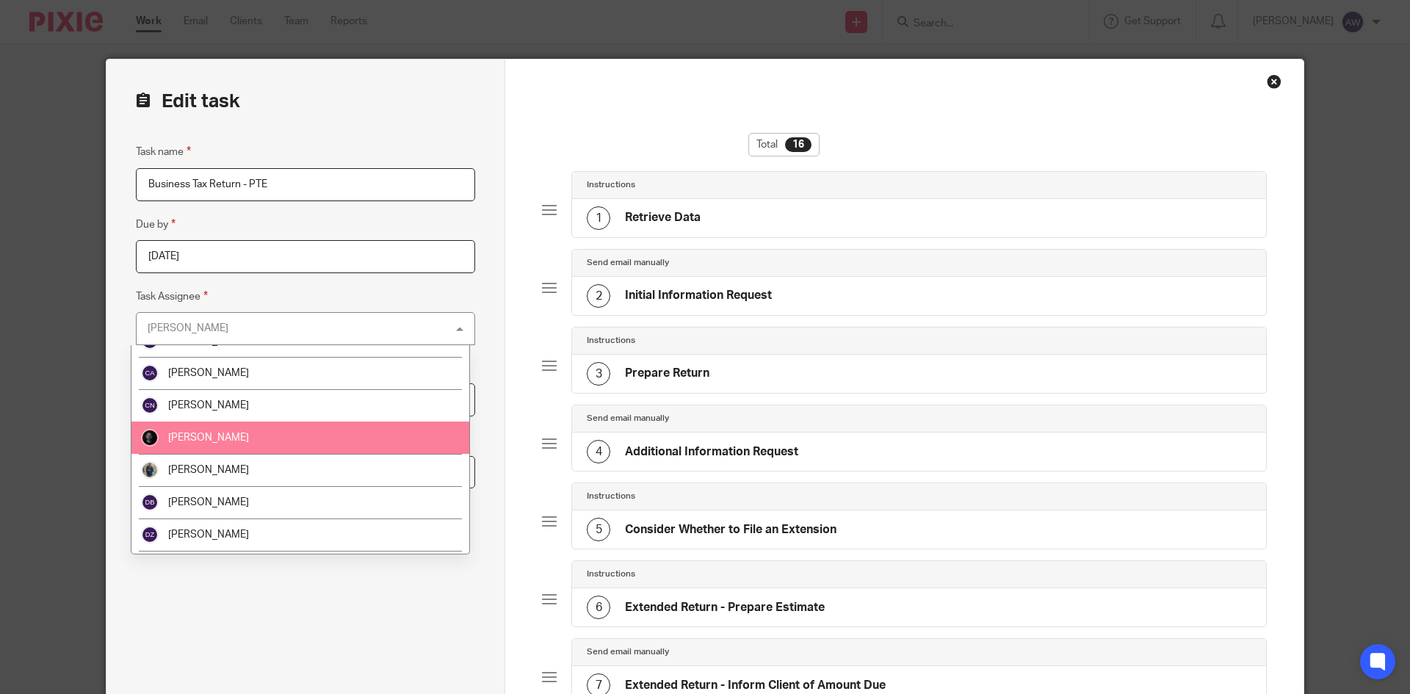
click at [198, 444] on li "[PERSON_NAME]" at bounding box center [300, 438] width 338 height 32
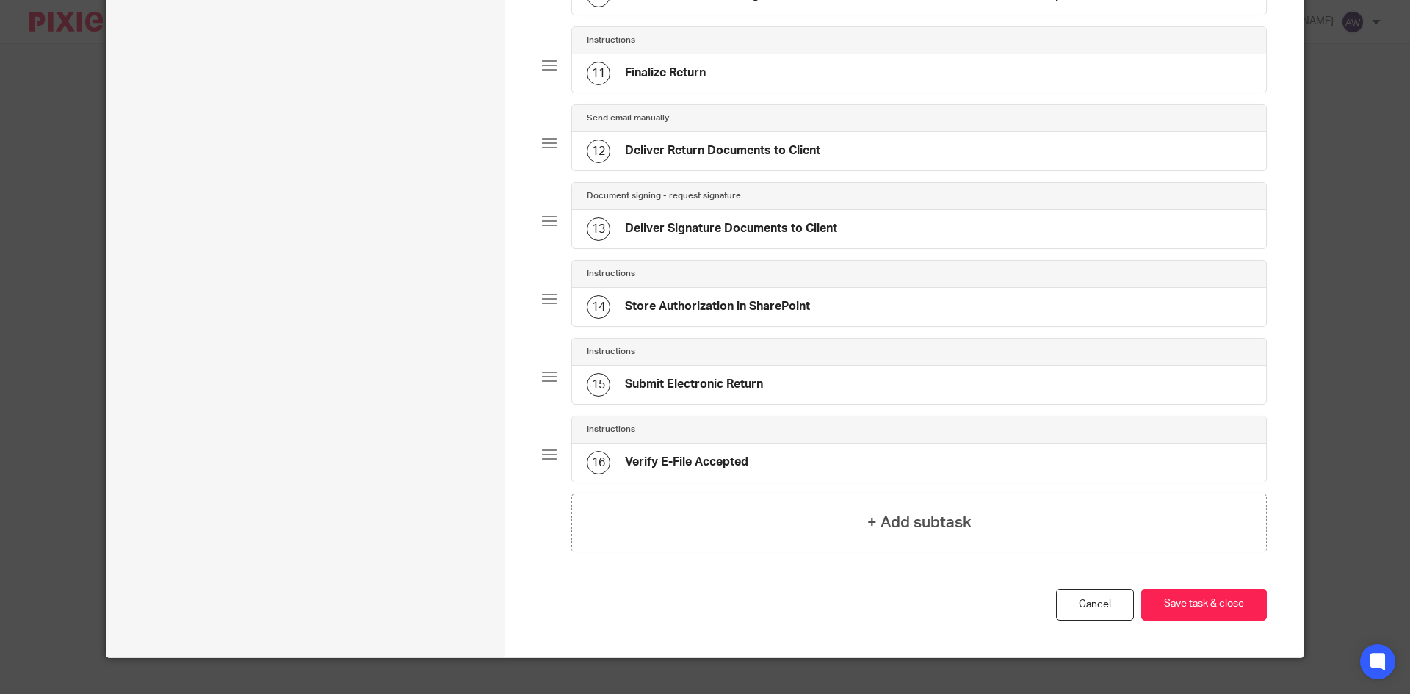
scroll to position [947, 0]
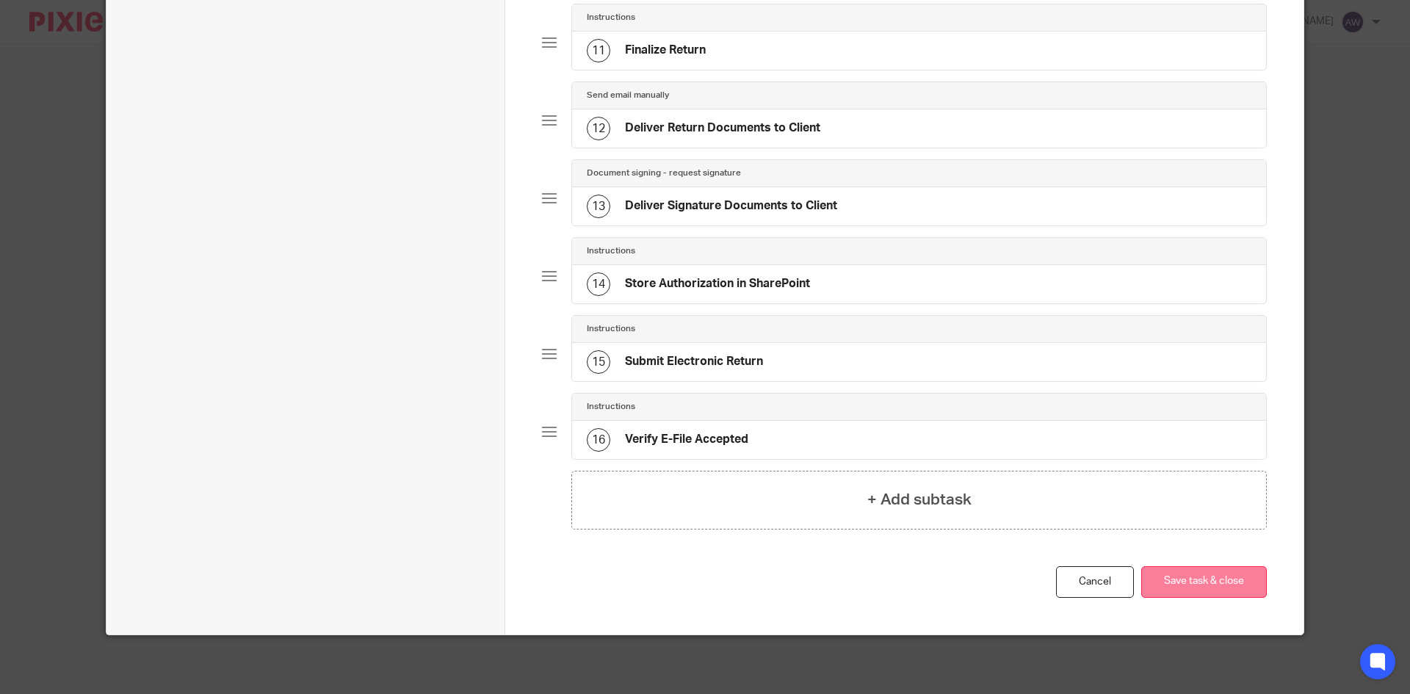
click at [1231, 590] on button "Save task & close" at bounding box center [1204, 582] width 126 height 32
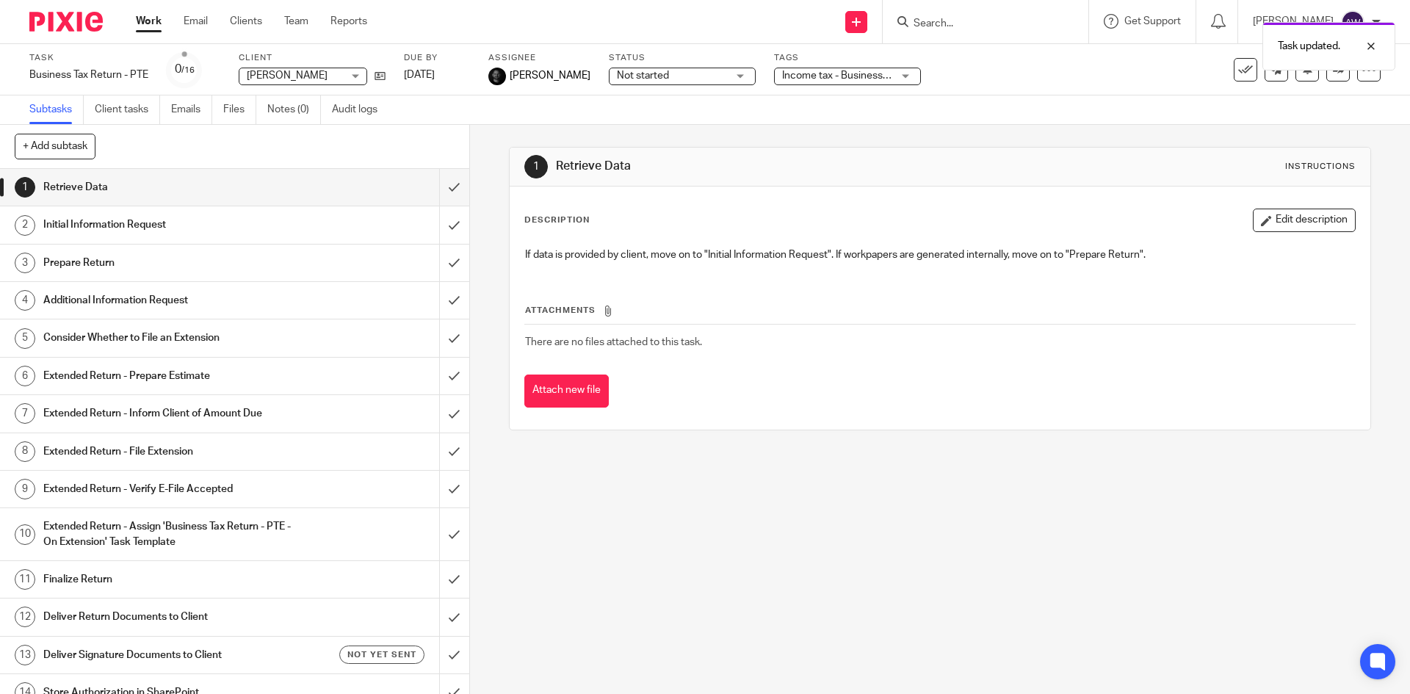
click at [141, 22] on link "Work" at bounding box center [149, 21] width 26 height 15
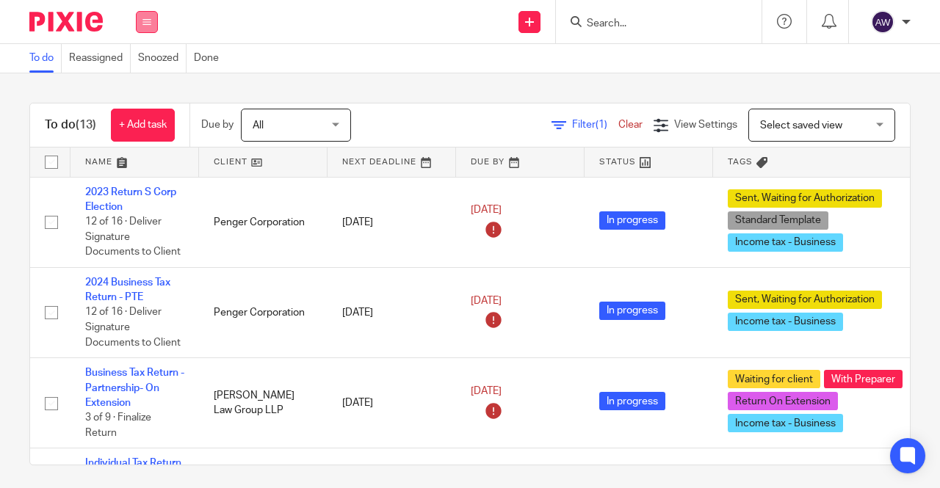
click at [140, 16] on button at bounding box center [147, 22] width 22 height 22
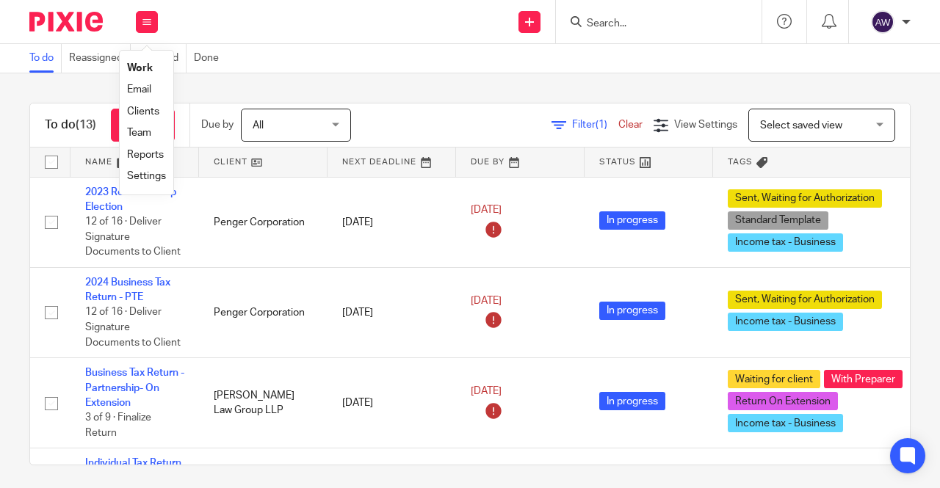
click at [137, 134] on link "Team" at bounding box center [139, 133] width 24 height 10
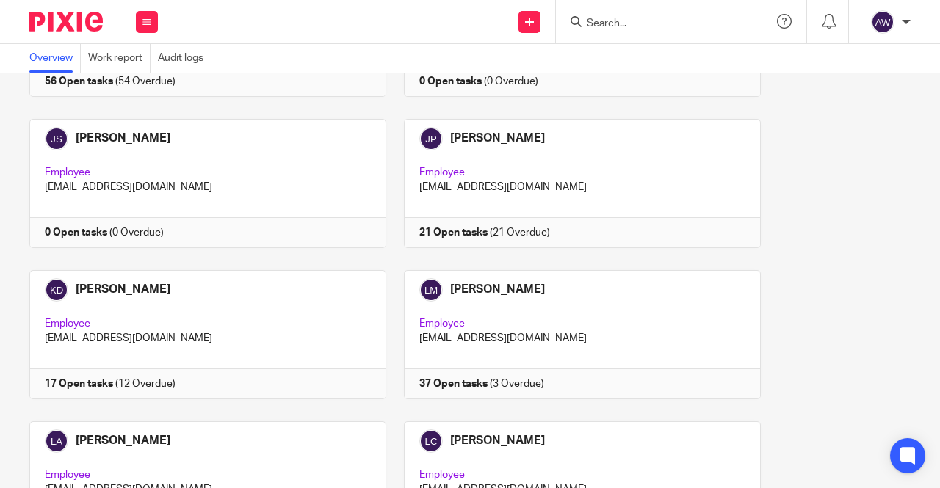
scroll to position [2203, 0]
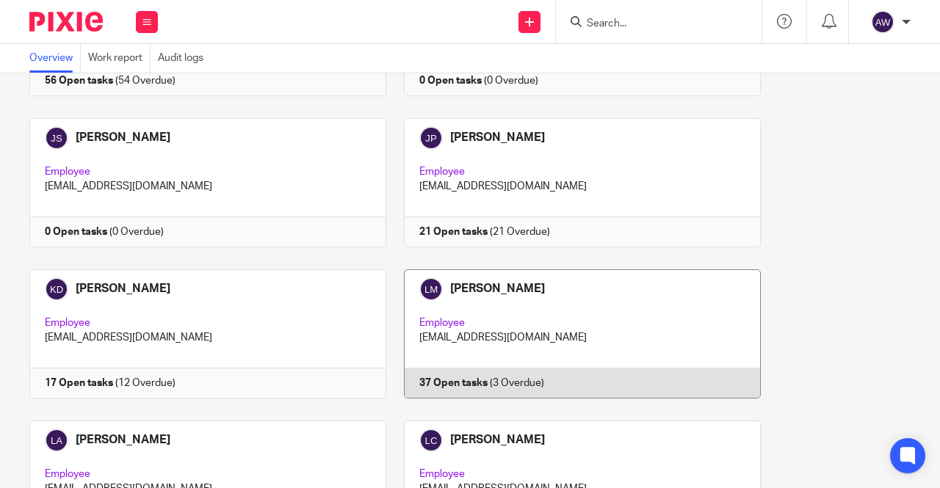
click at [577, 280] on link at bounding box center [573, 334] width 375 height 129
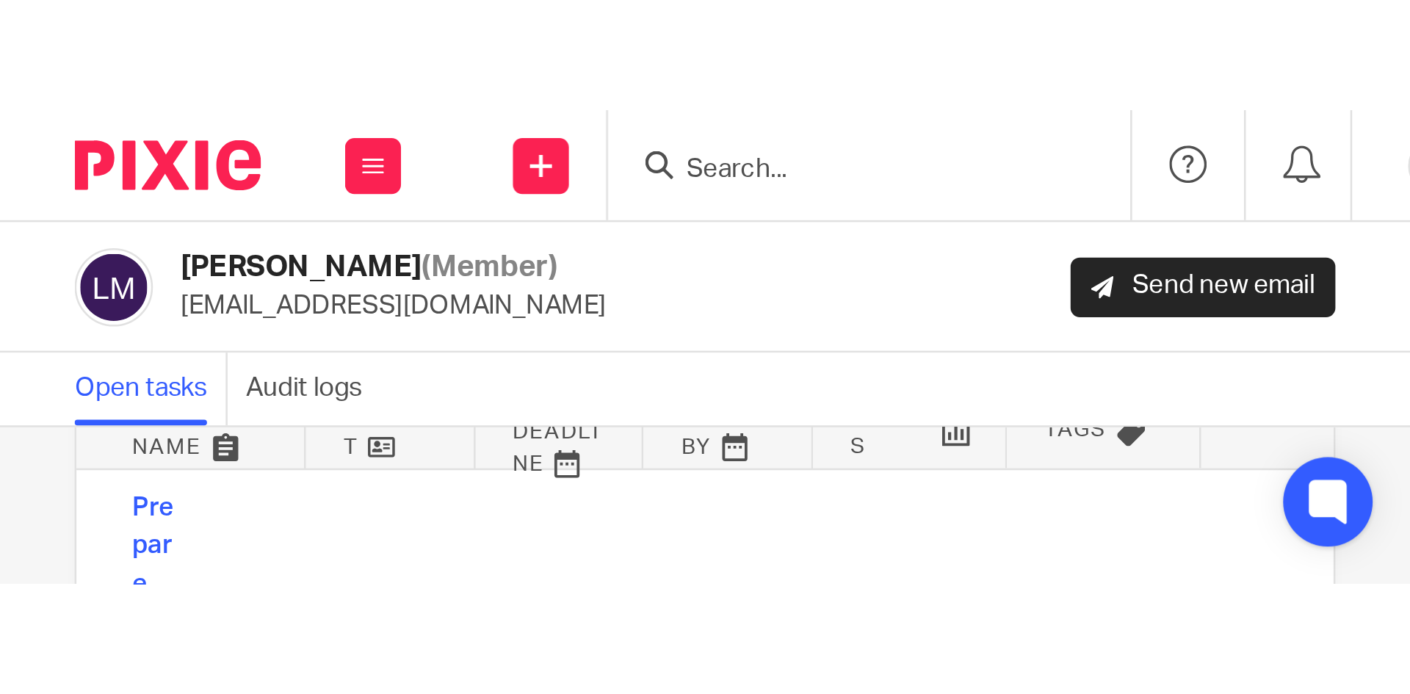
scroll to position [16, 0]
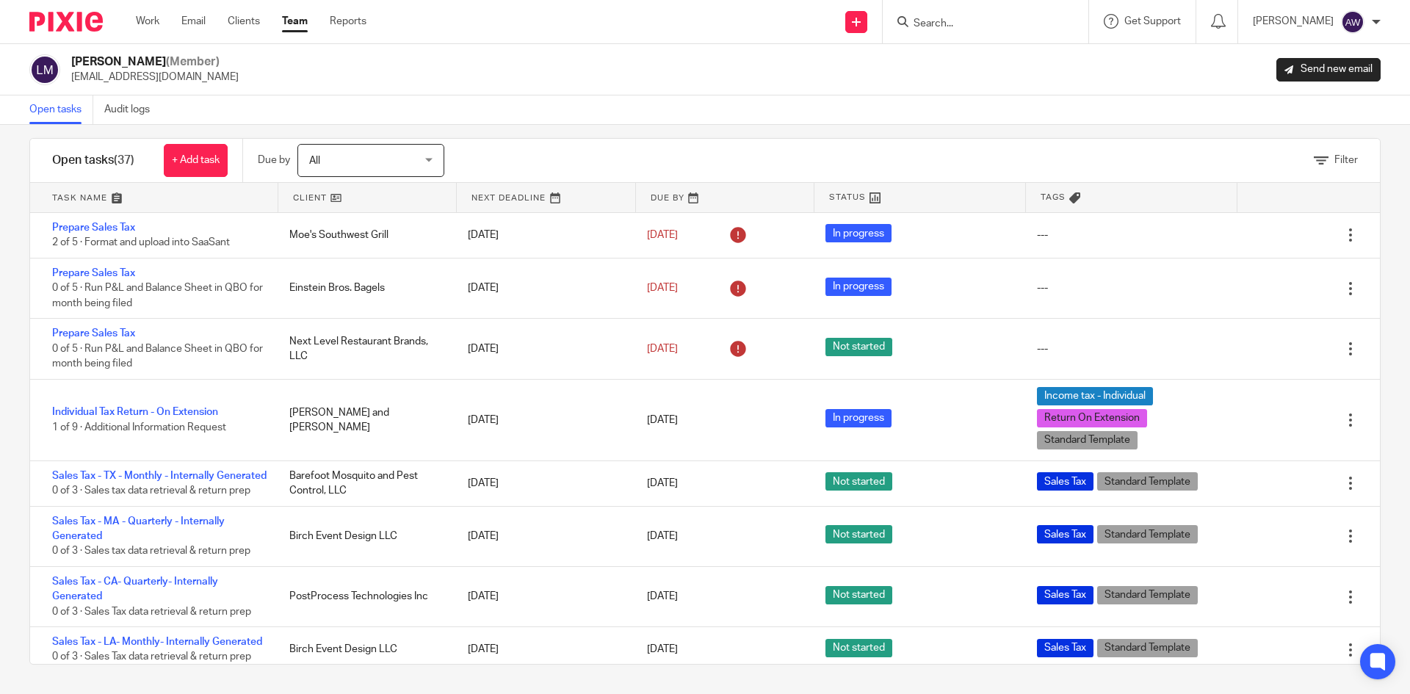
click at [134, 30] on div "Work Email Clients Team Reports Work Email Clients Team Reports Settings" at bounding box center [254, 21] width 267 height 43
click at [145, 21] on link "Work" at bounding box center [147, 21] width 23 height 15
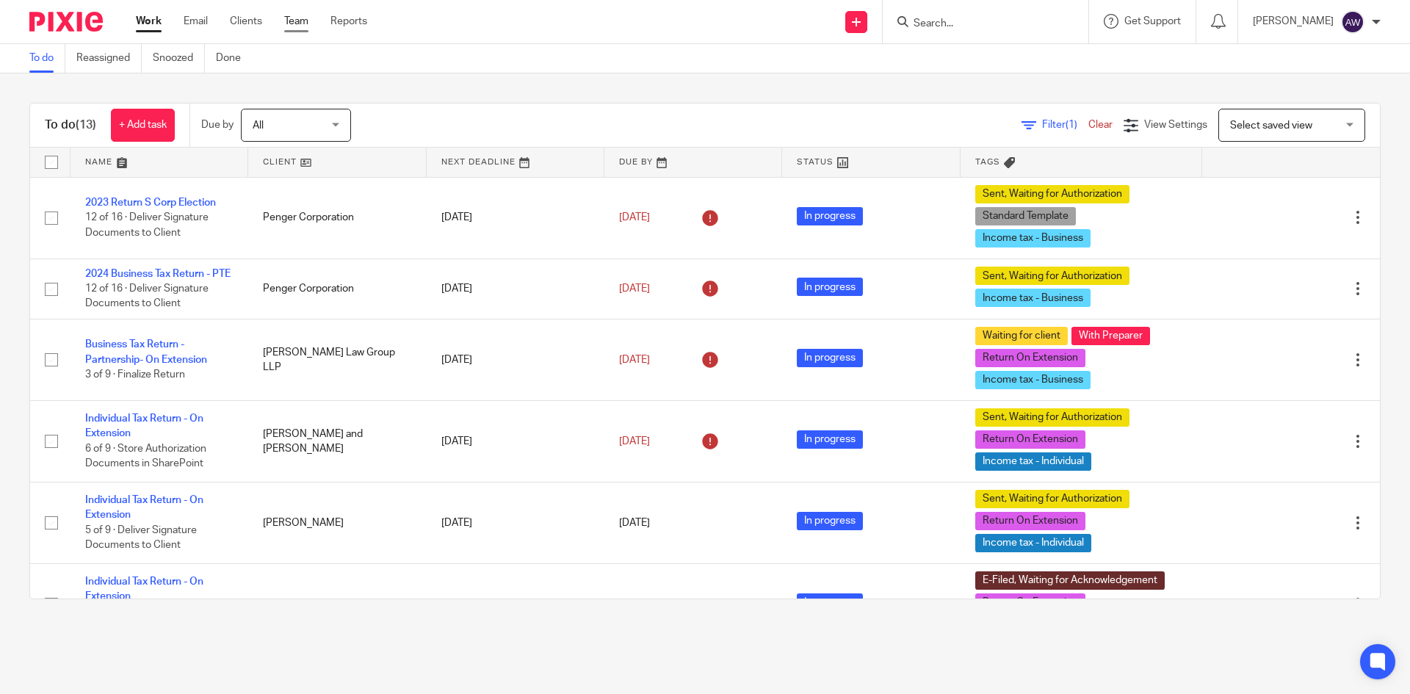
click at [301, 15] on link "Team" at bounding box center [296, 21] width 24 height 15
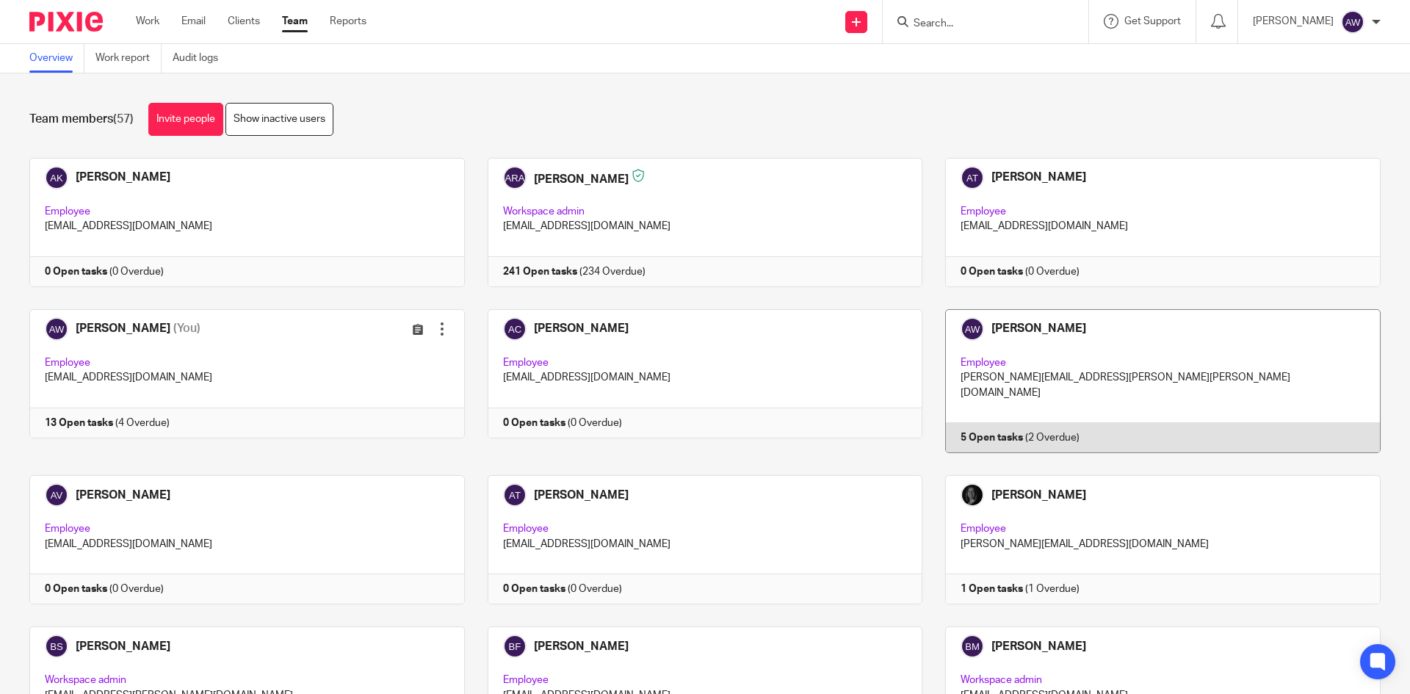
click at [1030, 408] on link at bounding box center [1151, 381] width 458 height 144
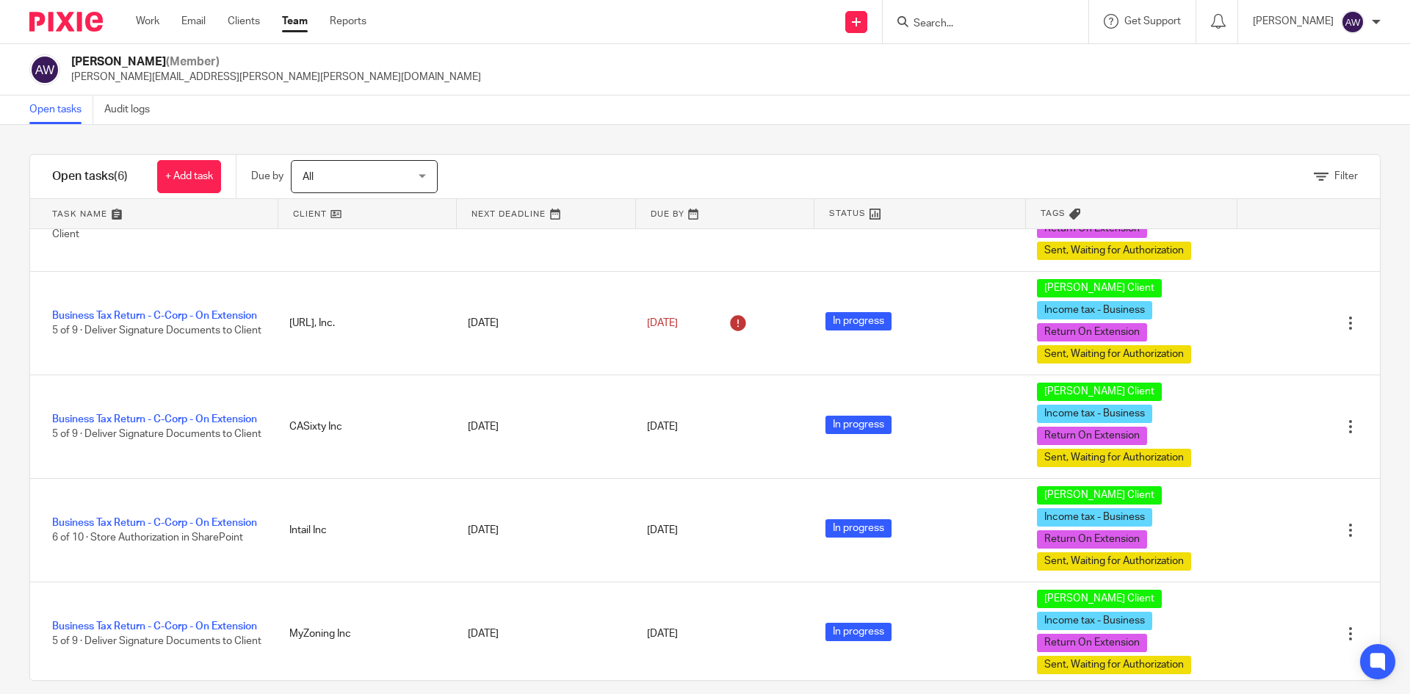
scroll to position [170, 0]
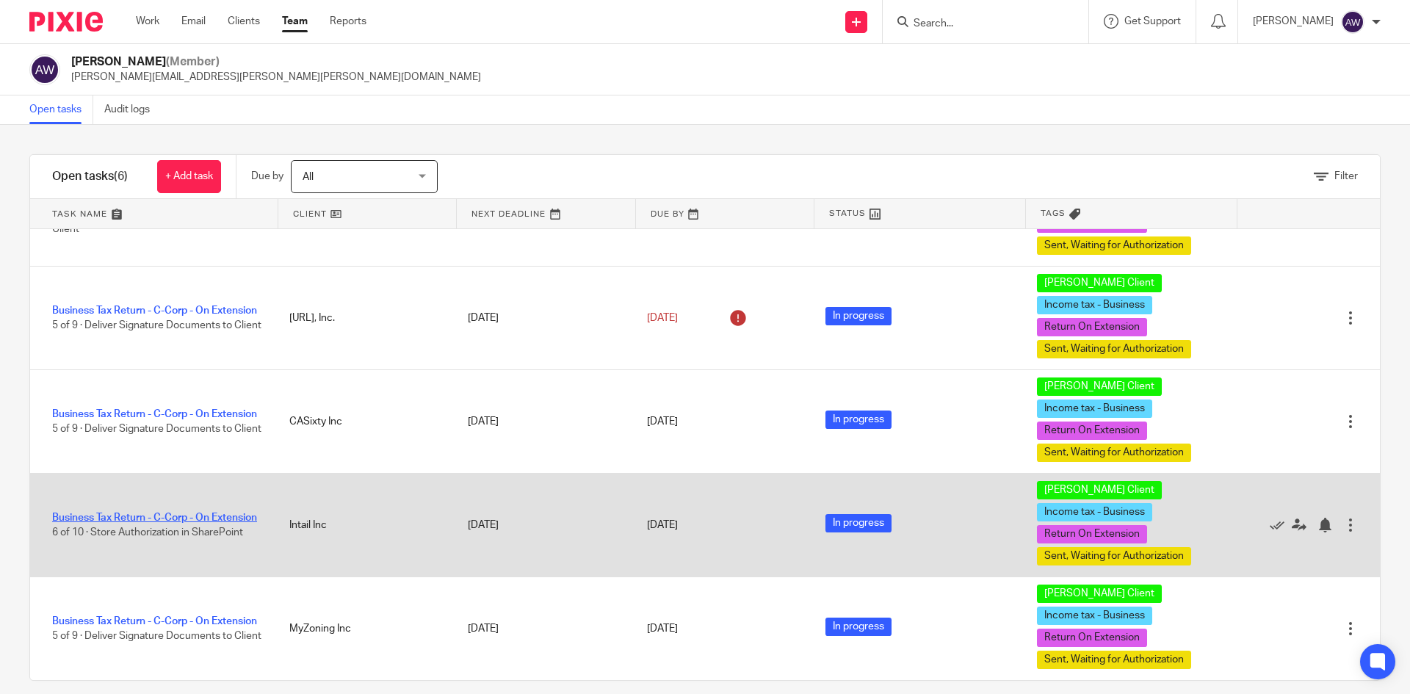
click at [146, 513] on link "Business Tax Return - C-Corp - On Extension" at bounding box center [154, 518] width 205 height 10
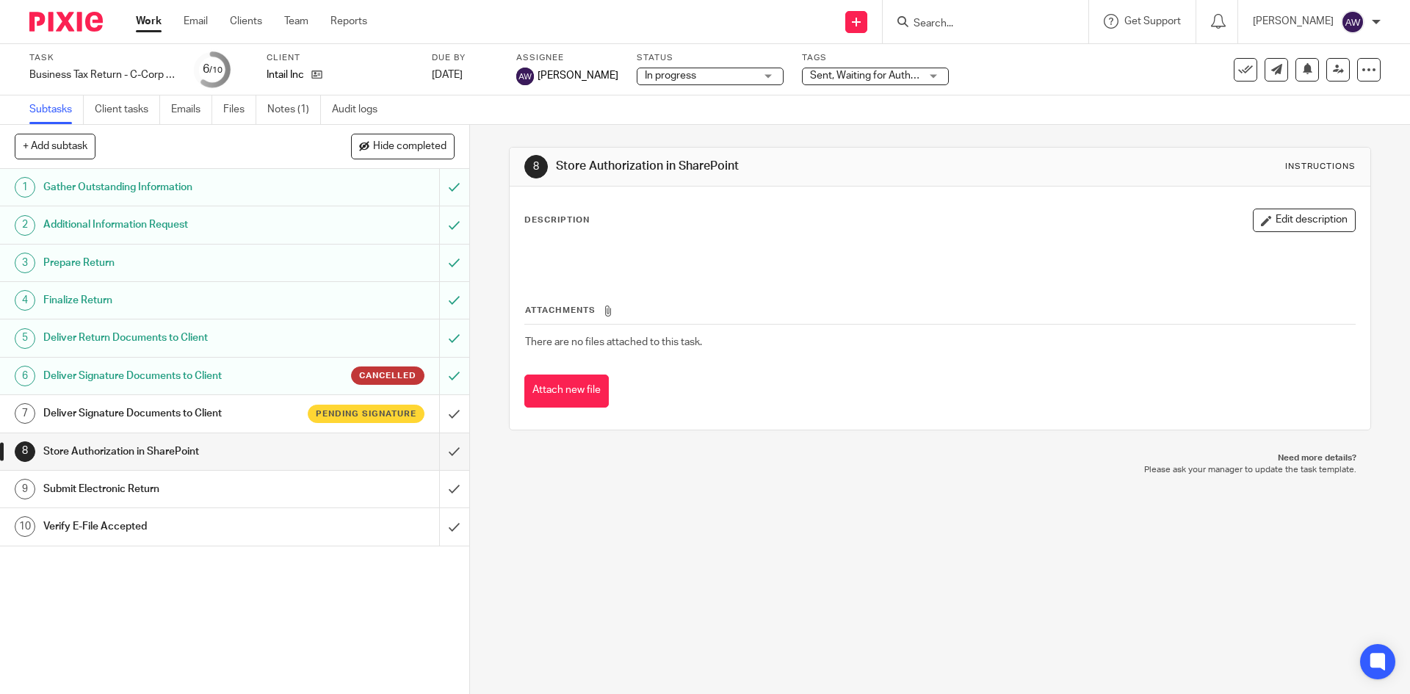
click at [308, 419] on div "Pending signature" at bounding box center [366, 414] width 117 height 18
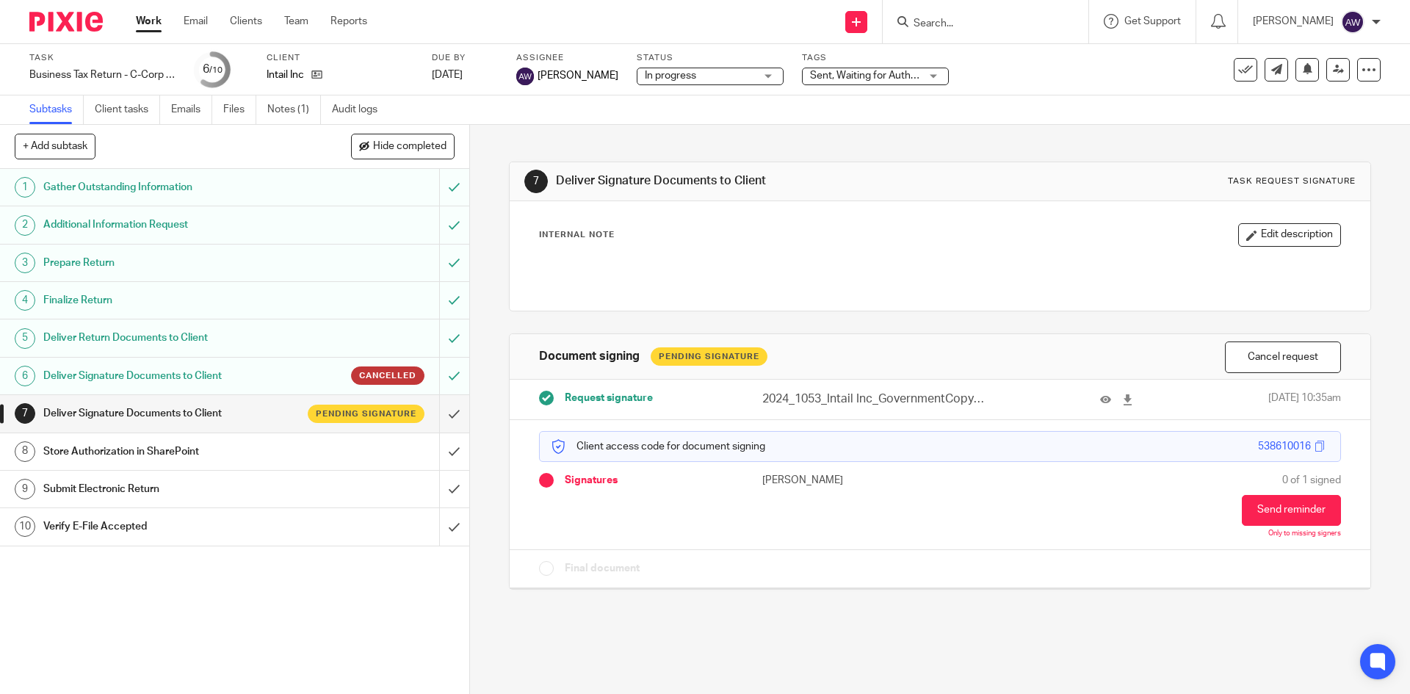
click at [151, 22] on link "Work" at bounding box center [149, 21] width 26 height 15
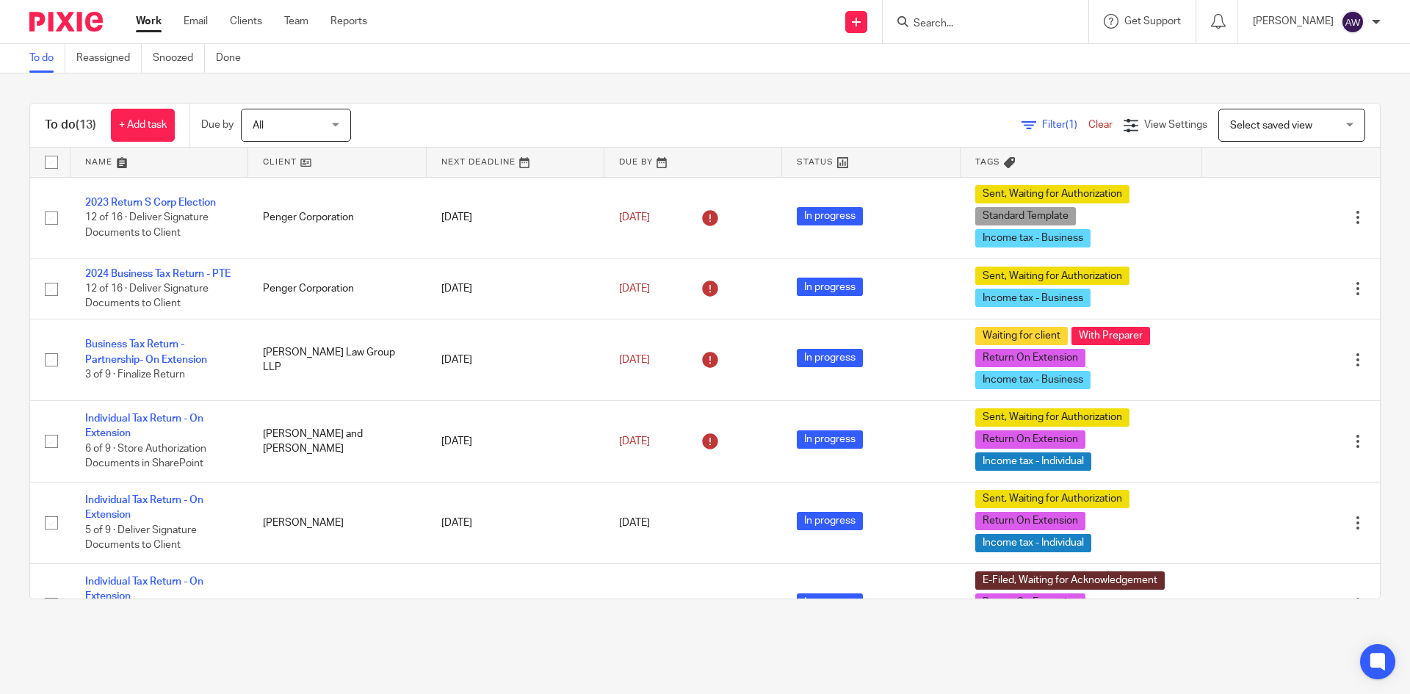
click at [151, 27] on link "Work" at bounding box center [149, 21] width 26 height 15
click at [294, 23] on link "Team" at bounding box center [296, 21] width 24 height 15
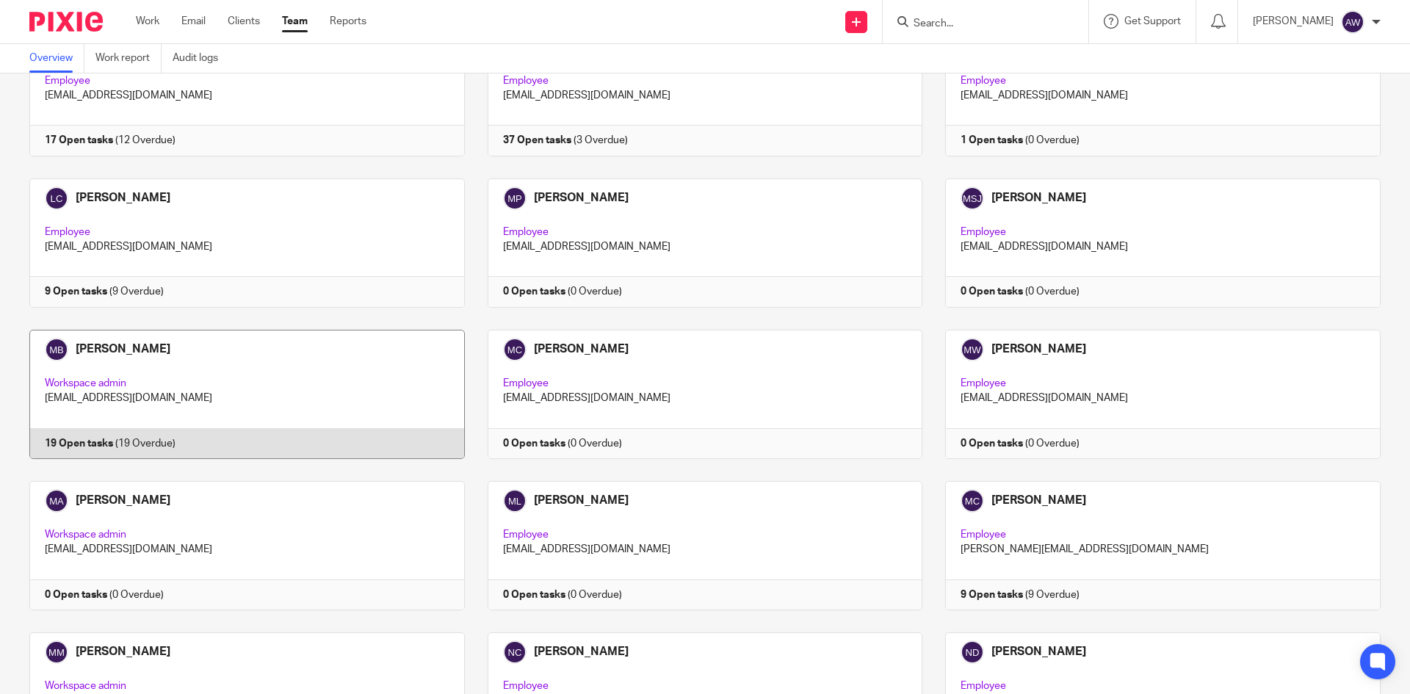
scroll to position [1836, 0]
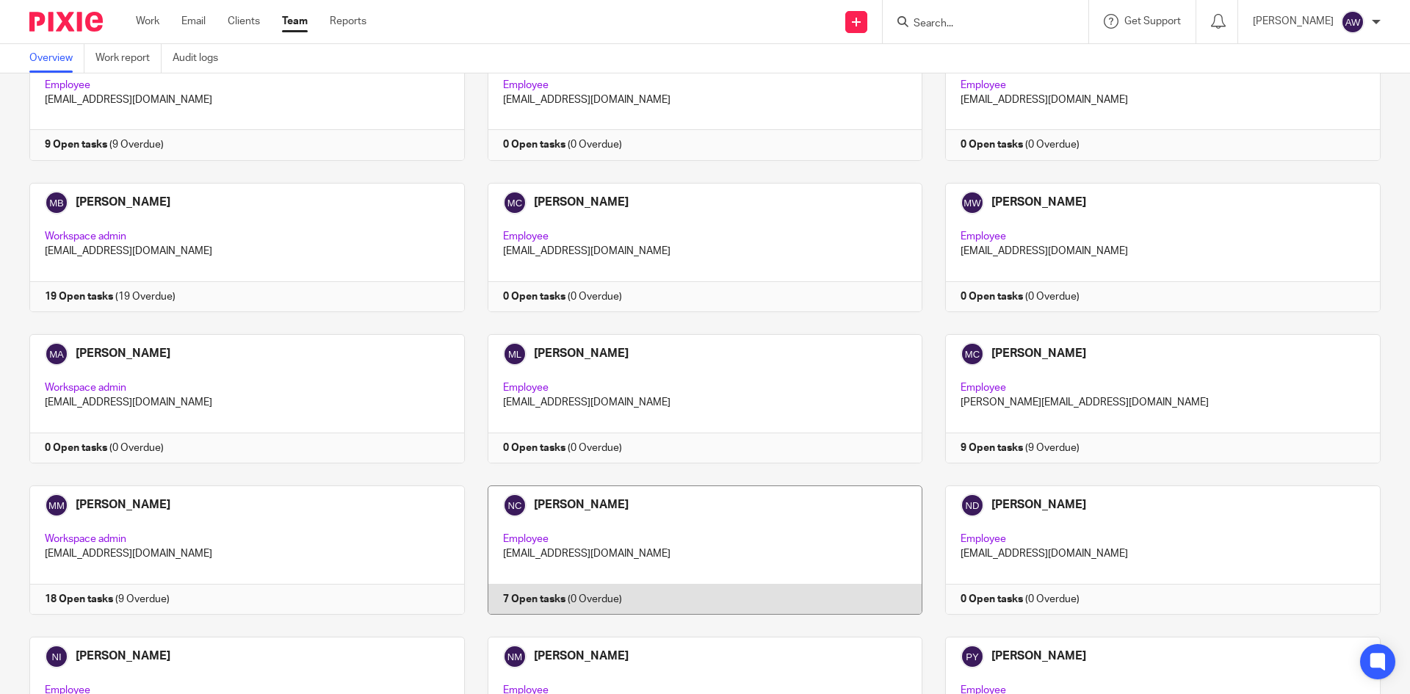
click at [701, 517] on link at bounding box center [694, 549] width 458 height 129
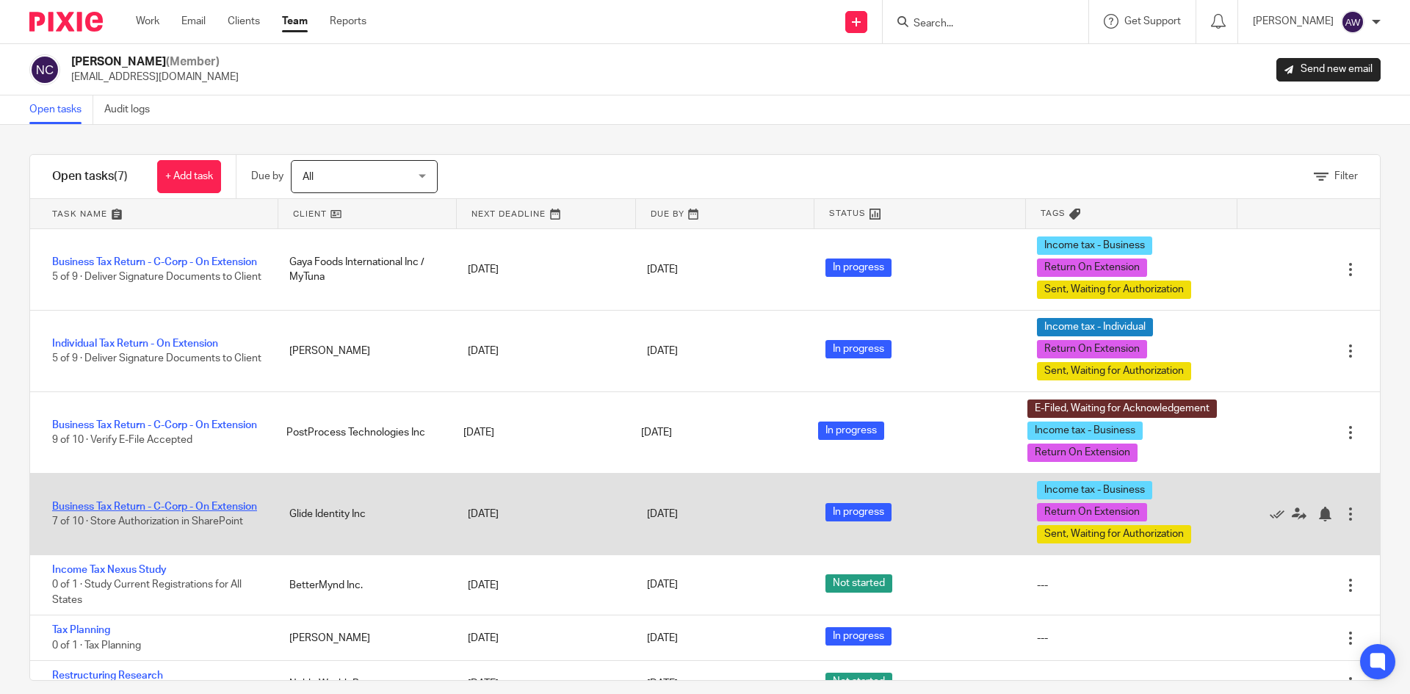
click at [91, 502] on link "Business Tax Return - C-Corp - On Extension" at bounding box center [154, 507] width 205 height 10
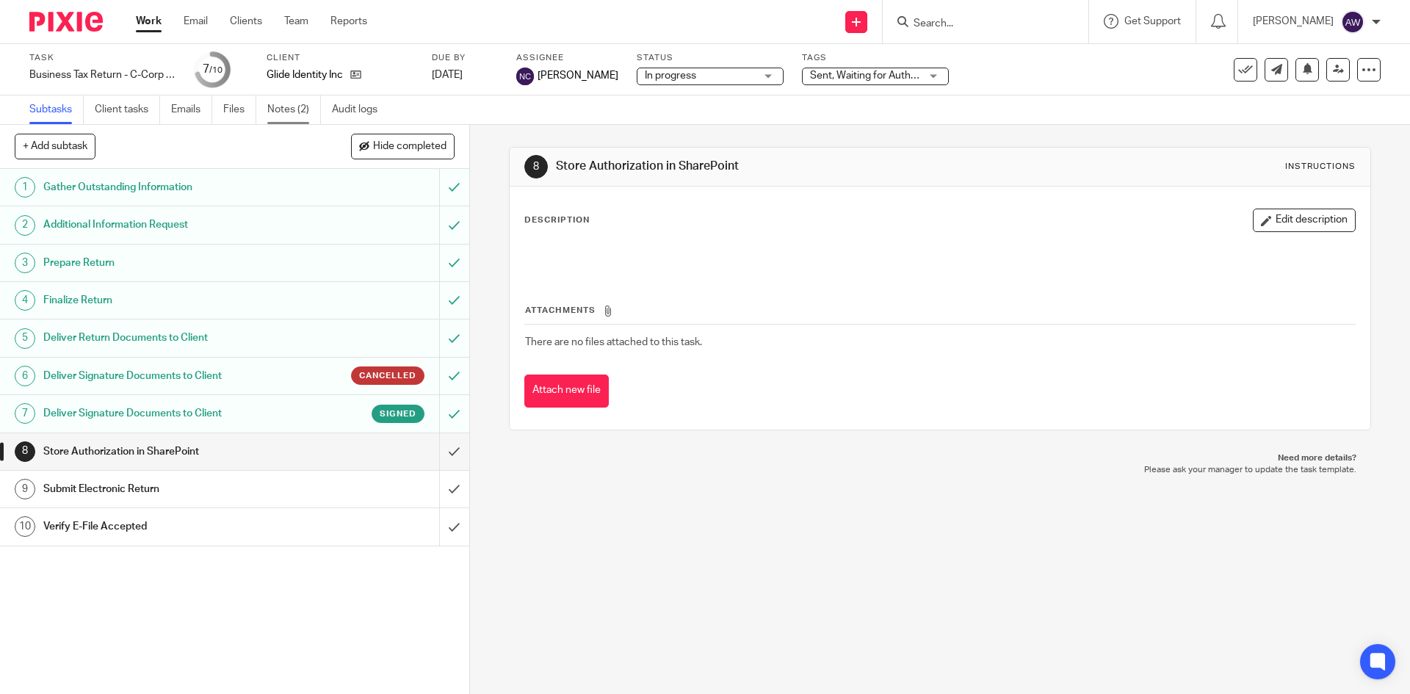
click at [281, 113] on link "Notes (2)" at bounding box center [294, 109] width 54 height 29
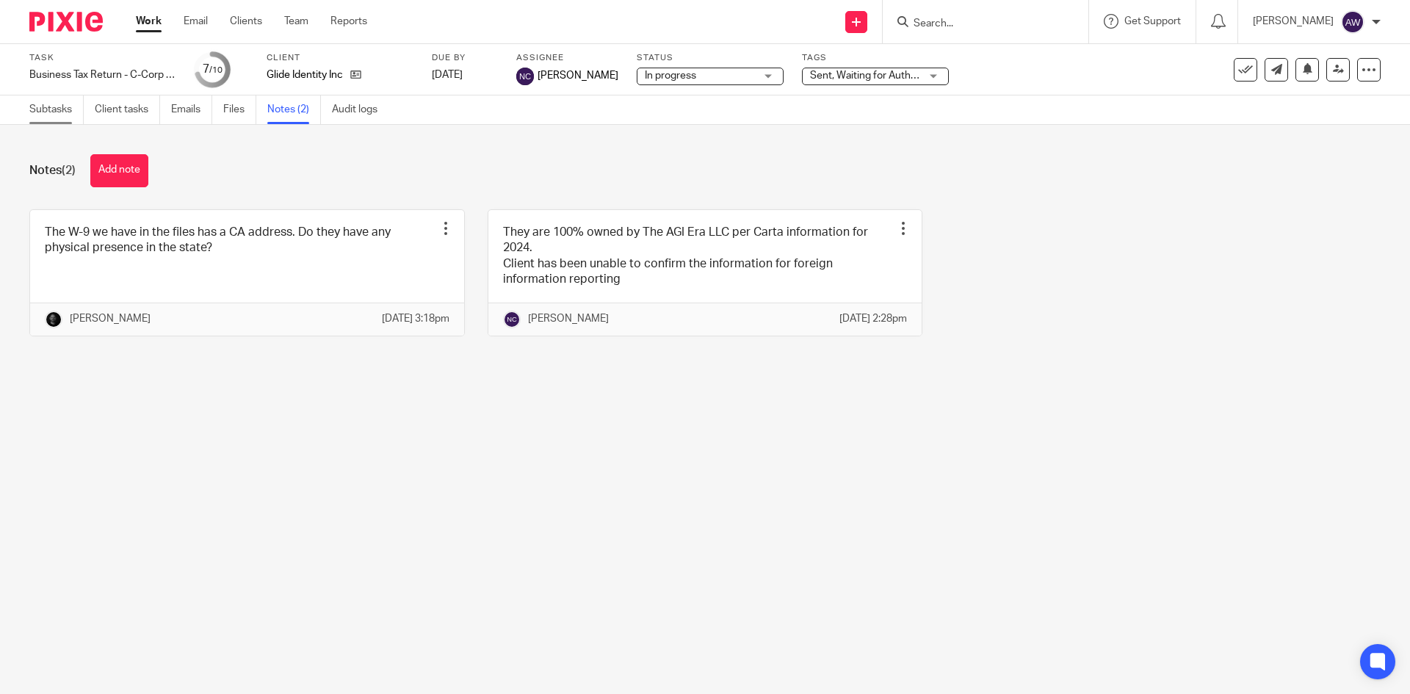
click at [54, 112] on link "Subtasks" at bounding box center [56, 109] width 54 height 29
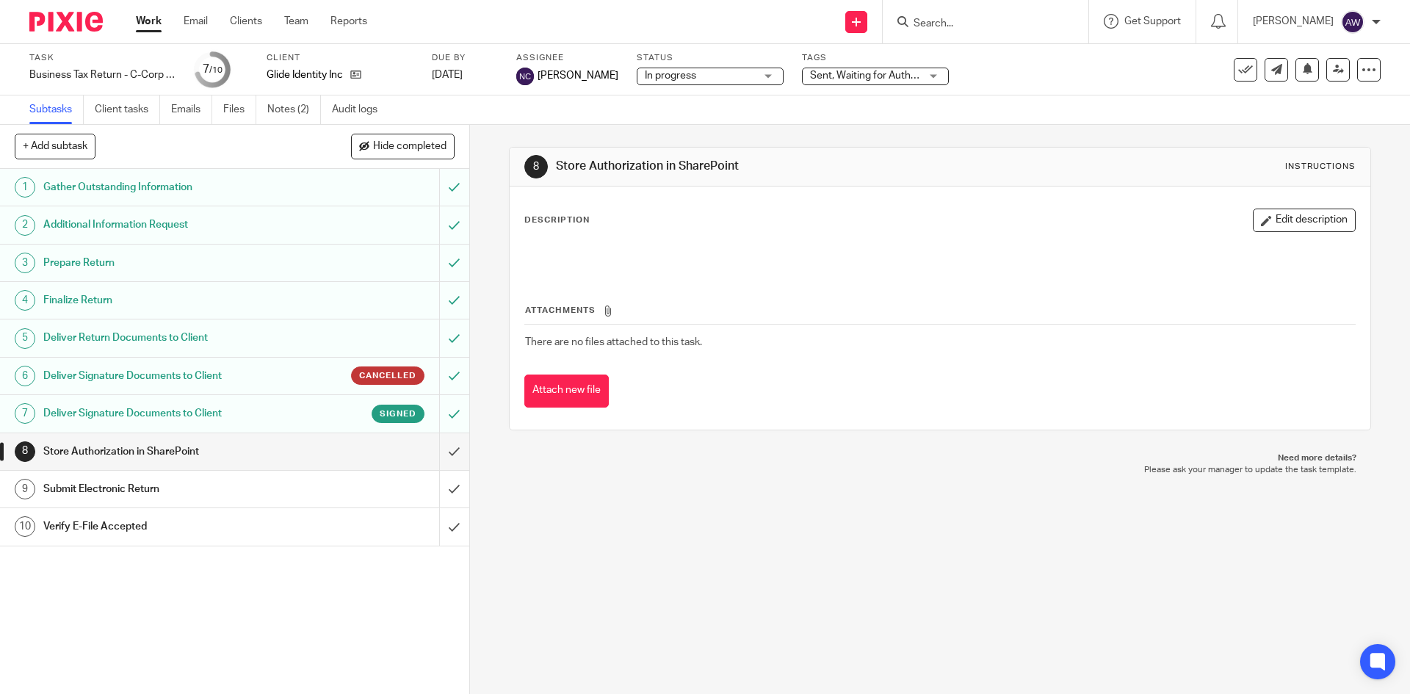
click at [282, 419] on h1 "Deliver Signature Documents to Client" at bounding box center [170, 413] width 254 height 22
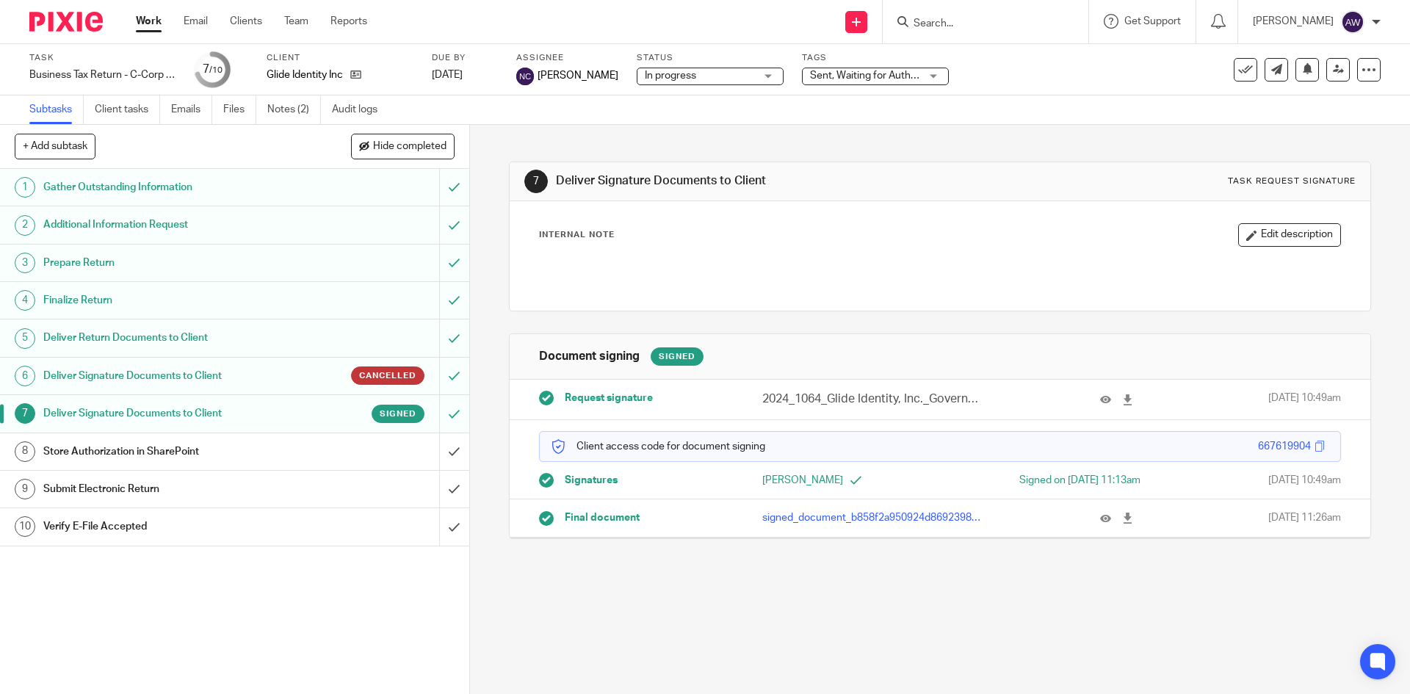
click at [152, 18] on link "Work" at bounding box center [149, 21] width 26 height 15
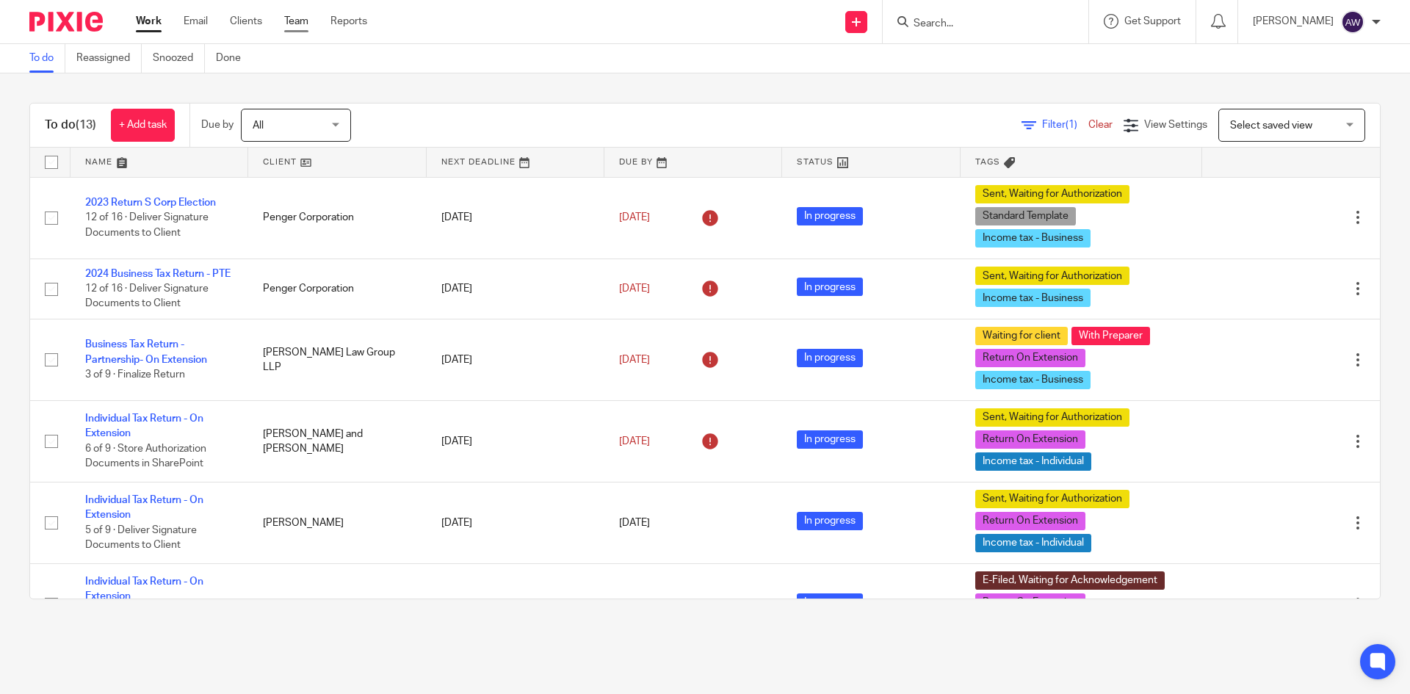
click at [303, 23] on link "Team" at bounding box center [296, 21] width 24 height 15
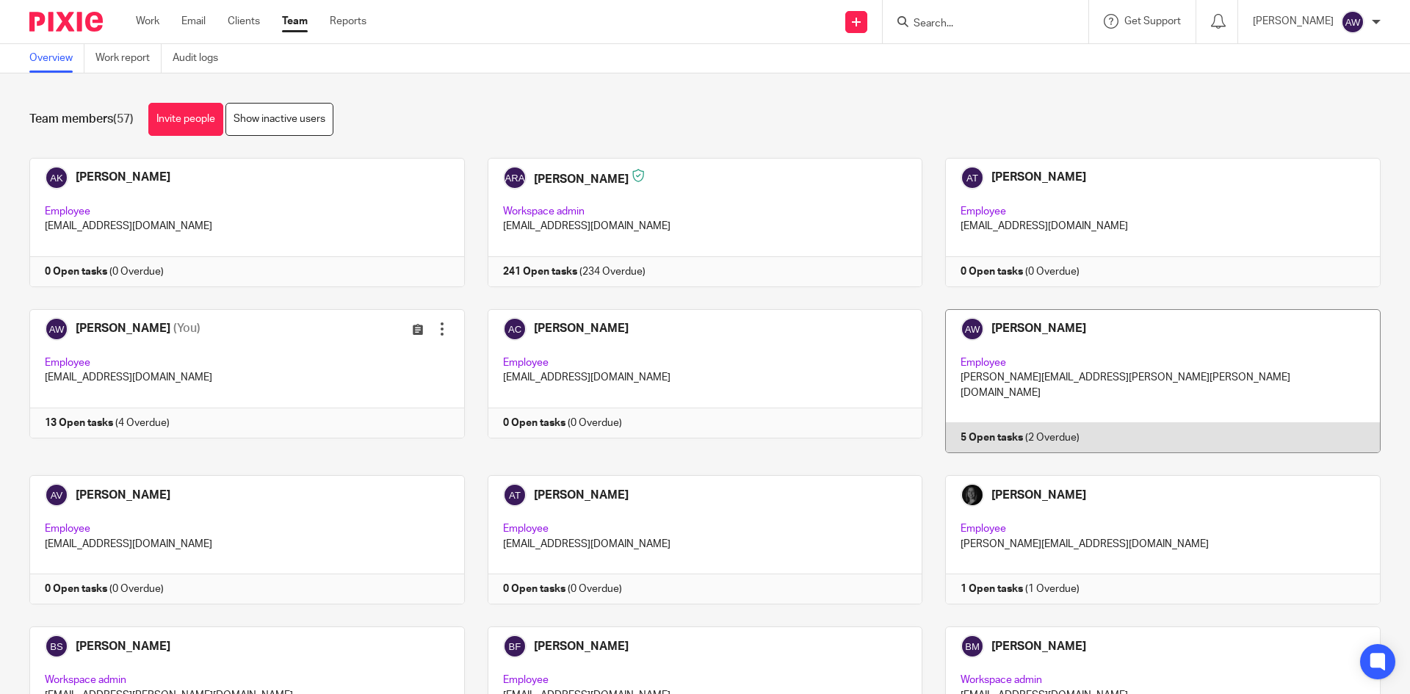
click at [1111, 380] on link at bounding box center [1151, 381] width 458 height 144
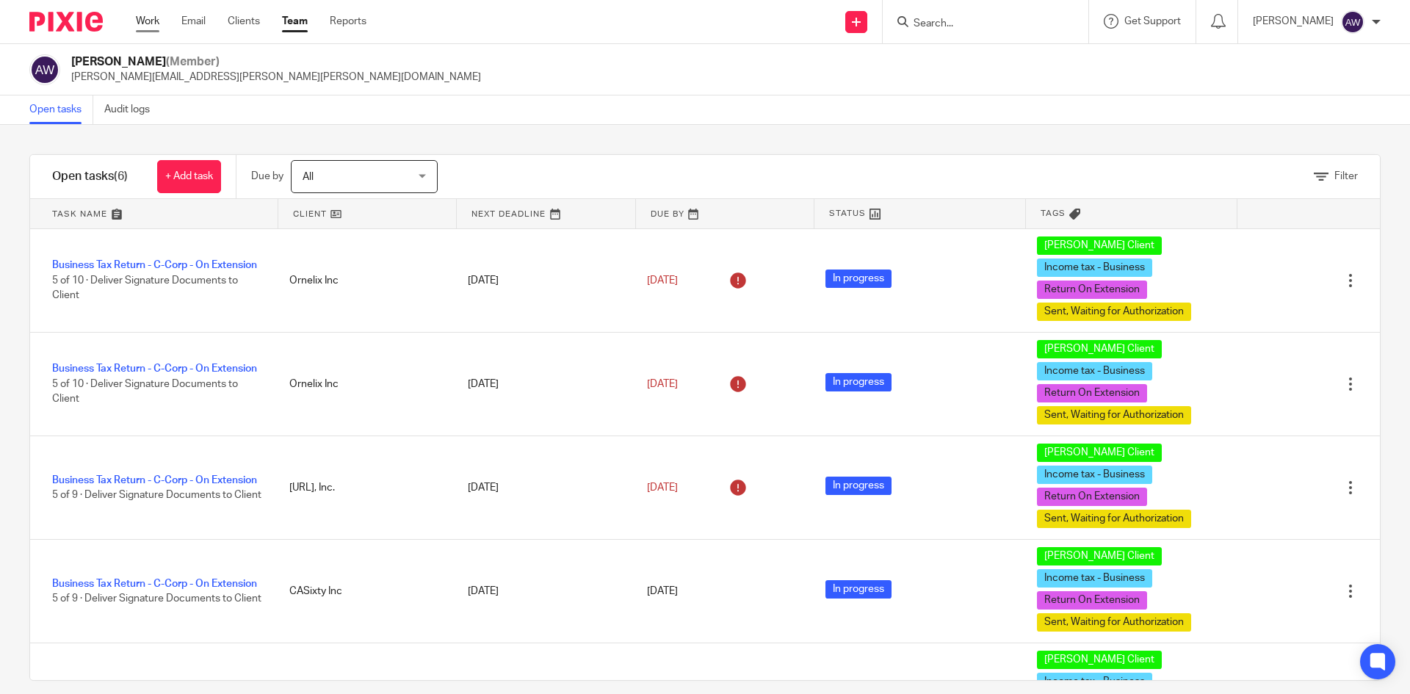
click at [145, 14] on link "Work" at bounding box center [147, 21] width 23 height 15
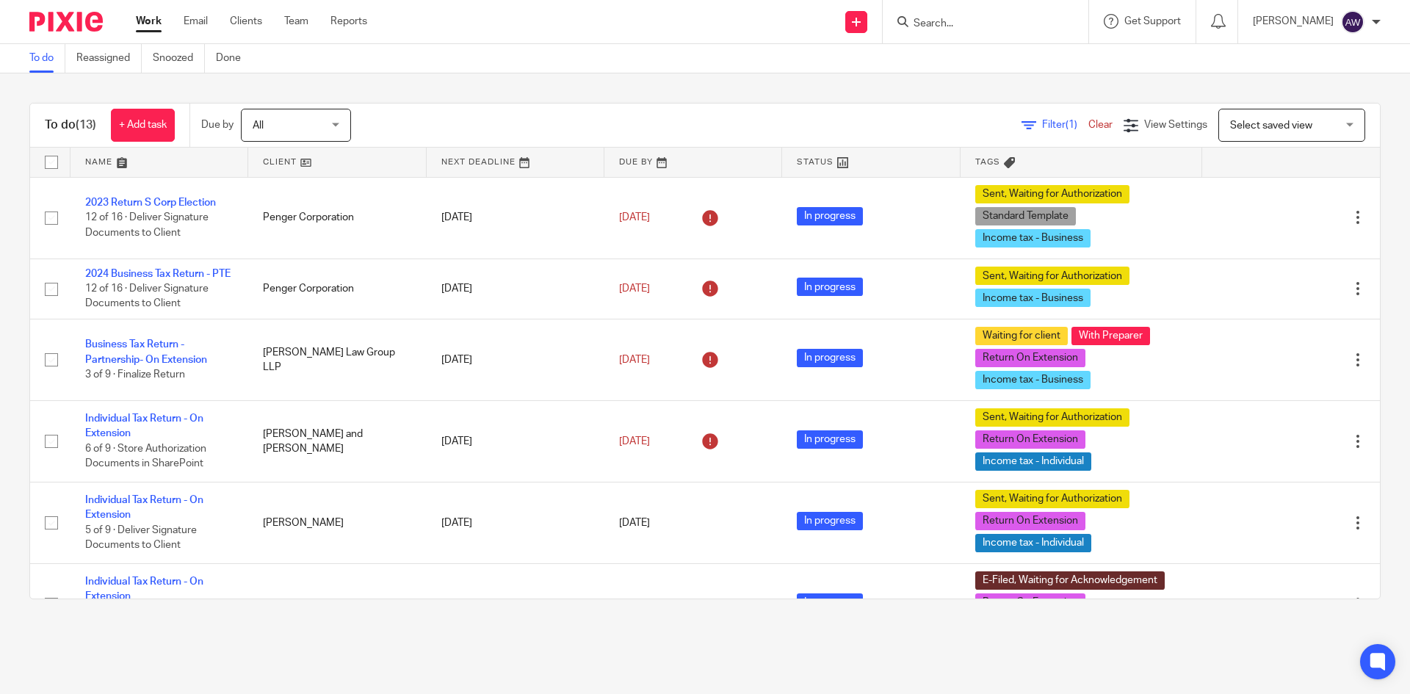
click at [1009, 23] on input "Search" at bounding box center [978, 24] width 132 height 13
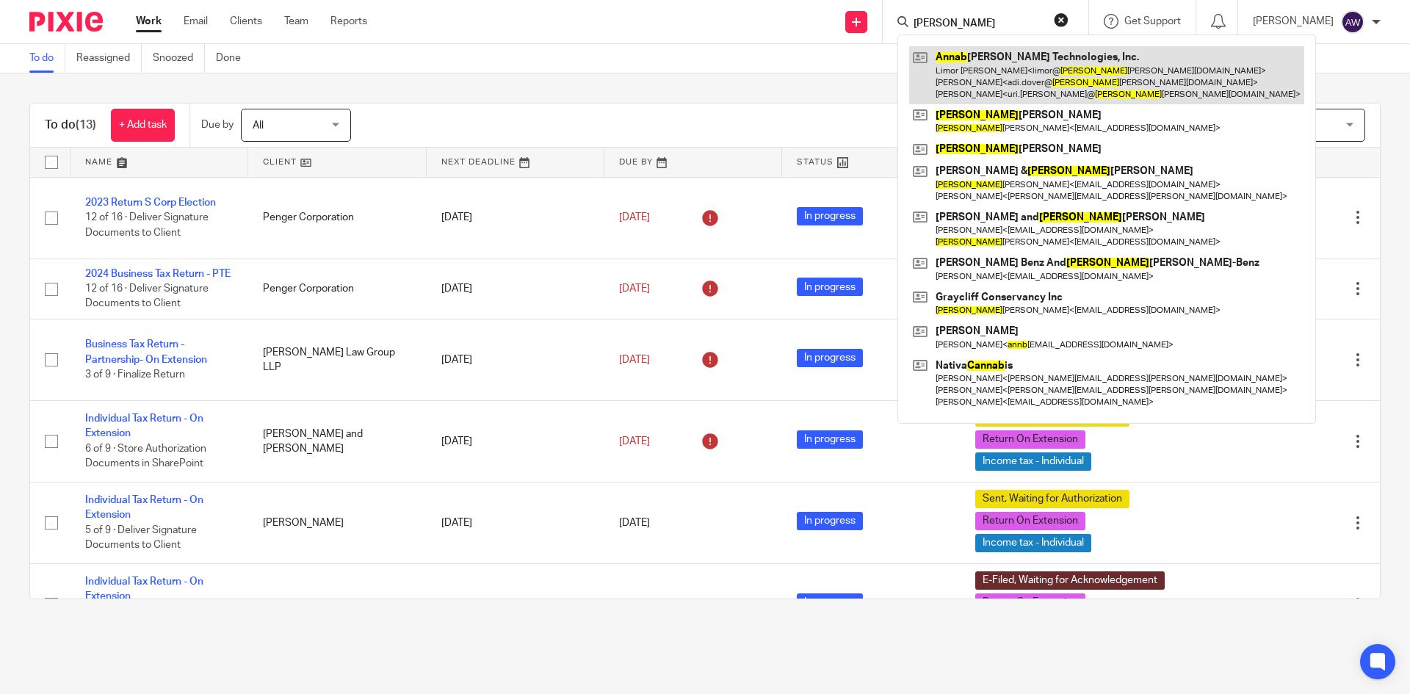
type input "annab"
click at [1019, 66] on link at bounding box center [1106, 75] width 395 height 58
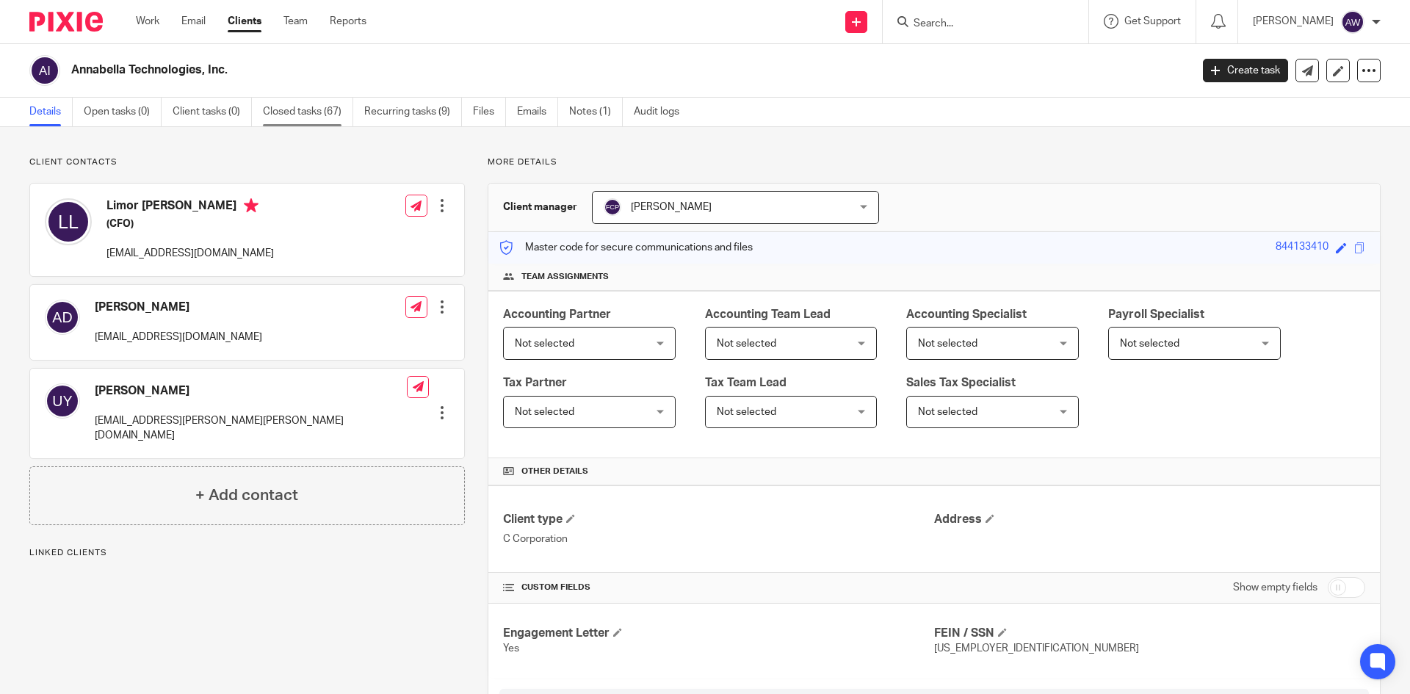
click at [319, 115] on link "Closed tasks (67)" at bounding box center [308, 112] width 90 height 29
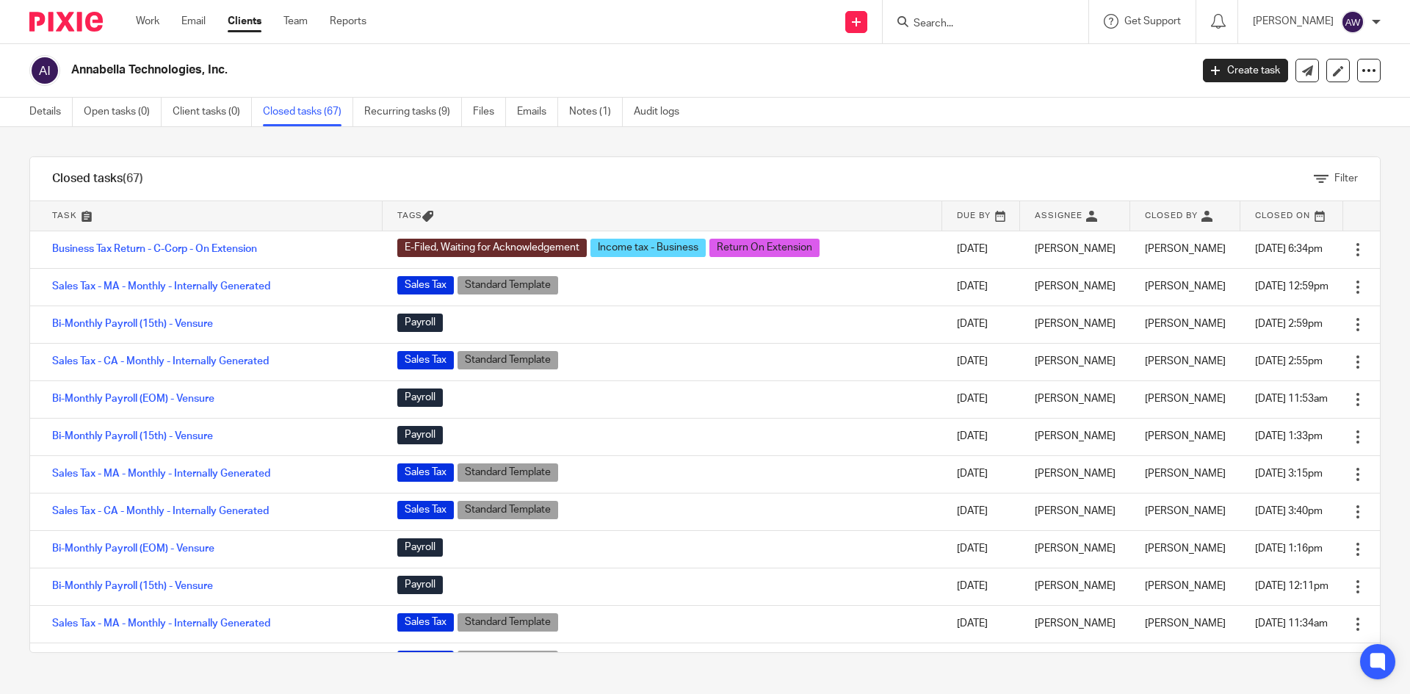
click at [914, 35] on div at bounding box center [986, 21] width 206 height 43
click at [923, 26] on input "Search" at bounding box center [978, 24] width 132 height 13
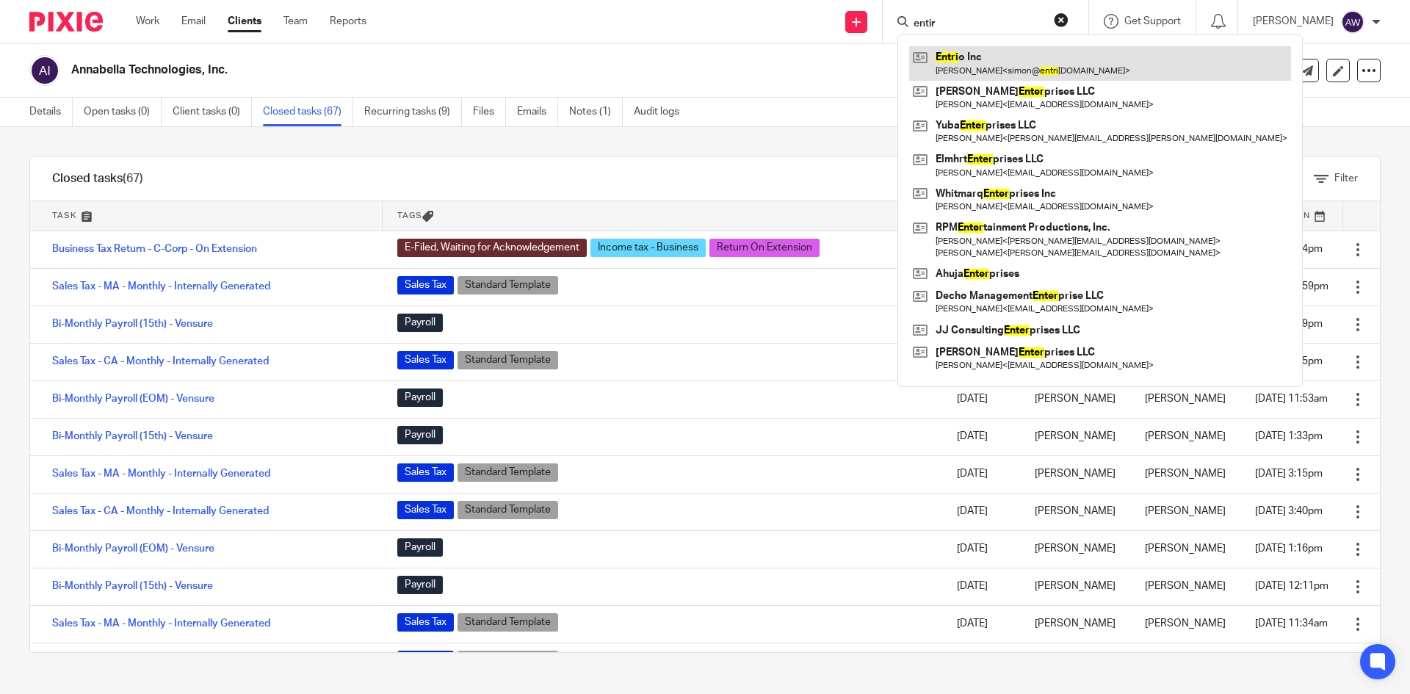
type input "entir"
click at [974, 55] on link at bounding box center [1100, 63] width 382 height 34
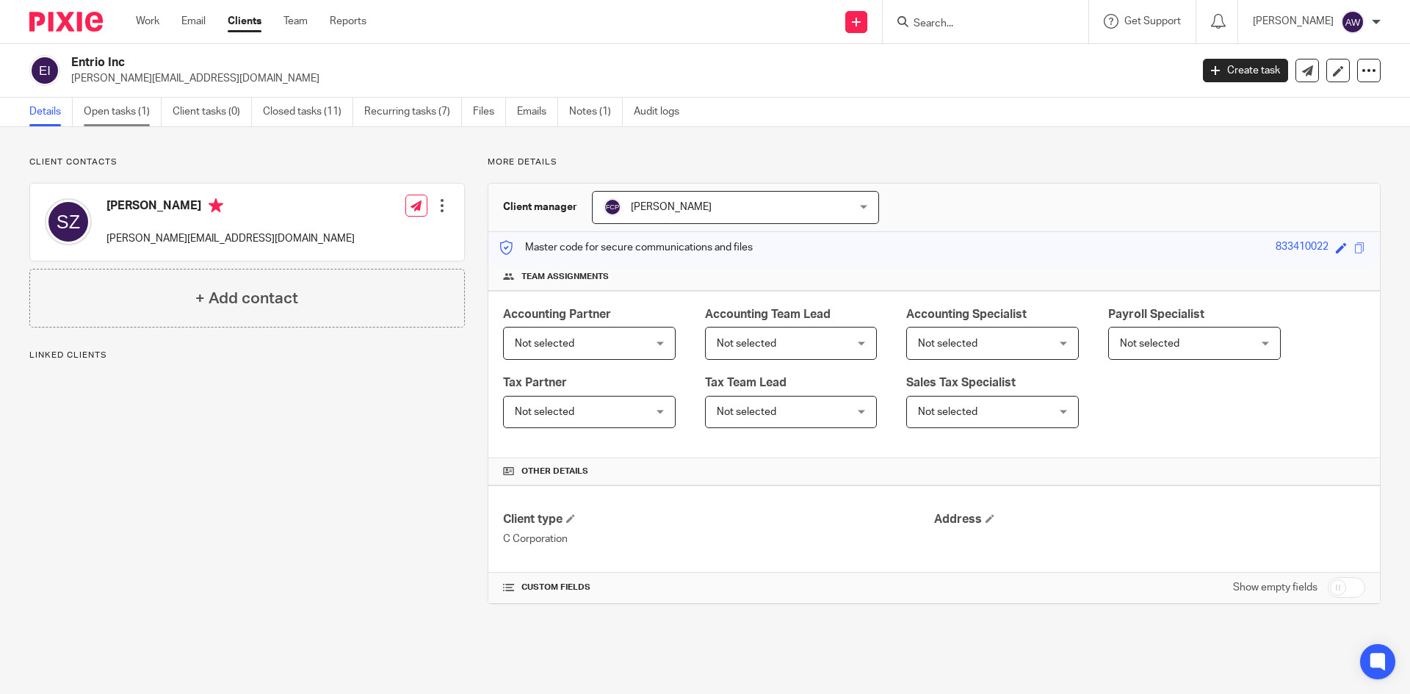
click at [137, 119] on link "Open tasks (1)" at bounding box center [123, 112] width 78 height 29
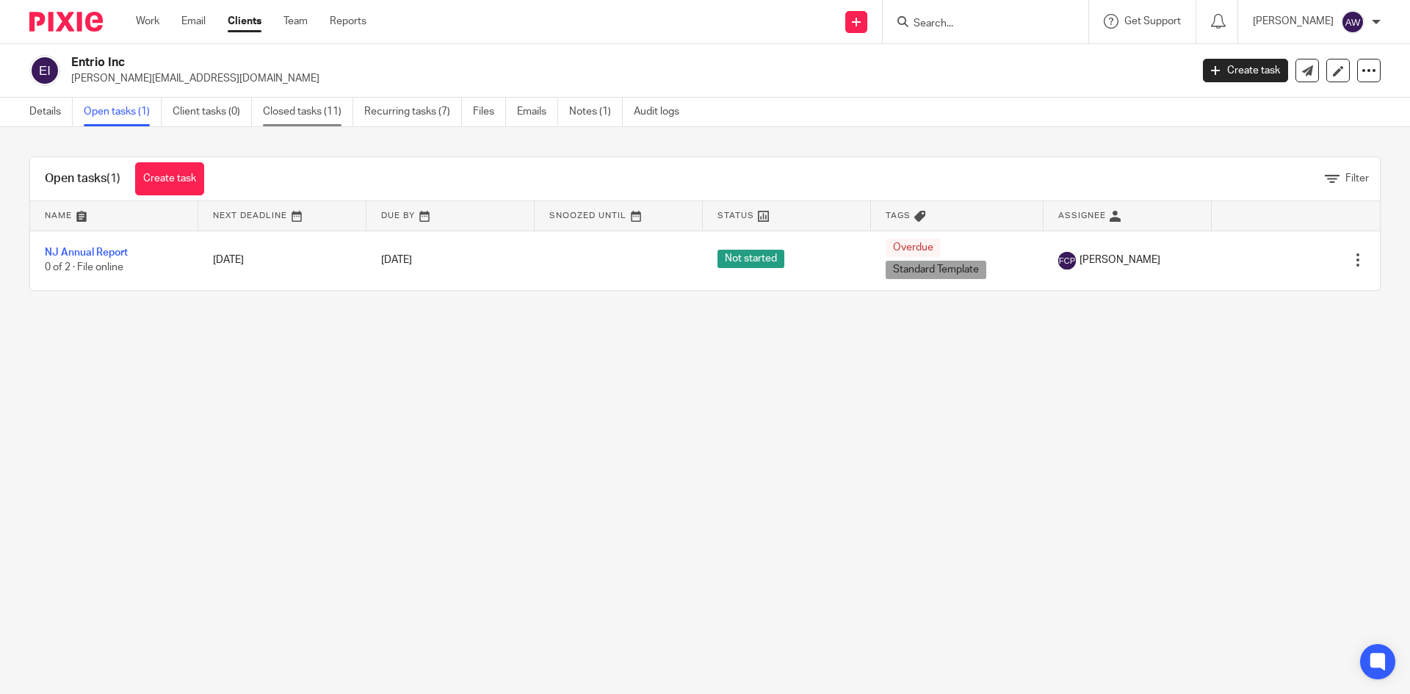
click at [303, 109] on link "Closed tasks (11)" at bounding box center [308, 112] width 90 height 29
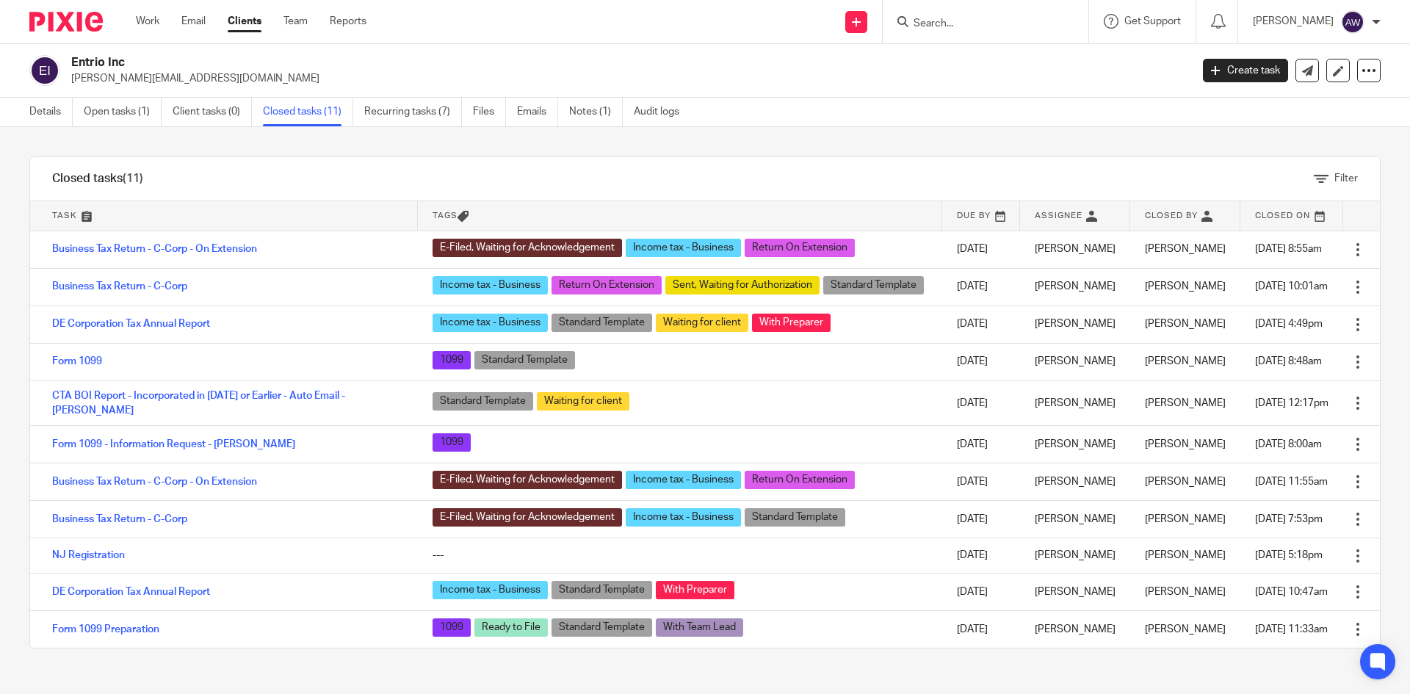
click at [969, 26] on input "Search" at bounding box center [978, 24] width 132 height 13
type input "ezbra"
click at [958, 51] on link at bounding box center [1018, 63] width 219 height 34
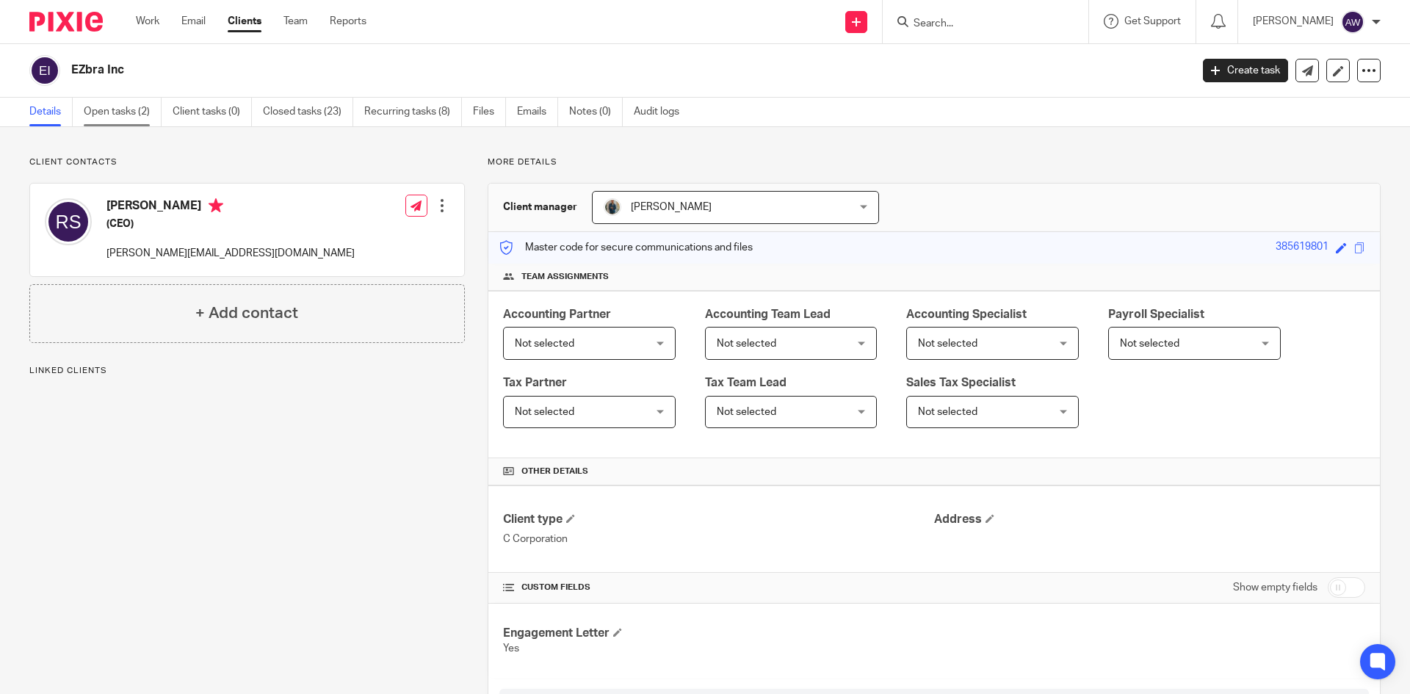
click at [137, 109] on link "Open tasks (2)" at bounding box center [123, 112] width 78 height 29
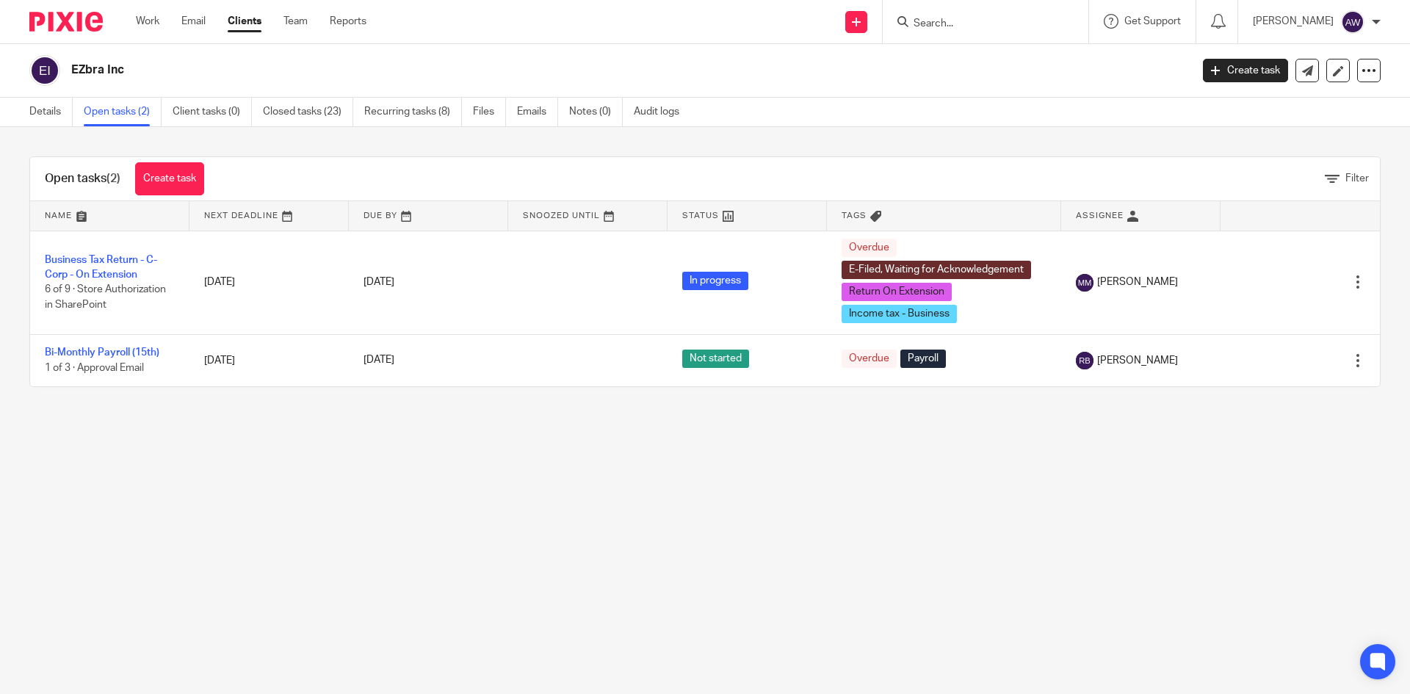
click at [924, 26] on input "Search" at bounding box center [978, 24] width 132 height 13
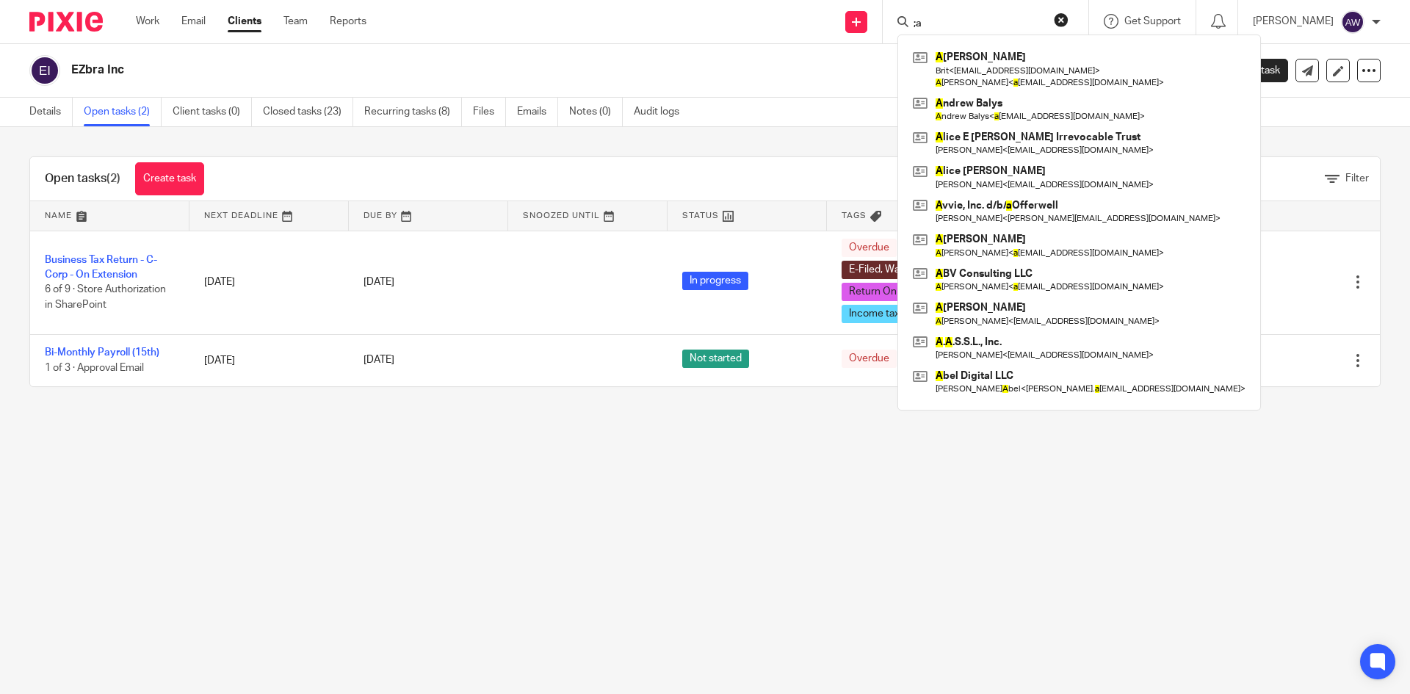
type input ";"
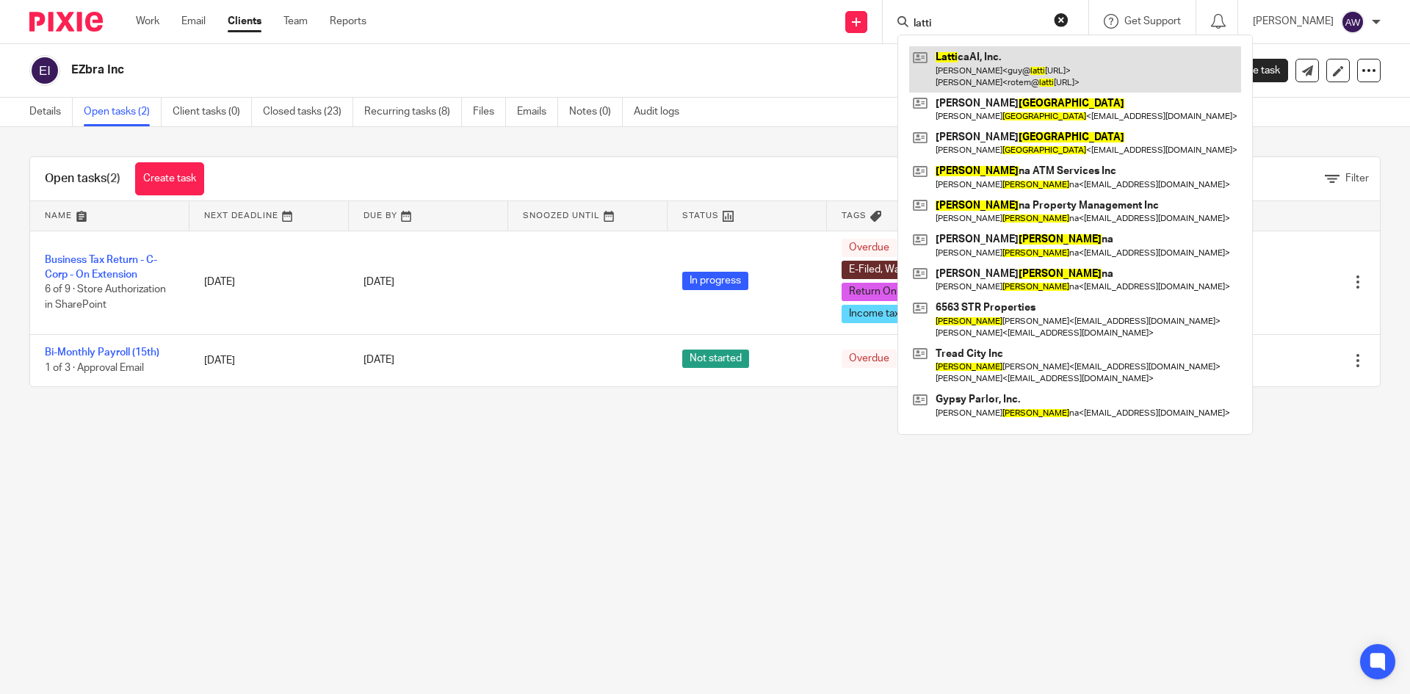
type input "latti"
click at [980, 67] on link at bounding box center [1075, 69] width 332 height 46
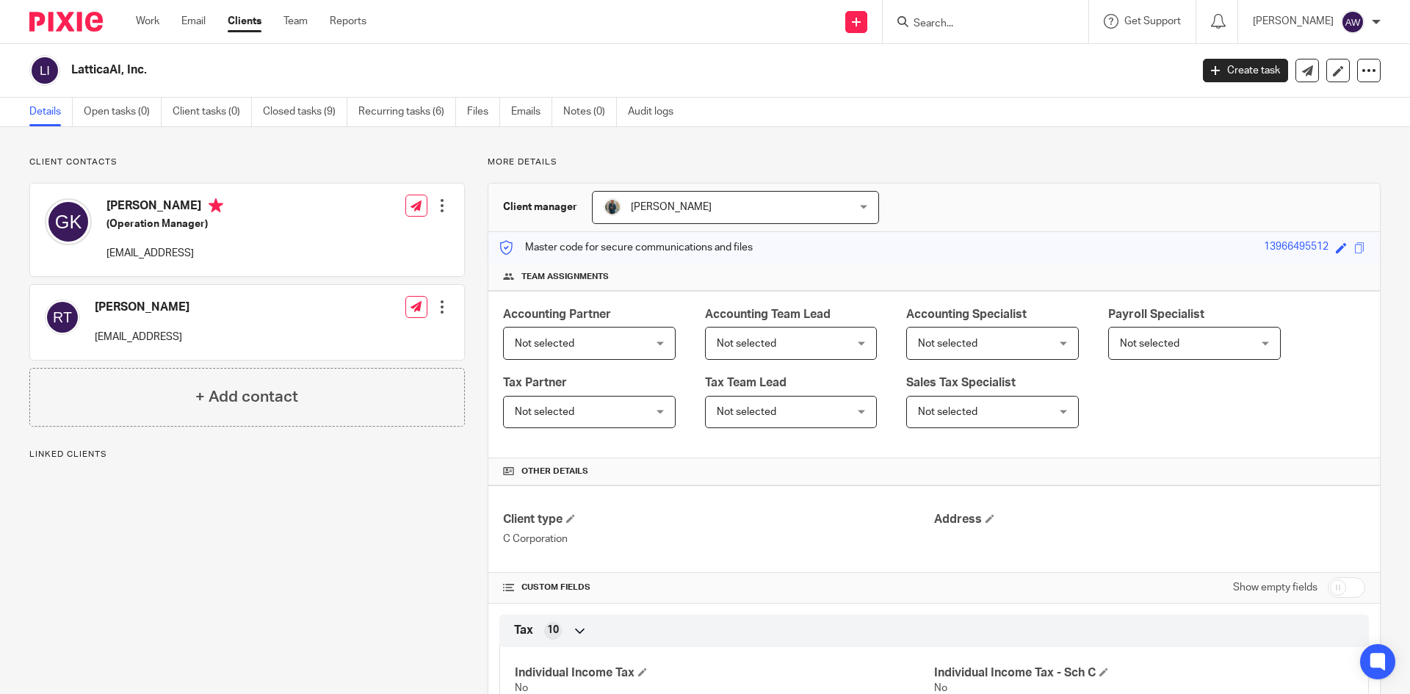
click at [983, 24] on input "Search" at bounding box center [978, 24] width 132 height 13
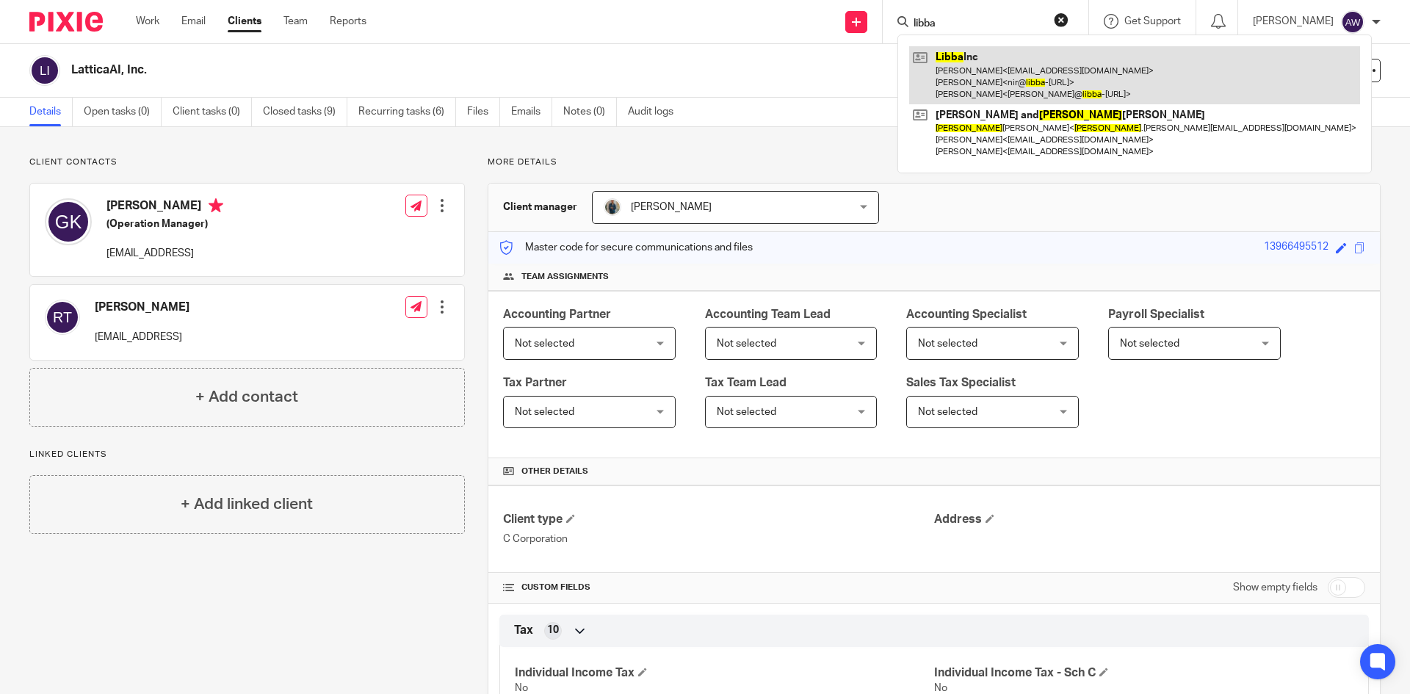
type input "libba"
click at [988, 84] on link at bounding box center [1134, 75] width 451 height 58
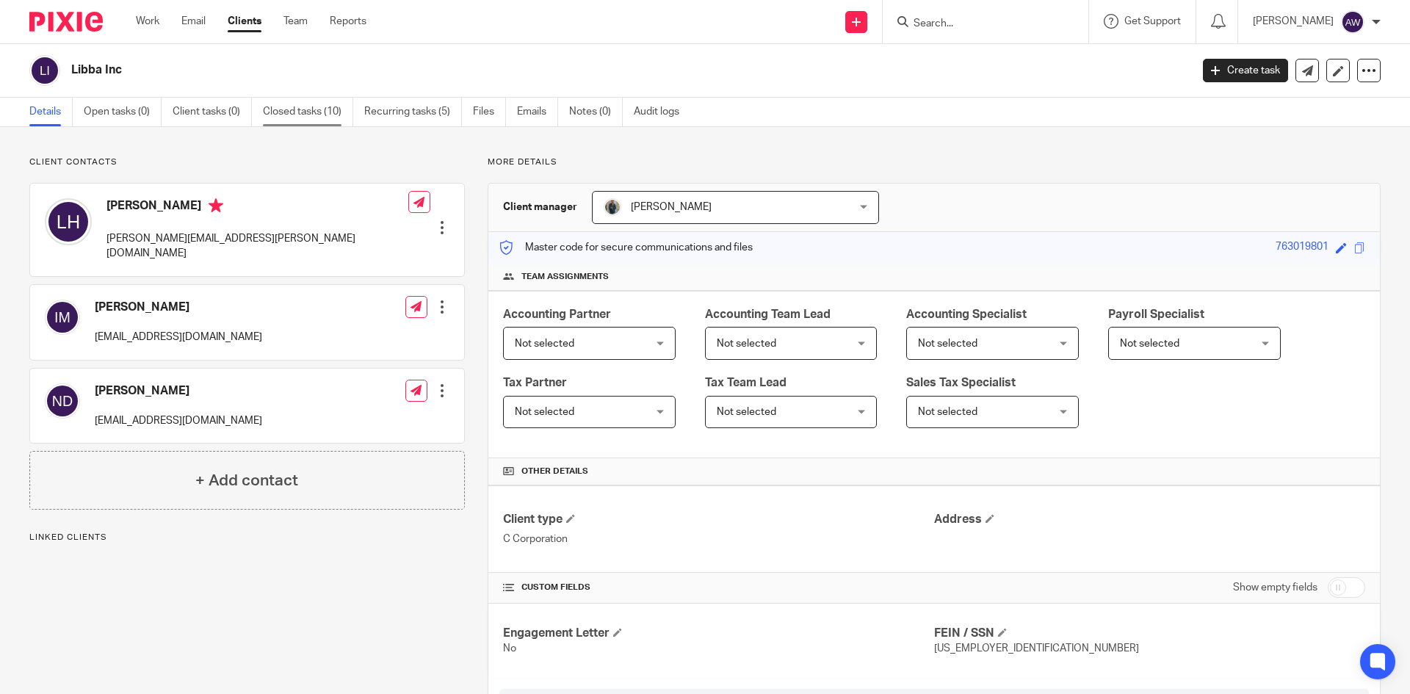
click at [296, 122] on link "Closed tasks (10)" at bounding box center [308, 112] width 90 height 29
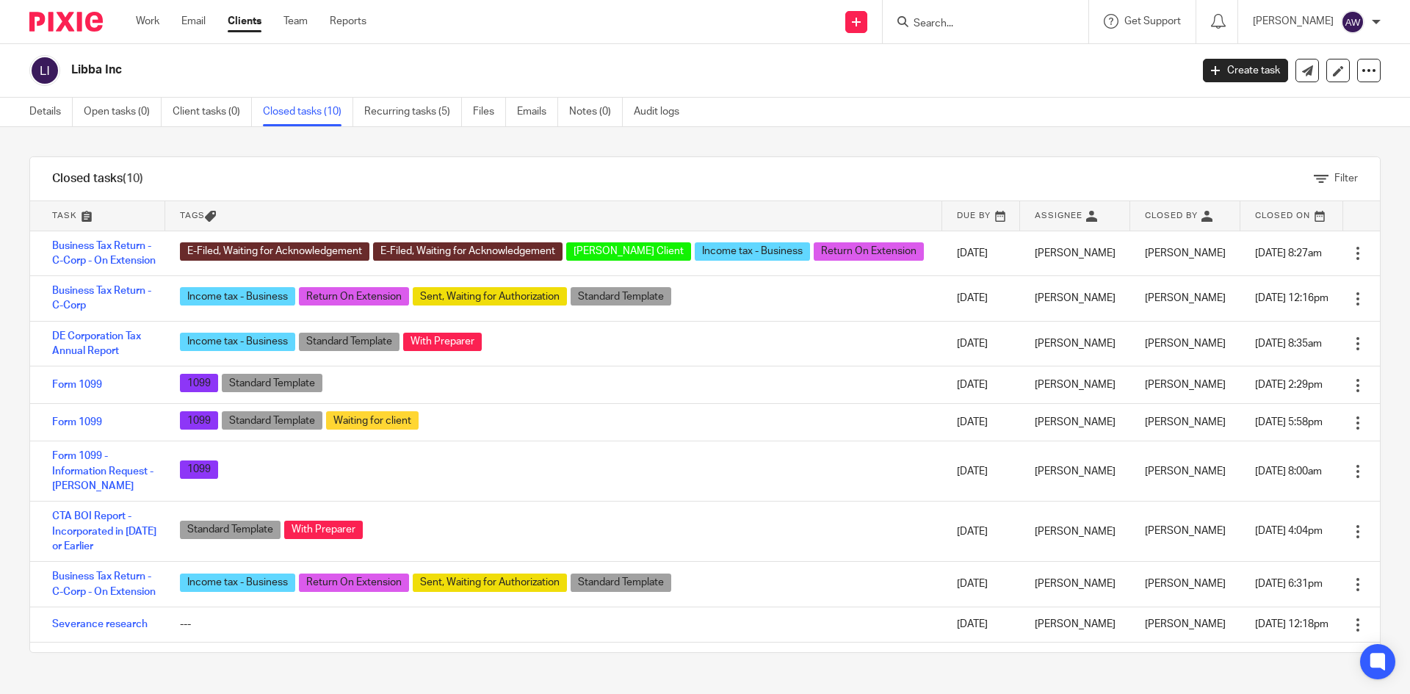
click at [986, 35] on div at bounding box center [986, 21] width 206 height 43
click at [947, 33] on div at bounding box center [986, 21] width 206 height 43
click at [940, 21] on input "Search" at bounding box center [978, 24] width 132 height 13
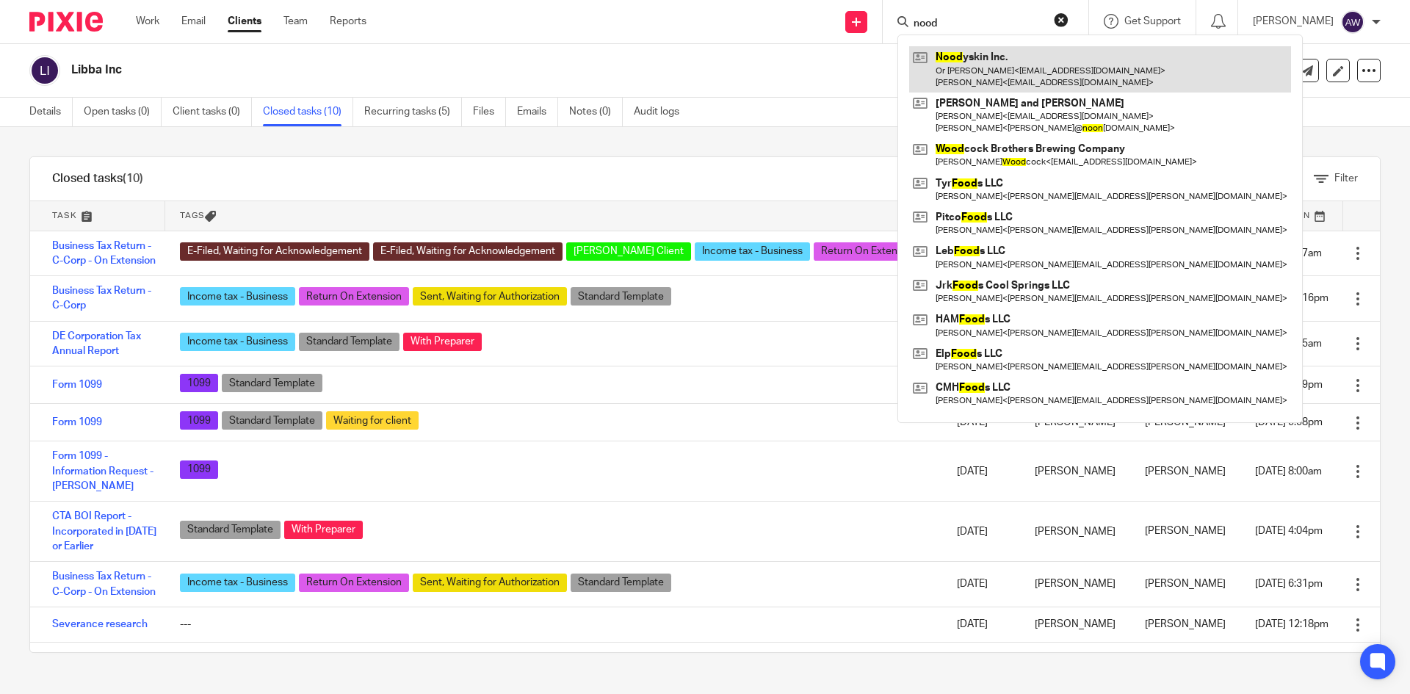
type input "nood"
click at [1002, 74] on link at bounding box center [1100, 69] width 382 height 46
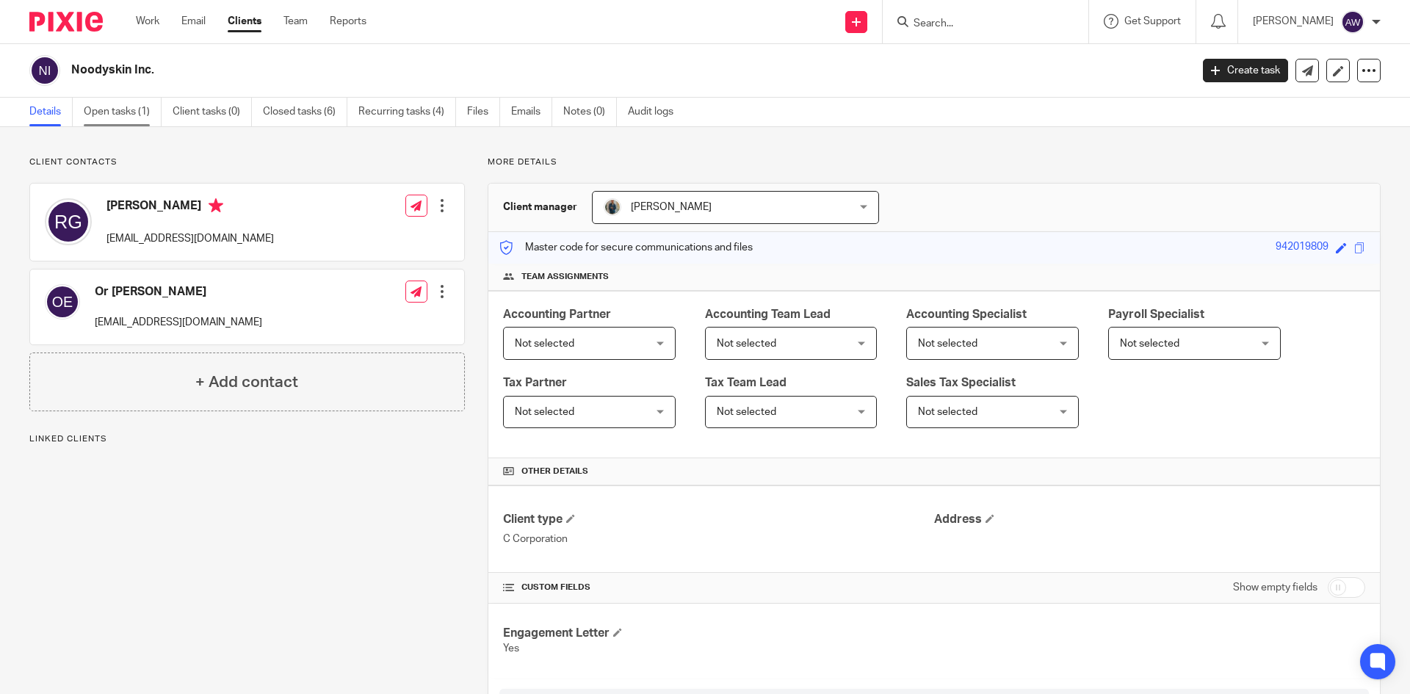
click at [134, 112] on link "Open tasks (1)" at bounding box center [123, 112] width 78 height 29
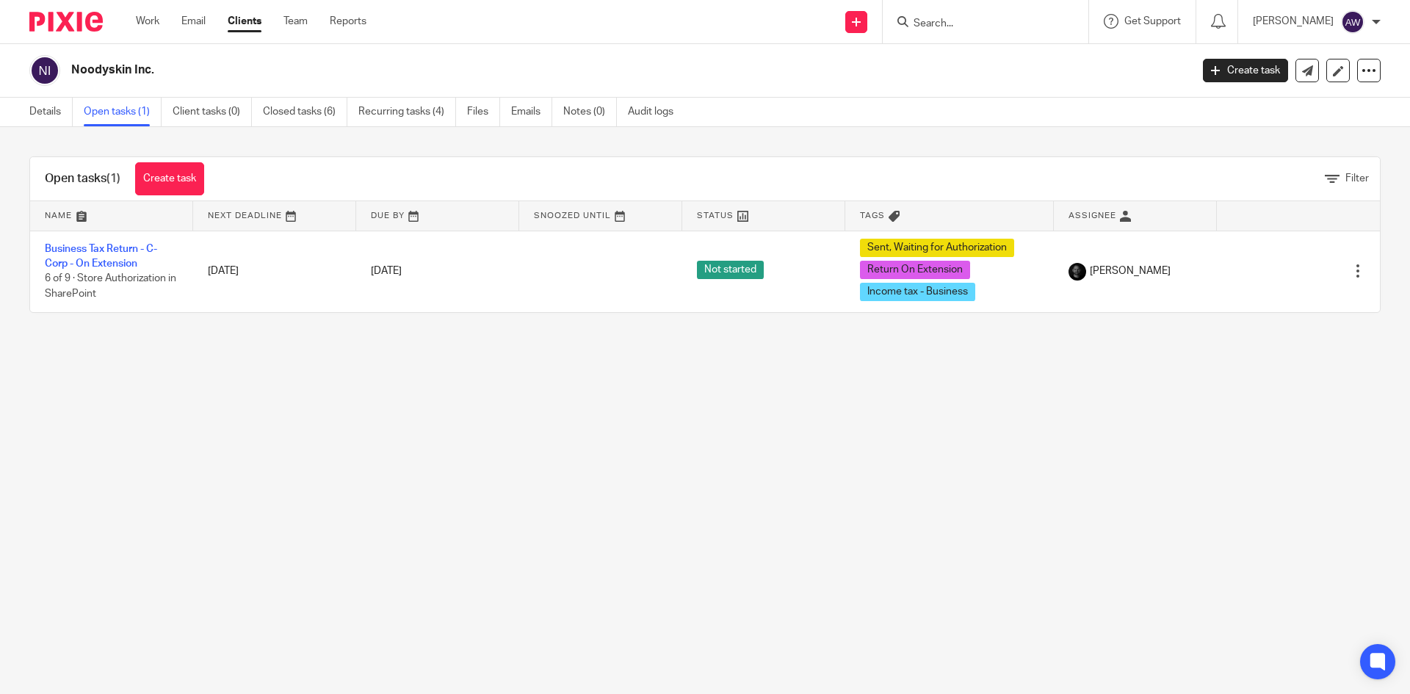
click at [969, 26] on input "Search" at bounding box center [978, 24] width 132 height 13
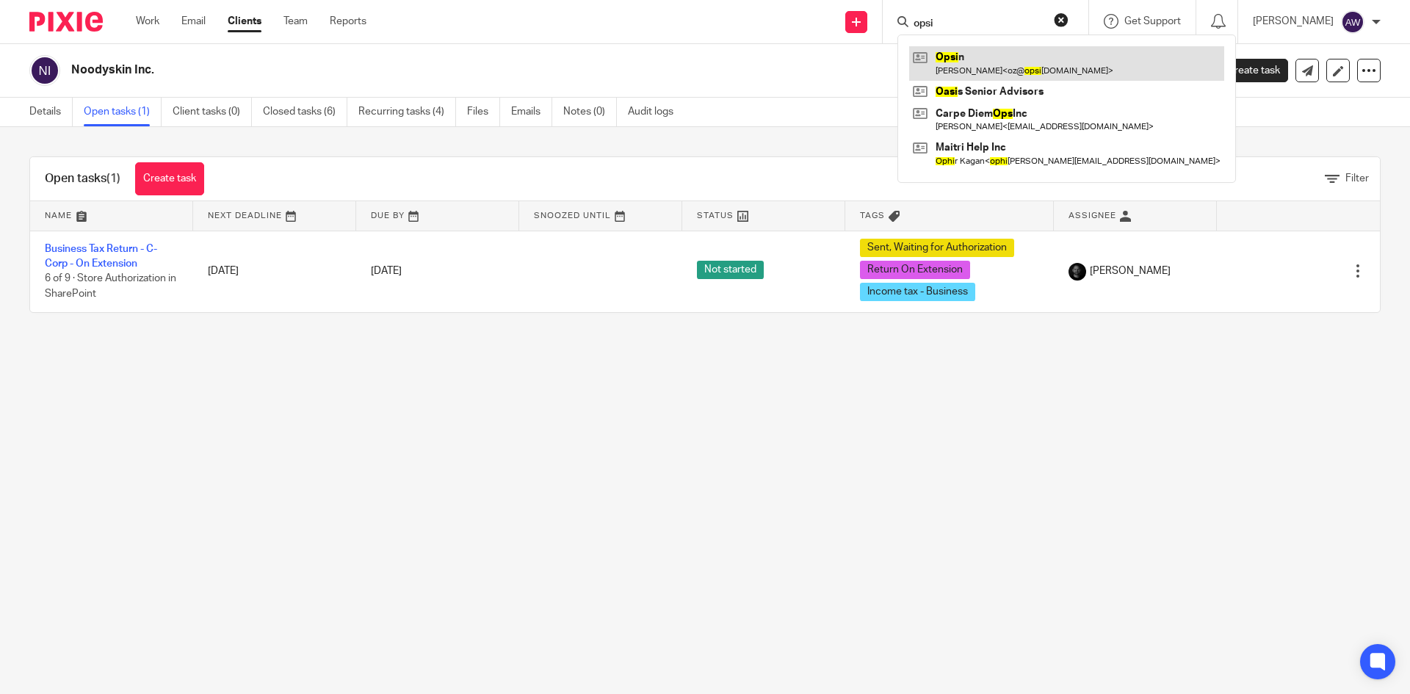
type input "opsi"
click at [1002, 54] on link at bounding box center [1066, 63] width 315 height 34
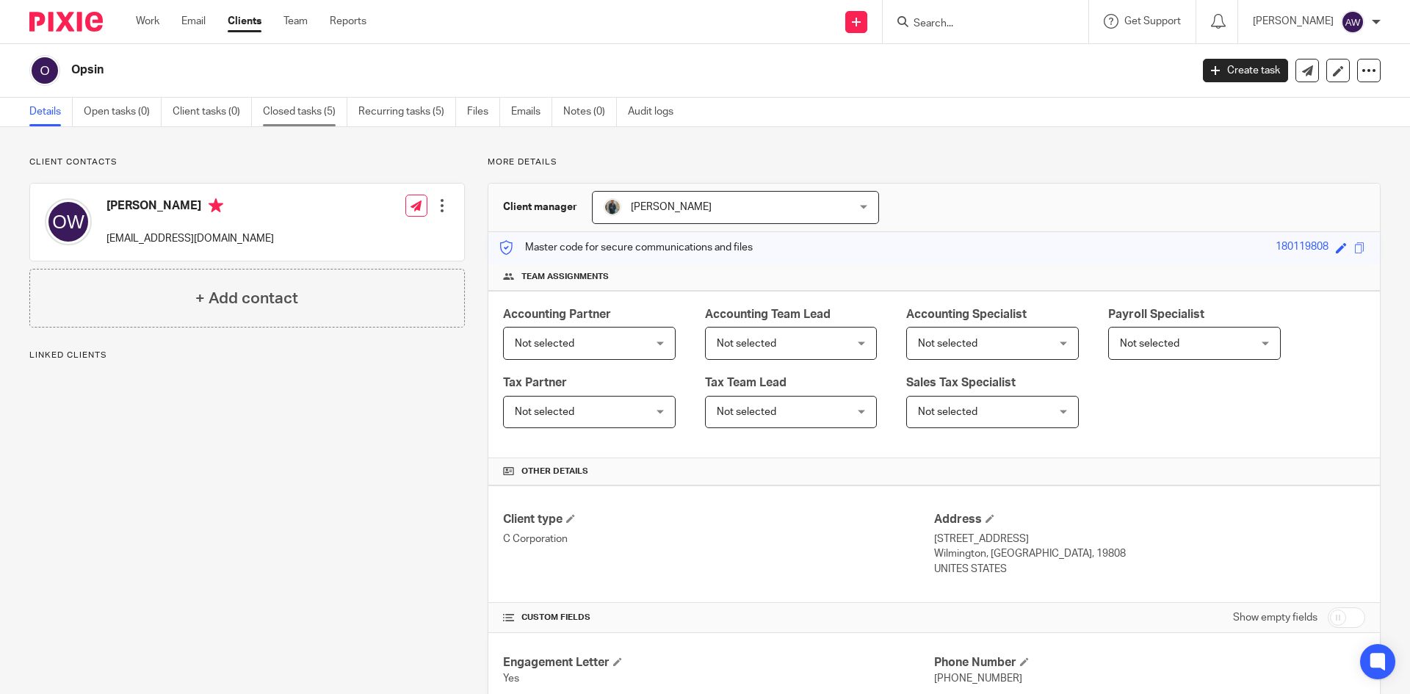
click at [306, 123] on link "Closed tasks (5)" at bounding box center [305, 112] width 84 height 29
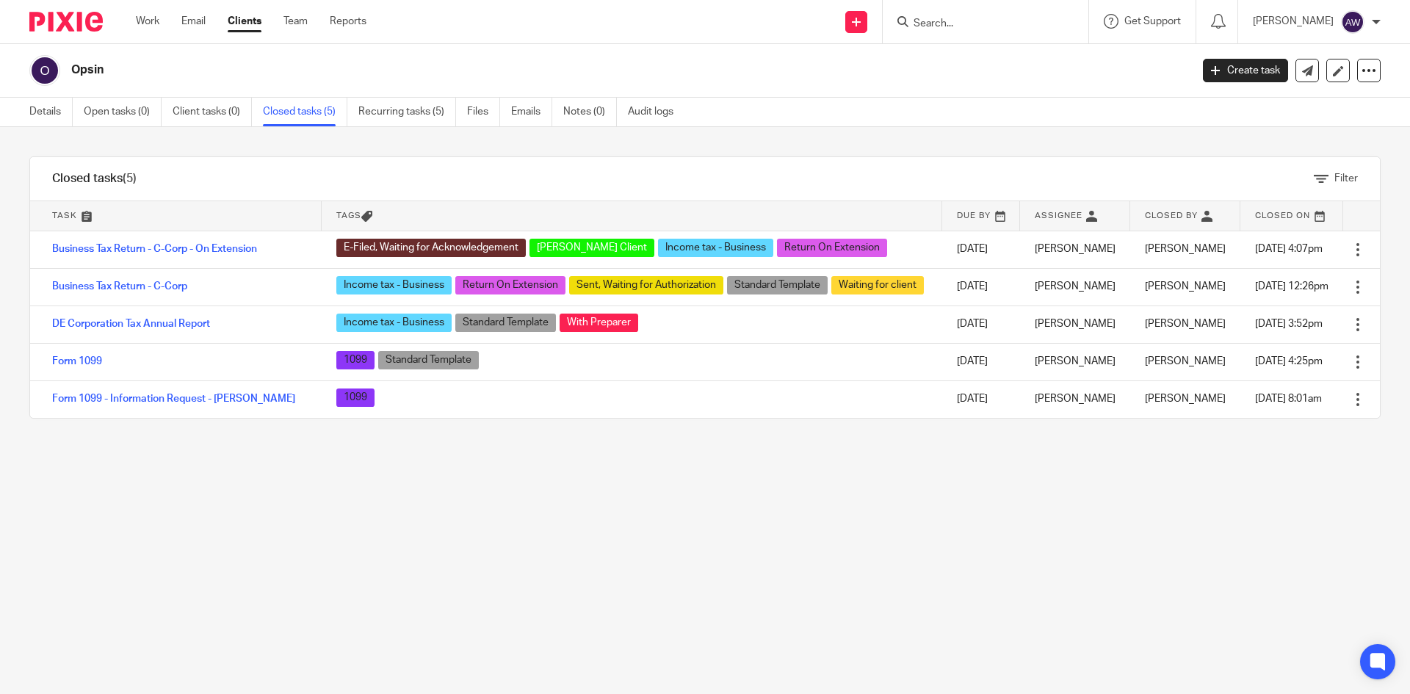
drag, startPoint x: 912, startPoint y: 26, endPoint x: 933, endPoint y: 21, distance: 21.4
click at [916, 25] on div at bounding box center [982, 21] width 171 height 18
click at [933, 20] on input "Search" at bounding box center [978, 24] width 132 height 13
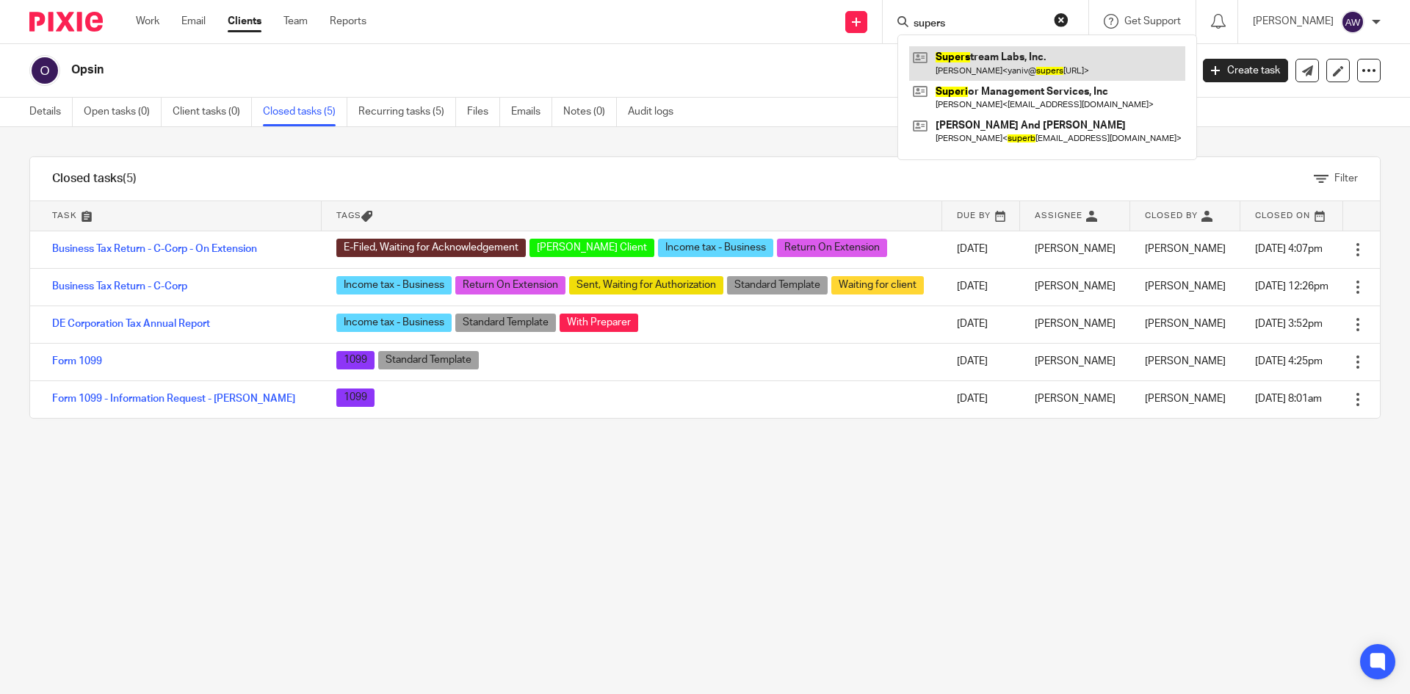
type input "supers"
click at [993, 56] on link at bounding box center [1047, 63] width 276 height 34
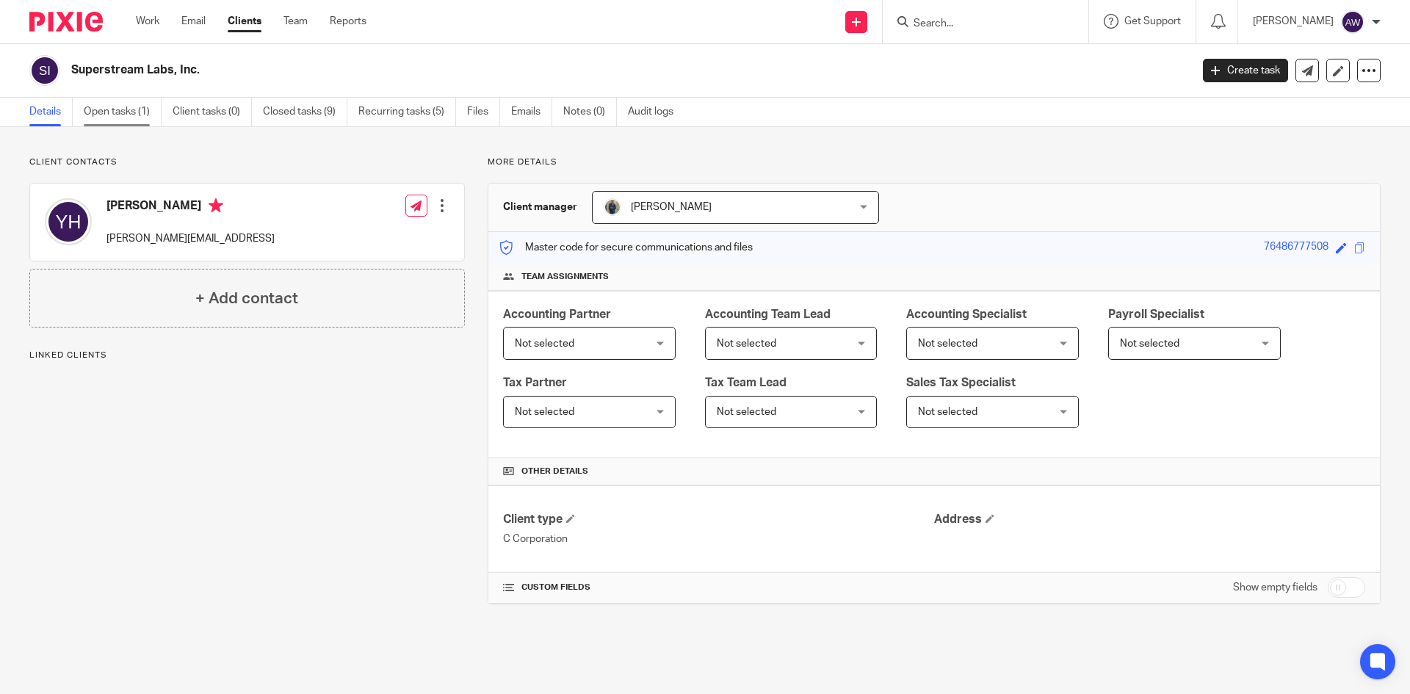
click at [141, 100] on link "Open tasks (1)" at bounding box center [123, 112] width 78 height 29
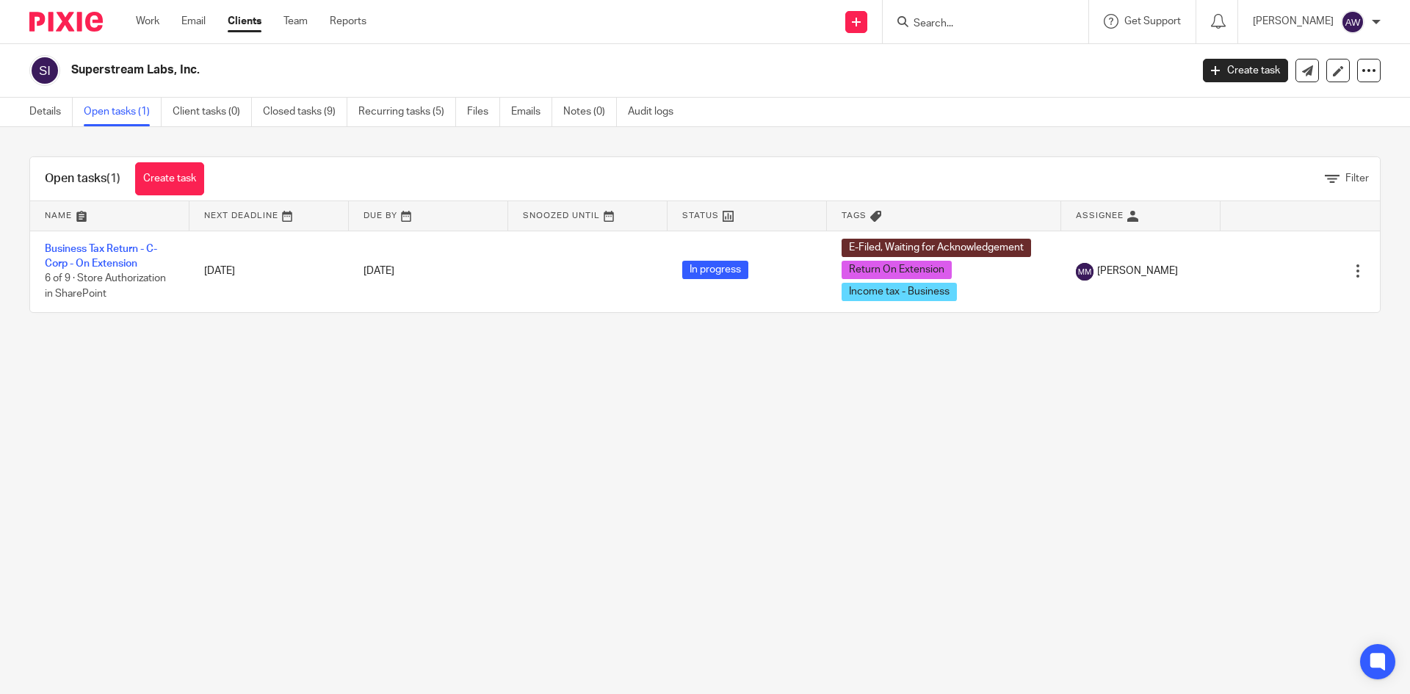
click at [921, 26] on input "Search" at bounding box center [978, 24] width 132 height 13
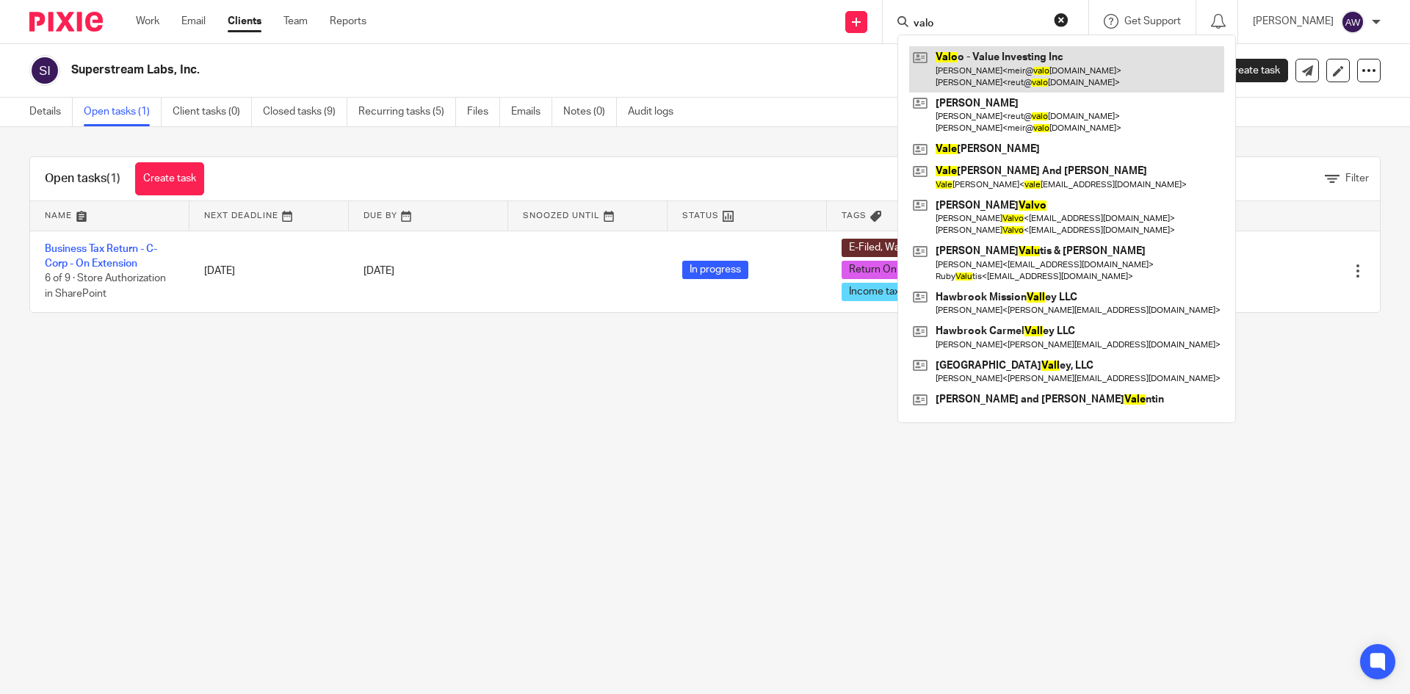
type input "valo"
click at [969, 58] on link at bounding box center [1066, 69] width 315 height 46
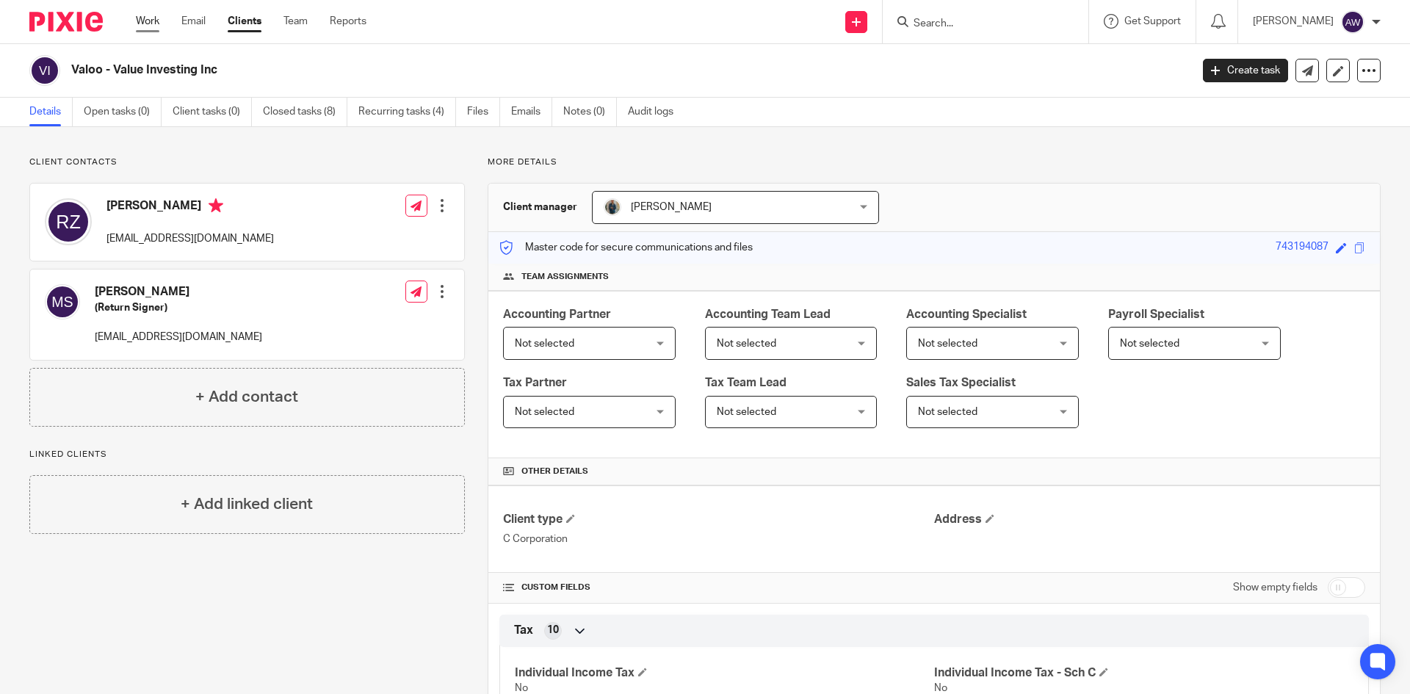
click at [150, 21] on link "Work" at bounding box center [147, 21] width 23 height 15
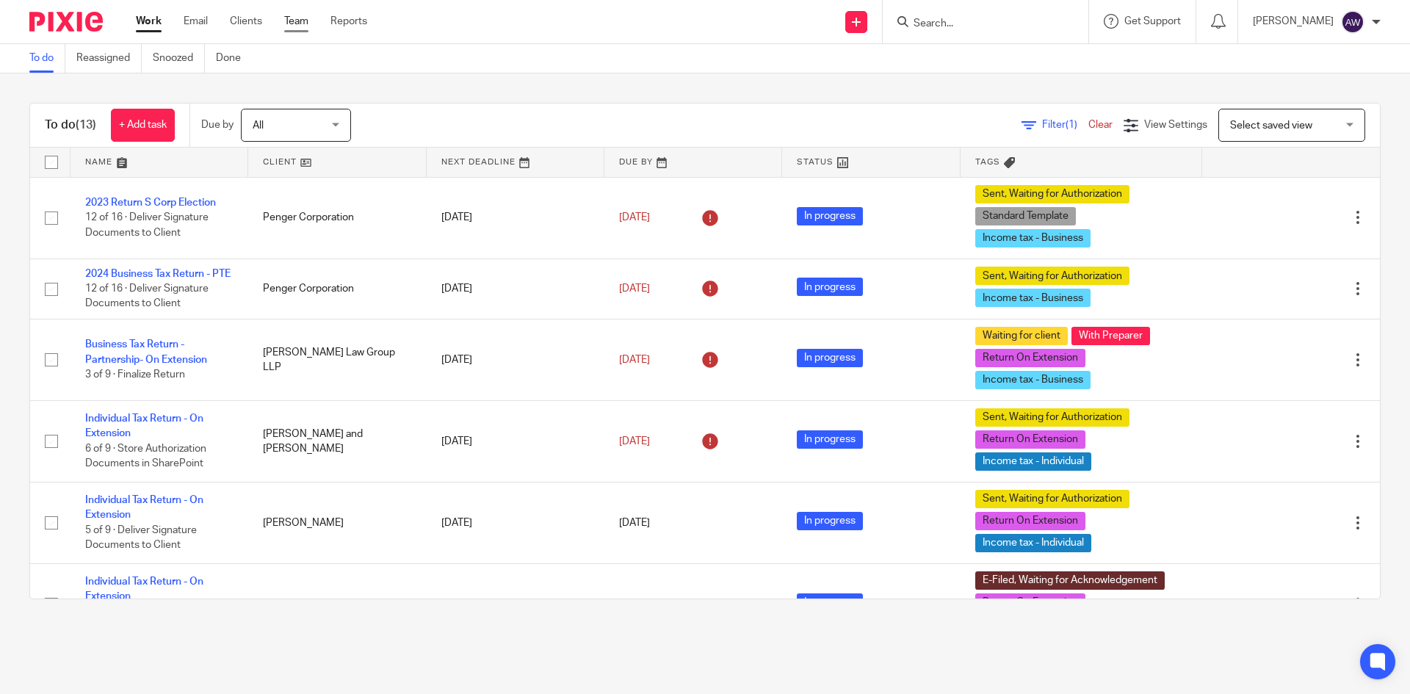
click at [300, 21] on link "Team" at bounding box center [296, 21] width 24 height 15
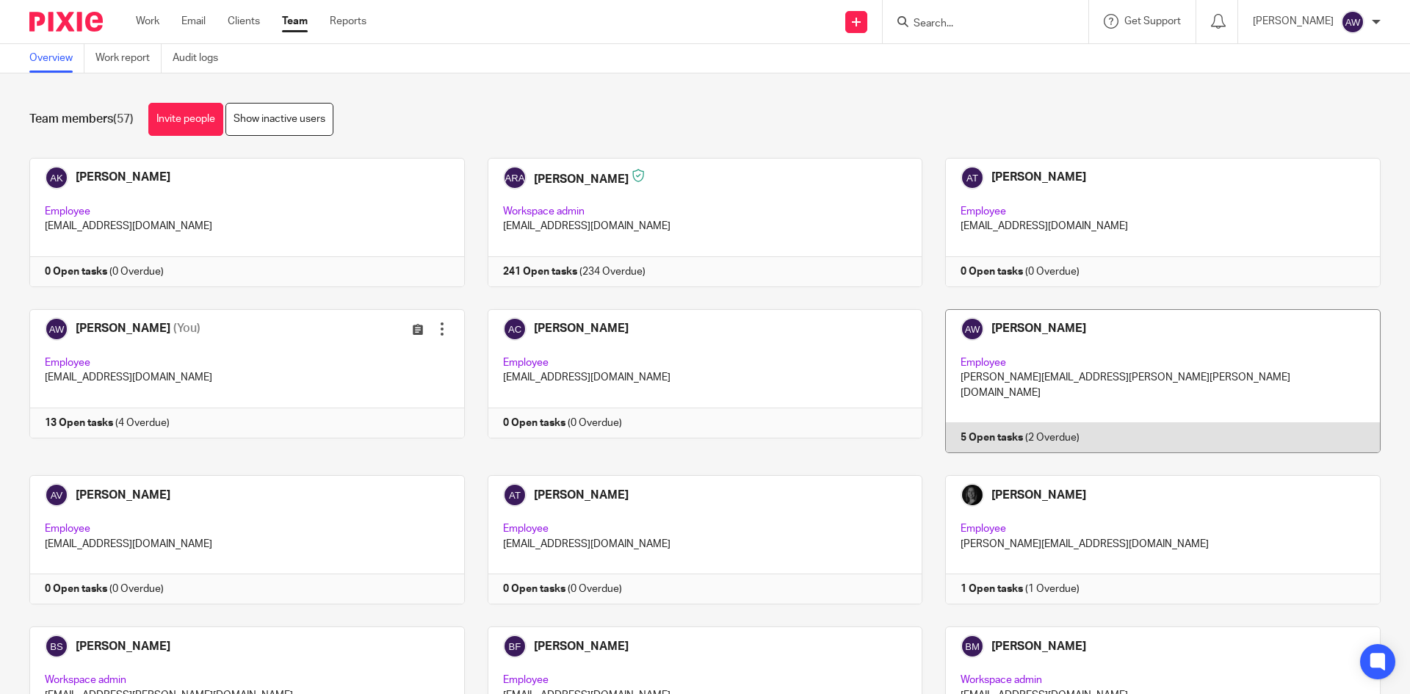
click at [995, 394] on link at bounding box center [1151, 381] width 458 height 144
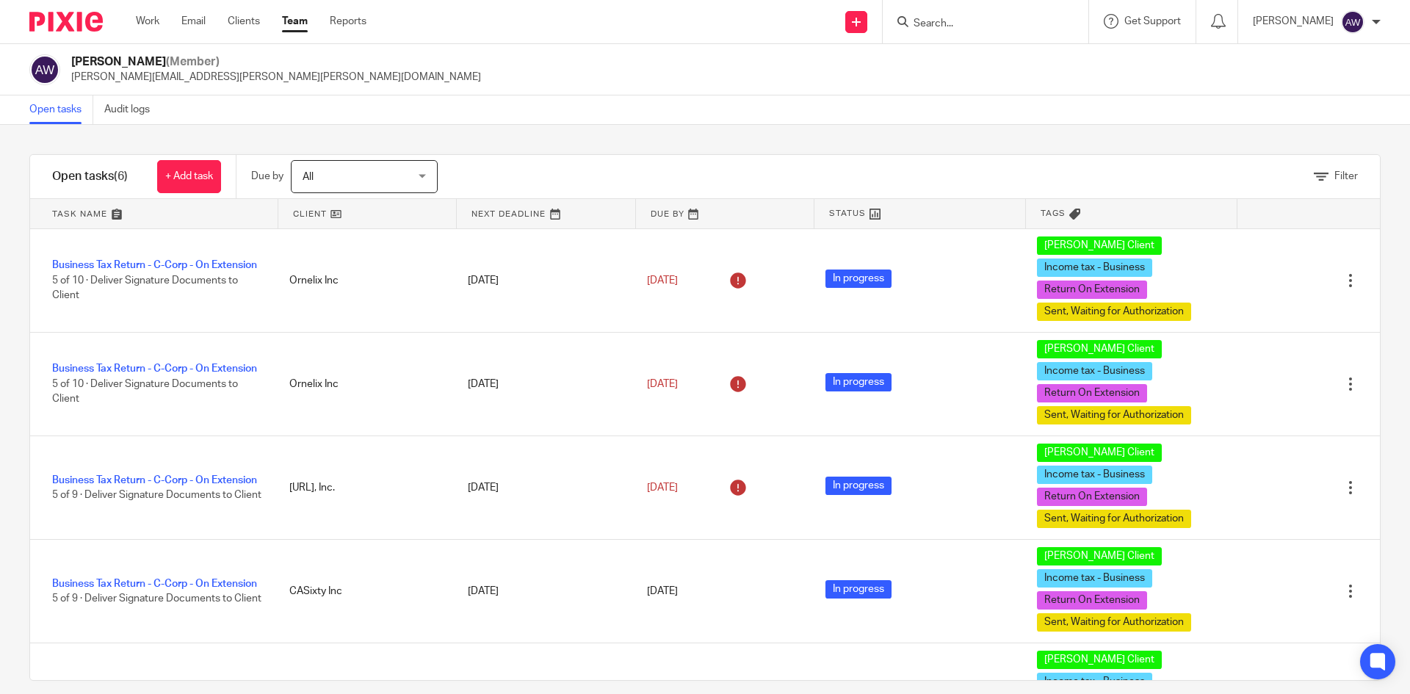
click at [160, 29] on div "Work Email Clients Team Reports Work Email Clients Team Reports Settings" at bounding box center [254, 21] width 267 height 43
click at [149, 18] on link "Work" at bounding box center [147, 21] width 23 height 15
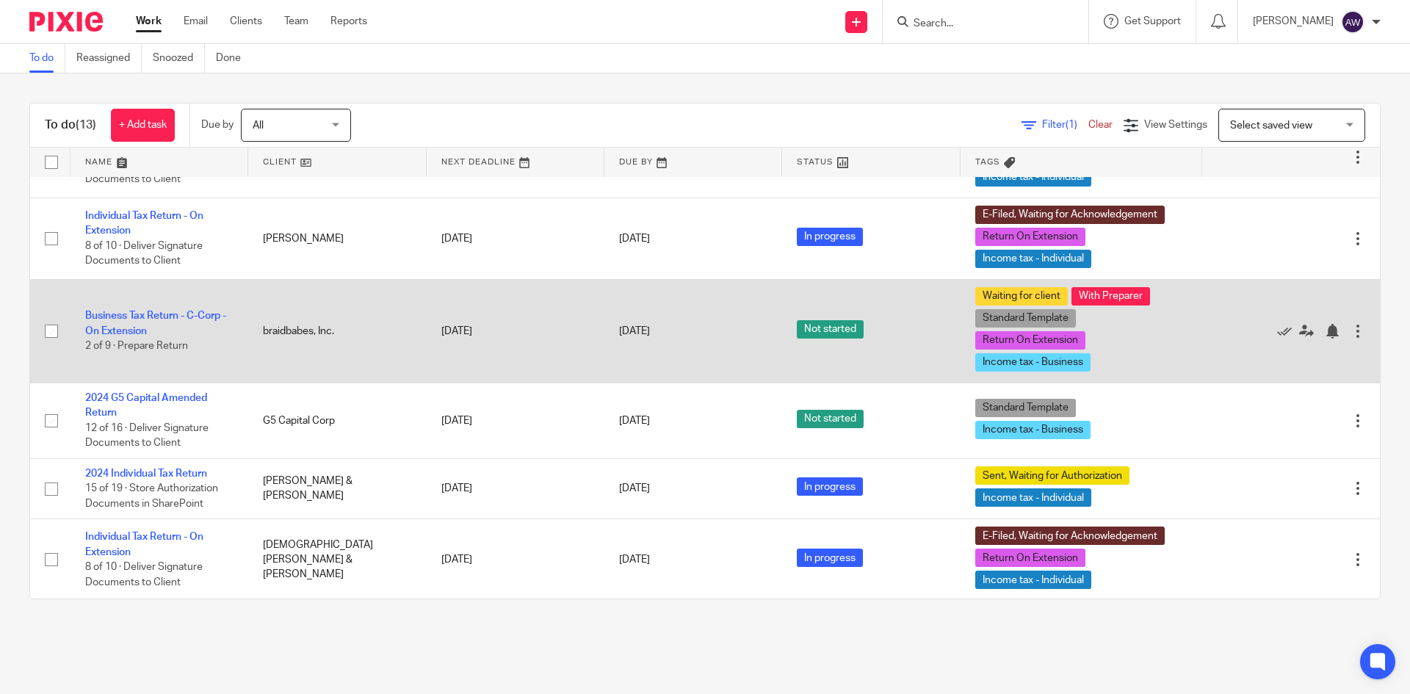
scroll to position [367, 0]
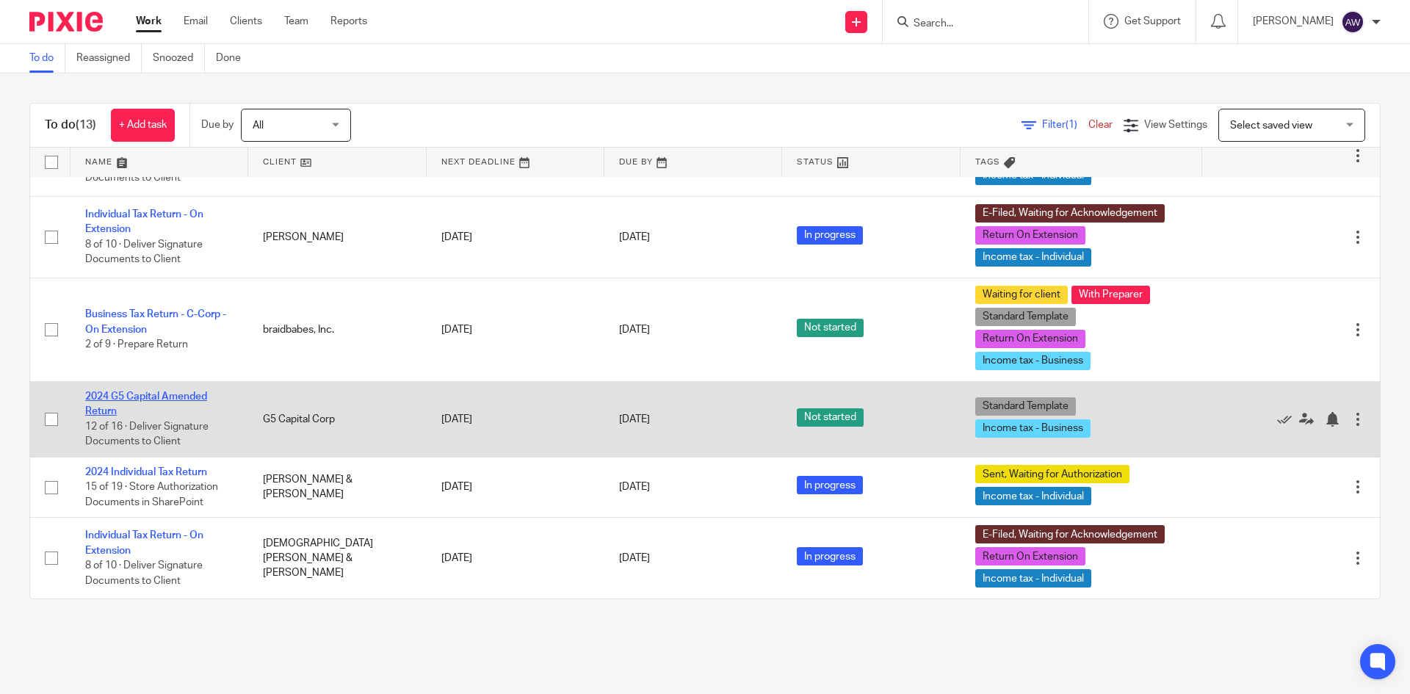
click at [123, 412] on link "2024 G5 Capital Amended Return" at bounding box center [146, 403] width 122 height 25
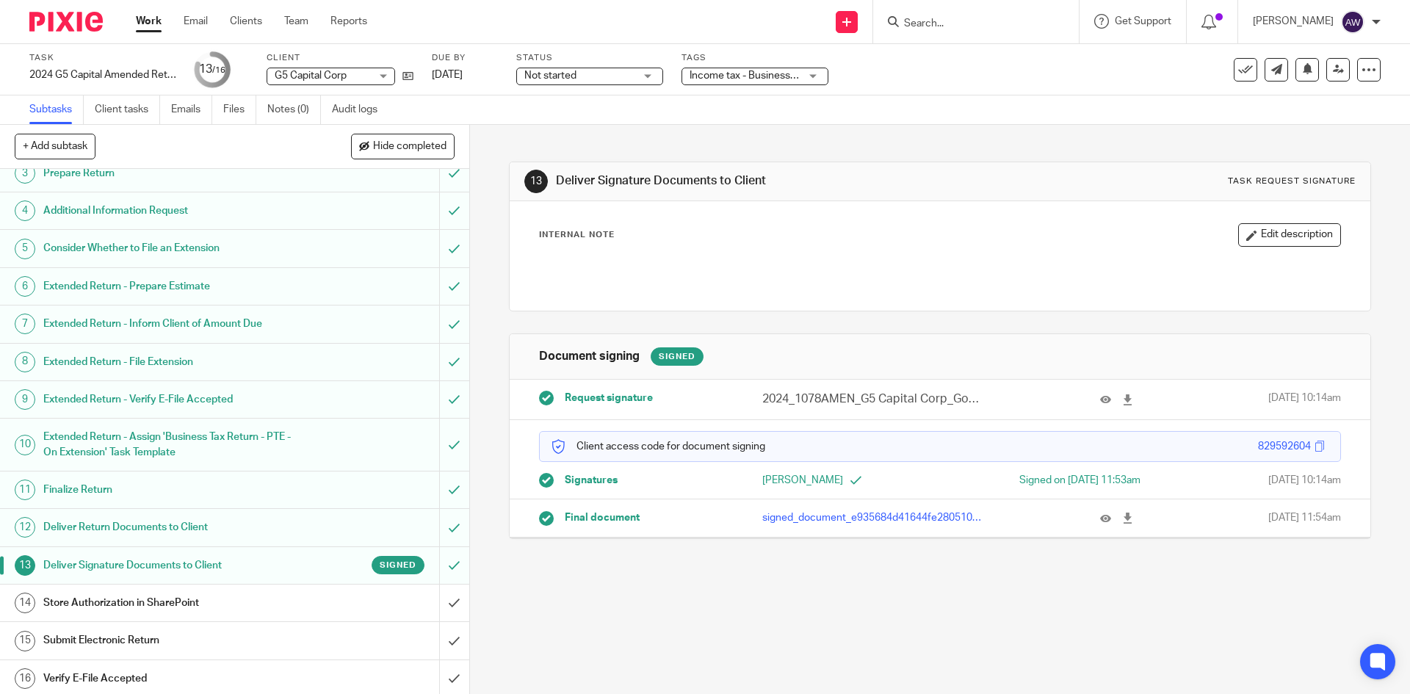
scroll to position [93, 0]
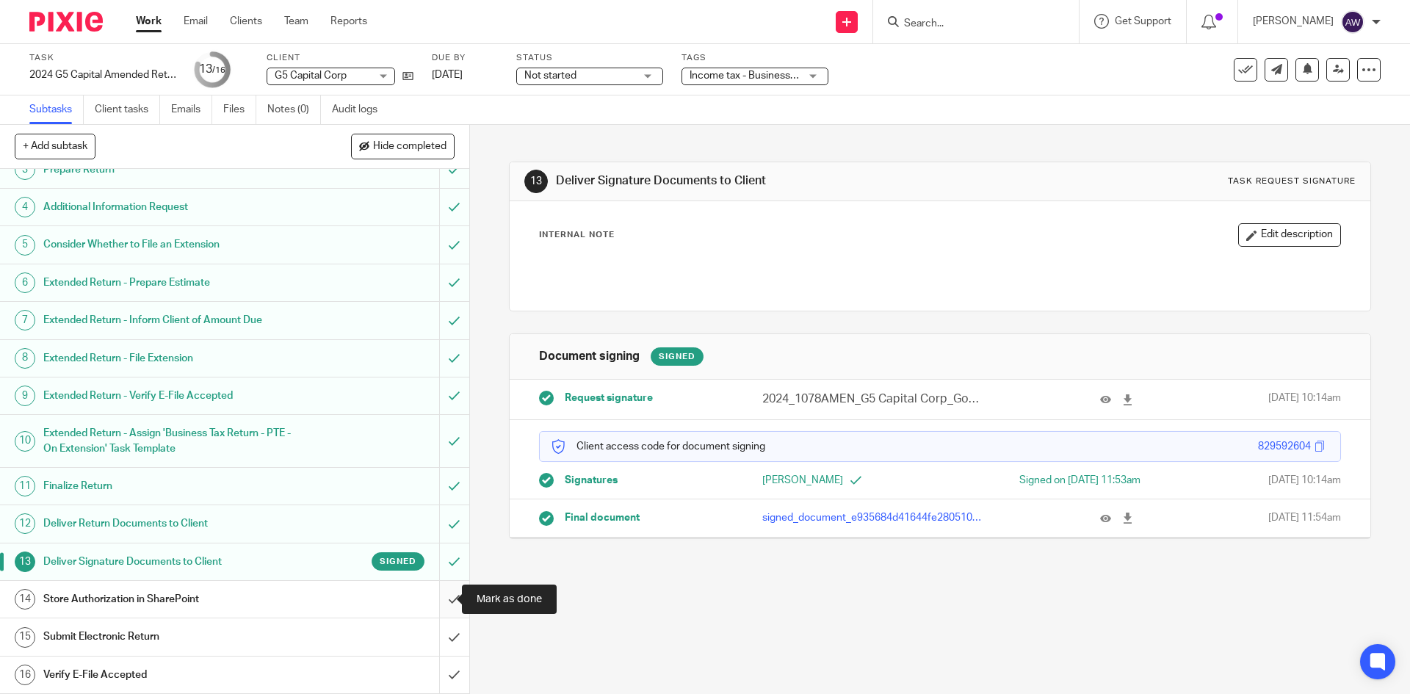
click at [441, 598] on input "submit" at bounding box center [234, 599] width 469 height 37
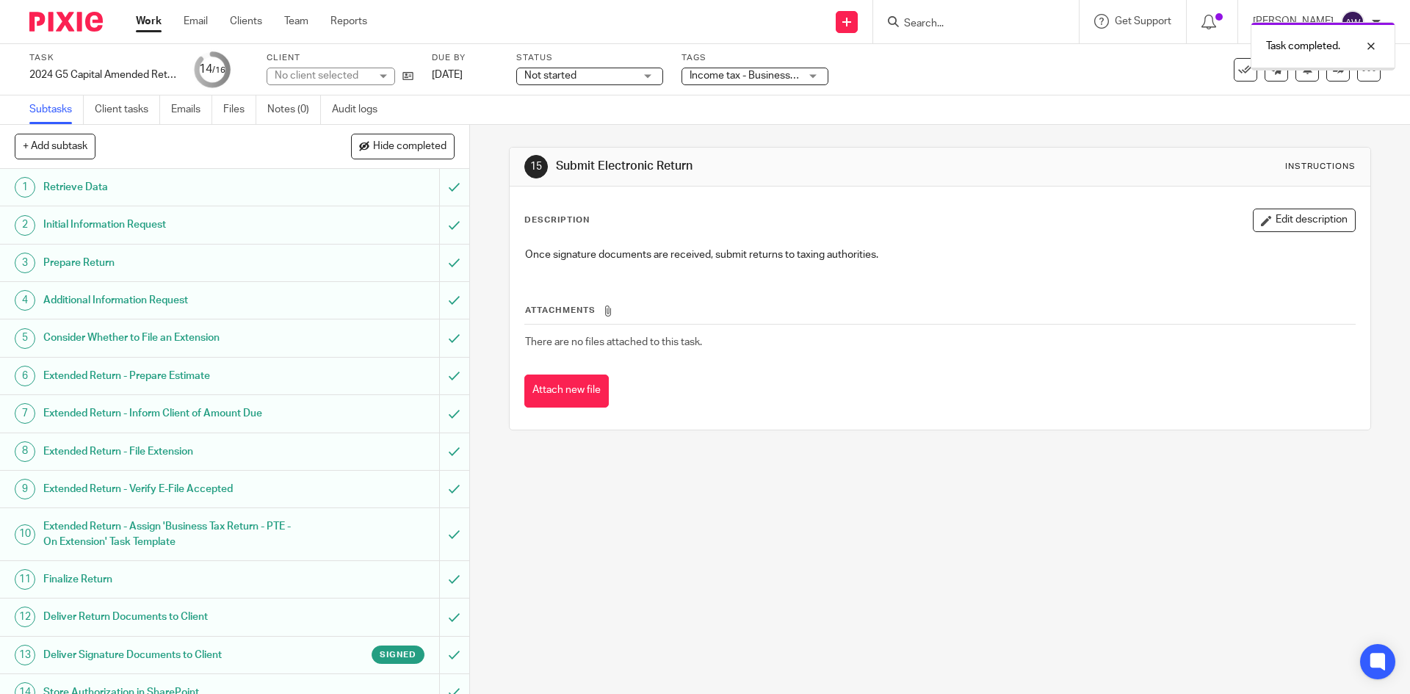
scroll to position [93, 0]
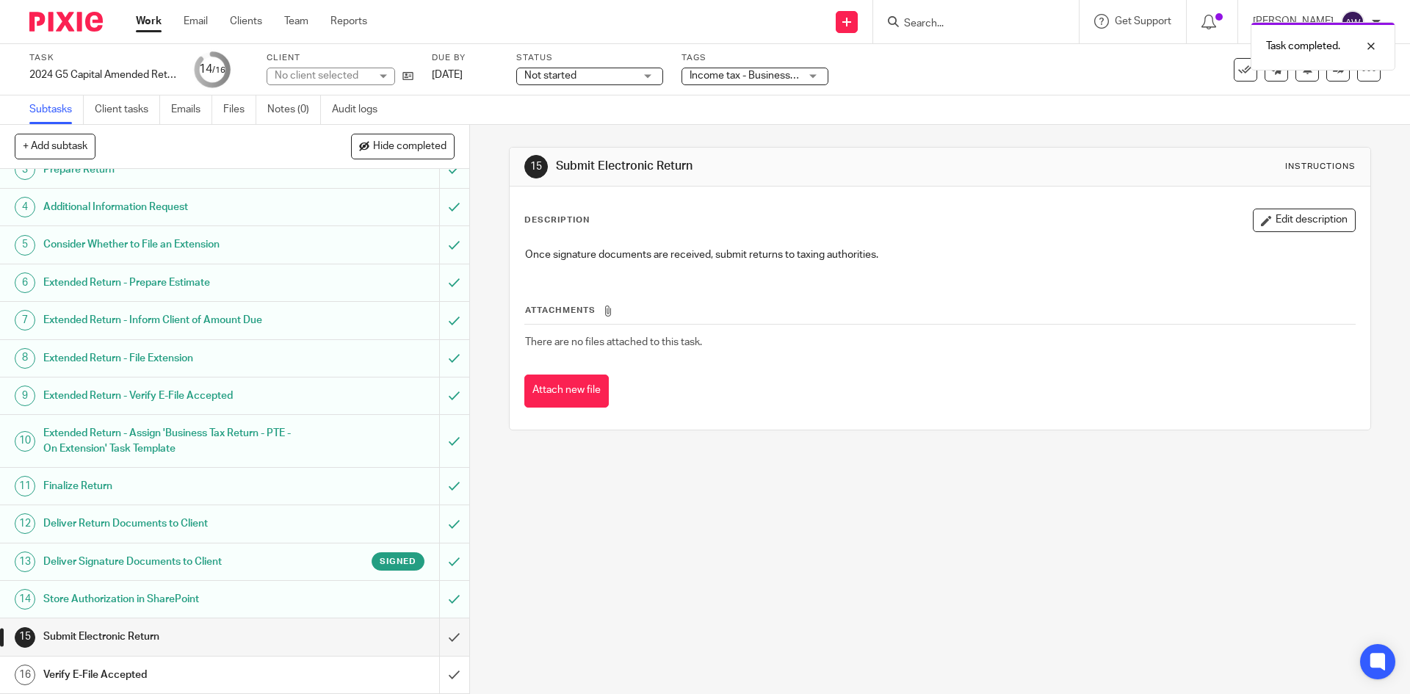
click at [263, 562] on h1 "Deliver Signature Documents to Client" at bounding box center [170, 562] width 254 height 22
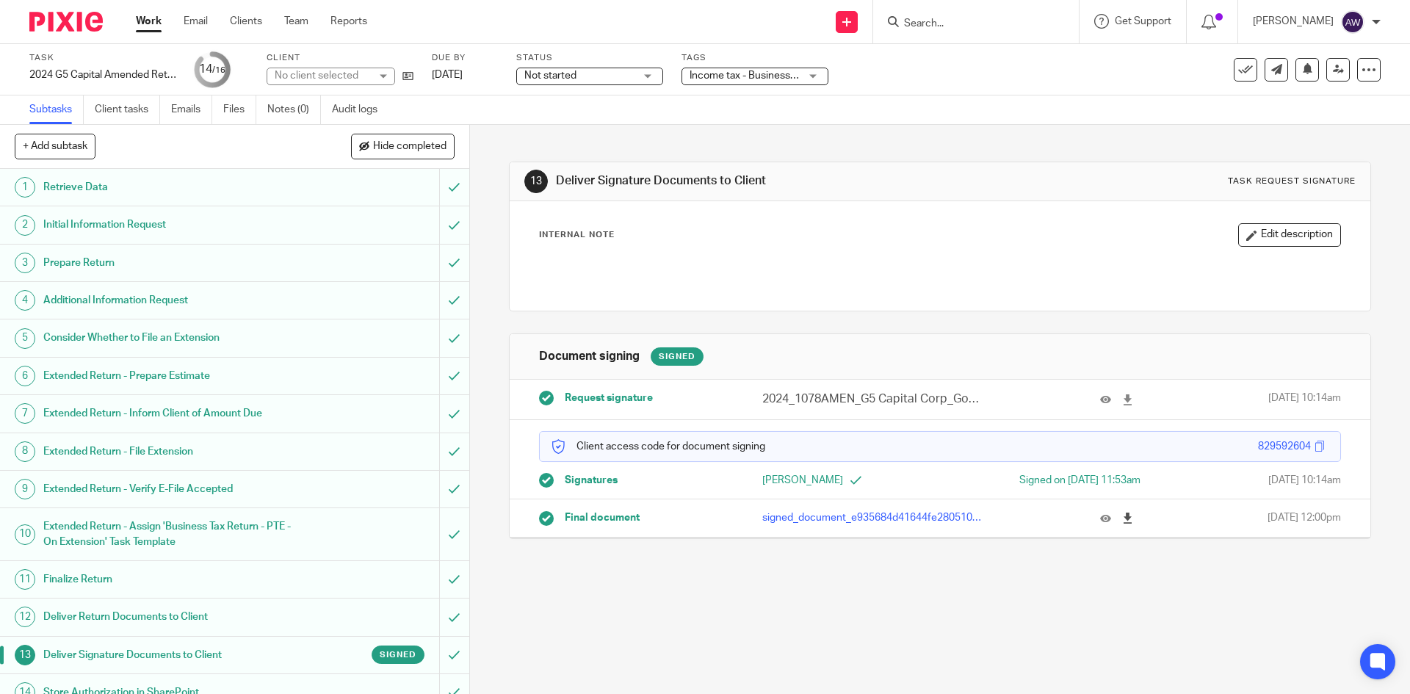
click at [1122, 517] on icon at bounding box center [1127, 518] width 11 height 11
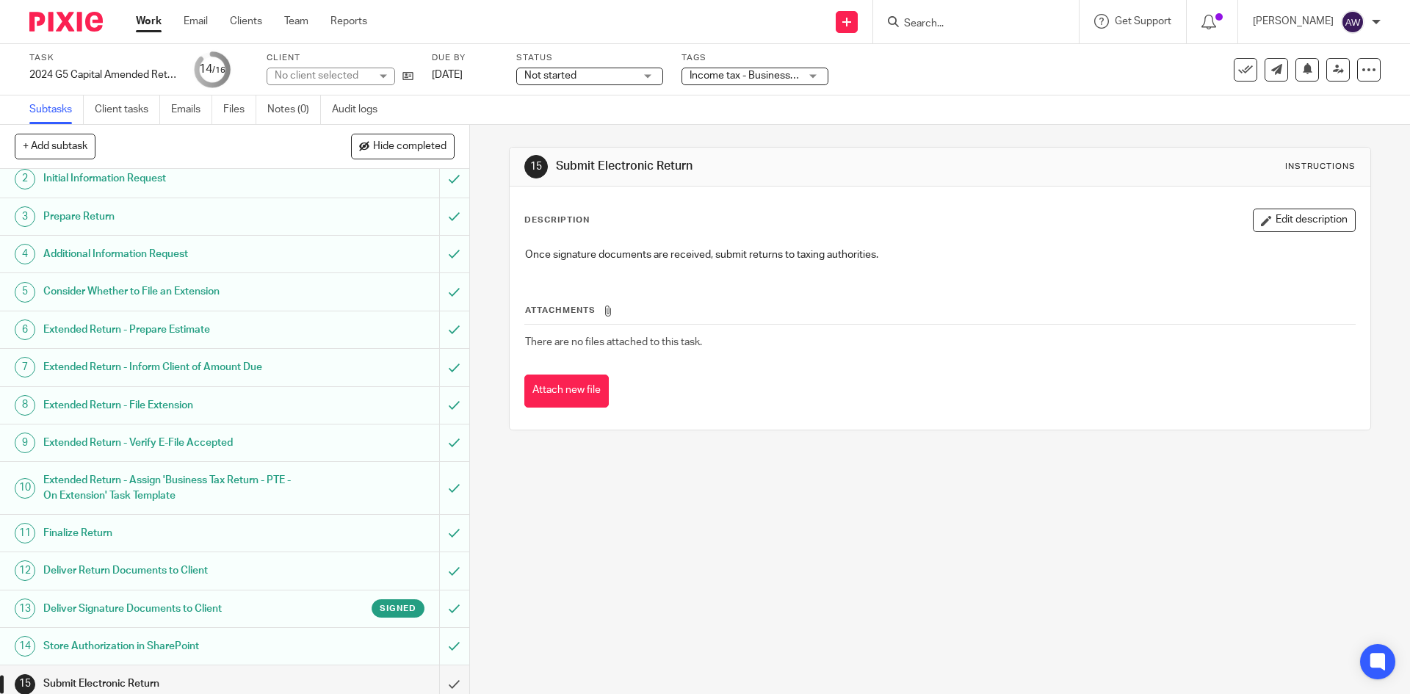
scroll to position [93, 0]
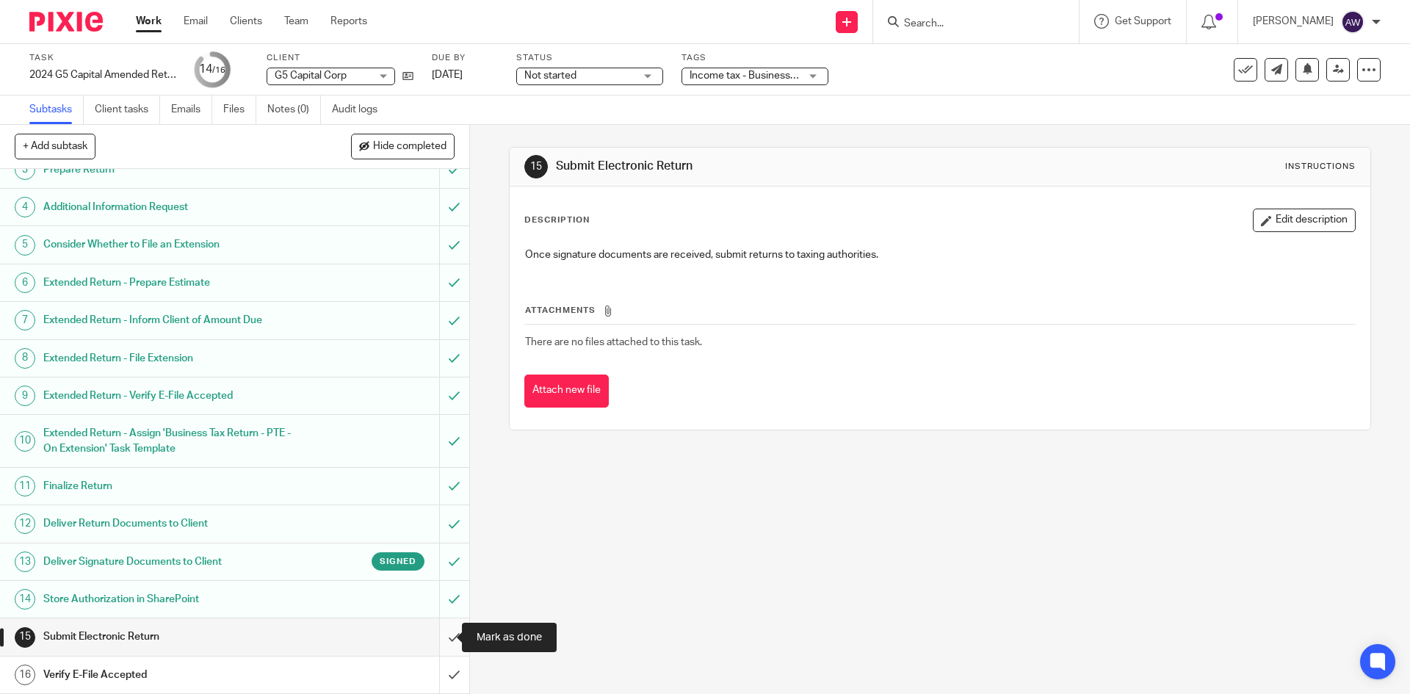
click at [433, 634] on input "submit" at bounding box center [234, 636] width 469 height 37
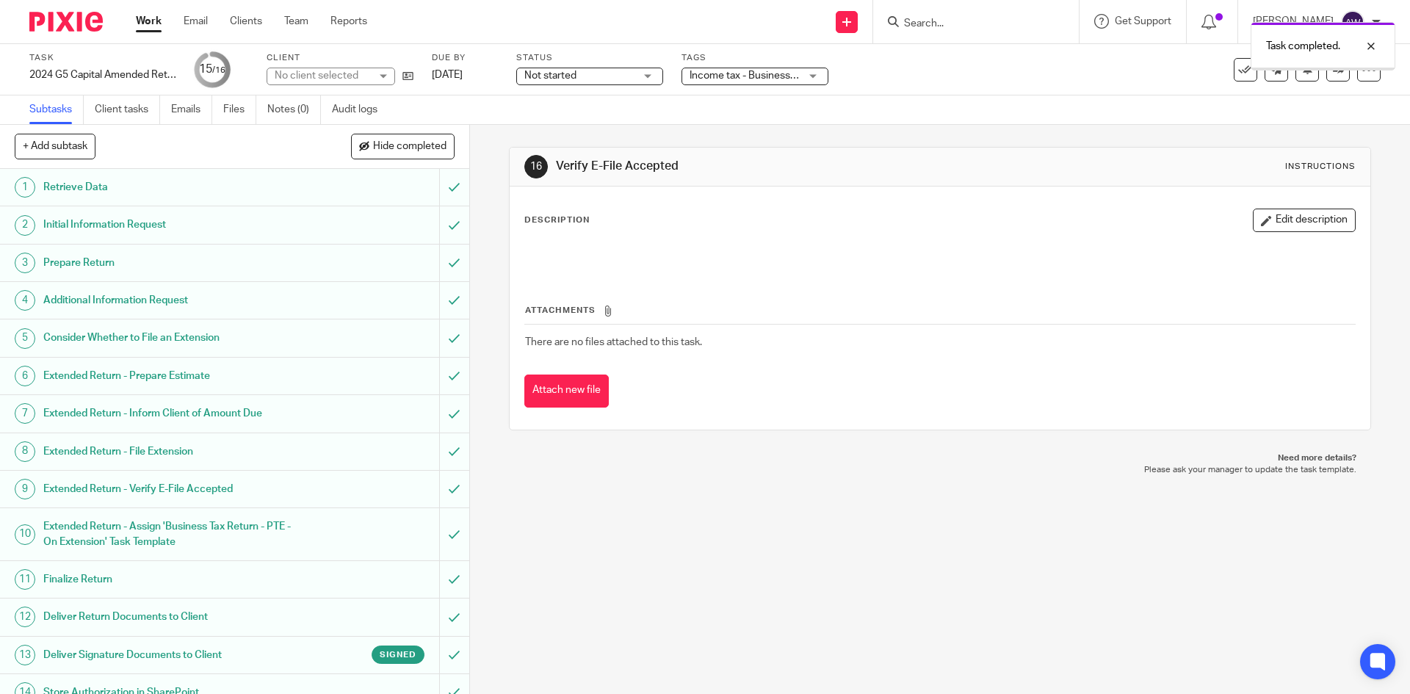
click at [748, 75] on span "Income tax - Business + 1" at bounding box center [748, 75] width 117 height 10
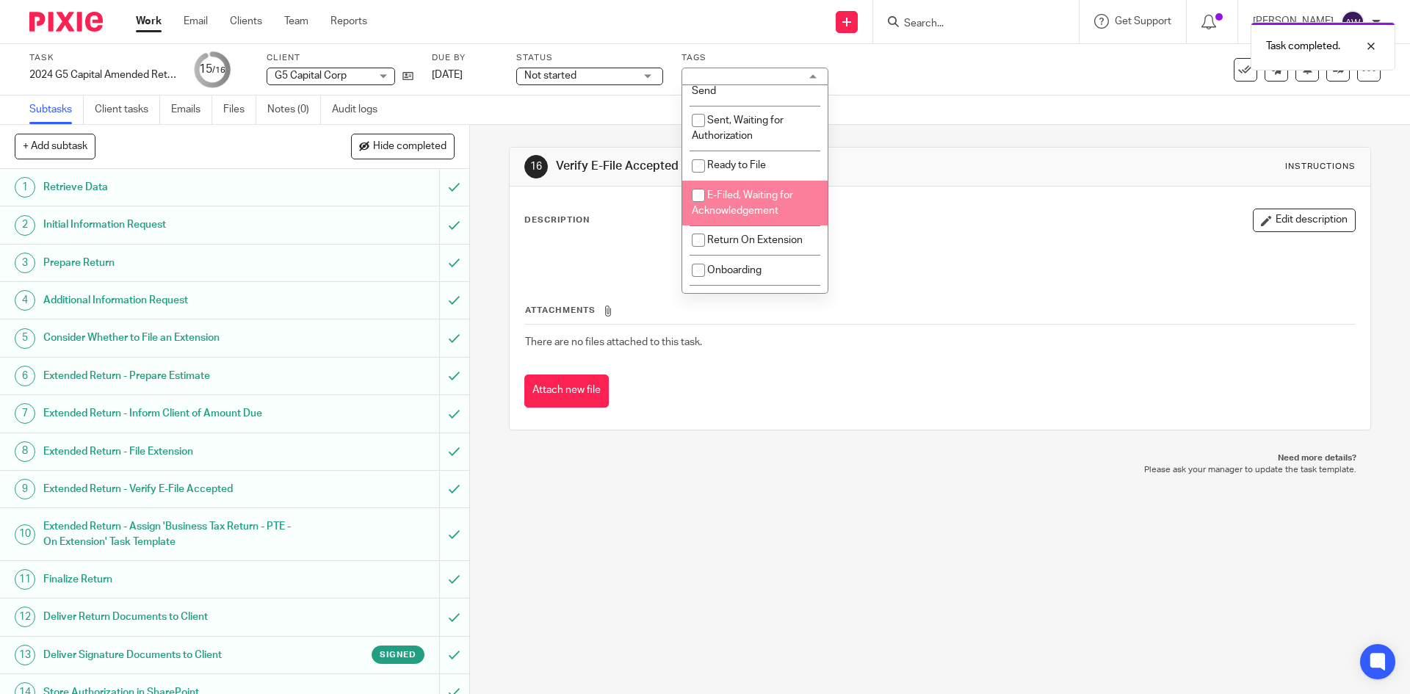
scroll to position [147, 0]
click at [744, 198] on li "E-Filed, Waiting for Acknowledgement" at bounding box center [754, 199] width 145 height 45
checkbox input "true"
click at [162, 26] on ul "Work Email Clients Team Reports" at bounding box center [262, 21] width 253 height 15
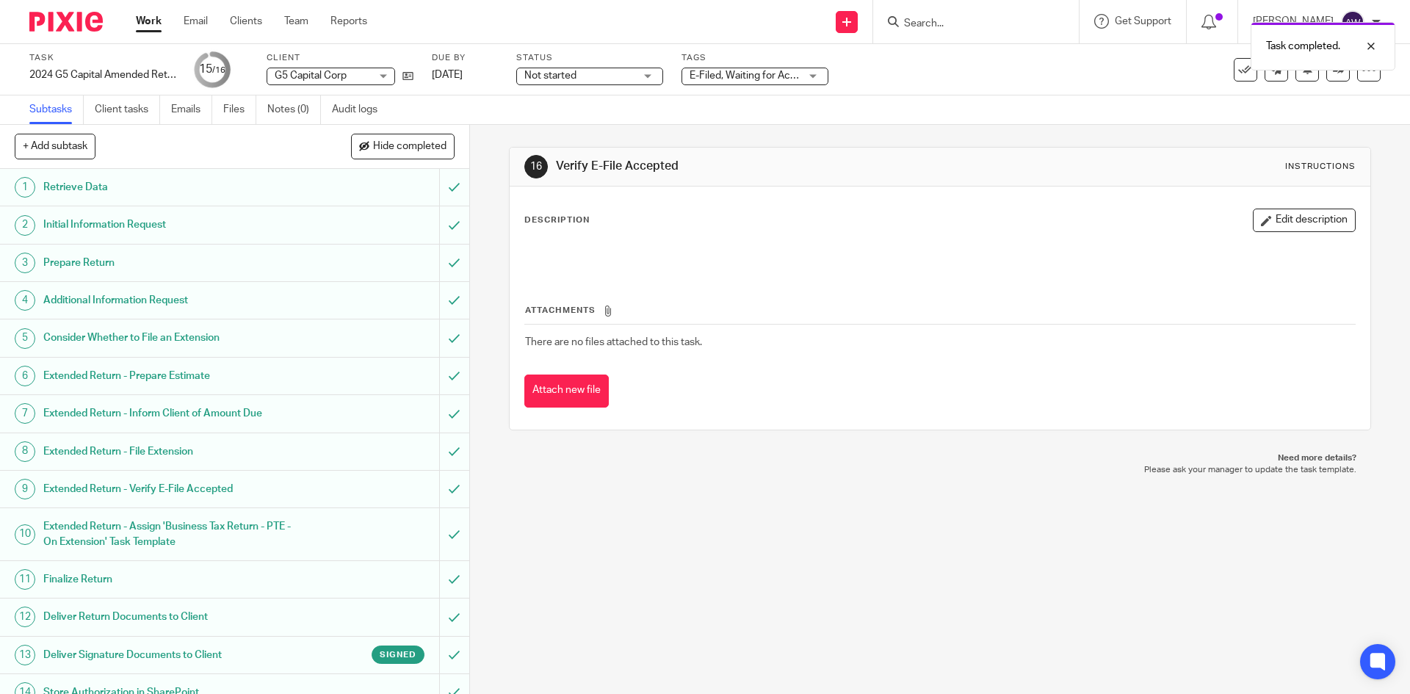
click at [151, 20] on link "Work" at bounding box center [149, 21] width 26 height 15
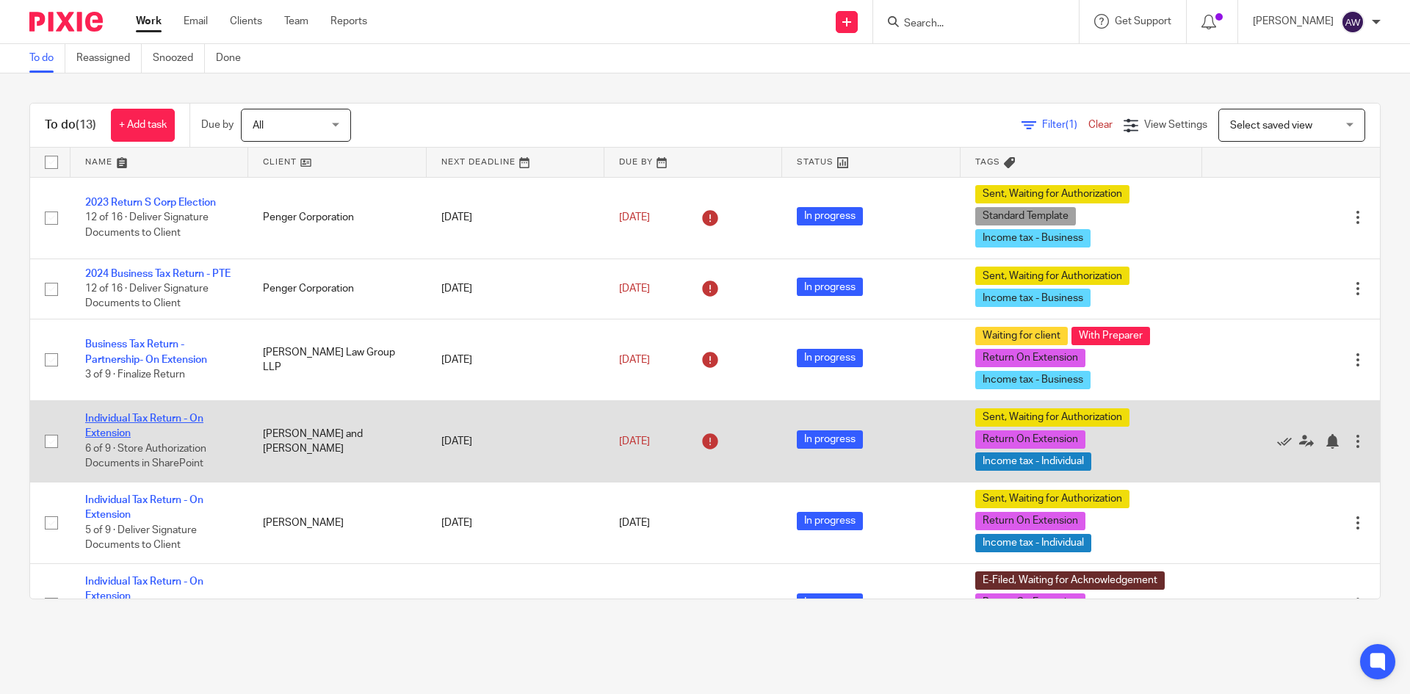
click at [152, 432] on link "Individual Tax Return - On Extension" at bounding box center [144, 425] width 118 height 25
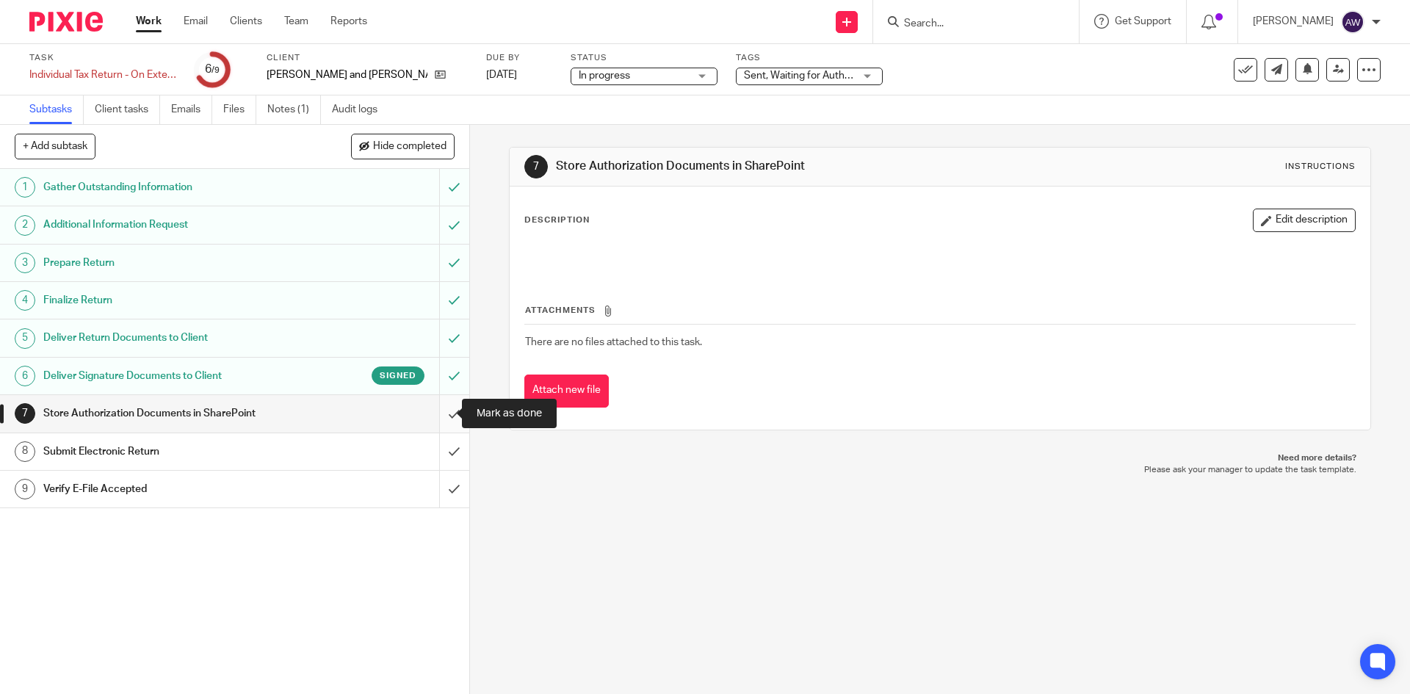
click at [441, 418] on input "submit" at bounding box center [234, 413] width 469 height 37
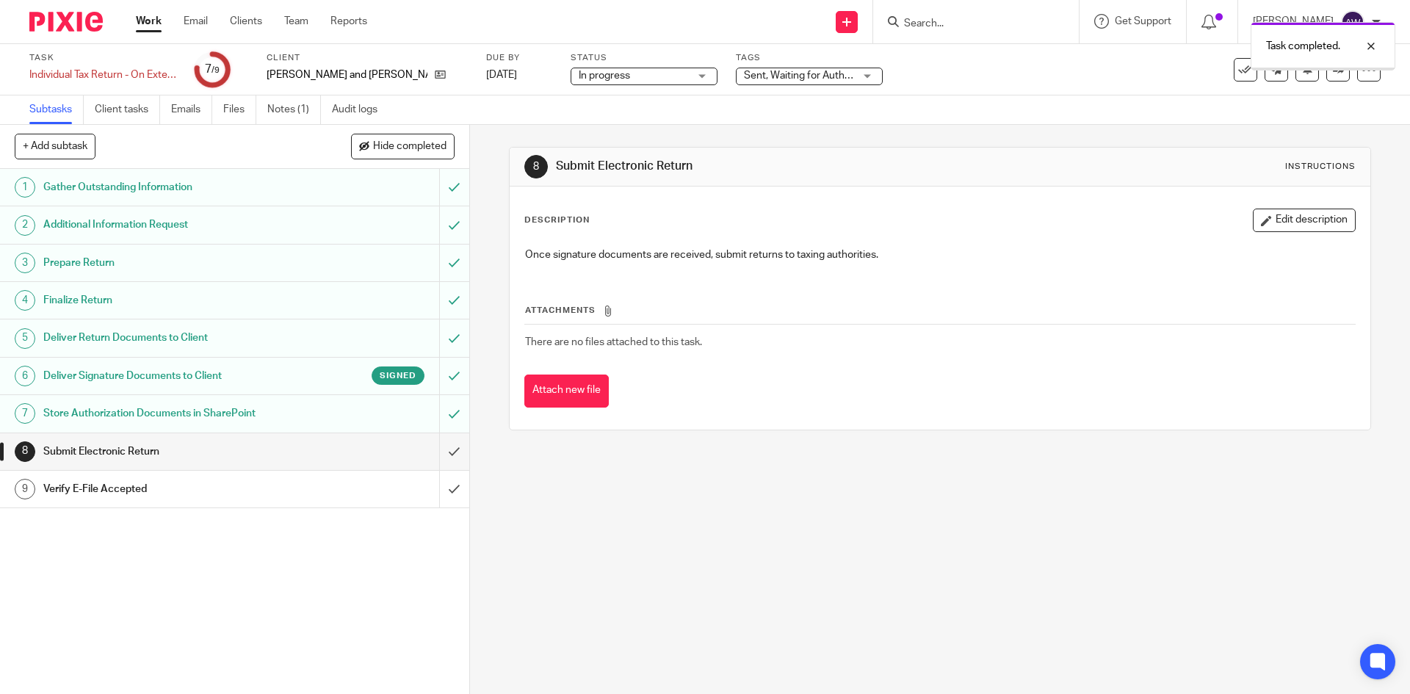
click at [444, 452] on input "submit" at bounding box center [234, 451] width 469 height 37
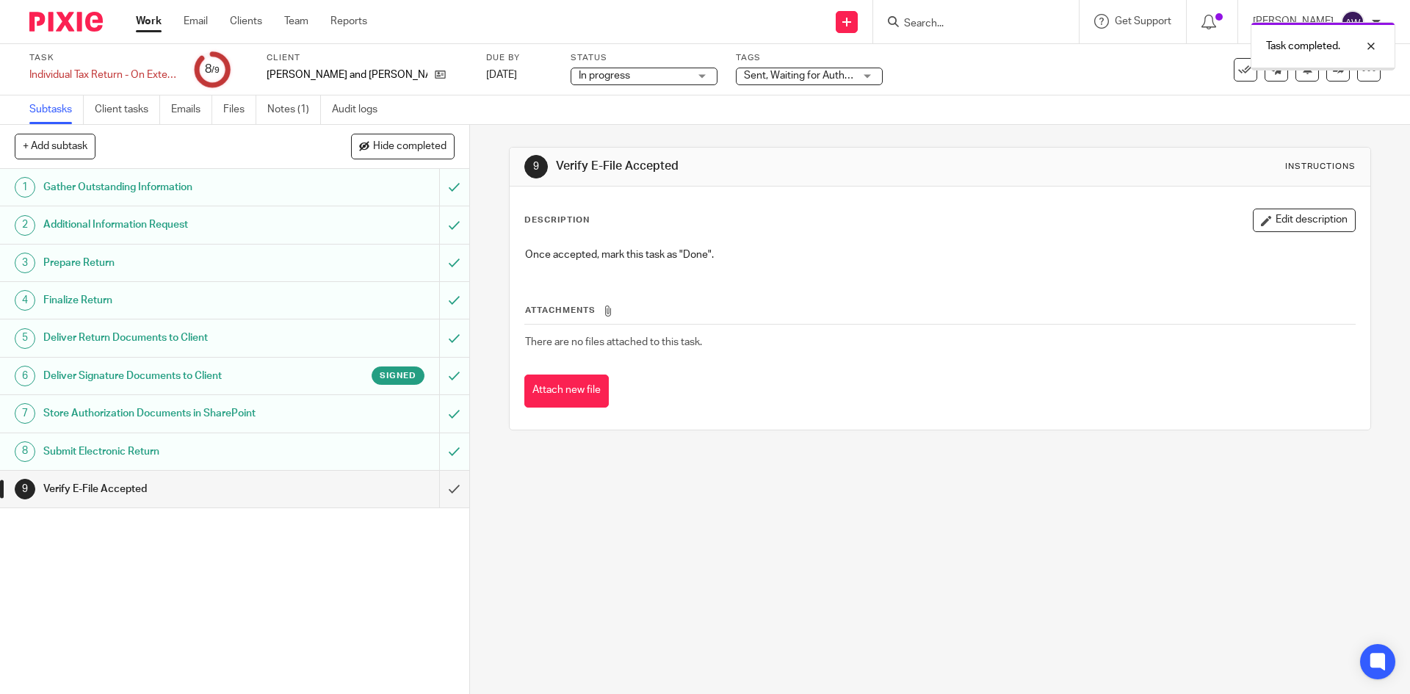
click at [761, 81] on span "Sent, Waiting for Authorization + 2" at bounding box center [799, 75] width 110 height 15
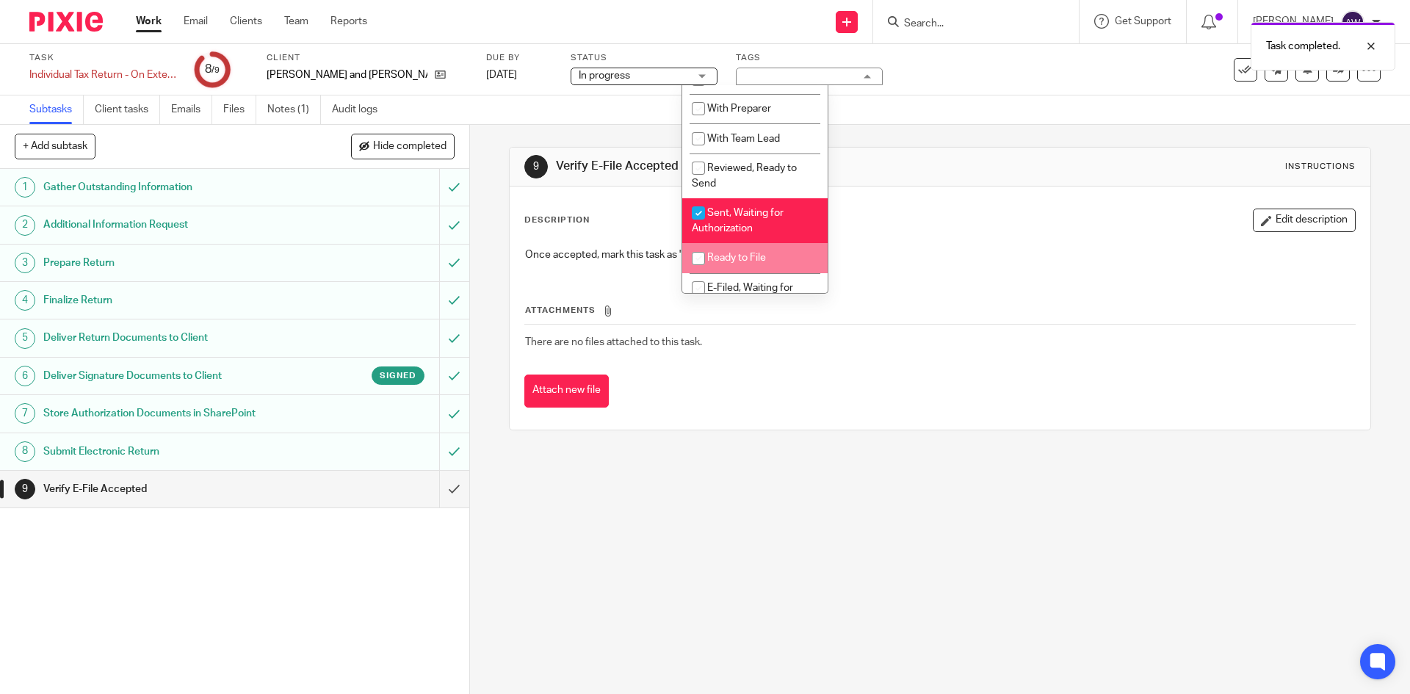
scroll to position [73, 0]
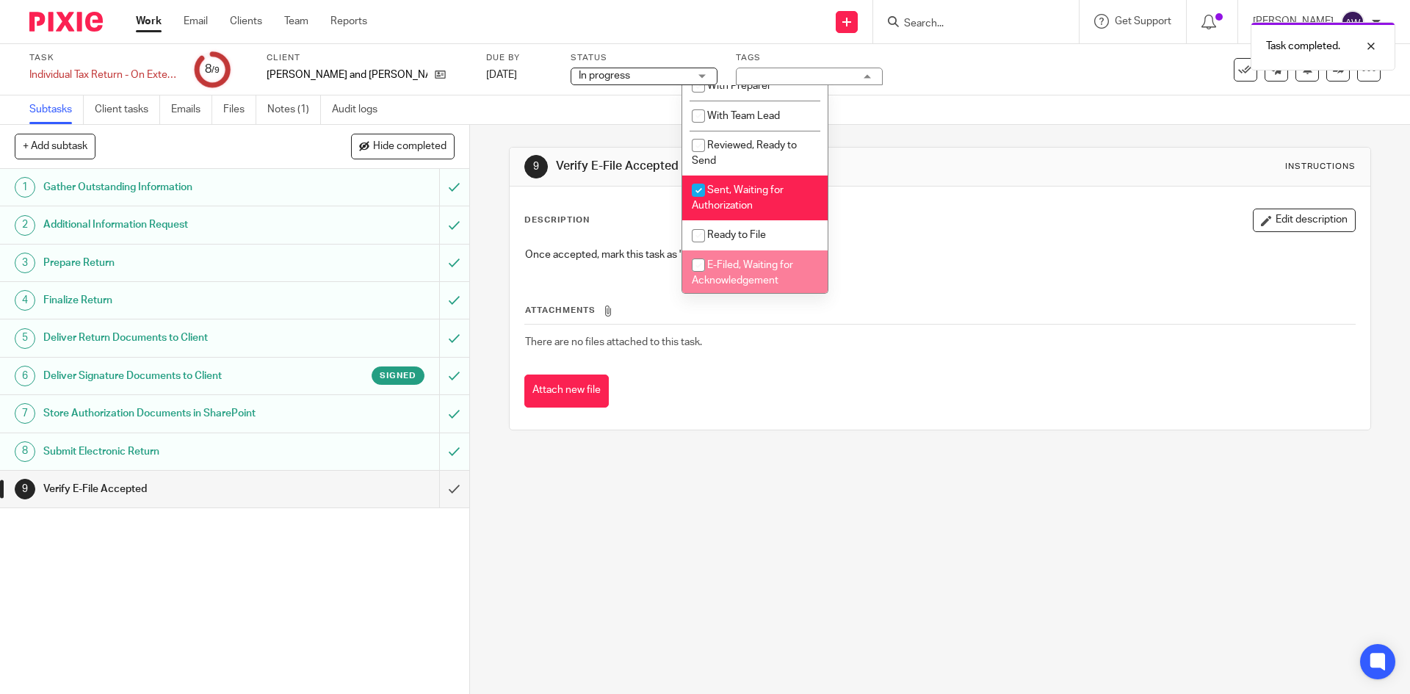
click at [739, 272] on li "E-Filed, Waiting for Acknowledgement" at bounding box center [754, 272] width 145 height 45
checkbox input "true"
click at [734, 195] on li "Sent, Waiting for Authorization" at bounding box center [754, 198] width 145 height 45
checkbox input "false"
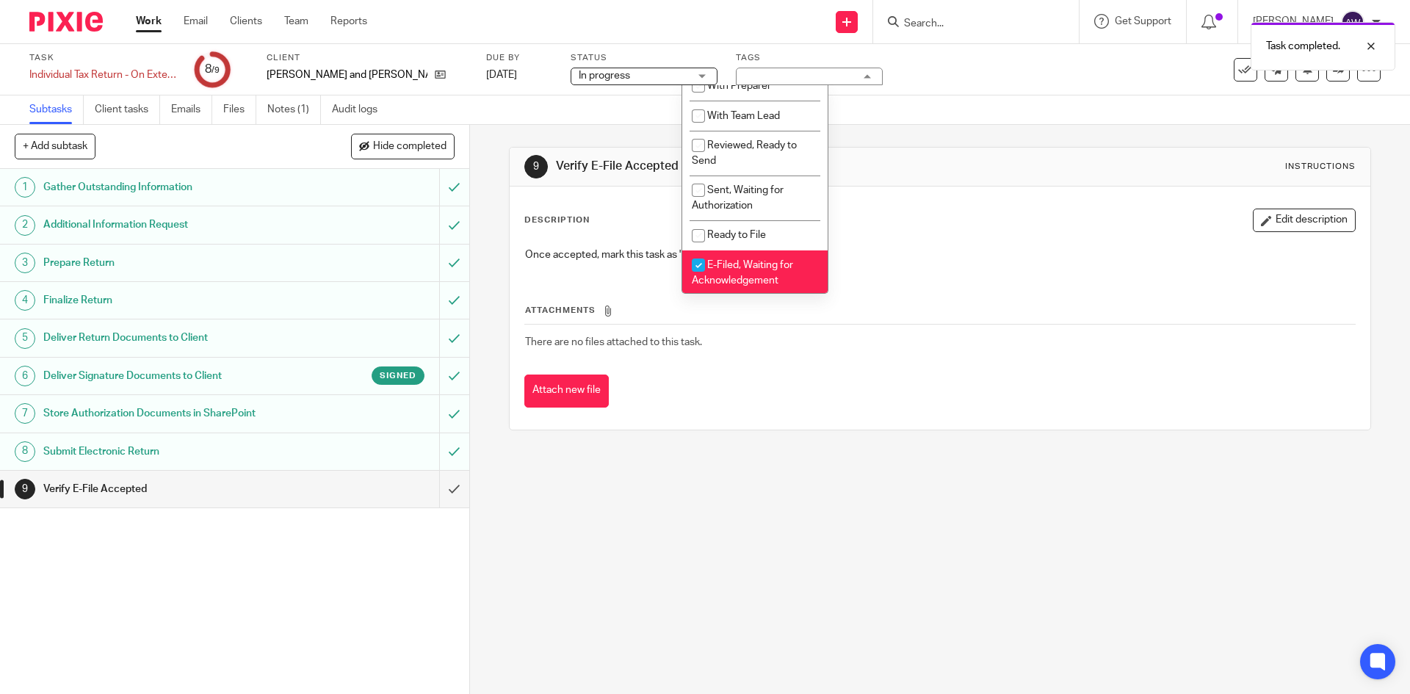
click at [139, 23] on link "Work" at bounding box center [149, 21] width 26 height 15
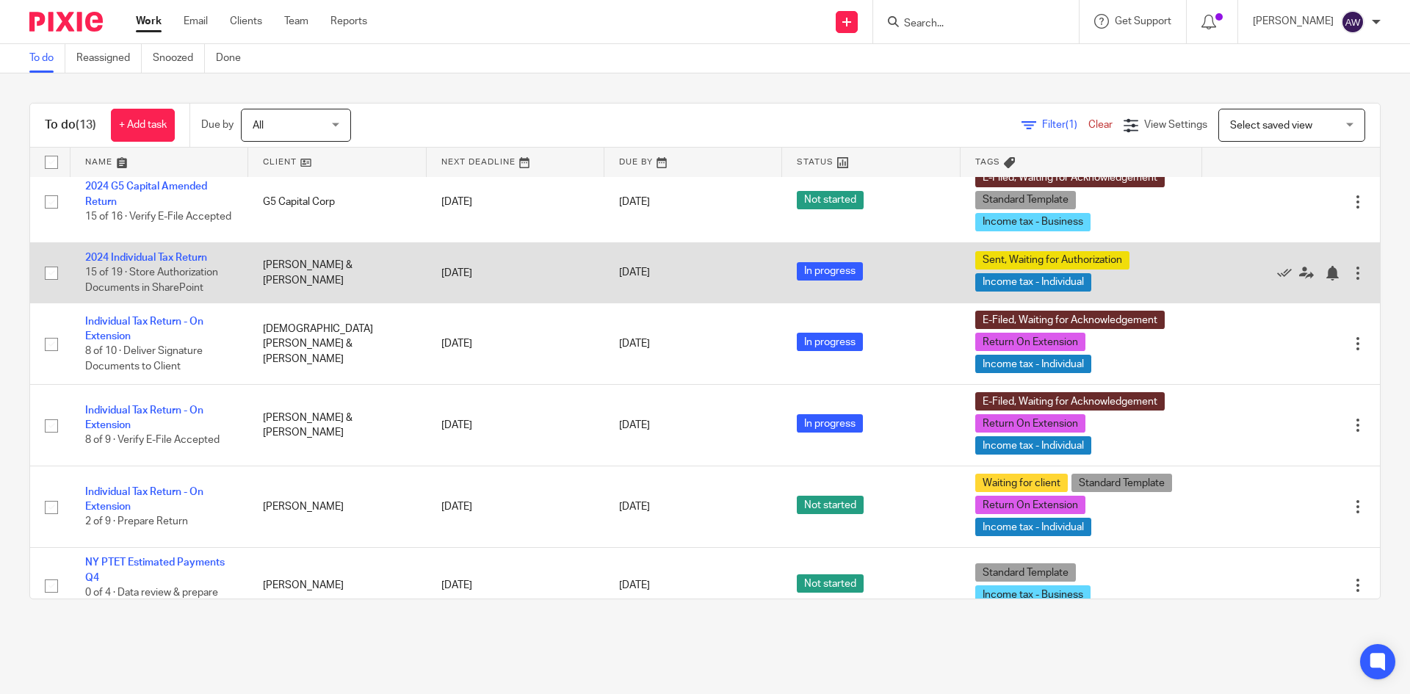
scroll to position [627, 0]
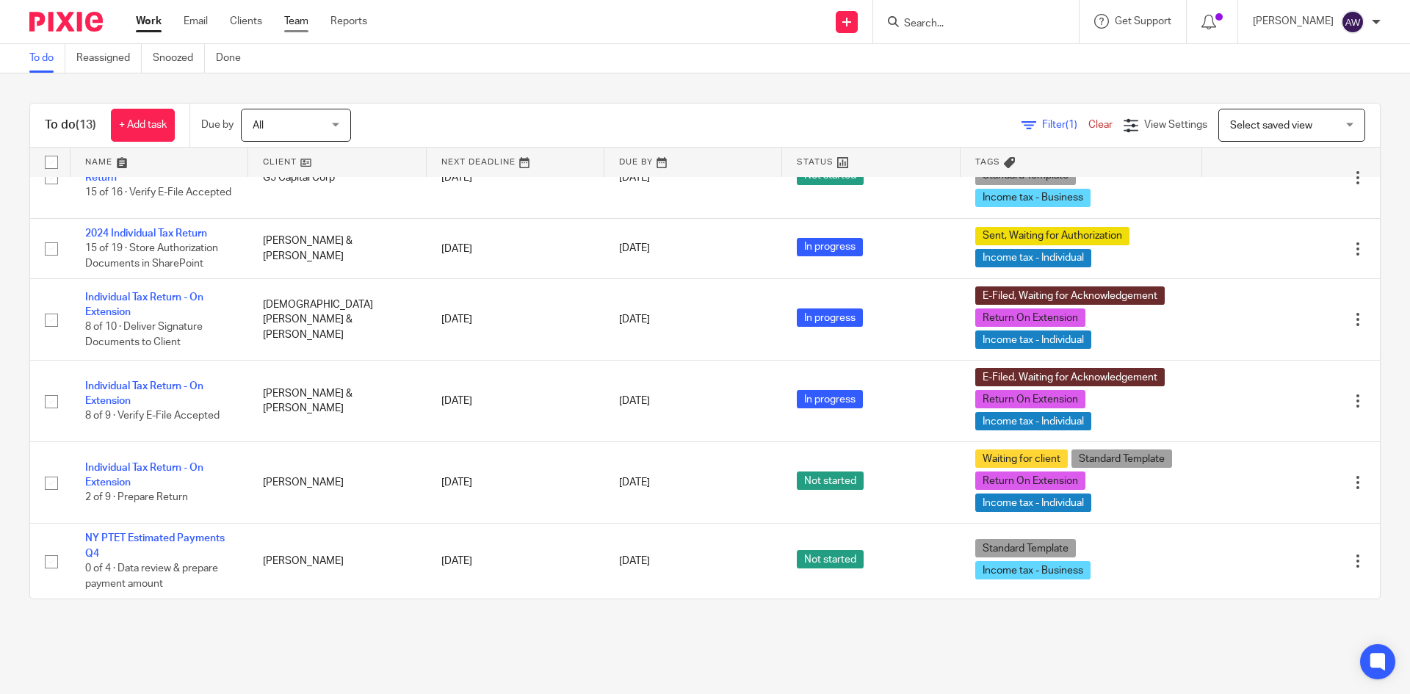
click at [303, 26] on link "Team" at bounding box center [296, 21] width 24 height 15
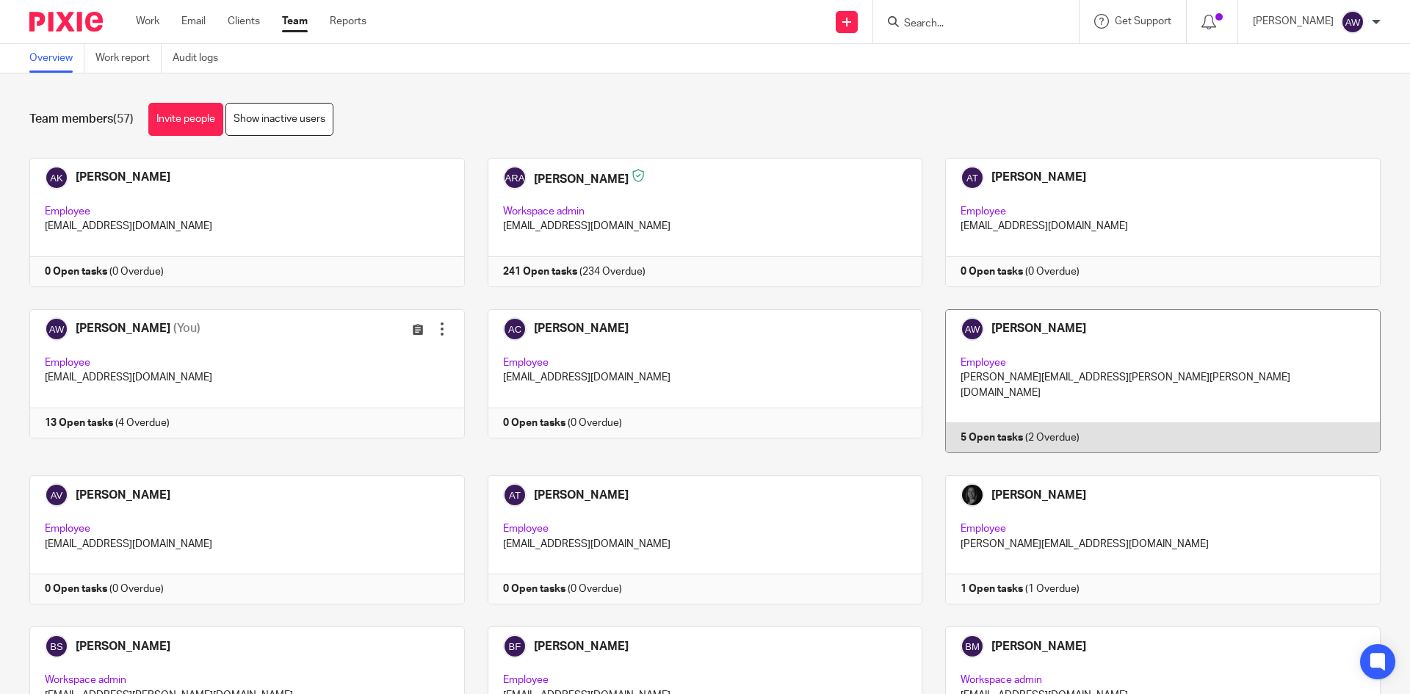
click at [1062, 379] on link at bounding box center [1151, 381] width 458 height 144
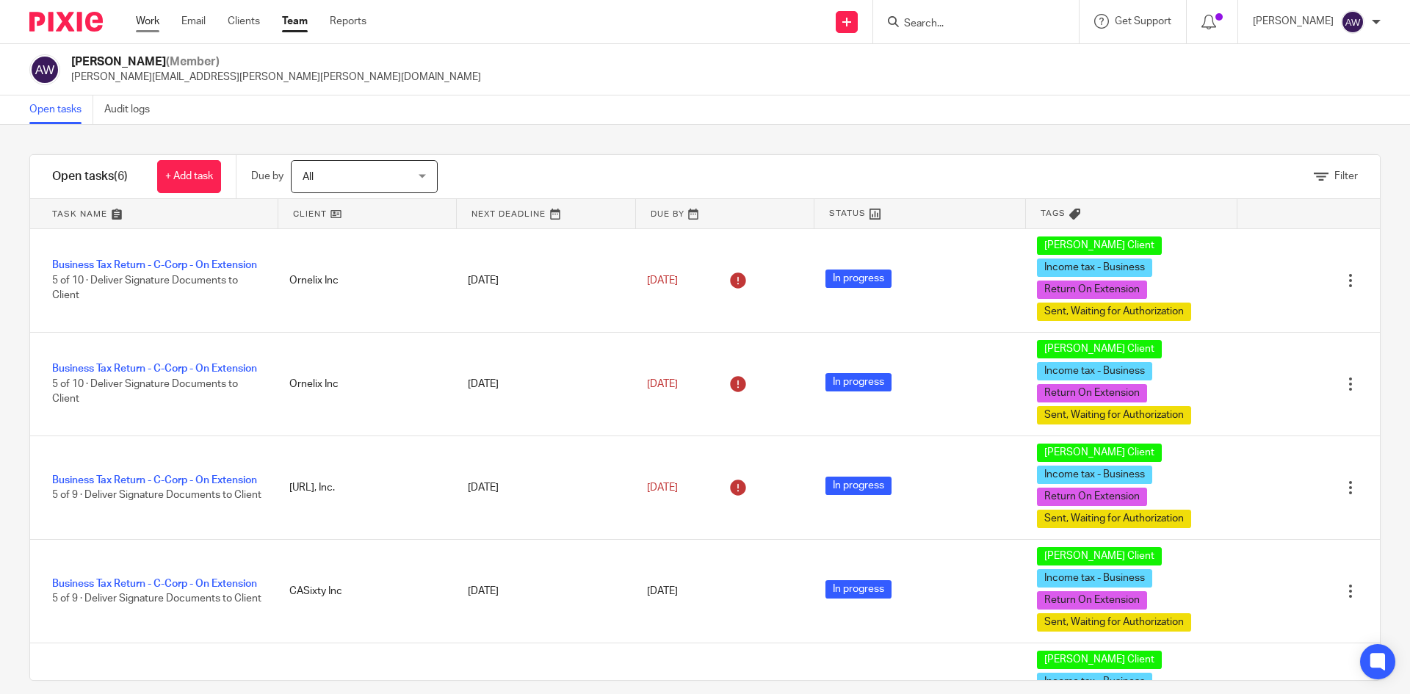
click at [145, 21] on link "Work" at bounding box center [147, 21] width 23 height 15
